Goal: Task Accomplishment & Management: Manage account settings

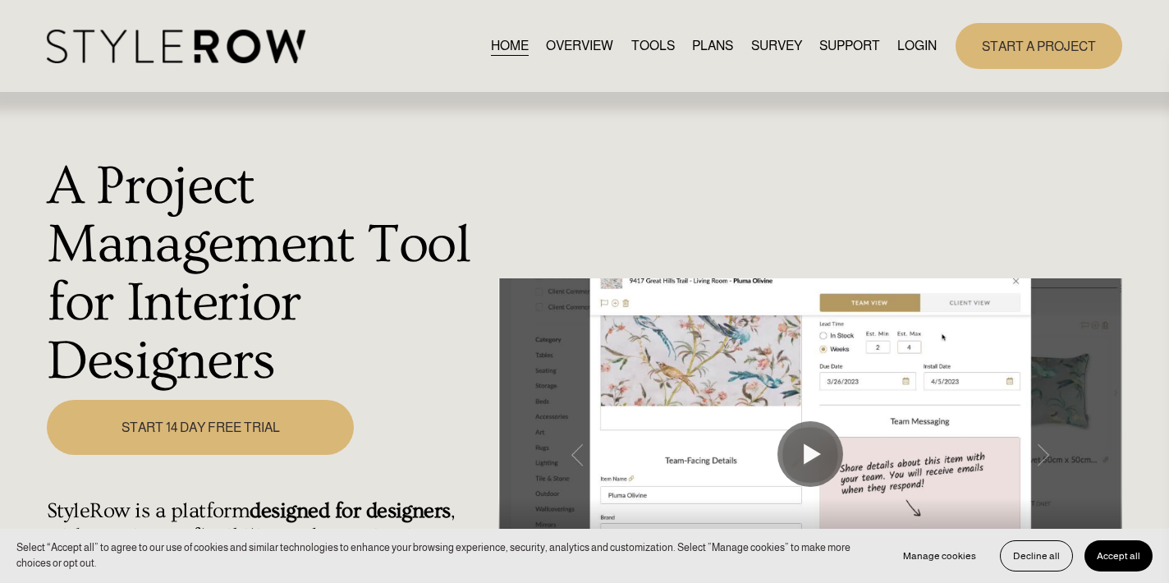
click at [929, 47] on link "LOGIN" at bounding box center [916, 46] width 39 height 22
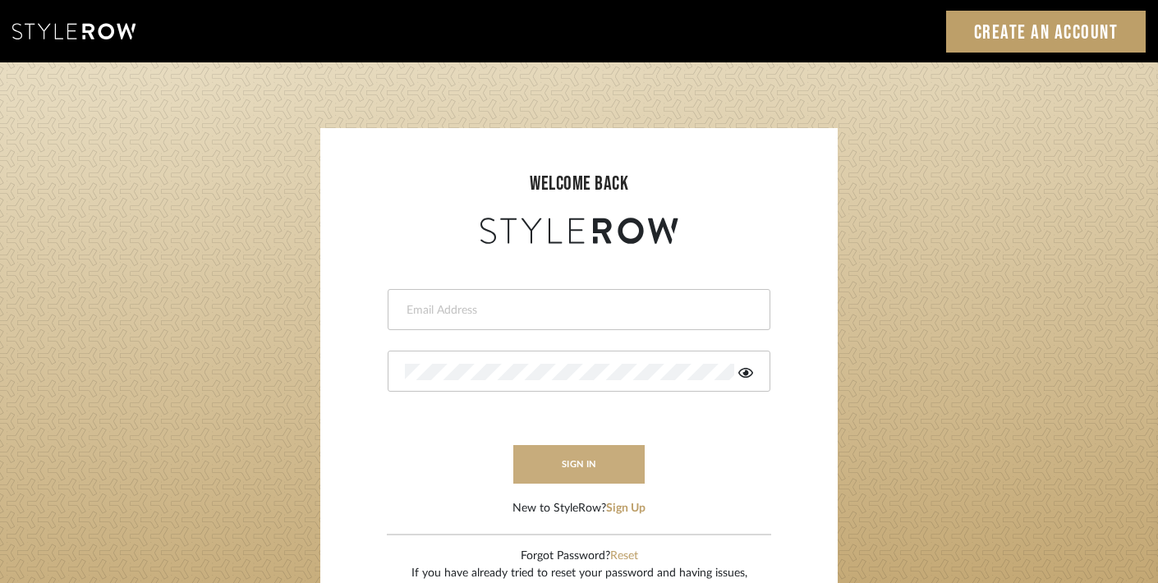
type input "trisha@tfoxproductions.com"
click at [562, 461] on button "sign in" at bounding box center [578, 464] width 131 height 39
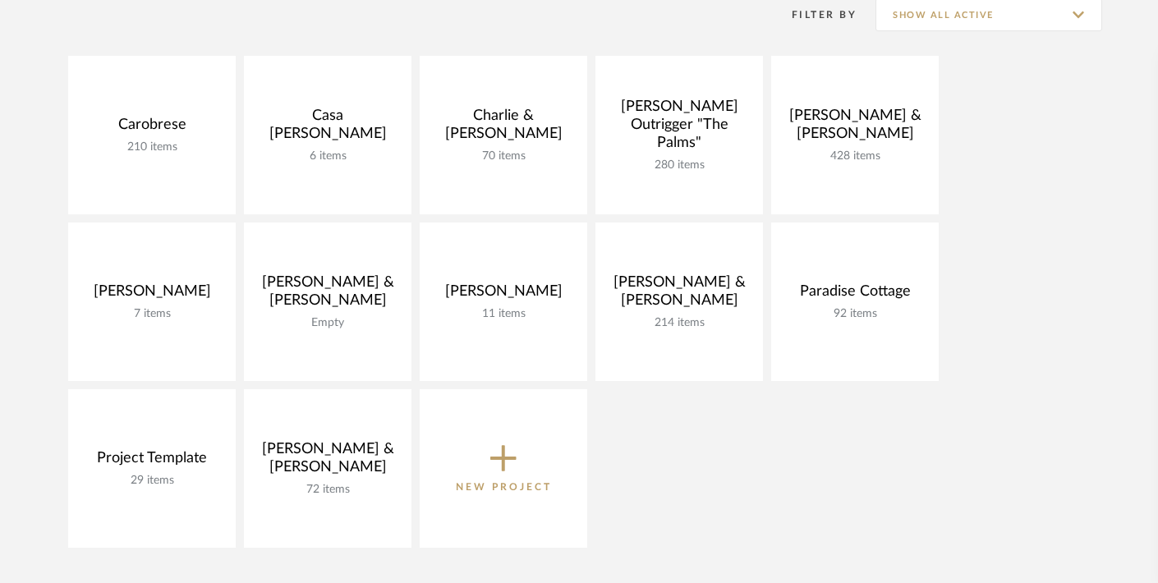
scroll to position [340, 0]
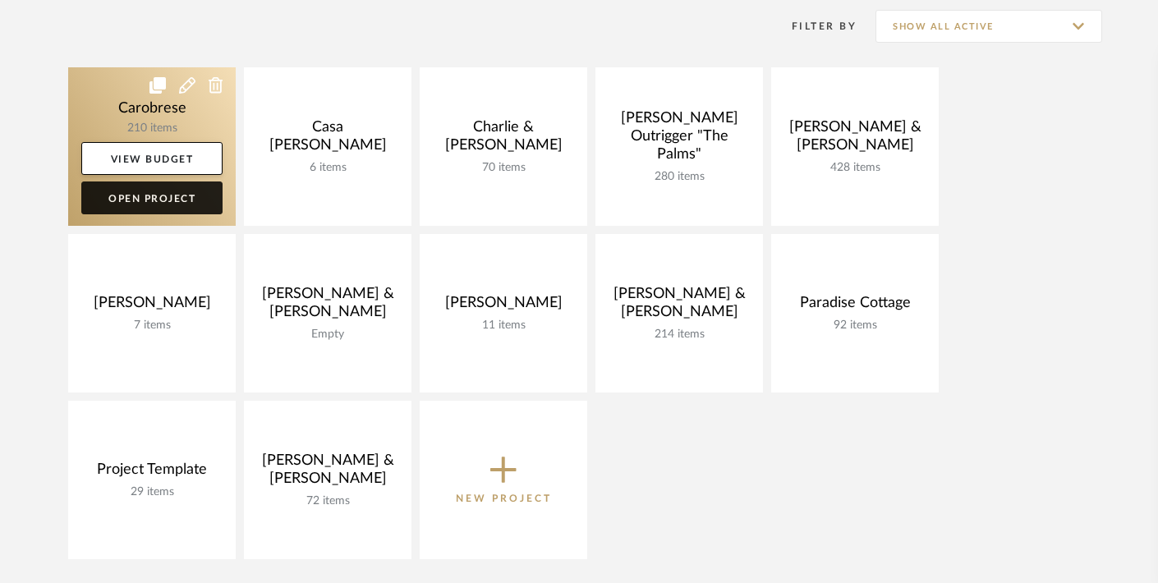
click at [154, 197] on link "Open Project" at bounding box center [151, 197] width 141 height 33
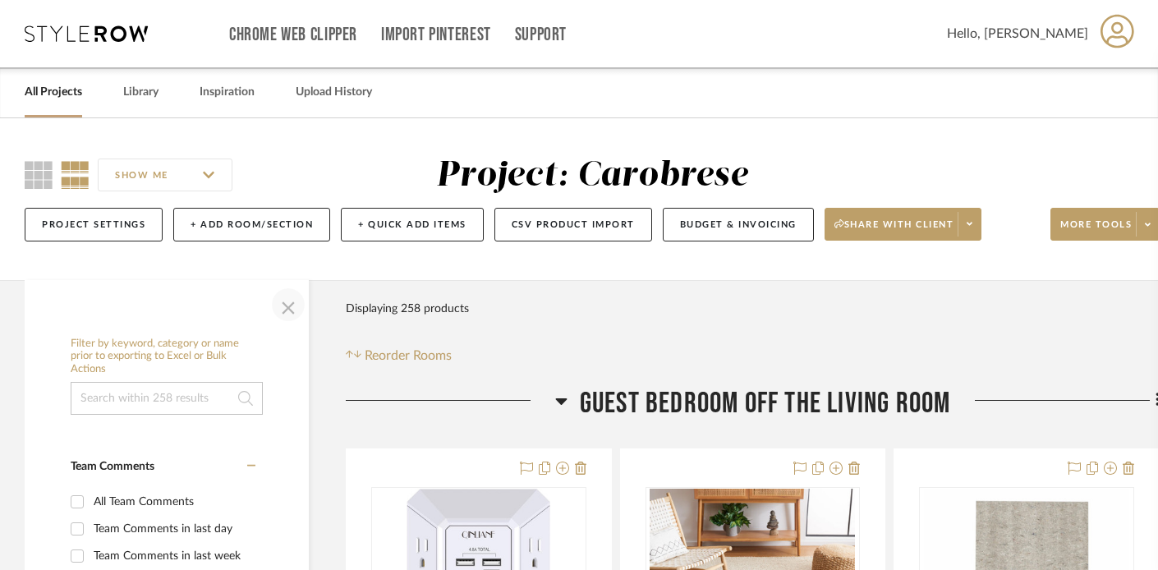
click at [285, 300] on span "button" at bounding box center [287, 304] width 39 height 39
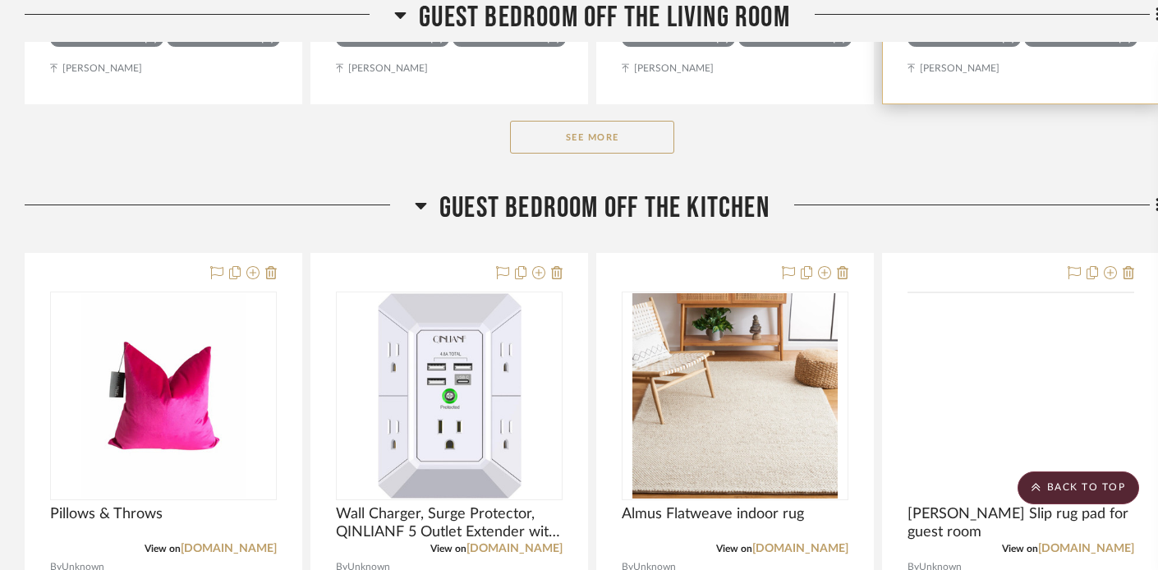
scroll to position [1067, 0]
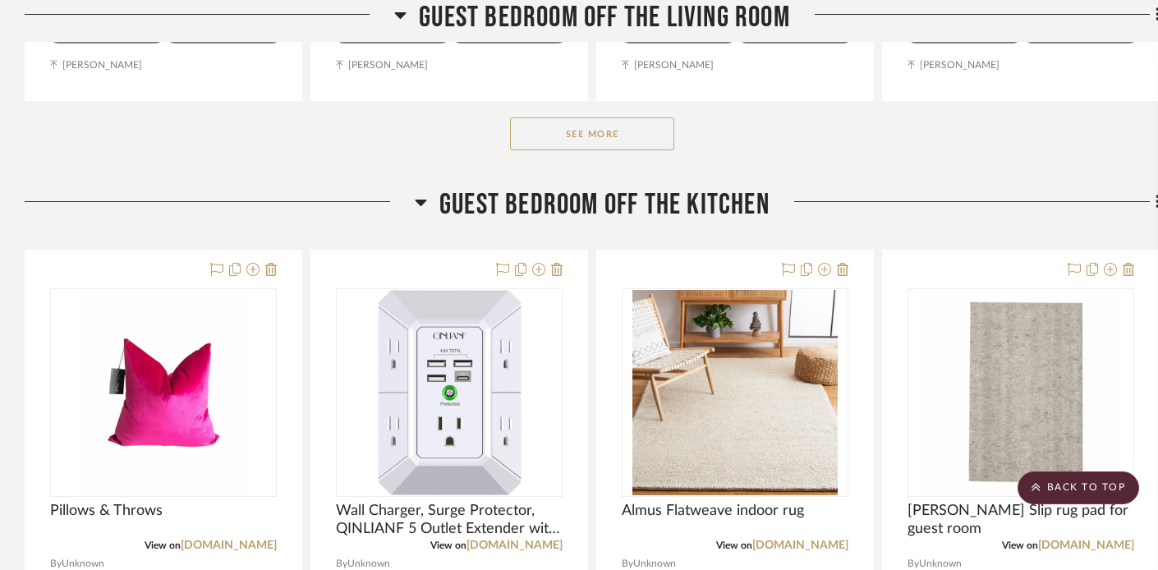
click at [581, 140] on button "See More" at bounding box center [592, 133] width 164 height 33
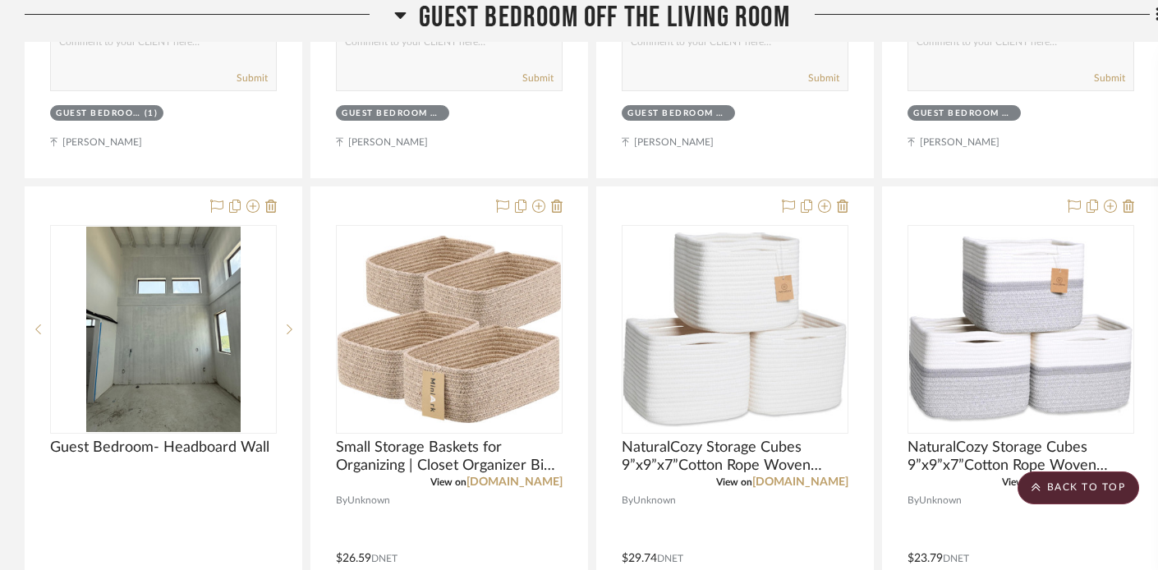
scroll to position [3180, 0]
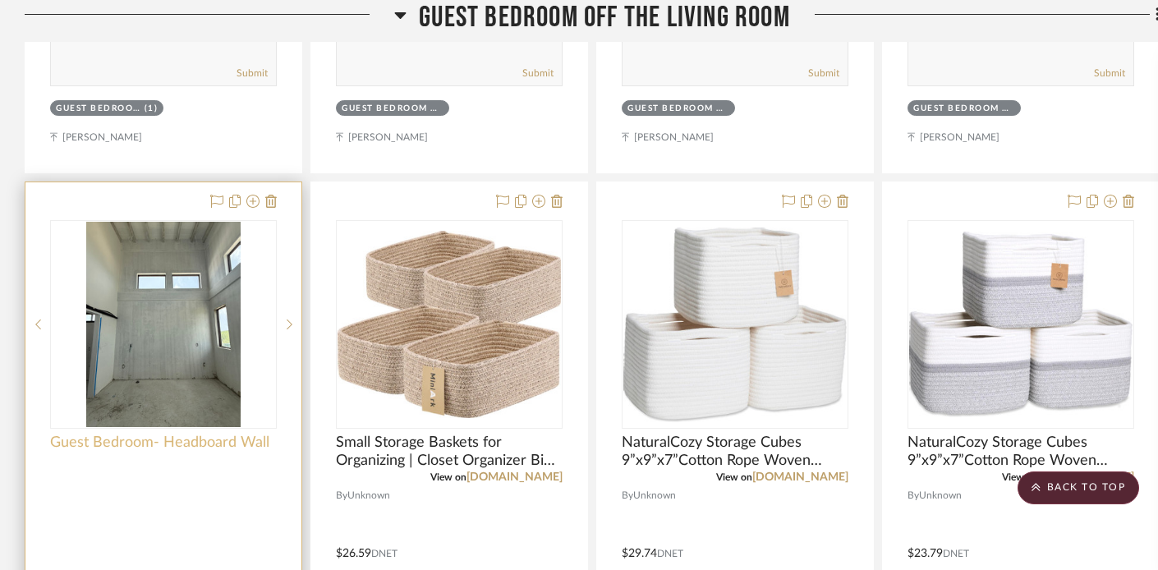
click at [117, 444] on span "Guest Bedroom- Headboard Wall" at bounding box center [159, 442] width 219 height 18
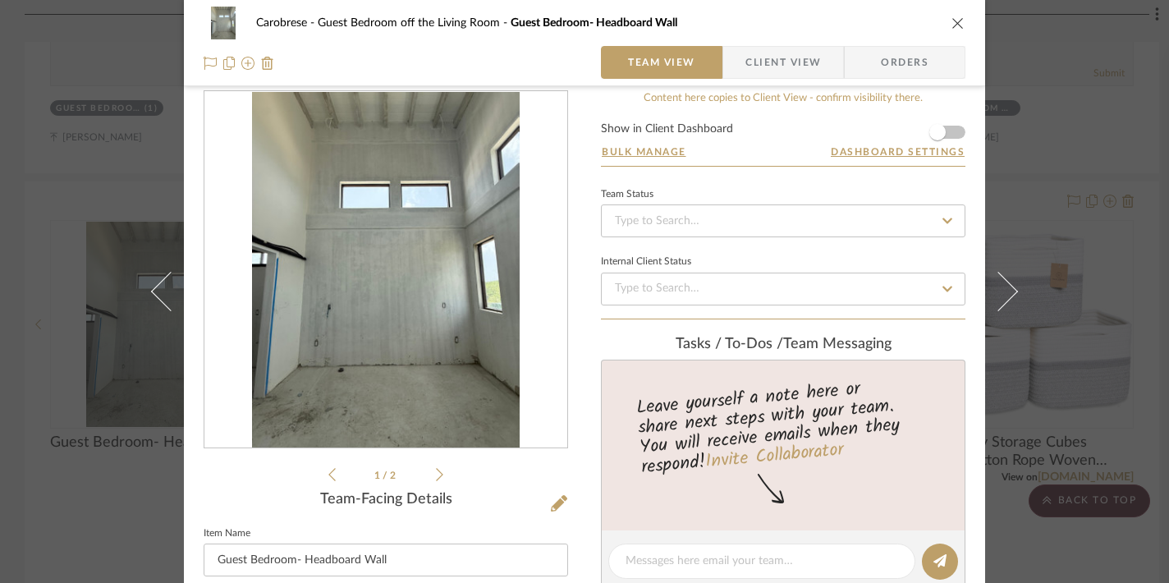
scroll to position [0, 0]
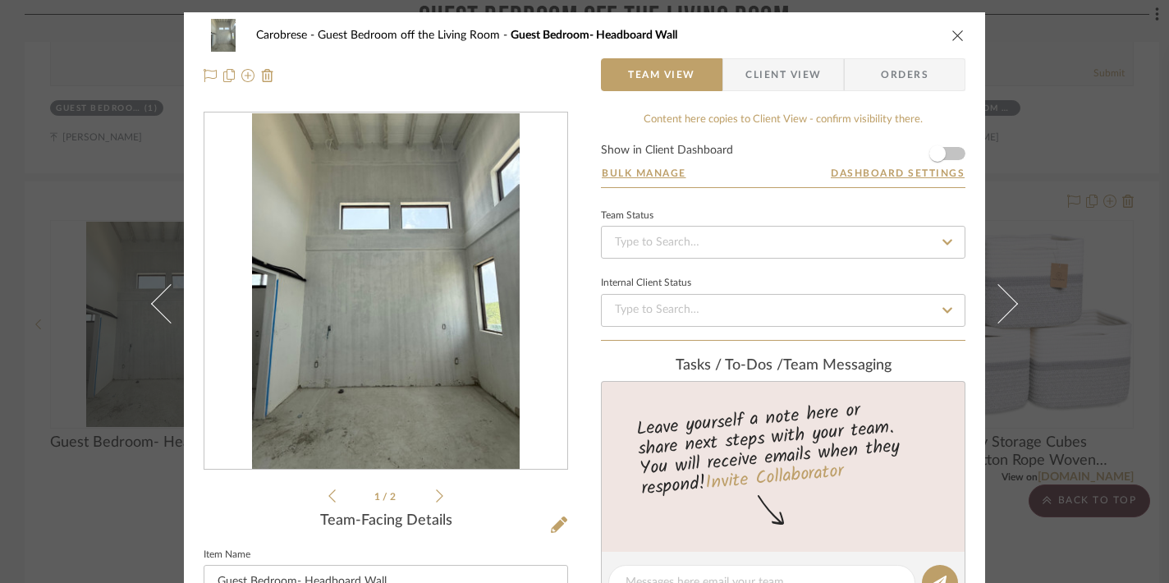
click at [436, 495] on icon at bounding box center [439, 495] width 7 height 15
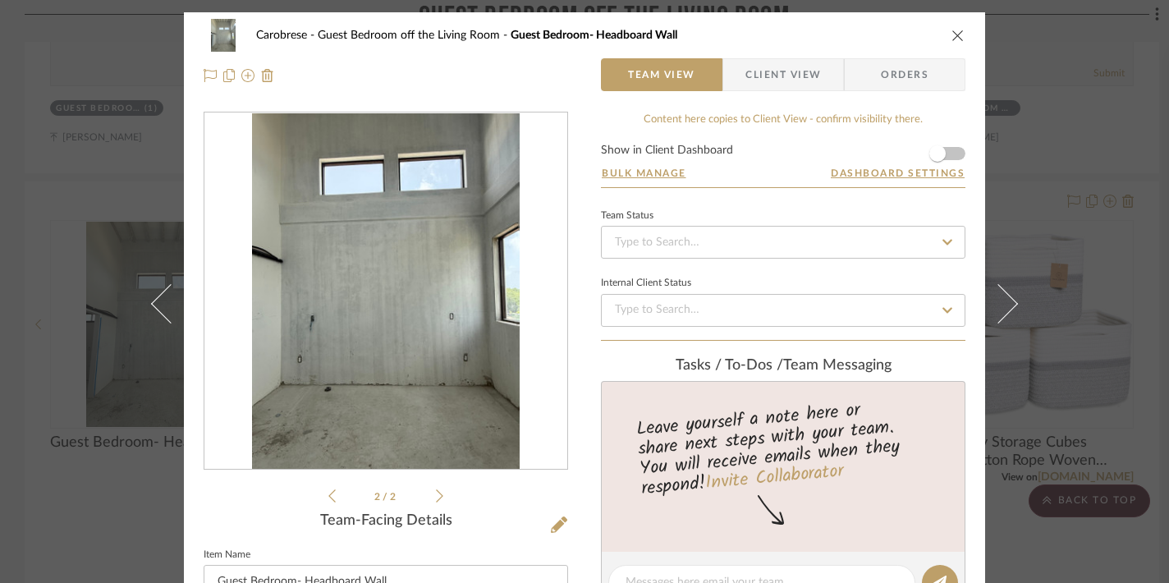
click at [952, 34] on icon "close" at bounding box center [958, 35] width 13 height 13
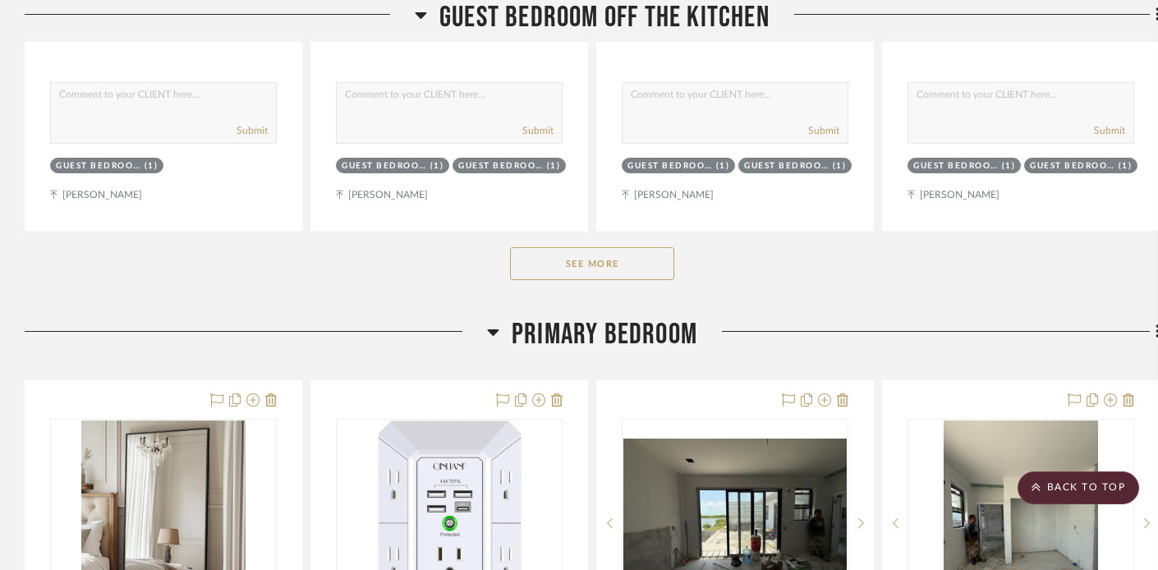
scroll to position [6909, 0]
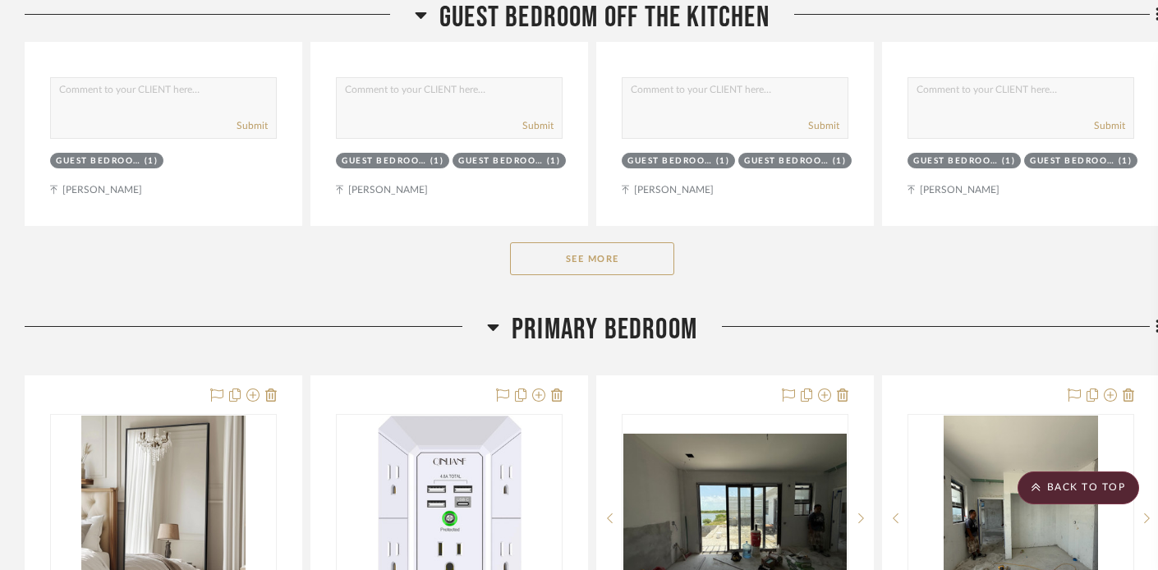
click at [603, 264] on button "See More" at bounding box center [592, 258] width 164 height 33
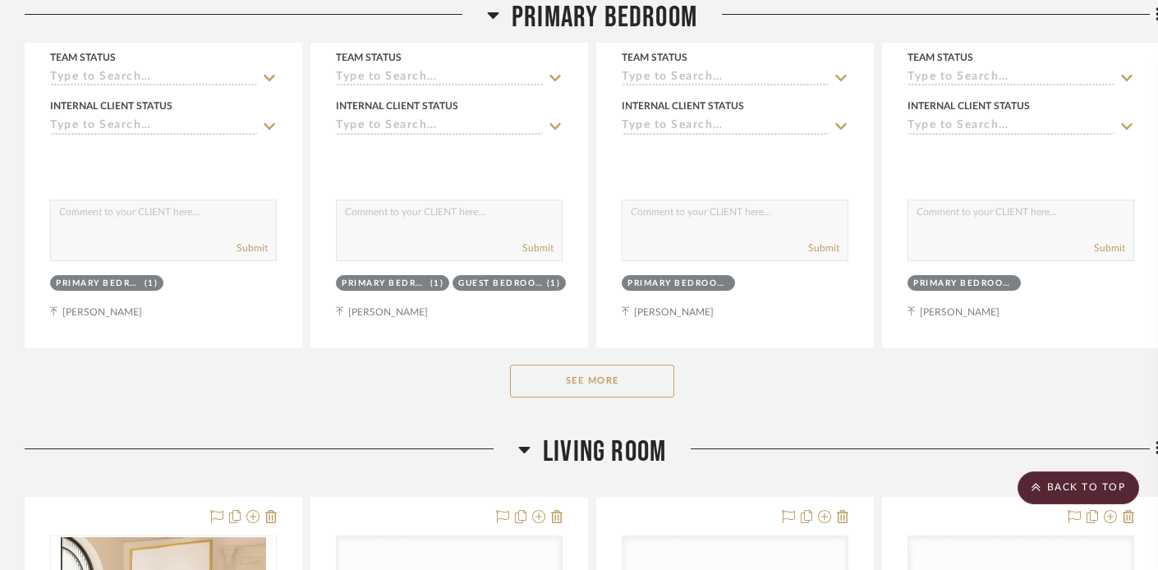
scroll to position [13484, 0]
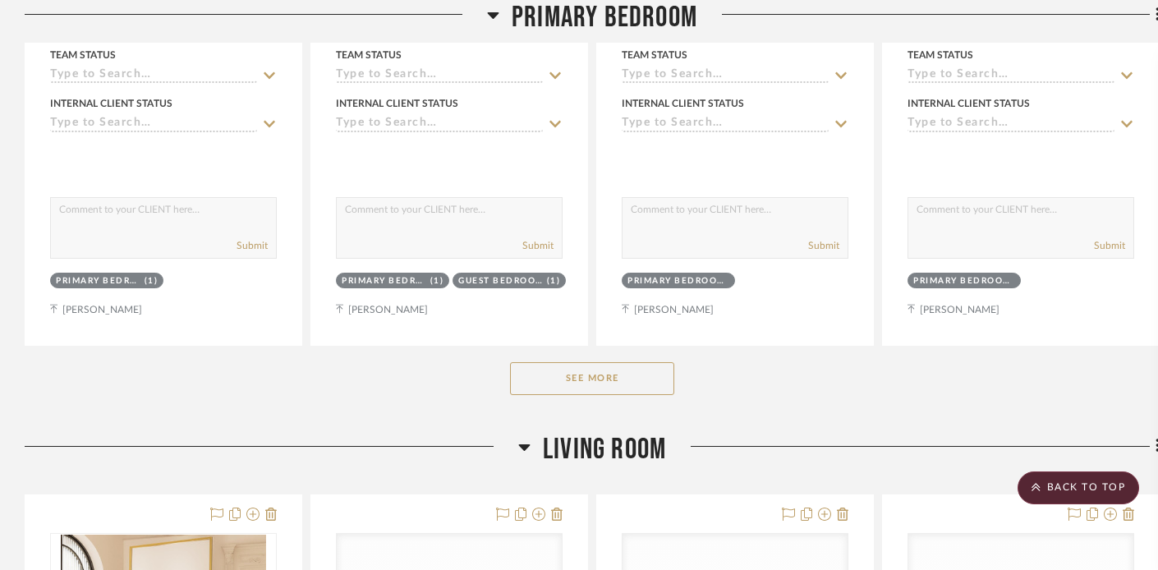
click at [566, 362] on button "See More" at bounding box center [592, 378] width 164 height 33
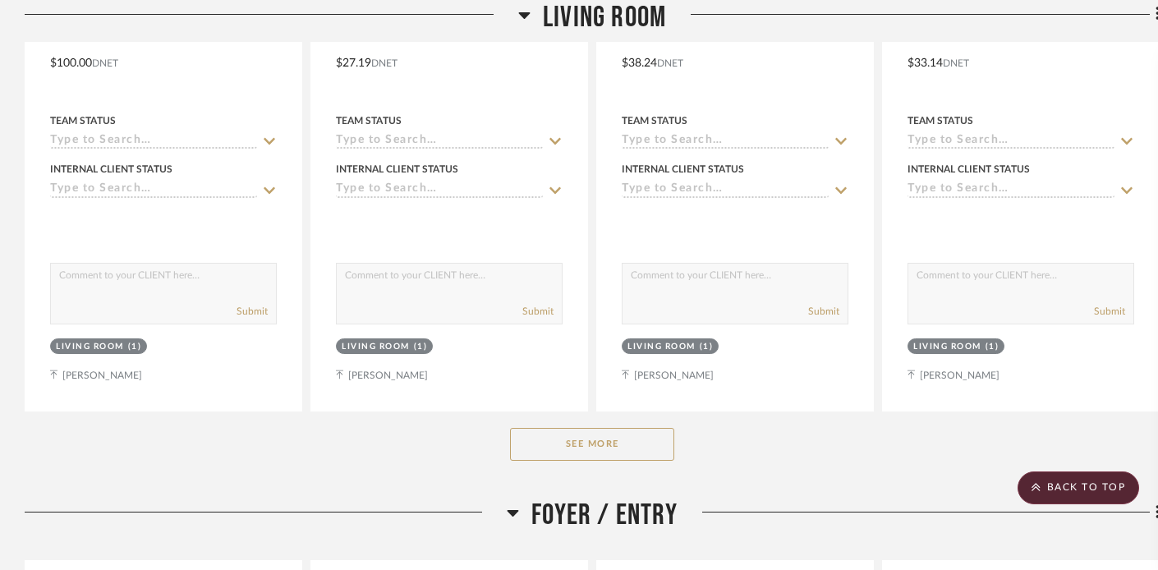
scroll to position [18714, 0]
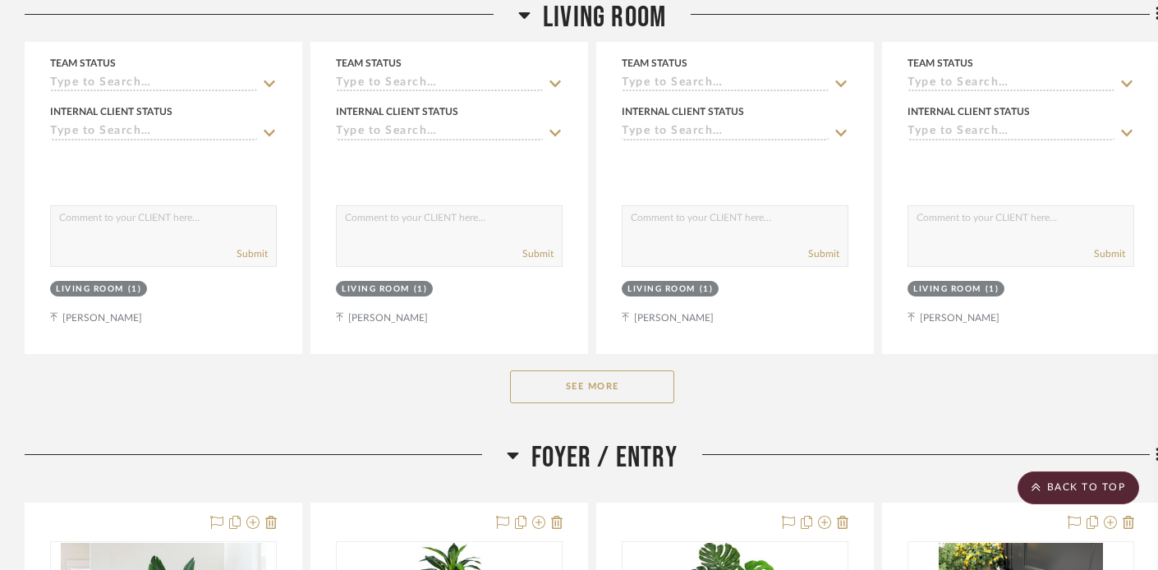
click at [577, 370] on button "See More" at bounding box center [592, 386] width 164 height 33
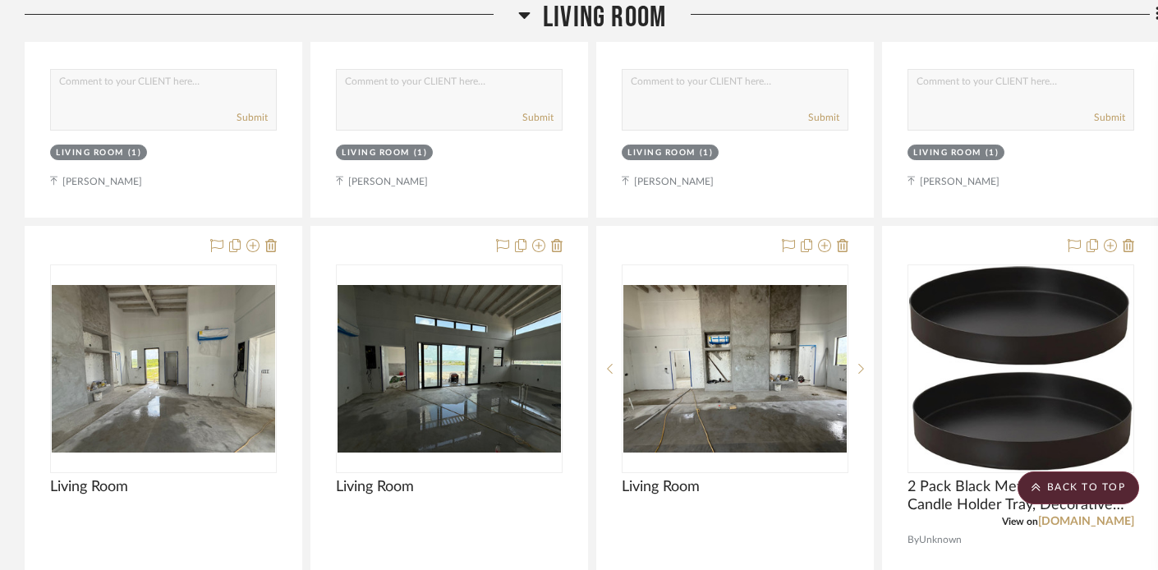
scroll to position [20303, 0]
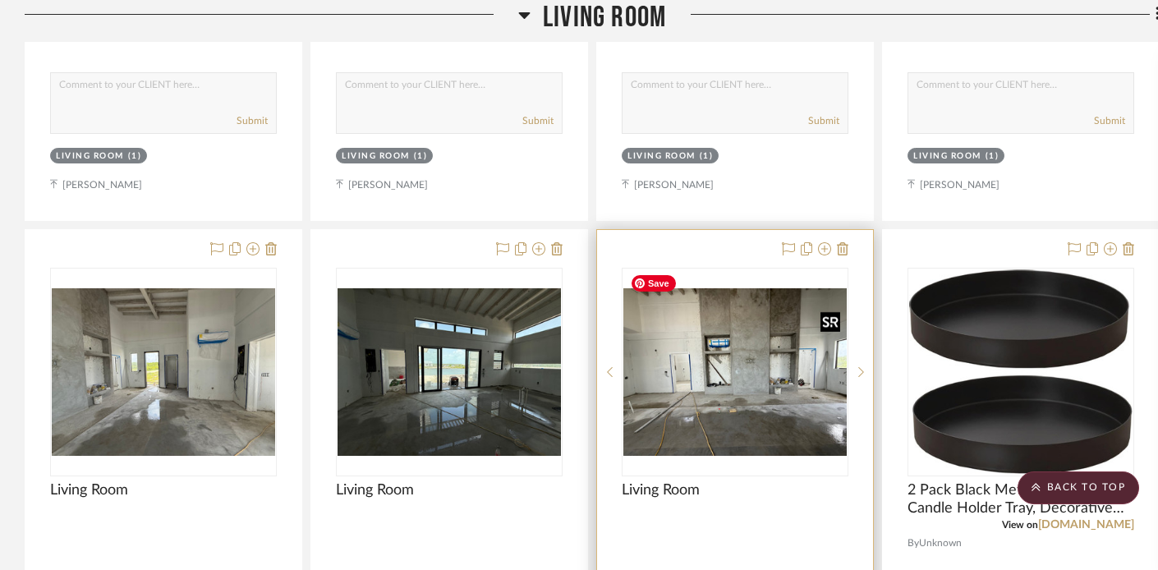
click at [719, 358] on img "0" at bounding box center [734, 371] width 223 height 167
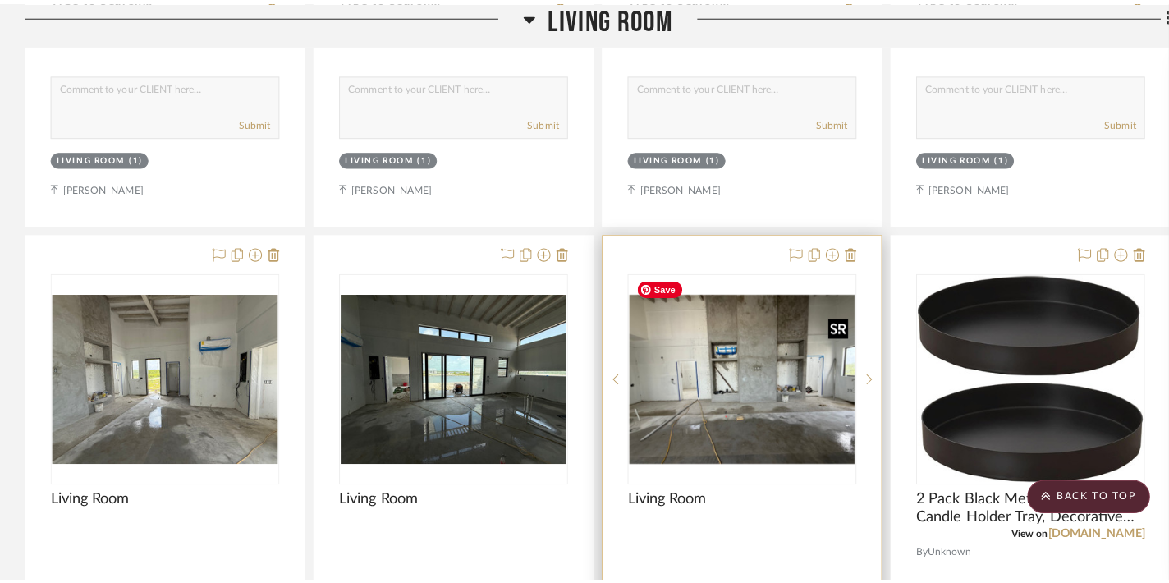
scroll to position [0, 0]
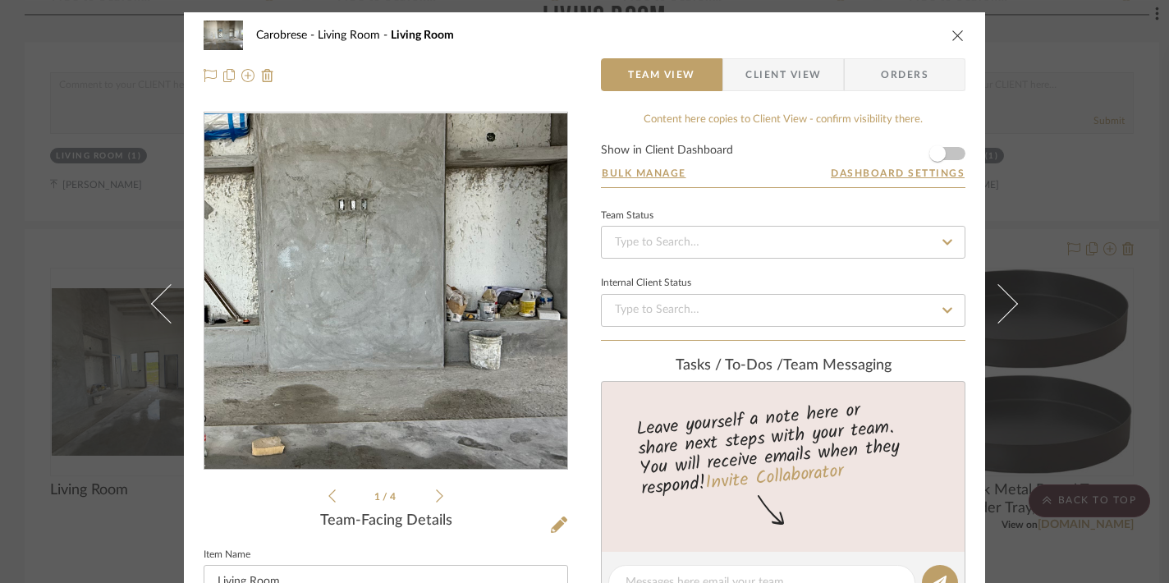
click at [416, 302] on img "0" at bounding box center [385, 291] width 363 height 272
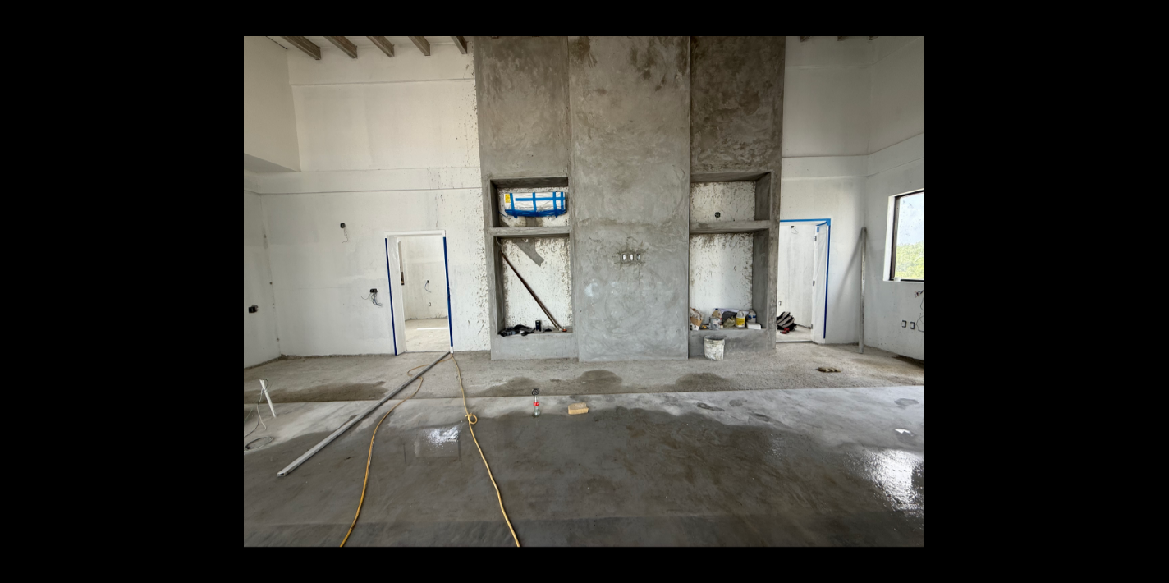
click at [1152, 15] on button at bounding box center [1151, 18] width 36 height 36
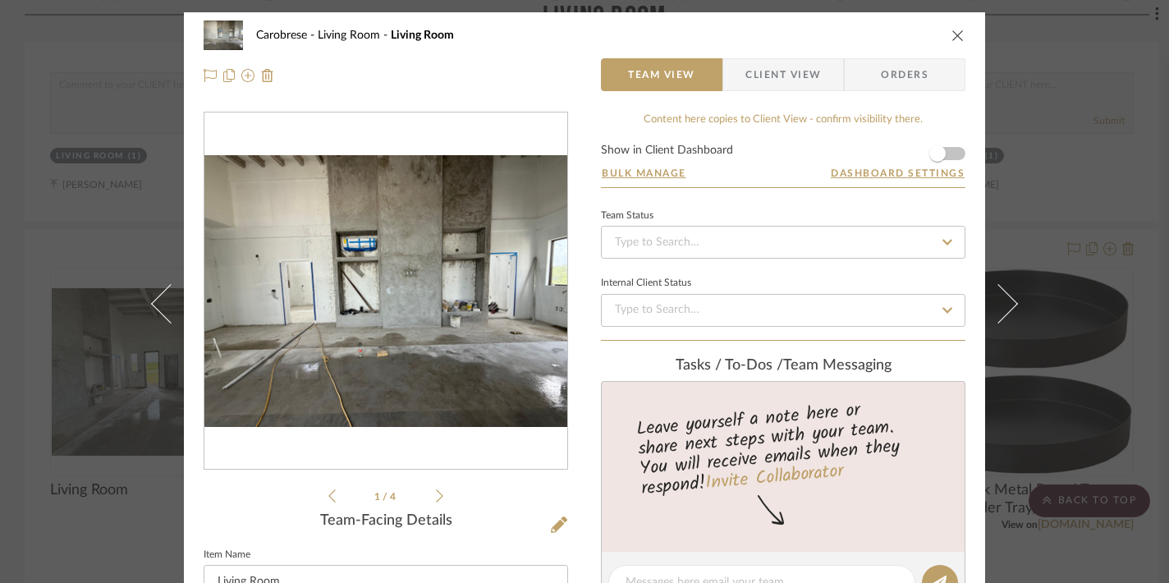
click at [954, 32] on icon "close" at bounding box center [958, 35] width 13 height 13
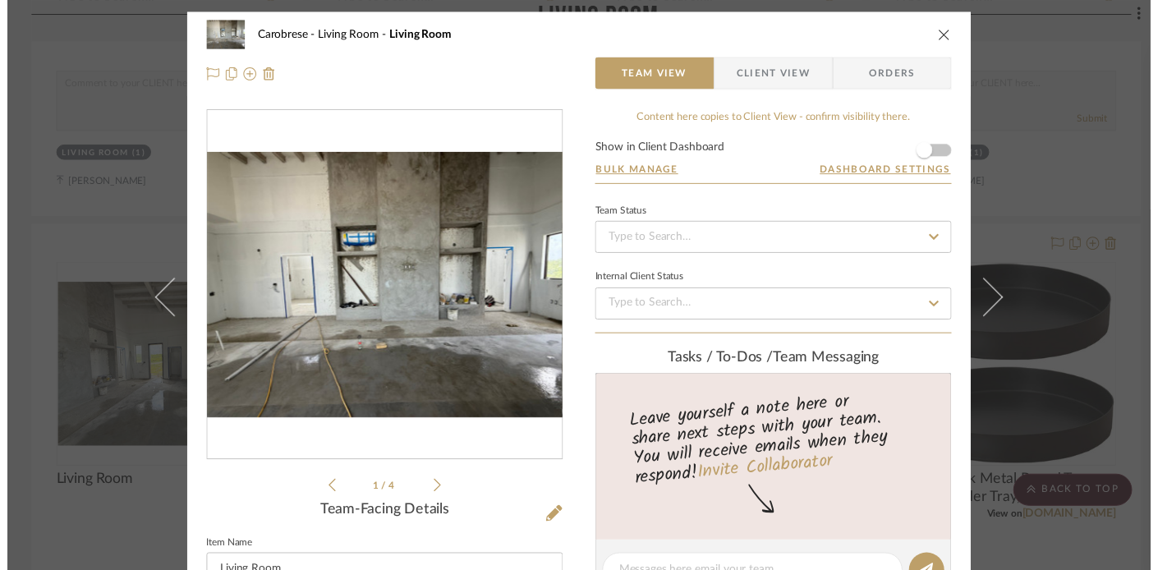
scroll to position [20303, 0]
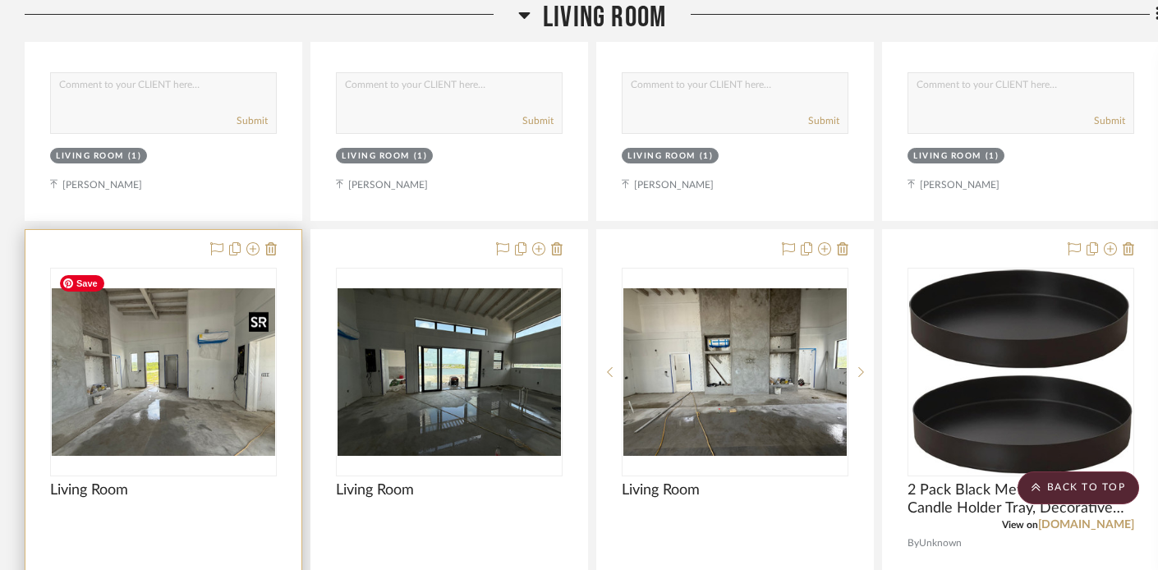
click at [210, 366] on img "0" at bounding box center [163, 371] width 223 height 167
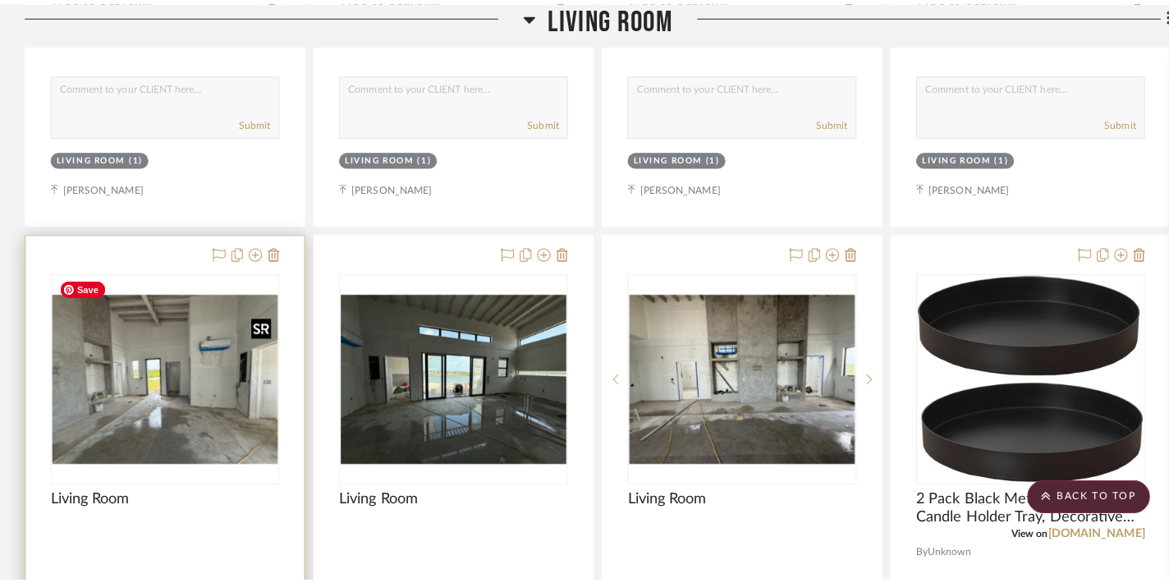
scroll to position [0, 0]
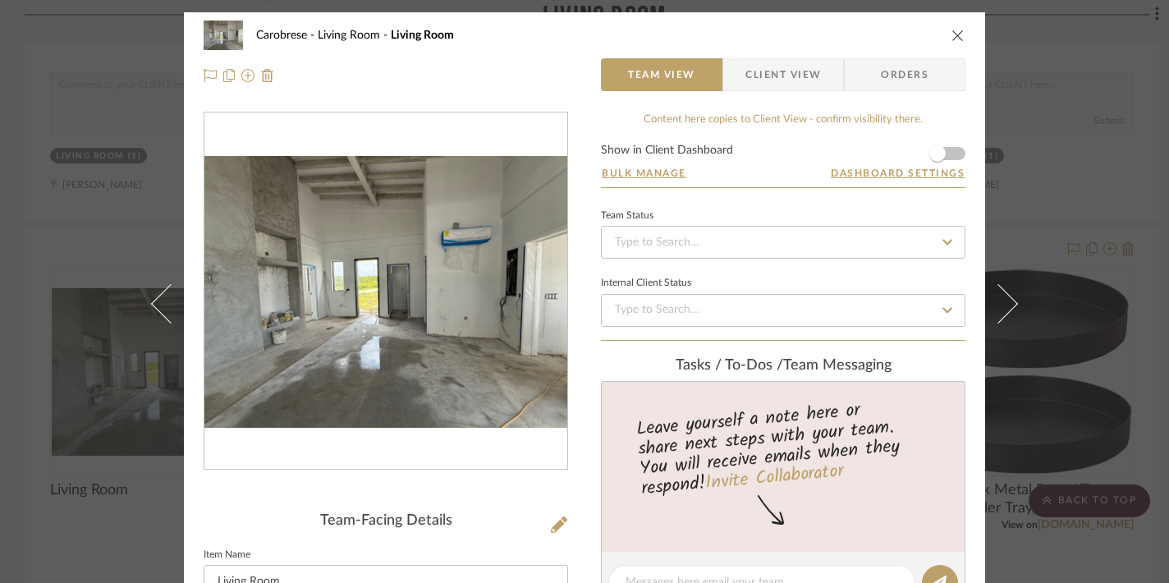
click at [952, 33] on icon "close" at bounding box center [958, 35] width 13 height 13
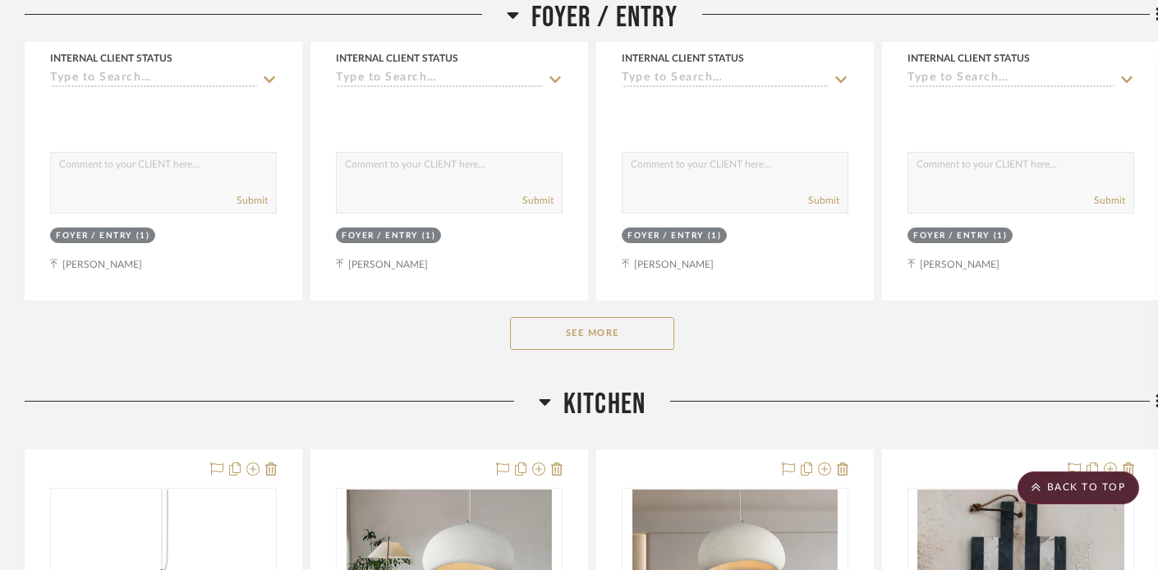
scroll to position [23305, 0]
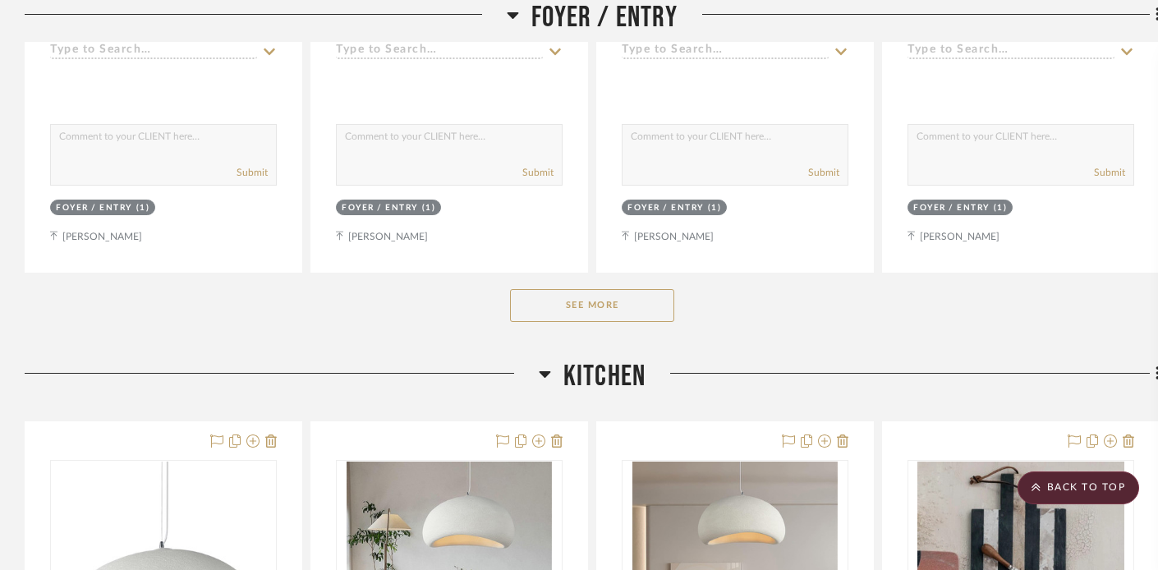
click at [572, 289] on button "See More" at bounding box center [592, 305] width 164 height 33
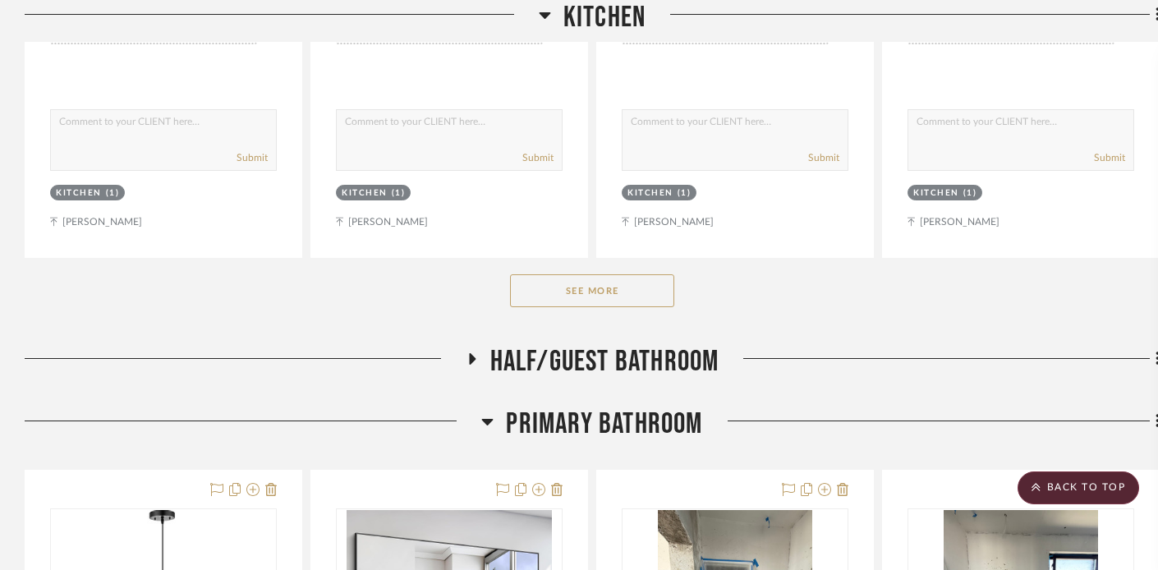
scroll to position [25656, 0]
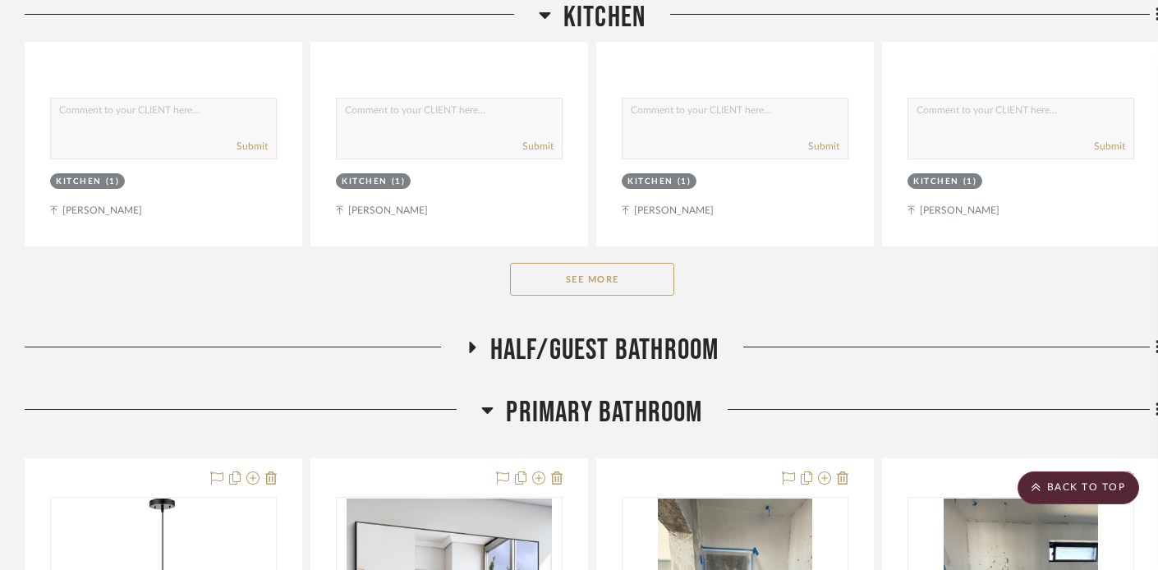
click at [565, 263] on button "See More" at bounding box center [592, 279] width 164 height 33
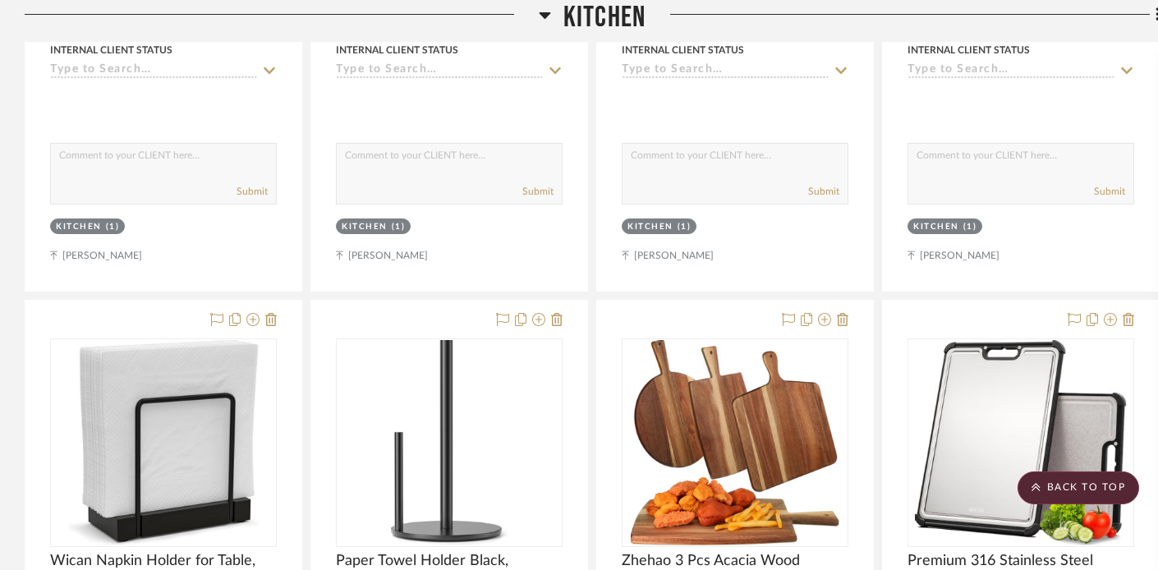
scroll to position [34357, 0]
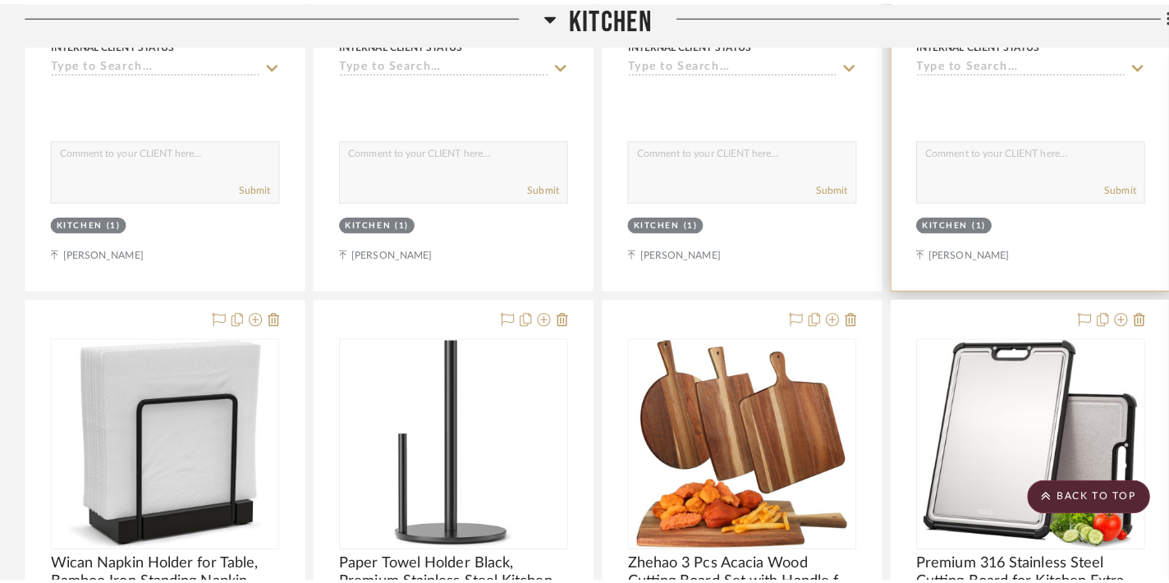
scroll to position [0, 0]
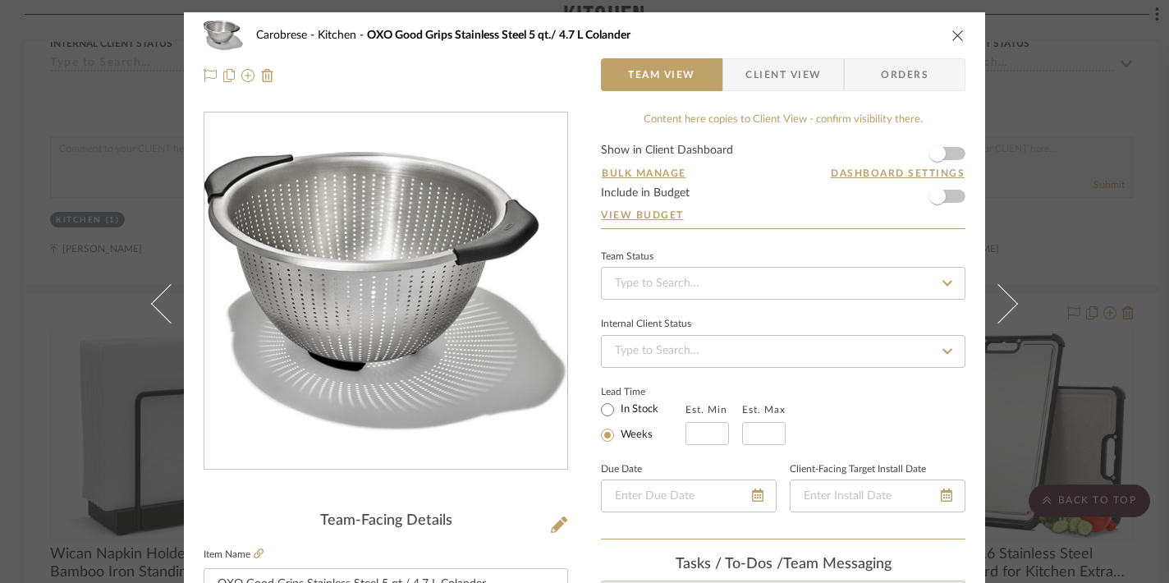
click at [961, 34] on div "Carobrese Kitchen OXO Good Grips Stainless Steel 5 qt./ 4.7 L Colander Team Vie…" at bounding box center [584, 55] width 801 height 86
click at [952, 34] on icon "close" at bounding box center [958, 35] width 13 height 13
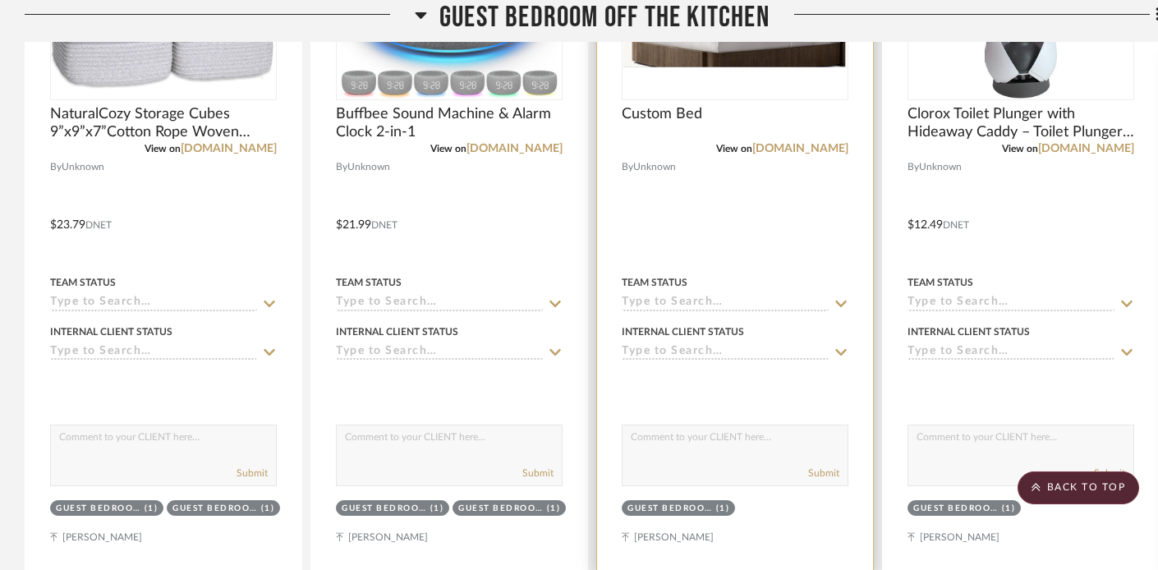
scroll to position [9883, 0]
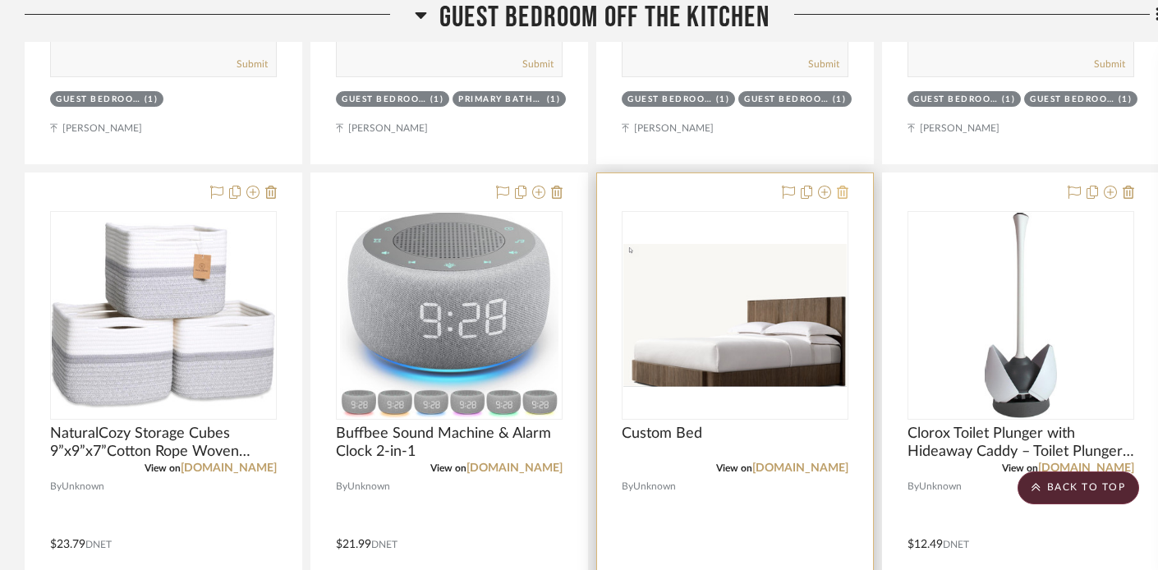
click at [846, 186] on icon at bounding box center [842, 192] width 11 height 13
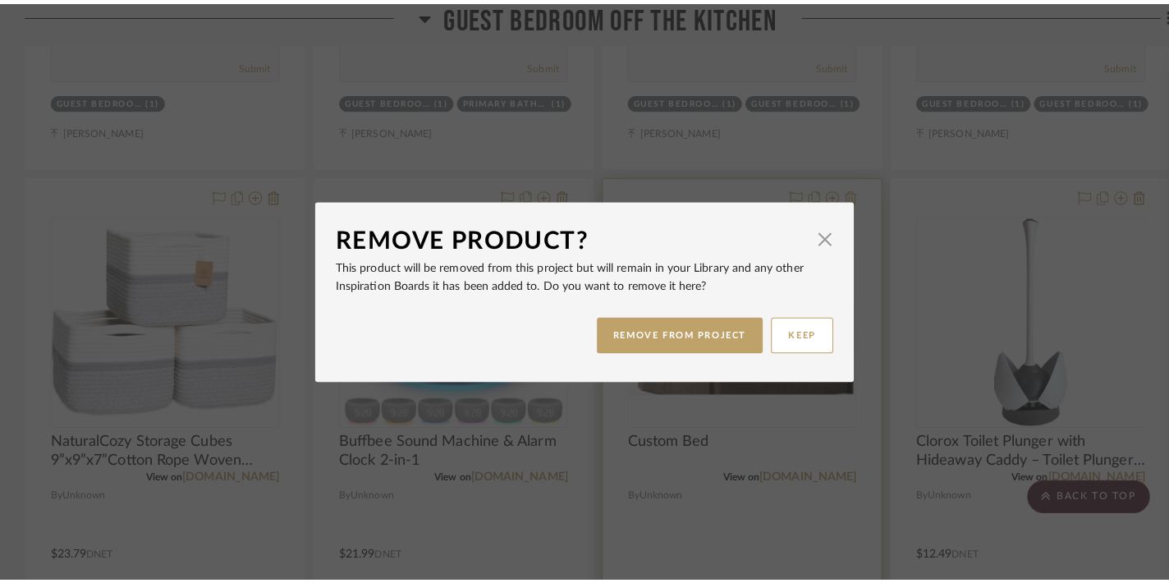
scroll to position [0, 0]
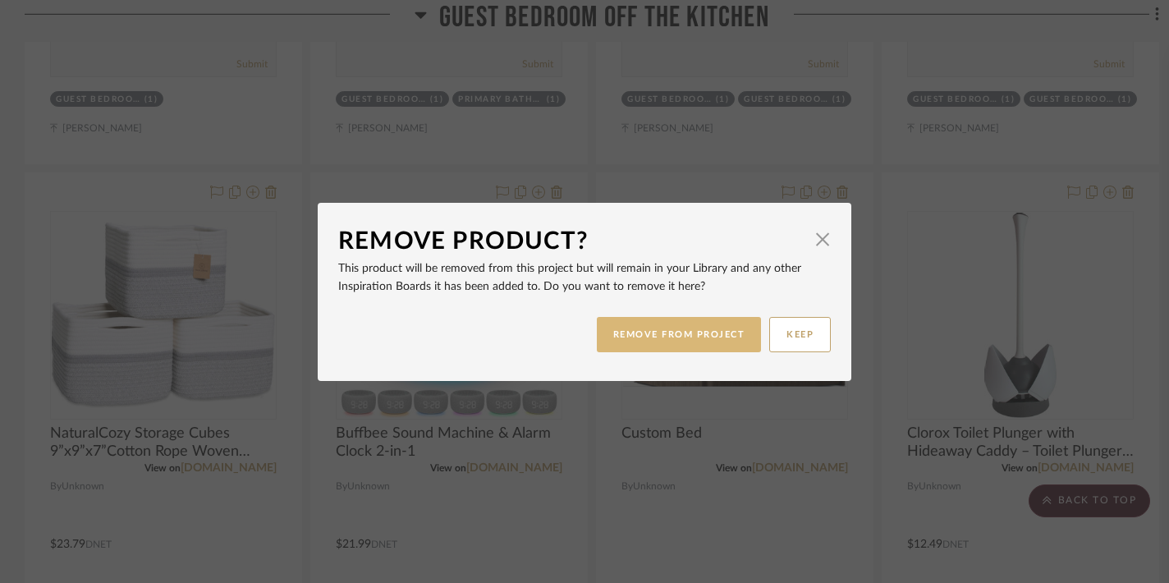
click at [654, 334] on button "REMOVE FROM PROJECT" at bounding box center [679, 334] width 165 height 35
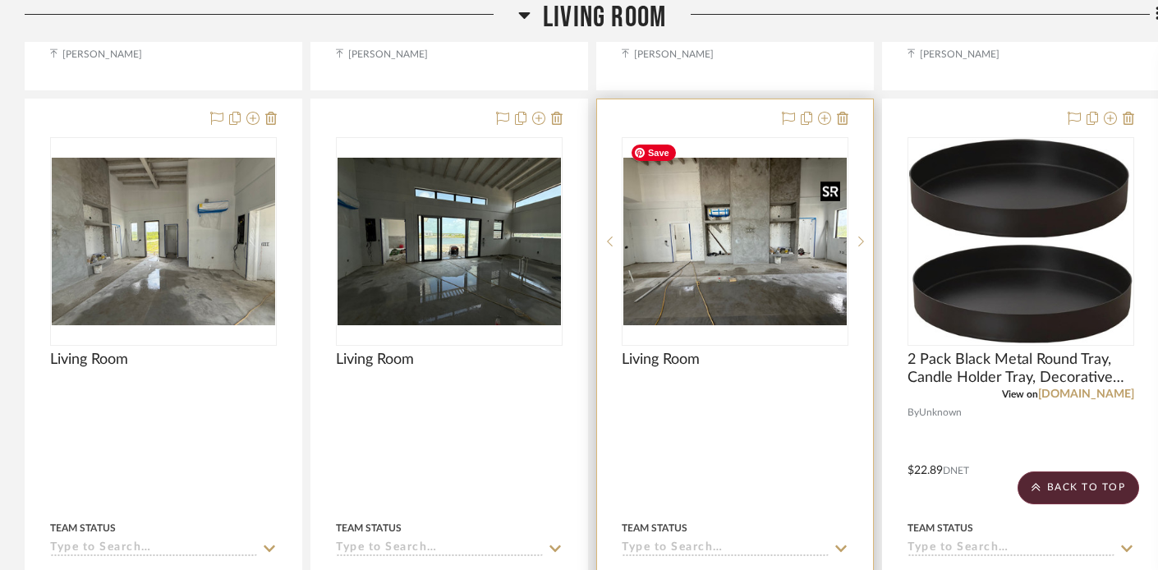
scroll to position [20435, 0]
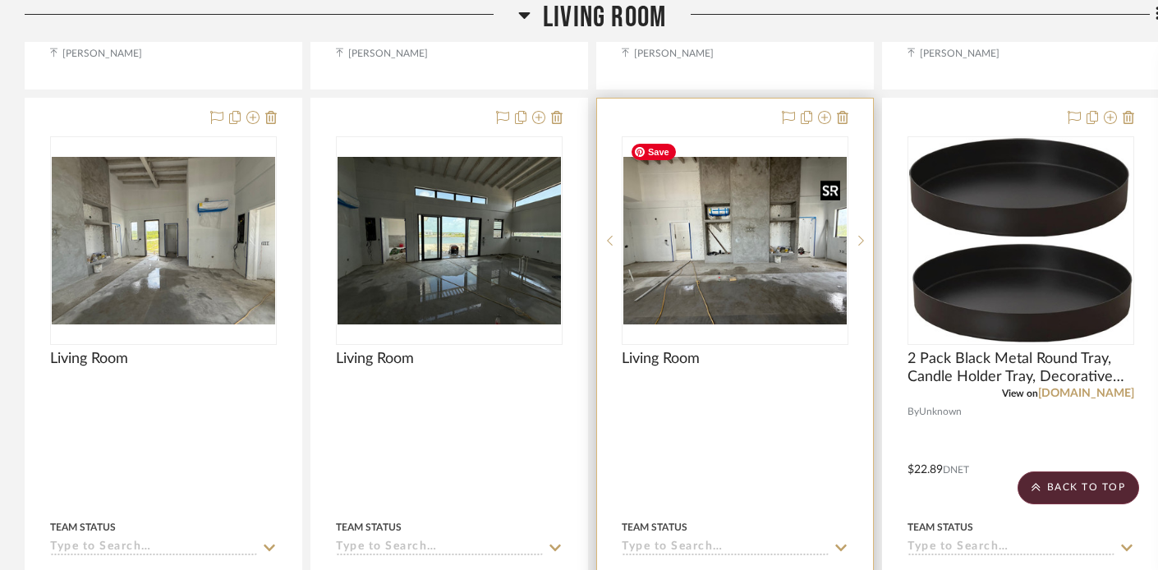
click at [671, 233] on img "0" at bounding box center [734, 240] width 223 height 167
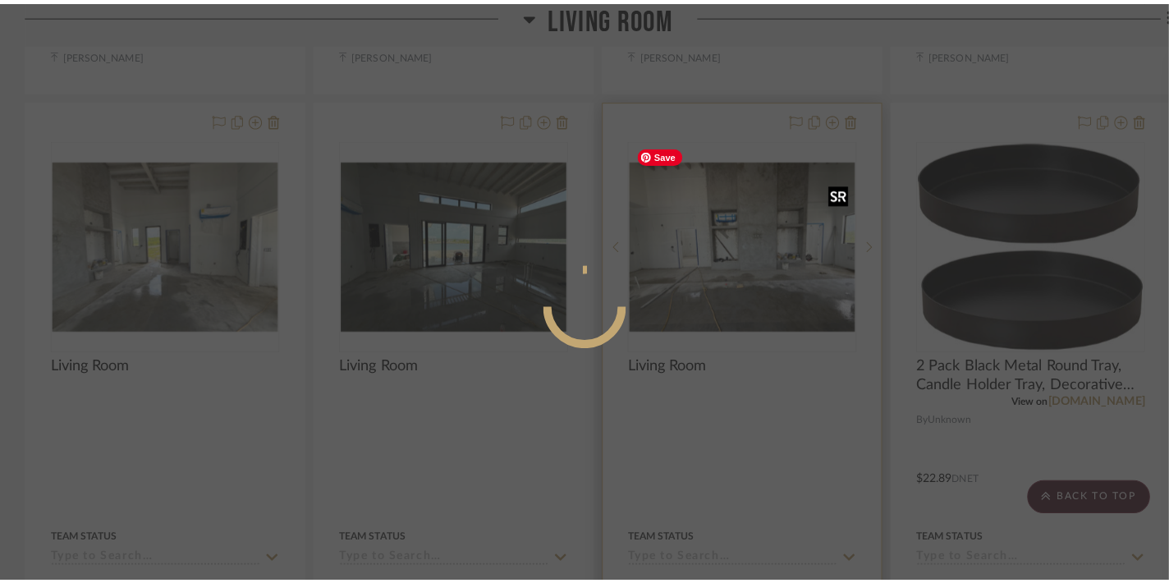
scroll to position [0, 0]
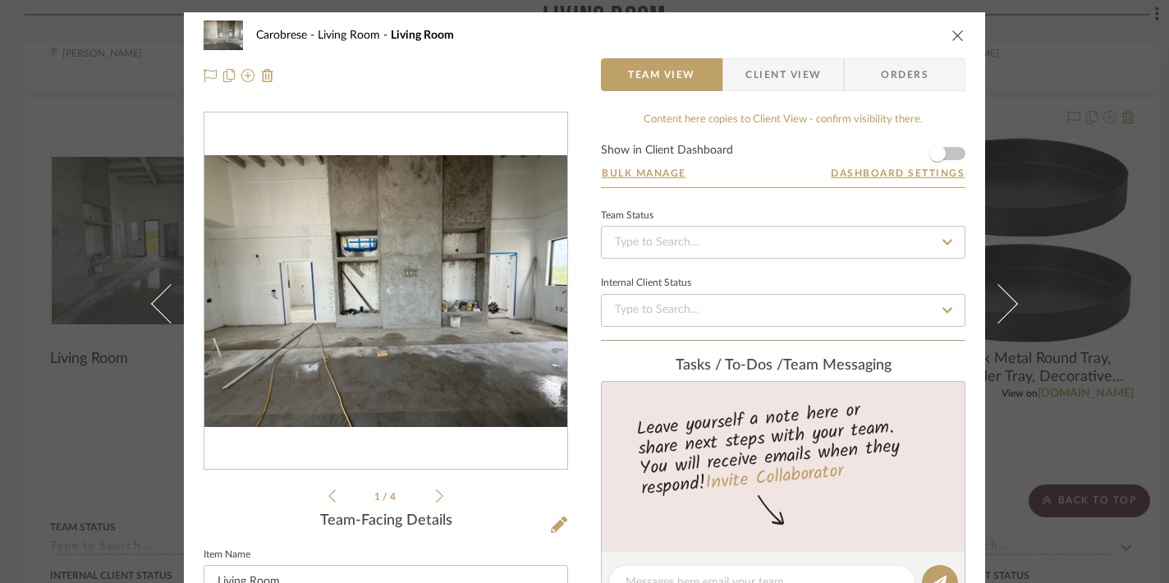
click at [952, 38] on icon "close" at bounding box center [958, 35] width 13 height 13
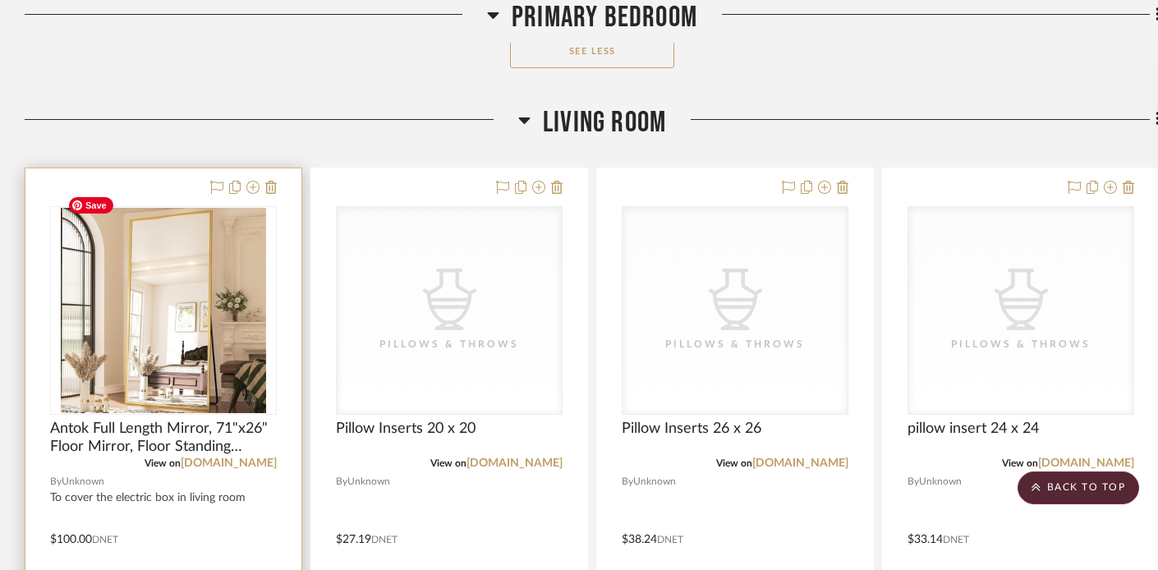
scroll to position [18180, 0]
click at [198, 338] on img "0" at bounding box center [163, 311] width 205 height 205
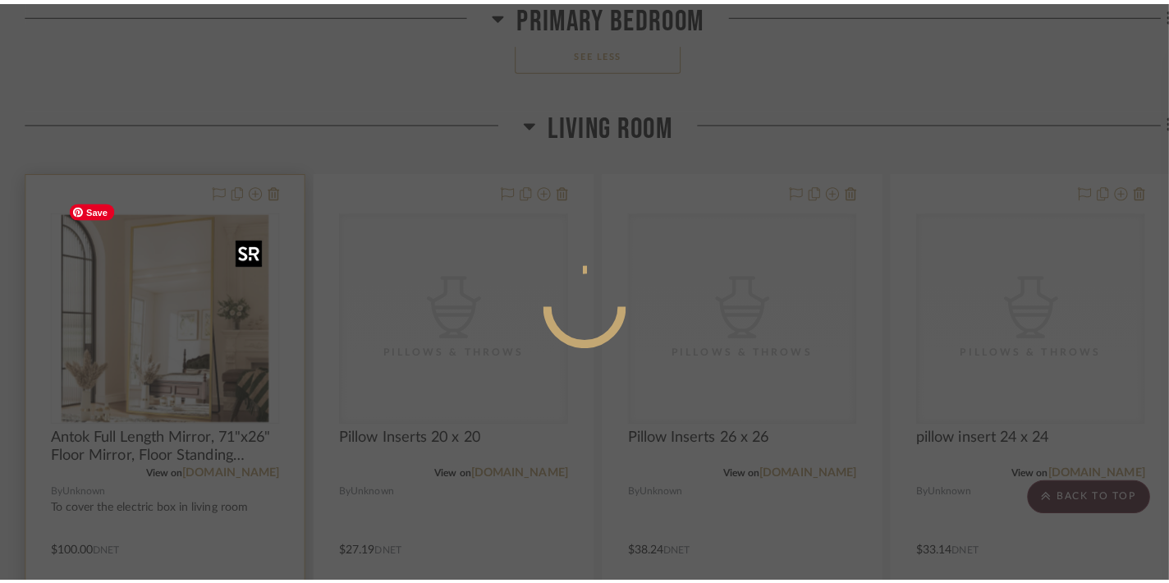
scroll to position [0, 0]
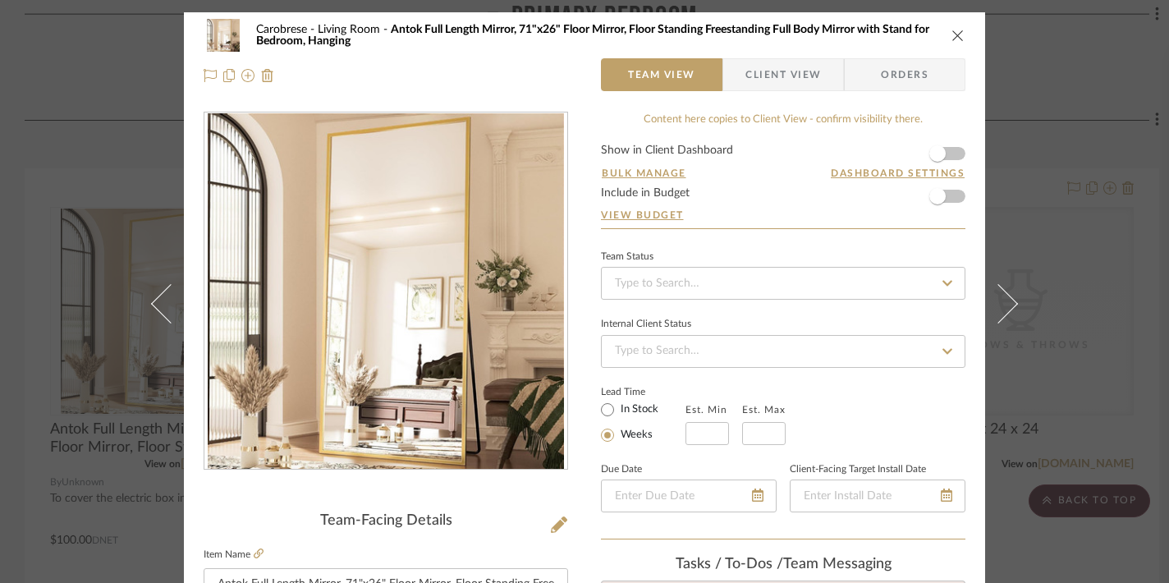
click at [958, 31] on icon "close" at bounding box center [958, 35] width 13 height 13
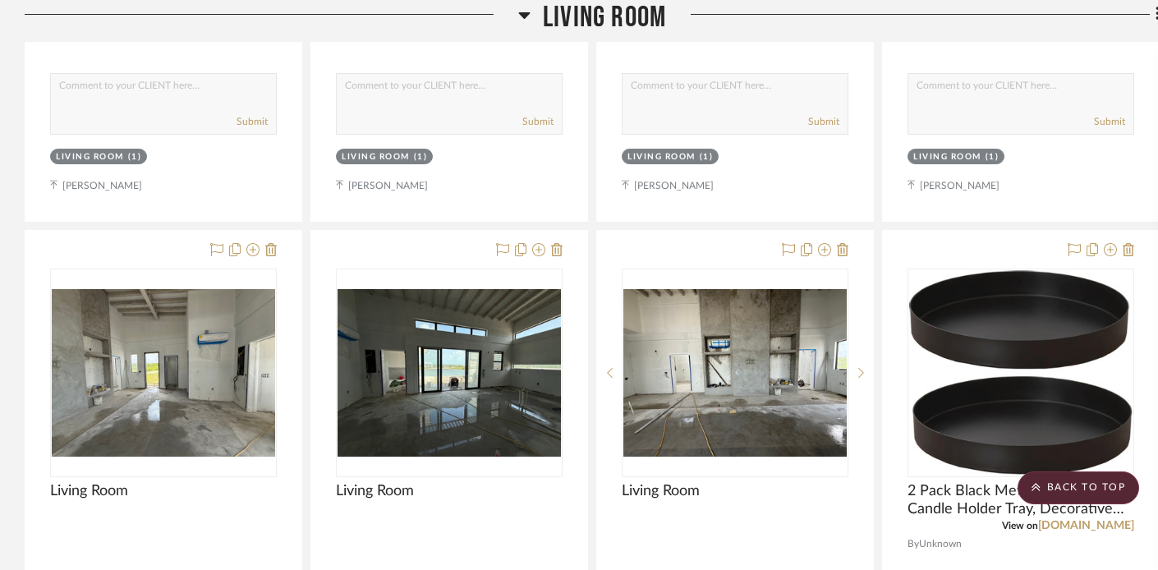
scroll to position [20304, 0]
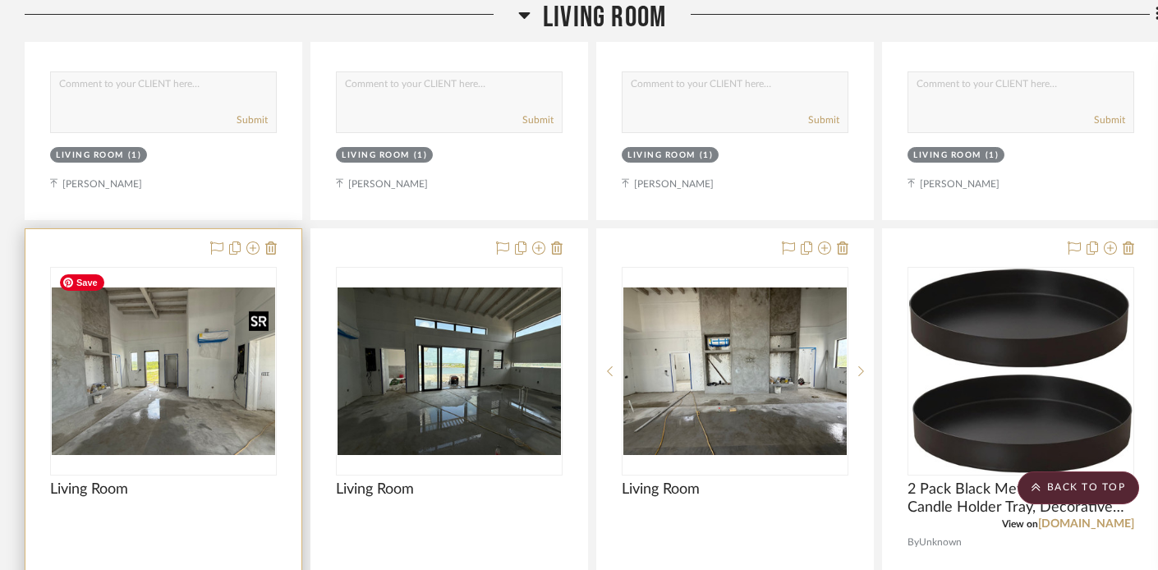
click at [209, 352] on img "0" at bounding box center [163, 370] width 223 height 167
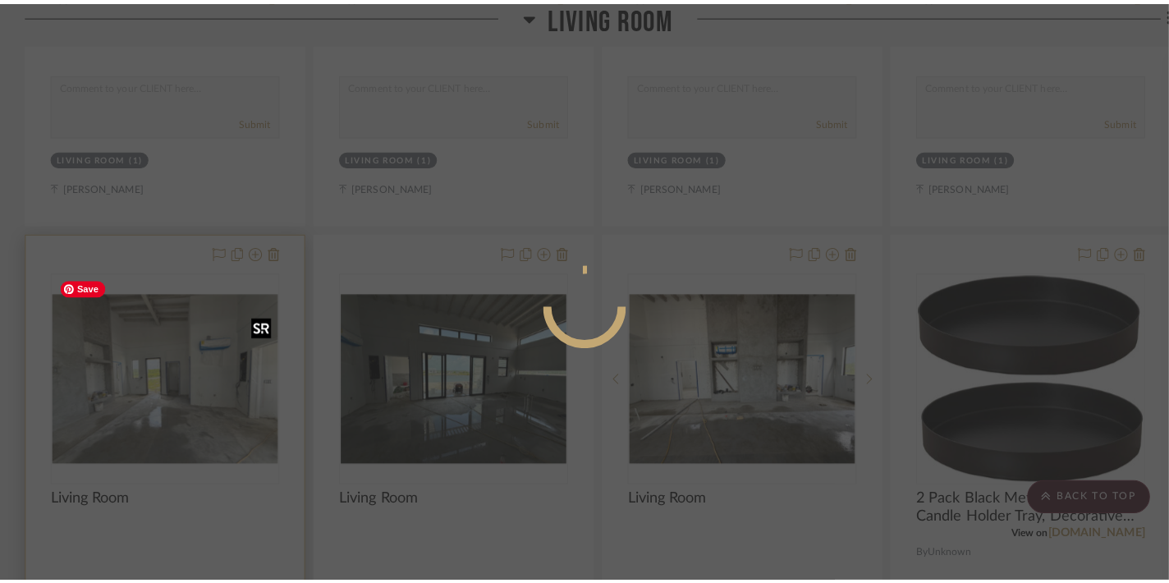
scroll to position [0, 0]
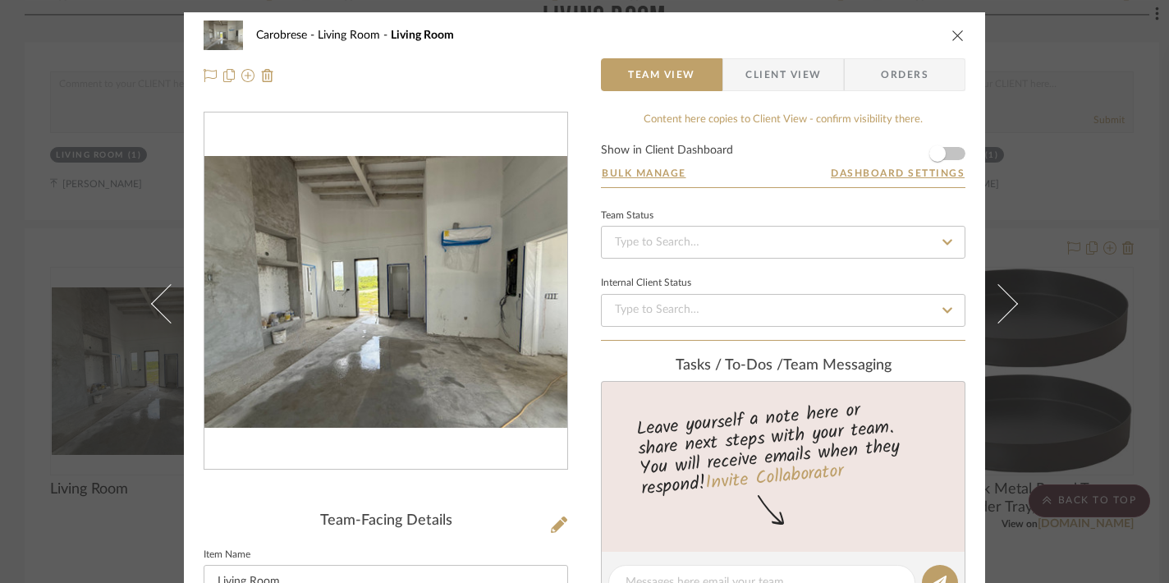
click at [952, 36] on icon "close" at bounding box center [958, 35] width 13 height 13
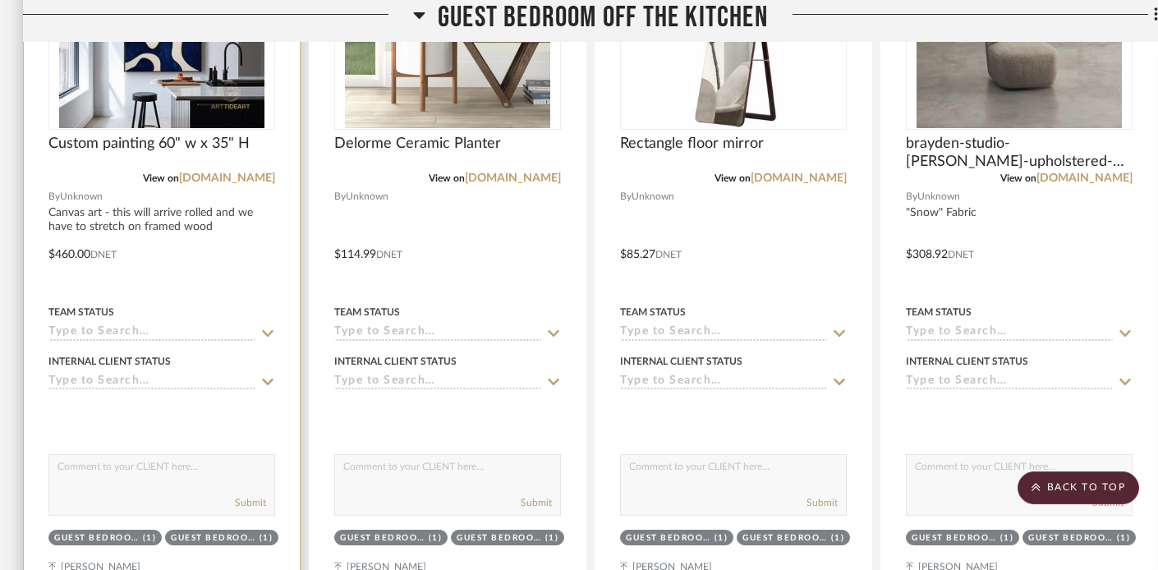
scroll to position [7244, 2]
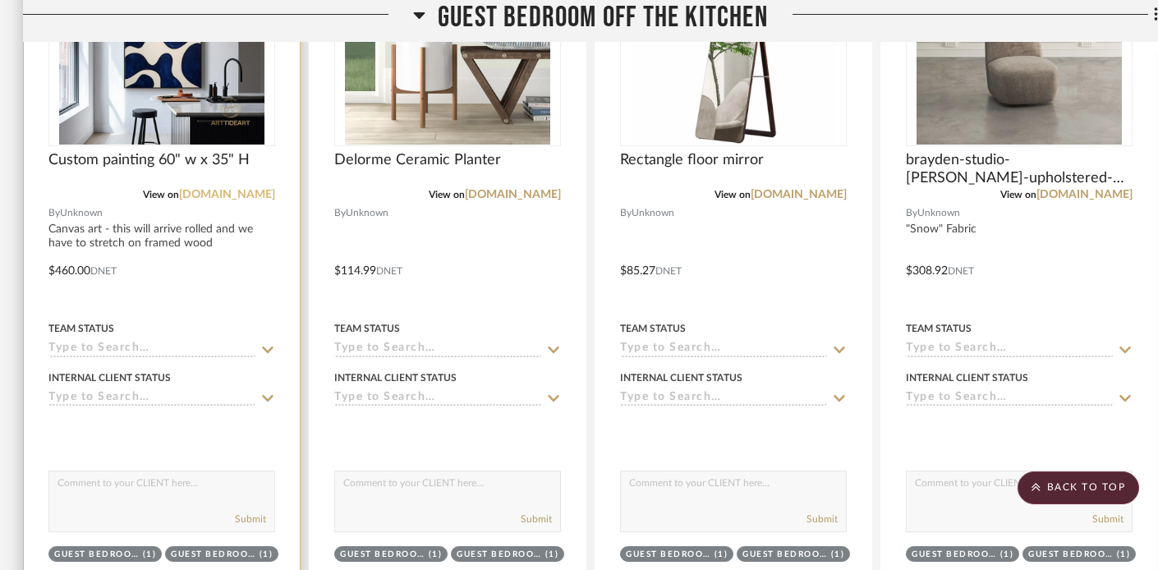
click at [247, 189] on link "etsy.com" at bounding box center [227, 194] width 96 height 11
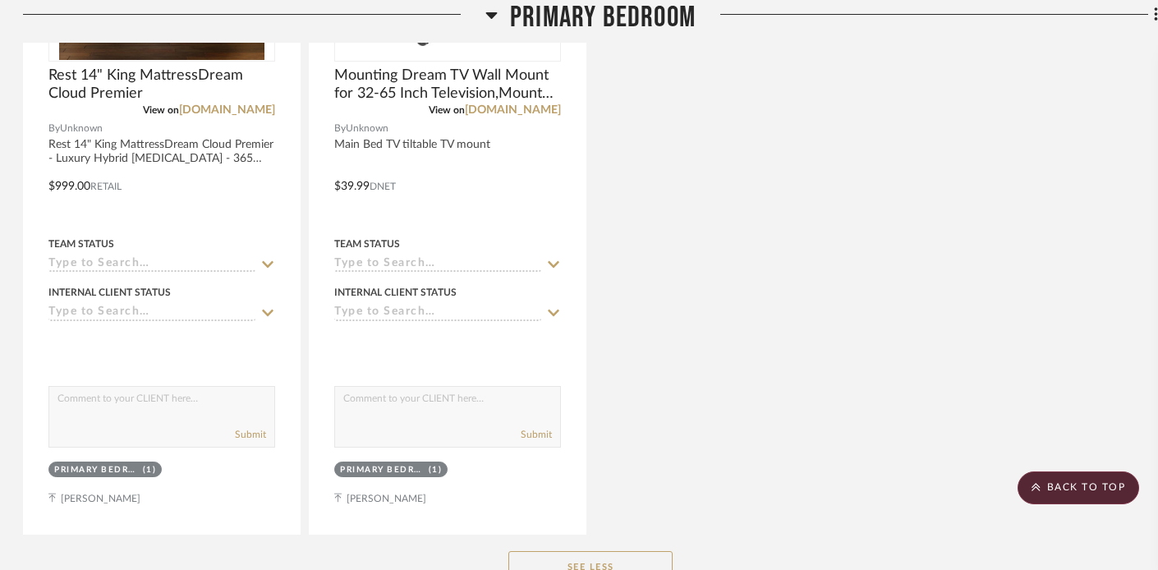
scroll to position [17303, 2]
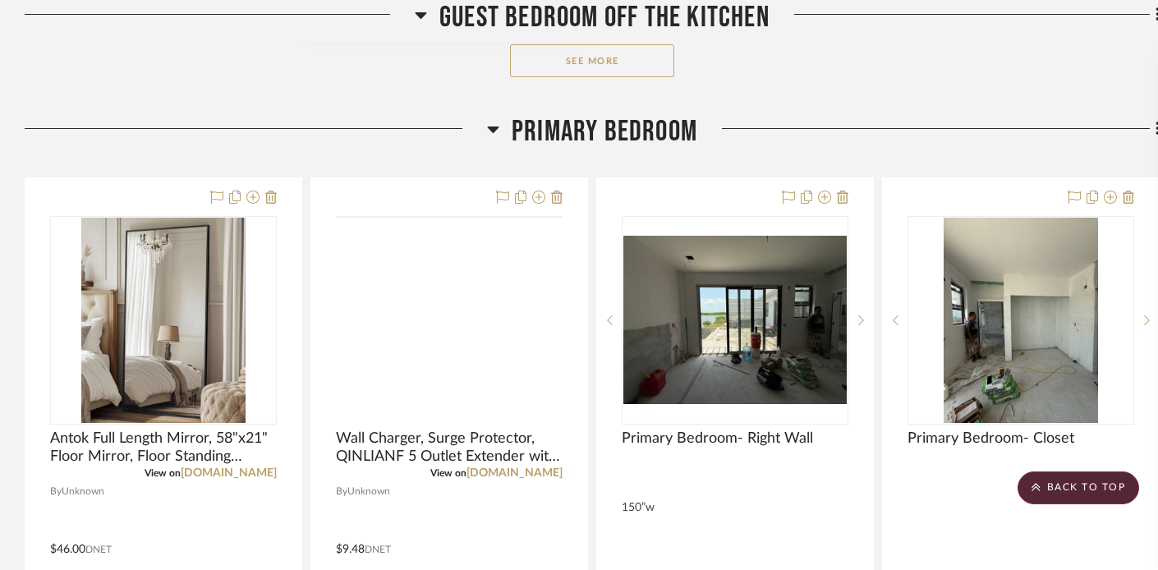
scroll to position [1981, 0]
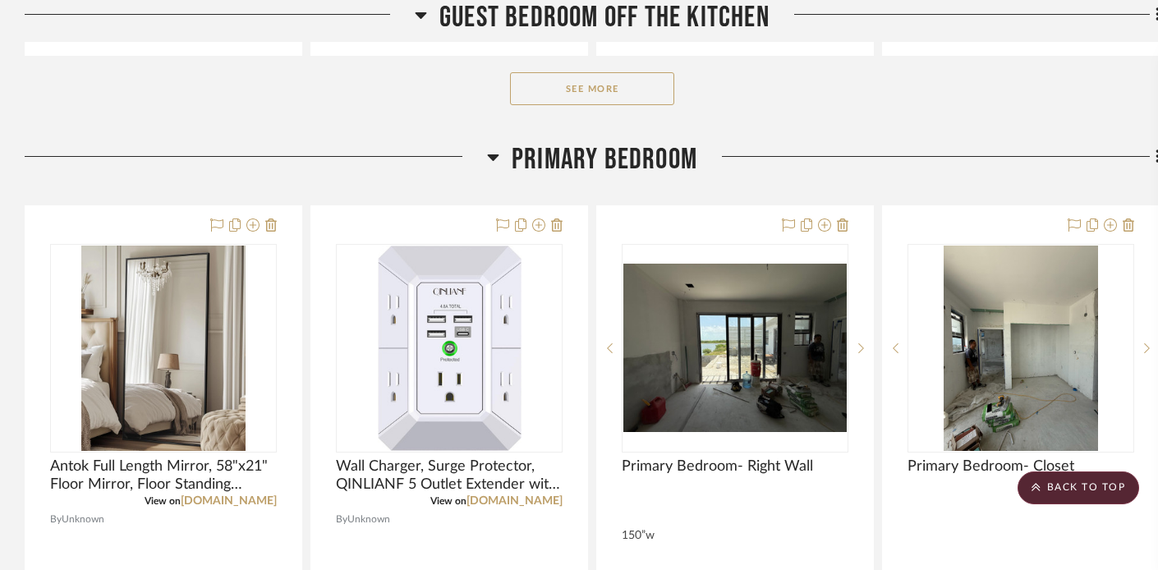
click at [545, 94] on button "See More" at bounding box center [592, 88] width 164 height 33
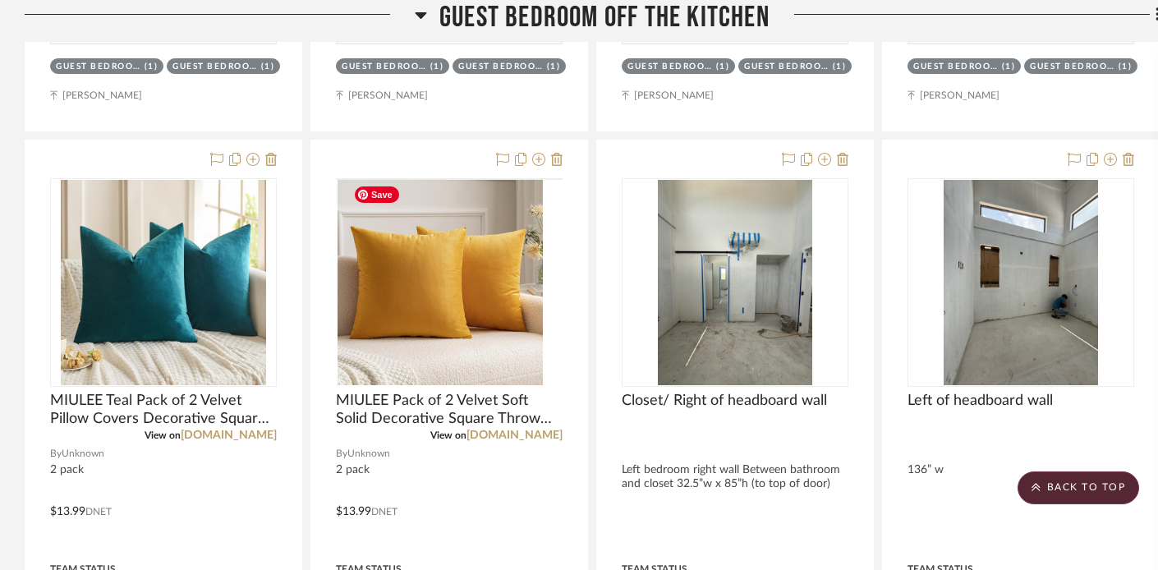
scroll to position [3354, 0]
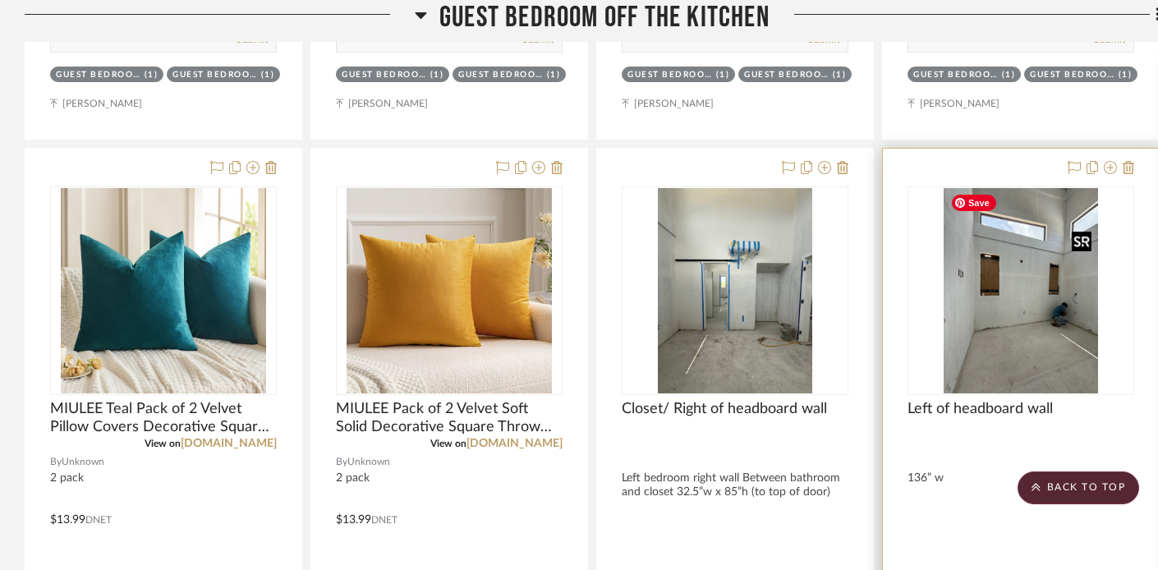
click at [1017, 301] on img "0" at bounding box center [1020, 290] width 154 height 205
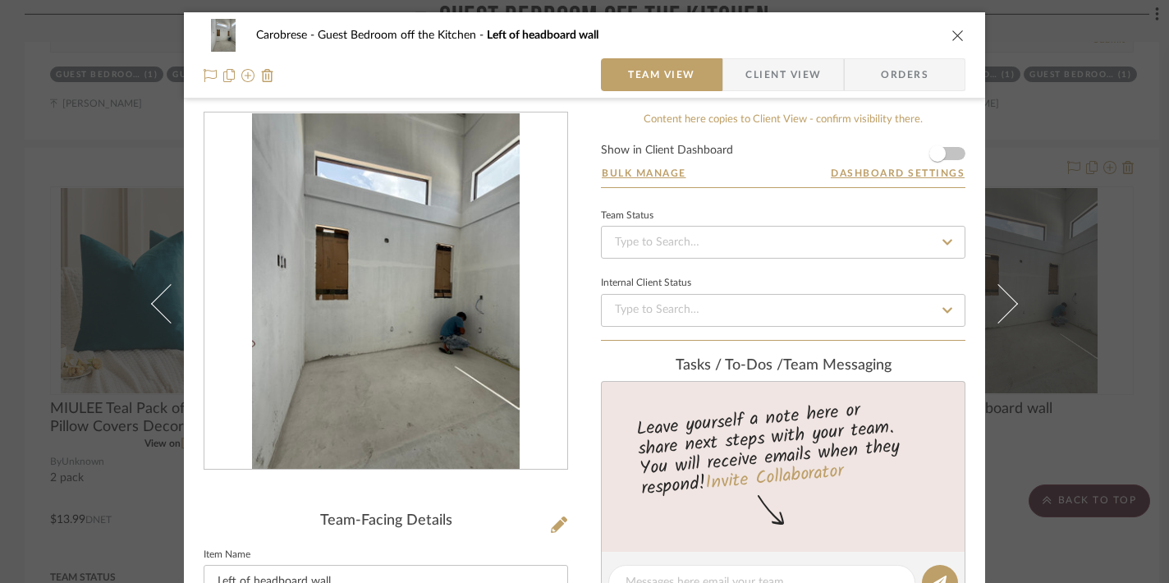
scroll to position [11, 0]
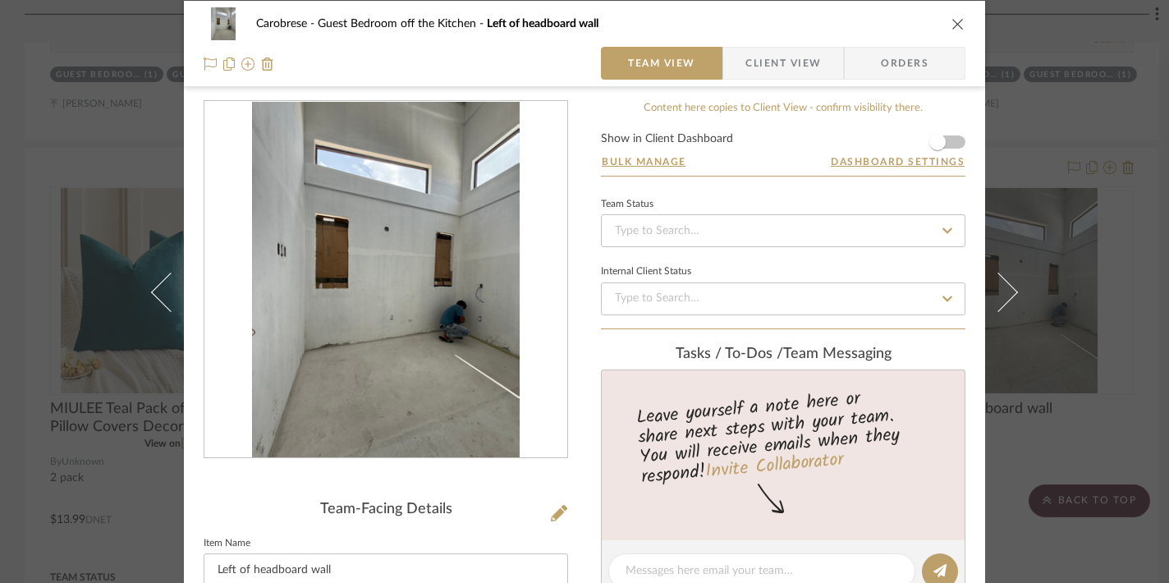
click at [954, 16] on button "close" at bounding box center [958, 23] width 15 height 15
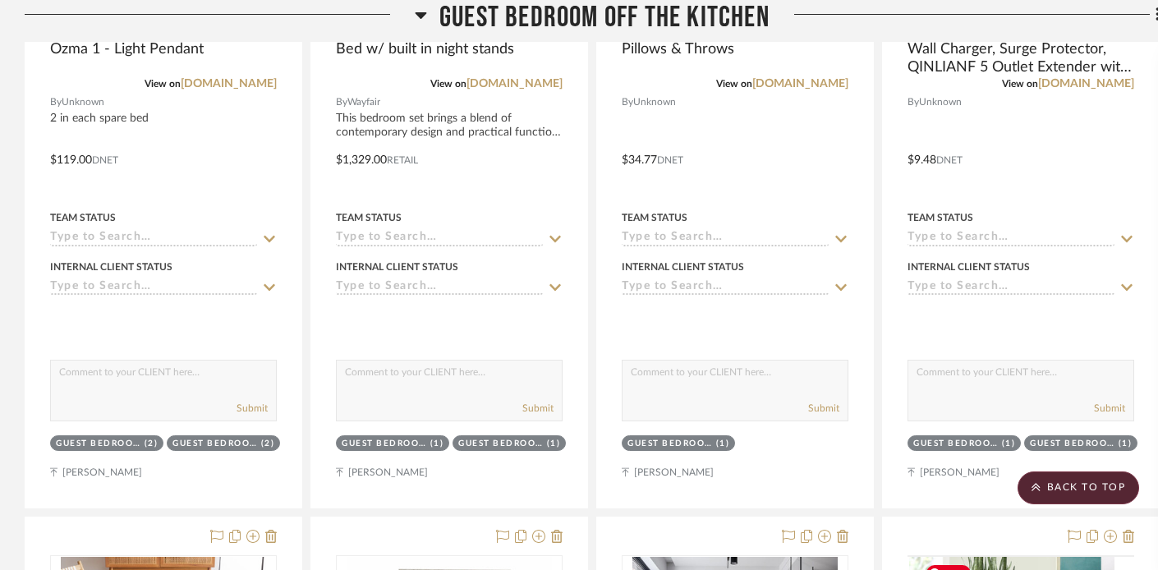
scroll to position [1044, 0]
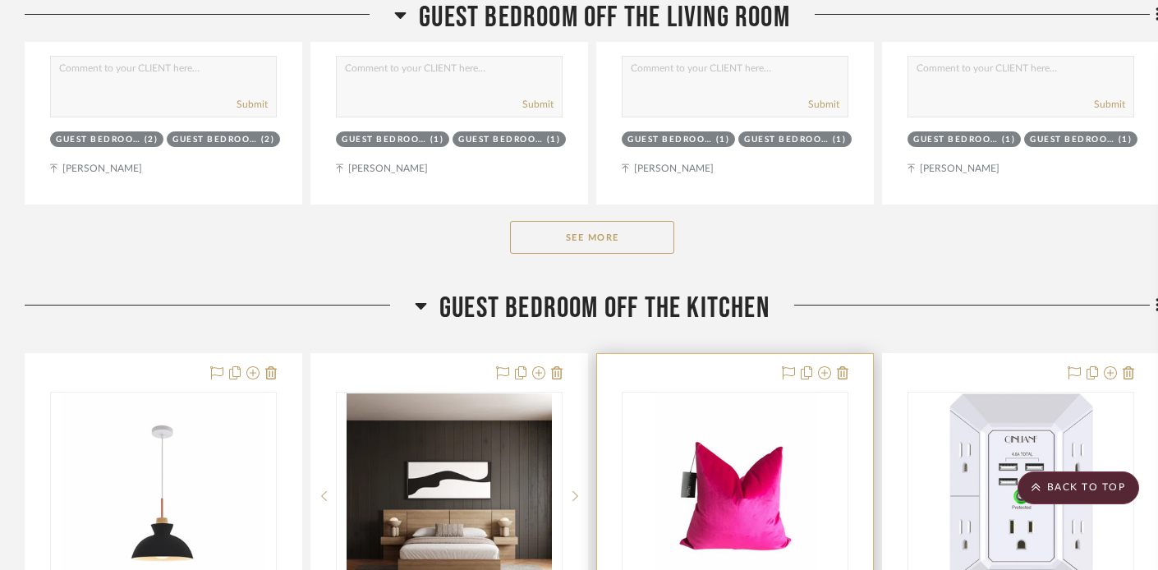
scroll to position [939, 0]
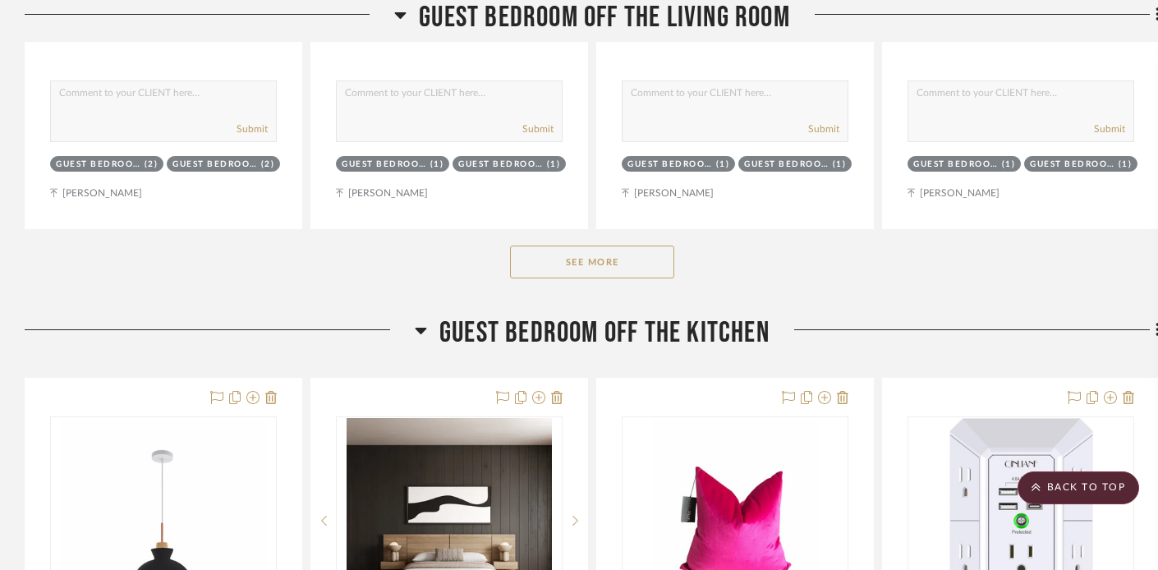
click at [572, 259] on button "See More" at bounding box center [592, 261] width 164 height 33
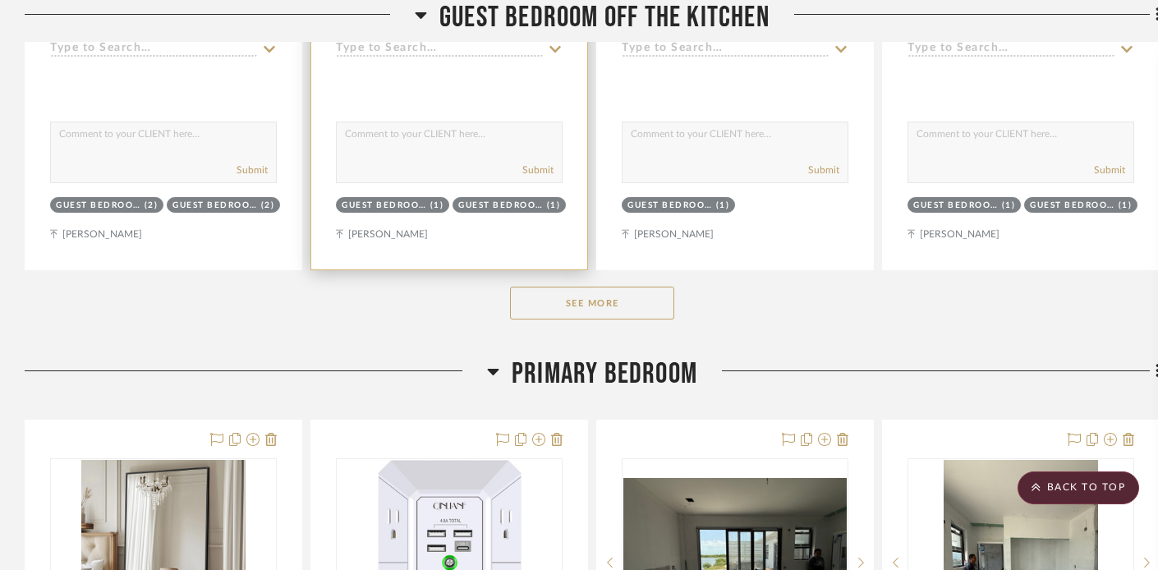
scroll to position [7600, 0]
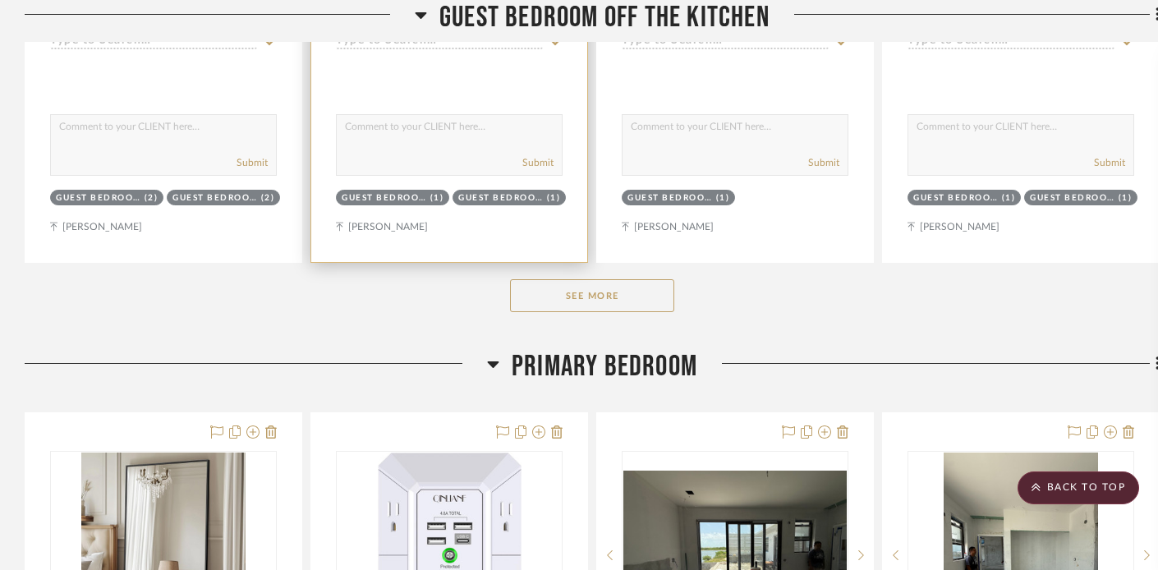
click at [569, 289] on button "See More" at bounding box center [592, 295] width 164 height 33
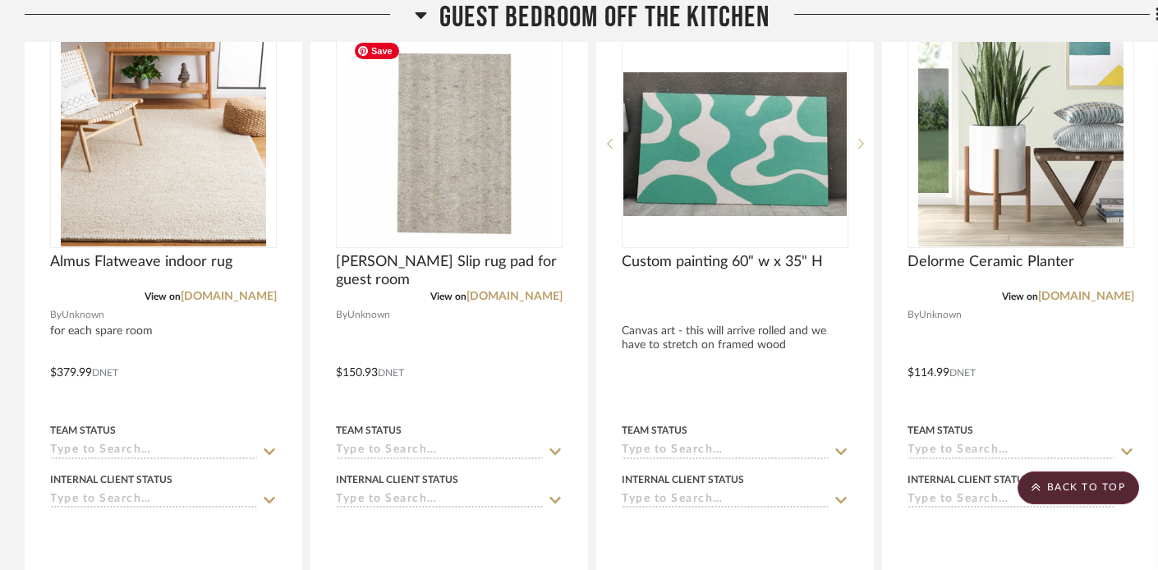
scroll to position [7864, 0]
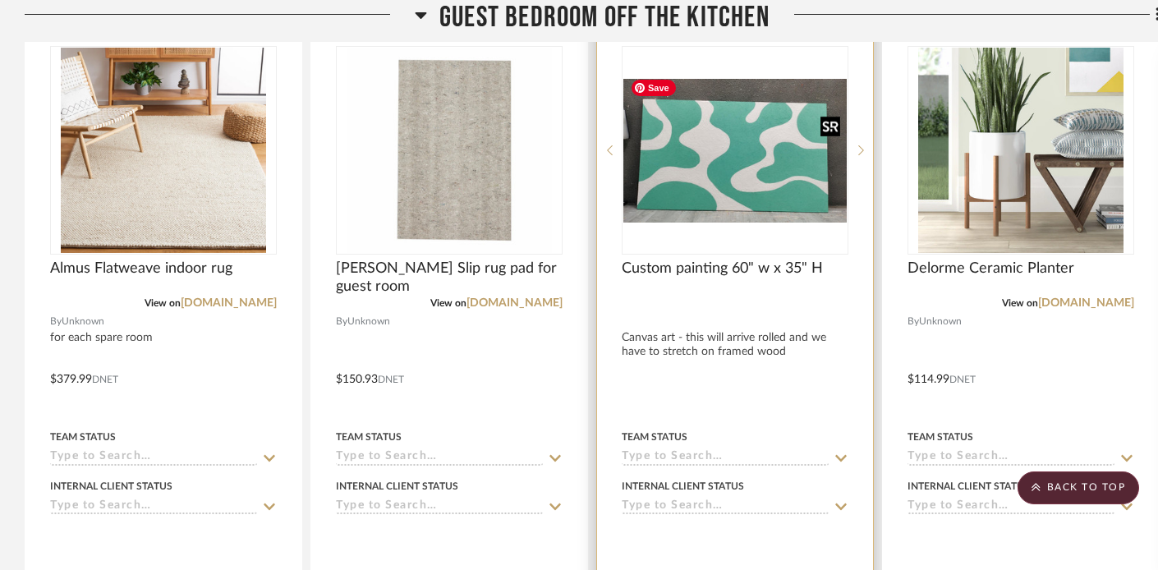
click at [740, 201] on img "0" at bounding box center [734, 151] width 223 height 144
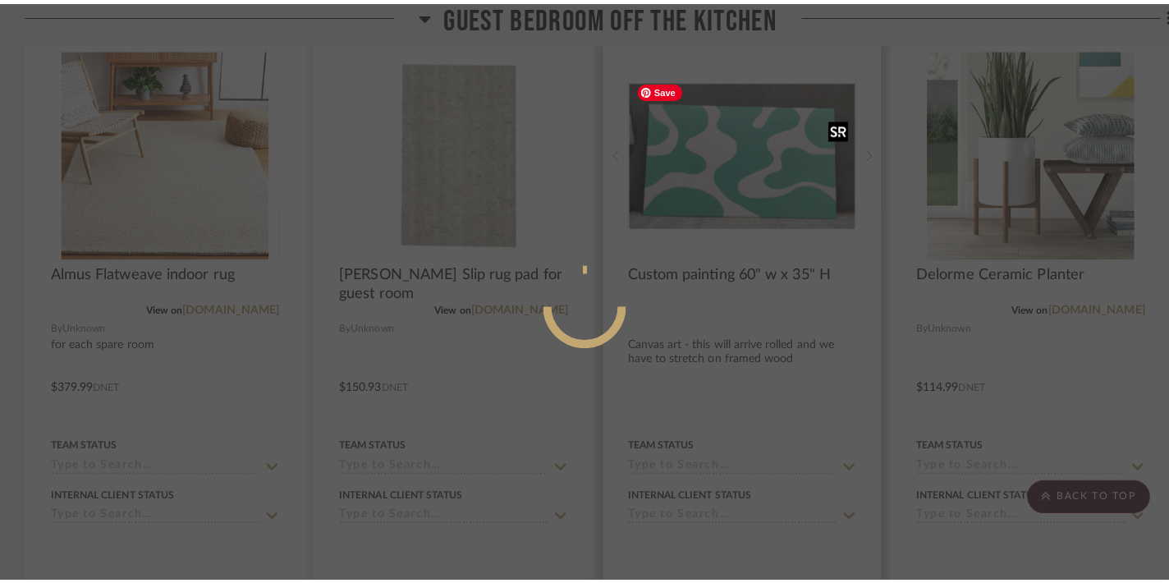
scroll to position [0, 0]
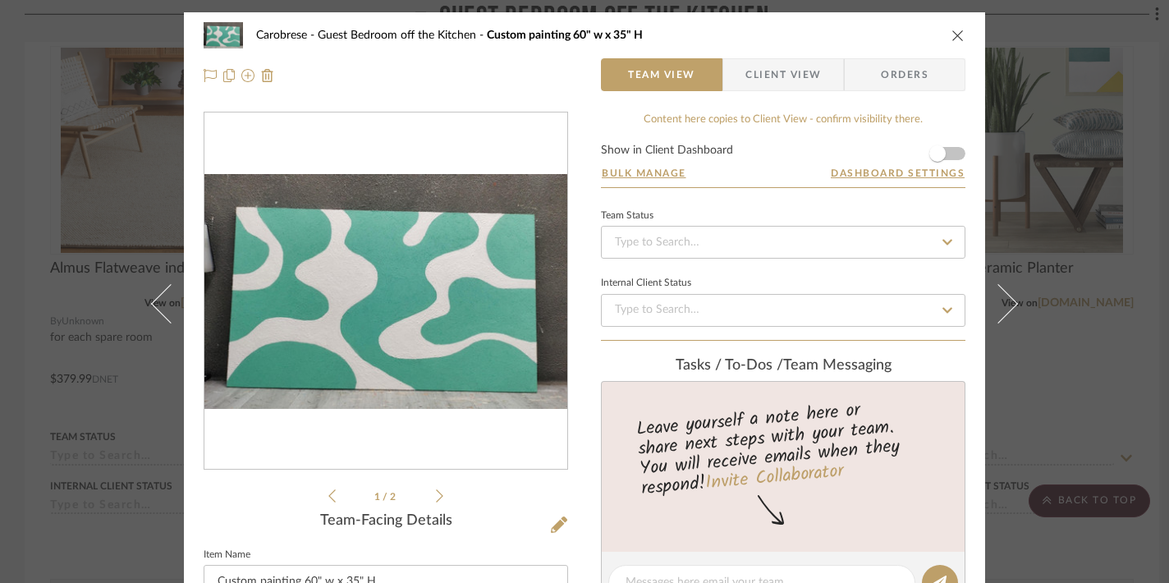
click at [436, 498] on icon at bounding box center [439, 495] width 7 height 15
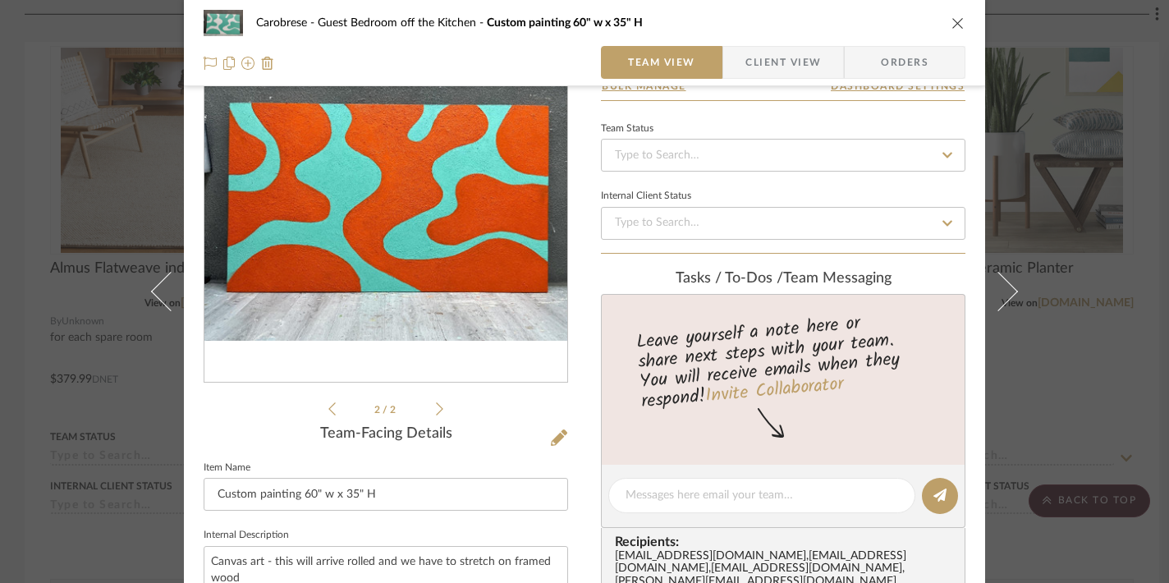
scroll to position [131, 0]
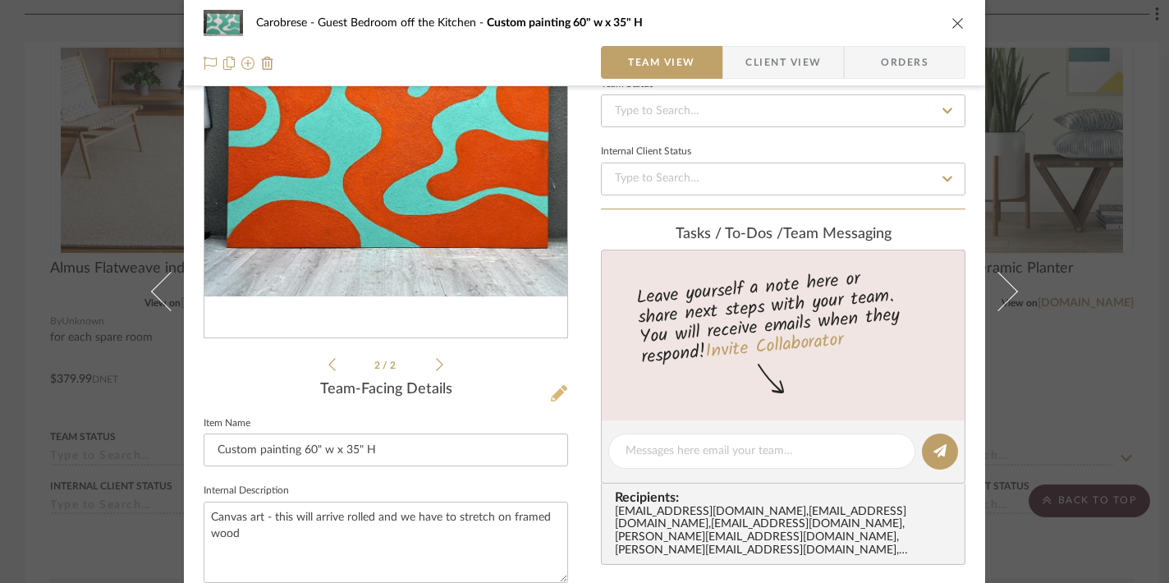
click at [551, 397] on icon at bounding box center [559, 393] width 16 height 16
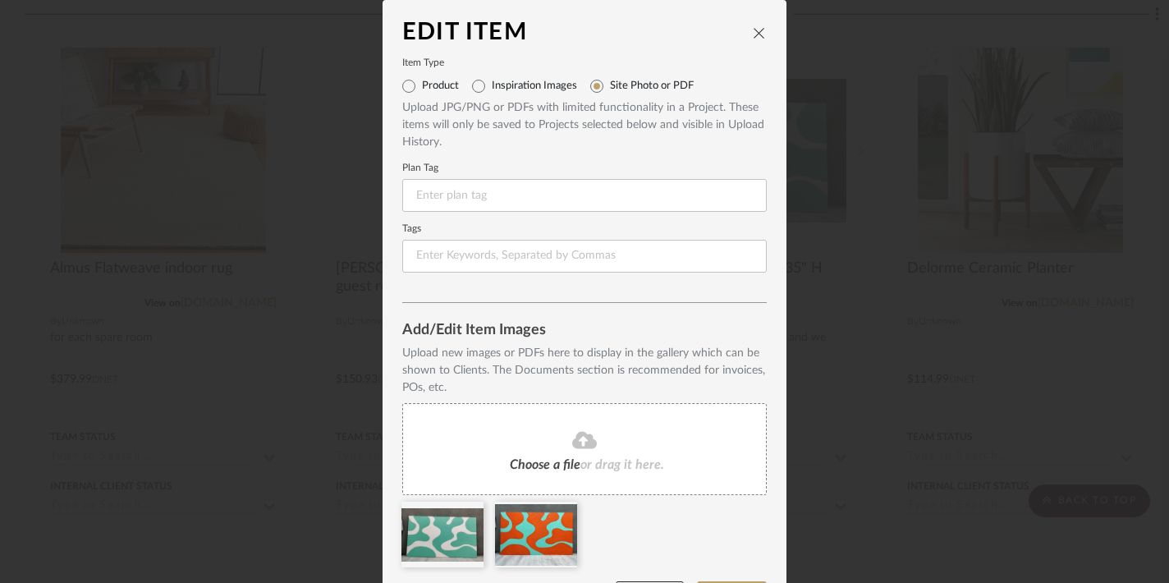
click at [753, 31] on icon "close" at bounding box center [759, 32] width 13 height 13
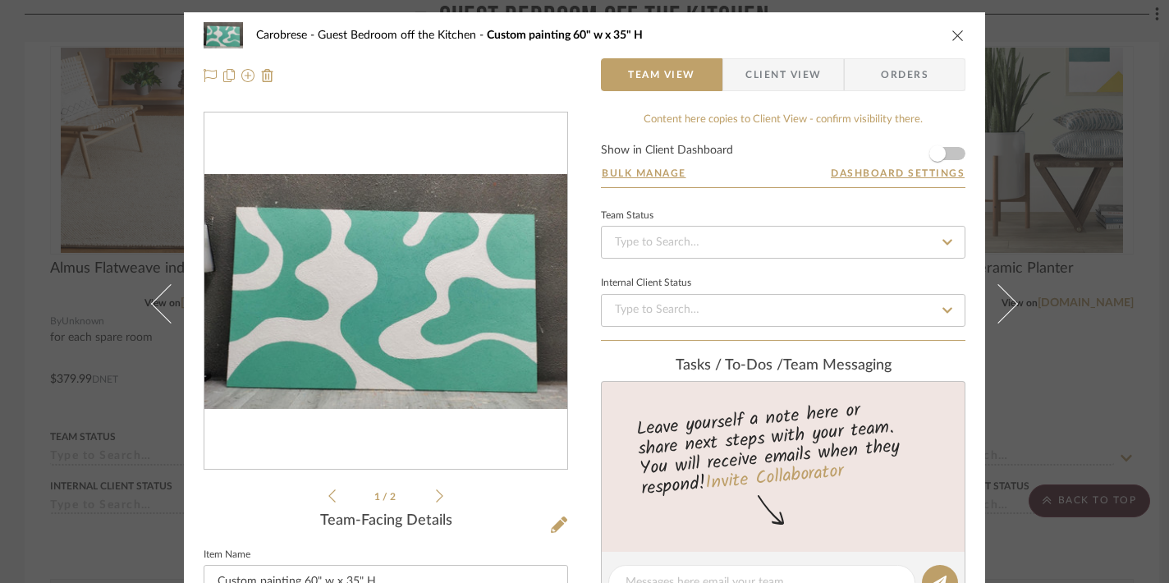
scroll to position [8, 0]
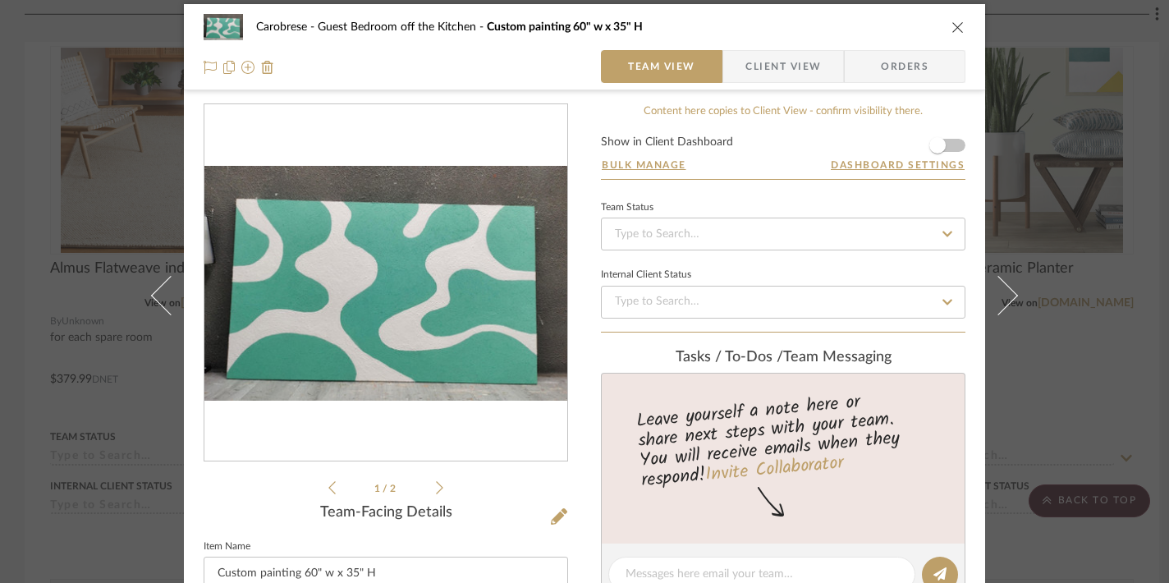
click at [952, 22] on icon "close" at bounding box center [958, 27] width 13 height 13
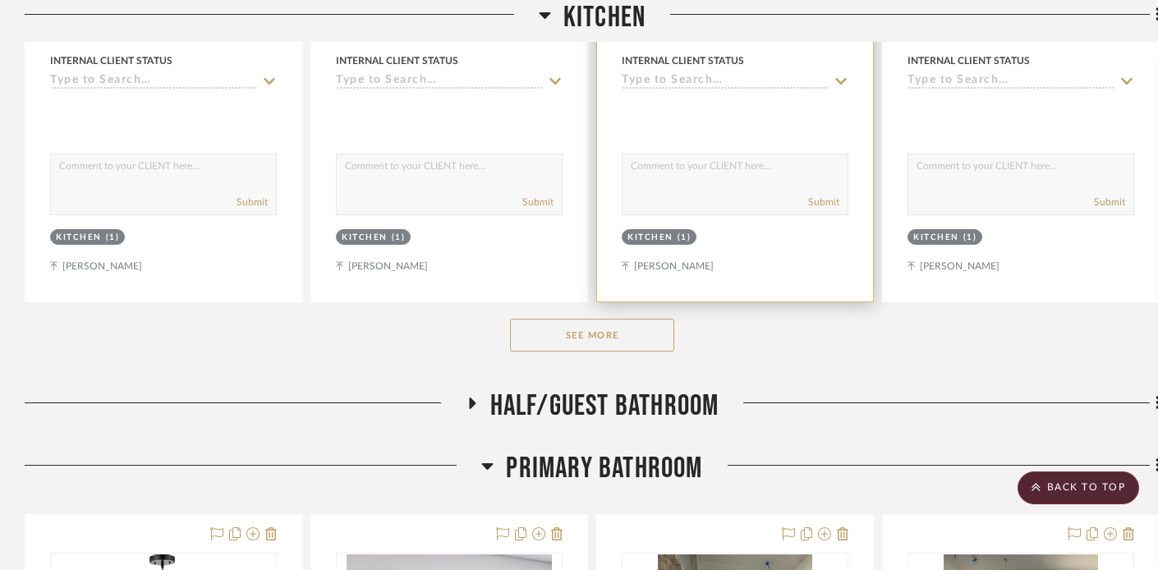
scroll to position [16889, 0]
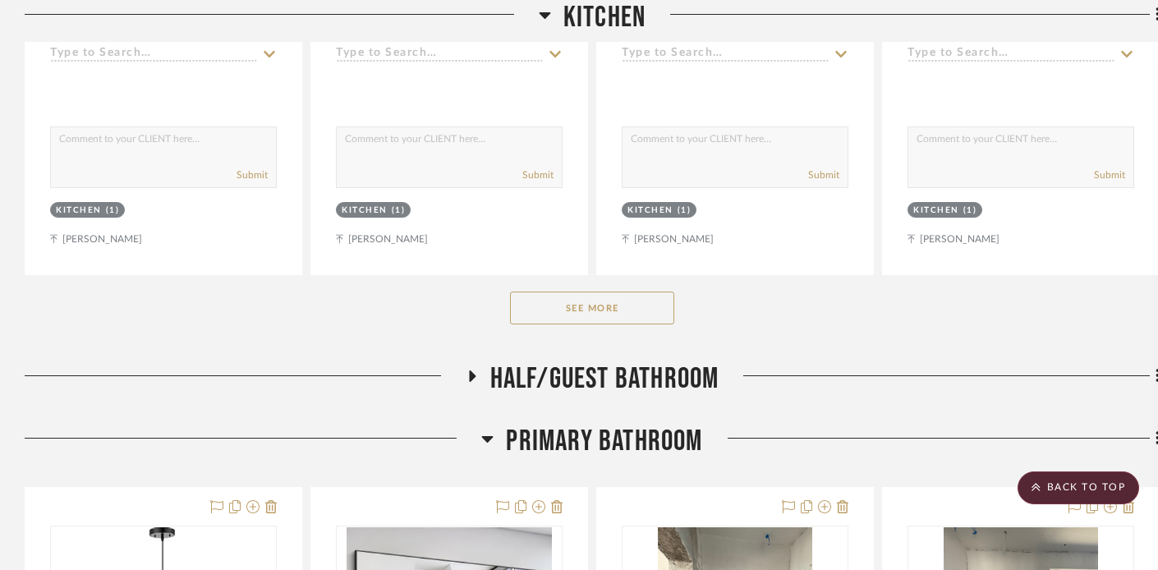
click at [565, 300] on button "See More" at bounding box center [592, 307] width 164 height 33
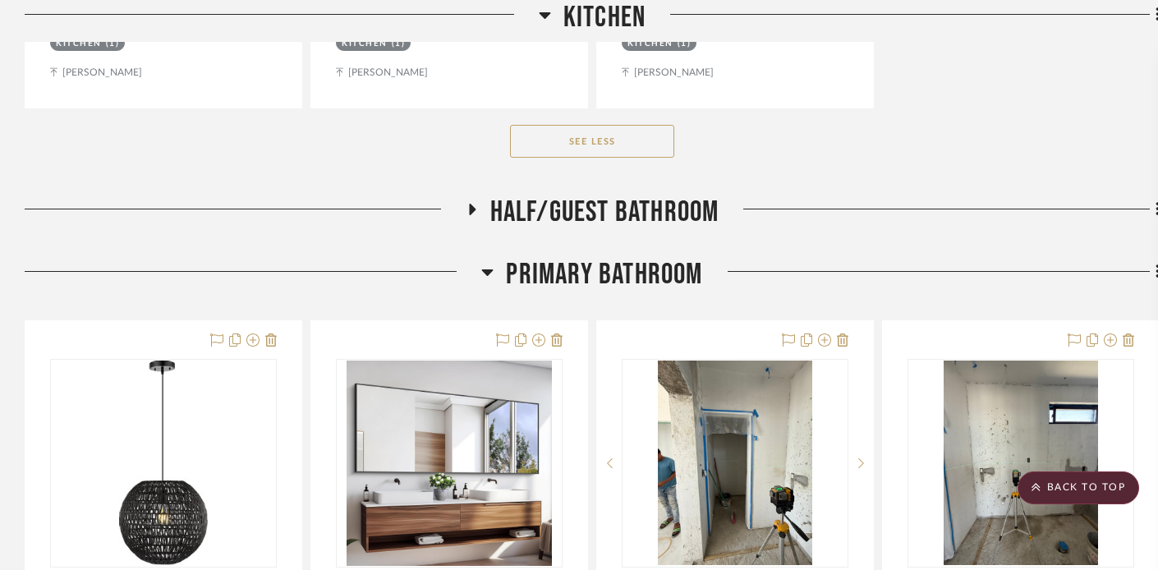
scroll to position [27257, 0]
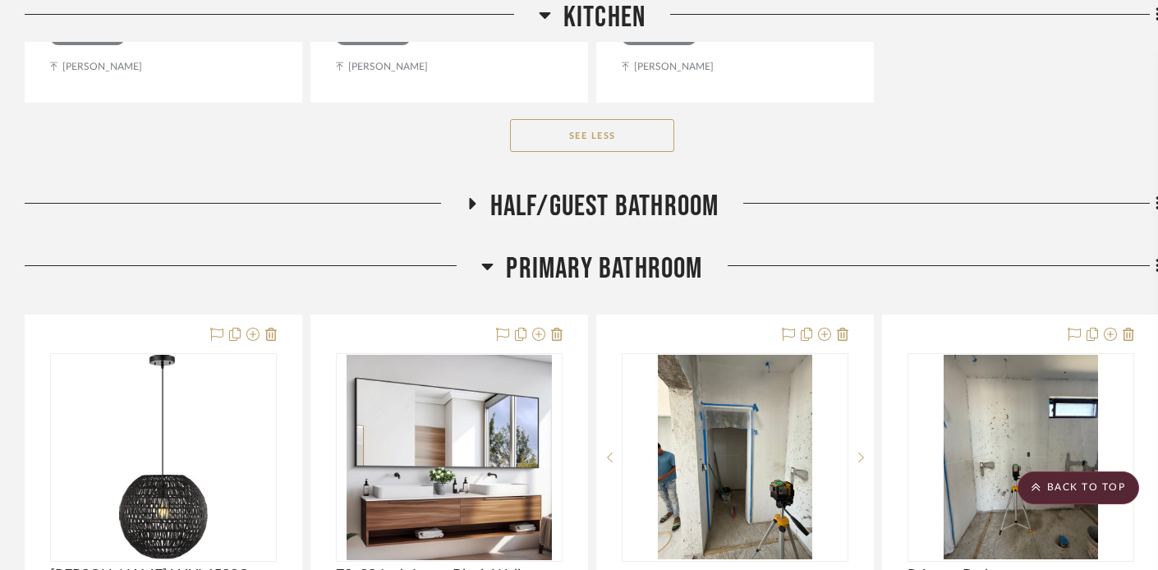
click at [466, 198] on icon at bounding box center [471, 204] width 20 height 12
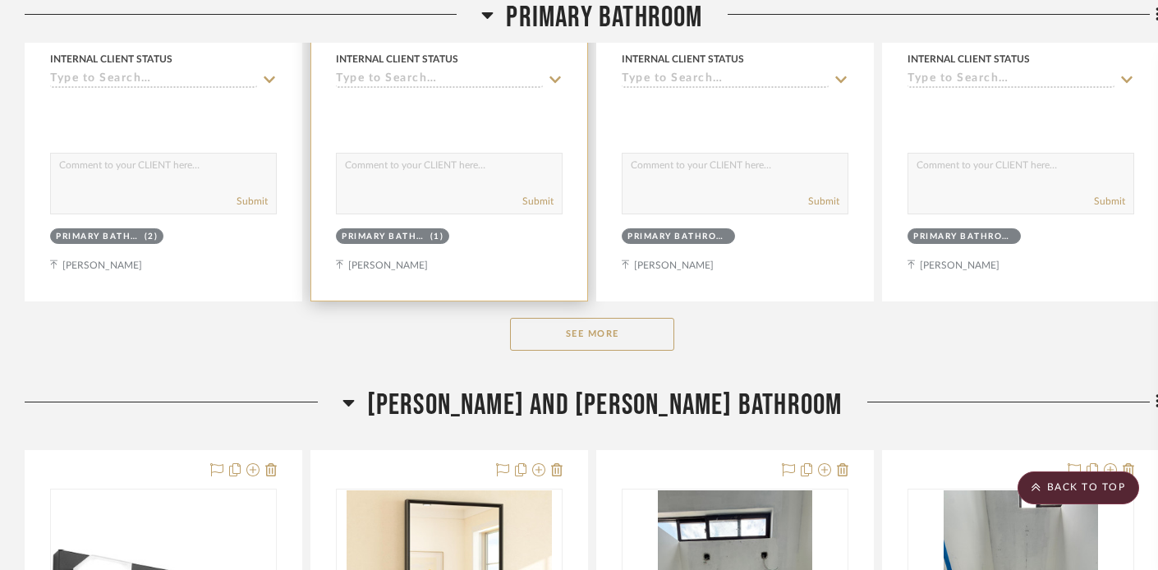
scroll to position [28802, 0]
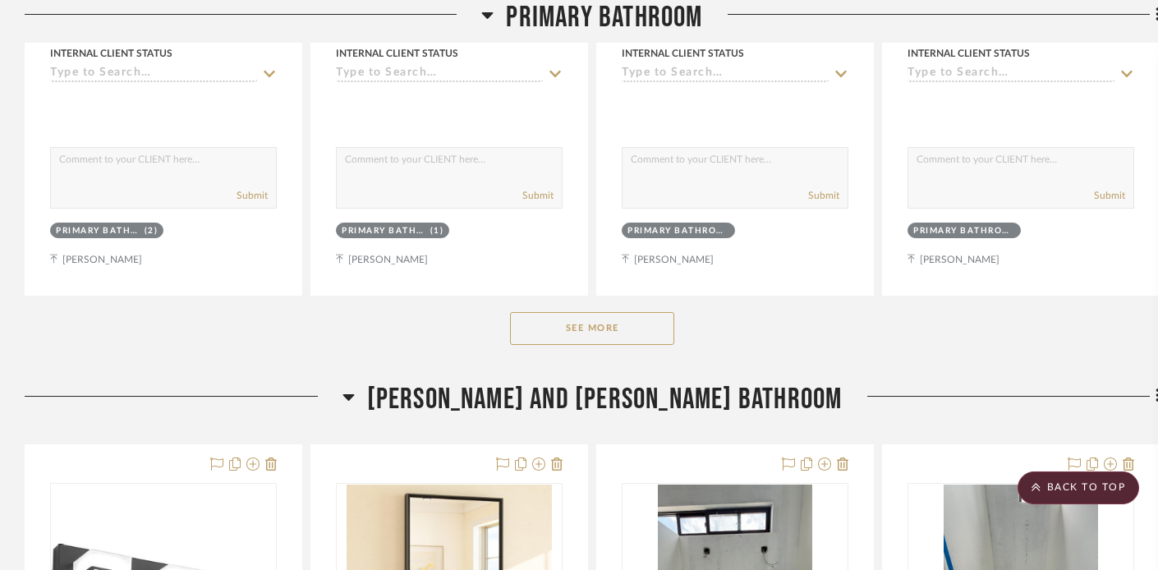
click at [611, 312] on button "See More" at bounding box center [592, 328] width 164 height 33
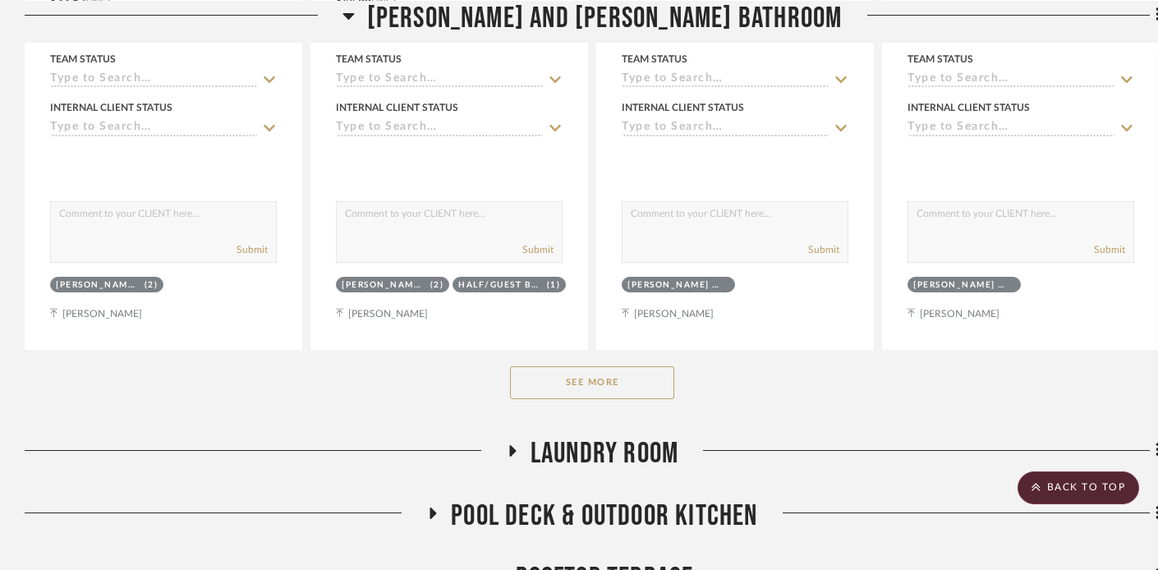
scroll to position [31096, 0]
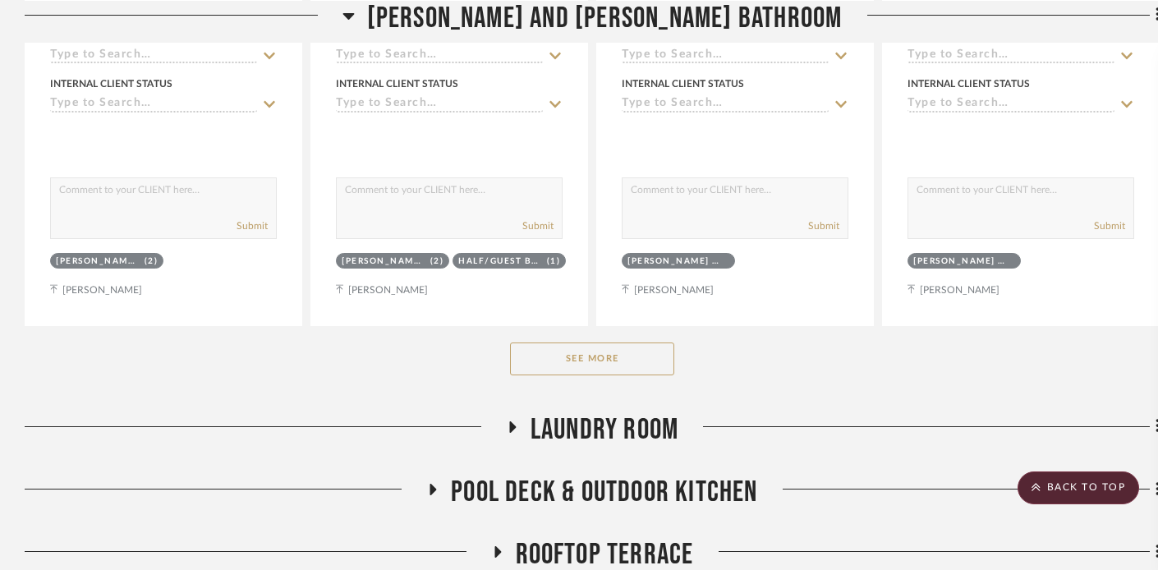
click at [511, 420] on icon at bounding box center [512, 426] width 20 height 12
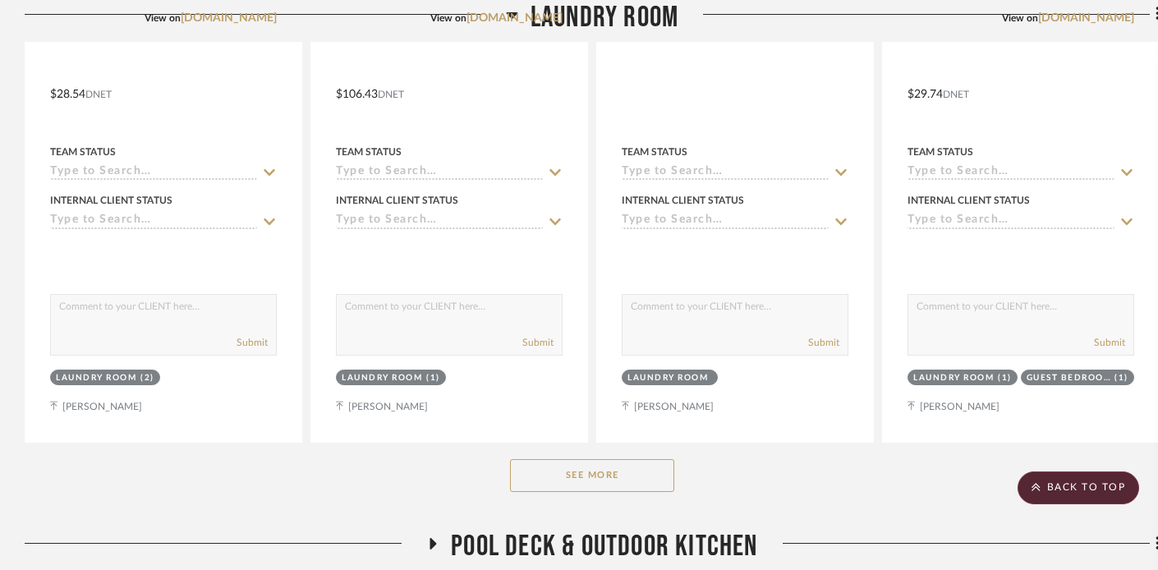
scroll to position [32276, 0]
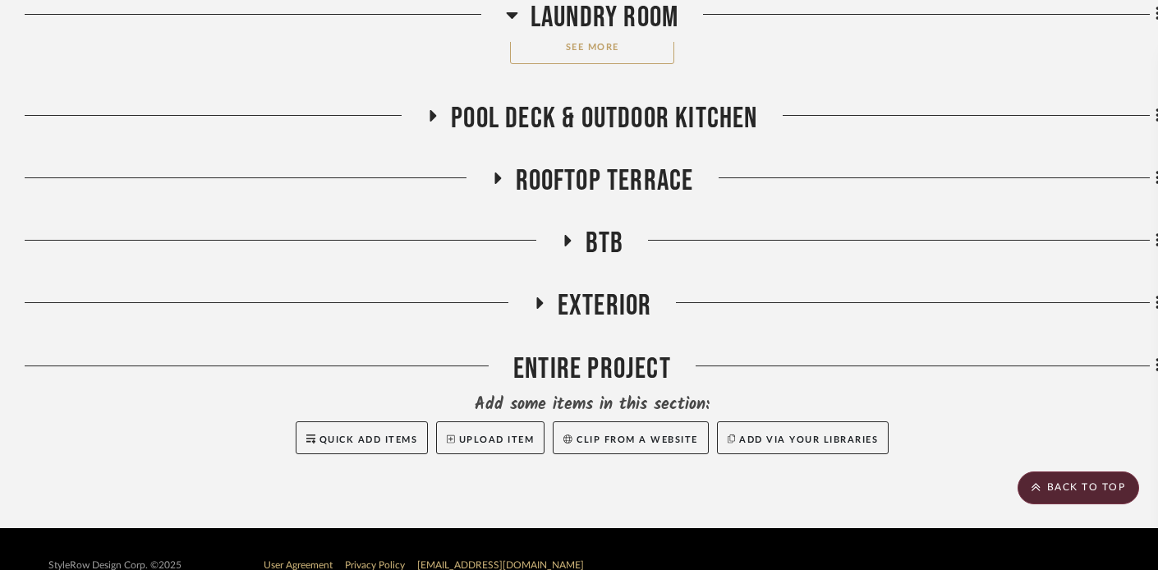
click at [429, 109] on icon at bounding box center [433, 115] width 20 height 12
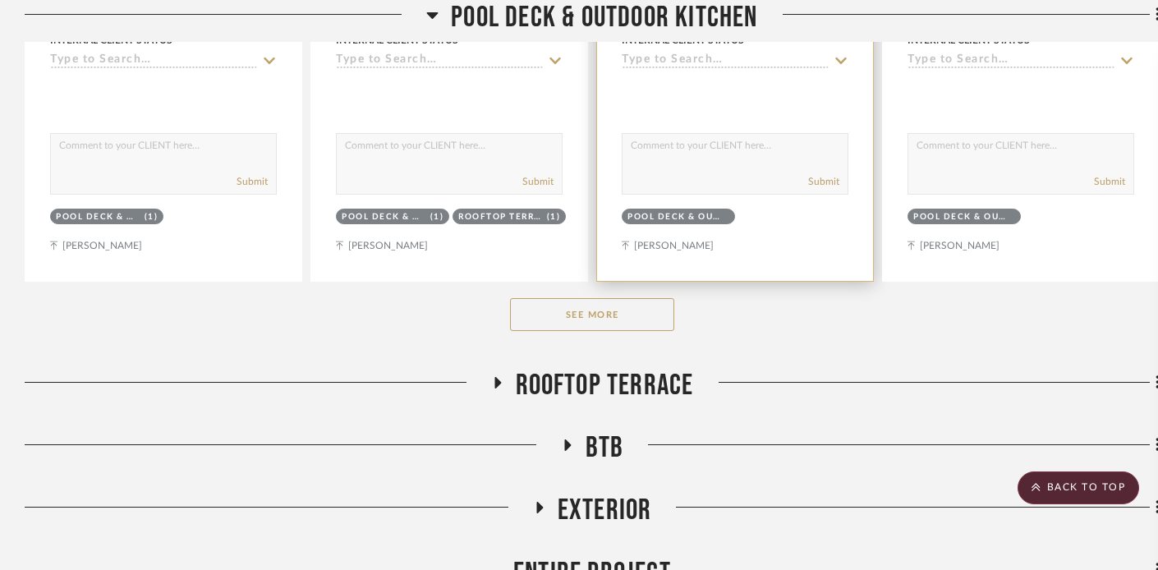
scroll to position [32882, 0]
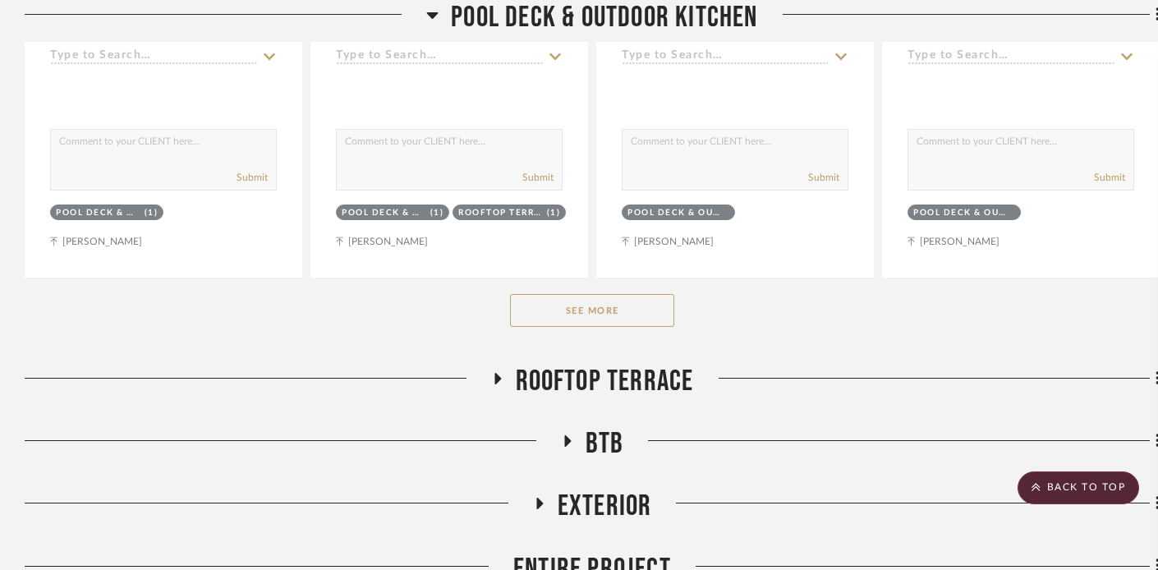
click at [608, 294] on button "See More" at bounding box center [592, 310] width 164 height 33
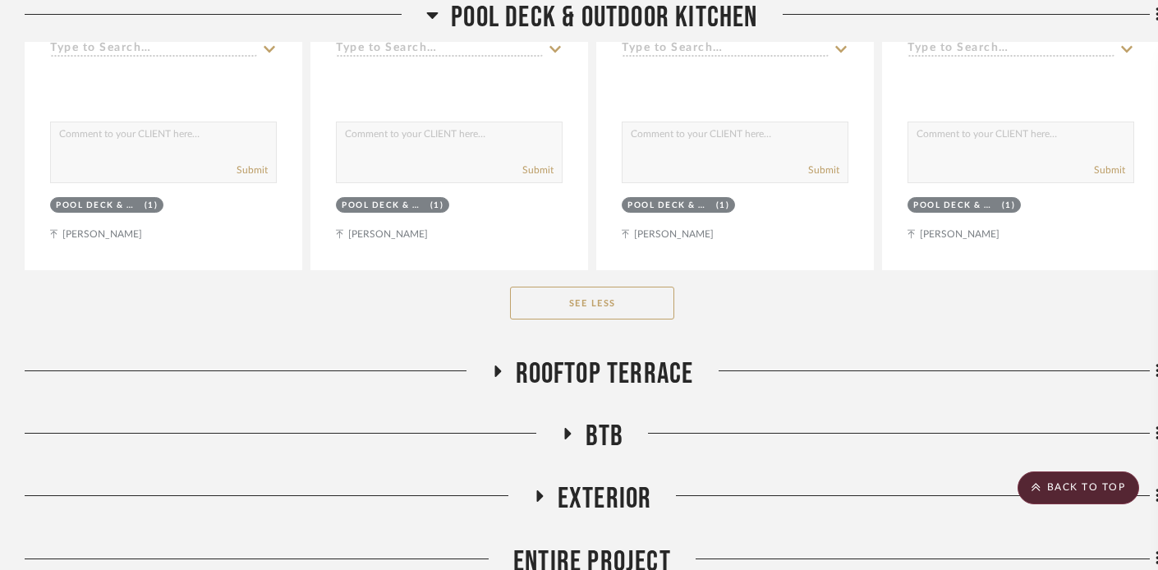
scroll to position [35084, 0]
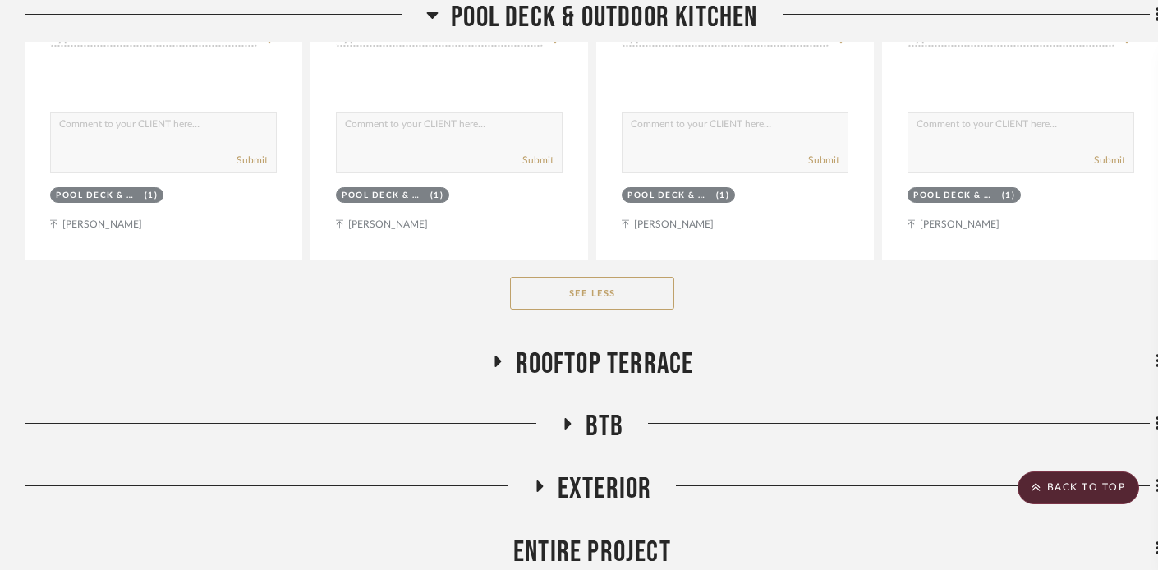
click at [492, 355] on icon at bounding box center [497, 361] width 20 height 12
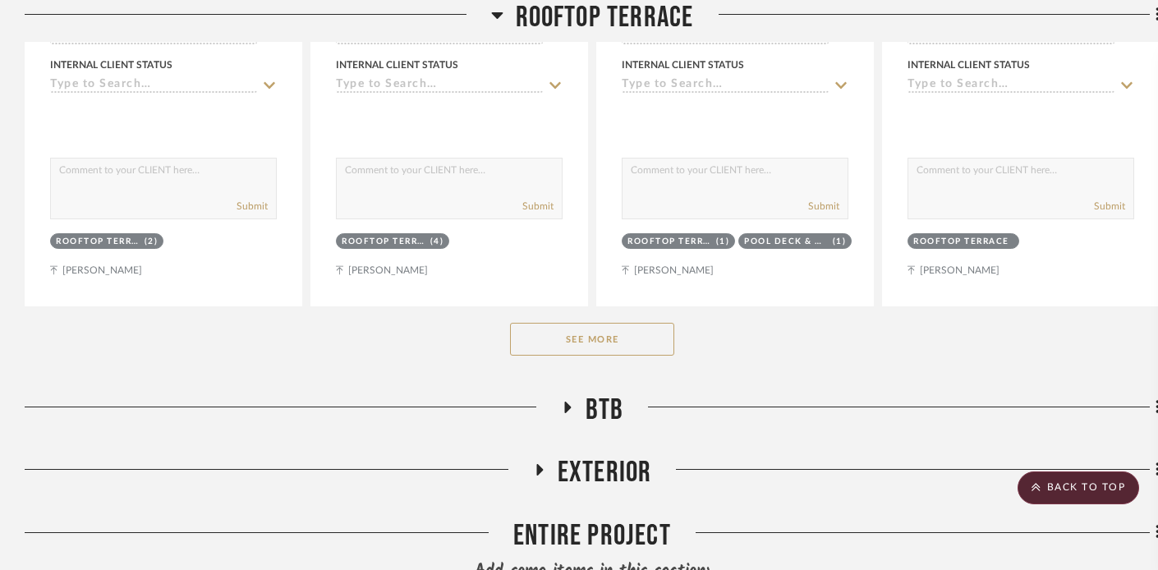
scroll to position [35960, 0]
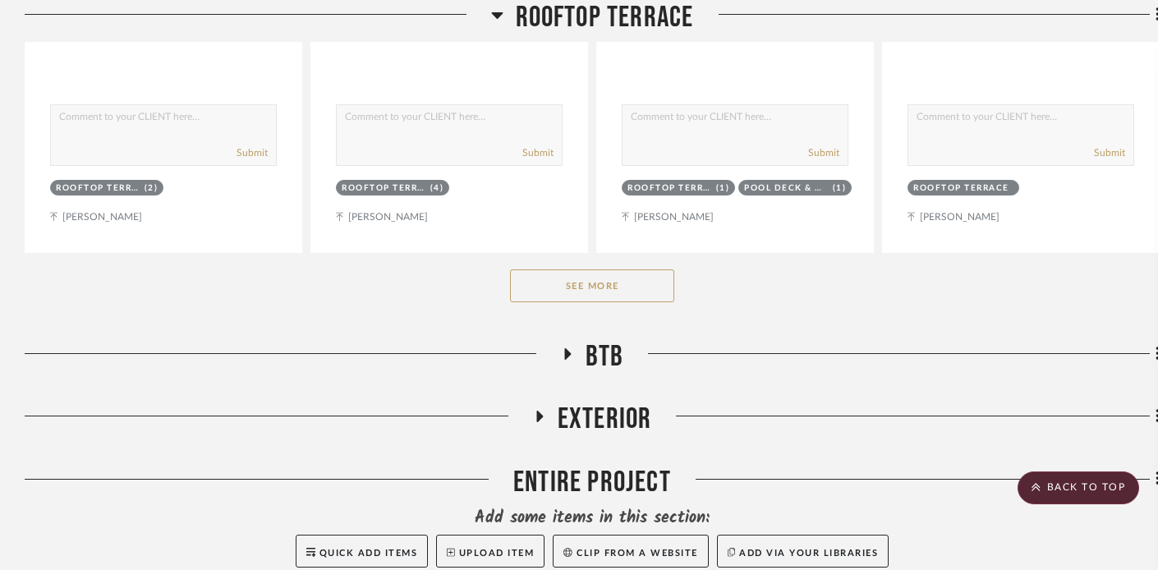
click at [552, 269] on button "See More" at bounding box center [592, 285] width 164 height 33
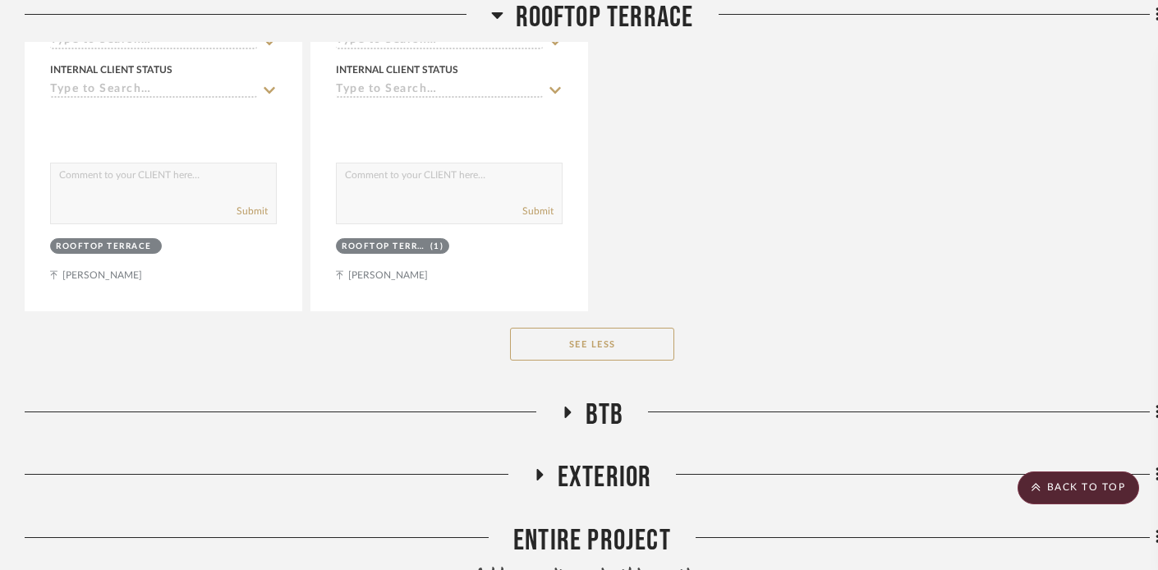
scroll to position [36635, 0]
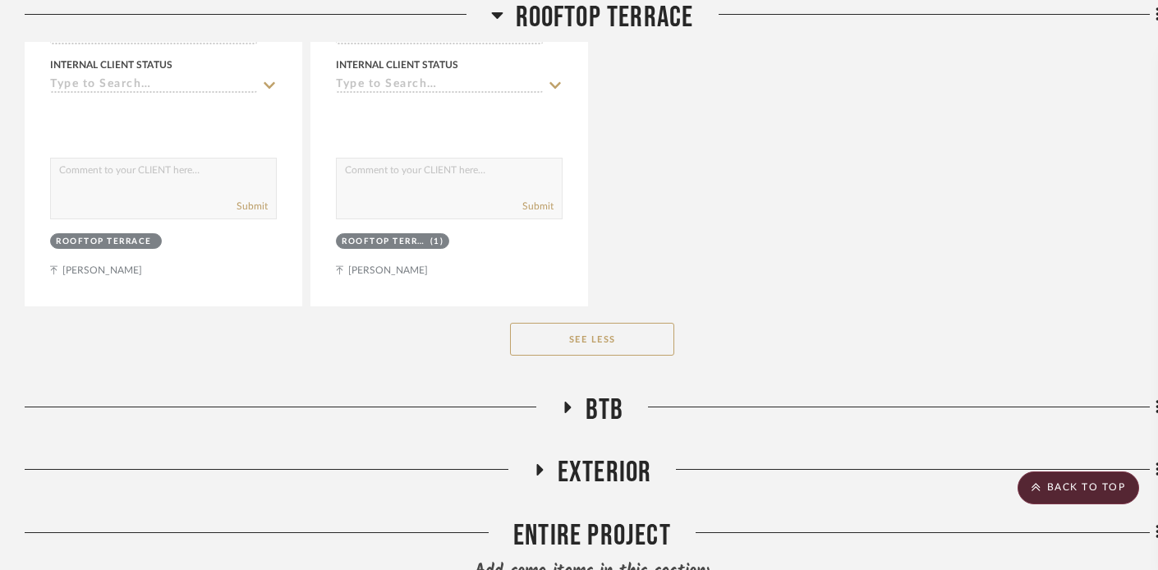
click at [568, 401] on icon at bounding box center [567, 406] width 7 height 11
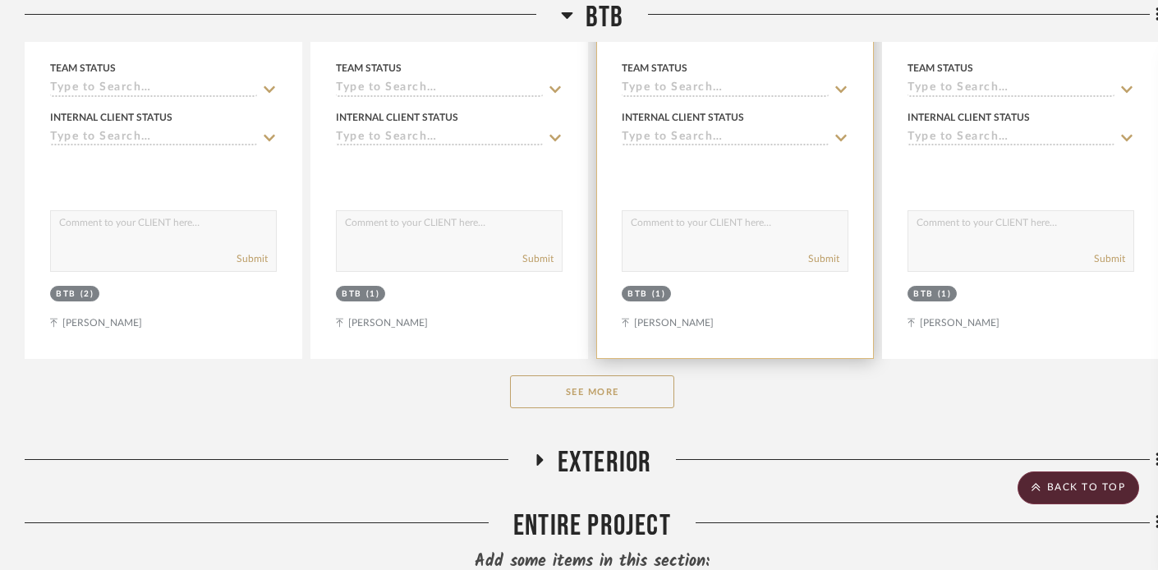
scroll to position [37453, 0]
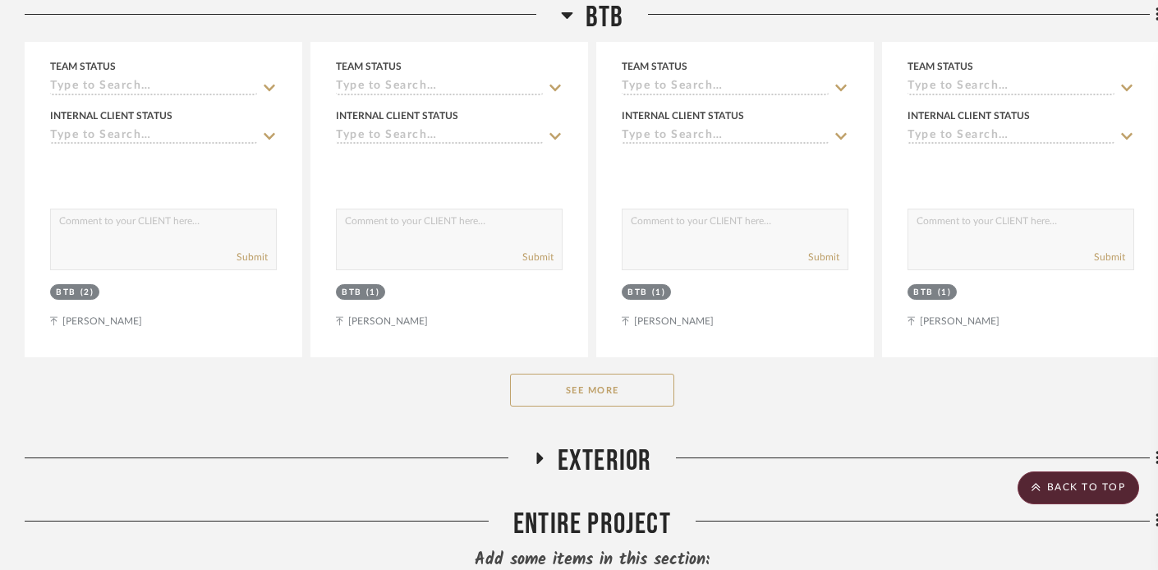
click at [644, 374] on button "See More" at bounding box center [592, 390] width 164 height 33
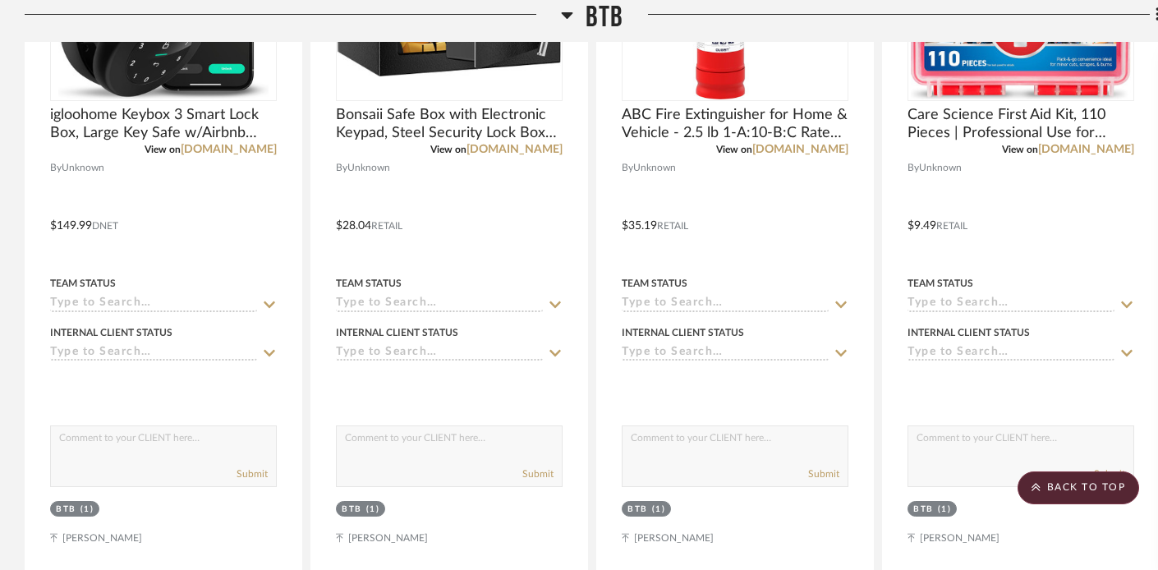
scroll to position [38329, 0]
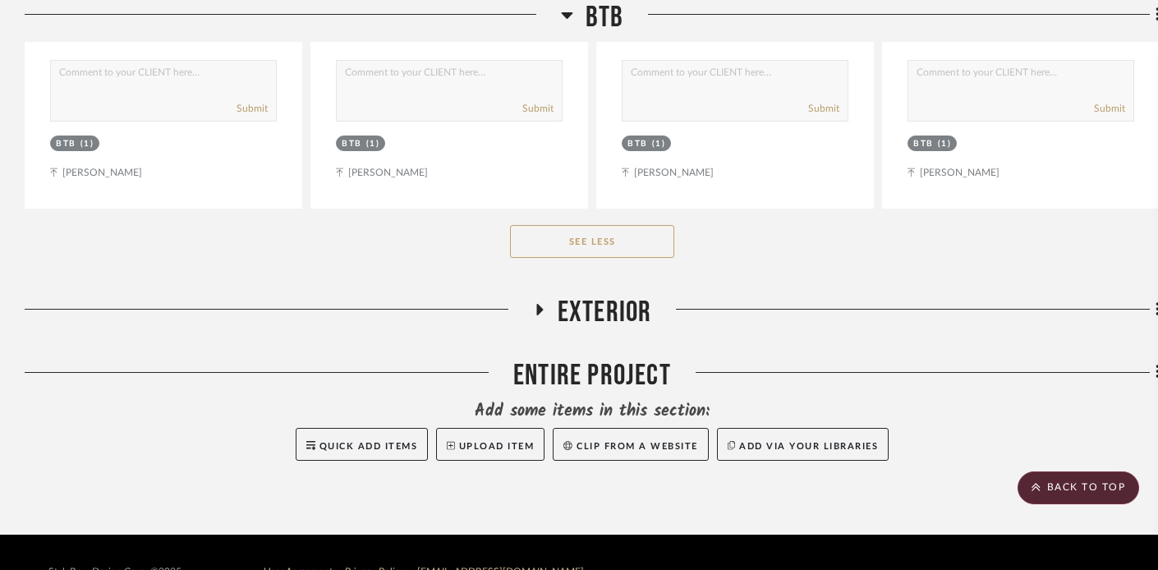
click at [539, 304] on icon at bounding box center [539, 309] width 7 height 11
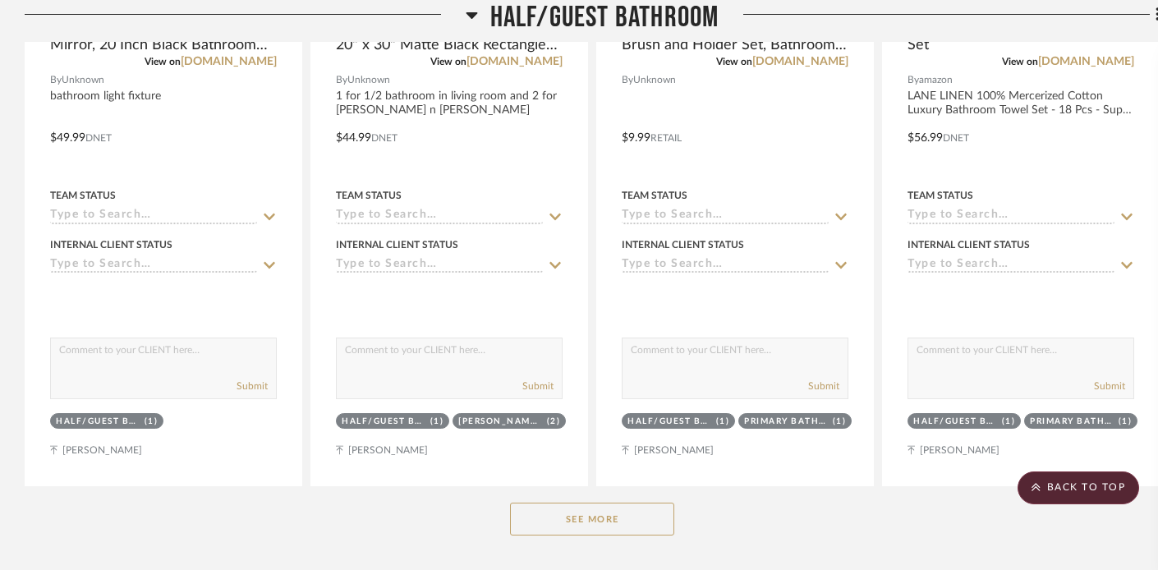
scroll to position [27924, 0]
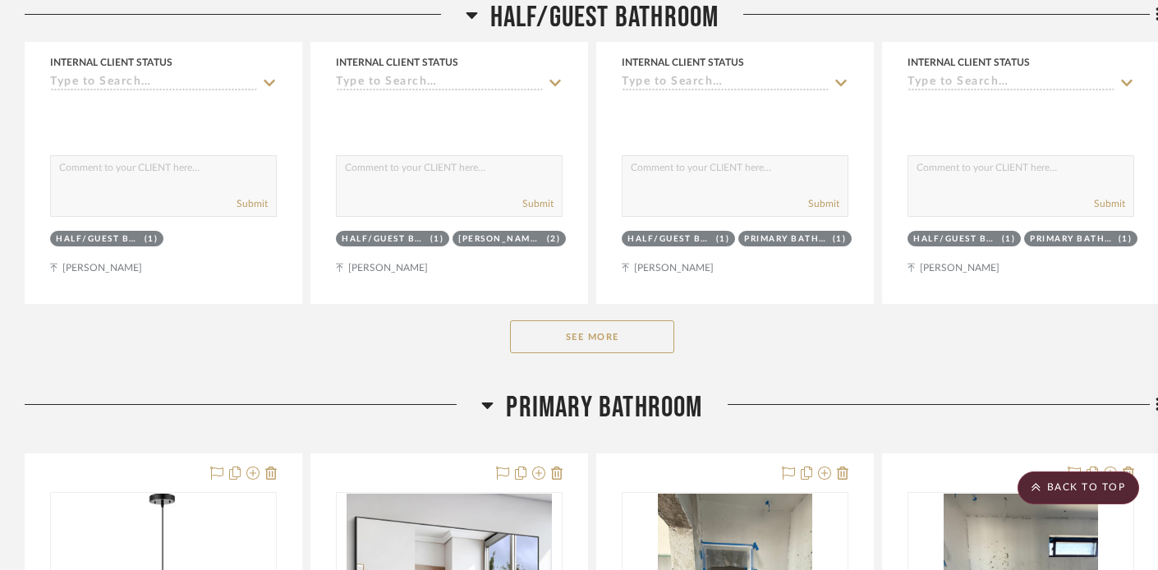
click at [603, 320] on button "See More" at bounding box center [592, 336] width 164 height 33
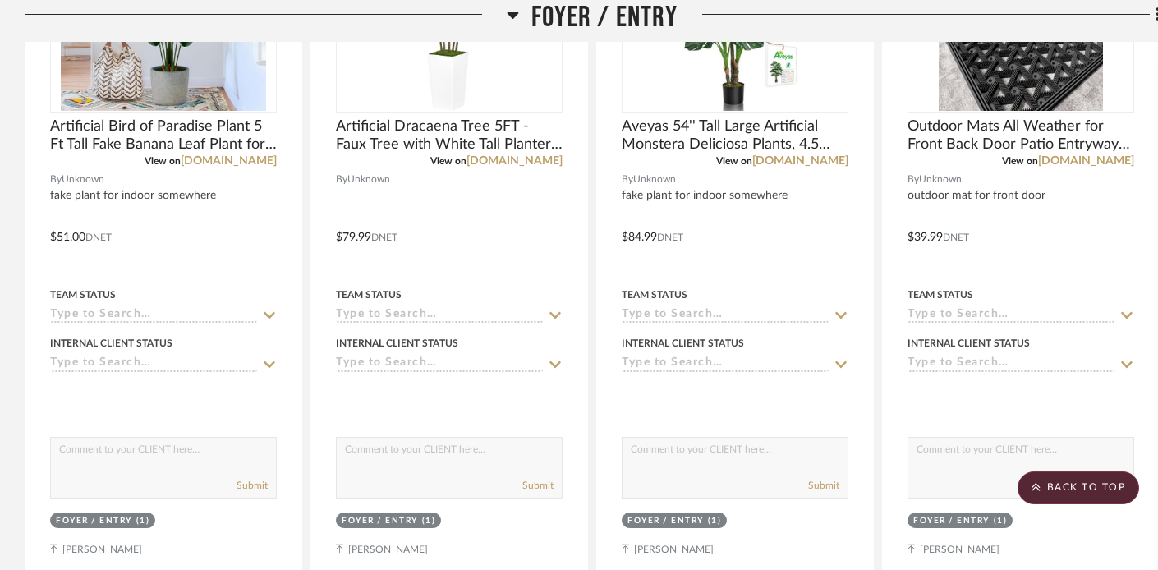
scroll to position [15709, 0]
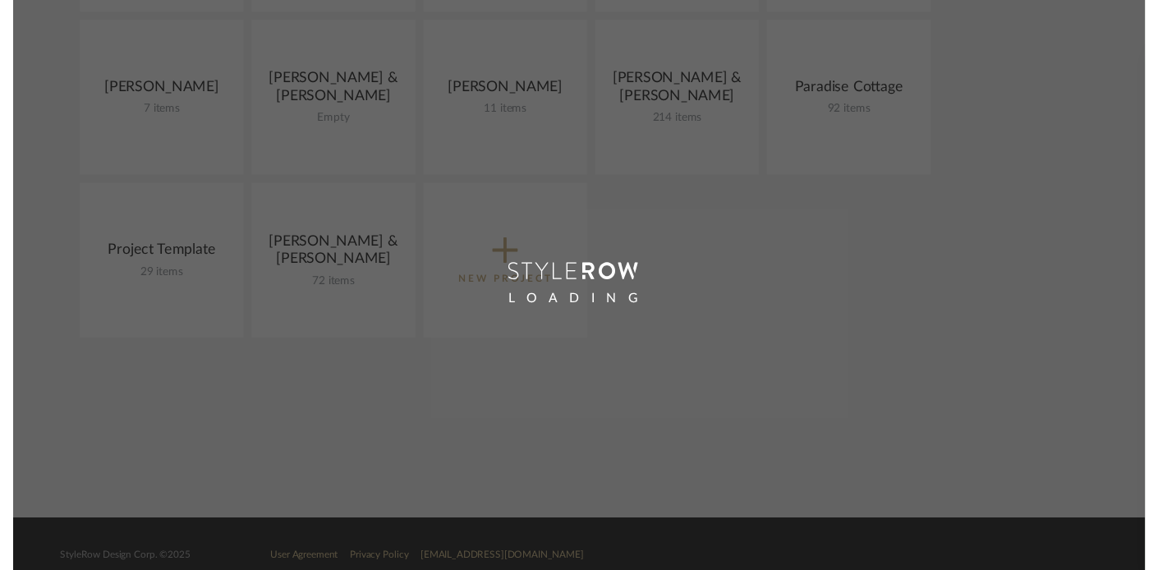
scroll to position [340, 0]
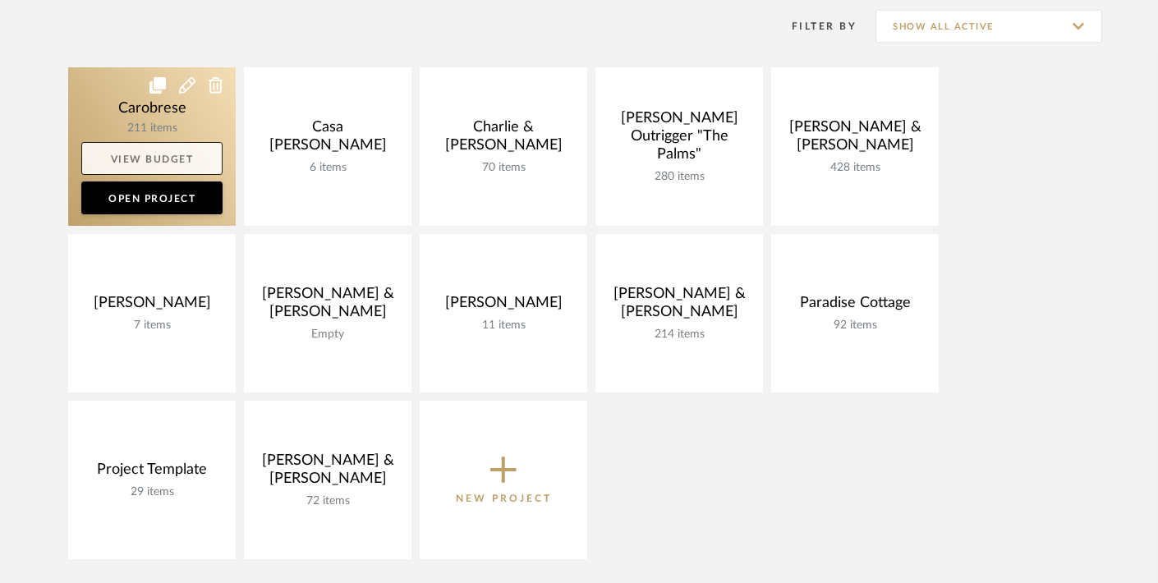
click at [143, 158] on link "View Budget" at bounding box center [151, 158] width 141 height 33
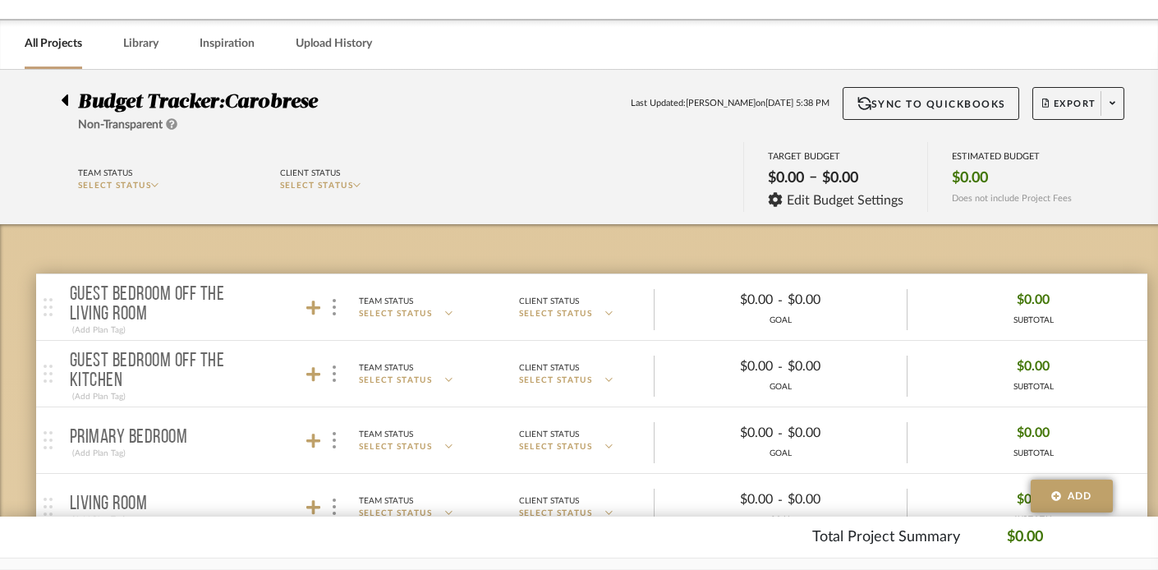
scroll to position [57, 0]
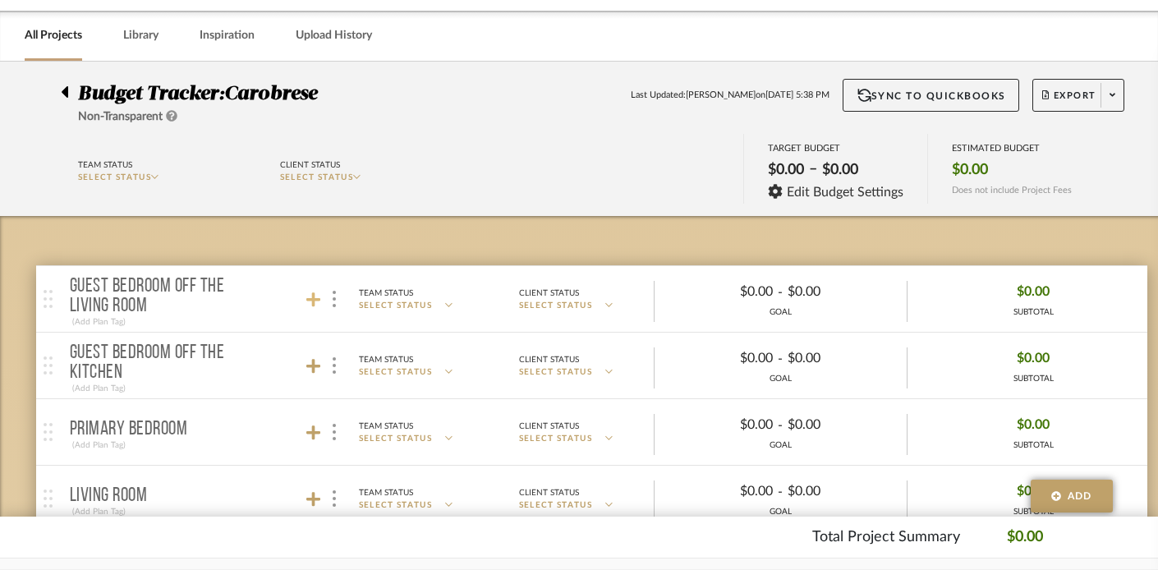
click at [313, 297] on icon at bounding box center [313, 299] width 15 height 15
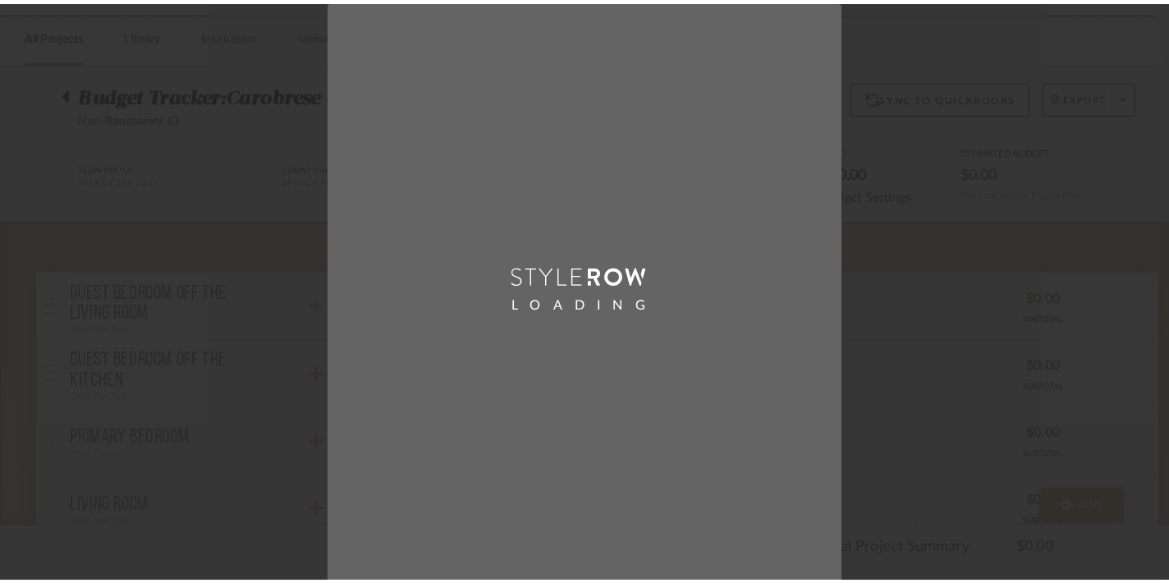
scroll to position [0, 0]
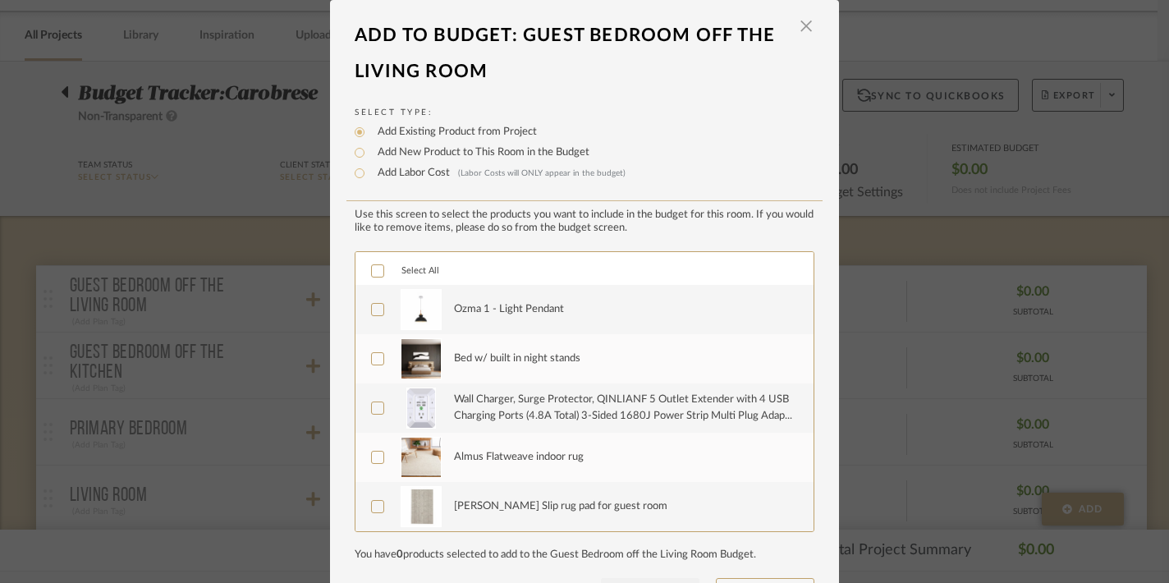
click at [373, 271] on icon at bounding box center [377, 270] width 11 height 11
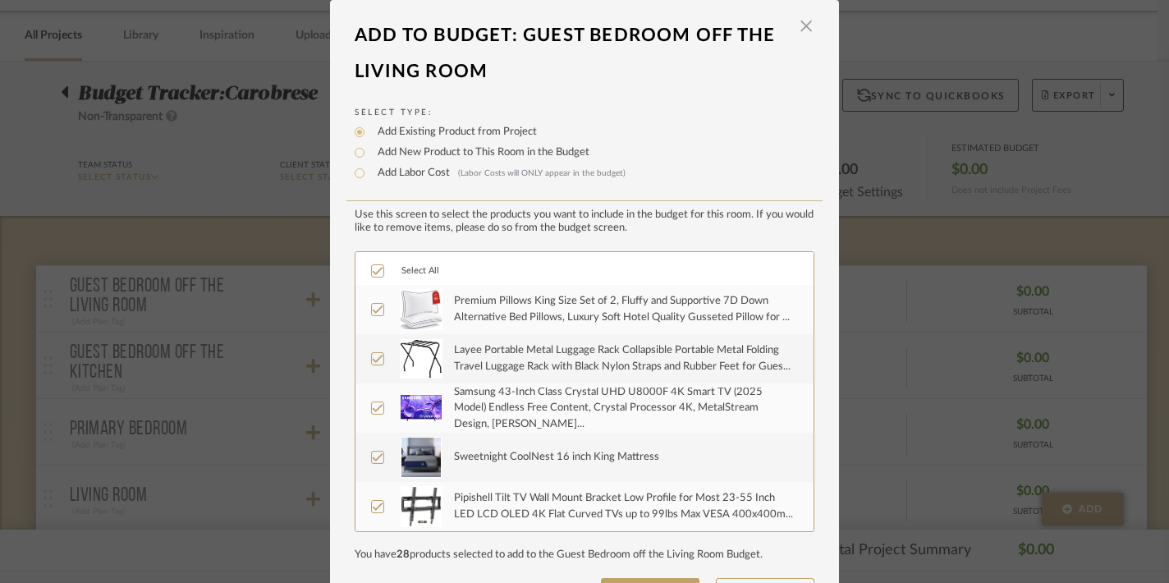
scroll to position [63, 0]
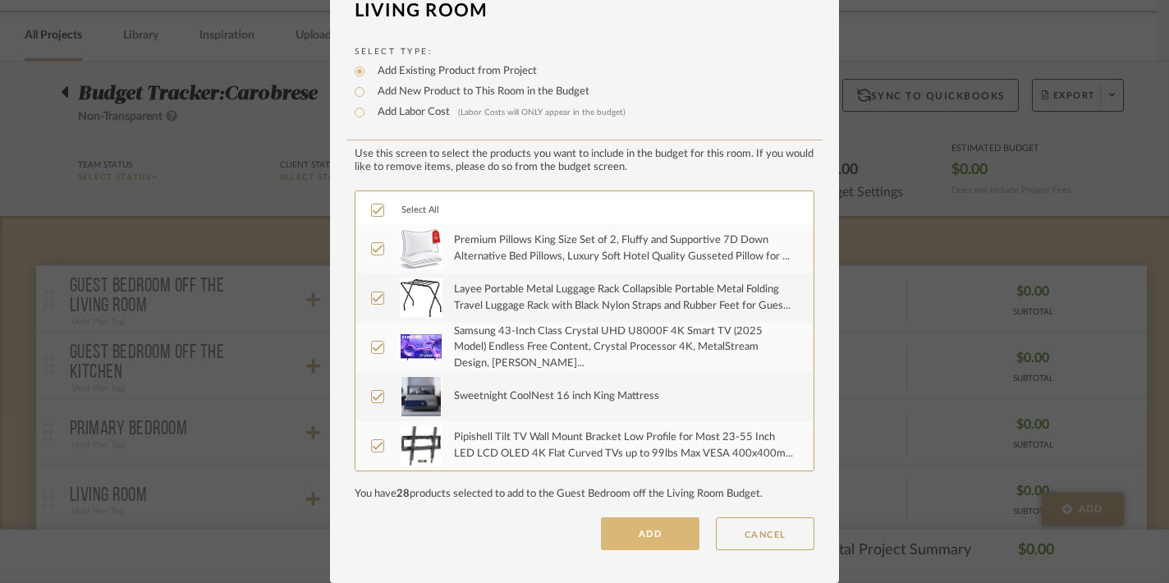
click at [640, 530] on button "ADD" at bounding box center [650, 533] width 99 height 33
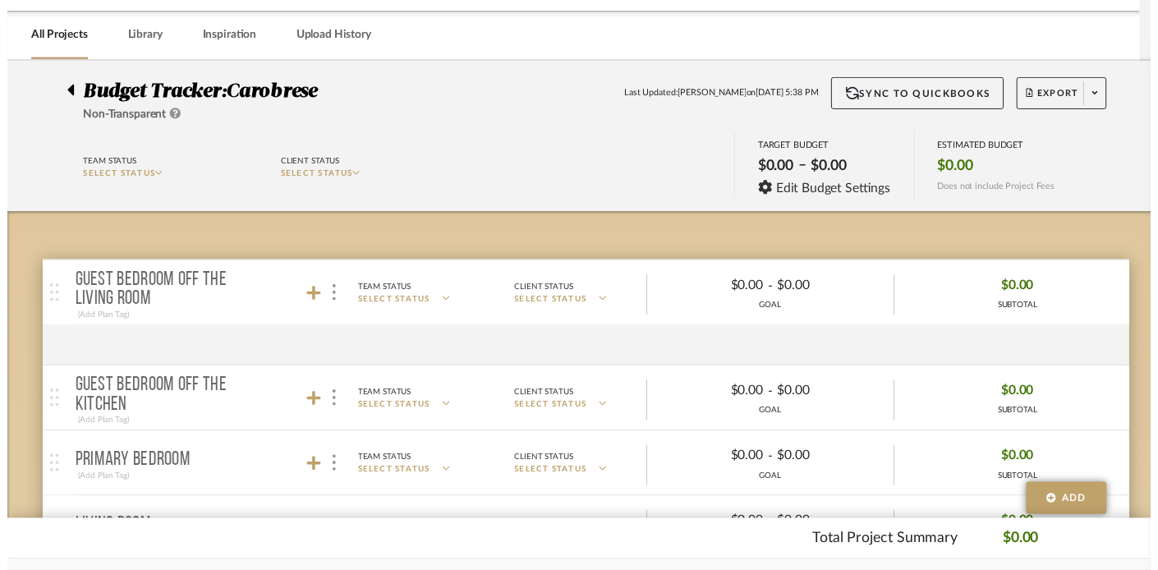
scroll to position [57, 0]
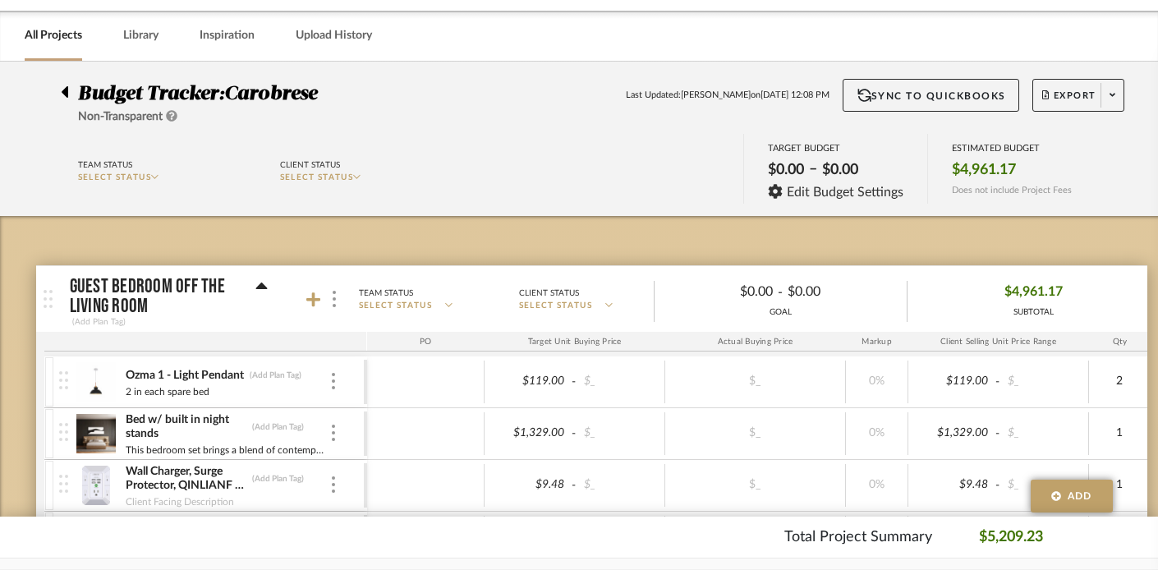
click at [259, 282] on icon at bounding box center [261, 287] width 12 height 20
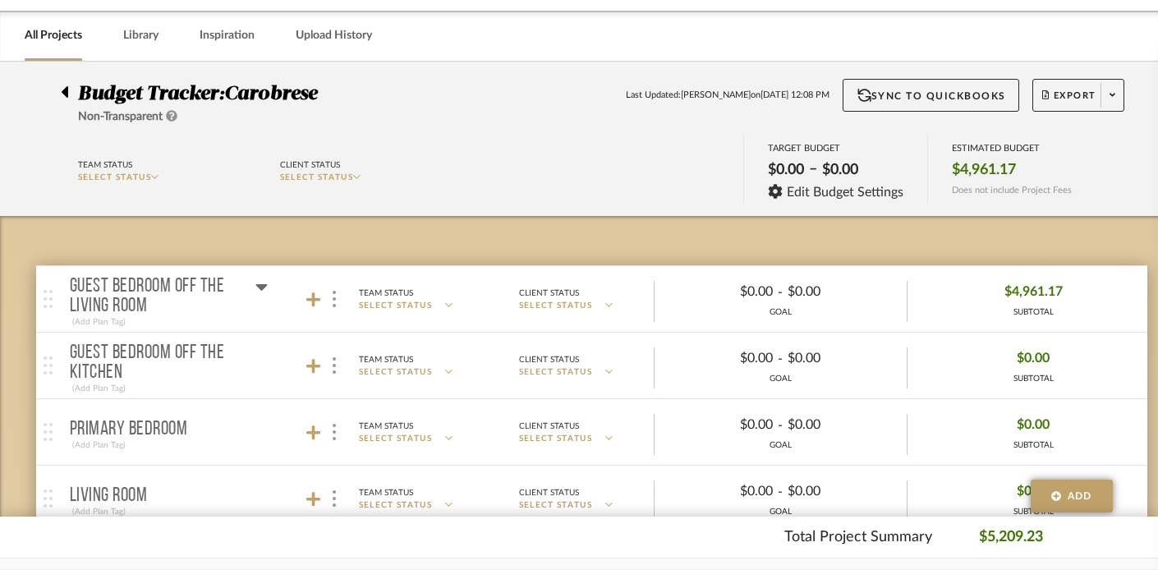
scroll to position [130, 0]
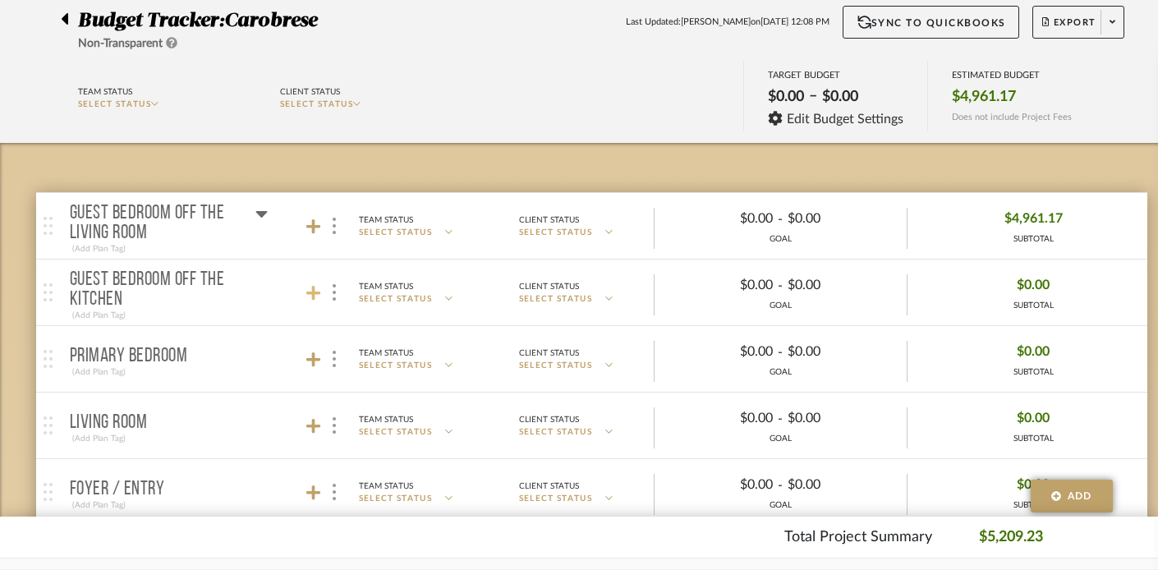
click at [316, 291] on icon at bounding box center [313, 293] width 15 height 15
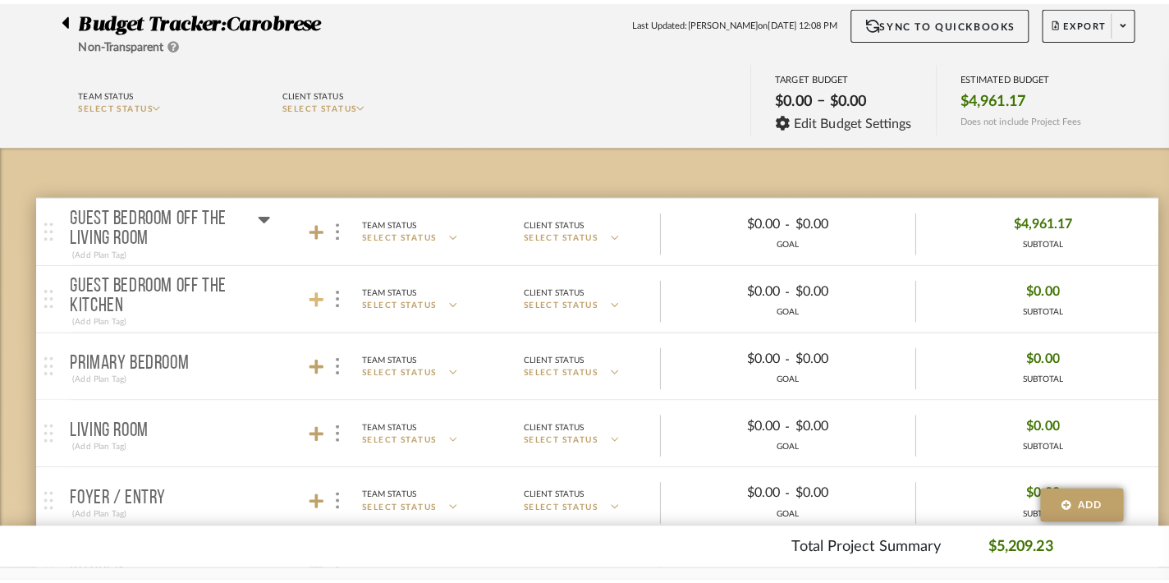
scroll to position [0, 0]
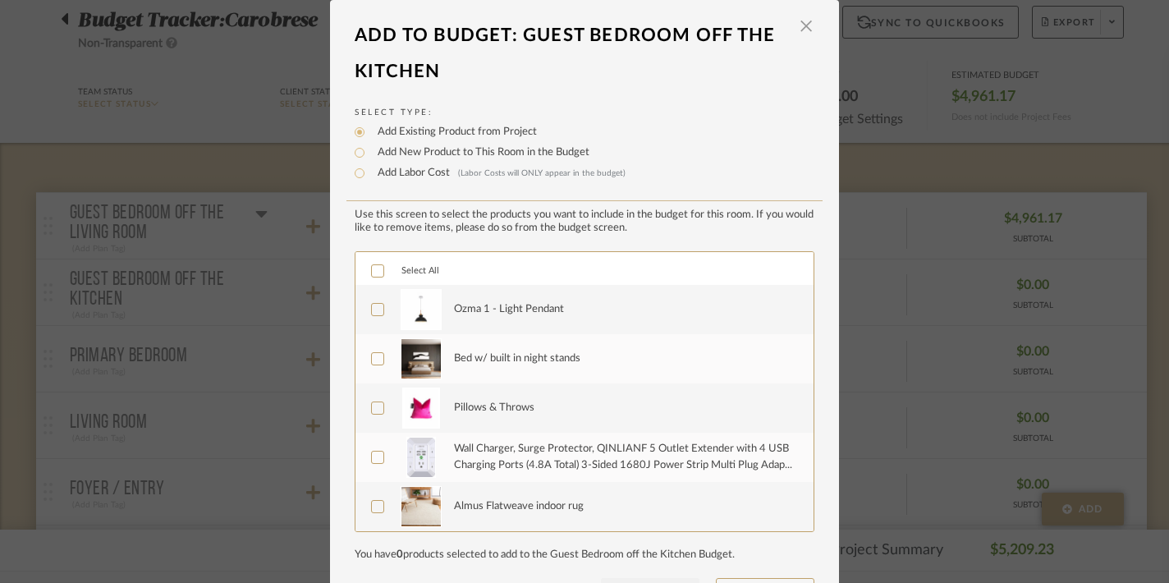
click at [372, 272] on icon at bounding box center [377, 270] width 11 height 11
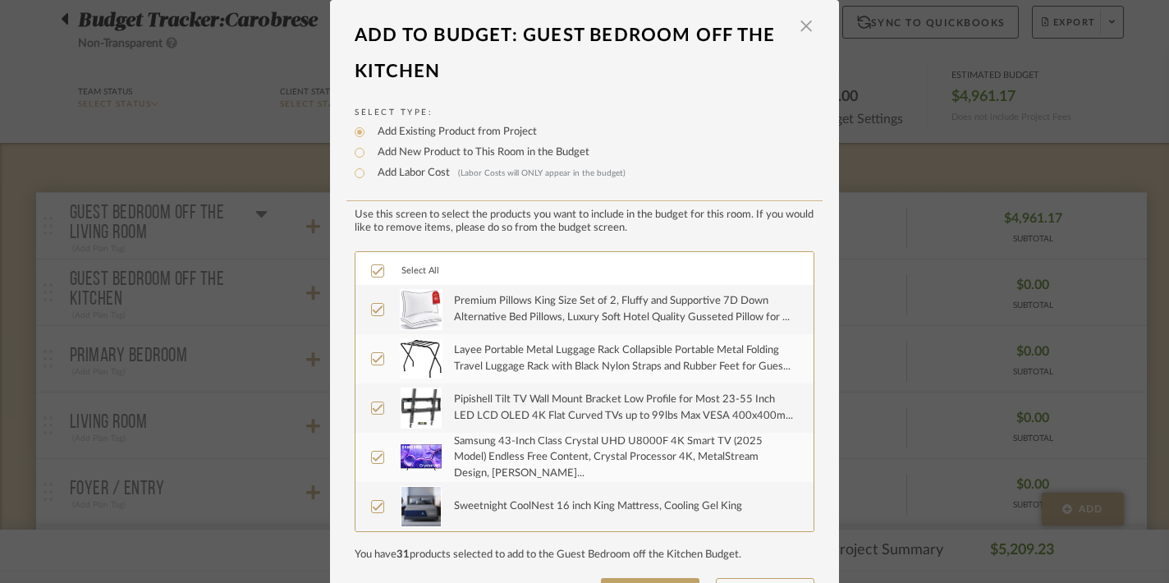
scroll to position [63, 0]
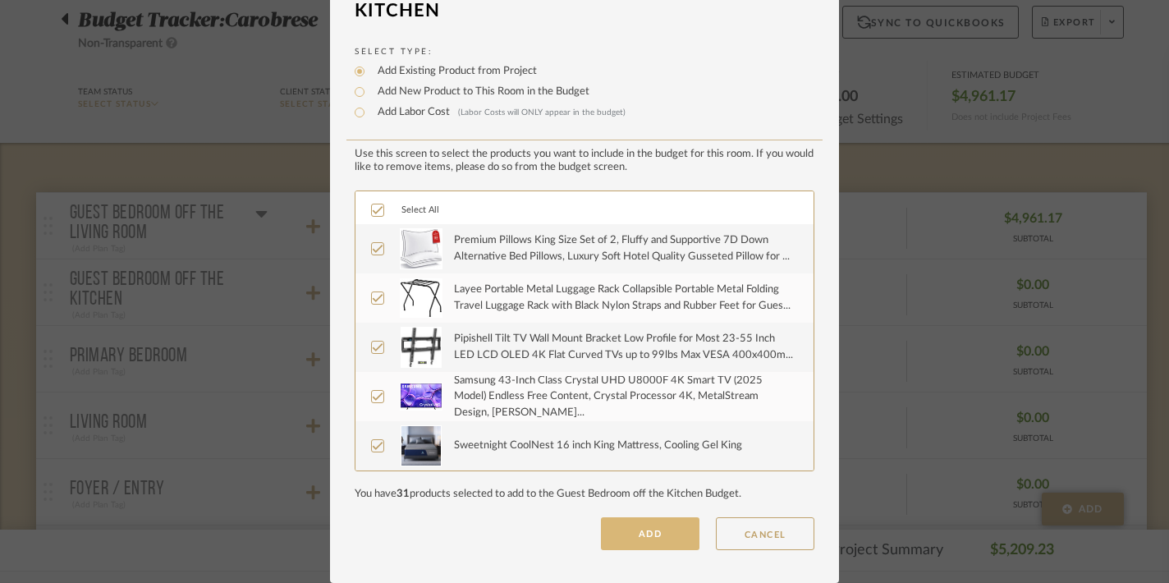
click at [627, 528] on button "ADD" at bounding box center [650, 533] width 99 height 33
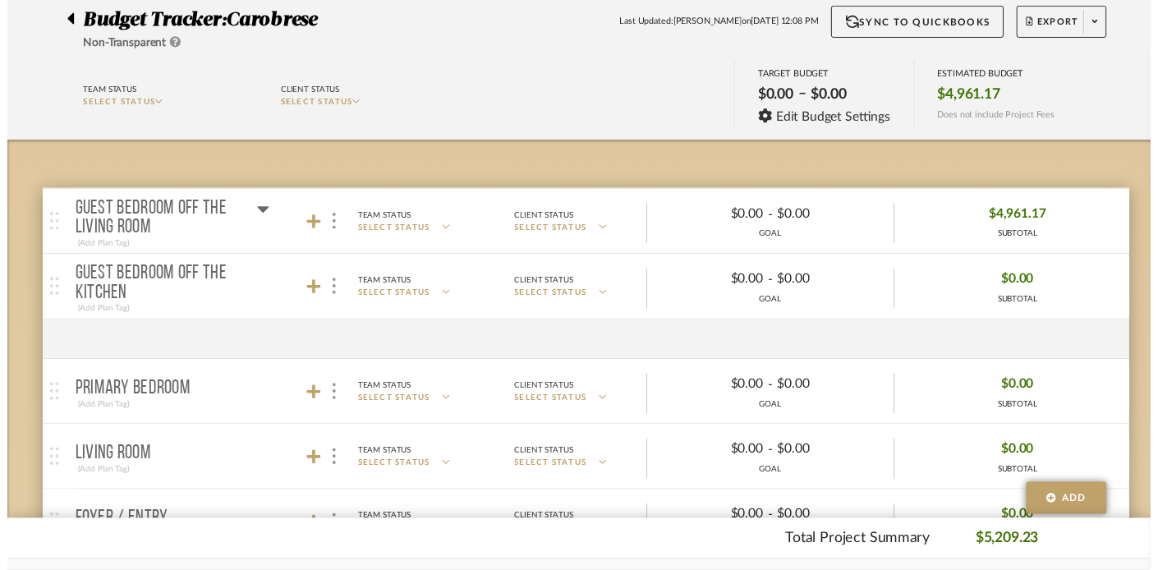
scroll to position [130, 0]
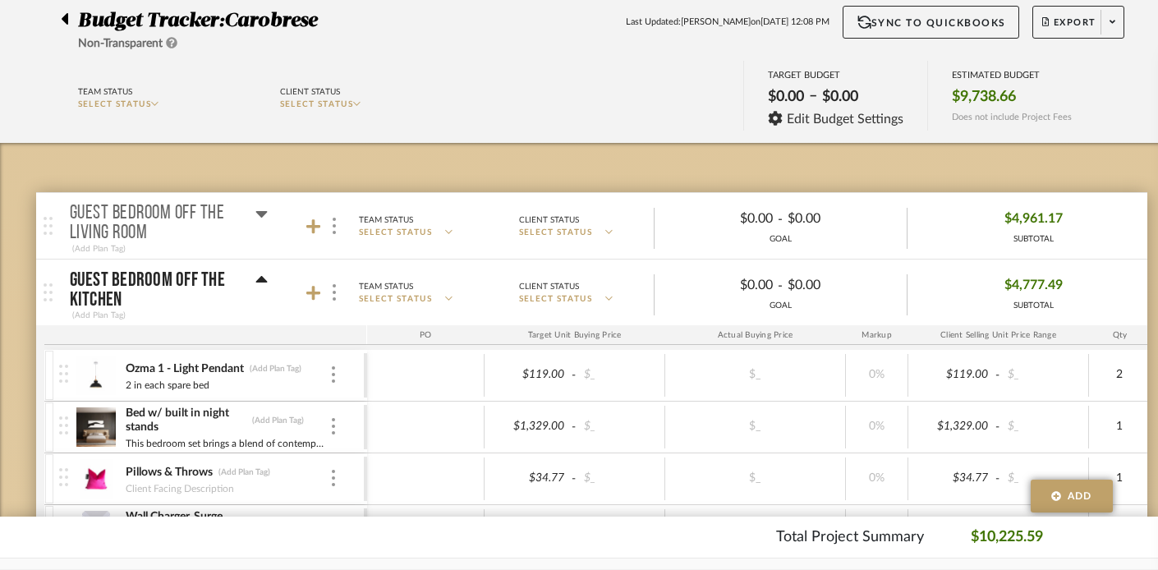
click at [264, 277] on icon at bounding box center [261, 280] width 12 height 20
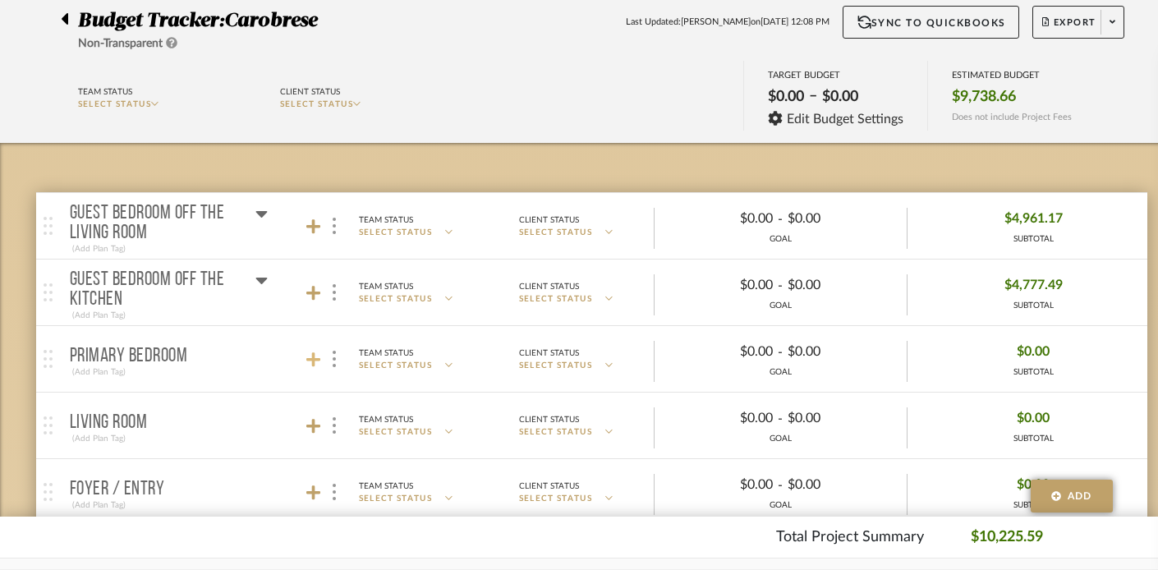
click at [310, 355] on icon at bounding box center [313, 359] width 15 height 16
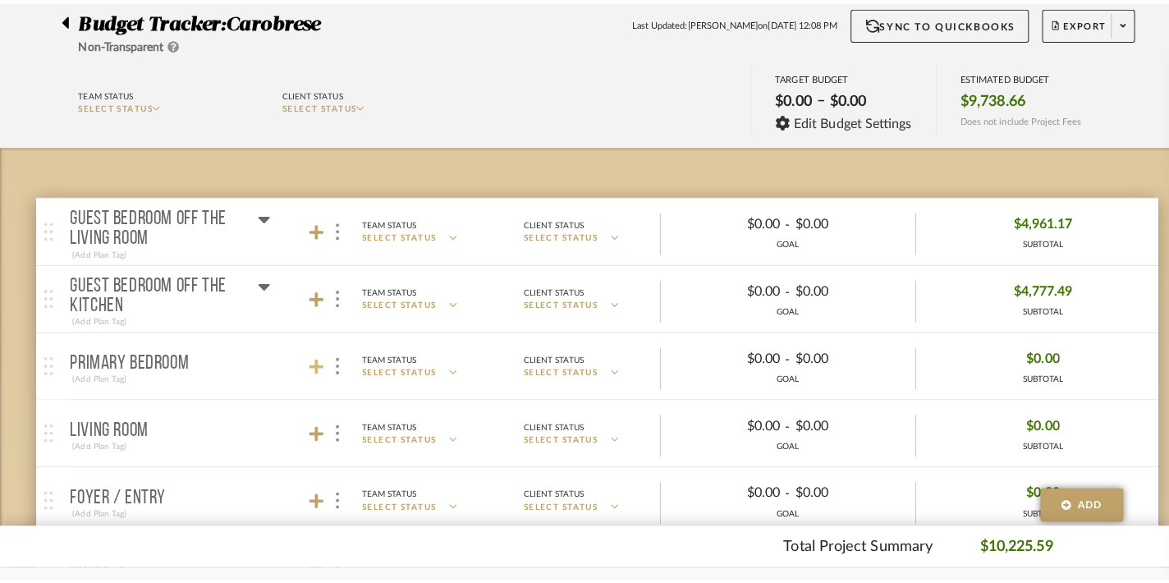
scroll to position [0, 0]
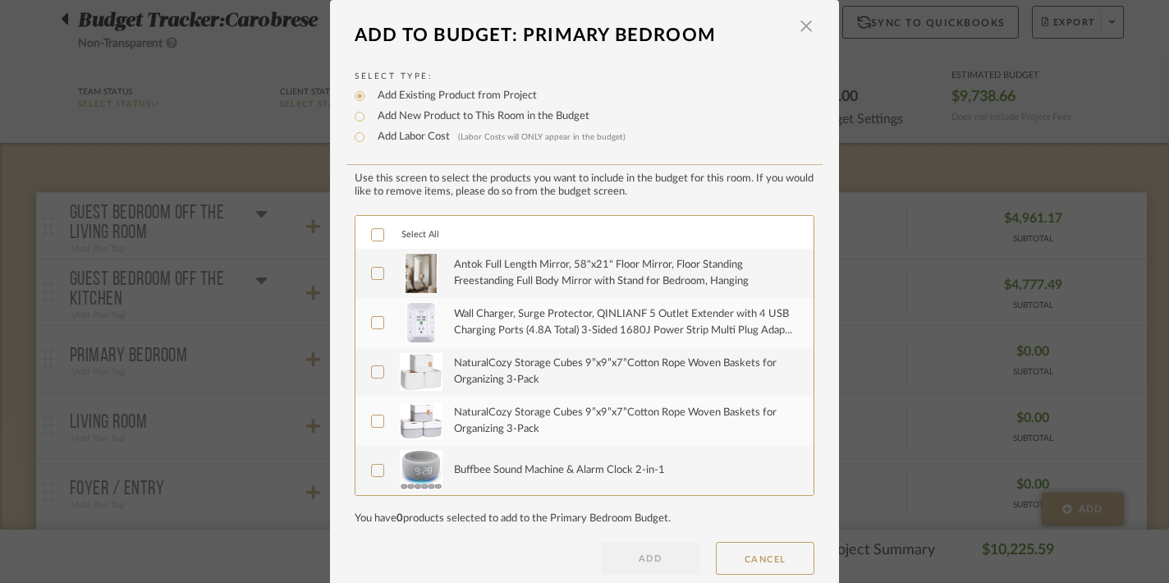
click at [372, 235] on icon at bounding box center [377, 234] width 11 height 11
click at [622, 553] on button "ADD" at bounding box center [650, 558] width 99 height 33
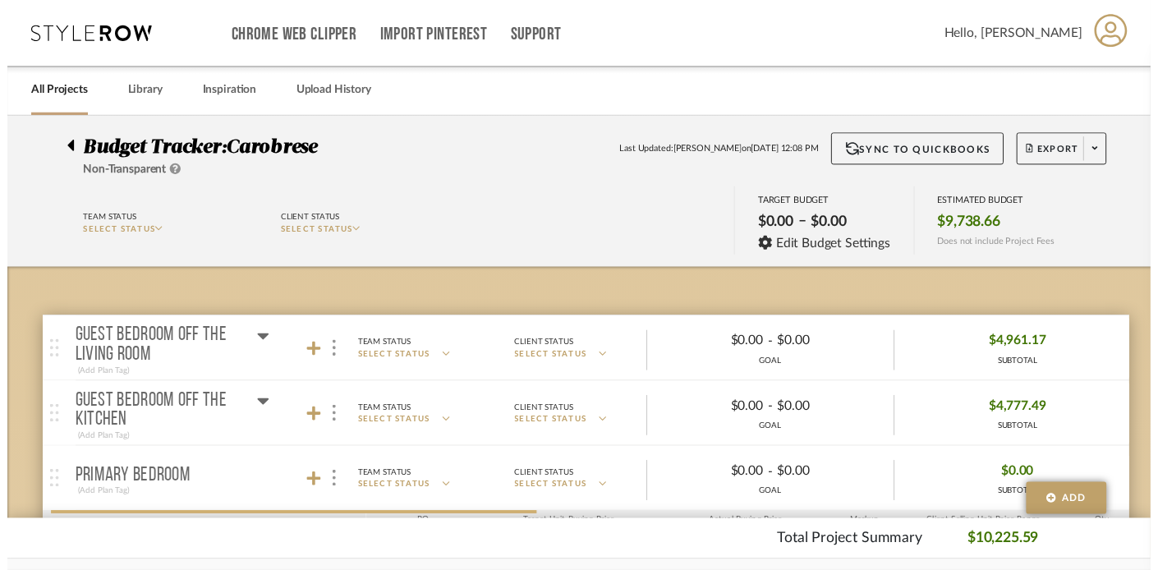
scroll to position [130, 0]
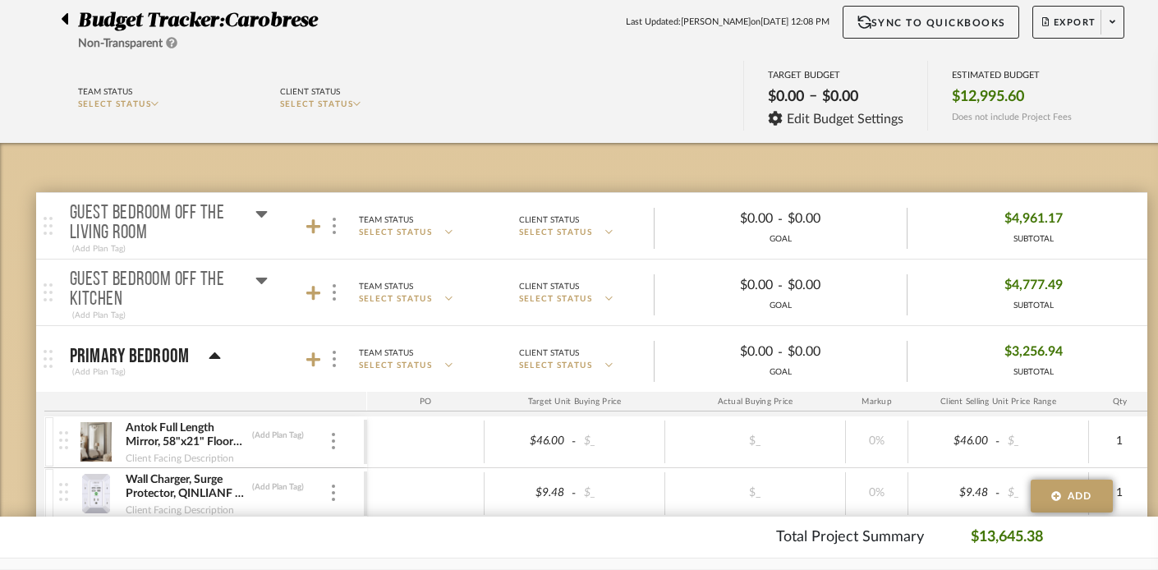
click at [213, 353] on icon at bounding box center [214, 355] width 11 height 7
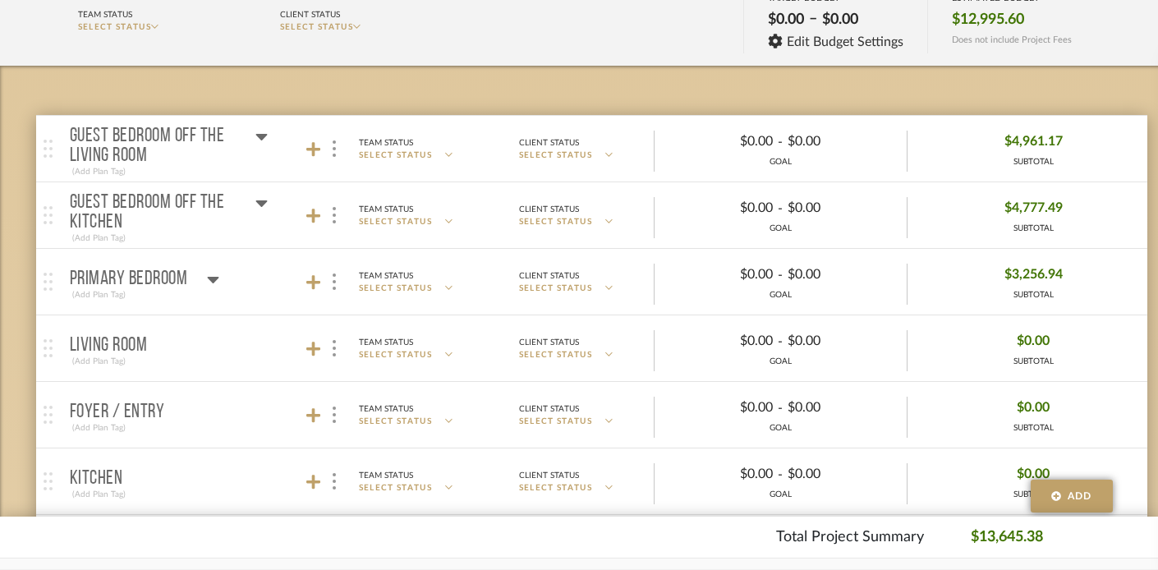
scroll to position [240, 0]
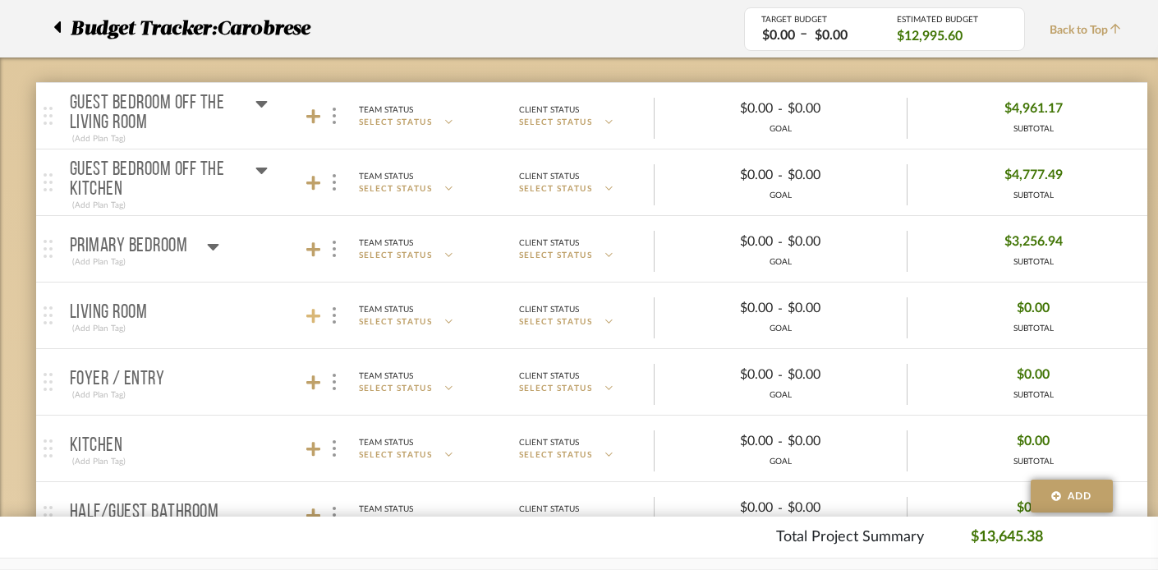
click at [312, 316] on icon at bounding box center [313, 316] width 15 height 15
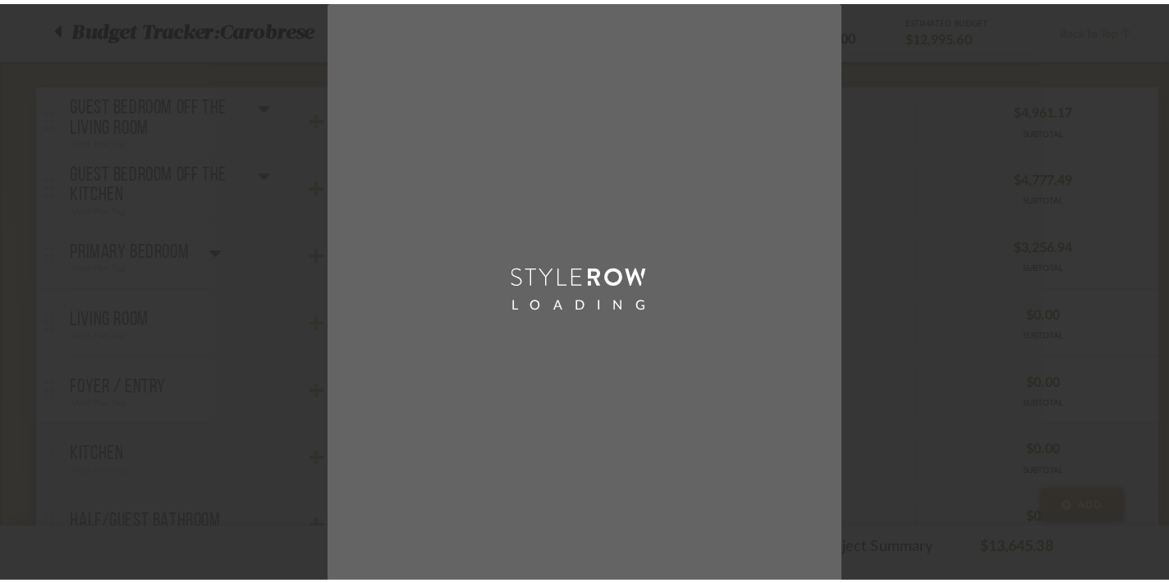
scroll to position [0, 0]
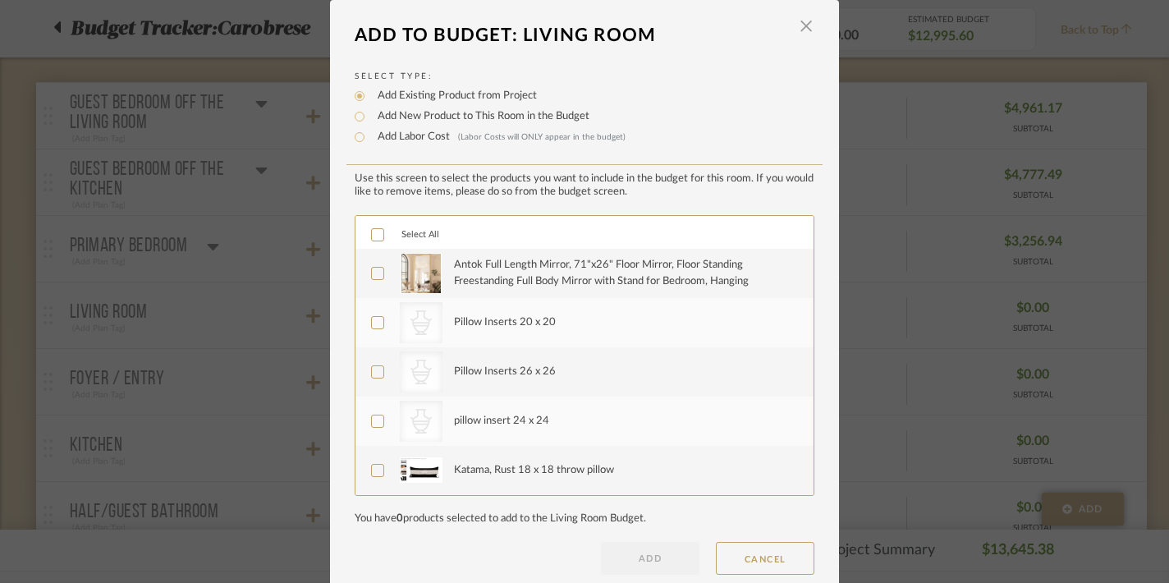
click at [372, 236] on icon at bounding box center [377, 234] width 11 height 11
click at [645, 568] on button "ADD" at bounding box center [650, 558] width 99 height 33
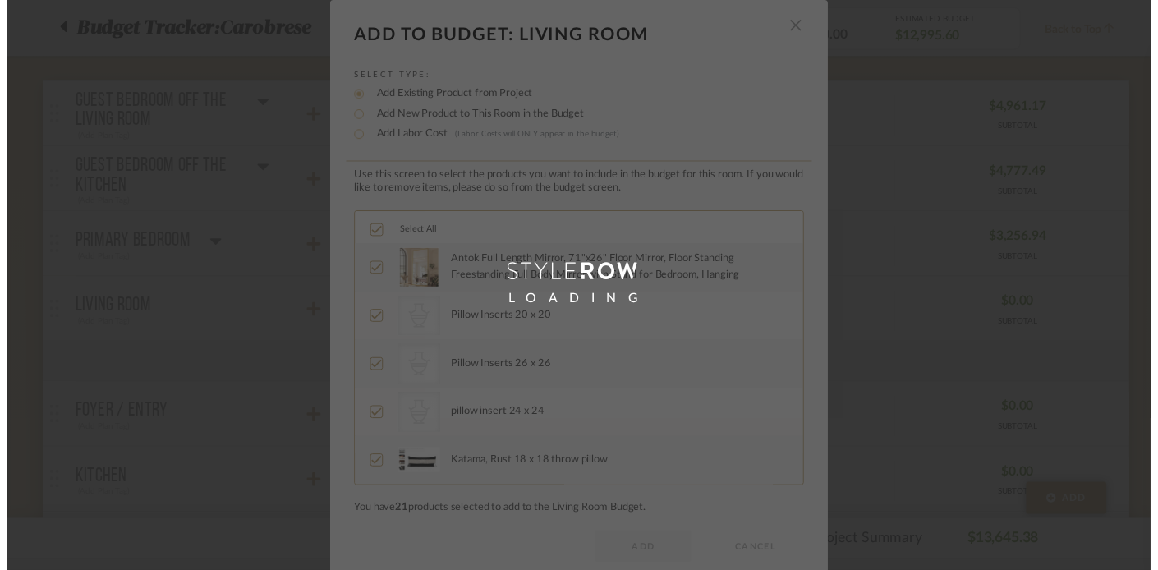
scroll to position [240, 0]
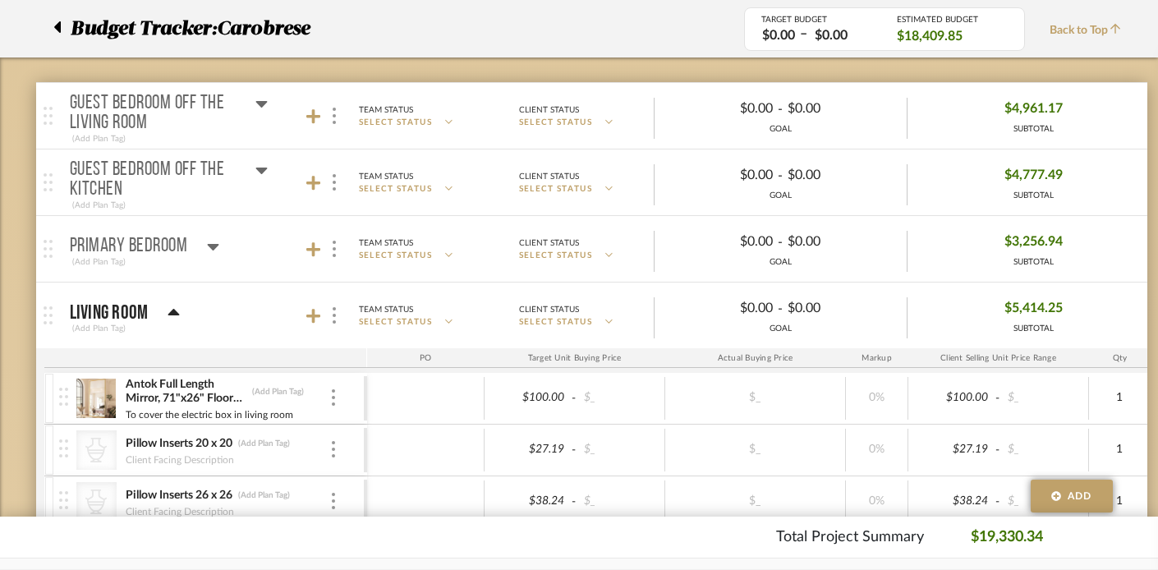
click at [170, 310] on icon at bounding box center [173, 312] width 11 height 7
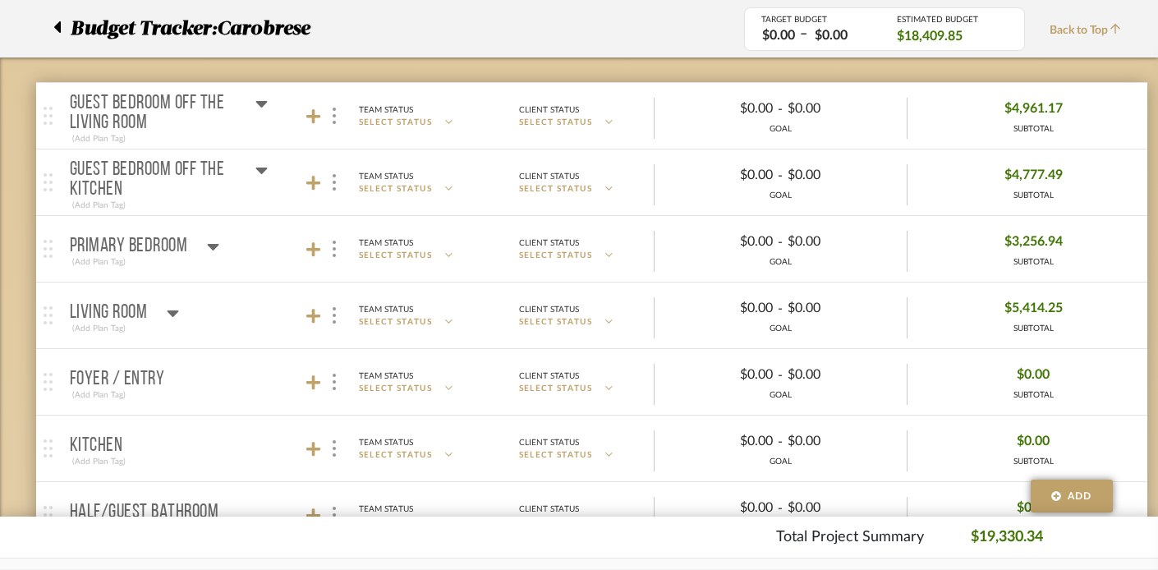
click at [303, 378] on mat-panel-title "Foyer / Entry (Add Plan Tag)" at bounding box center [214, 382] width 289 height 40
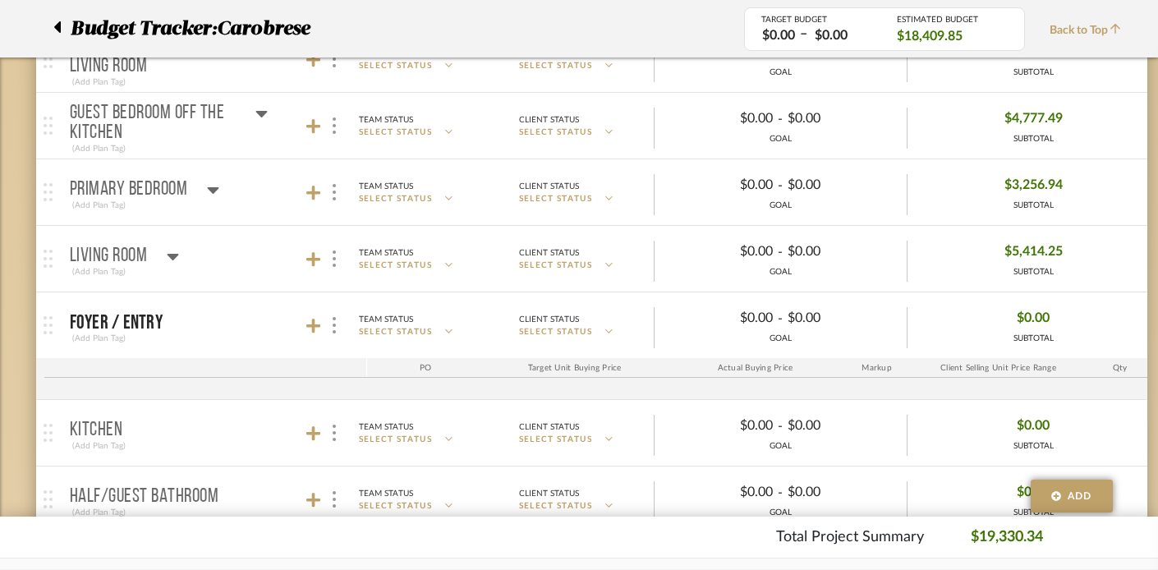
scroll to position [324, 0]
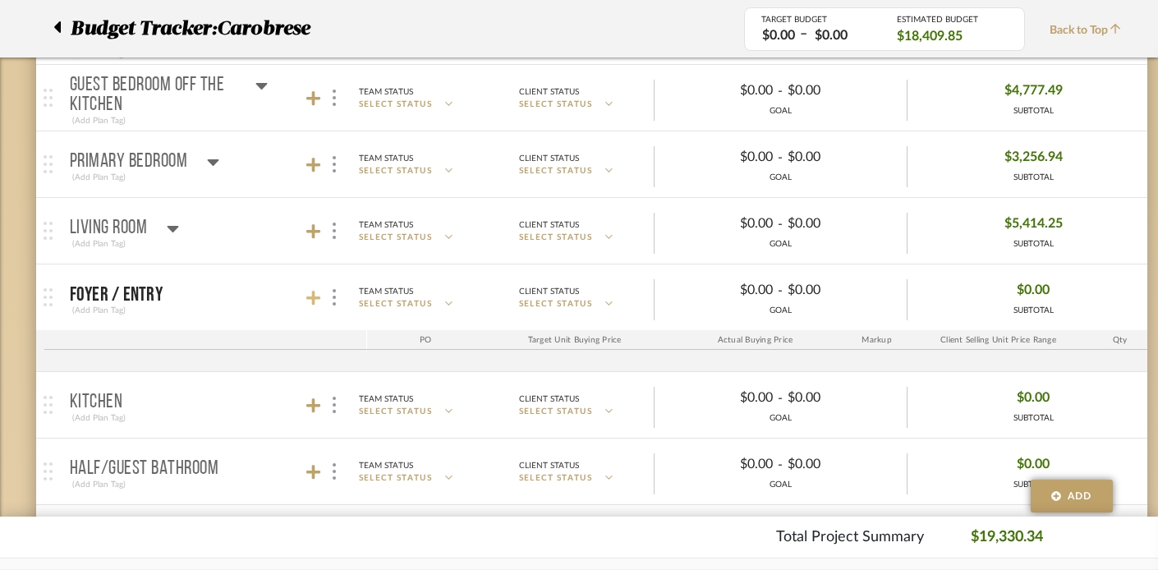
click at [315, 294] on icon at bounding box center [313, 298] width 15 height 16
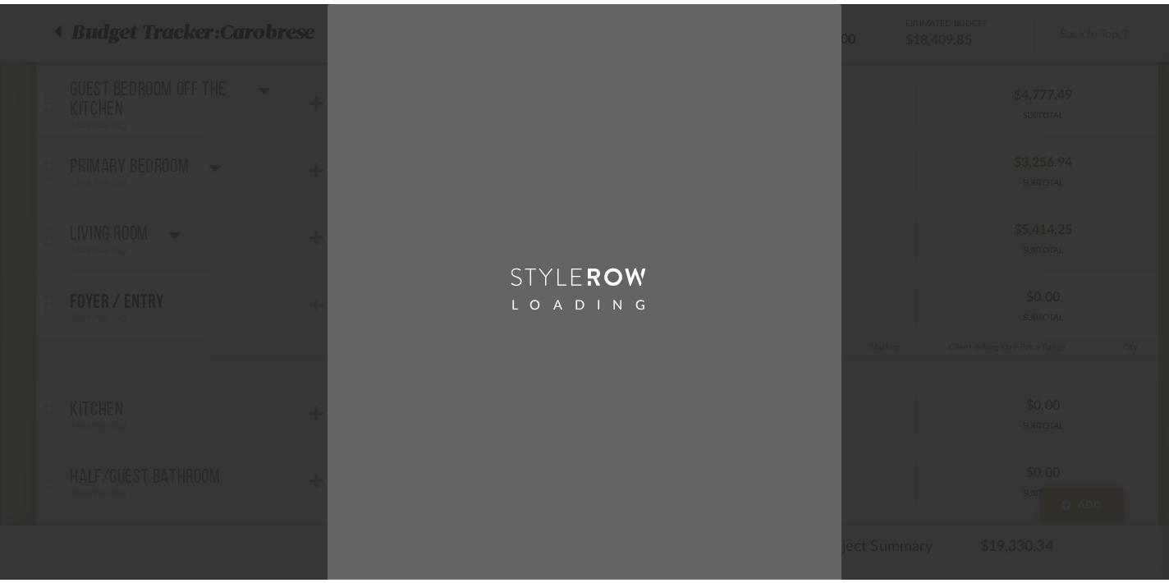
scroll to position [0, 0]
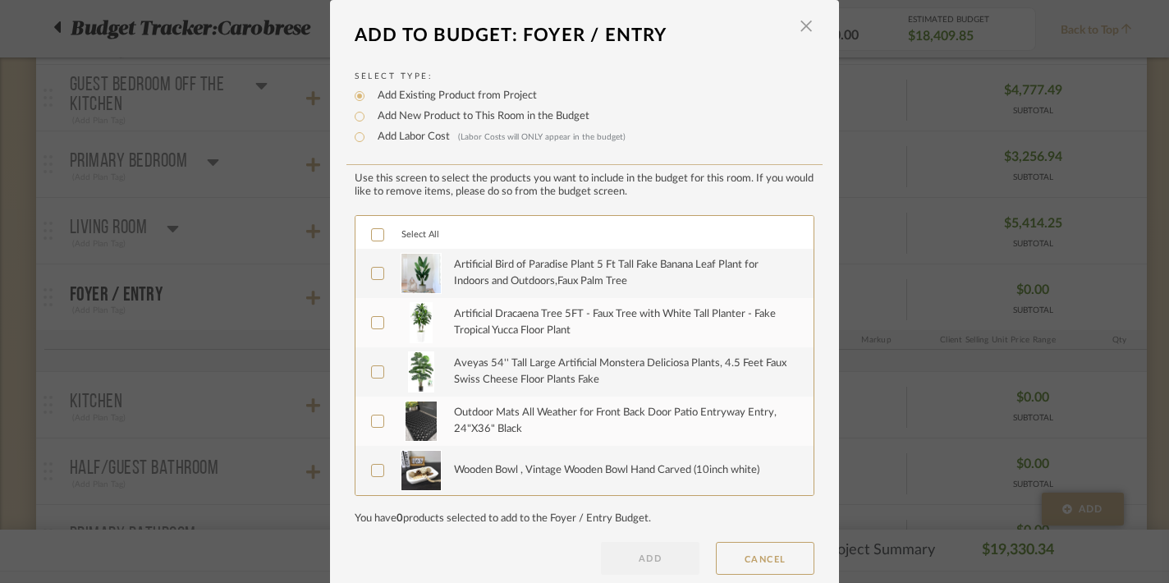
click at [372, 236] on icon at bounding box center [377, 234] width 11 height 11
click at [649, 563] on button "ADD" at bounding box center [650, 558] width 99 height 33
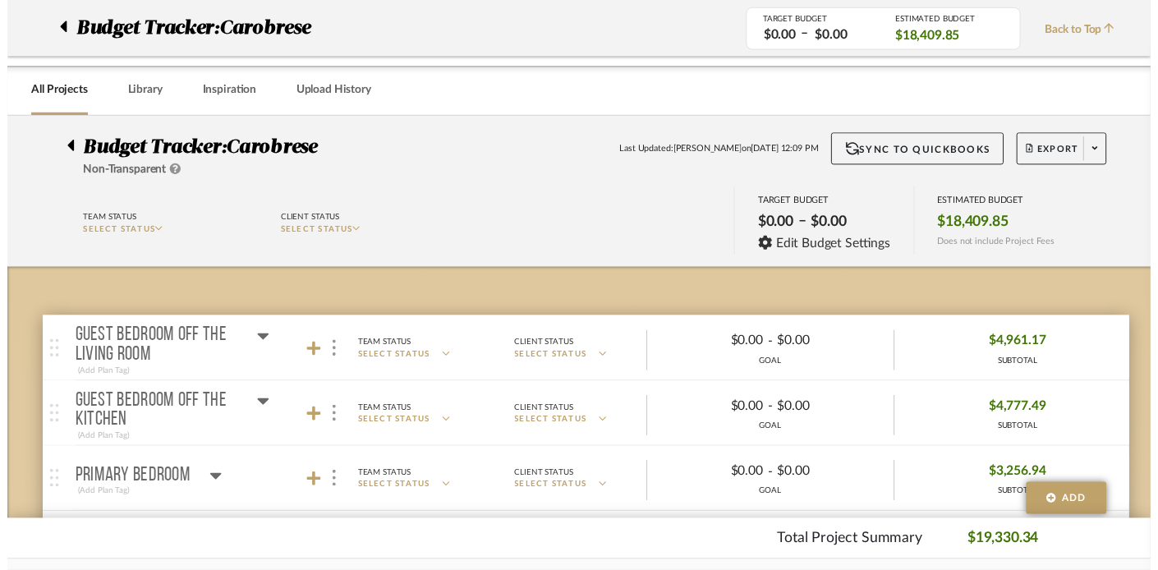
scroll to position [324, 0]
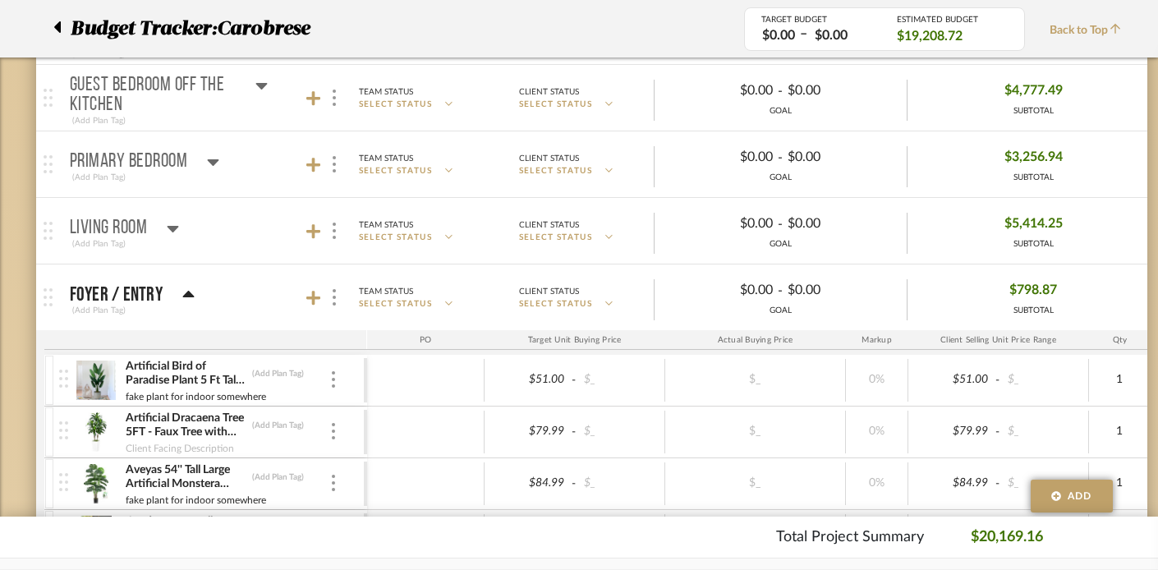
click at [187, 290] on icon at bounding box center [188, 295] width 12 height 20
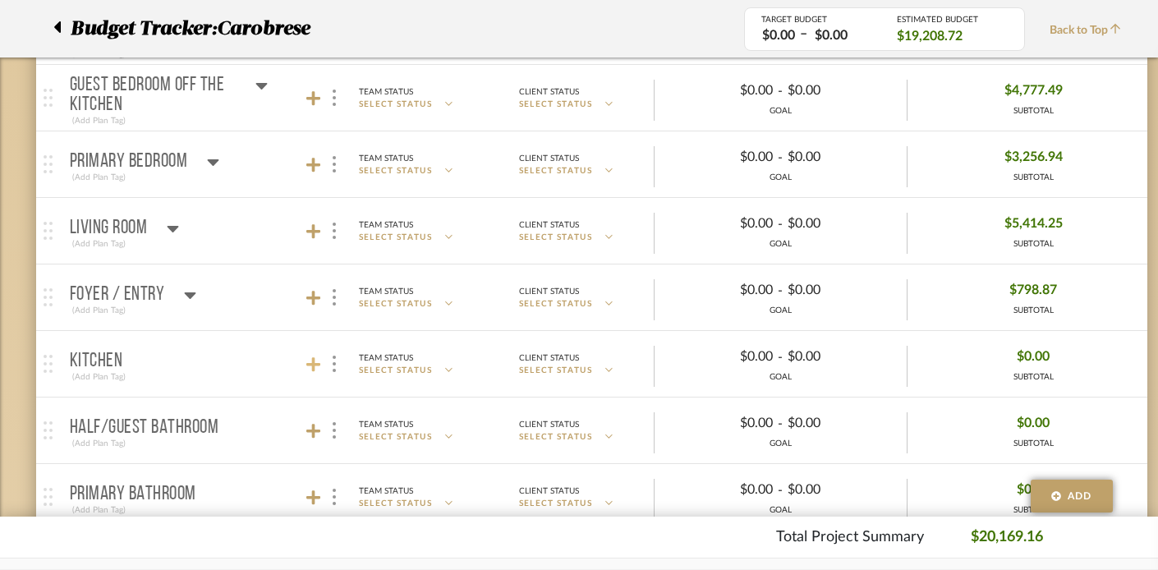
click at [309, 364] on icon at bounding box center [313, 364] width 15 height 15
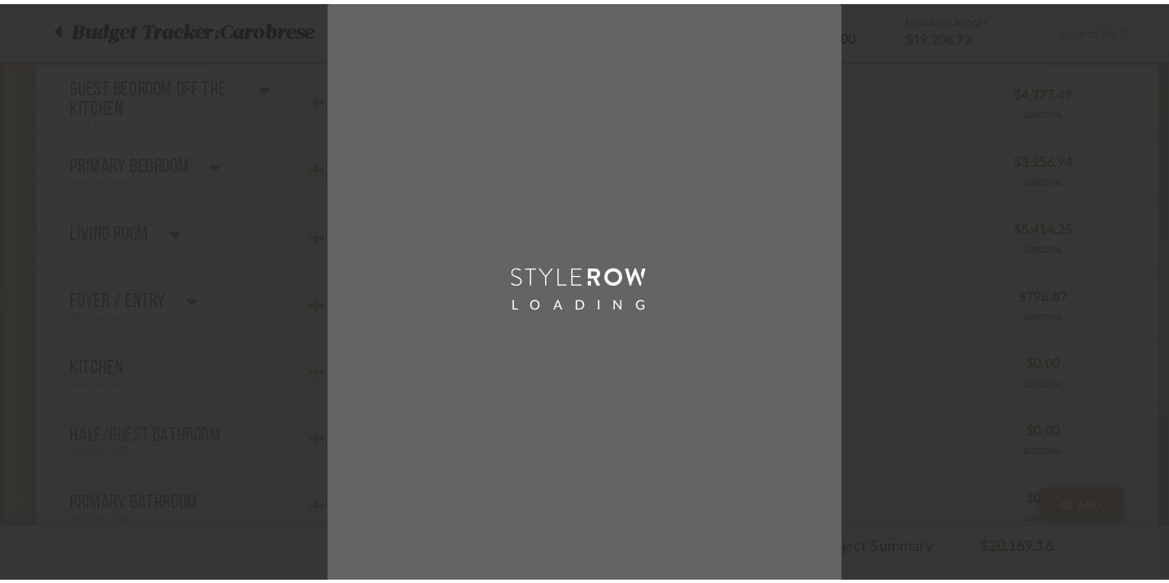
scroll to position [0, 0]
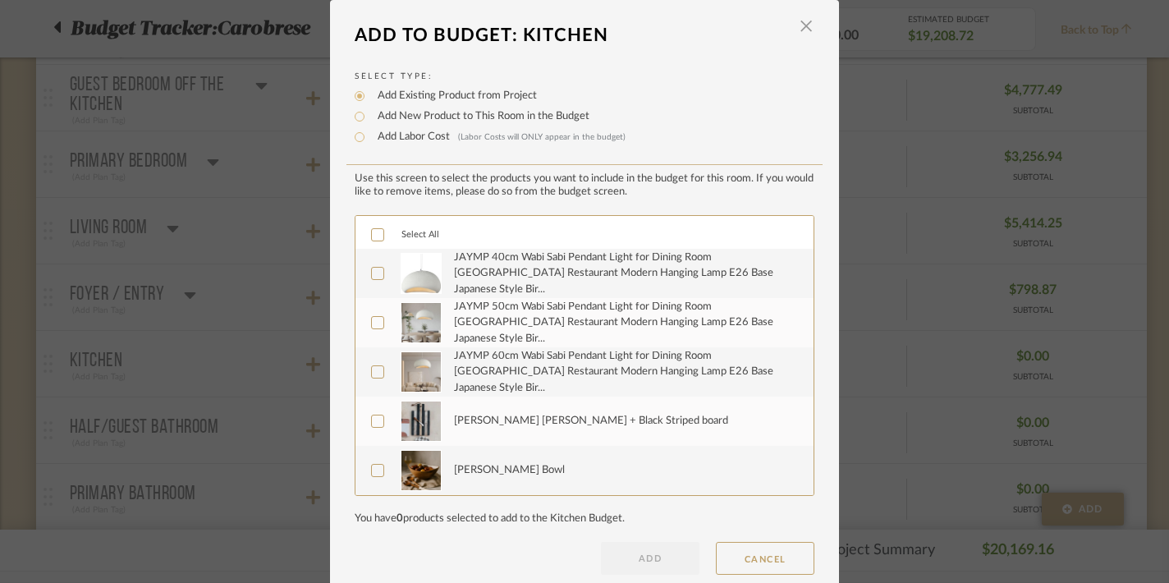
click at [374, 236] on icon at bounding box center [378, 235] width 11 height 8
click at [626, 548] on button "ADD" at bounding box center [650, 558] width 99 height 33
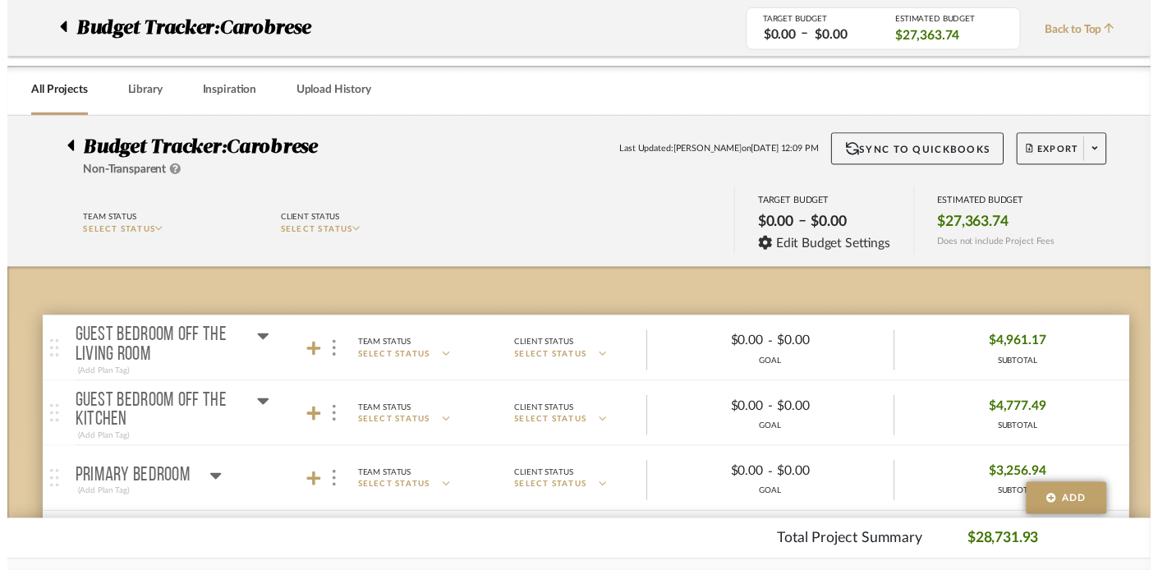
scroll to position [324, 0]
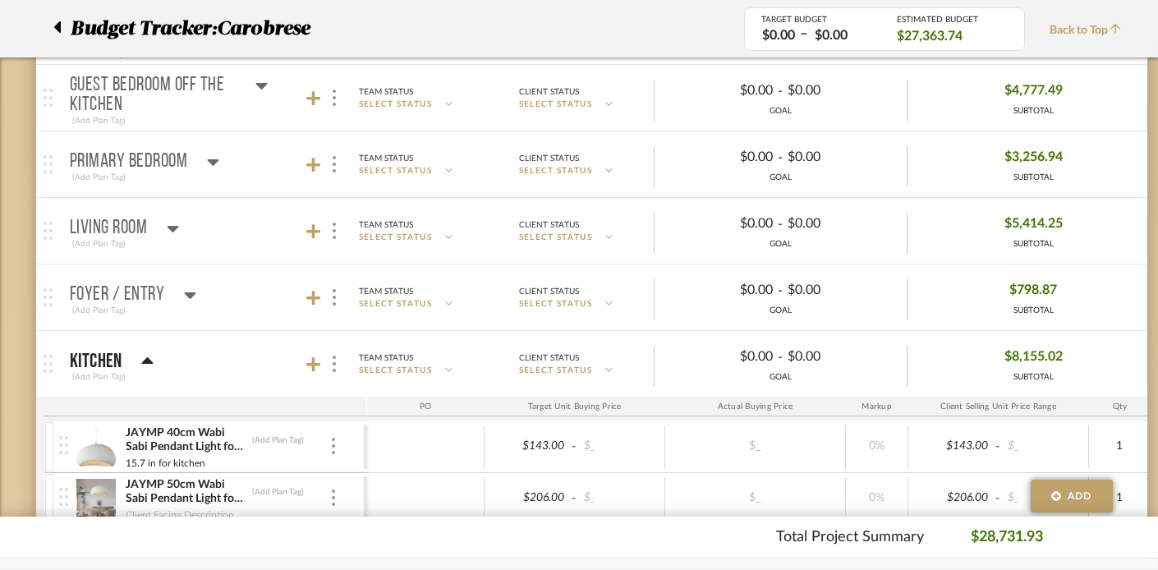
click at [154, 357] on mat-panel-title "Kitchen (Add Plan Tag)" at bounding box center [214, 364] width 289 height 40
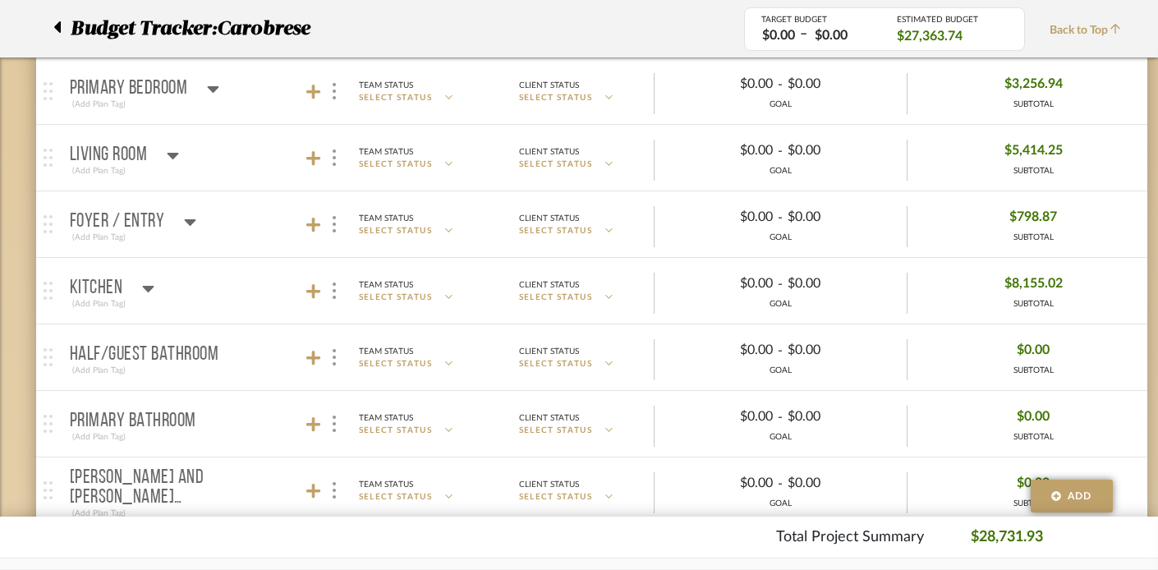
scroll to position [440, 0]
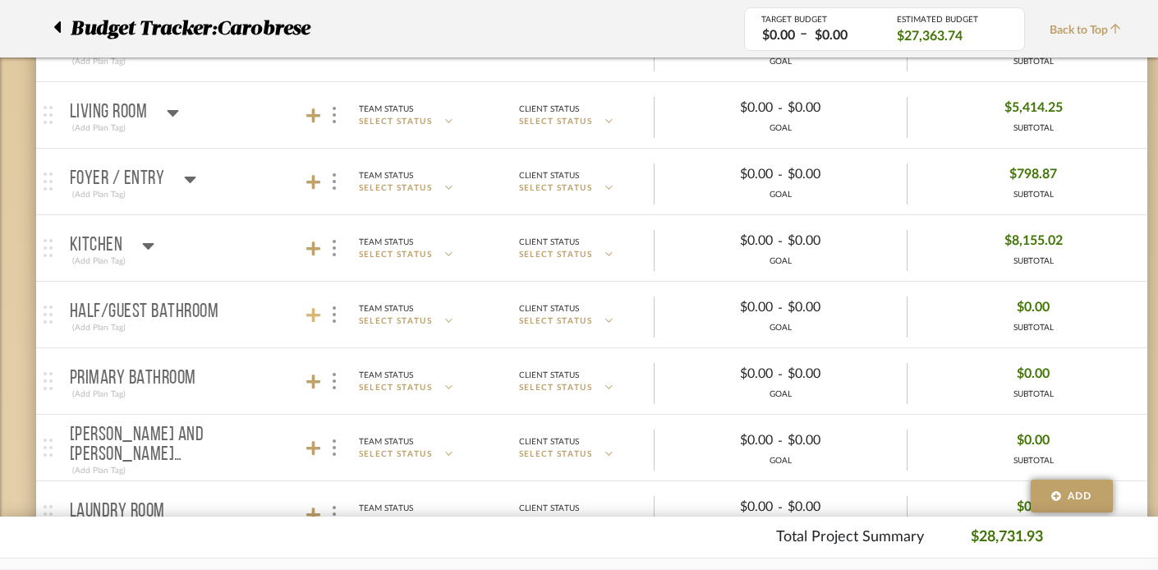
click at [316, 312] on icon at bounding box center [313, 315] width 15 height 16
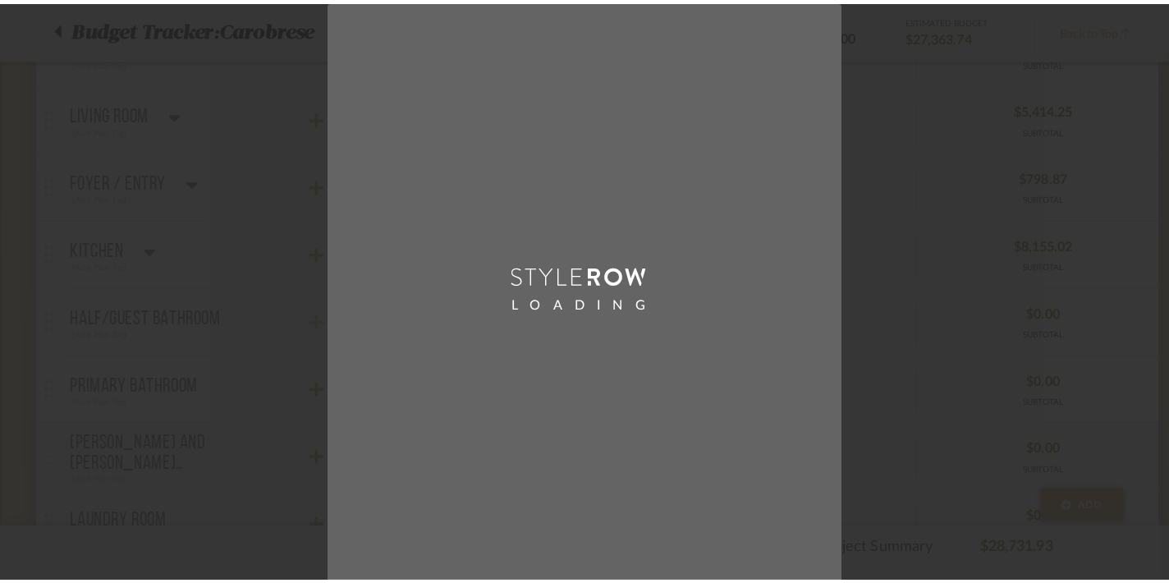
scroll to position [0, 0]
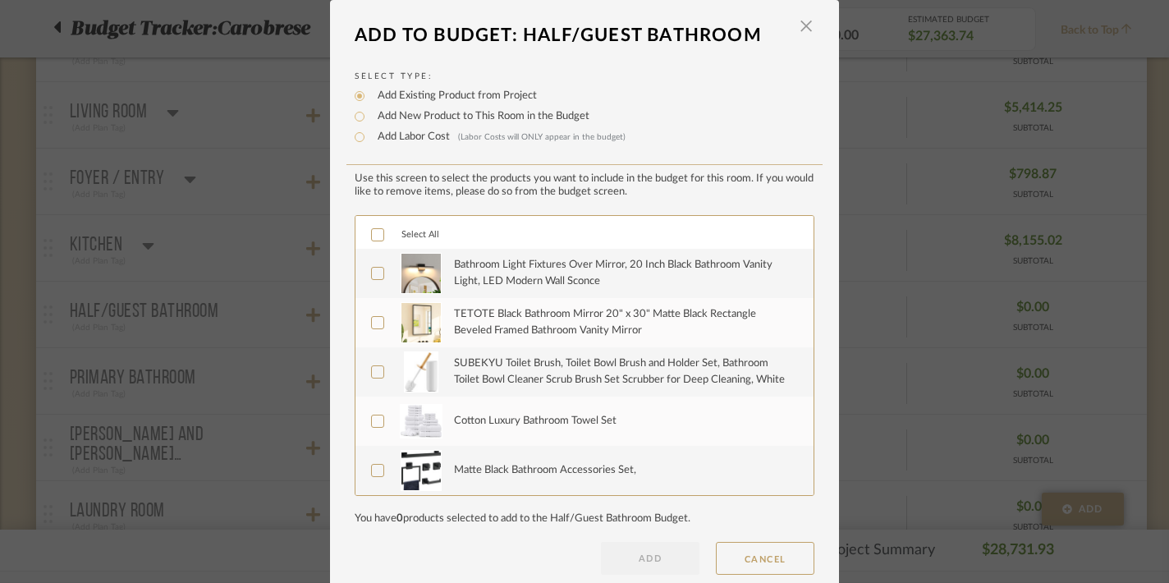
click at [372, 232] on icon at bounding box center [377, 234] width 11 height 11
click at [640, 560] on button "ADD" at bounding box center [650, 558] width 99 height 33
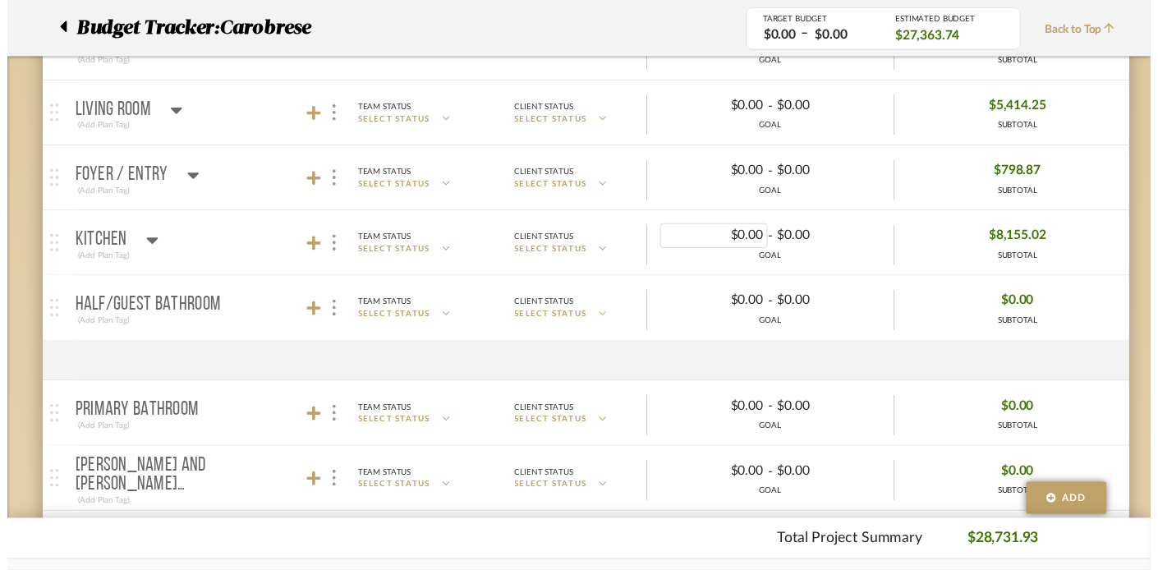
scroll to position [440, 0]
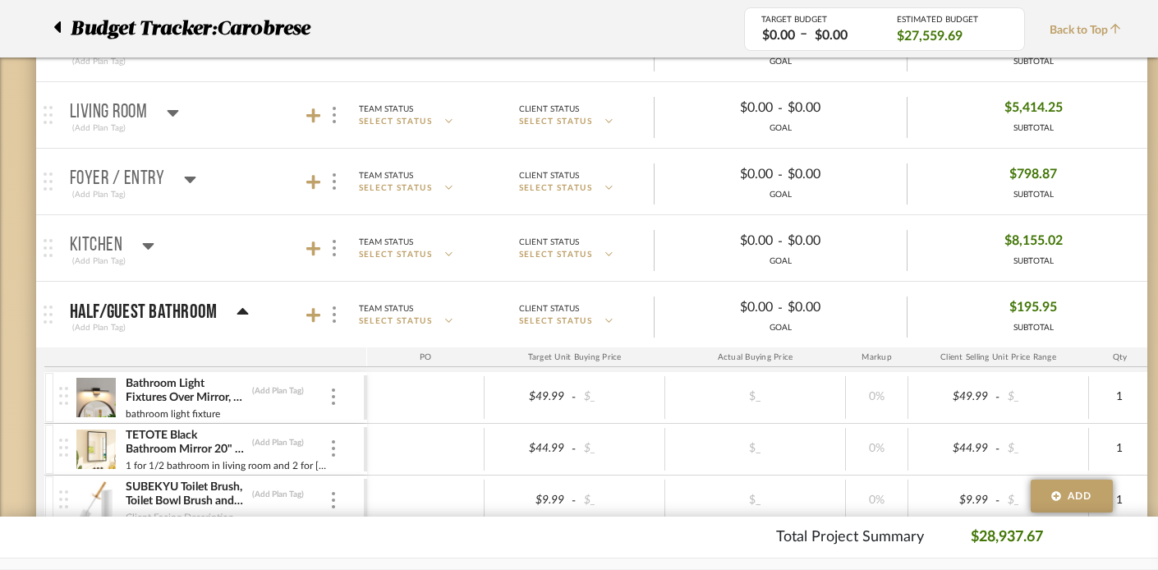
click at [243, 310] on icon at bounding box center [242, 311] width 11 height 7
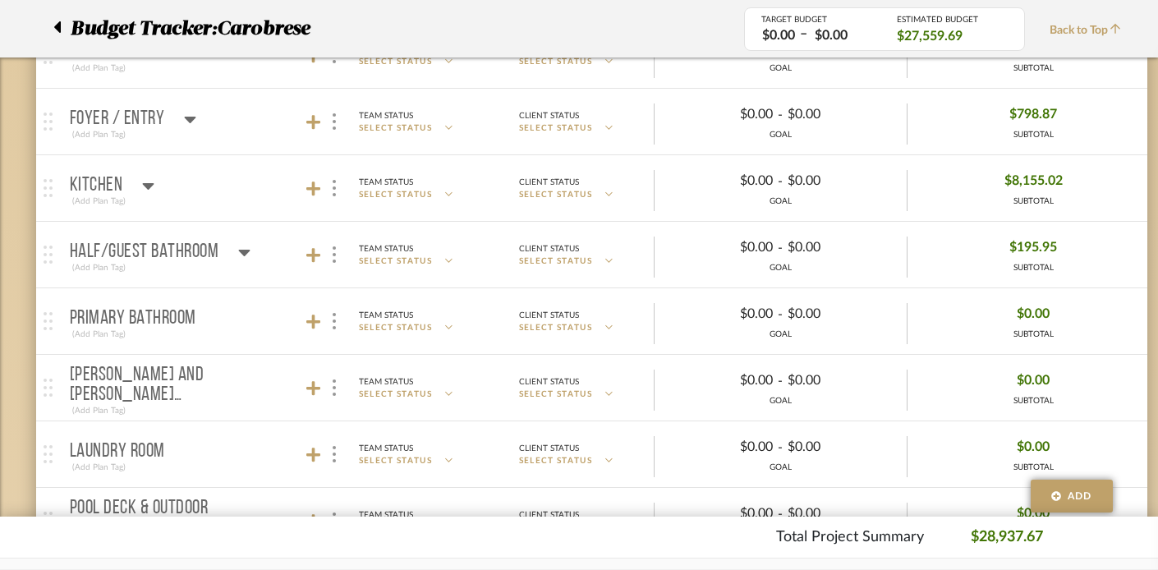
scroll to position [544, 0]
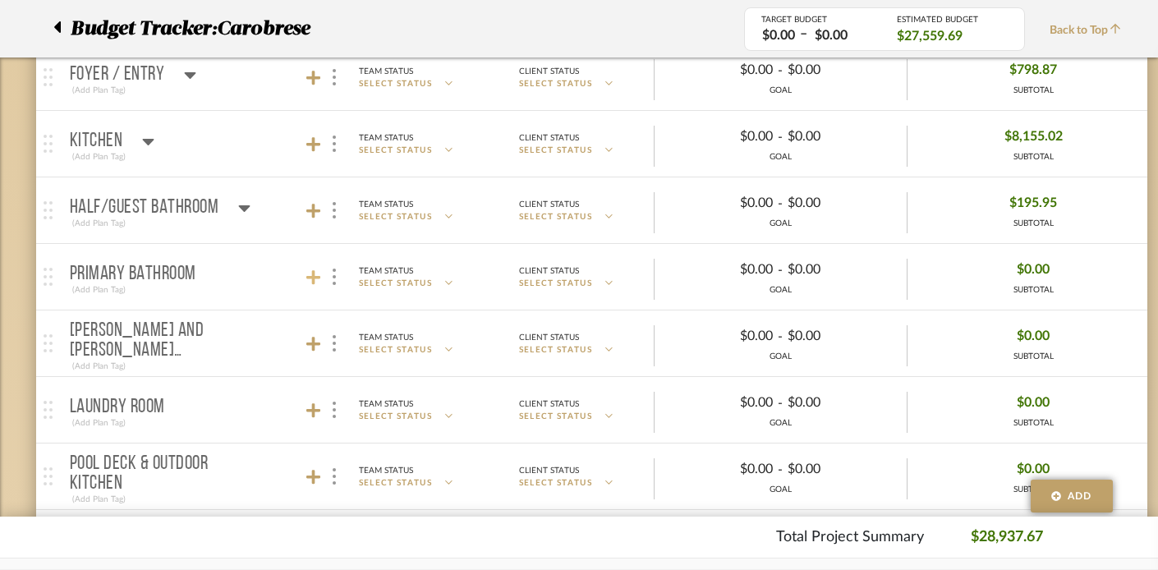
click at [309, 274] on icon at bounding box center [313, 277] width 15 height 16
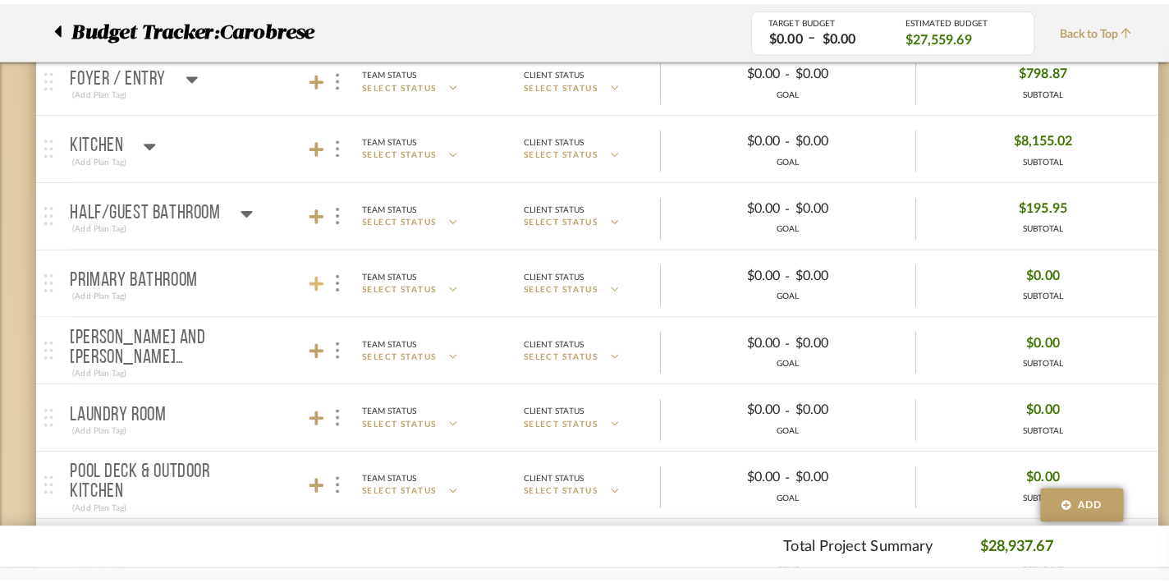
scroll to position [0, 0]
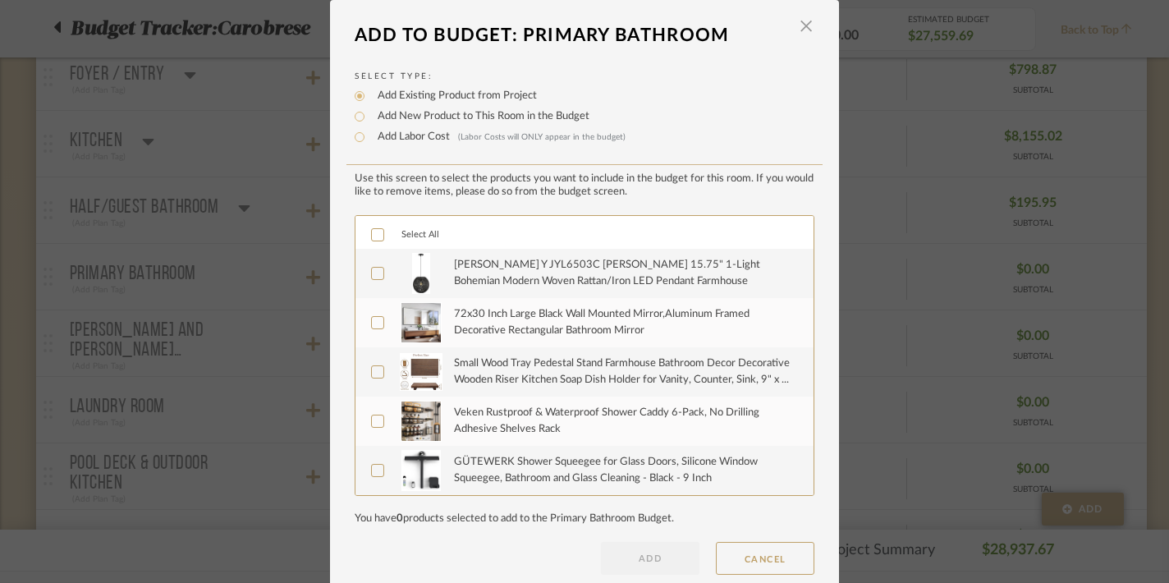
click at [373, 237] on icon at bounding box center [378, 235] width 11 height 8
click at [619, 544] on button "ADD" at bounding box center [650, 558] width 99 height 33
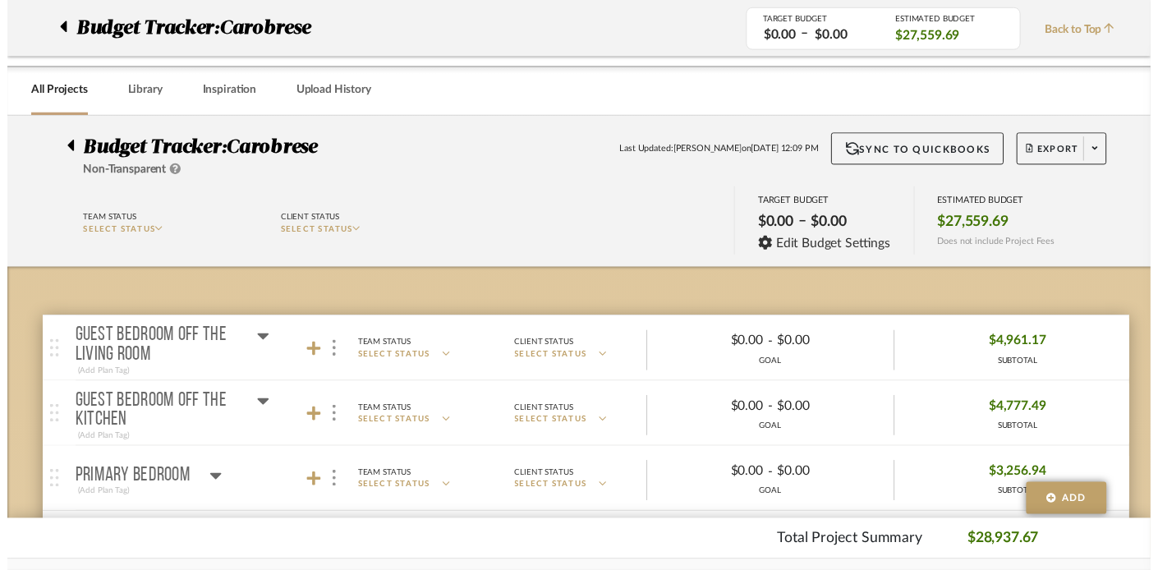
scroll to position [544, 0]
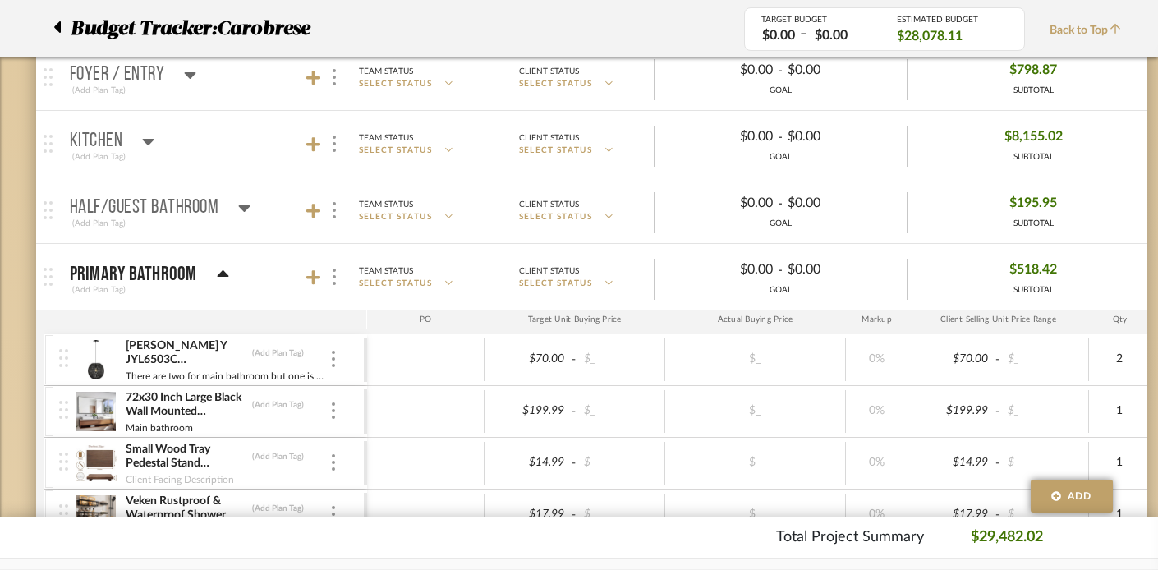
click at [221, 273] on icon at bounding box center [222, 273] width 11 height 7
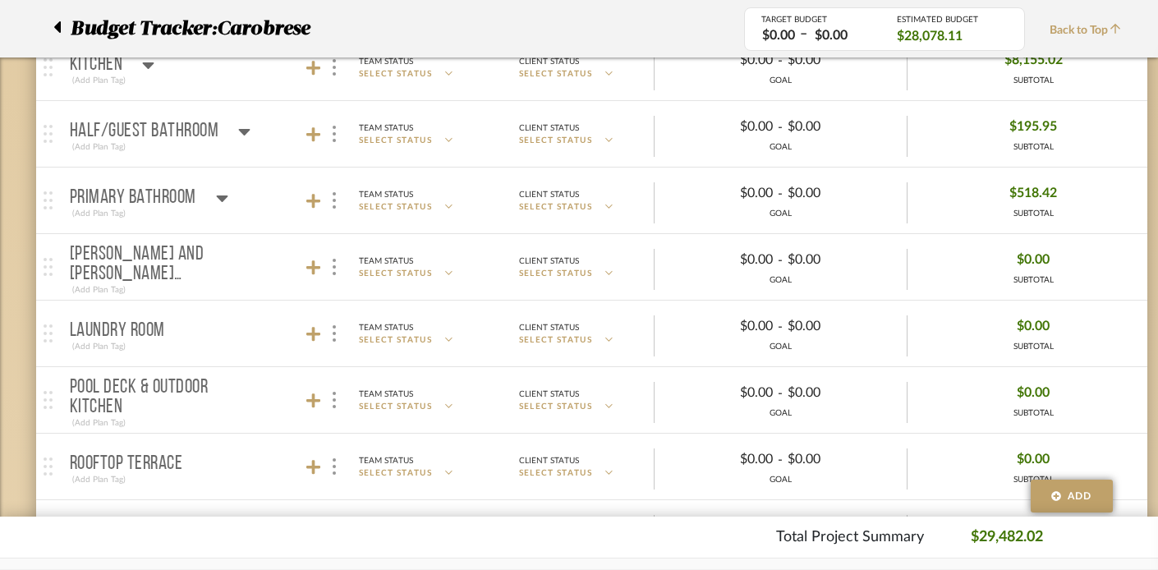
scroll to position [672, 0]
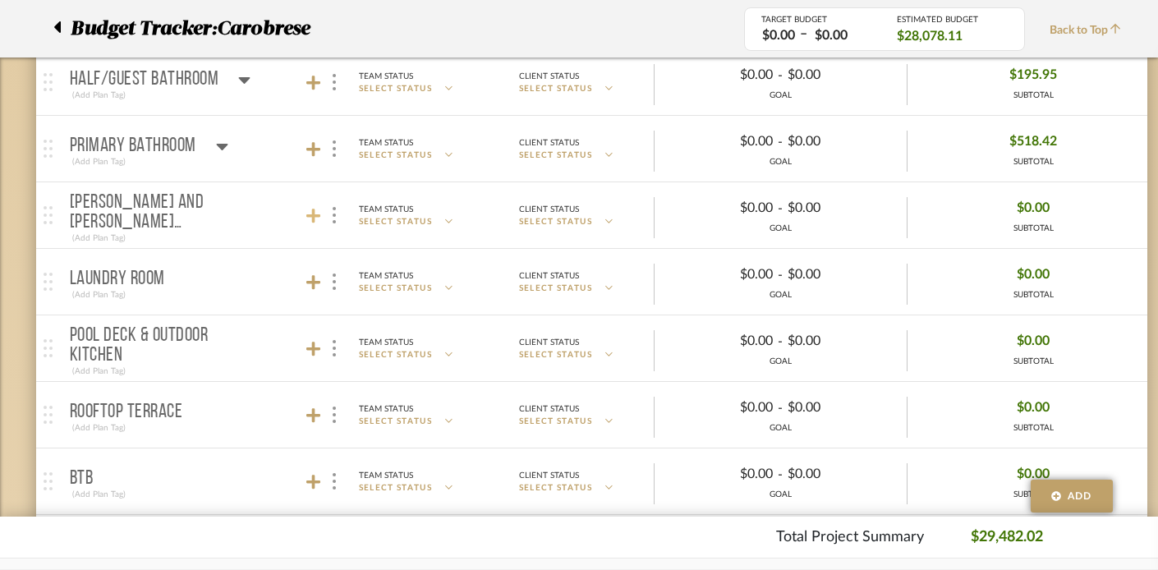
click at [316, 218] on icon at bounding box center [313, 216] width 15 height 16
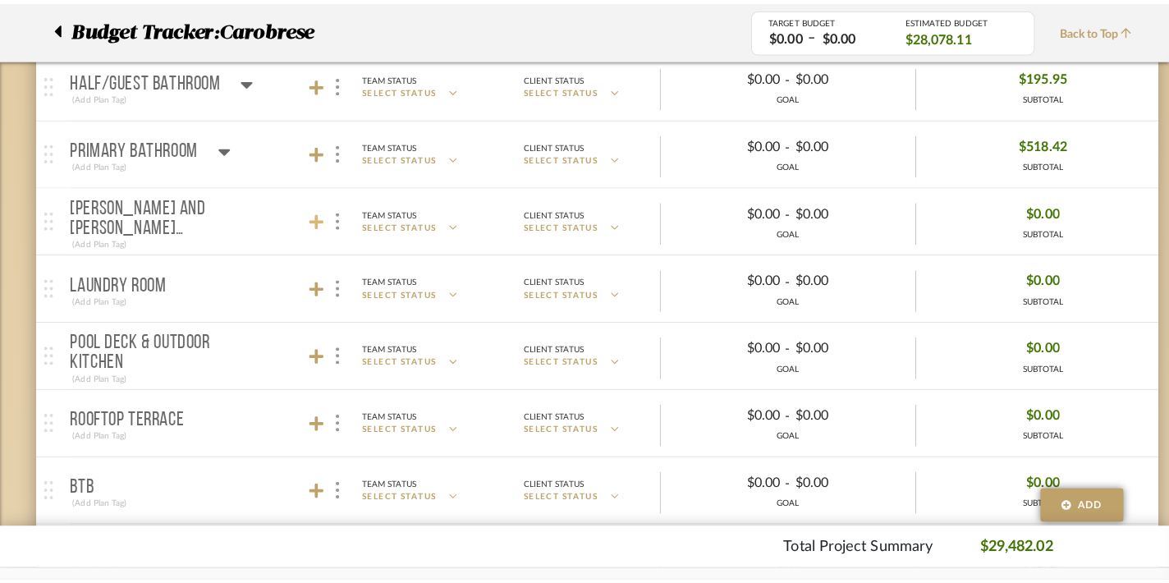
scroll to position [0, 0]
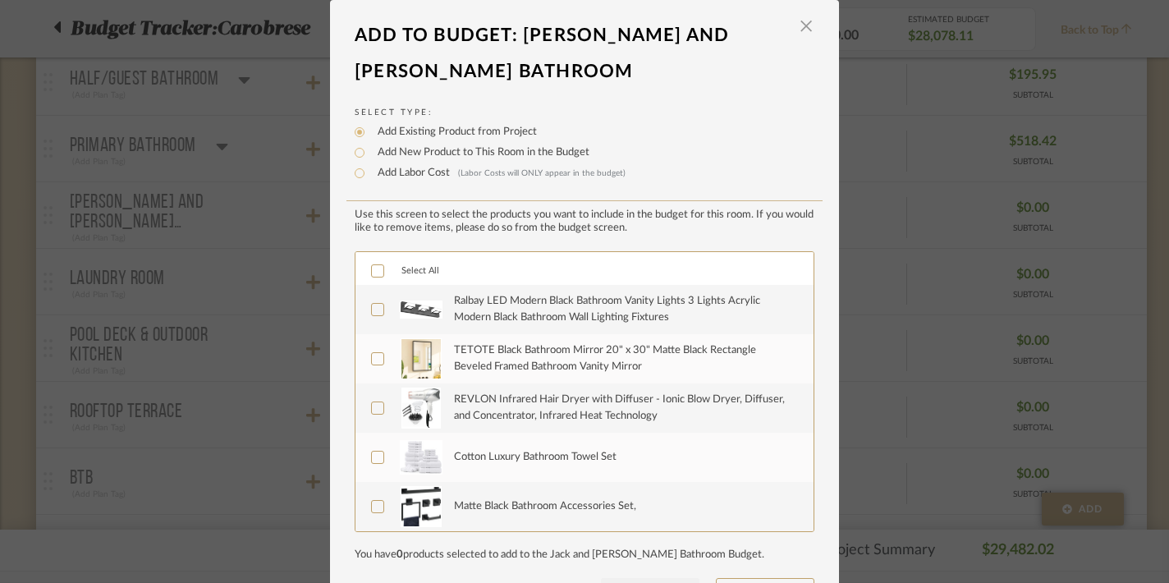
click at [372, 265] on icon at bounding box center [377, 270] width 11 height 11
click at [644, 578] on button "ADD" at bounding box center [650, 594] width 99 height 33
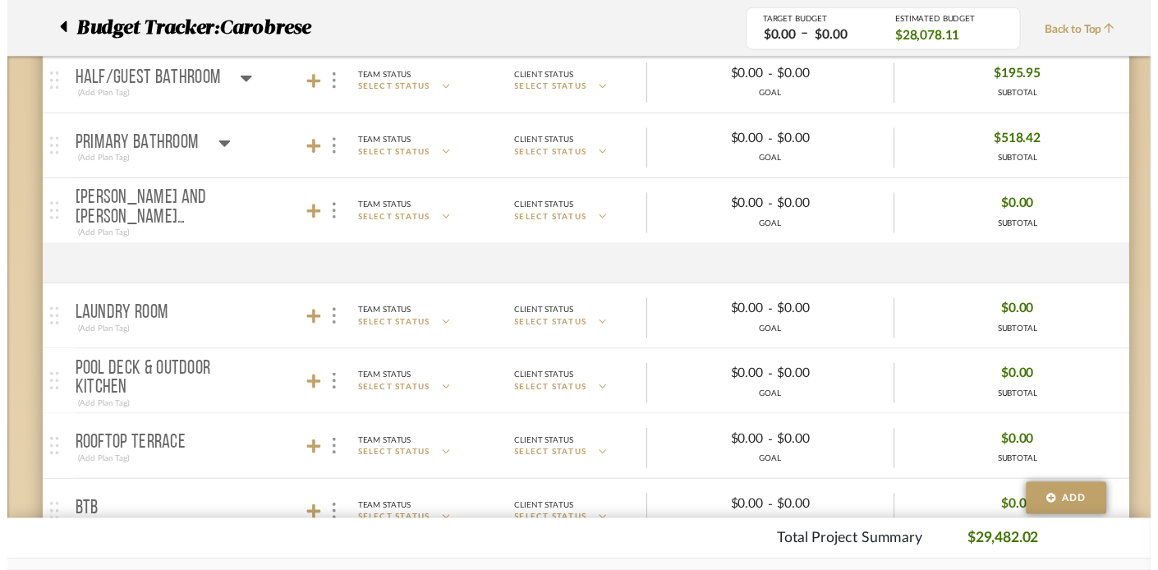
scroll to position [672, 0]
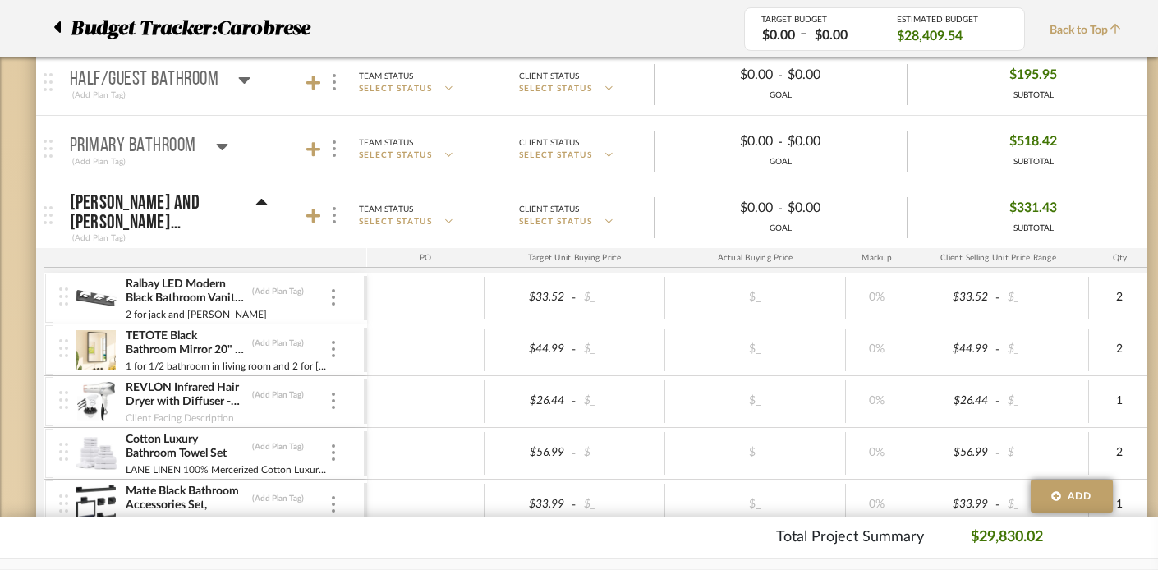
click at [255, 205] on icon at bounding box center [260, 202] width 11 height 7
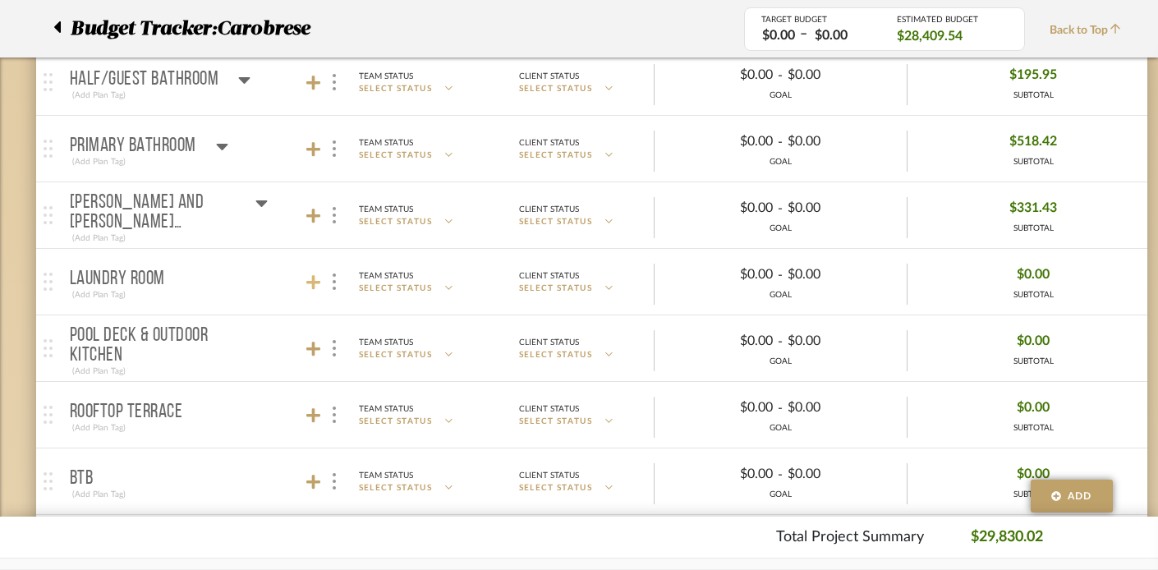
click at [314, 283] on icon at bounding box center [313, 282] width 15 height 15
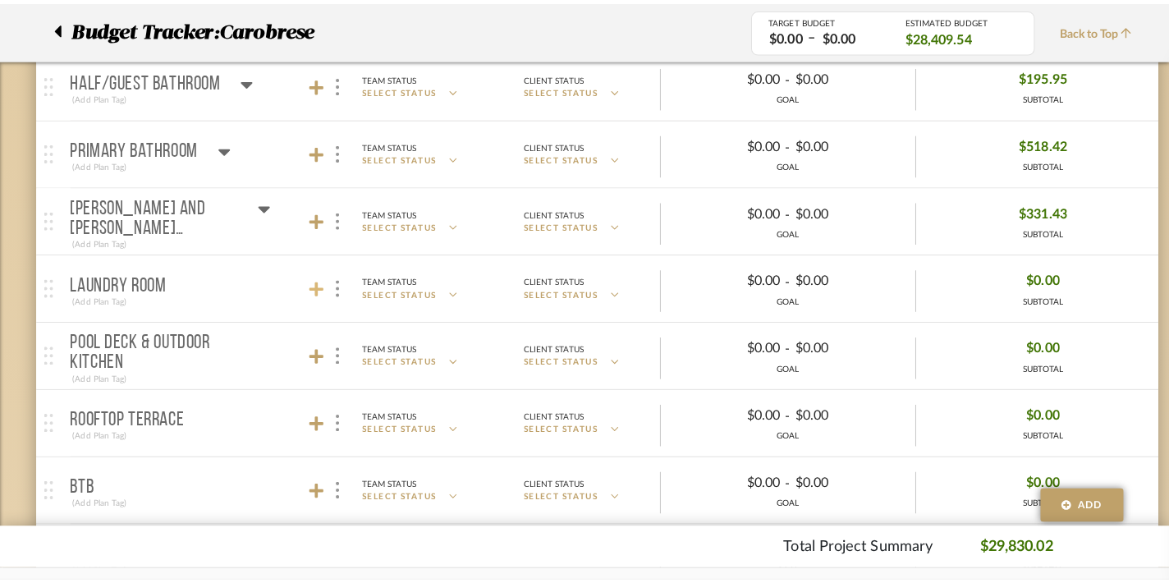
scroll to position [0, 0]
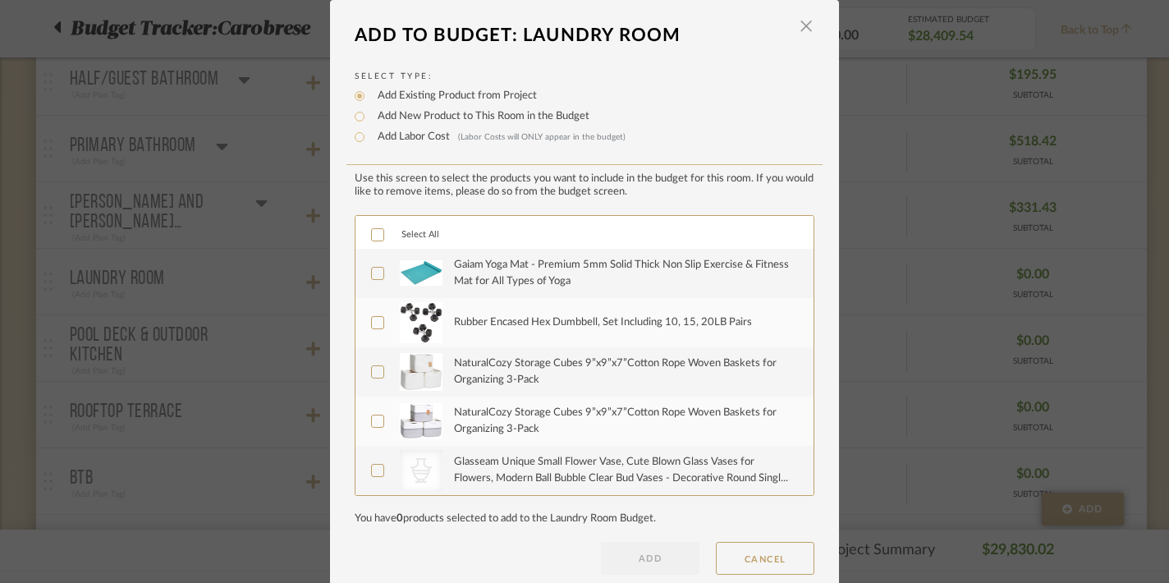
click at [375, 234] on icon at bounding box center [378, 235] width 11 height 8
click at [632, 552] on button "ADD" at bounding box center [650, 558] width 99 height 33
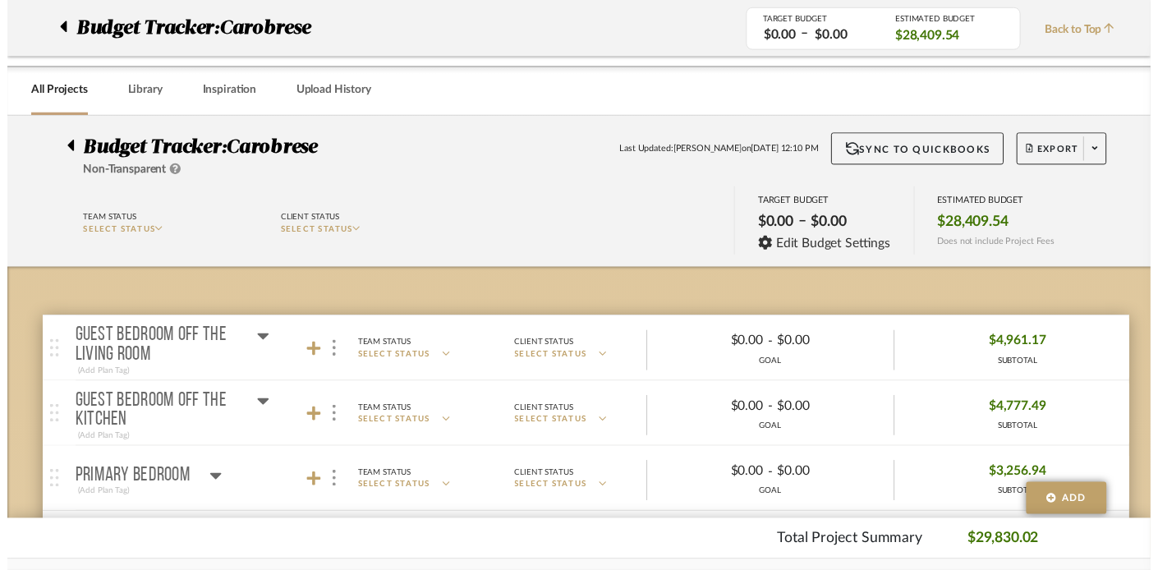
scroll to position [672, 0]
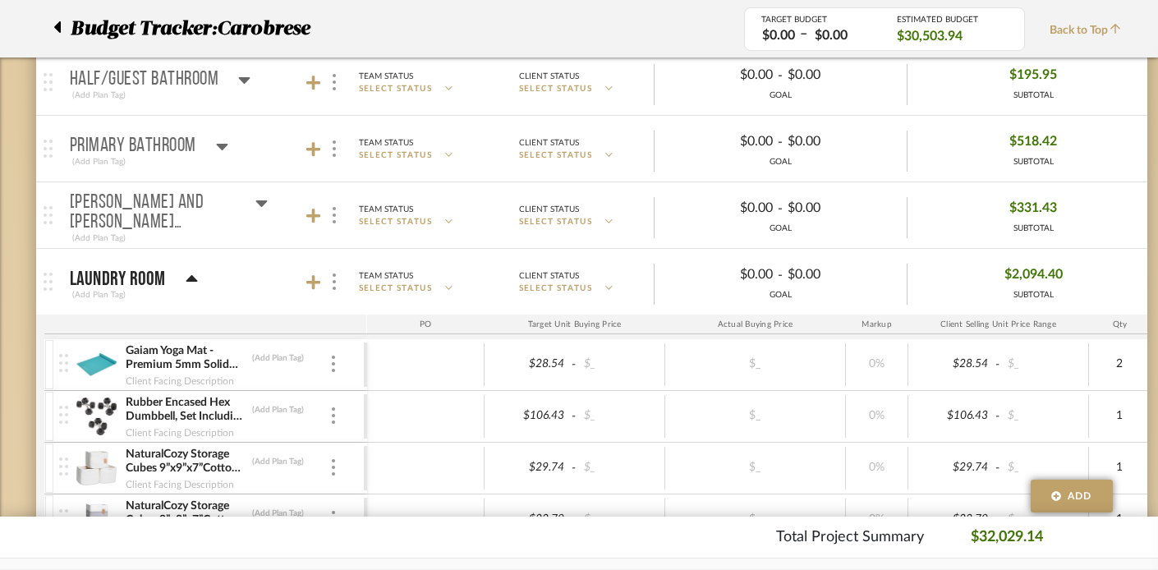
click at [190, 280] on icon at bounding box center [191, 278] width 11 height 7
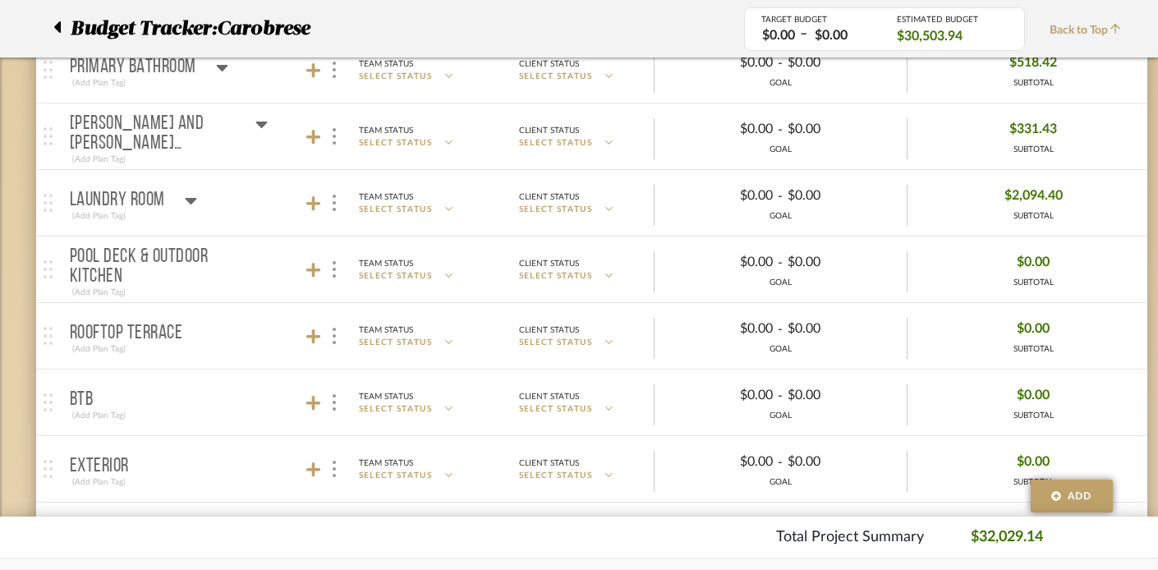
scroll to position [766, 0]
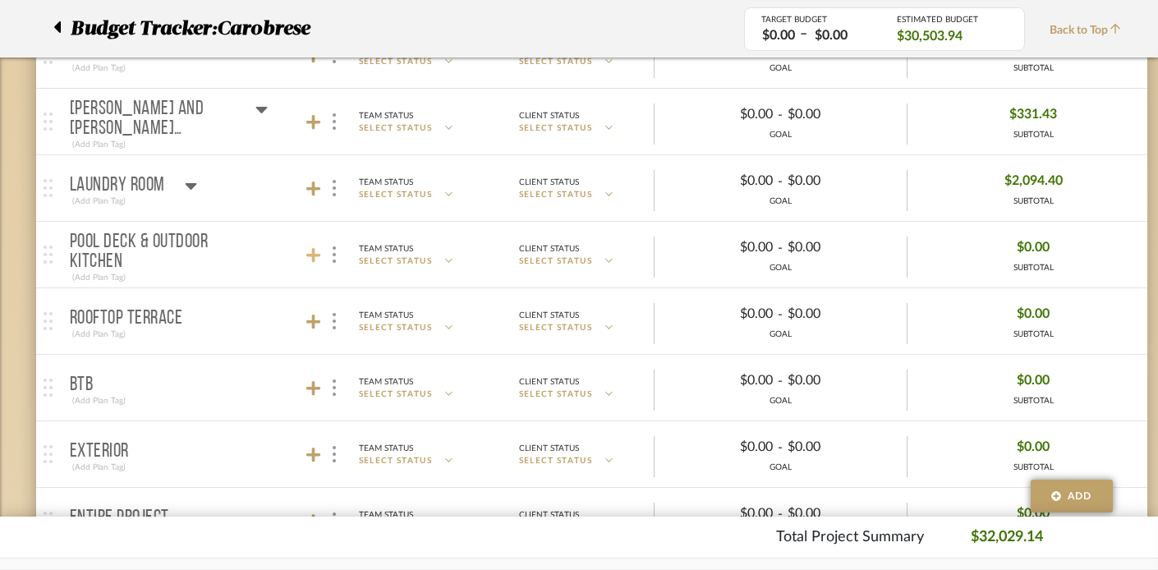
click at [314, 259] on icon at bounding box center [313, 255] width 15 height 15
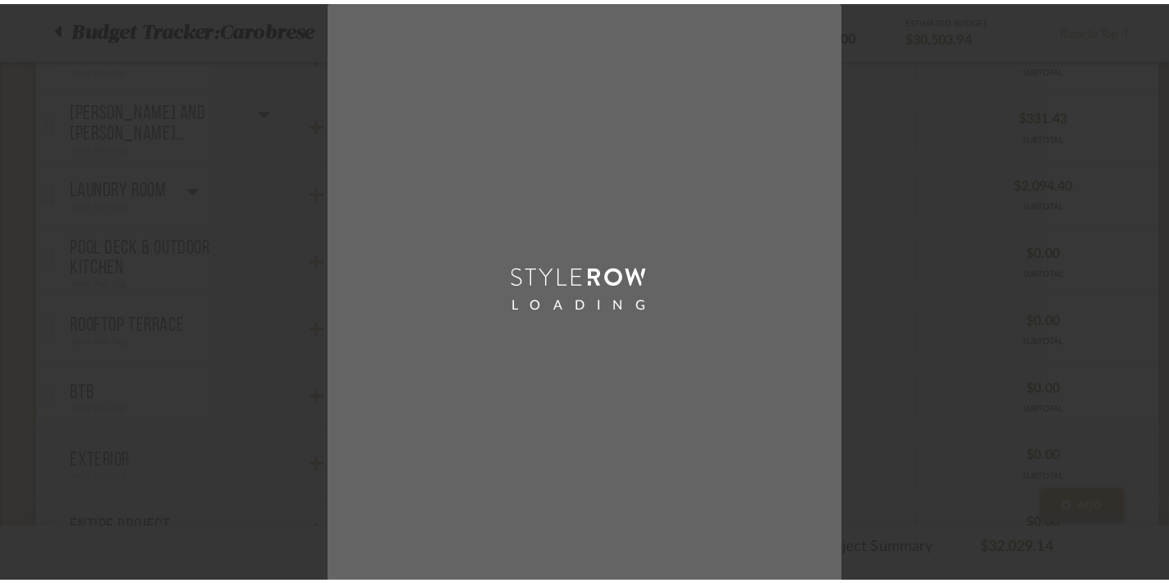
scroll to position [0, 0]
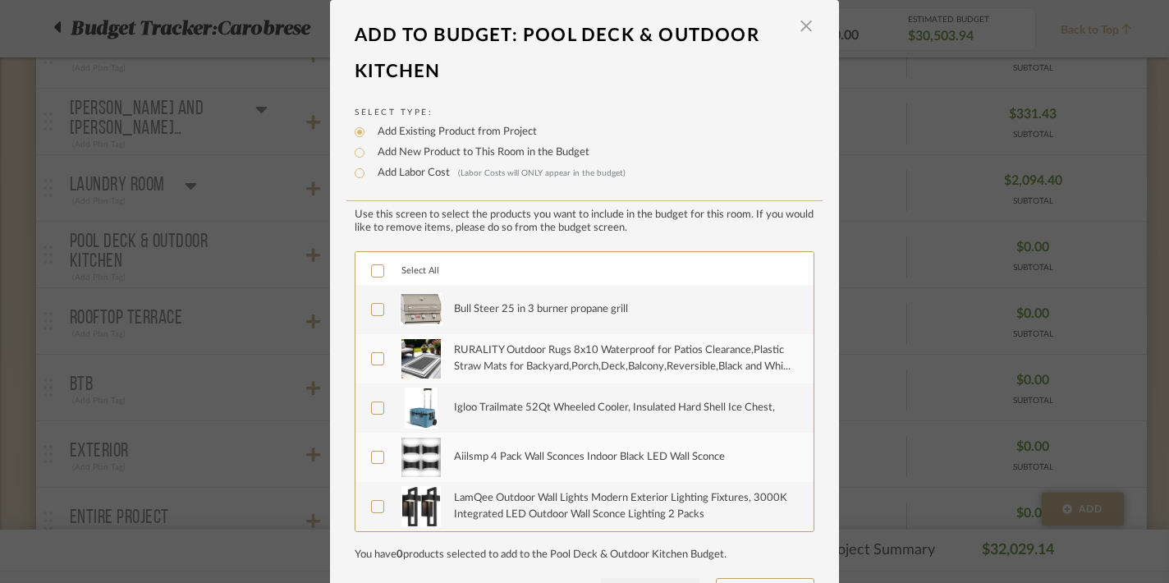
click at [372, 271] on icon at bounding box center [377, 270] width 11 height 11
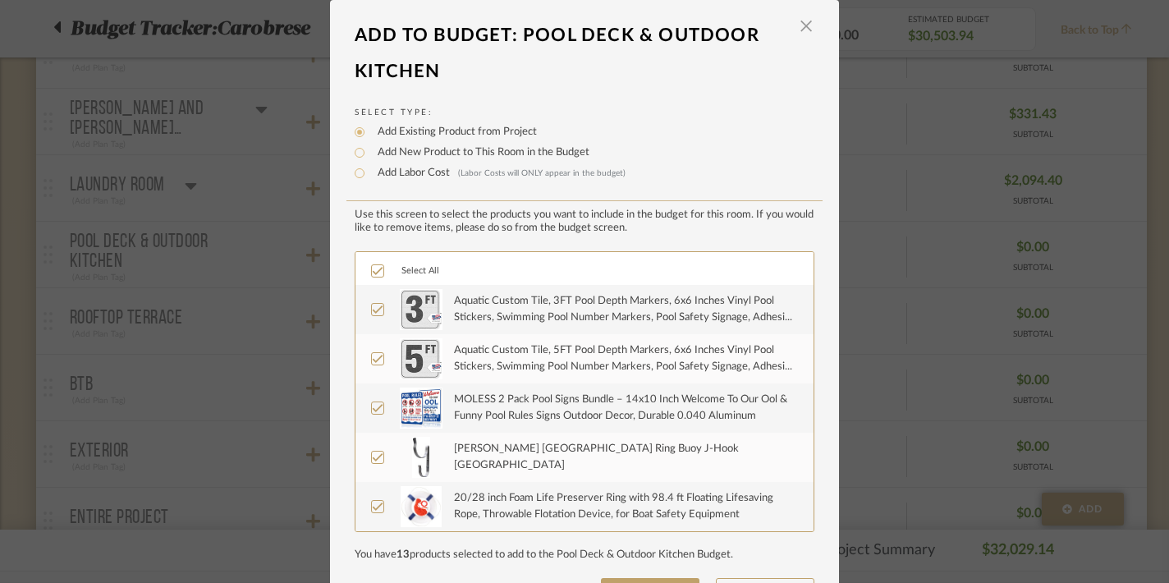
scroll to position [63, 0]
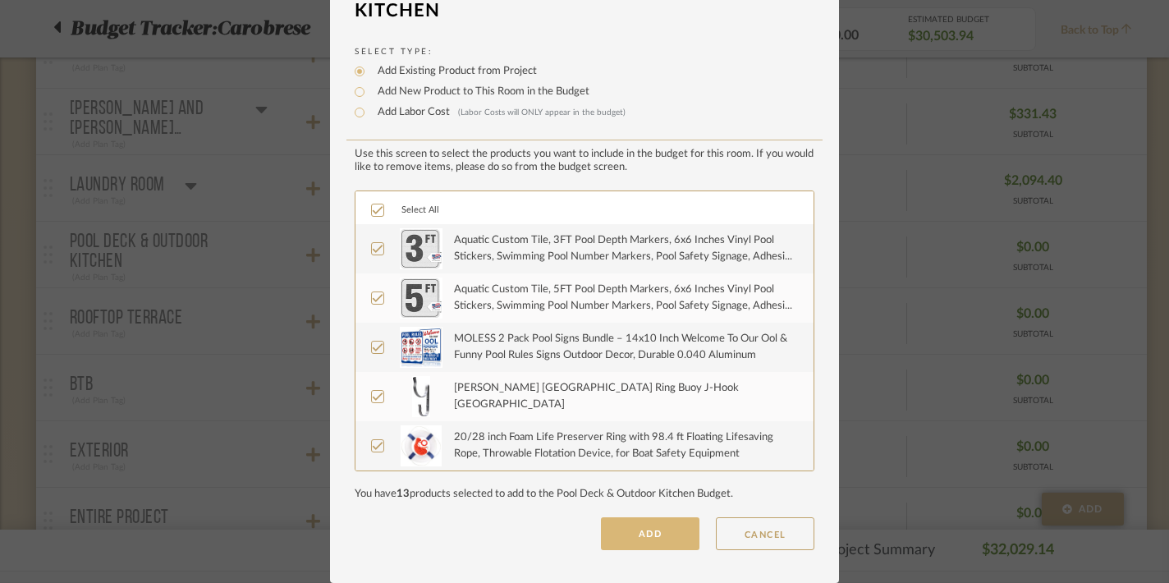
click at [629, 533] on button "ADD" at bounding box center [650, 533] width 99 height 33
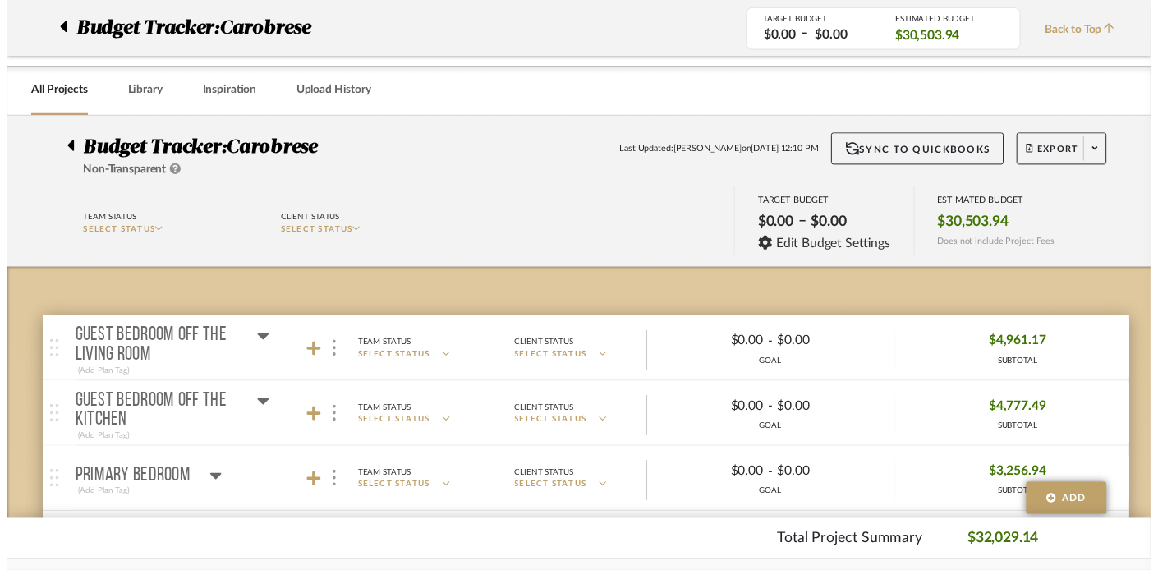
scroll to position [766, 0]
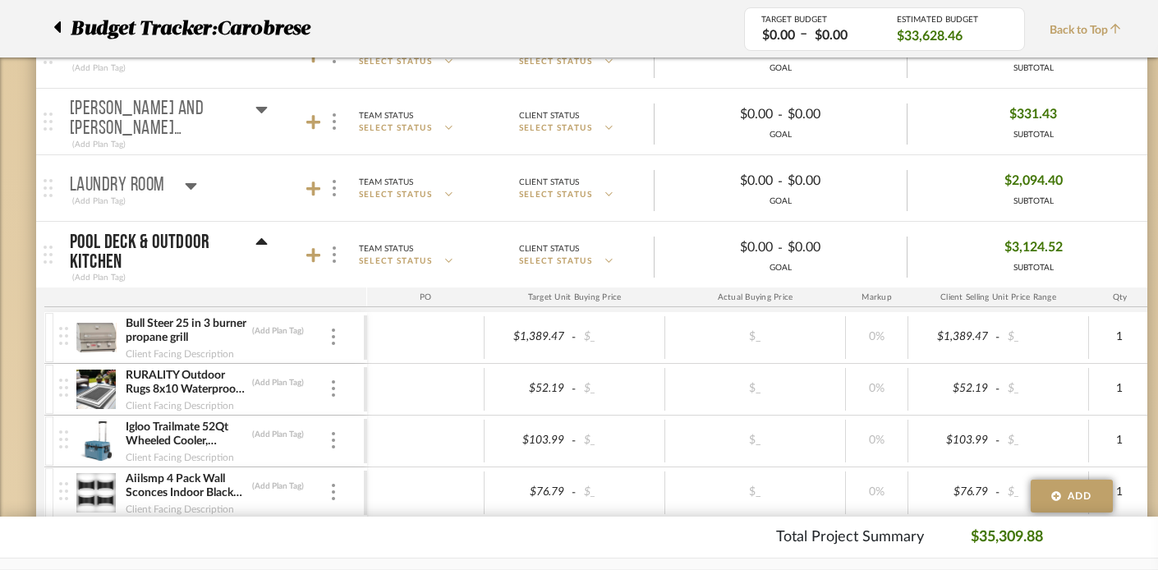
click at [259, 236] on icon at bounding box center [261, 242] width 12 height 20
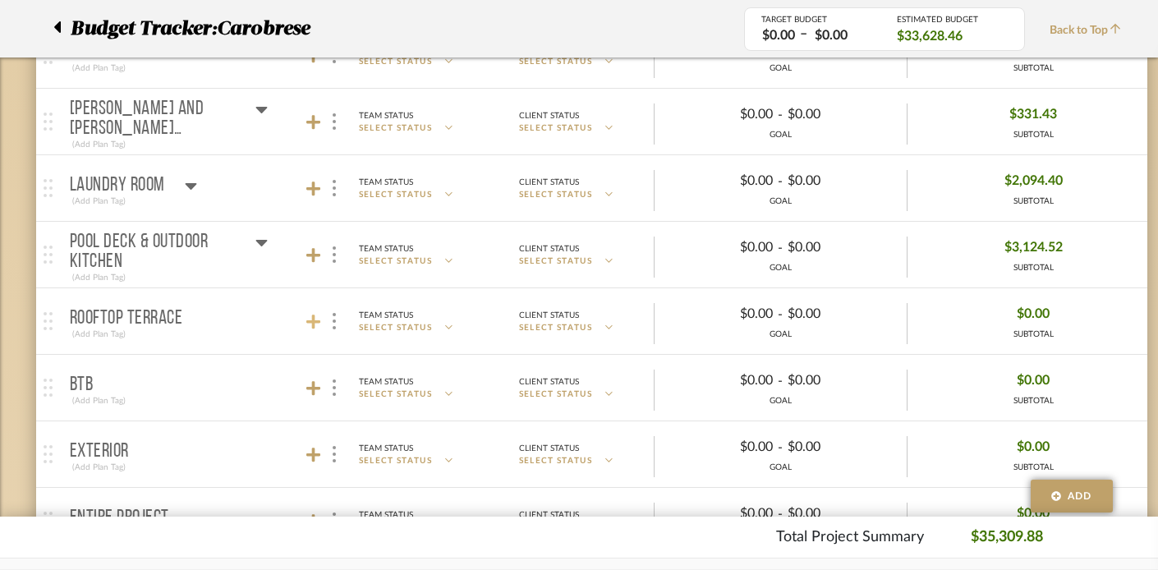
click at [312, 321] on icon at bounding box center [313, 321] width 15 height 15
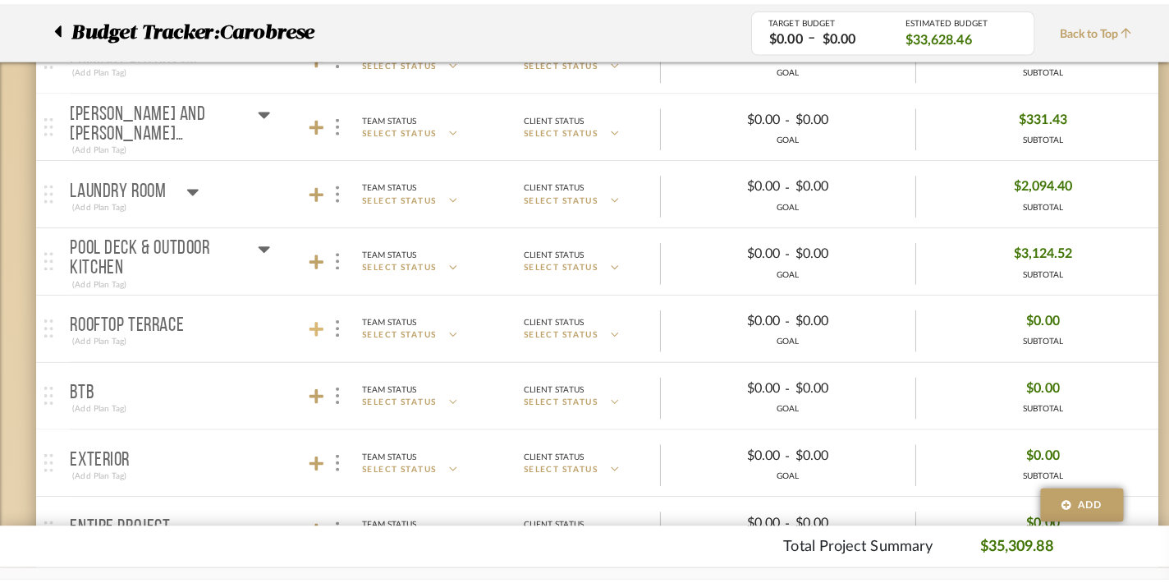
scroll to position [0, 0]
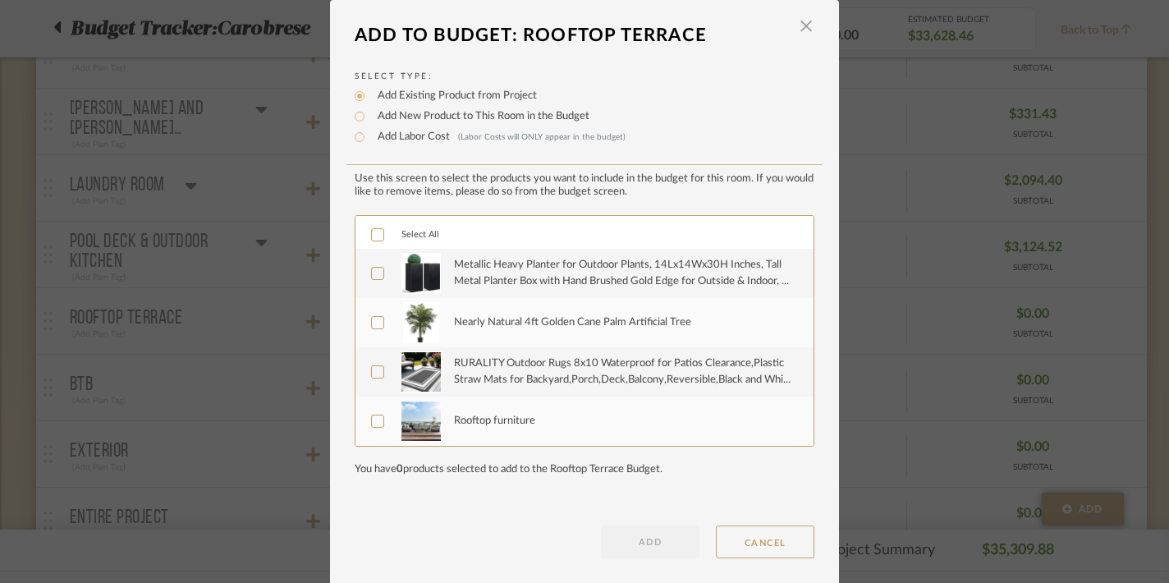
click at [372, 237] on icon at bounding box center [377, 234] width 11 height 11
click at [626, 537] on button "ADD" at bounding box center [650, 541] width 99 height 33
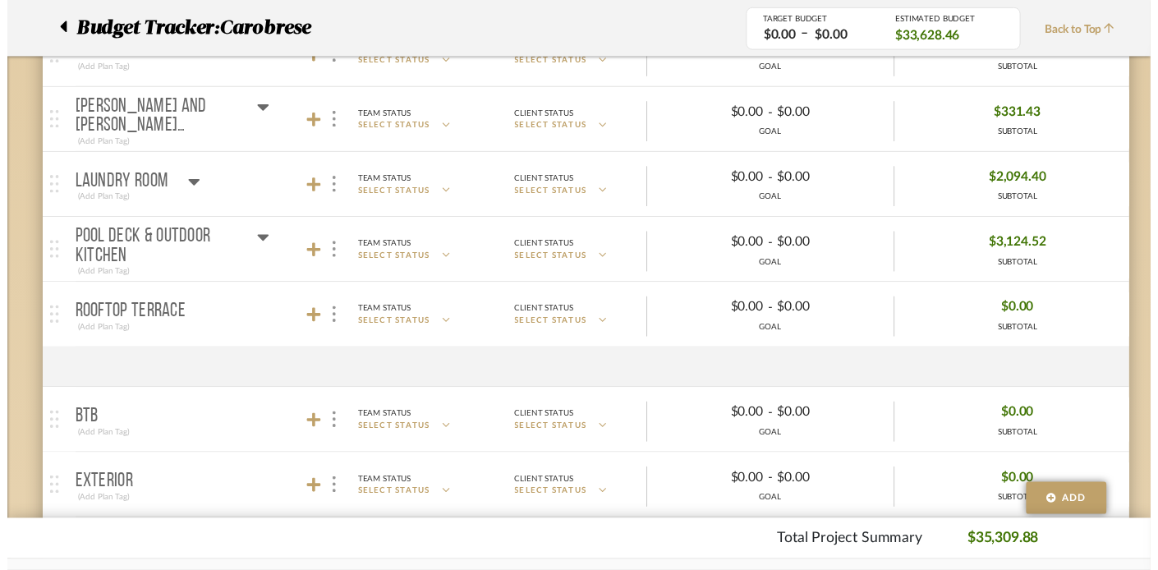
scroll to position [766, 0]
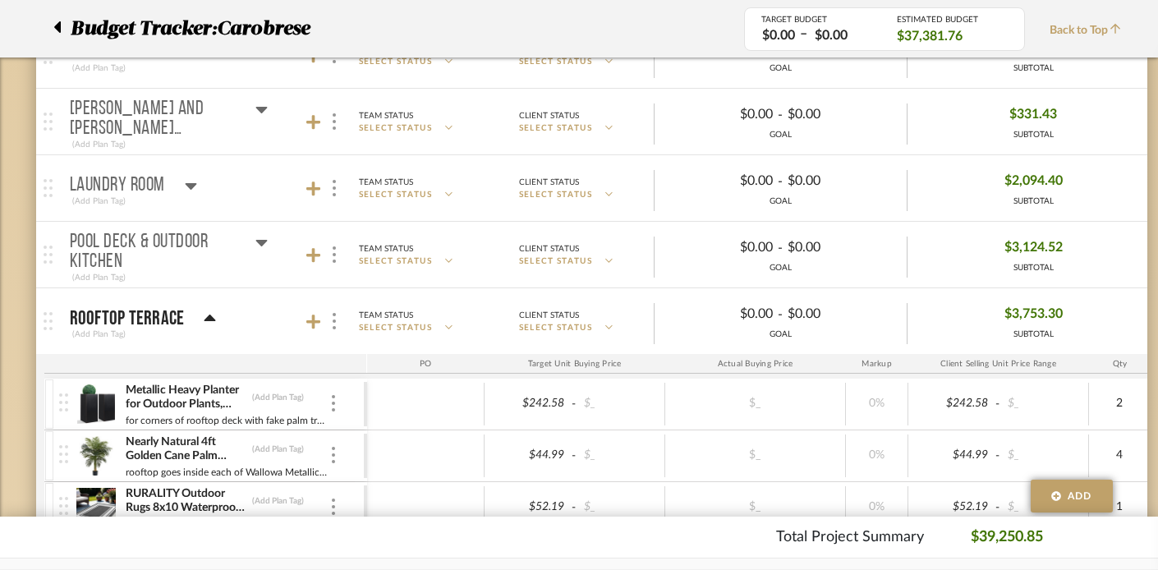
click at [211, 310] on icon at bounding box center [210, 319] width 12 height 20
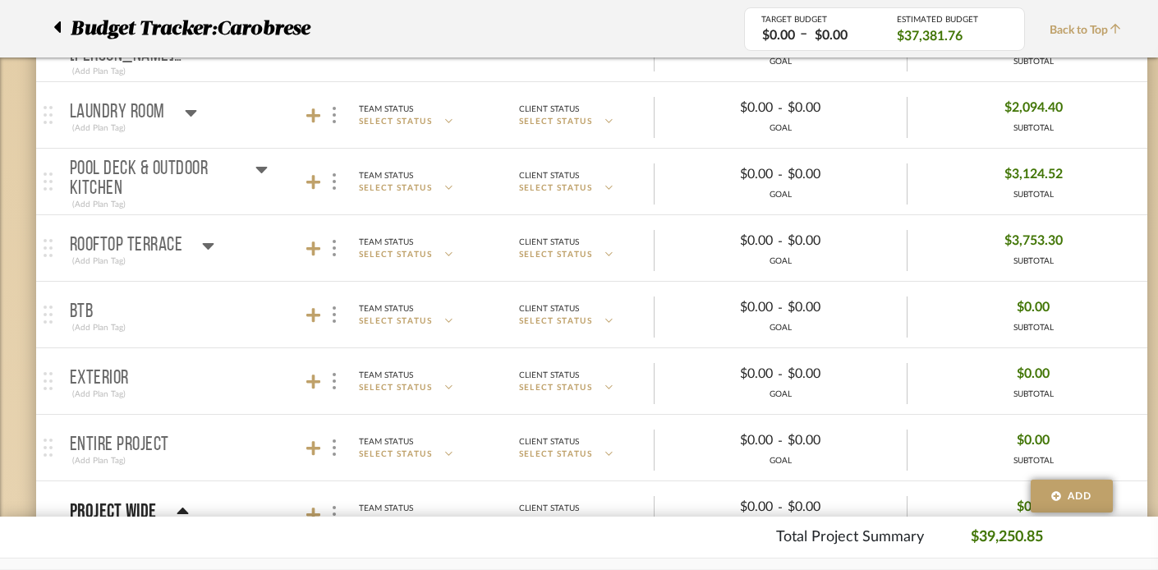
scroll to position [929, 0]
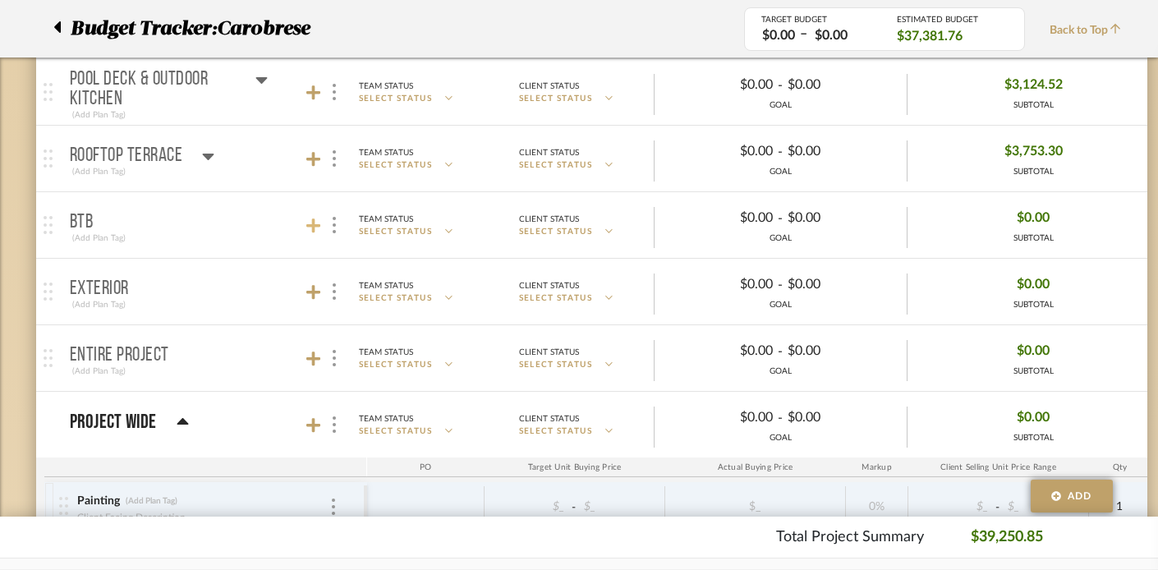
click at [311, 218] on icon at bounding box center [313, 226] width 15 height 16
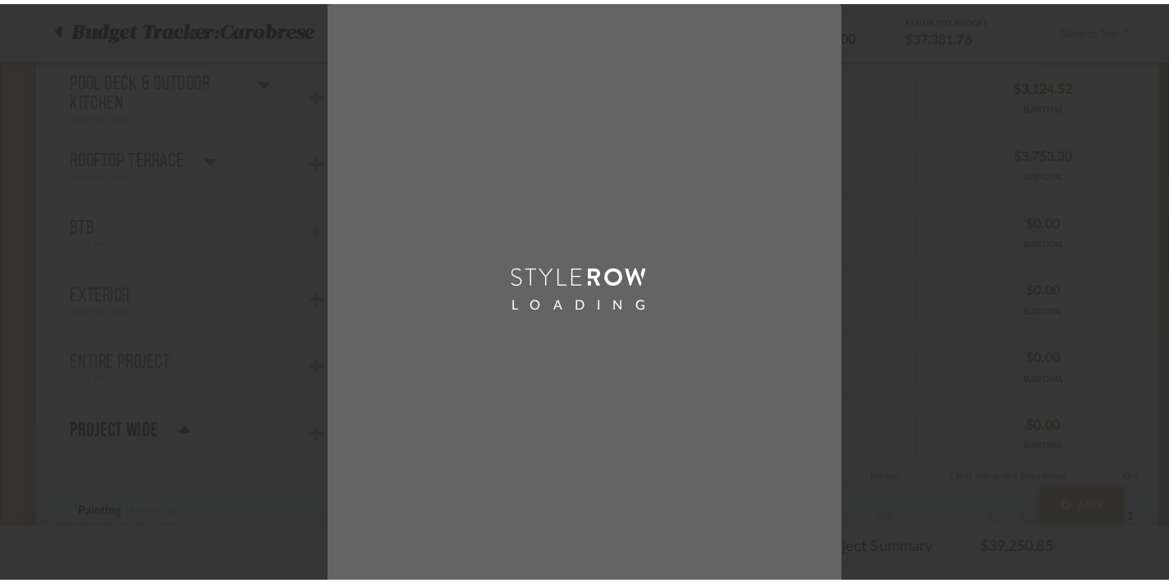
scroll to position [0, 0]
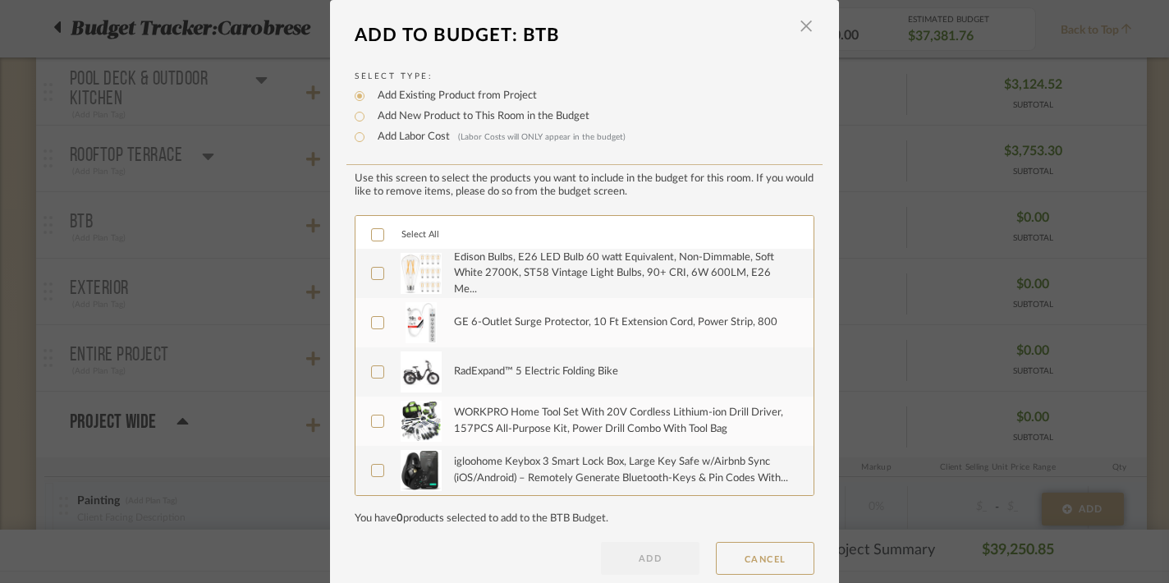
click at [373, 236] on icon at bounding box center [377, 234] width 11 height 11
click at [633, 553] on button "ADD" at bounding box center [650, 558] width 99 height 33
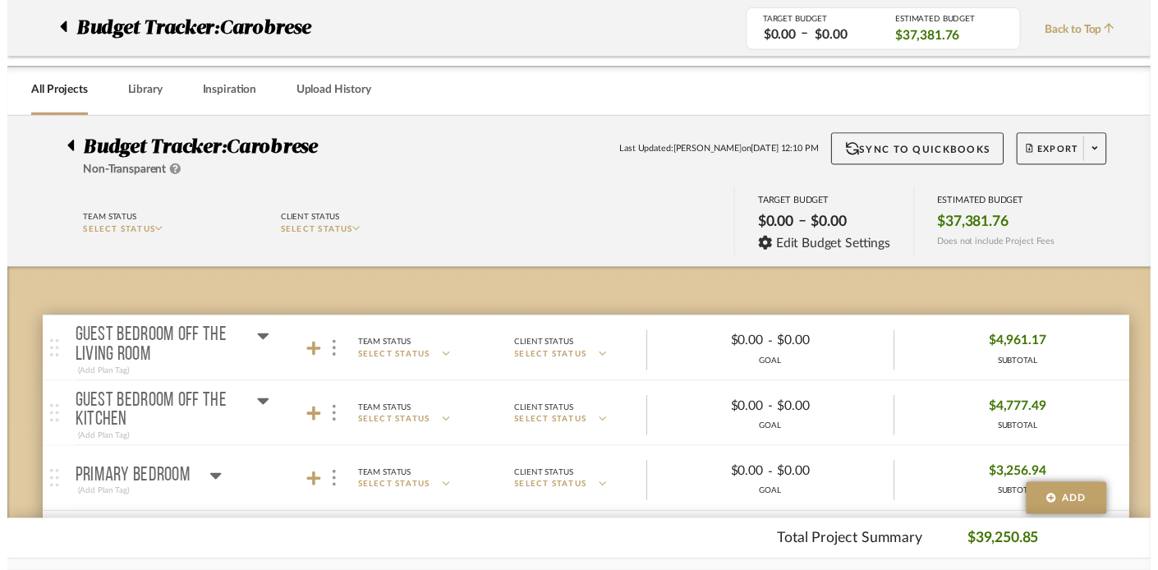
scroll to position [929, 0]
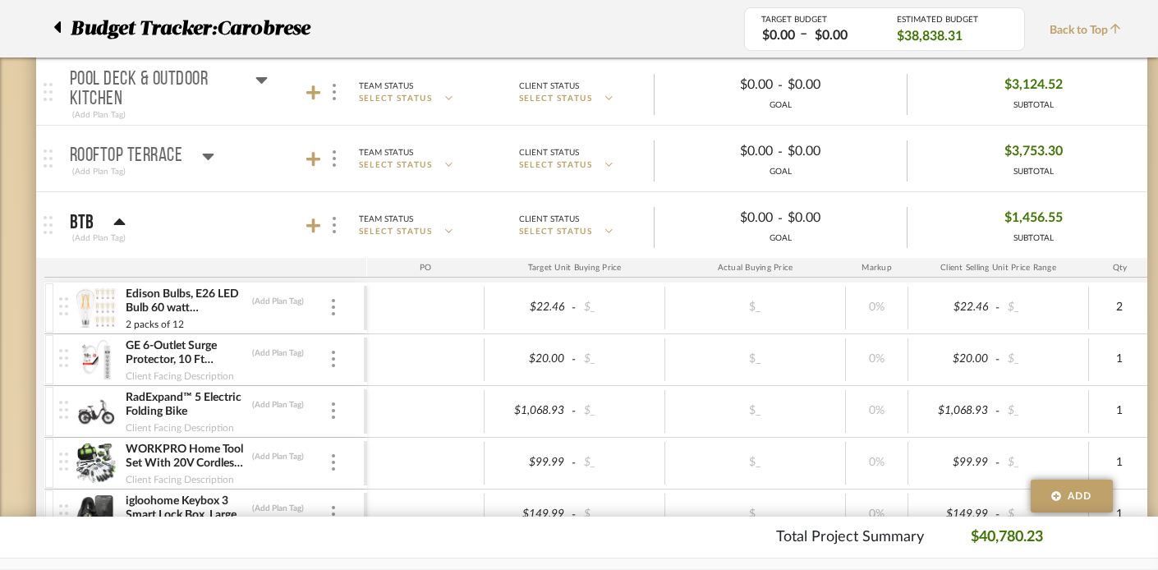
click at [118, 220] on icon at bounding box center [119, 221] width 11 height 7
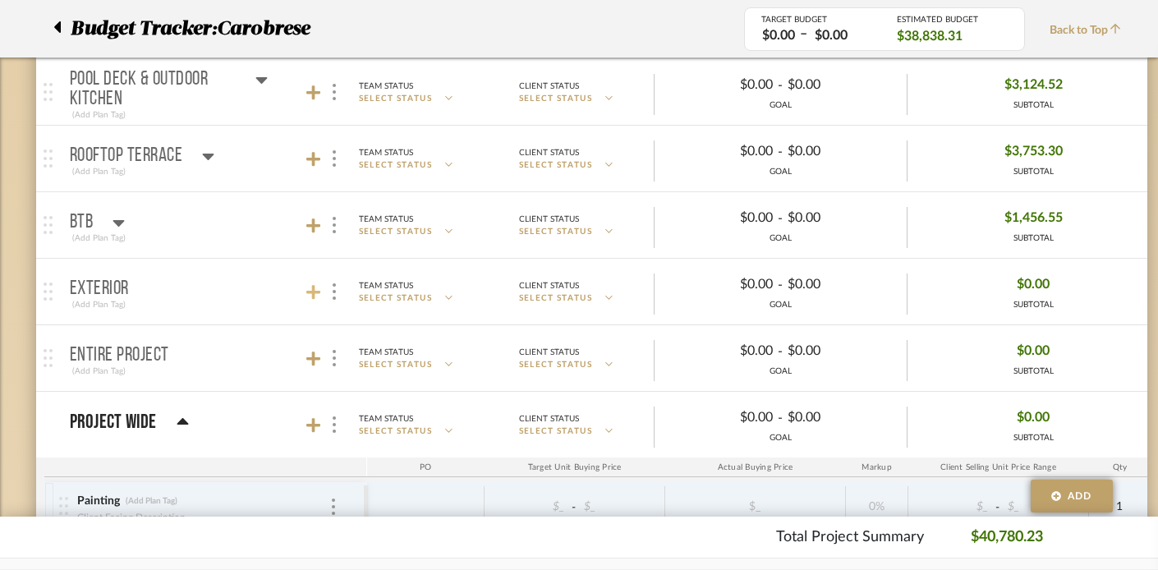
click at [307, 293] on icon at bounding box center [313, 292] width 15 height 15
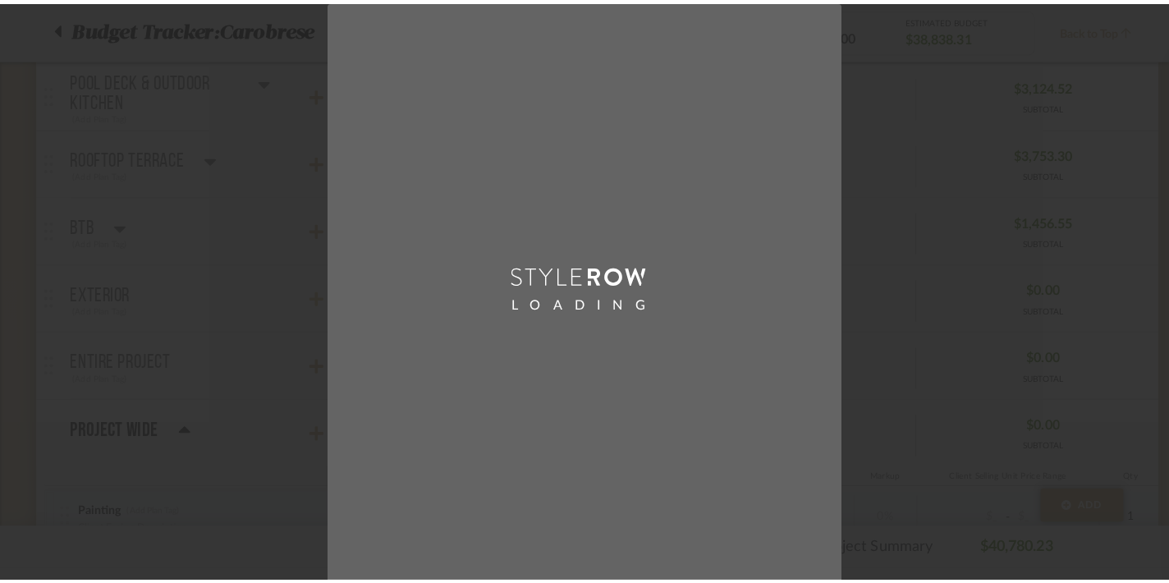
scroll to position [0, 0]
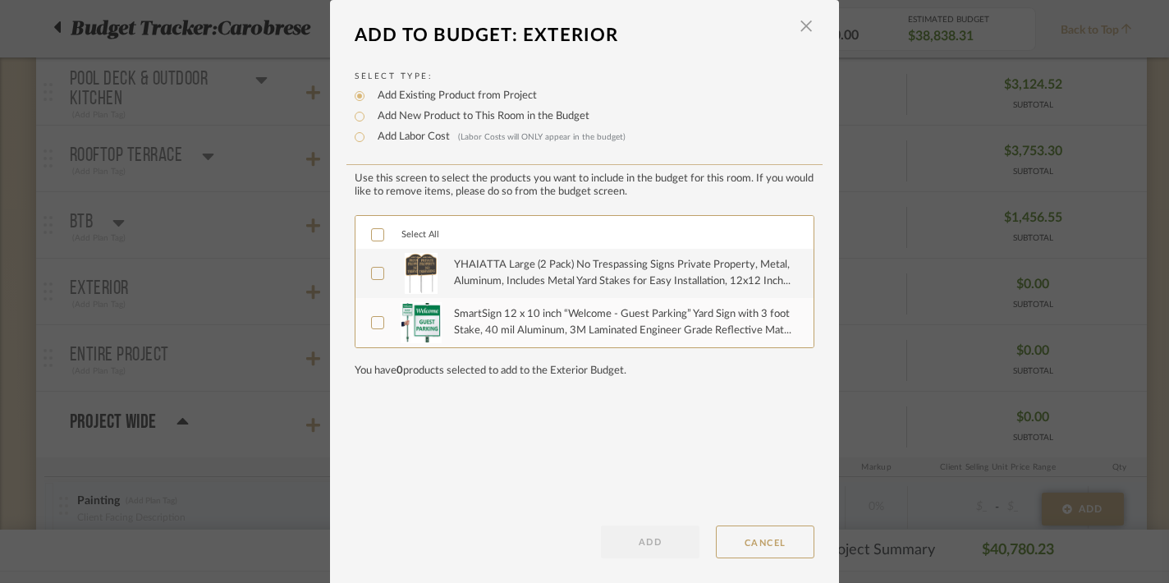
click at [372, 236] on icon at bounding box center [377, 234] width 11 height 11
click at [640, 537] on button "ADD" at bounding box center [650, 541] width 99 height 33
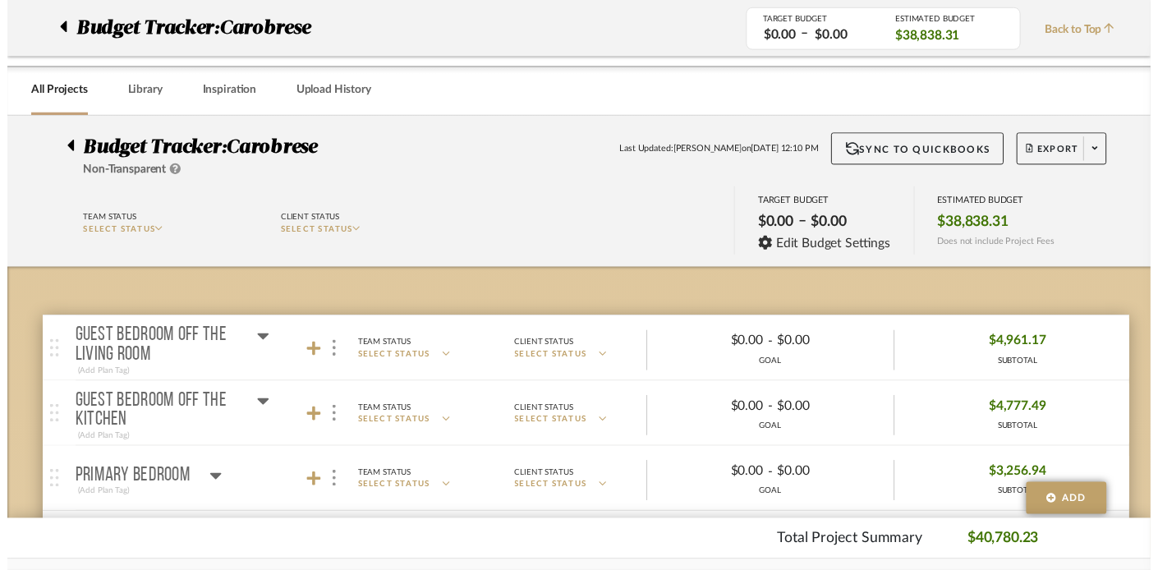
scroll to position [929, 0]
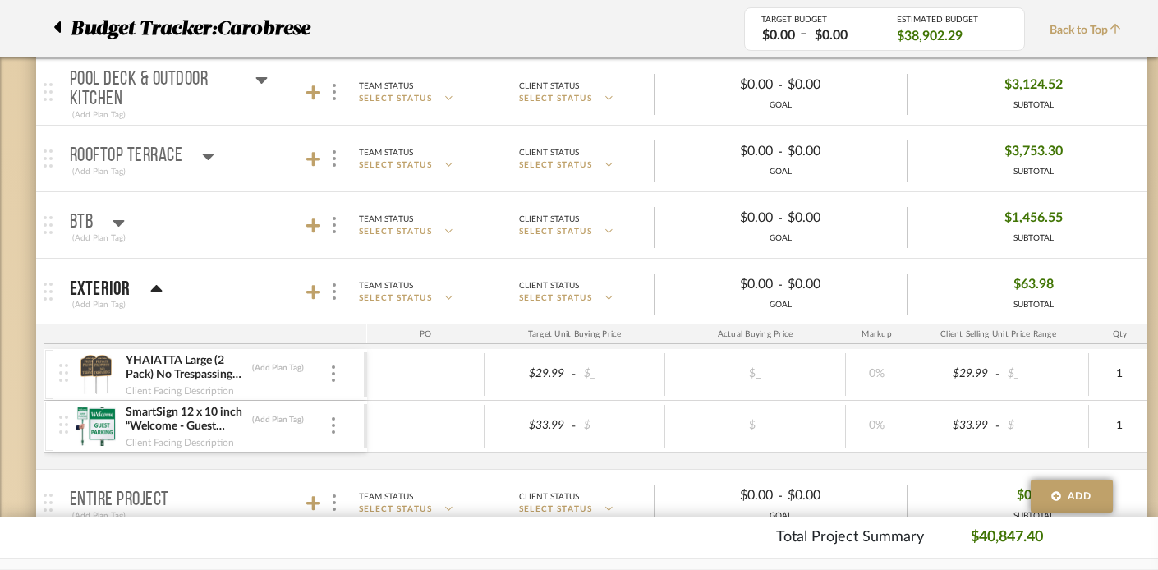
click at [154, 283] on icon at bounding box center [156, 289] width 12 height 20
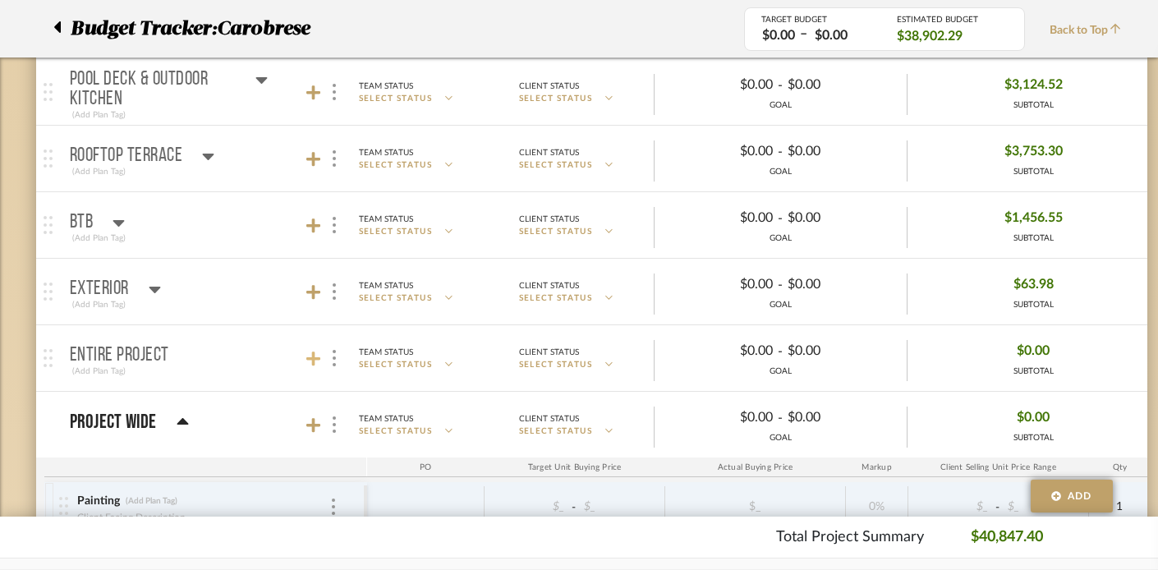
click at [310, 356] on icon at bounding box center [313, 359] width 15 height 16
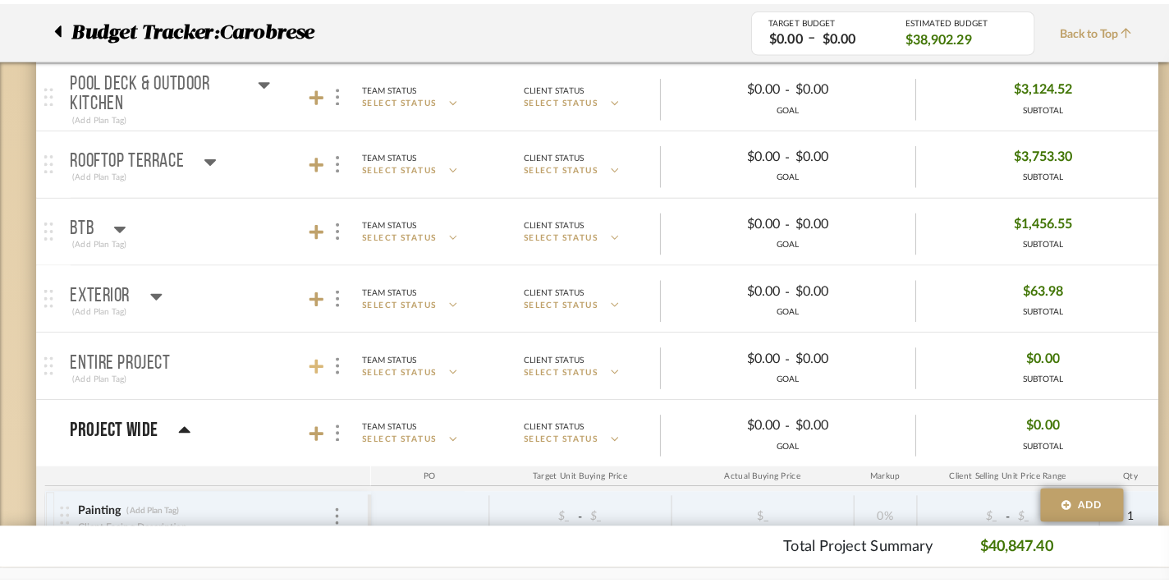
scroll to position [0, 0]
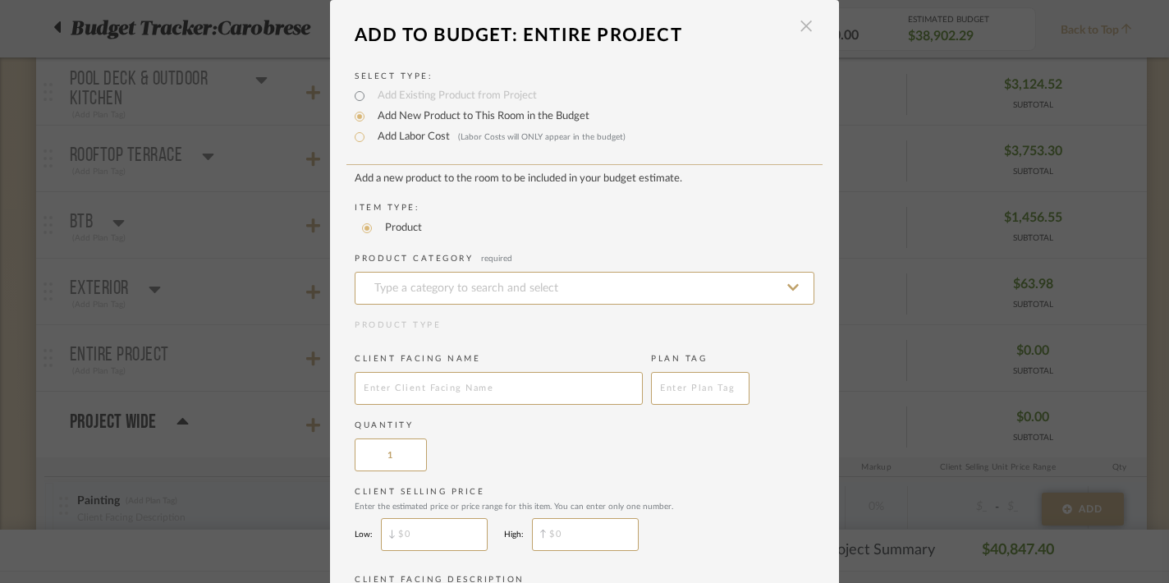
click at [805, 25] on span "button" at bounding box center [806, 26] width 33 height 33
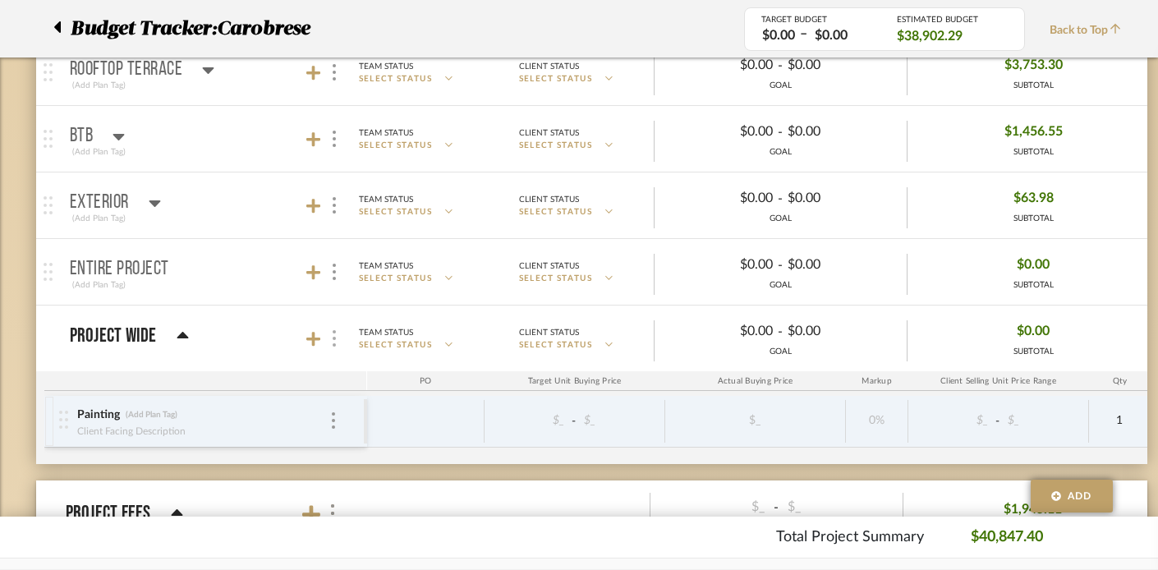
scroll to position [1025, 0]
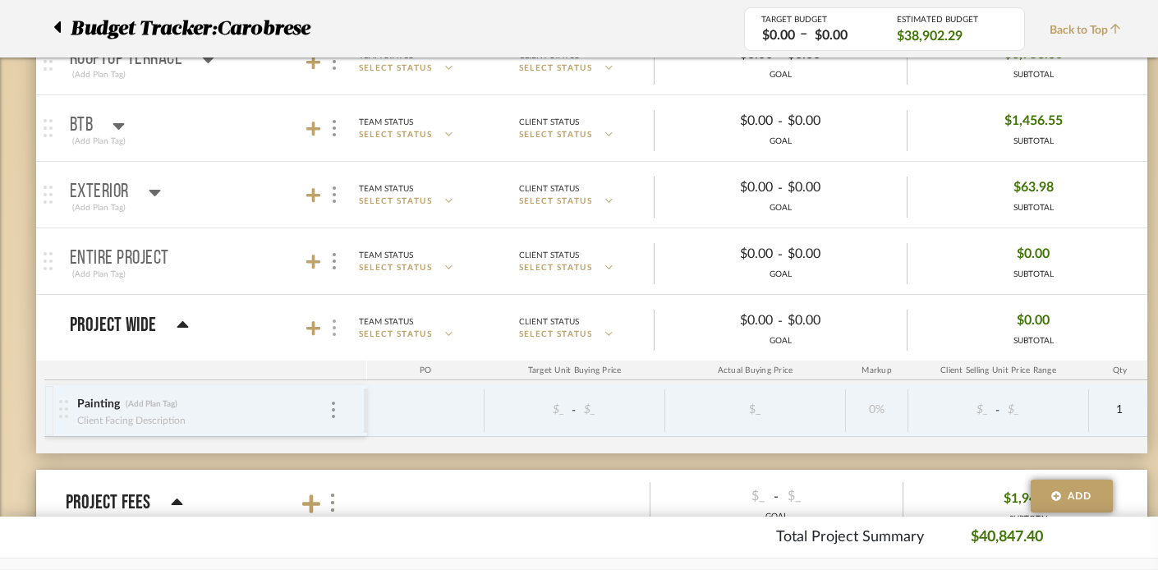
click at [335, 330] on img at bounding box center [334, 327] width 3 height 16
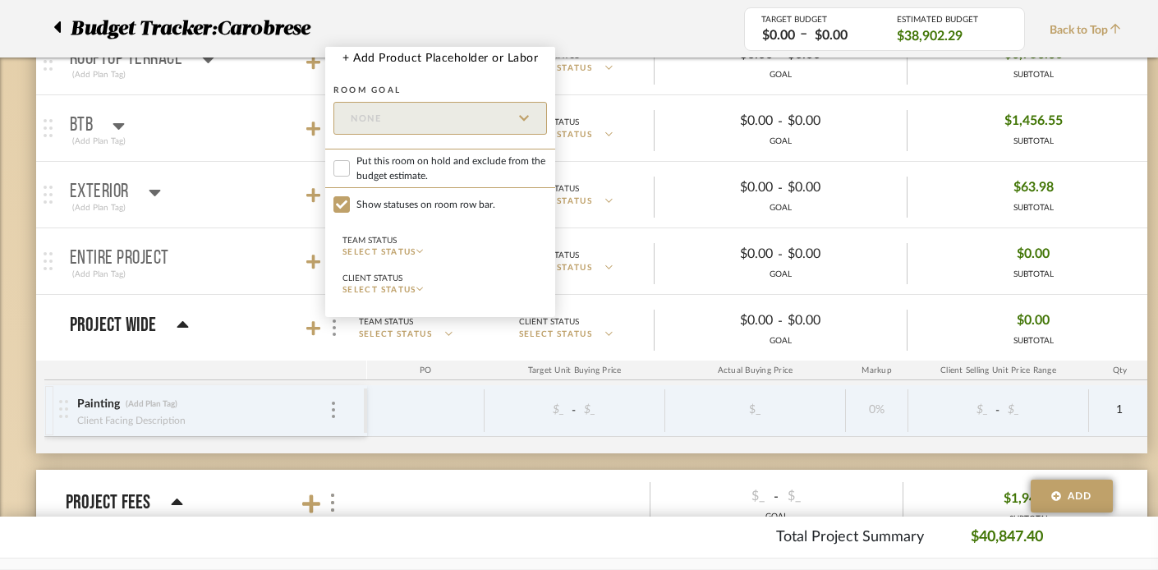
click at [43, 284] on div at bounding box center [579, 285] width 1158 height 570
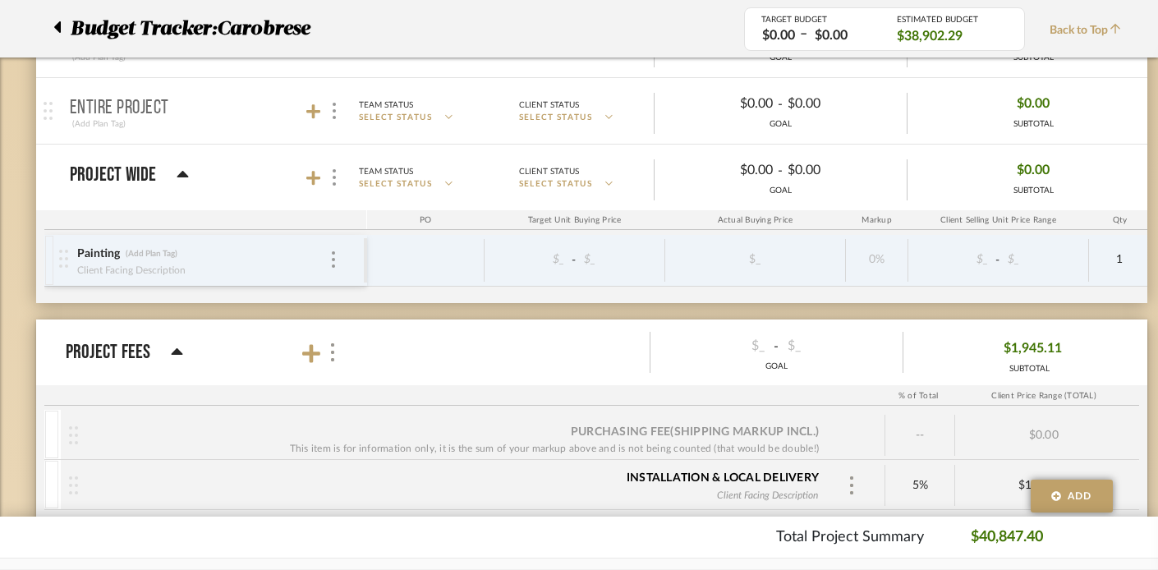
scroll to position [1259, 0]
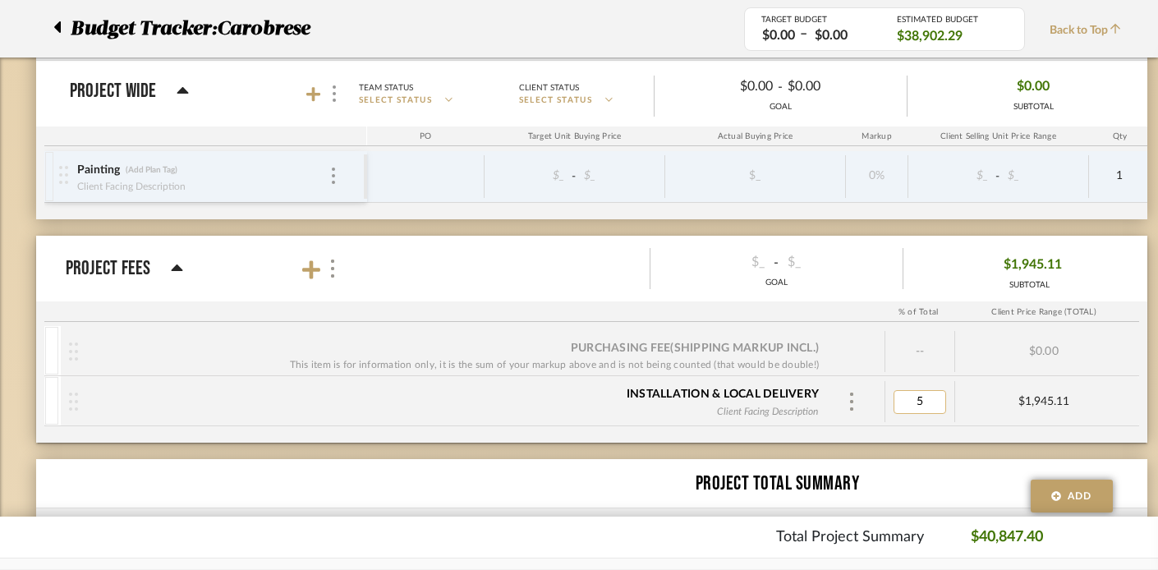
click at [932, 405] on input "5" at bounding box center [919, 402] width 53 height 24
click at [851, 407] on img at bounding box center [851, 401] width 8 height 18
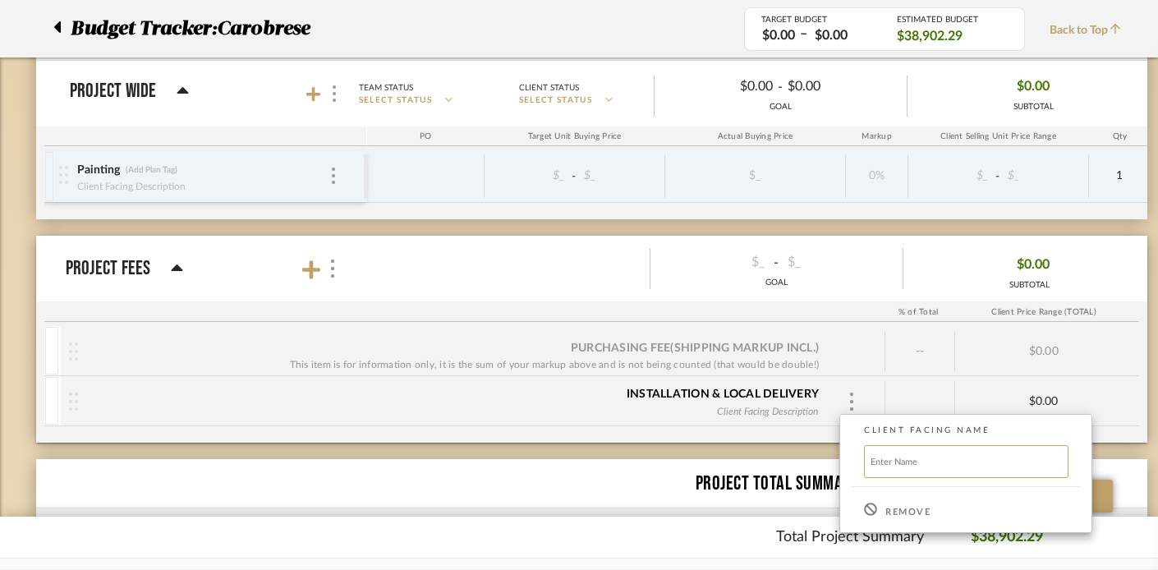
click at [888, 513] on p "Remove" at bounding box center [907, 512] width 45 height 11
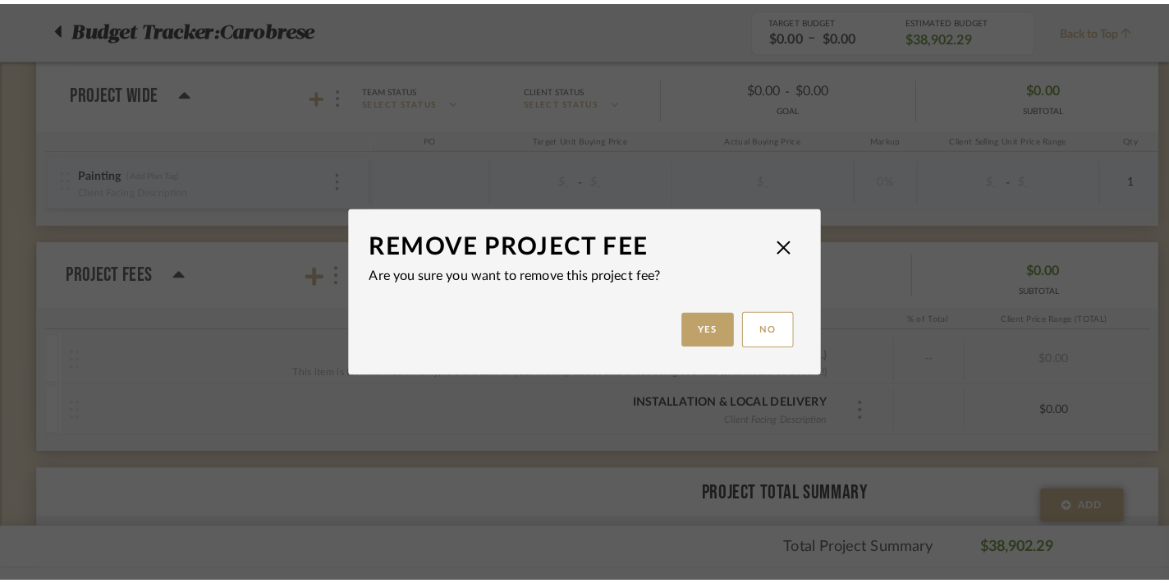
scroll to position [0, 0]
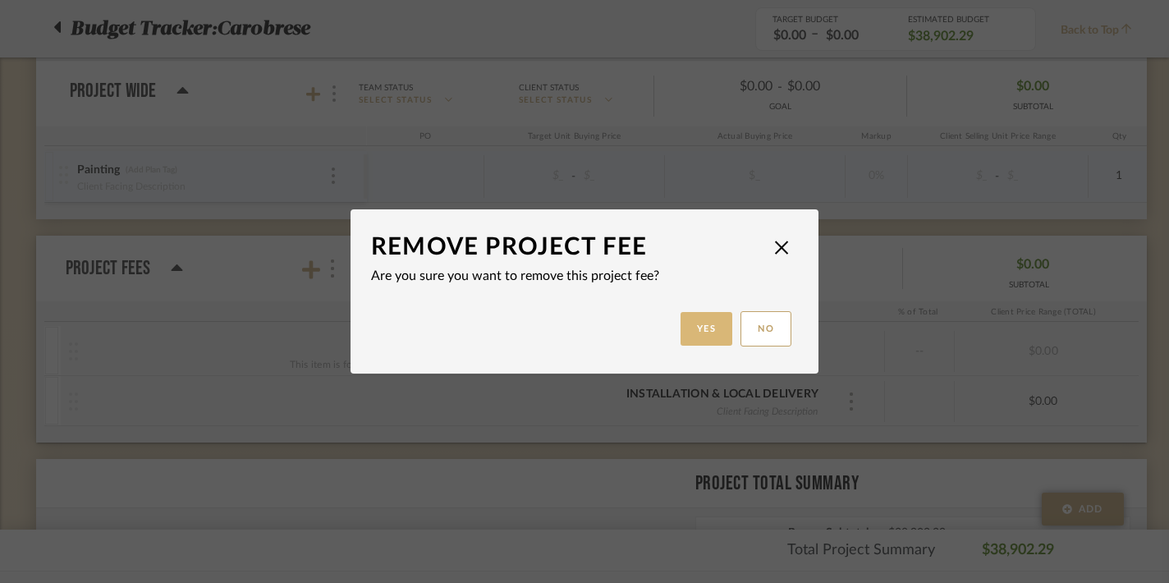
click at [692, 323] on button "Yes" at bounding box center [707, 329] width 53 height 34
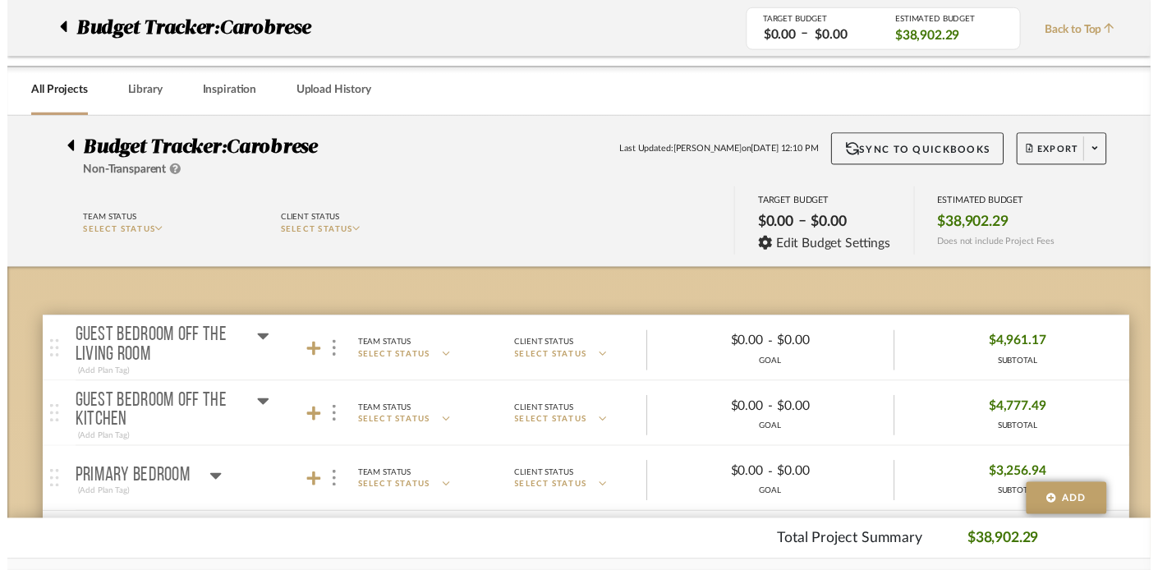
scroll to position [1259, 0]
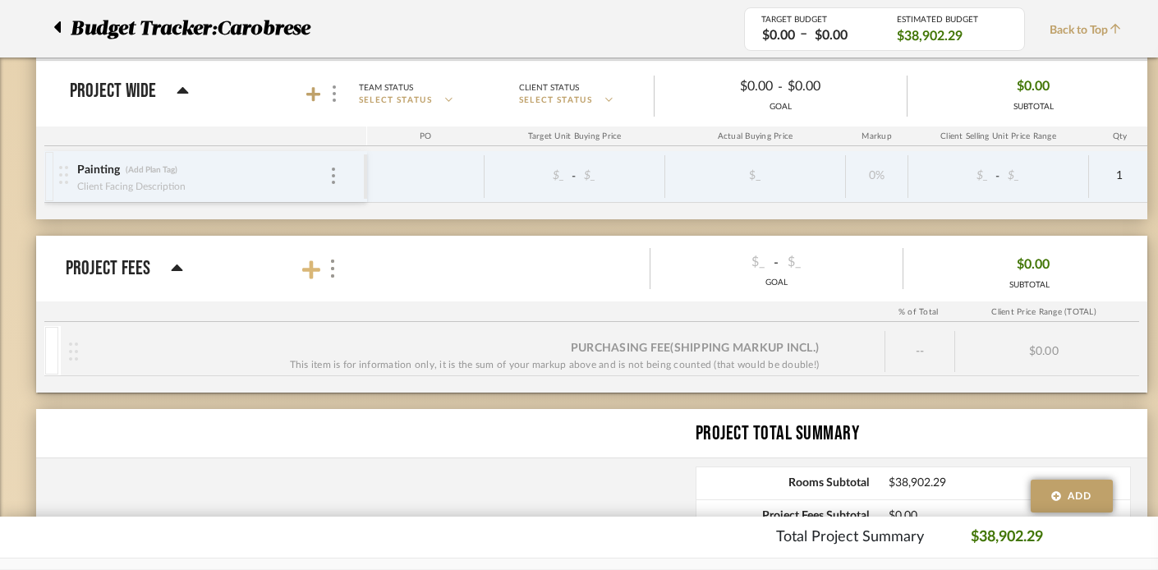
click at [305, 266] on icon at bounding box center [311, 269] width 18 height 21
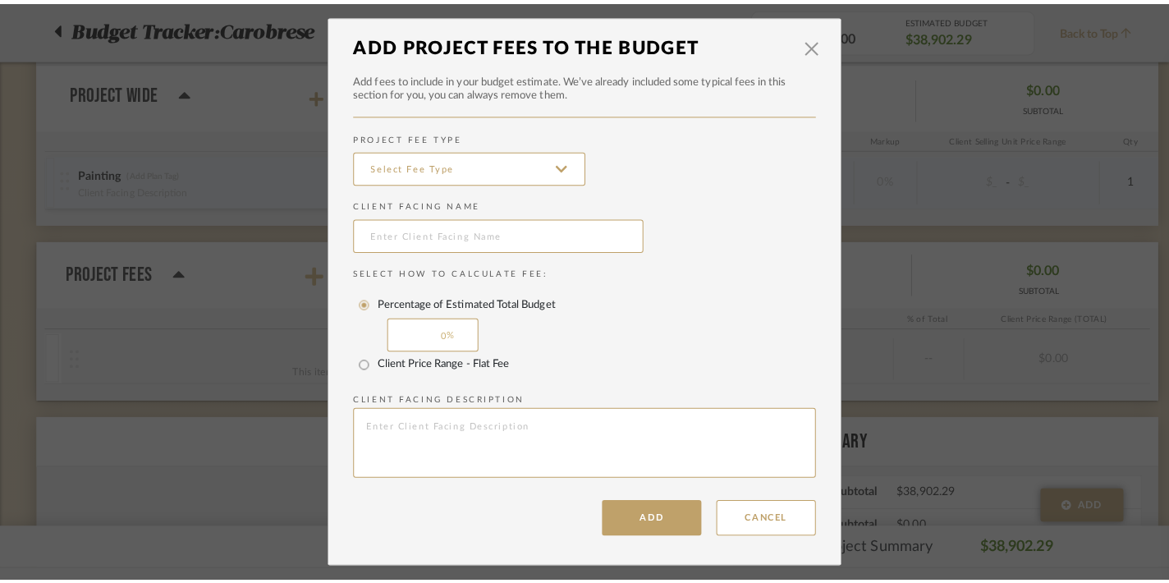
scroll to position [0, 0]
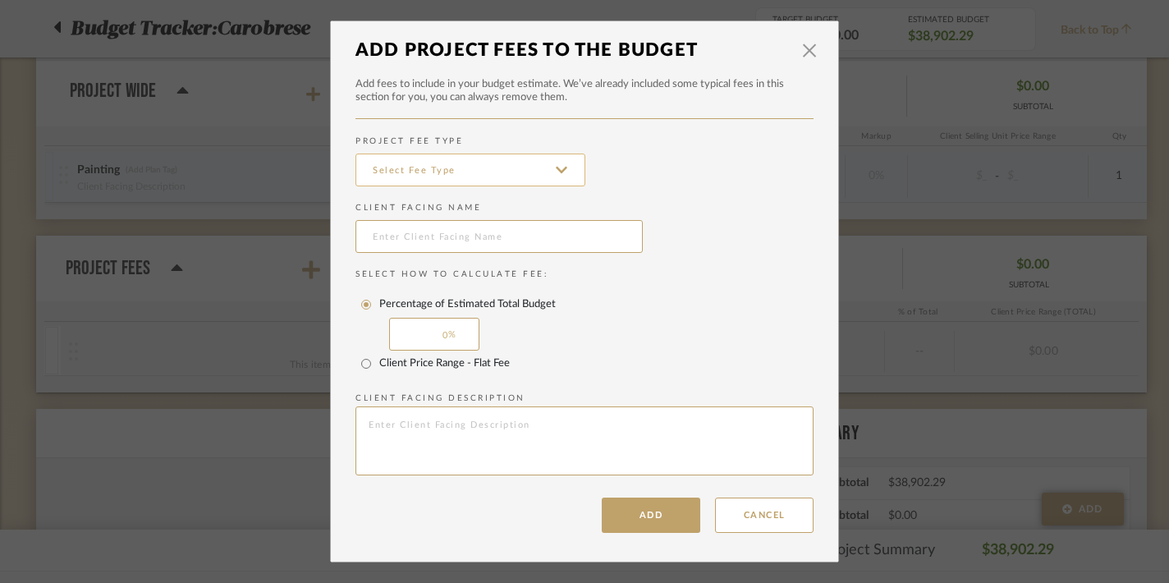
click at [444, 181] on input at bounding box center [470, 170] width 230 height 33
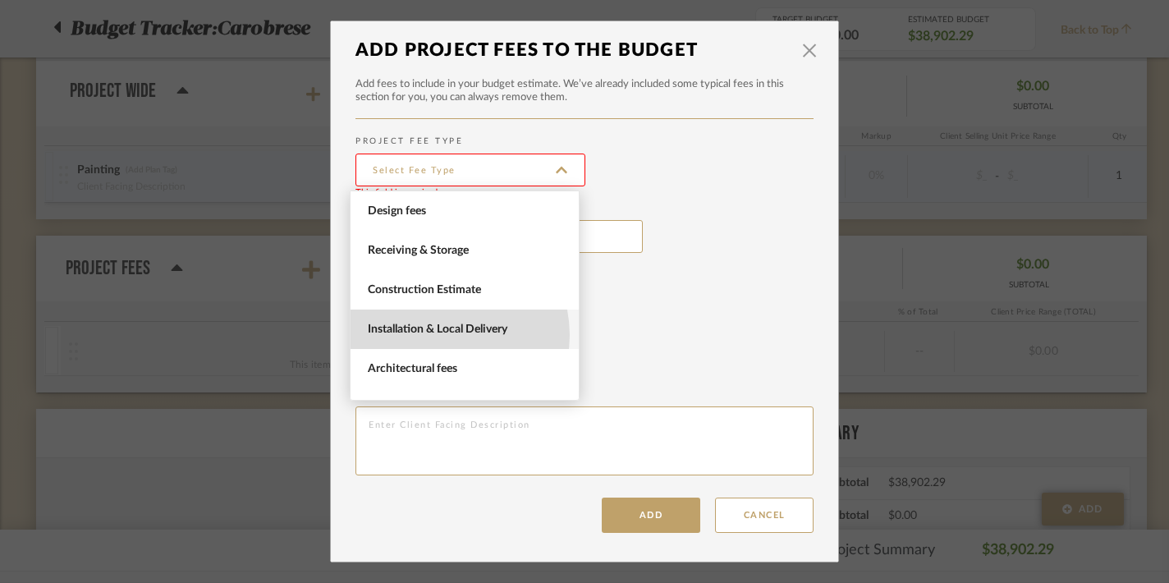
click at [441, 335] on span "Installation & Local Delivery" at bounding box center [467, 330] width 198 height 14
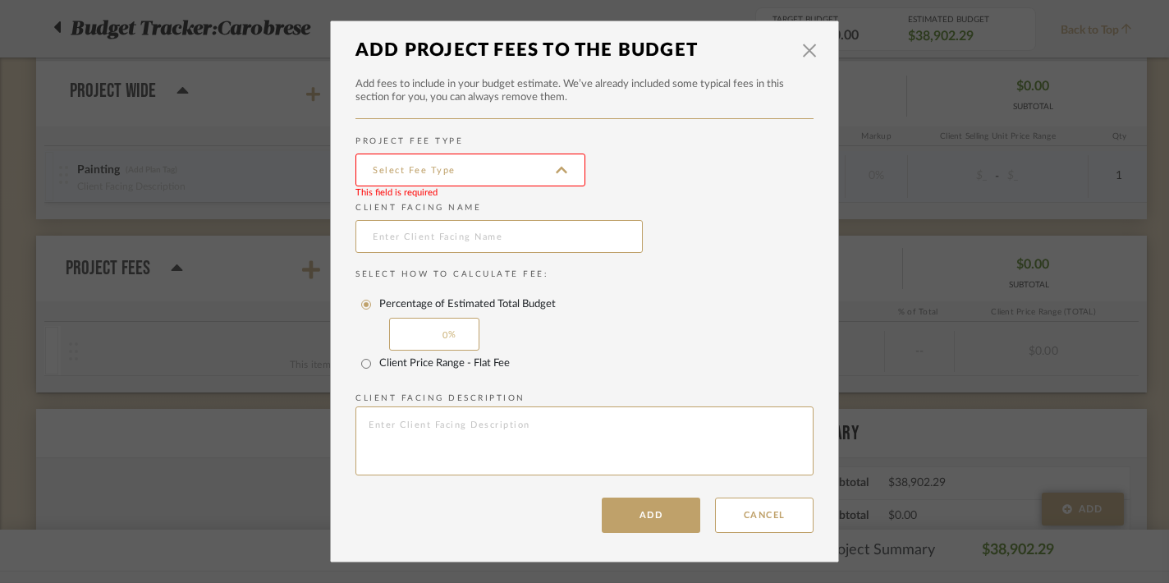
type input "Installation & Local Delivery"
click at [422, 169] on input "Installation & Local Delivery" at bounding box center [470, 170] width 230 height 33
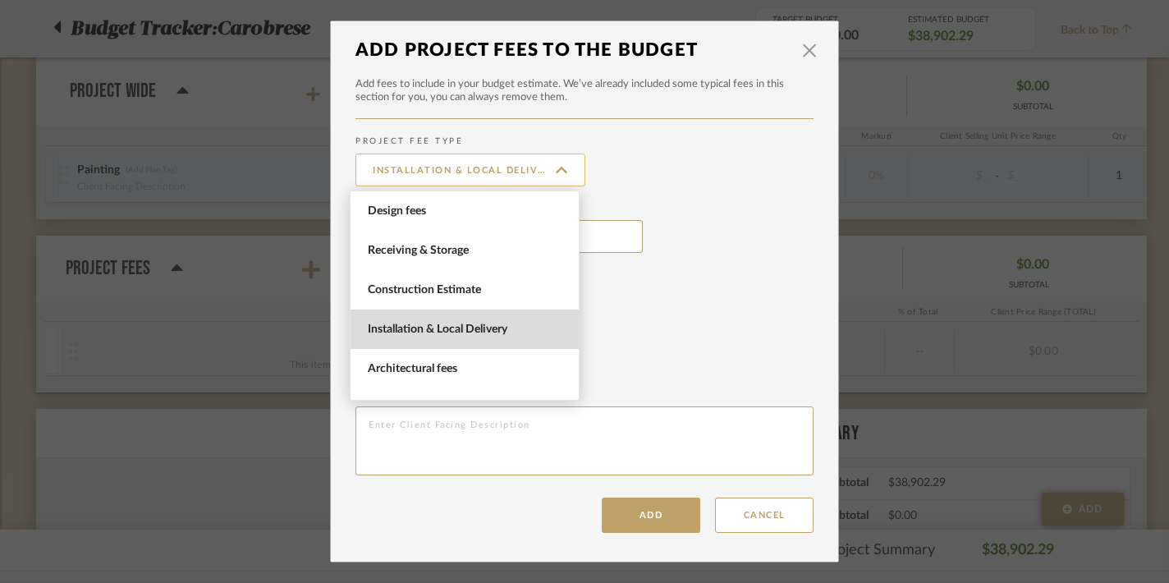
scroll to position [67, 0]
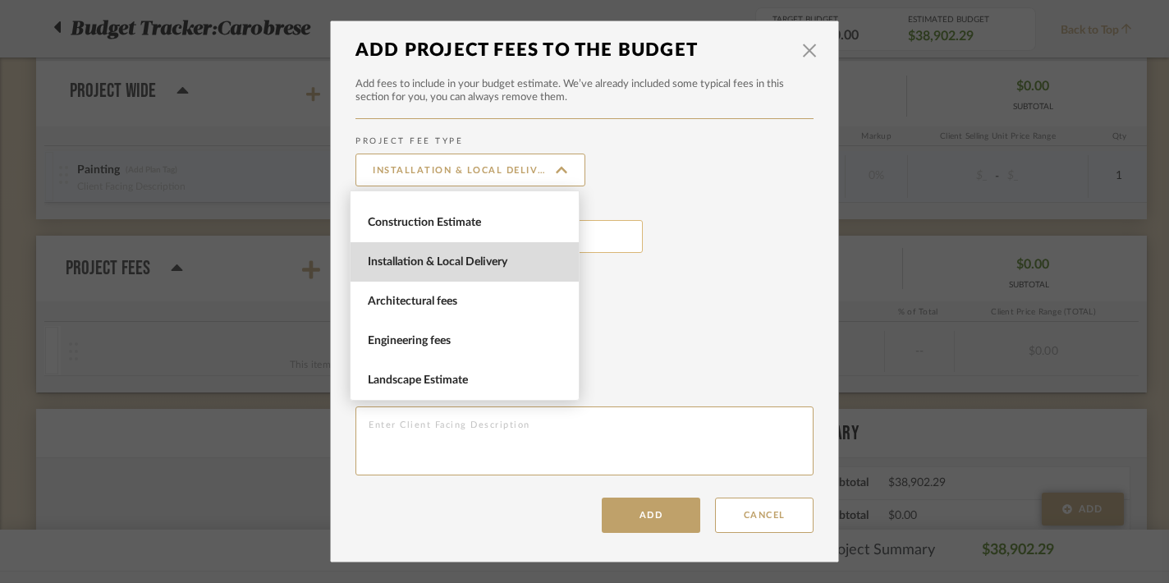
click at [600, 228] on input "text" at bounding box center [498, 236] width 287 height 33
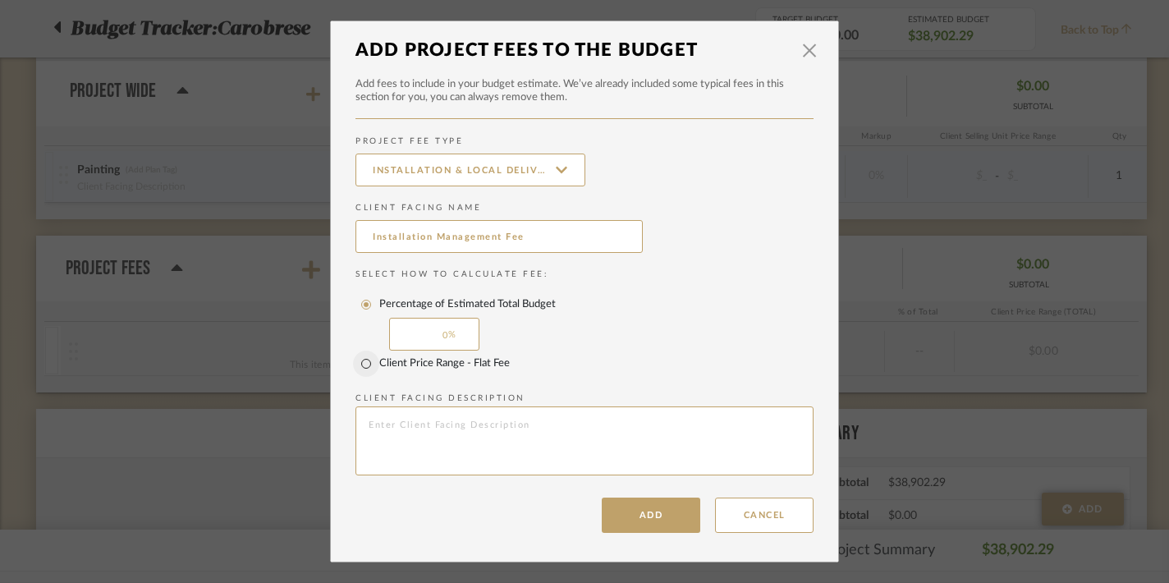
type input "Installation Management Fee"
click at [365, 361] on input "Client Price Range - Flat Fee" at bounding box center [366, 364] width 26 height 26
radio input "true"
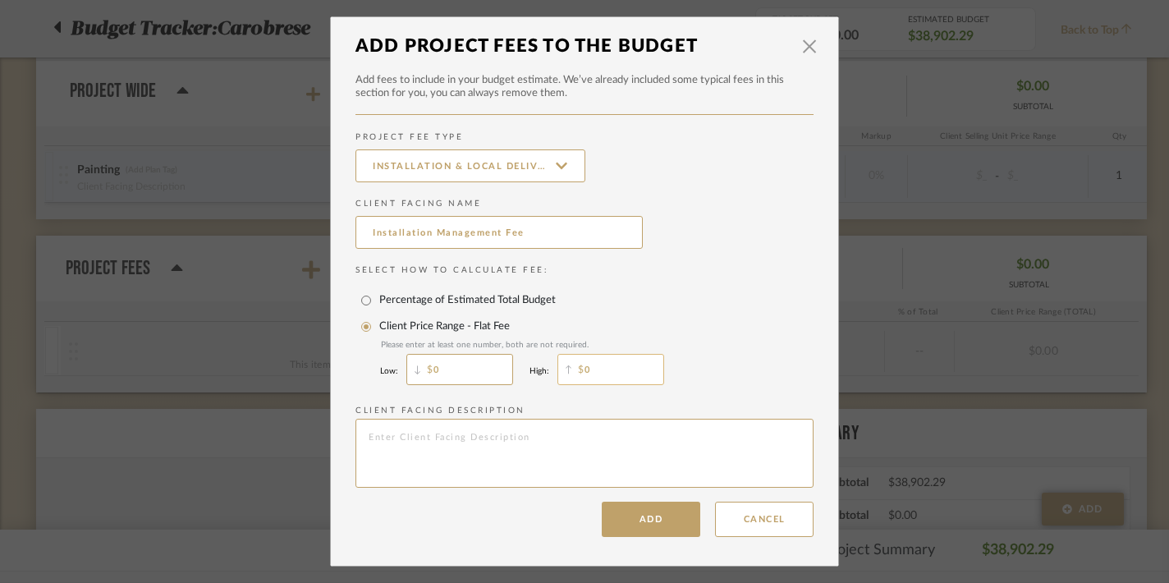
click at [608, 378] on input "0" at bounding box center [610, 369] width 107 height 31
type input "3,200"
click at [467, 373] on input "0" at bounding box center [459, 369] width 107 height 31
click at [619, 371] on input "3,200" at bounding box center [610, 369] width 107 height 31
click at [635, 519] on button "Add" at bounding box center [651, 519] width 99 height 35
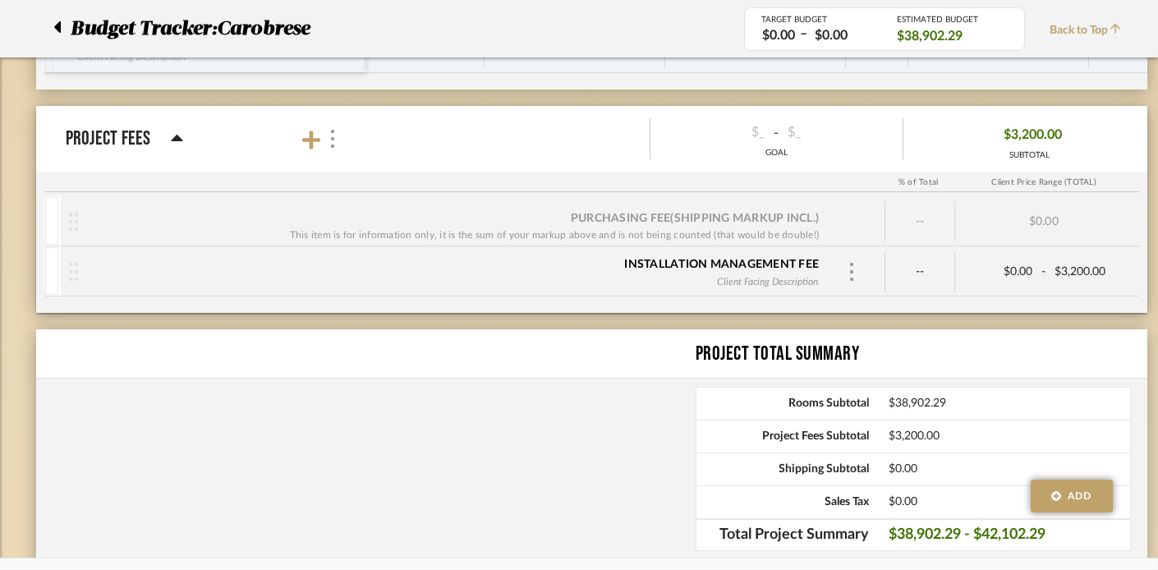
scroll to position [1398, 0]
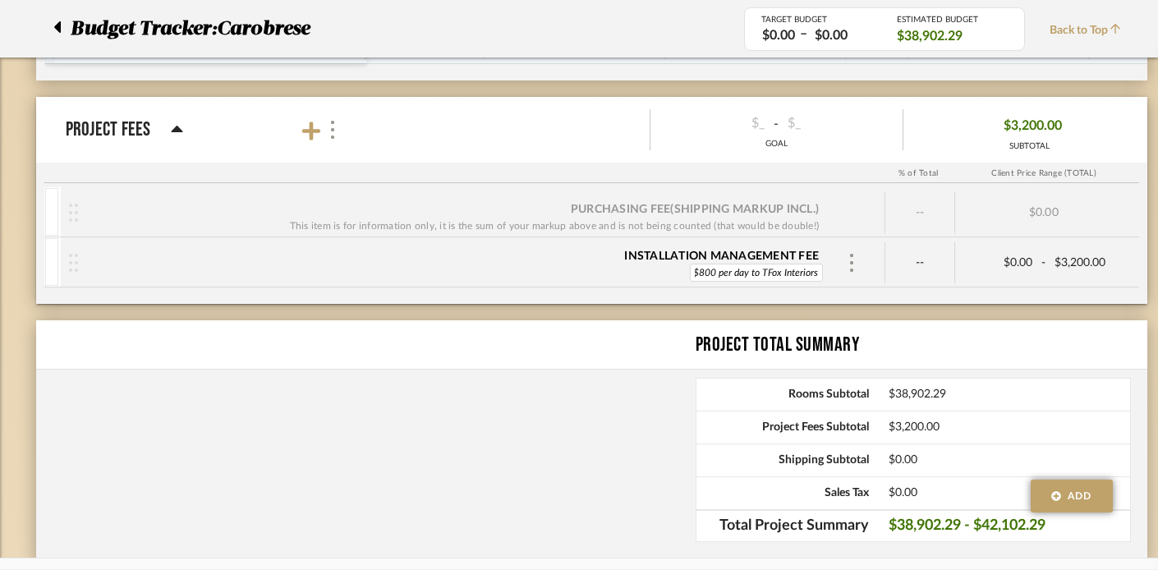
type input "$800 per day to TFox Interiors"
click at [645, 283] on div "Installation Management Fee $800 per day to TFox Interiors $800 per day to TFox…" at bounding box center [596, 262] width 1071 height 49
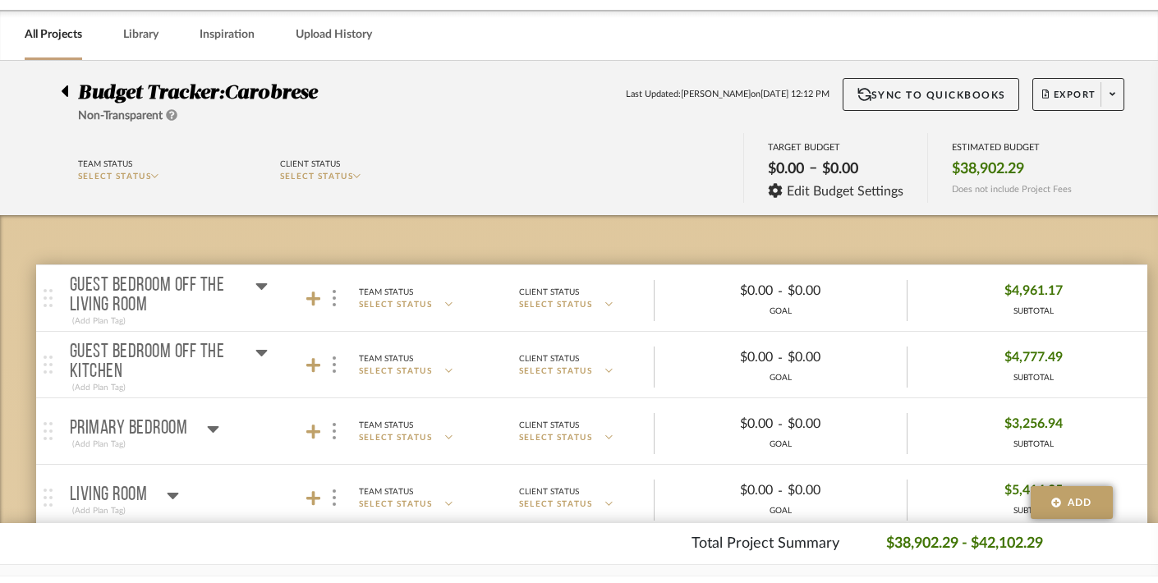
scroll to position [0, 0]
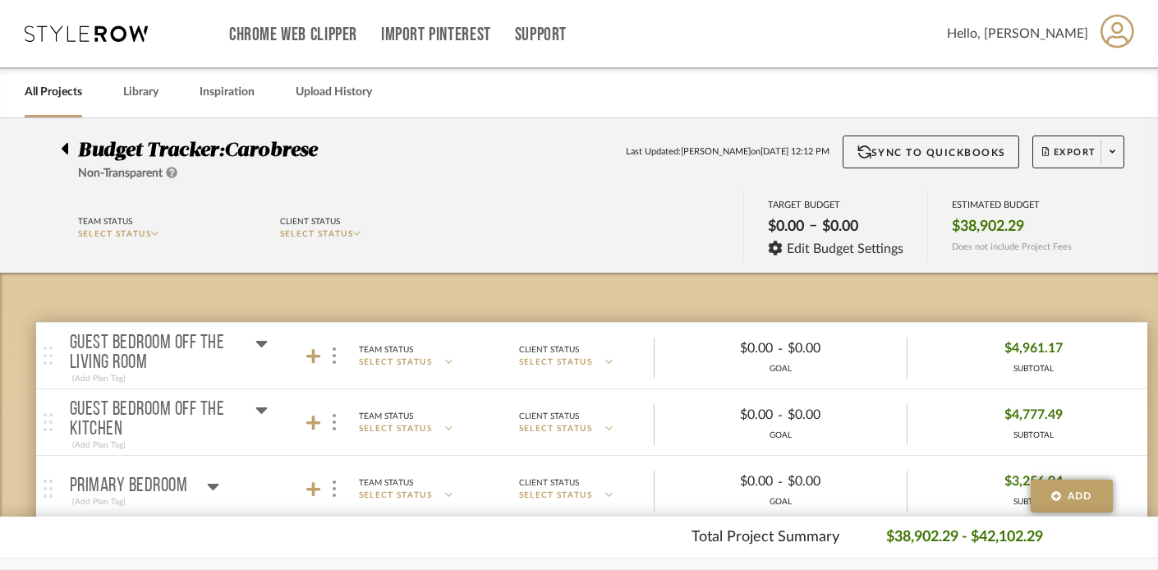
click at [64, 94] on link "All Projects" at bounding box center [53, 92] width 57 height 22
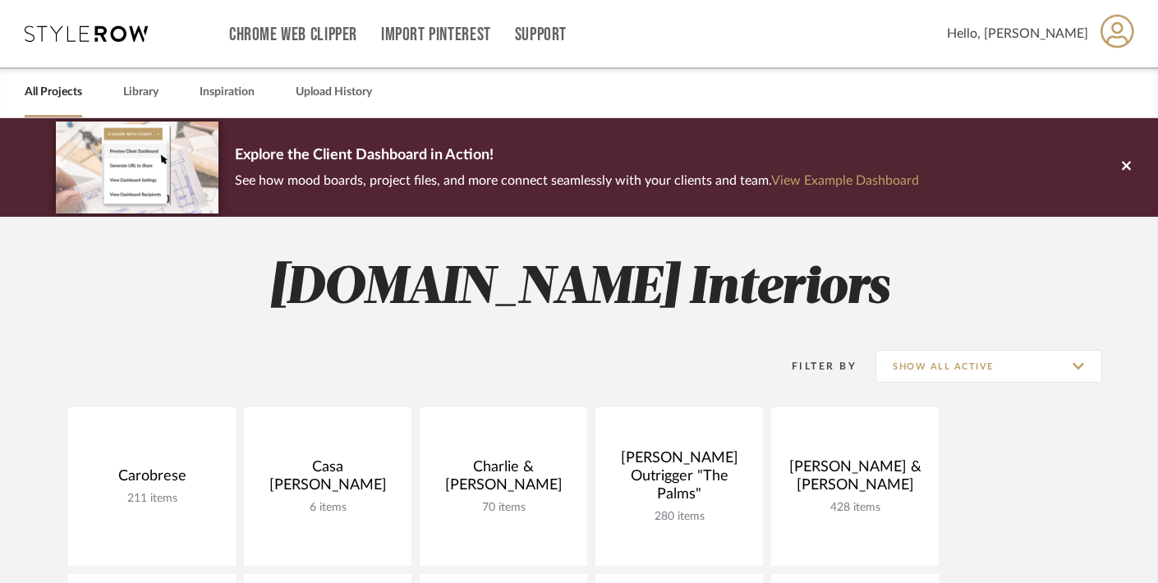
click at [60, 95] on link "All Projects" at bounding box center [53, 92] width 57 height 22
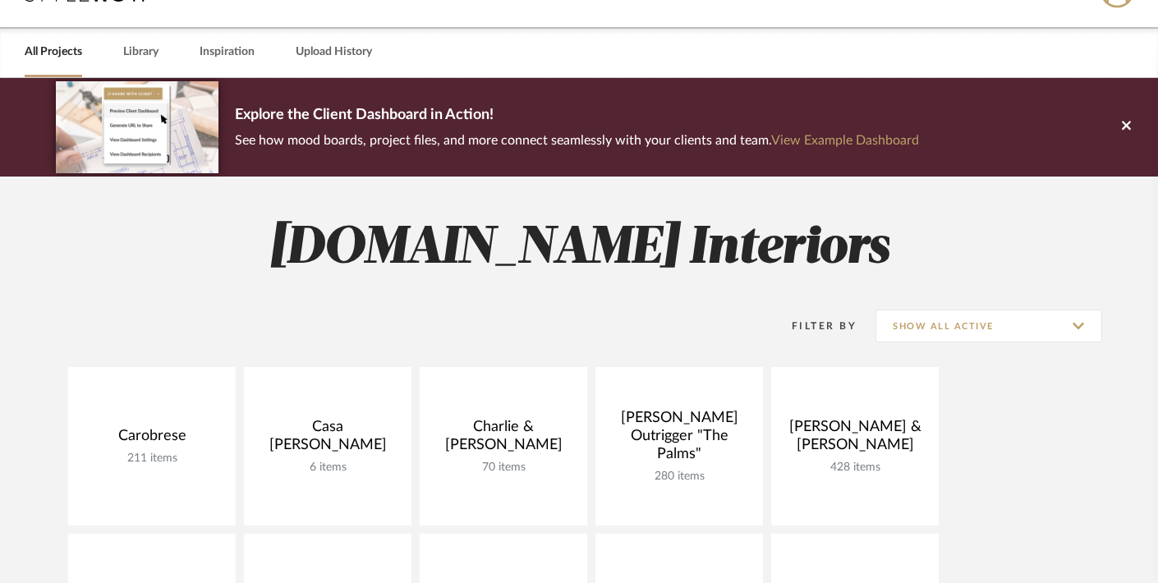
scroll to position [97, 0]
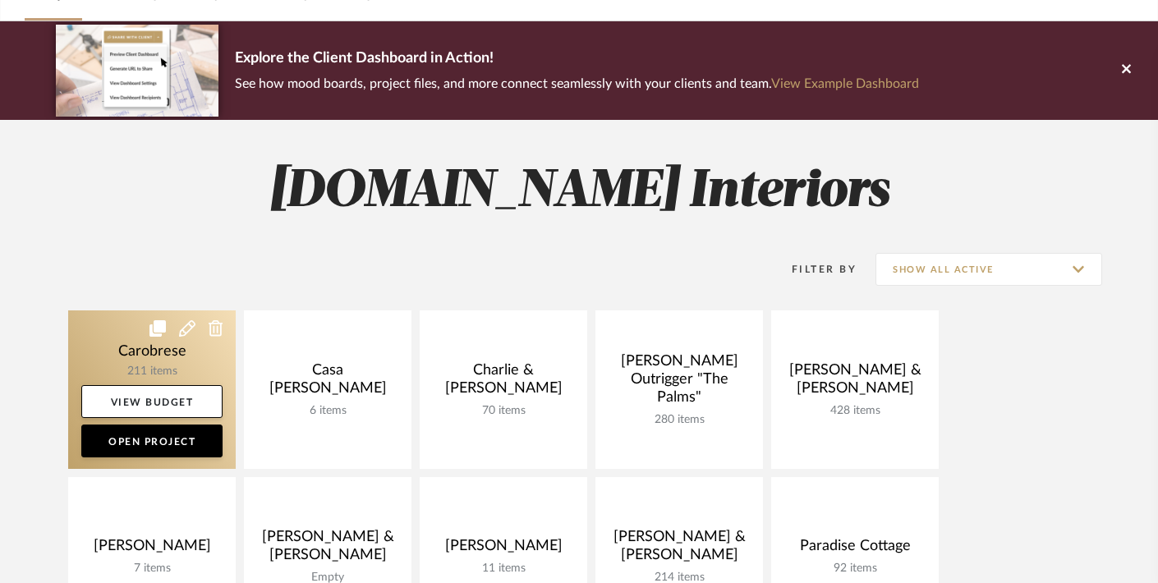
click at [89, 361] on link at bounding box center [151, 389] width 167 height 158
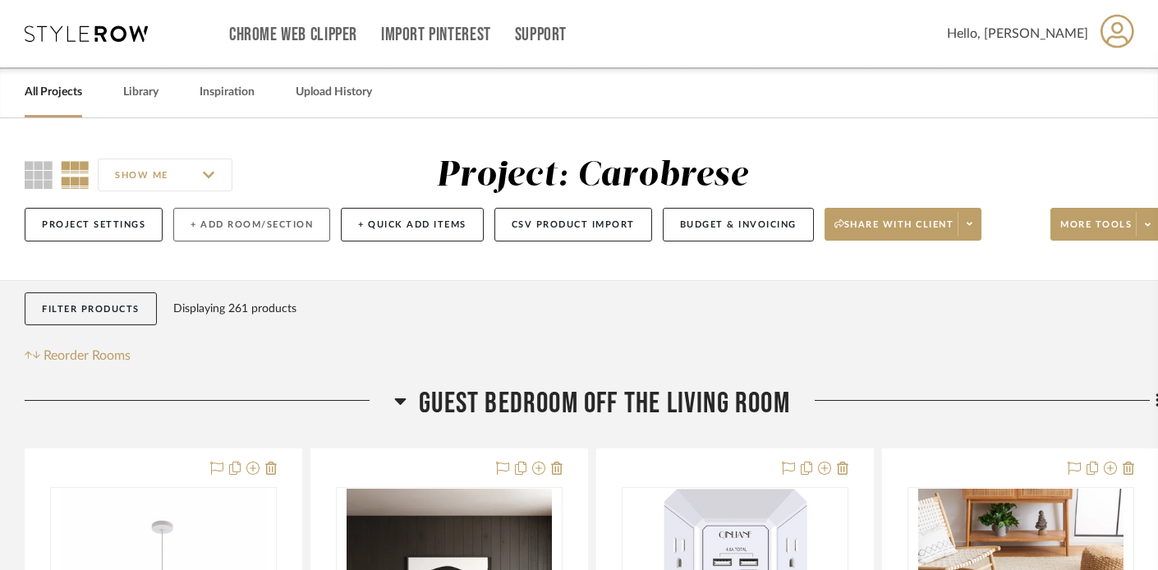
click at [250, 217] on button "+ Add Room/Section" at bounding box center [251, 225] width 157 height 34
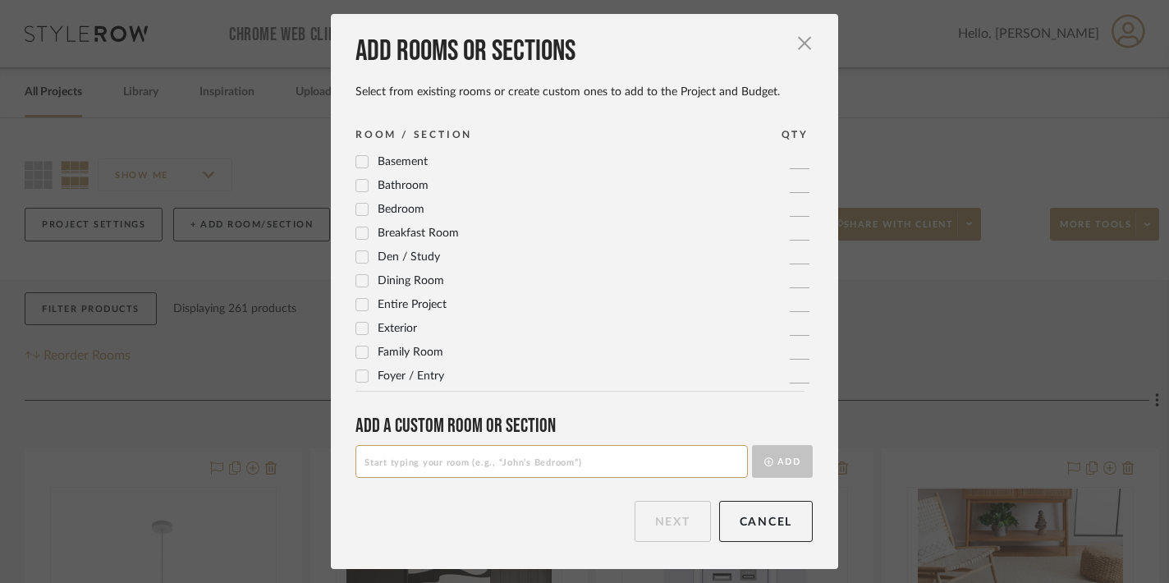
click at [407, 456] on input at bounding box center [551, 461] width 392 height 33
type input "Shipping, Duties, Broker, & Installation Labor"
click at [783, 461] on button "Add" at bounding box center [782, 461] width 61 height 33
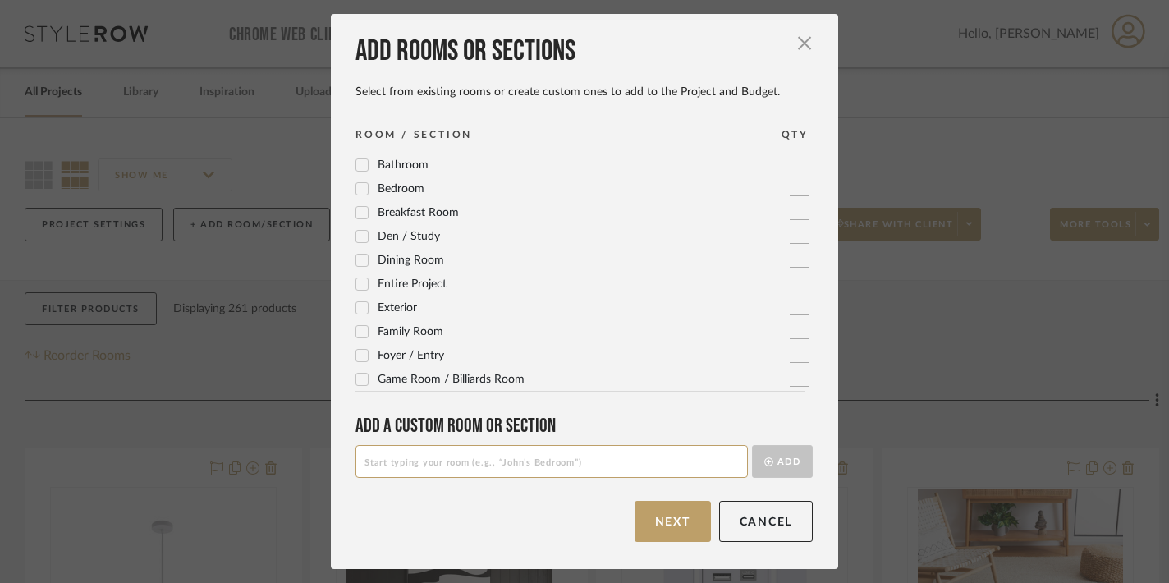
scroll to position [50, 0]
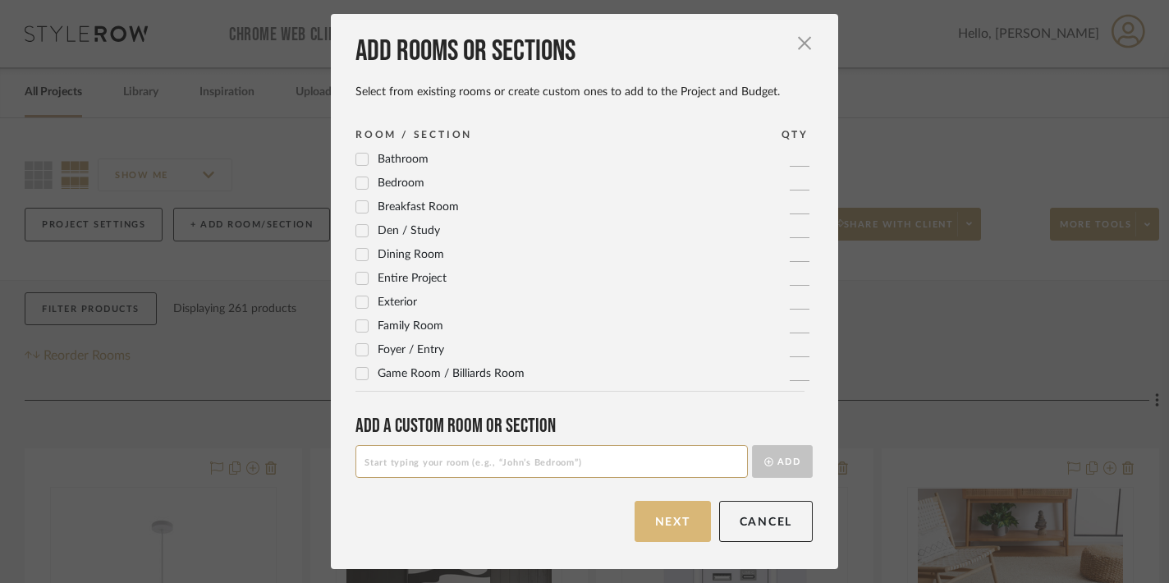
click at [655, 525] on button "Next" at bounding box center [673, 521] width 76 height 41
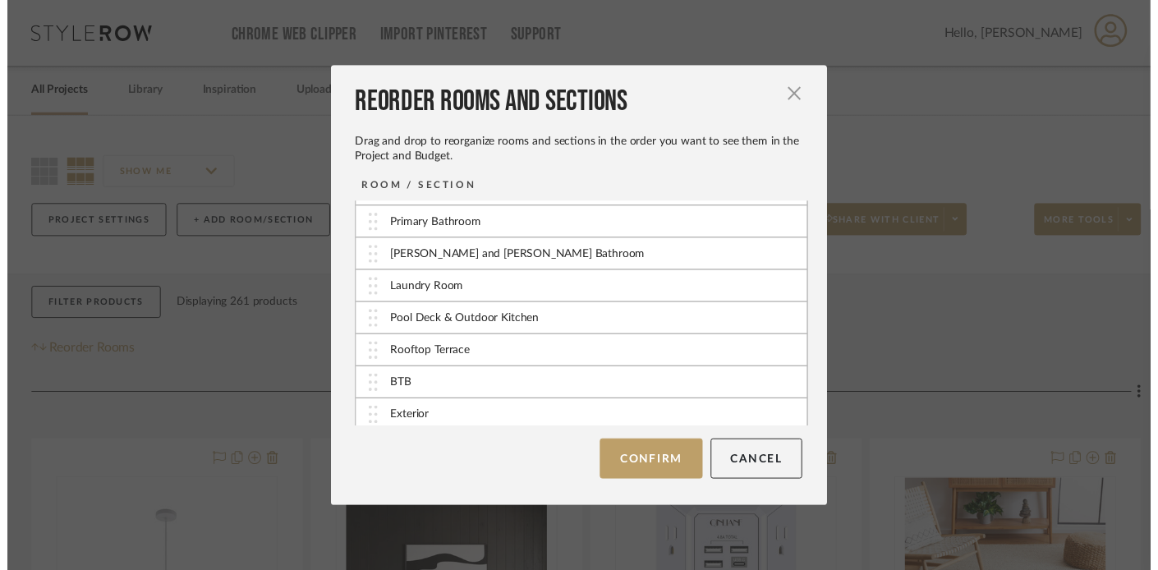
scroll to position [296, 0]
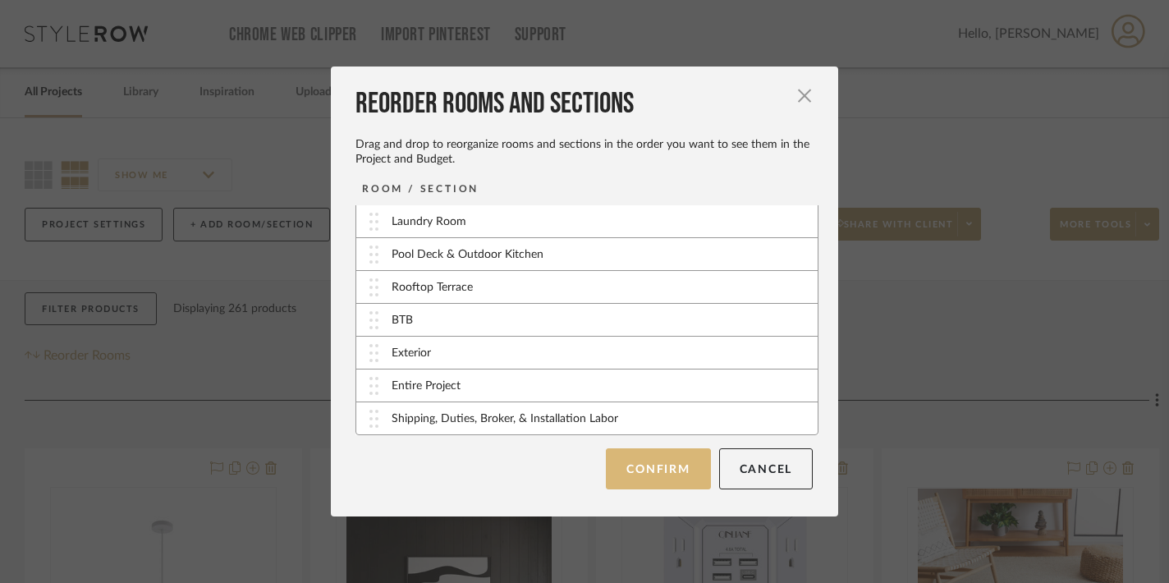
click at [653, 476] on button "Confirm" at bounding box center [658, 468] width 104 height 41
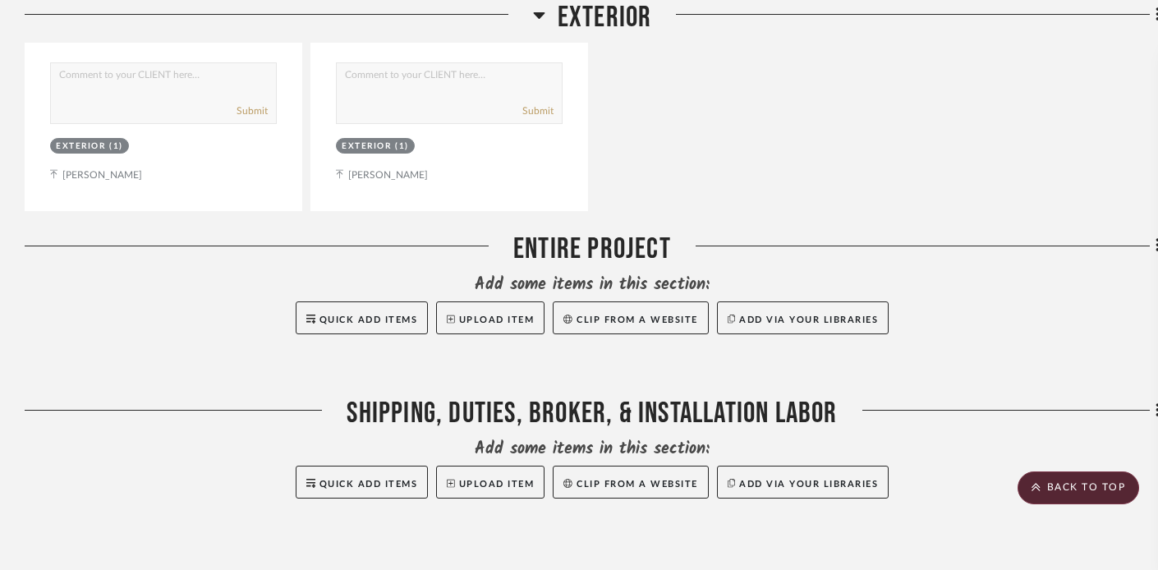
scroll to position [12319, 0]
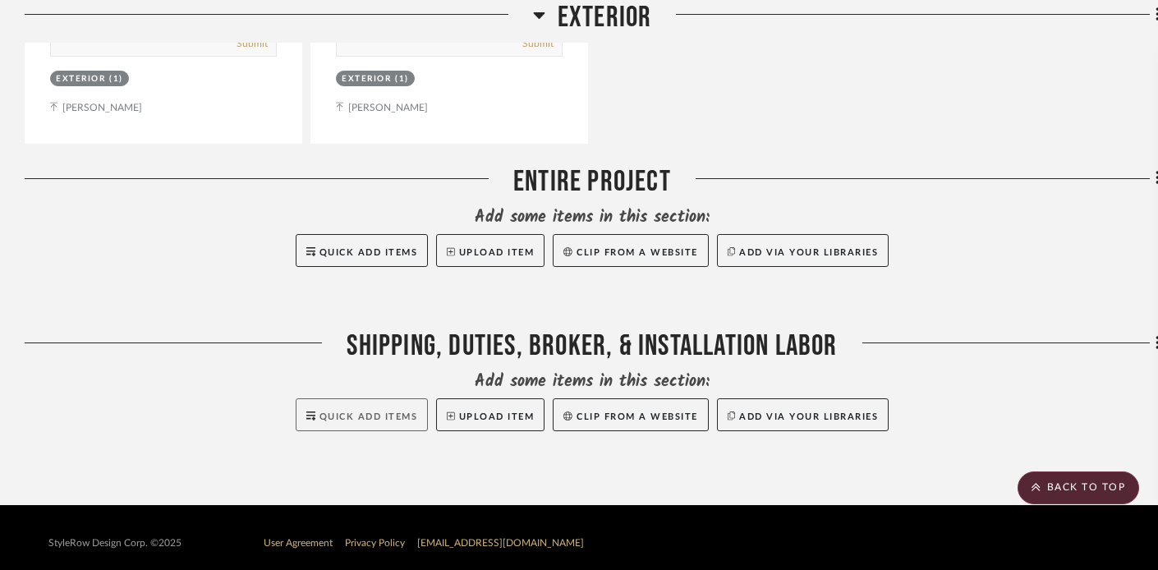
click at [376, 412] on span "Quick Add Items" at bounding box center [368, 416] width 99 height 9
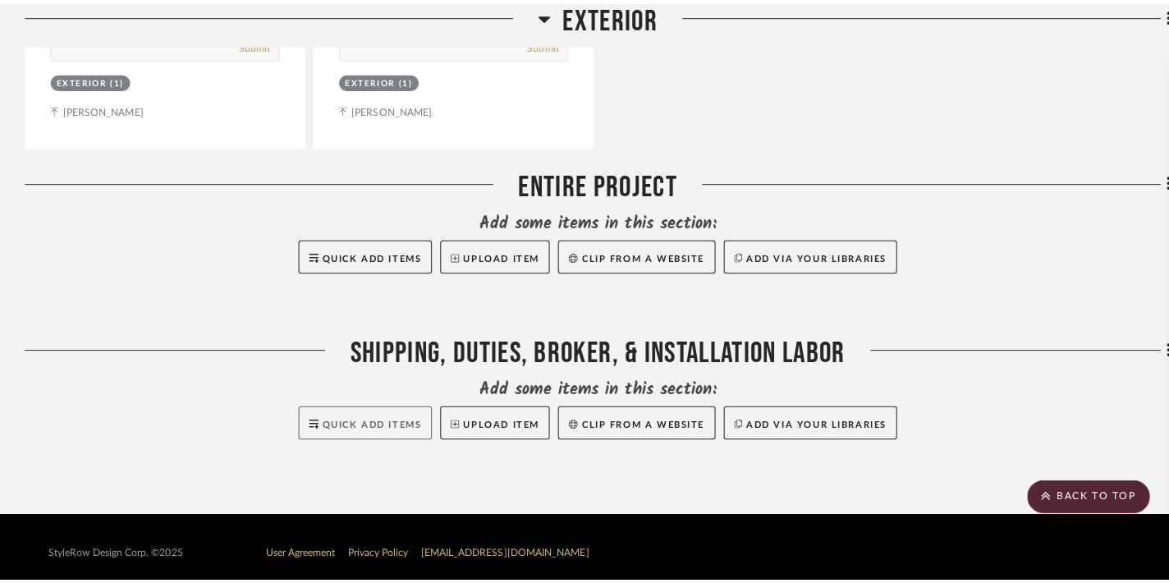
scroll to position [0, 0]
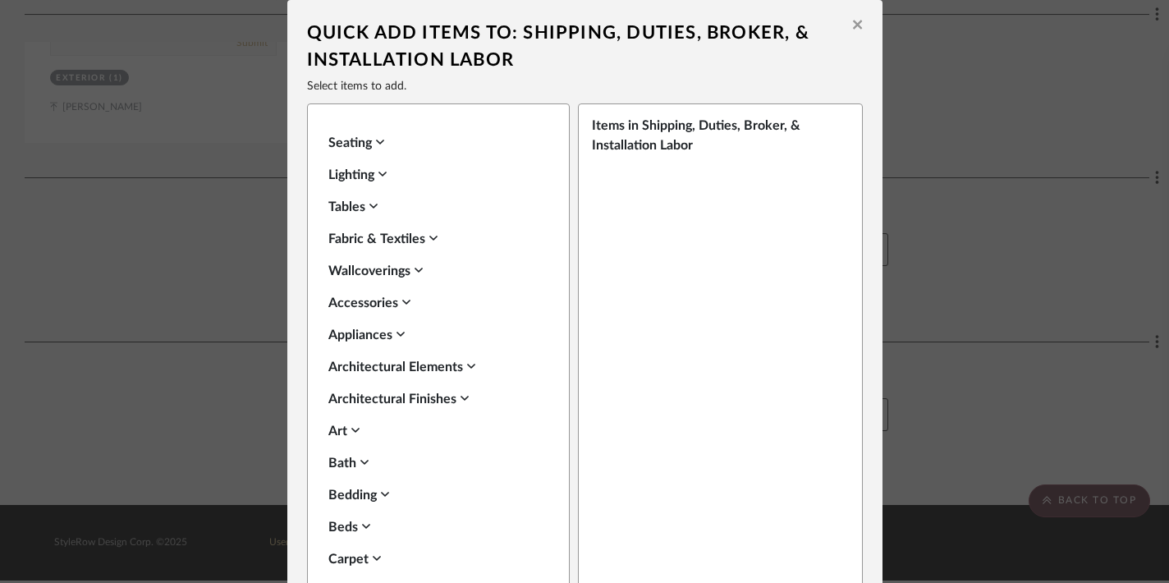
click at [855, 28] on icon at bounding box center [857, 24] width 9 height 15
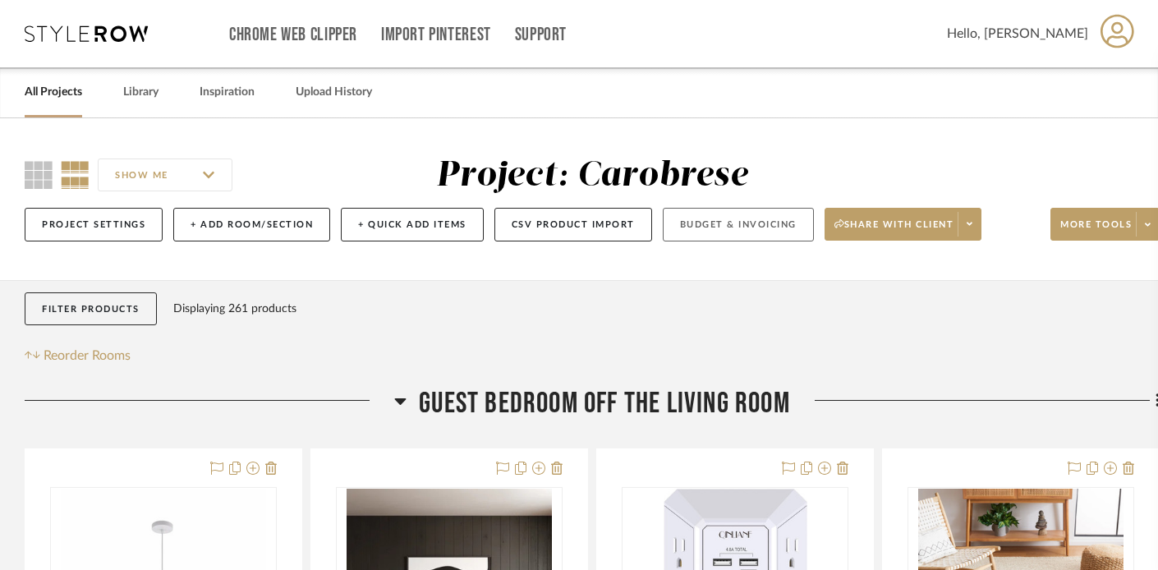
click at [727, 227] on button "Budget & Invoicing" at bounding box center [738, 225] width 151 height 34
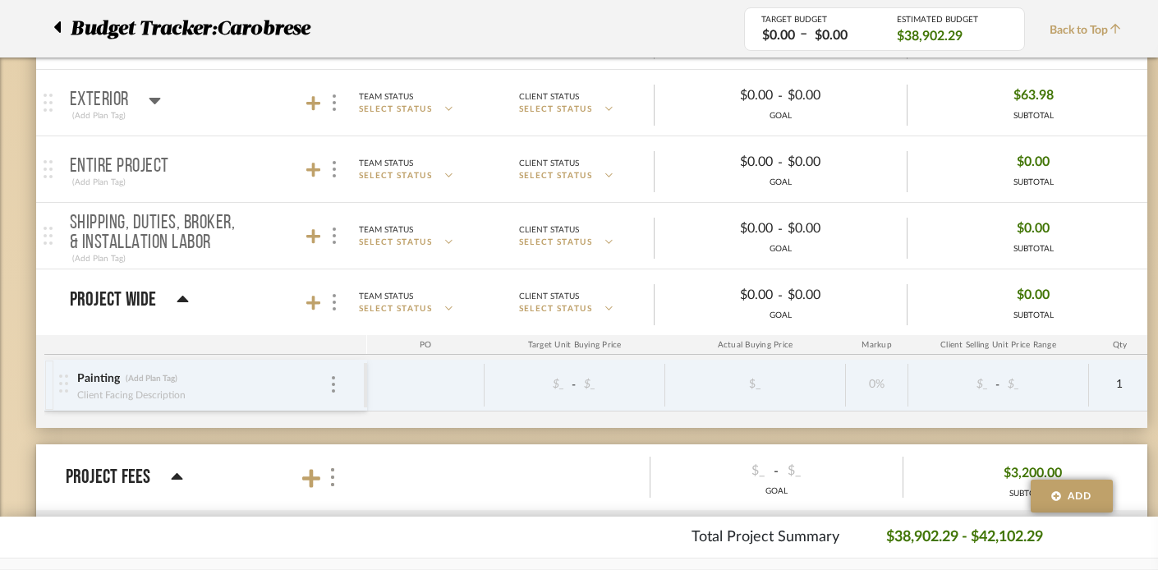
scroll to position [1112, 0]
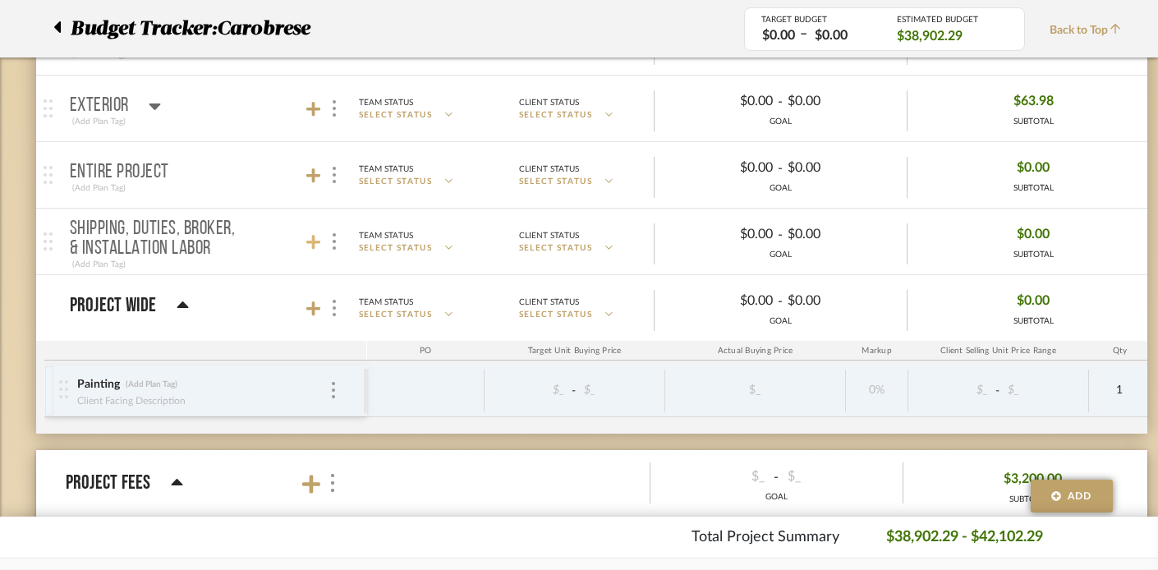
click at [309, 243] on icon at bounding box center [313, 242] width 15 height 15
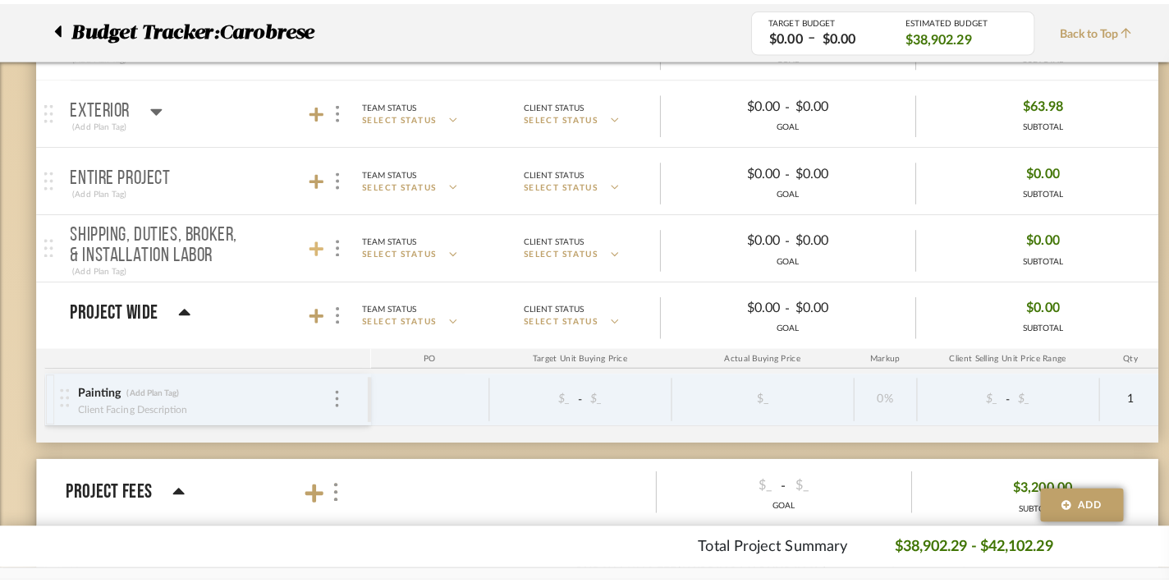
scroll to position [0, 0]
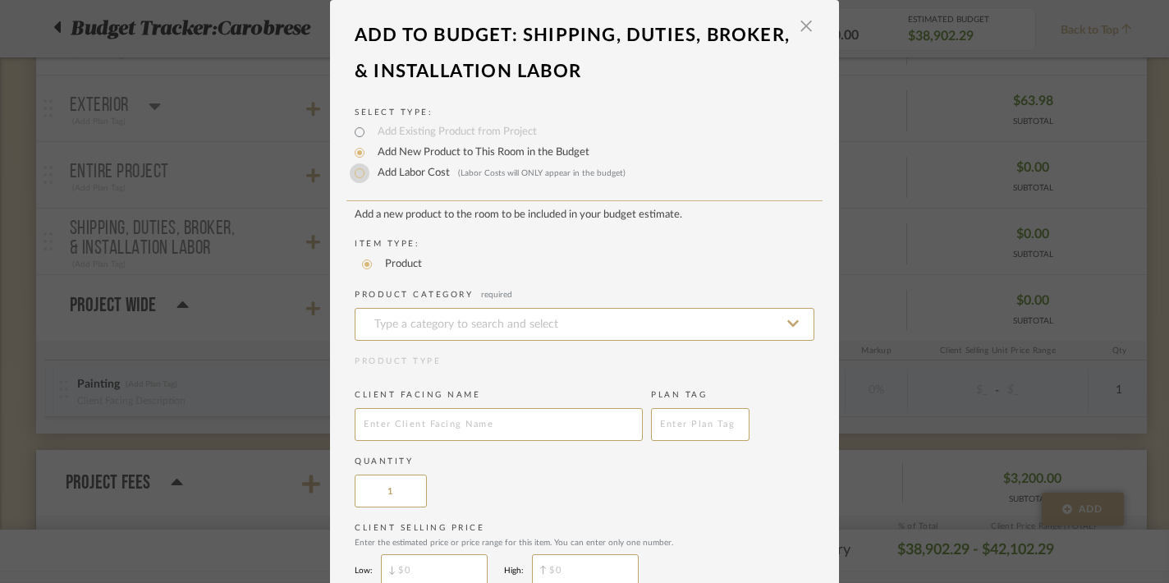
click at [350, 171] on input "Add Labor Cost (Labor Costs will ONLY appear in the budget)" at bounding box center [360, 173] width 20 height 20
radio input "true"
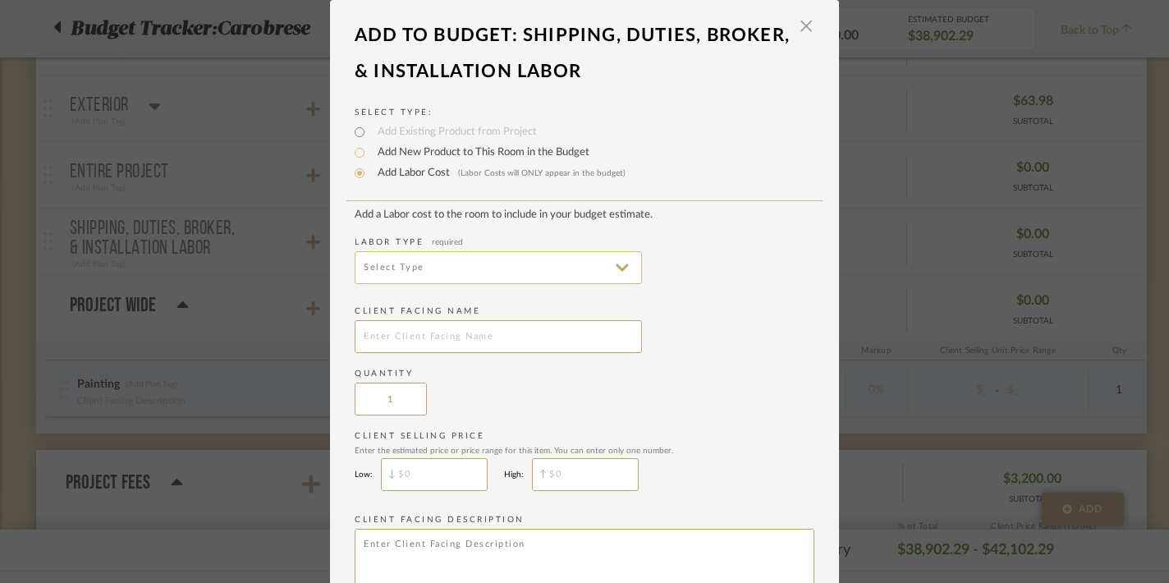
click at [390, 268] on input at bounding box center [498, 267] width 287 height 33
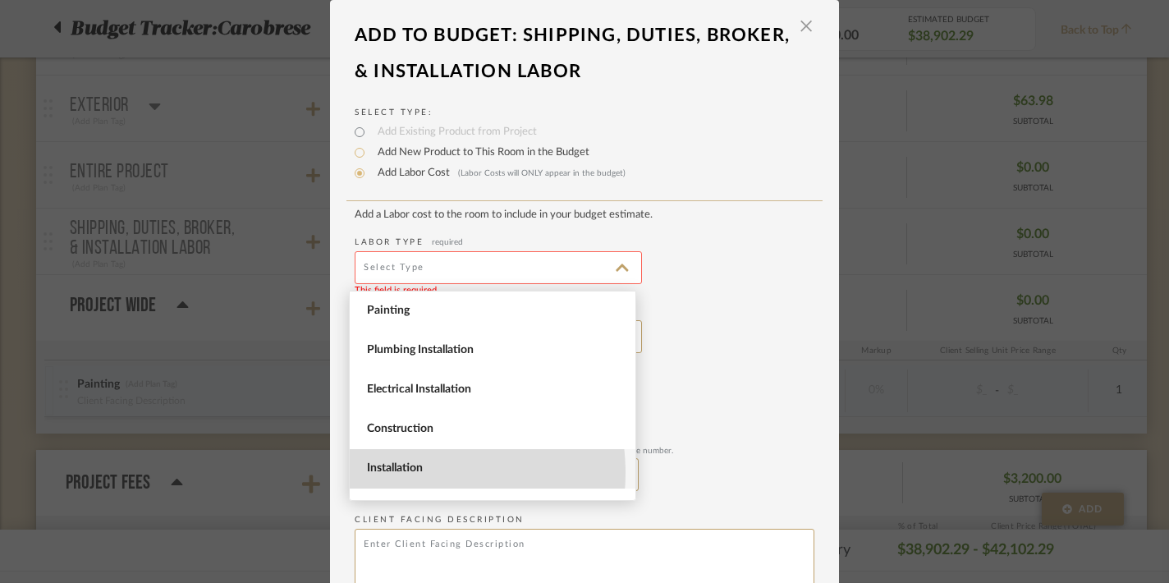
click at [411, 473] on span "Installation" at bounding box center [494, 468] width 255 height 14
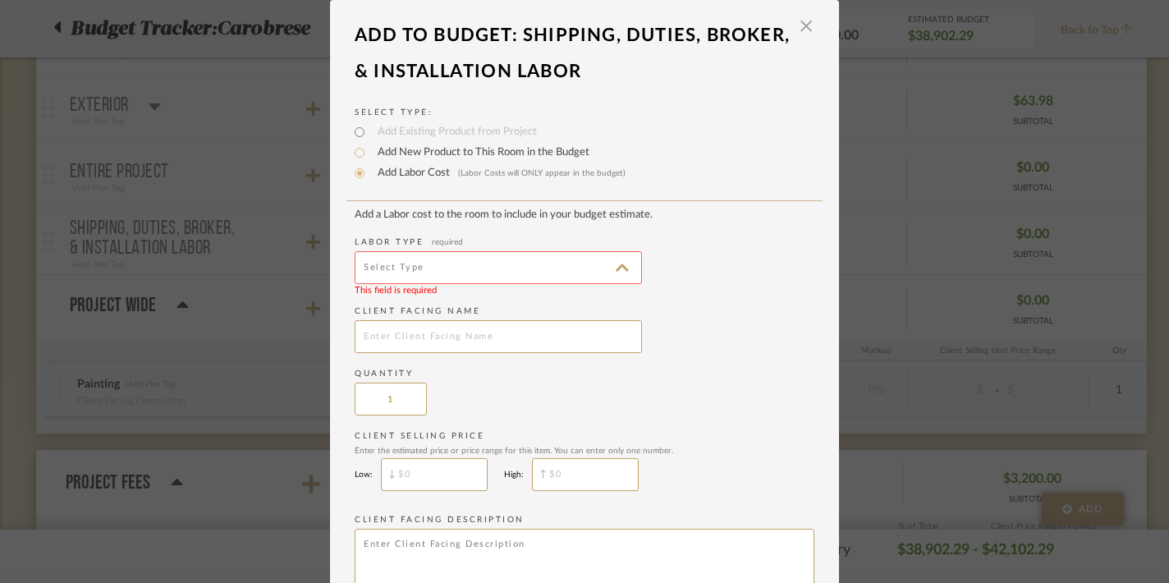
type input "Installation"
click at [395, 351] on input "text" at bounding box center [498, 336] width 287 height 33
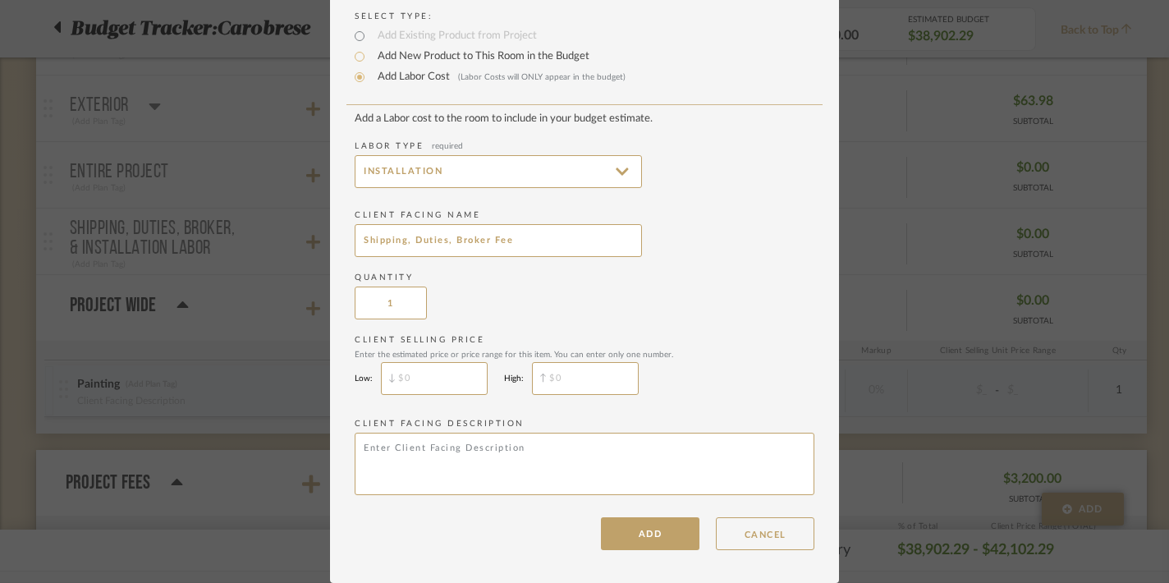
type input "Shipping, Duties, Broker Fee"
click at [431, 375] on input "$" at bounding box center [434, 378] width 107 height 33
type input "$15,000"
click at [580, 378] on input "$" at bounding box center [585, 378] width 107 height 33
type input "$18,000"
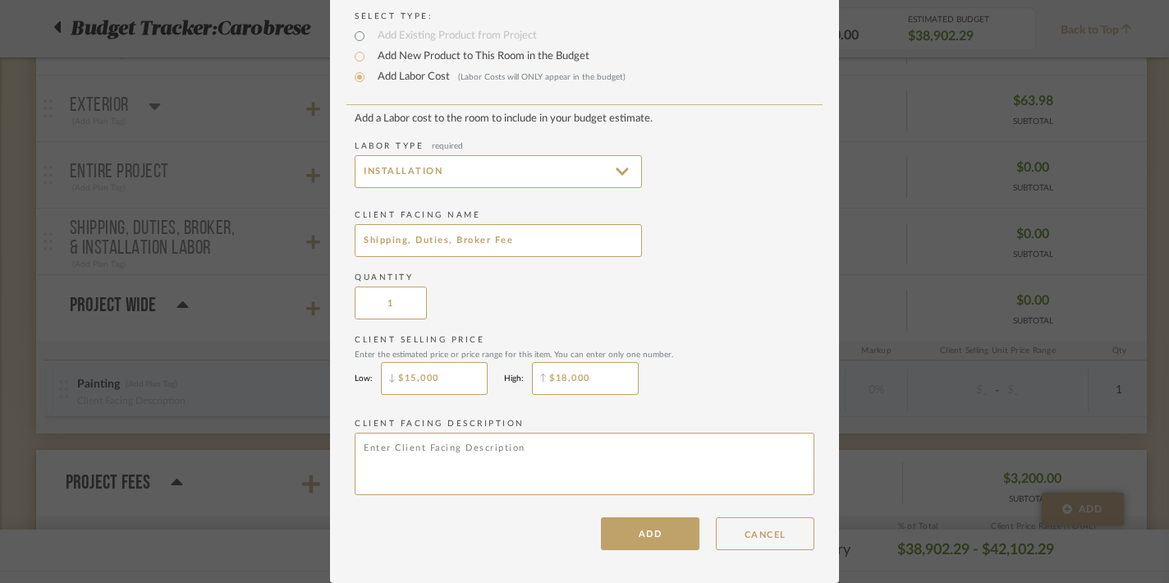
click at [717, 391] on div "Client Selling Price Enter the estimated price or price range for this item. Yo…" at bounding box center [585, 368] width 460 height 69
click at [640, 531] on button "ADD" at bounding box center [650, 533] width 99 height 33
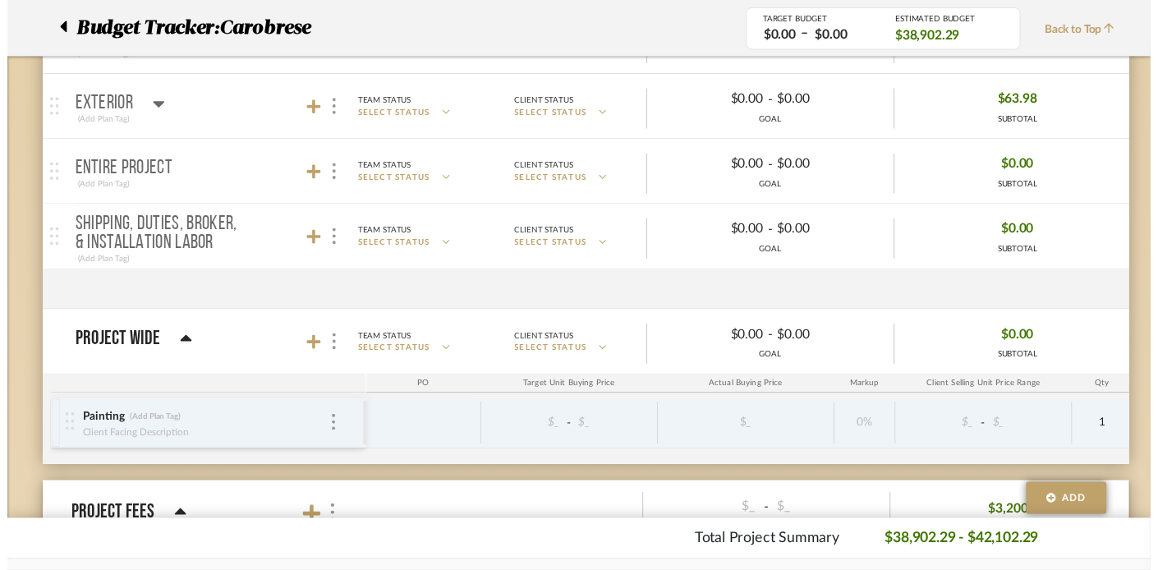
scroll to position [1112, 0]
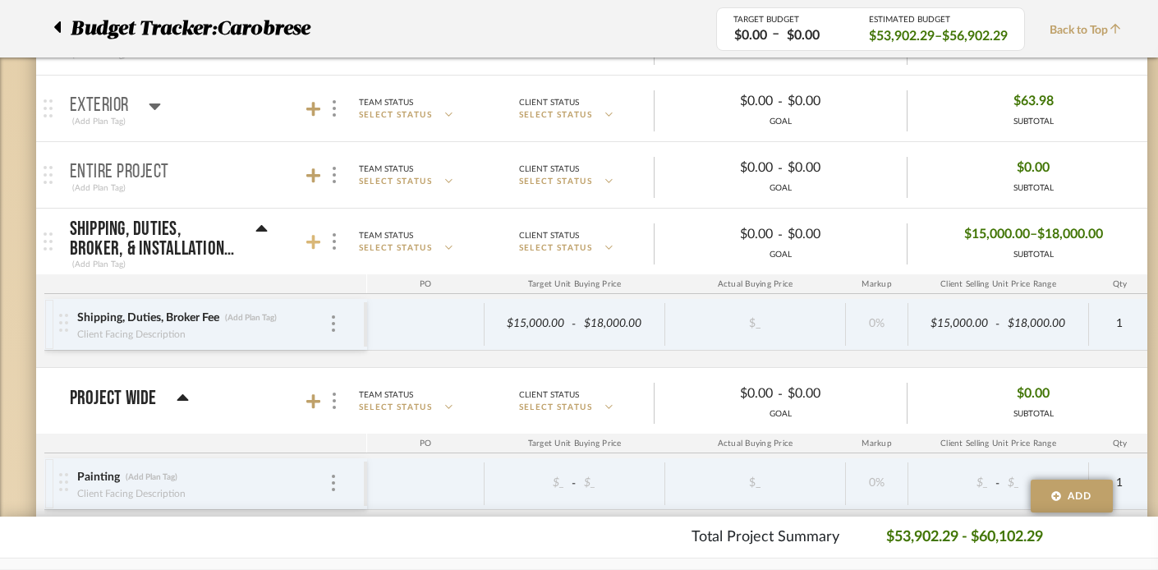
click at [319, 245] on icon at bounding box center [313, 242] width 15 height 16
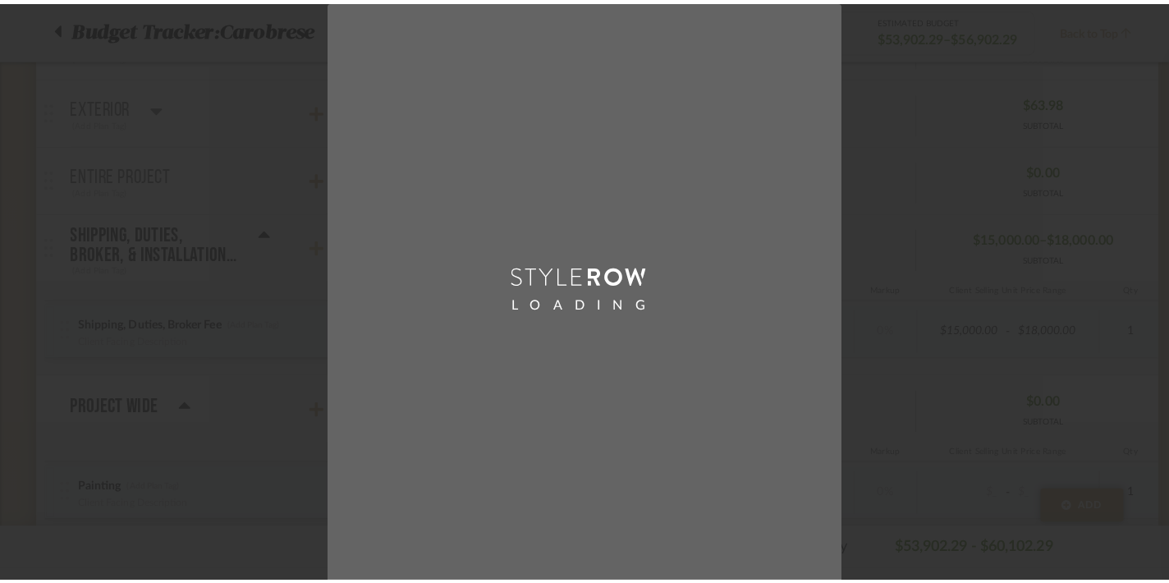
scroll to position [0, 0]
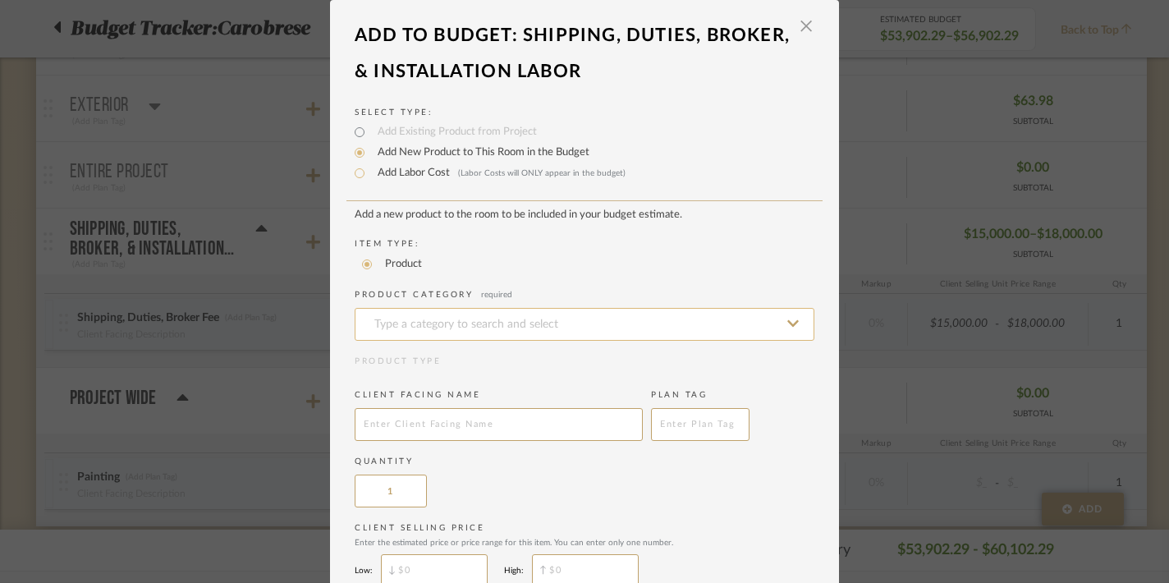
click at [415, 331] on input at bounding box center [585, 324] width 460 height 33
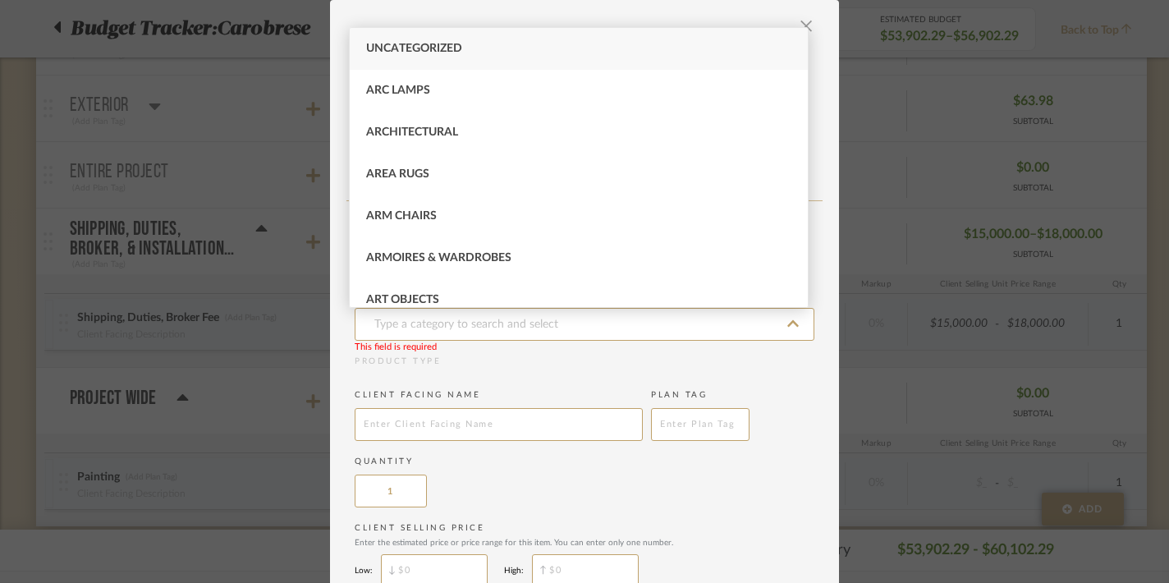
click at [460, 385] on add-new-product-placeholder "Add a new product to the room to be included in your budget estimate. Item Type…" at bounding box center [585, 453] width 460 height 488
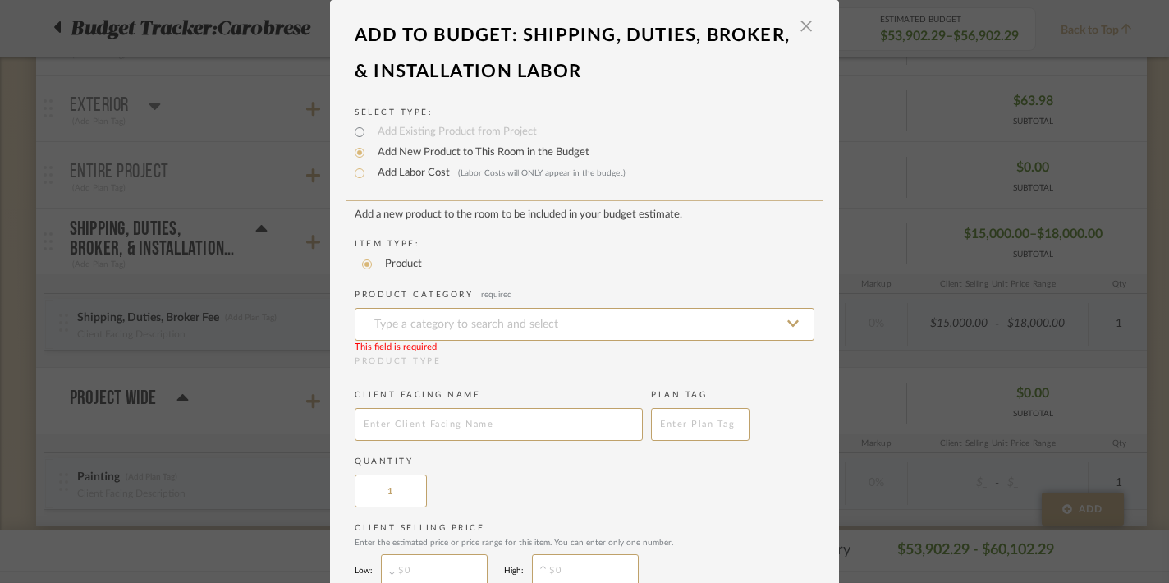
click at [757, 381] on add-new-product-placeholder "Add a new product to the room to be included in your budget estimate. Item Type…" at bounding box center [585, 453] width 460 height 488
click at [355, 174] on input "Add Labor Cost (Labor Costs will ONLY appear in the budget)" at bounding box center [360, 173] width 20 height 20
radio input "true"
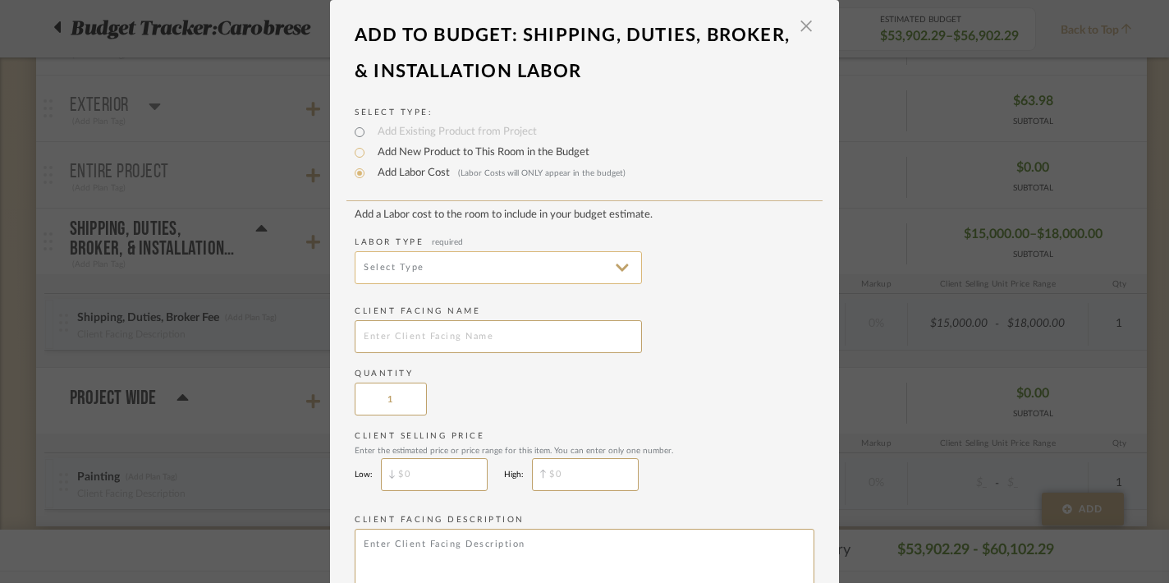
click at [412, 273] on input at bounding box center [498, 267] width 287 height 33
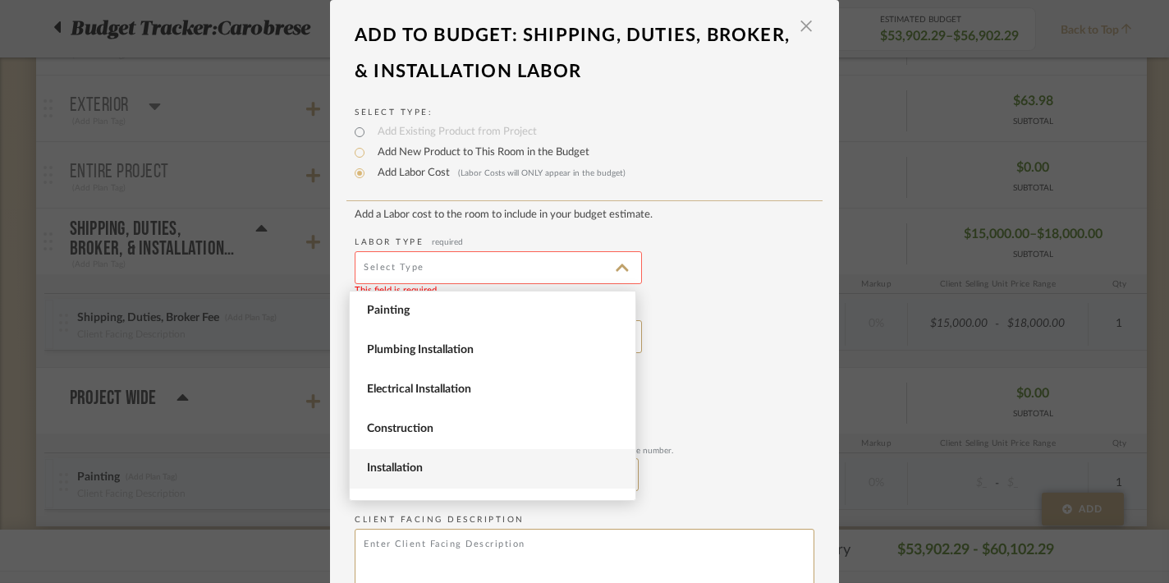
click at [420, 461] on span "Installation" at bounding box center [494, 468] width 255 height 14
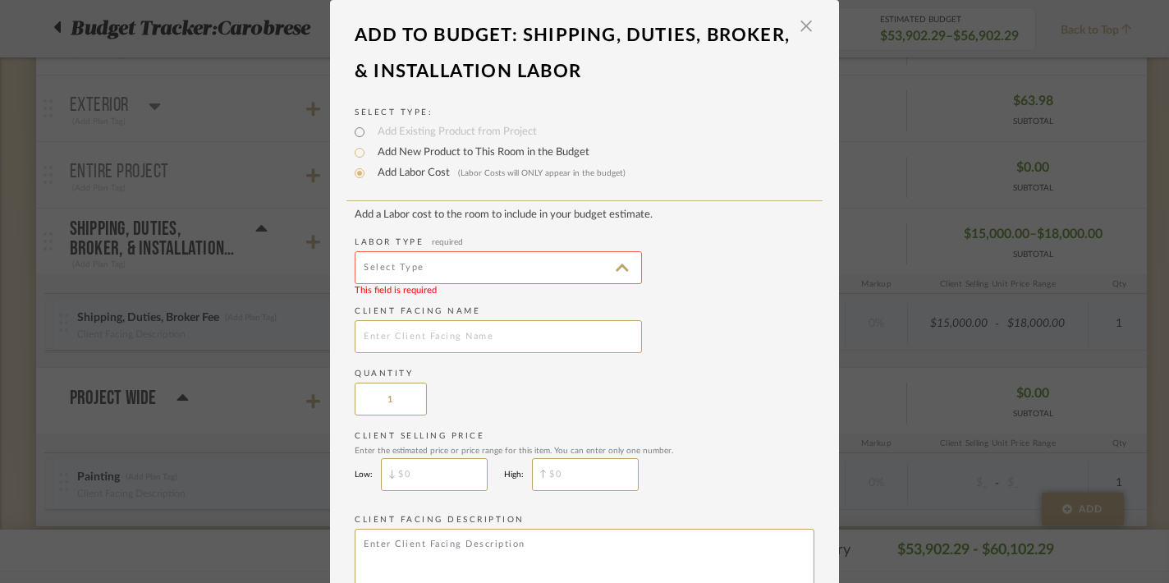
type input "Installation"
click at [422, 343] on input "text" at bounding box center [498, 336] width 287 height 33
type input "Installation Labor"
click at [738, 420] on add-labor-cost "Add a Labor cost to the room to include in your budget estimate. Labor Type req…" at bounding box center [585, 403] width 460 height 388
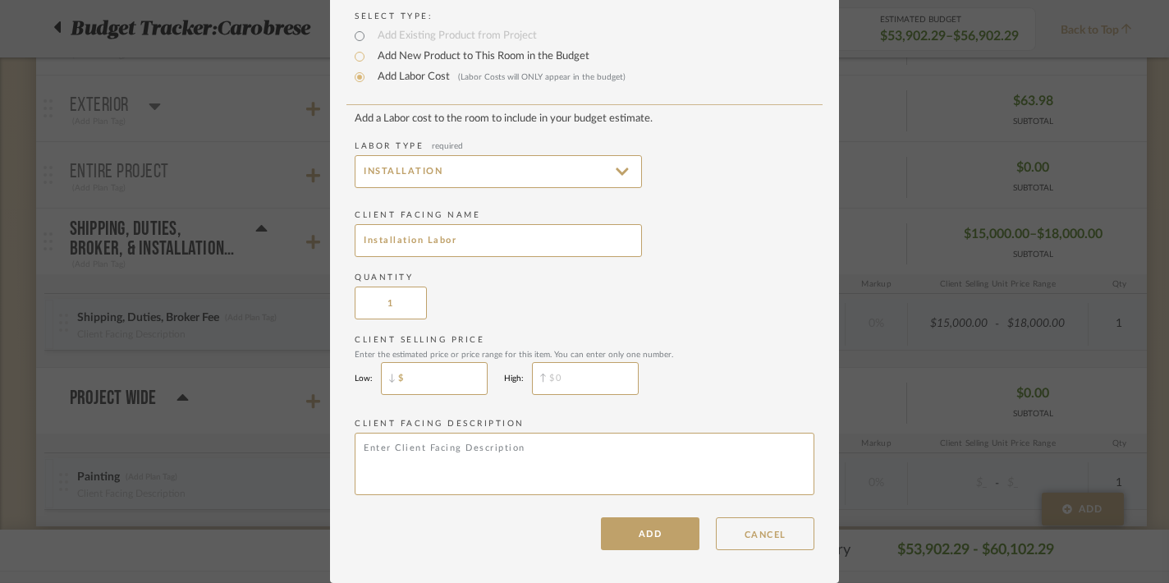
click at [434, 386] on input "$" at bounding box center [434, 378] width 107 height 33
type input "$5,000"
click at [589, 385] on input "$" at bounding box center [585, 378] width 107 height 33
type input "$6,000"
click at [715, 382] on div "Client Selling Price Enter the estimated price or price range for this item. Yo…" at bounding box center [585, 368] width 460 height 69
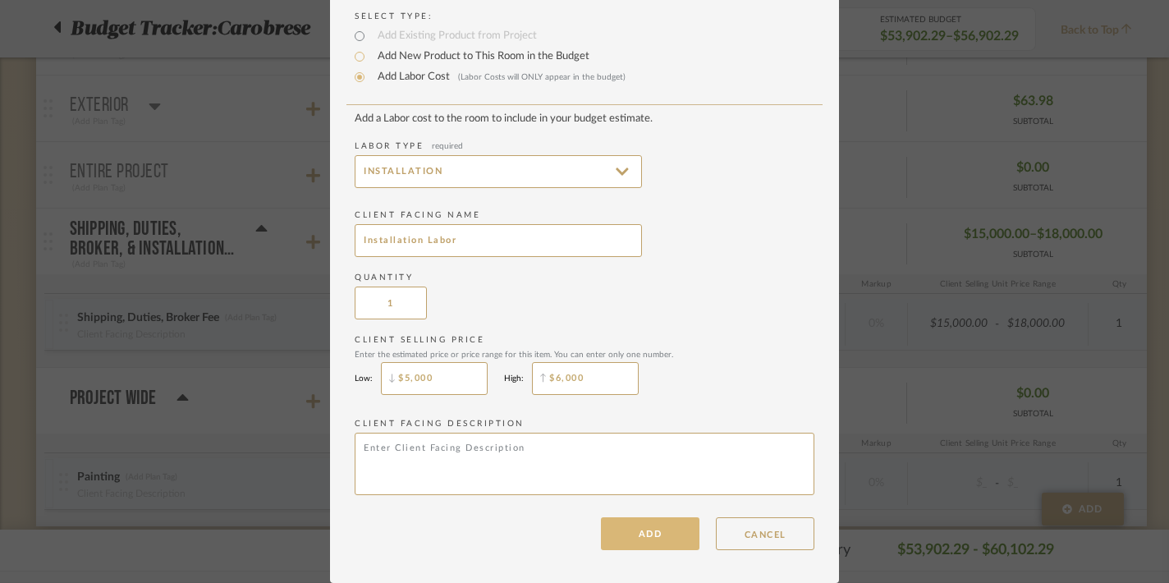
click at [632, 530] on button "ADD" at bounding box center [650, 533] width 99 height 33
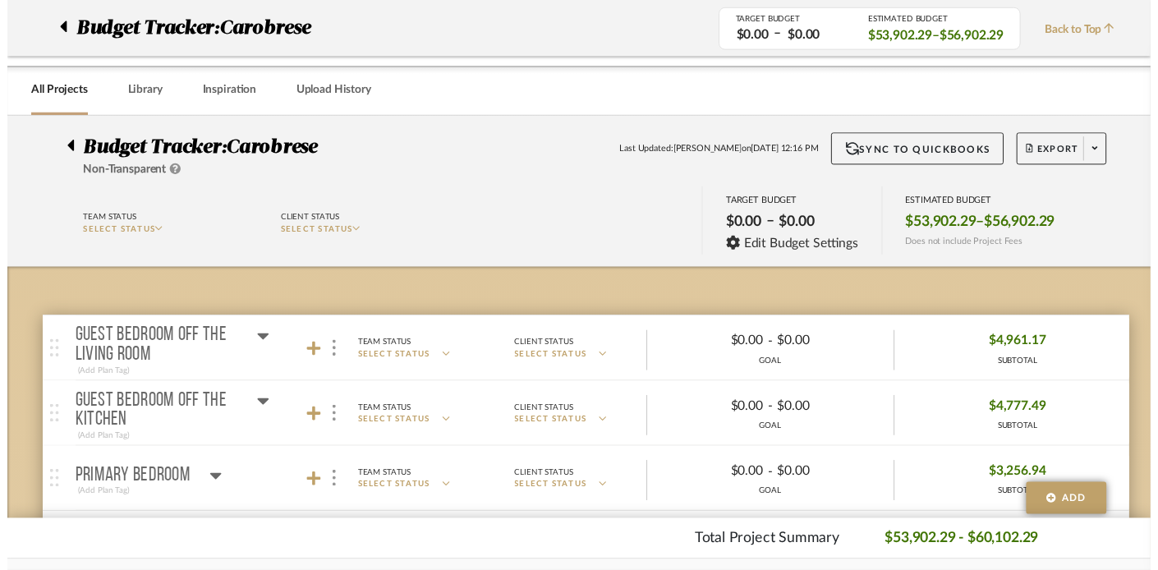
scroll to position [1112, 0]
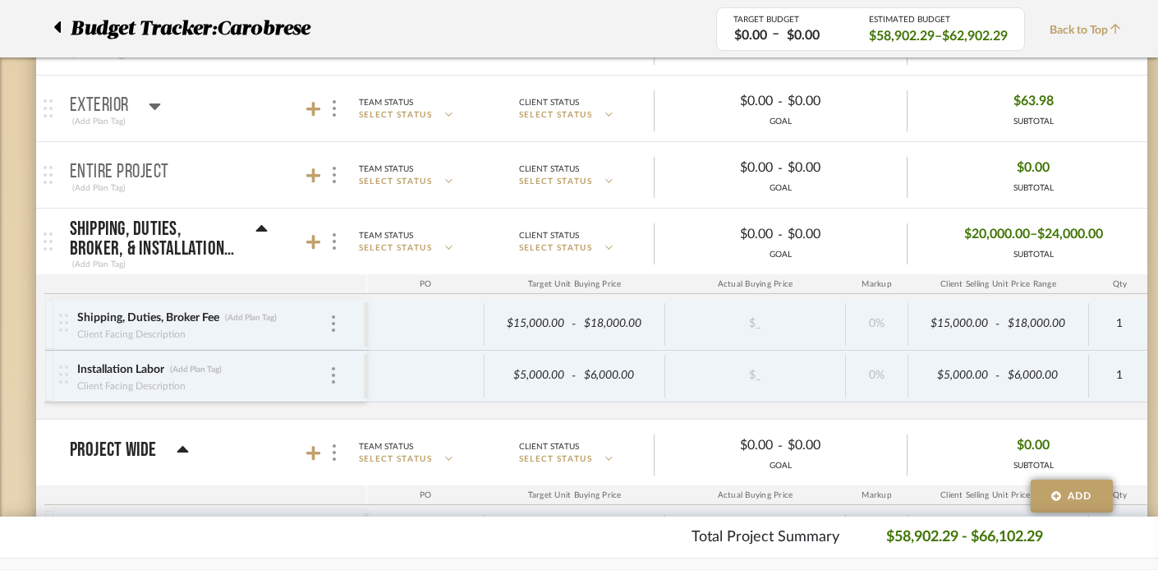
click at [259, 227] on icon at bounding box center [260, 228] width 11 height 7
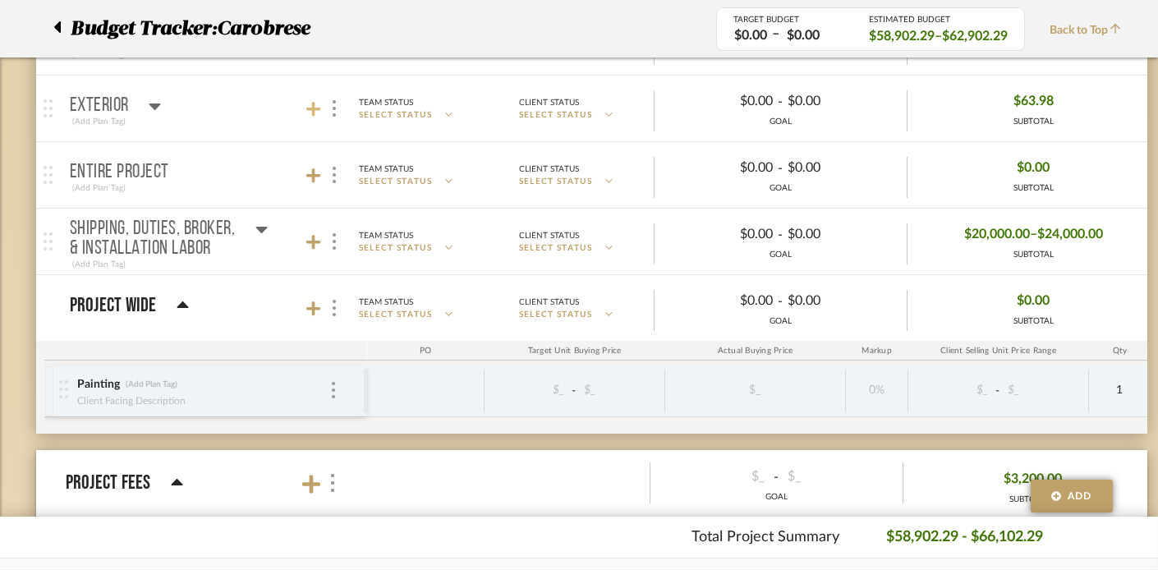
click at [306, 111] on icon at bounding box center [313, 109] width 15 height 16
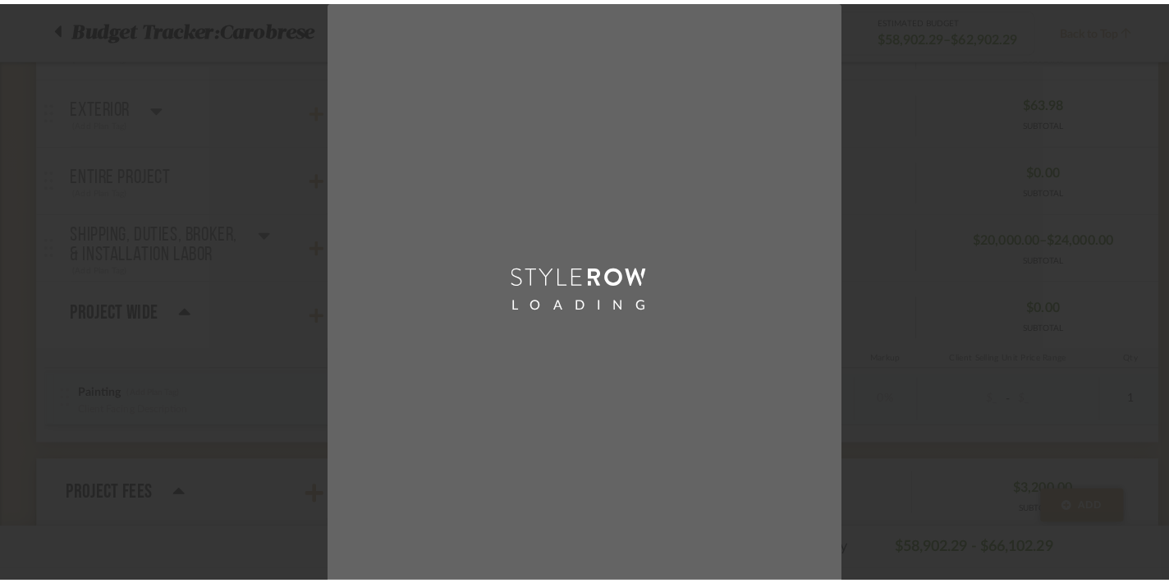
scroll to position [0, 0]
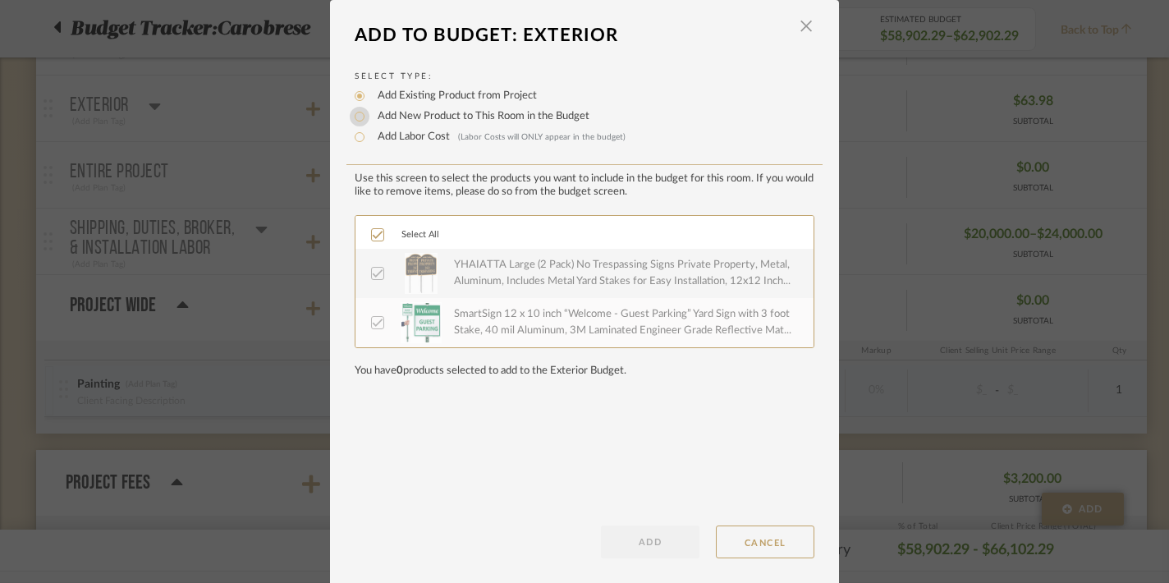
click at [356, 119] on input "Add New Product to This Room in the Budget" at bounding box center [360, 117] width 20 height 20
radio input "true"
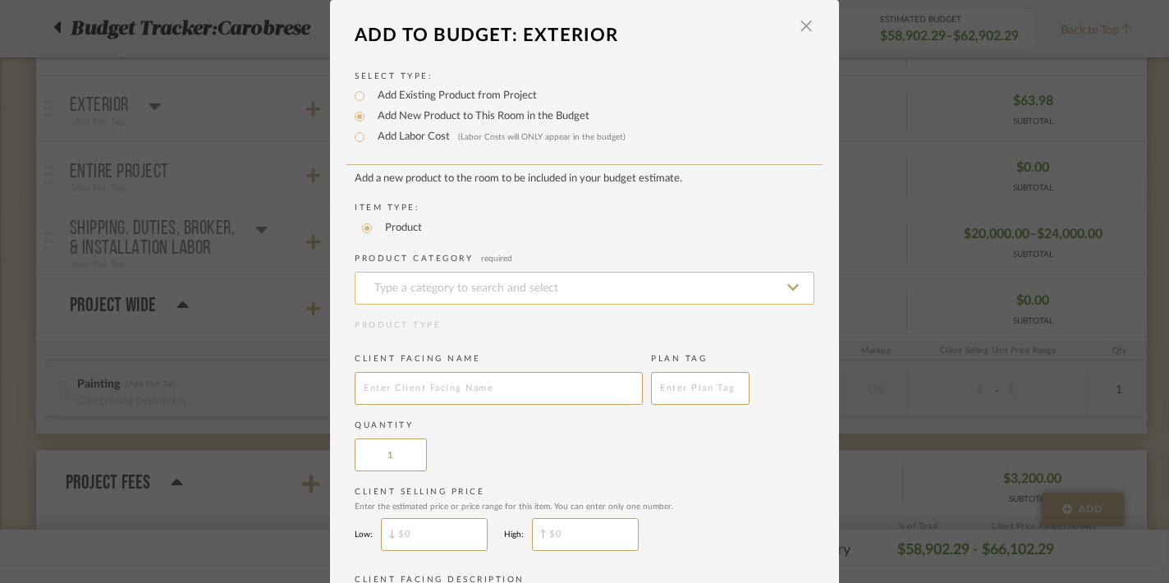
click at [400, 291] on input at bounding box center [585, 288] width 460 height 33
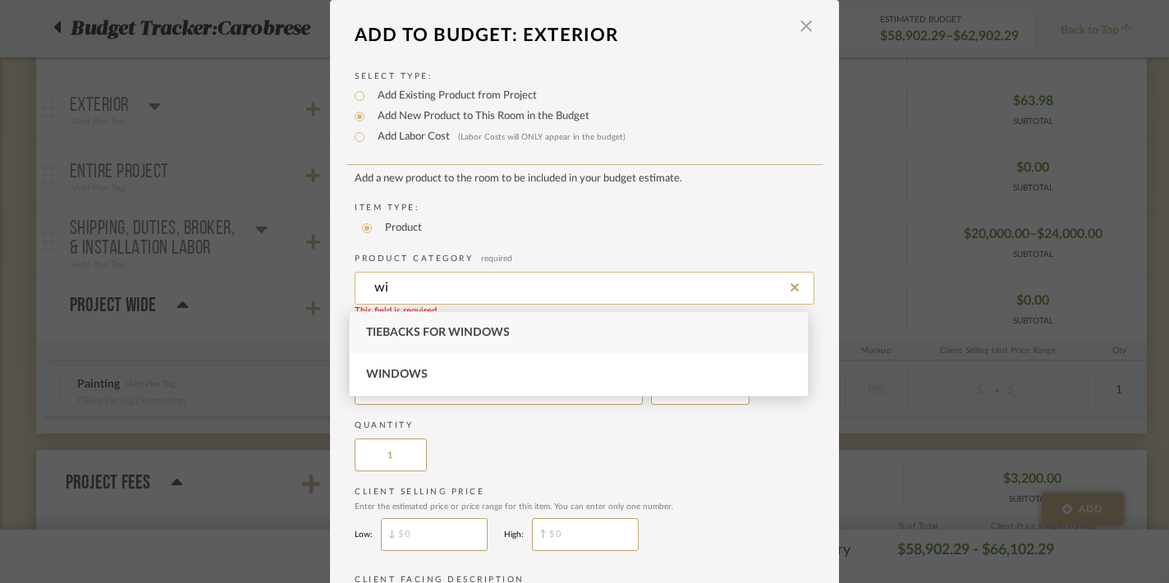
type input "w"
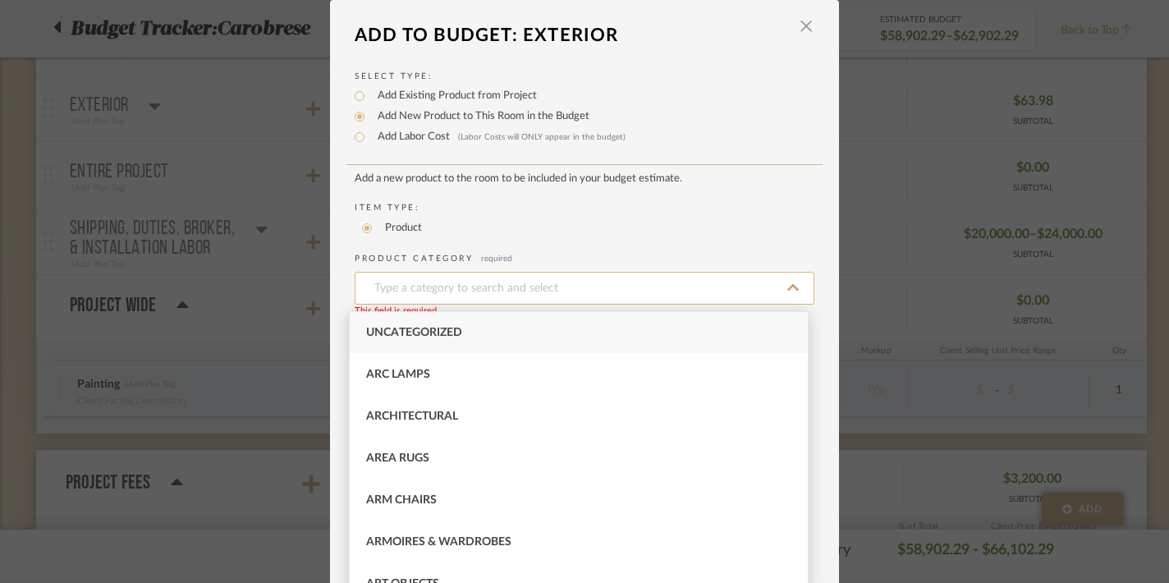
type input "O"
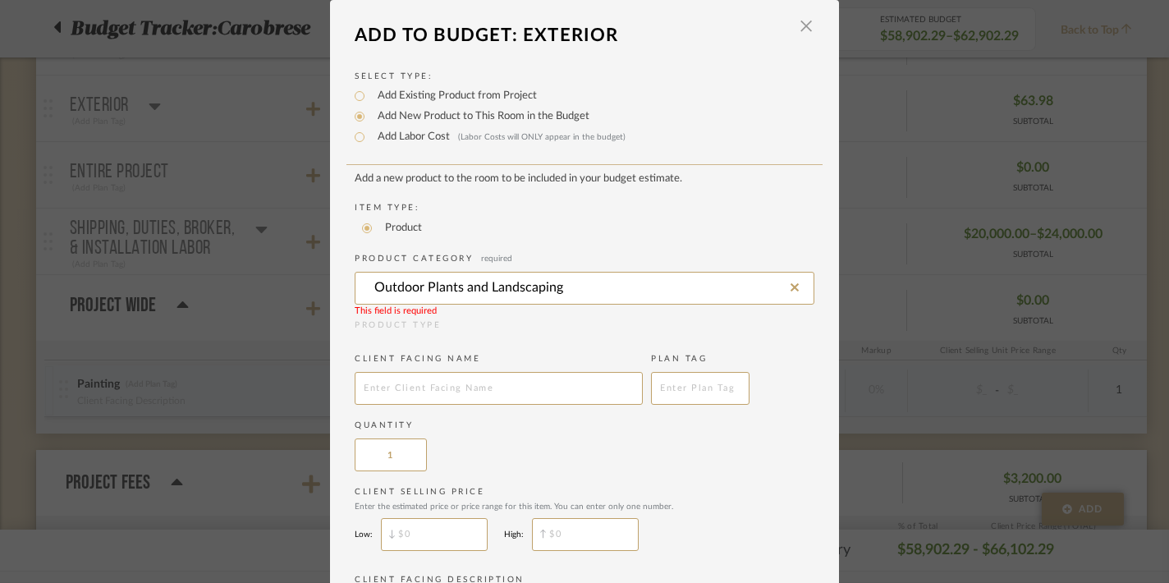
type input "Outdoor Plants and Landscaping"
click at [470, 327] on div "Product Type" at bounding box center [585, 325] width 460 height 12
click at [464, 287] on input at bounding box center [585, 288] width 460 height 33
type input "l"
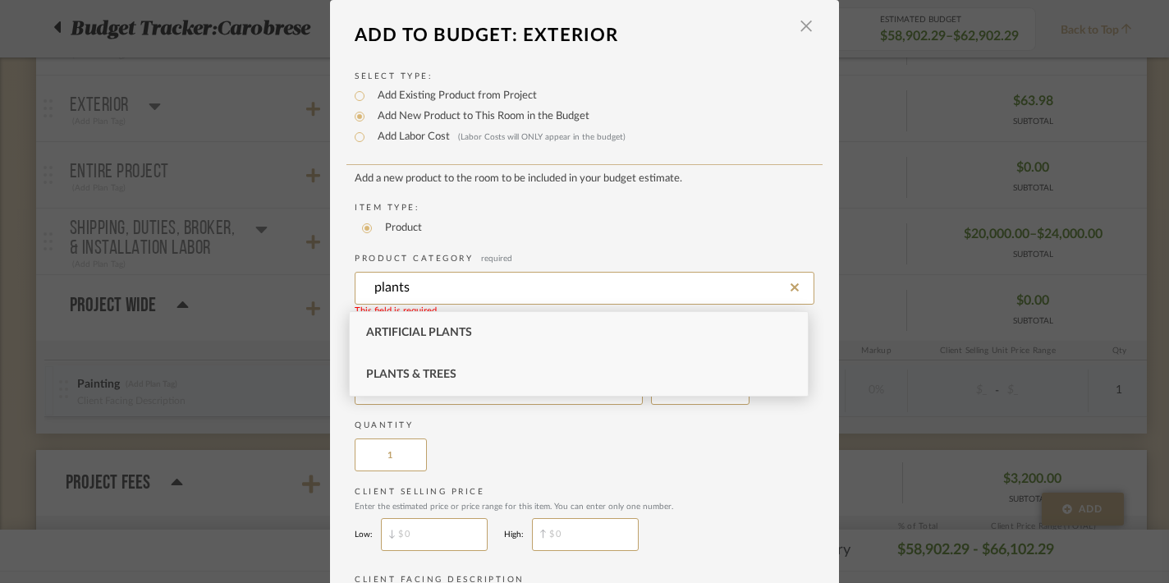
click at [422, 365] on div "Plants & Trees" at bounding box center [579, 375] width 458 height 42
type input "Plants & Trees"
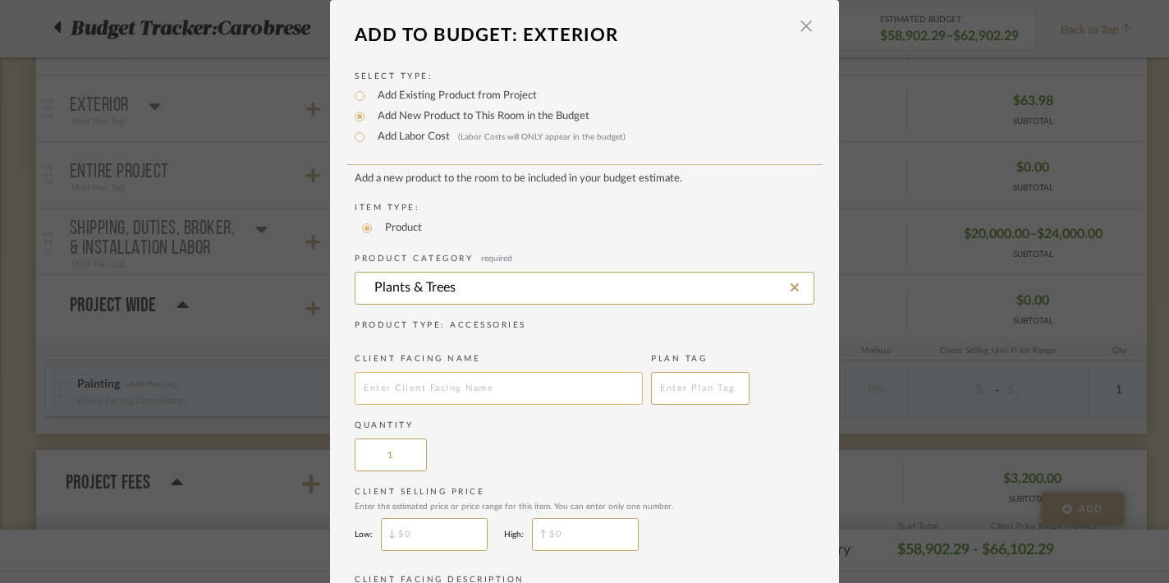
click at [399, 386] on input "text" at bounding box center [499, 388] width 288 height 33
type input "Outdoor Potted Plants and Landscaping"
click at [511, 461] on div "Quantity 1" at bounding box center [585, 446] width 460 height 52
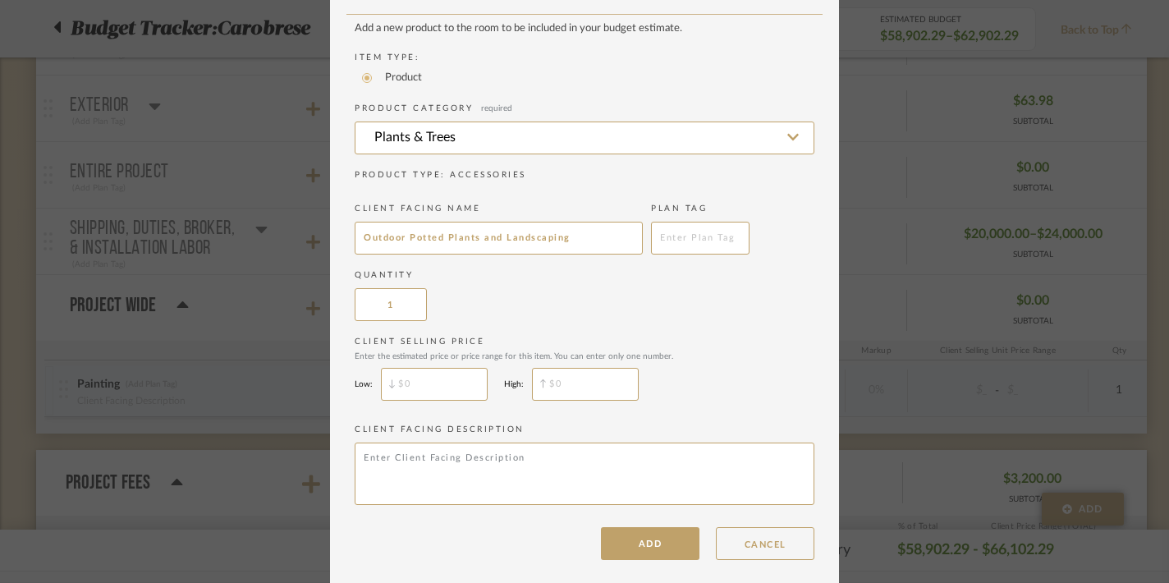
scroll to position [164, 0]
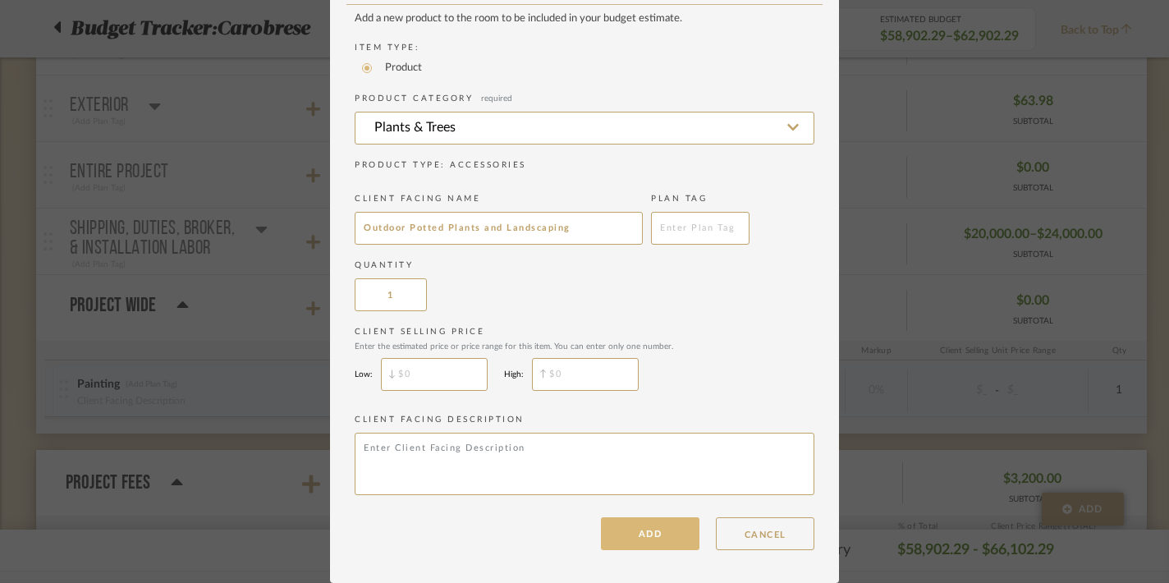
click at [626, 534] on button "ADD" at bounding box center [650, 533] width 99 height 33
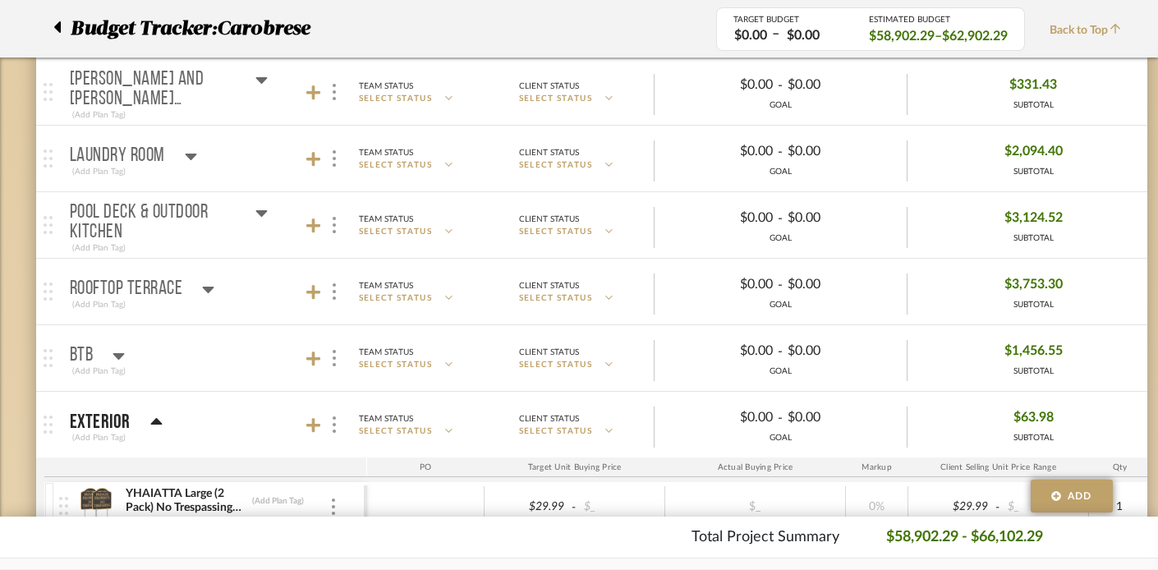
scroll to position [805, 0]
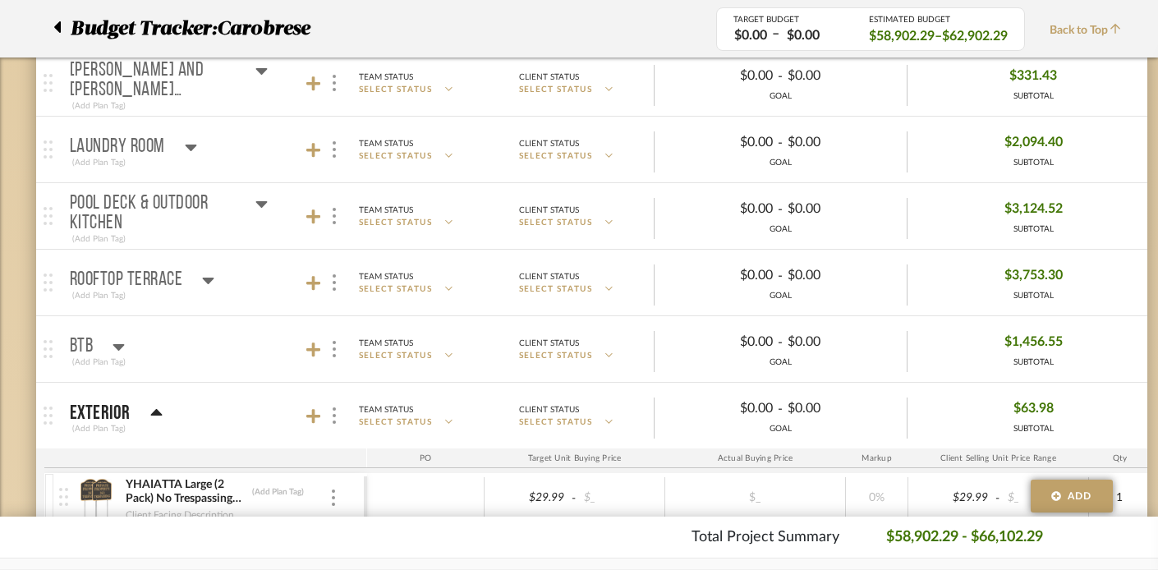
click at [260, 204] on icon at bounding box center [260, 204] width 11 height 7
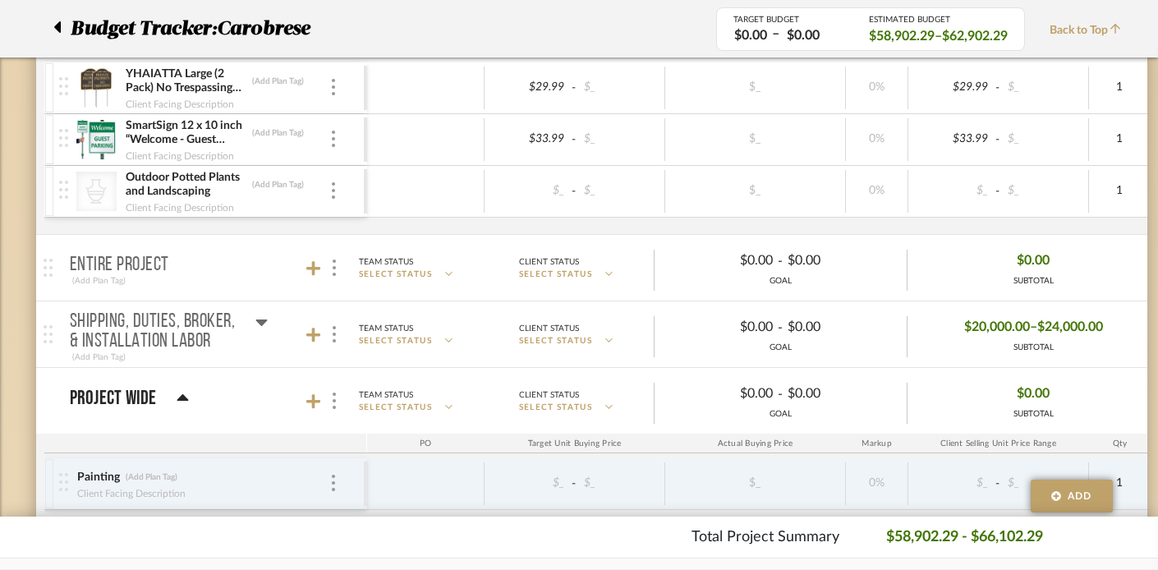
scroll to position [1880, 0]
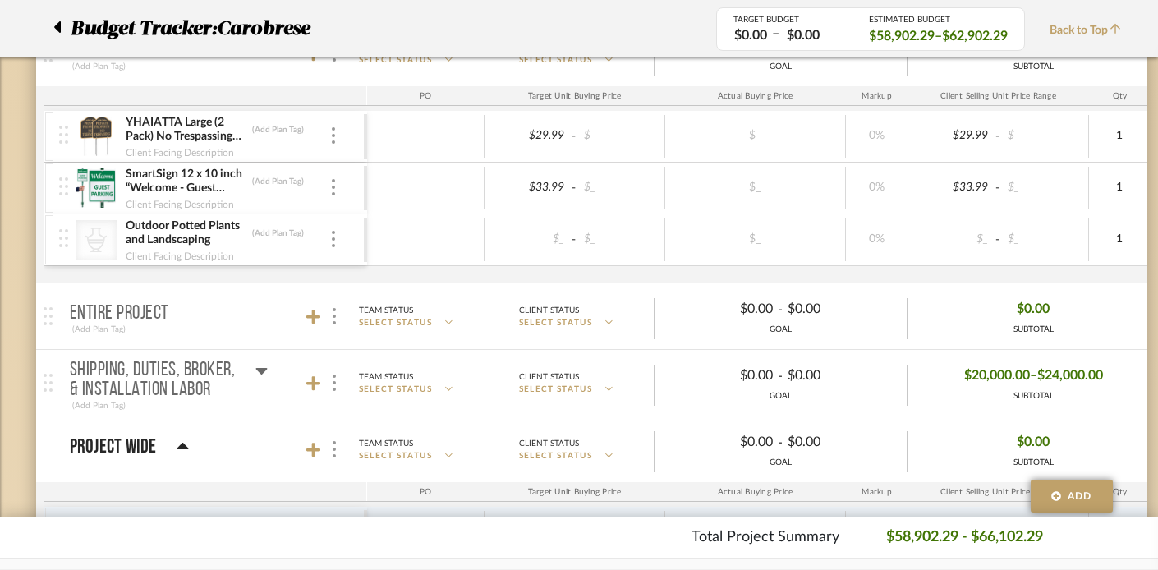
click at [261, 370] on icon at bounding box center [260, 371] width 11 height 7
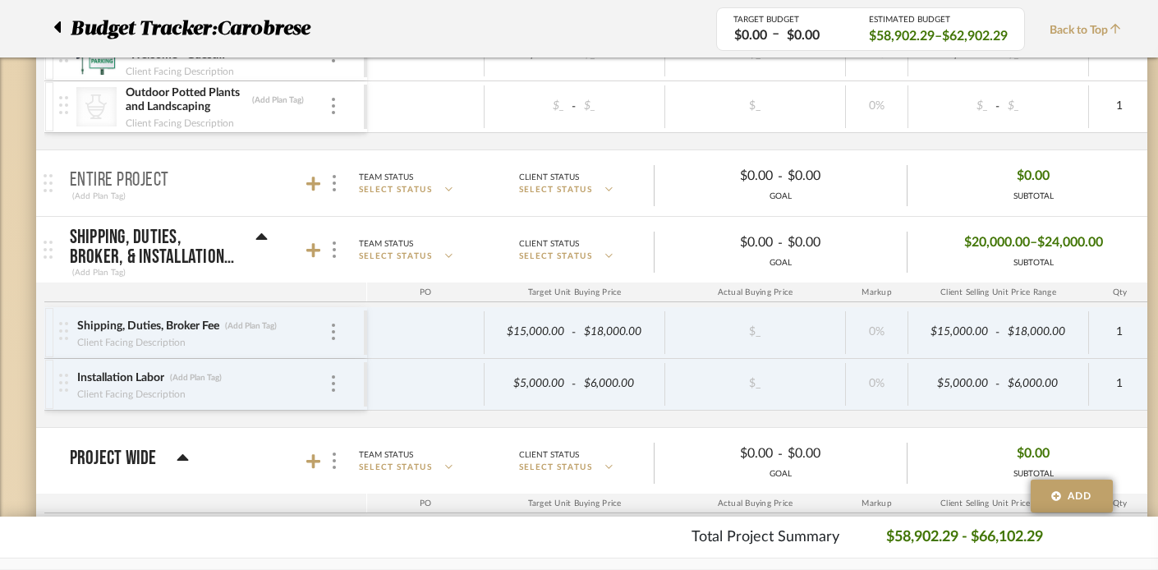
scroll to position [2054, 0]
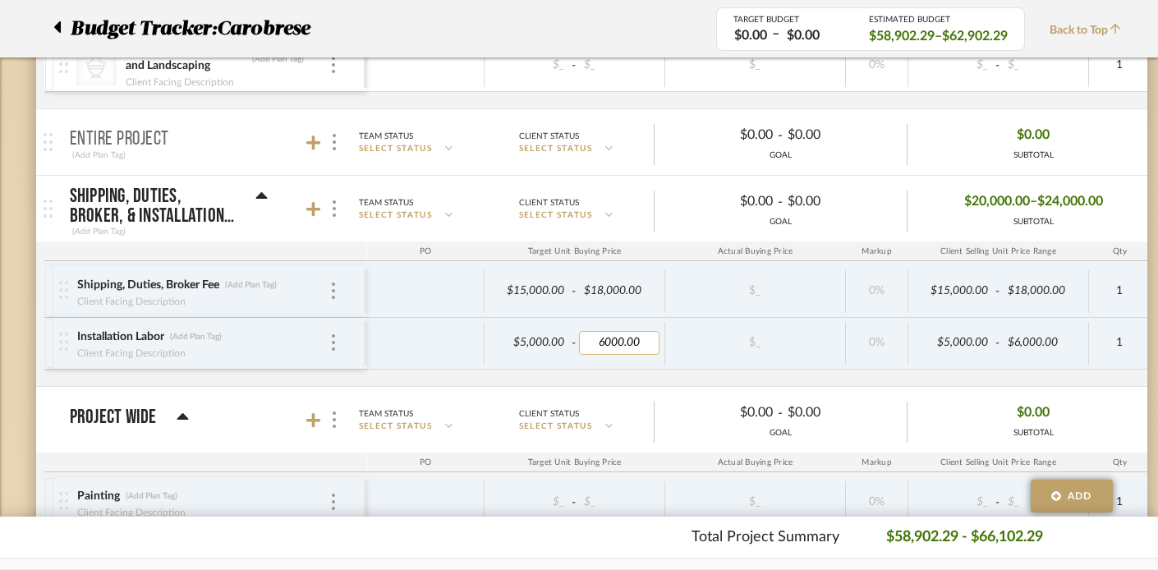
click at [604, 345] on input "6000.00" at bounding box center [619, 343] width 80 height 24
type input "7000.00"
click at [510, 365] on div "$5,000.00 - $7,000.00 $_ 0% $5,000.00 - $6,000.00 1 0% $0.00 - $0.00 0% Taxable…" at bounding box center [1050, 343] width 1367 height 51
type input "Install all lighting, appliances, assemble furniture, hang art work, mount TV's"
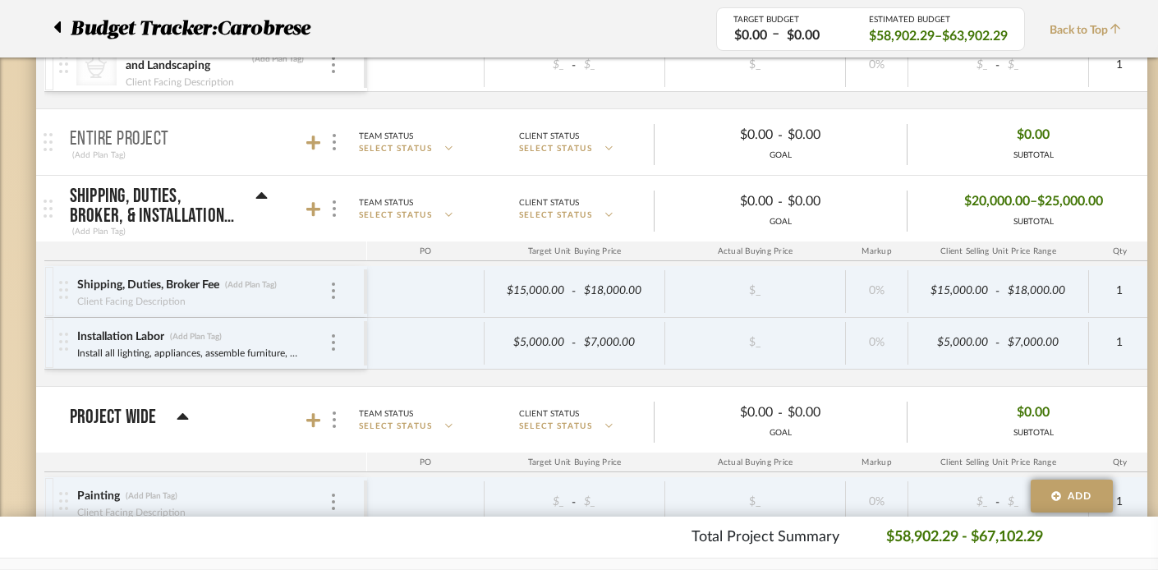
click at [373, 376] on div "Shipping, Duties, Broker Fee (Add Plan Tag) Client Facing Description $15,000.0…" at bounding box center [893, 326] width 1698 height 120
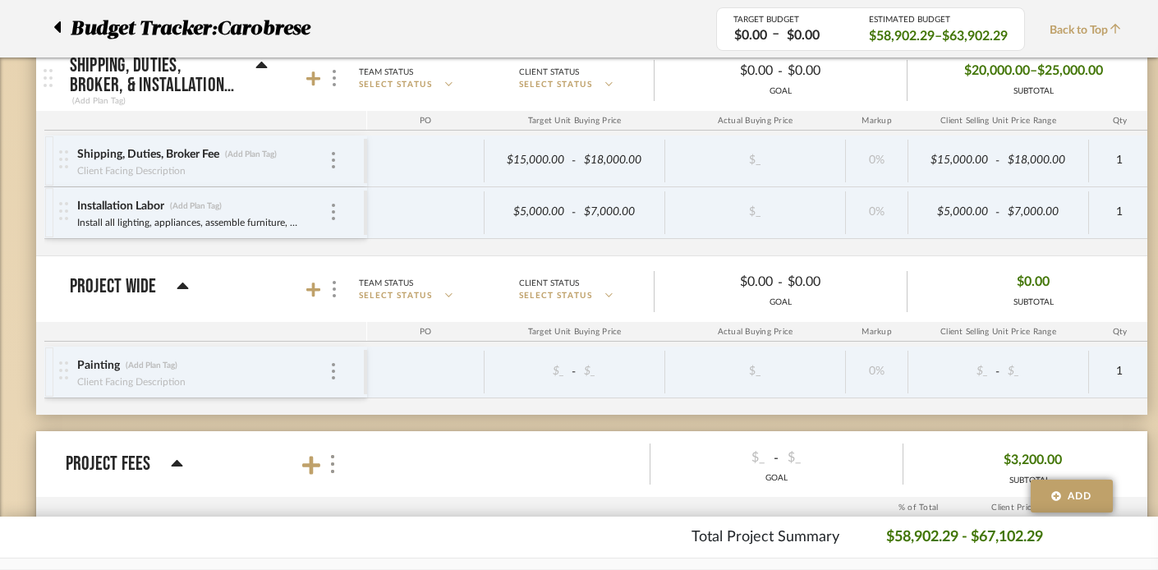
scroll to position [2187, 0]
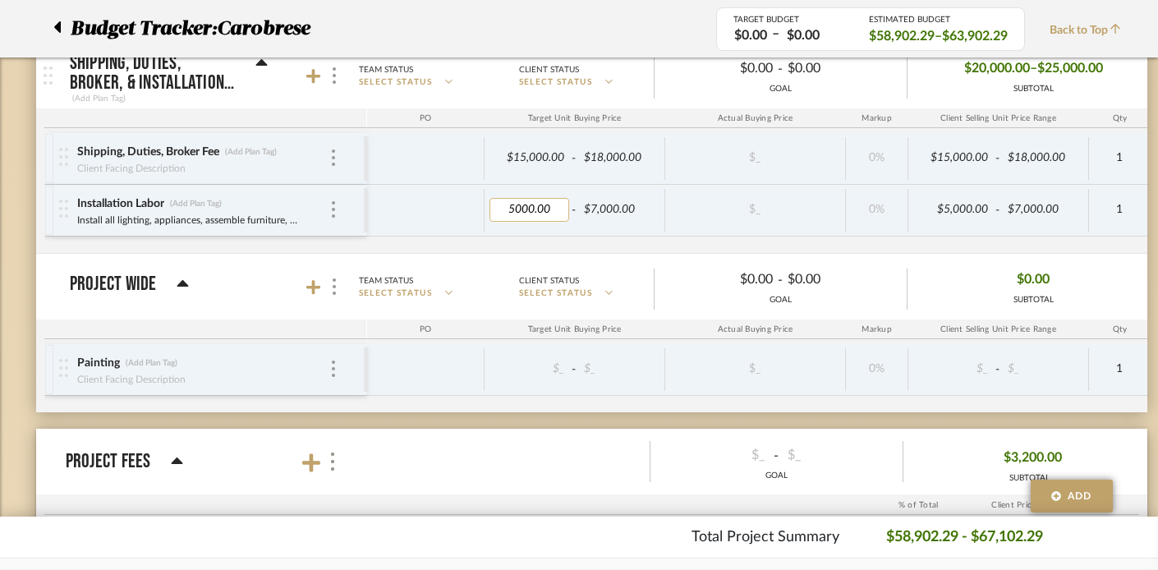
click at [512, 210] on input "5000.00" at bounding box center [529, 210] width 80 height 24
type input "6000.00"
click at [583, 242] on div "Shipping, Duties, Broker Fee (Add Plan Tag) Client Facing Description $15,000.0…" at bounding box center [893, 193] width 1698 height 120
click at [575, 237] on div "Shipping, Duties, Broker Fee (Add Plan Tag) Client Facing Description $15,000.0…" at bounding box center [893, 193] width 1698 height 120
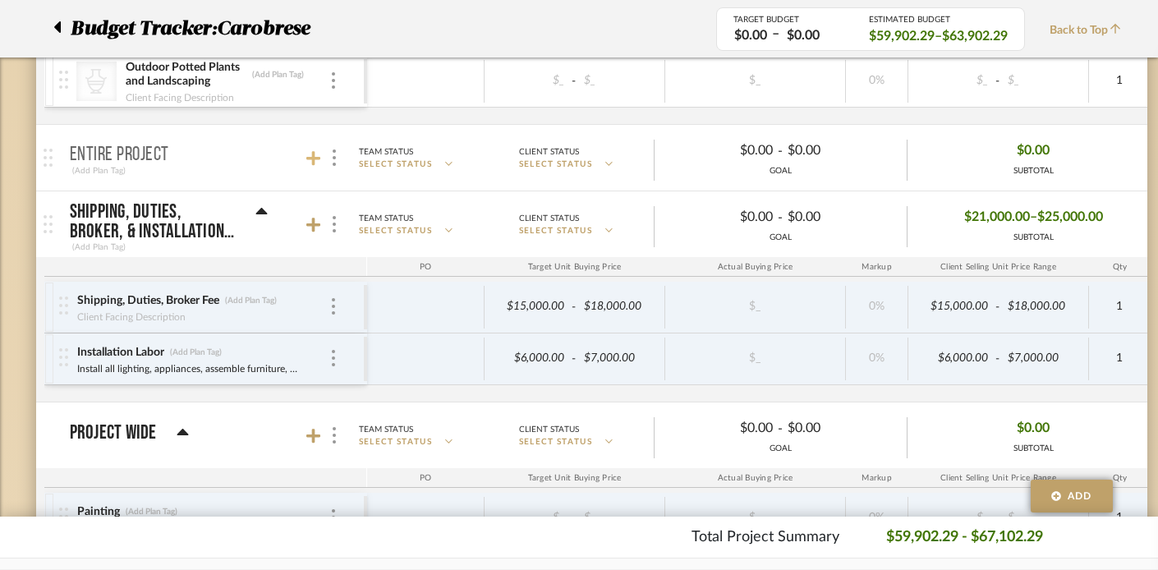
scroll to position [2041, 0]
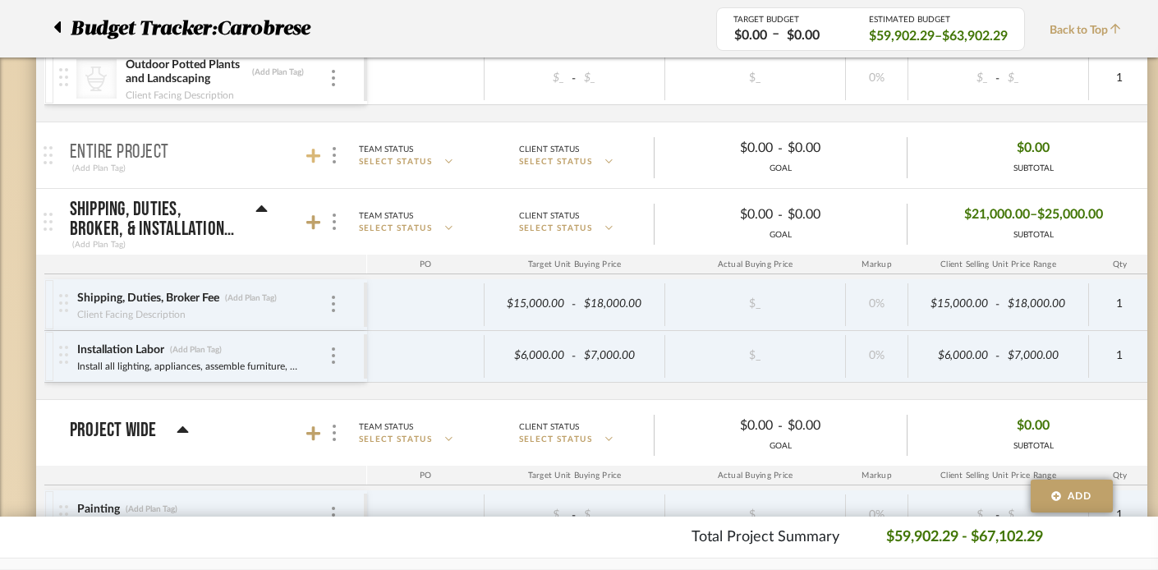
click at [311, 155] on icon at bounding box center [313, 156] width 15 height 15
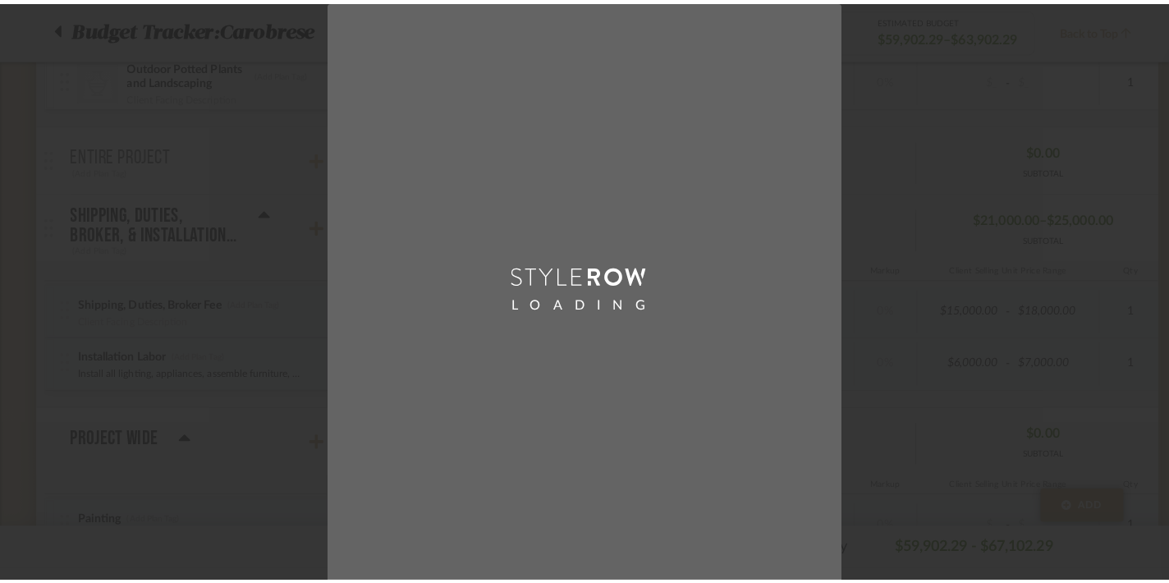
scroll to position [0, 0]
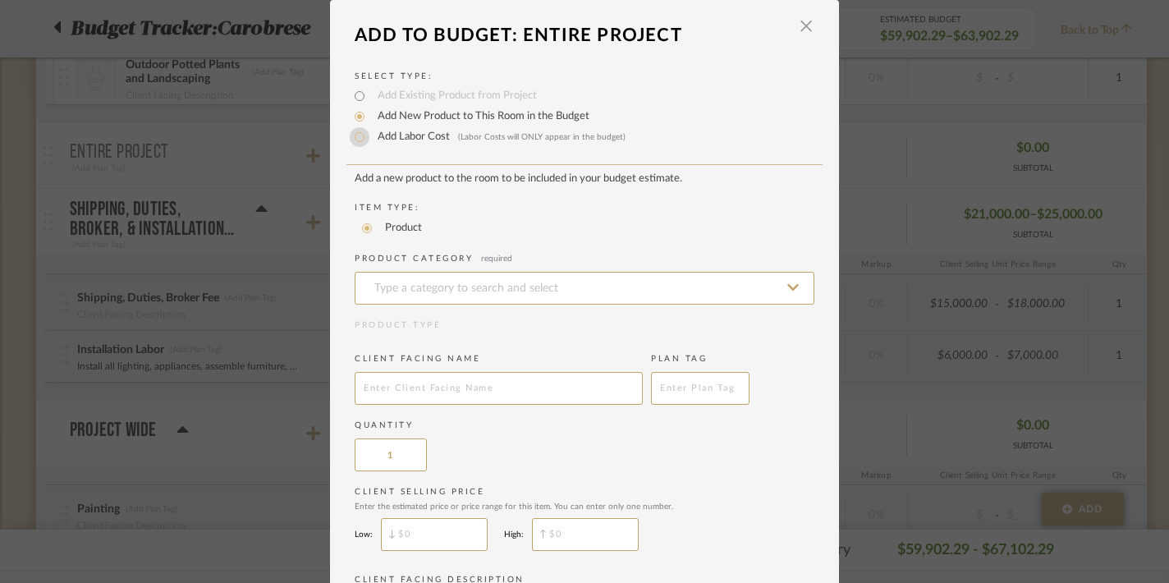
click at [350, 144] on input "Add Labor Cost (Labor Costs will ONLY appear in the budget)" at bounding box center [360, 137] width 20 height 20
radio input "true"
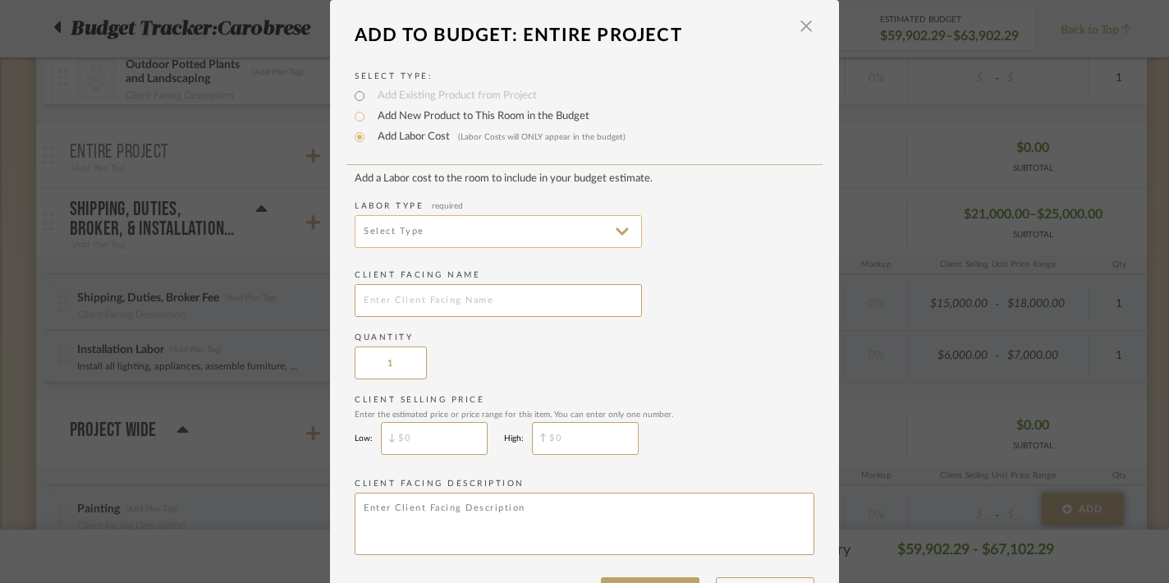
click at [372, 232] on input at bounding box center [498, 231] width 287 height 33
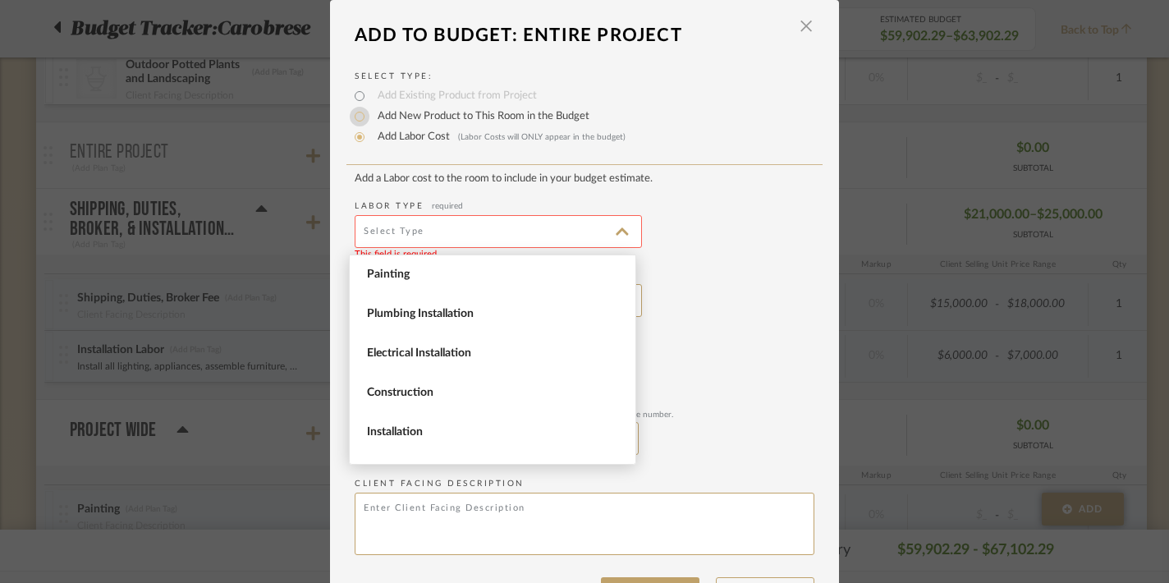
click at [353, 116] on input "Add New Product to This Room in the Budget" at bounding box center [360, 117] width 20 height 20
radio input "true"
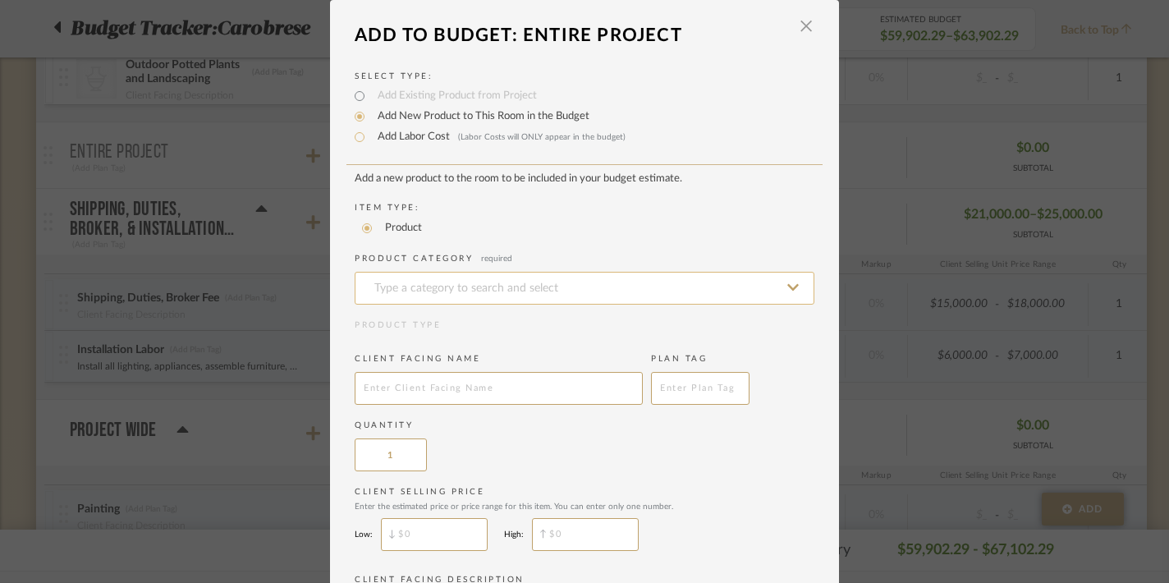
click at [371, 287] on input at bounding box center [585, 288] width 460 height 33
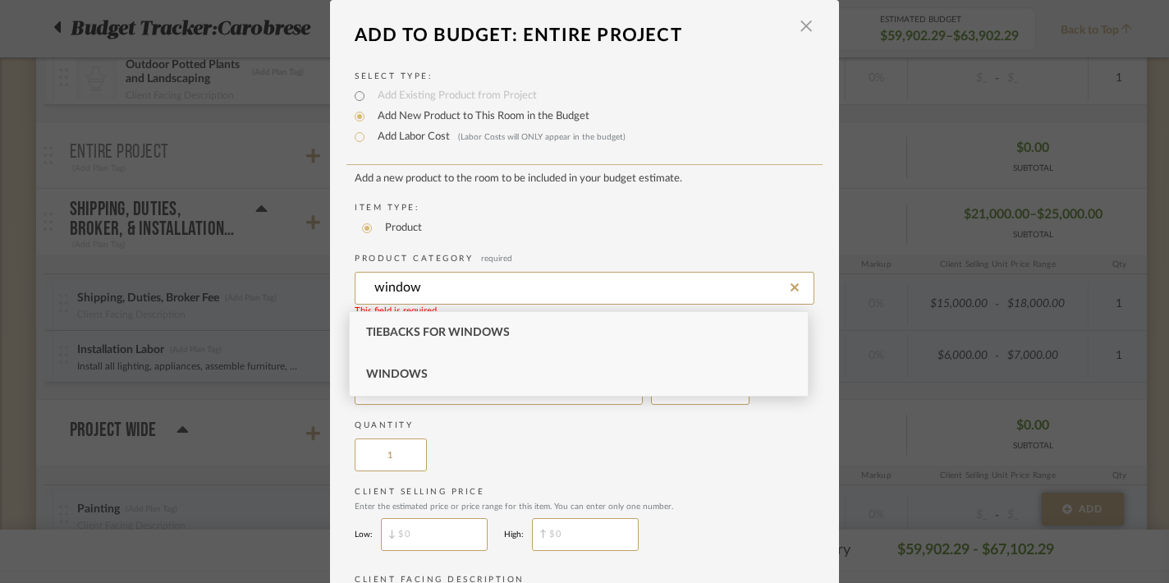
click at [379, 373] on span "Windows" at bounding box center [397, 374] width 62 height 11
type input "Windows"
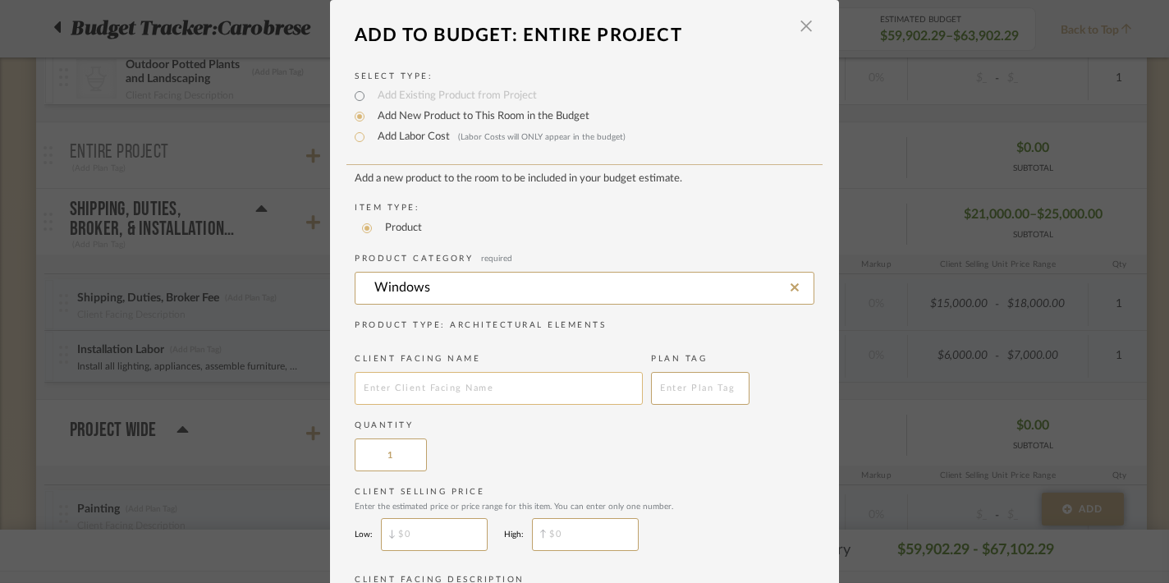
click at [398, 390] on input "text" at bounding box center [499, 388] width 288 height 33
type input "Window Treatments"
click at [555, 475] on add-new-product-placeholder "Add a new product to the room to be included in your budget estimate. Item Type…" at bounding box center [585, 416] width 460 height 488
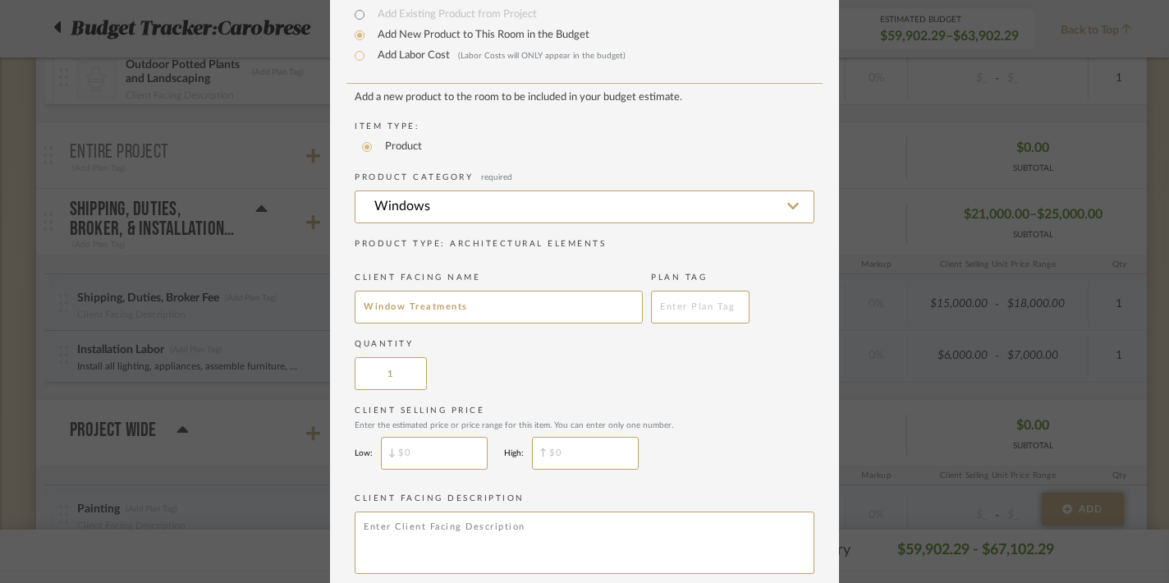
scroll to position [102, 0]
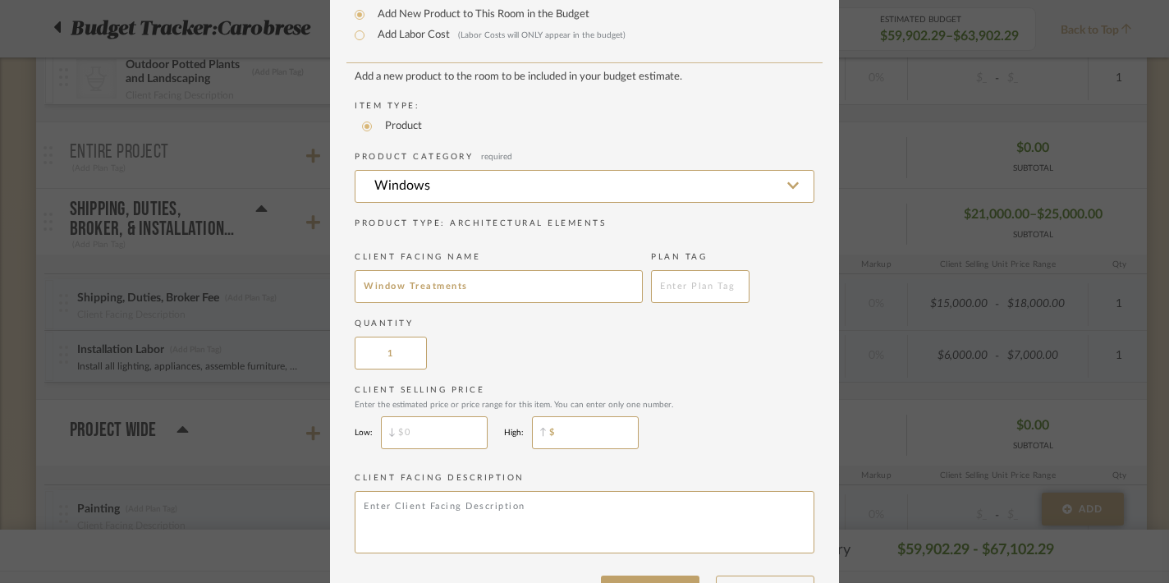
click at [562, 444] on input "$" at bounding box center [585, 432] width 107 height 33
type input "$"
type input "$6,000"
click at [742, 442] on div "Client Selling Price Enter the estimated price or price range for this item. Yo…" at bounding box center [585, 420] width 460 height 73
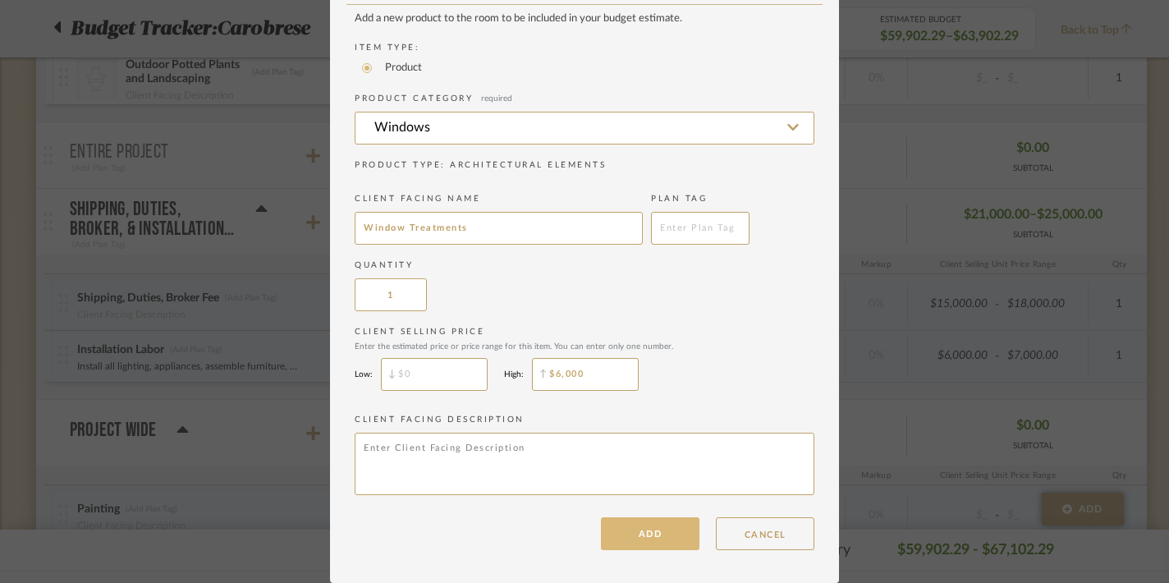
click at [644, 527] on button "ADD" at bounding box center [650, 533] width 99 height 33
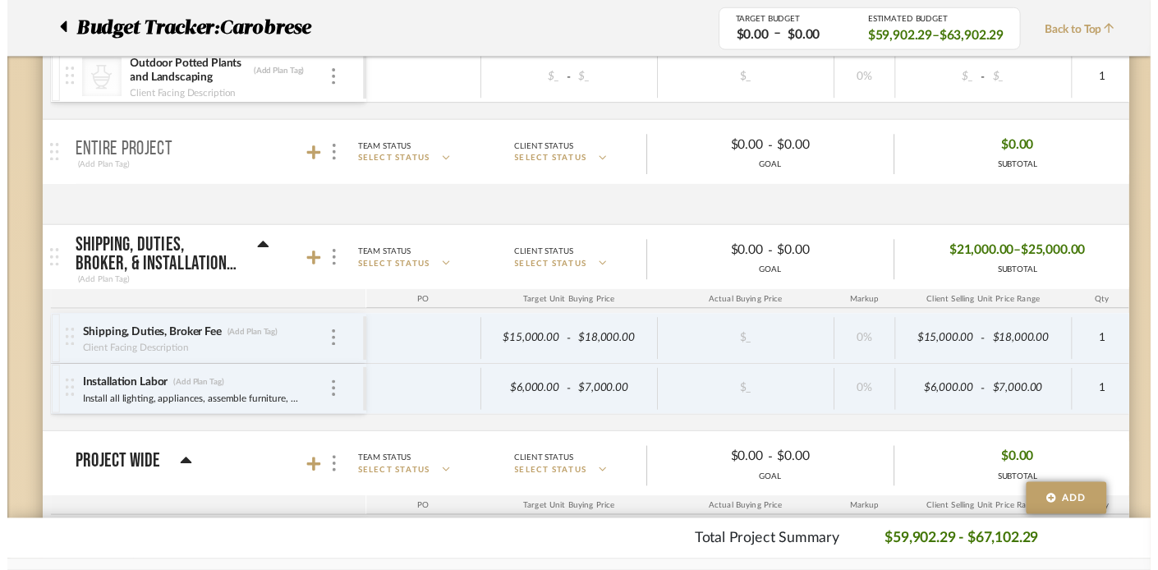
scroll to position [2041, 0]
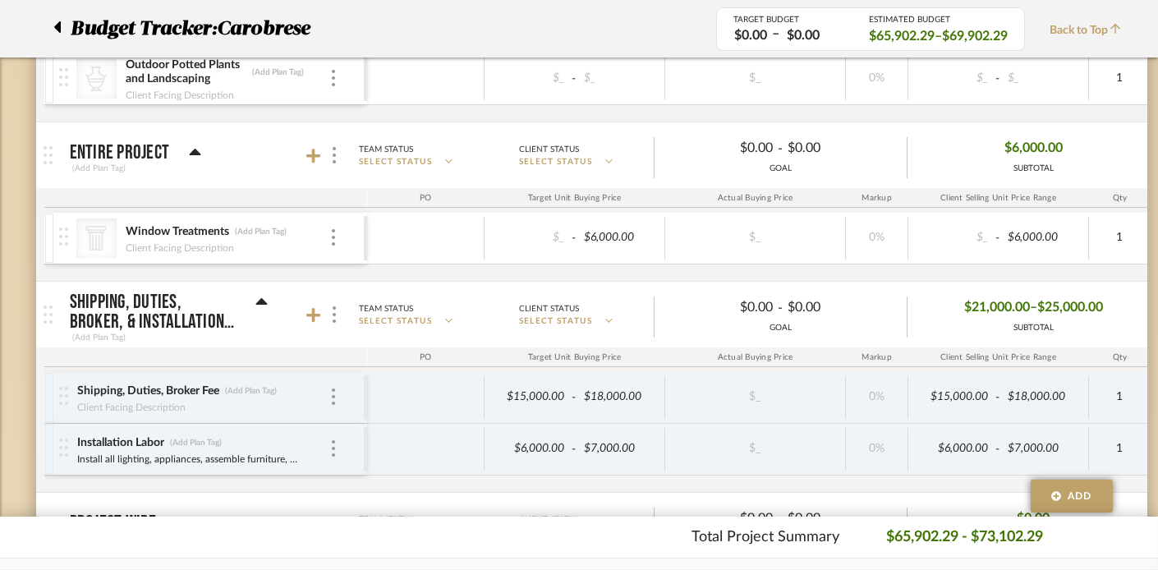
click at [195, 149] on icon at bounding box center [195, 152] width 11 height 7
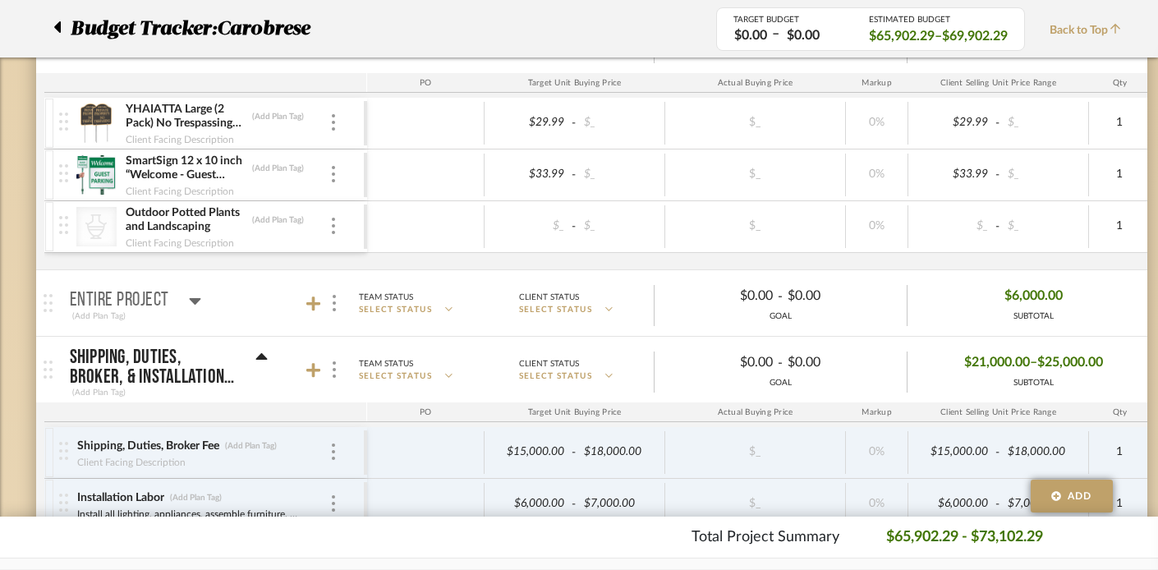
scroll to position [1805, 0]
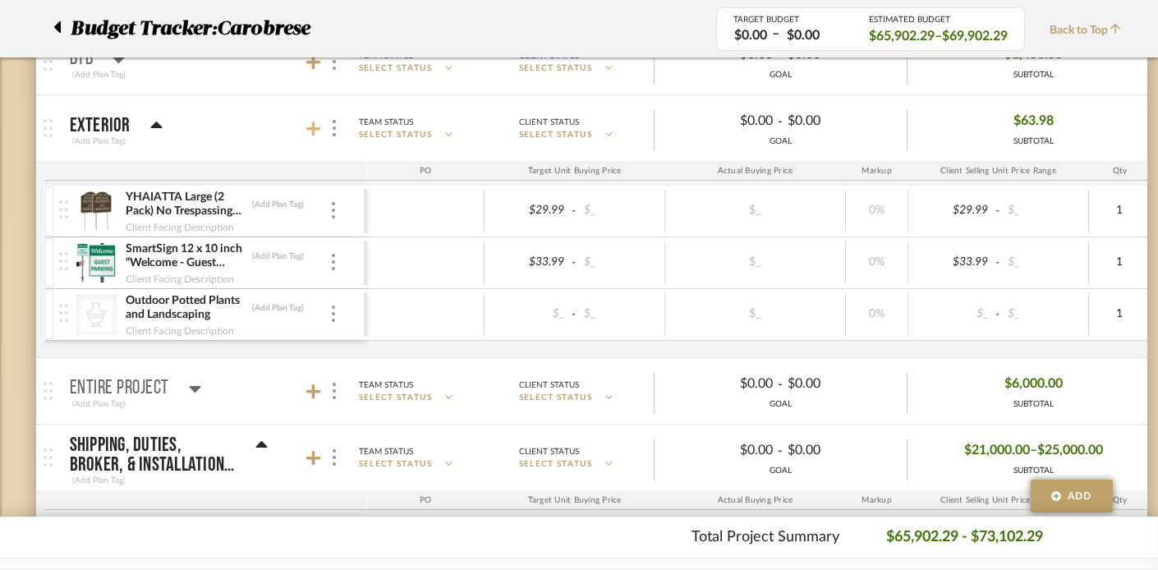
click at [314, 130] on icon at bounding box center [313, 129] width 15 height 15
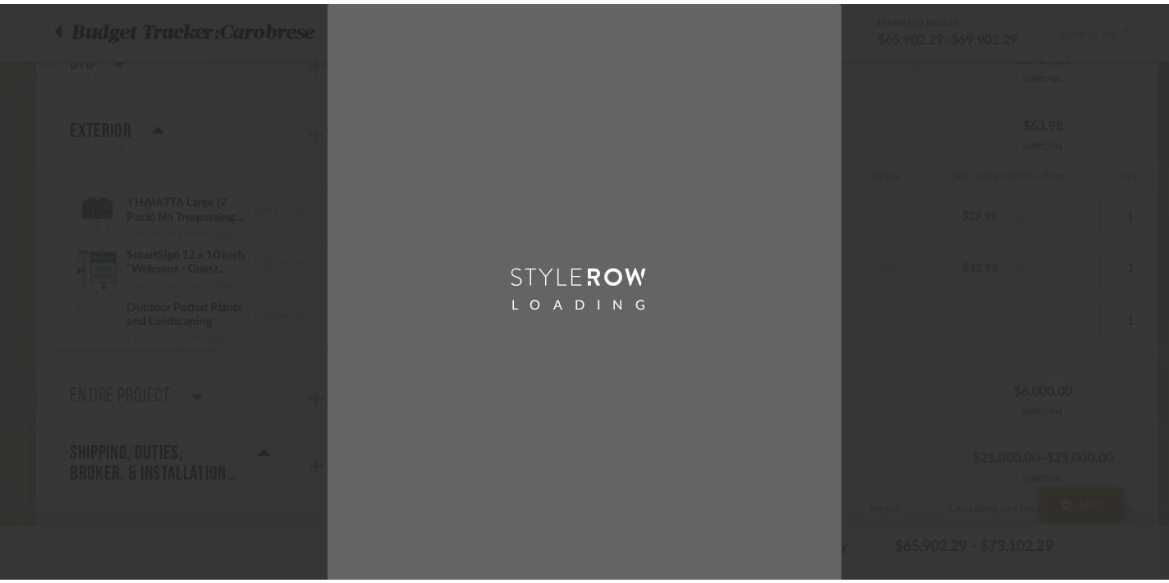
scroll to position [0, 0]
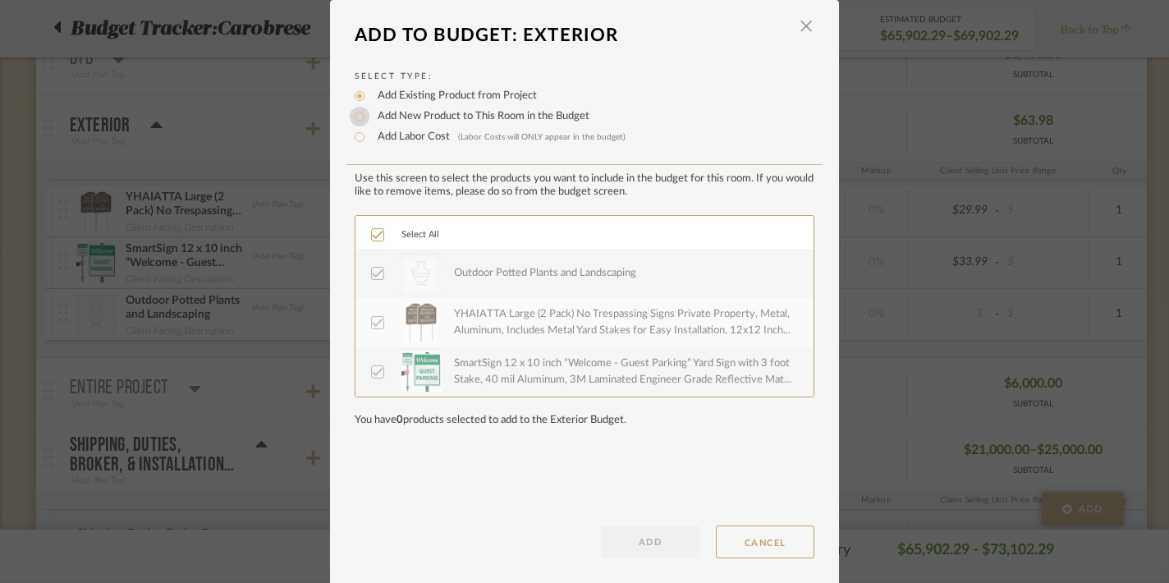
click at [355, 115] on input "Add New Product to This Room in the Budget" at bounding box center [360, 117] width 20 height 20
radio input "true"
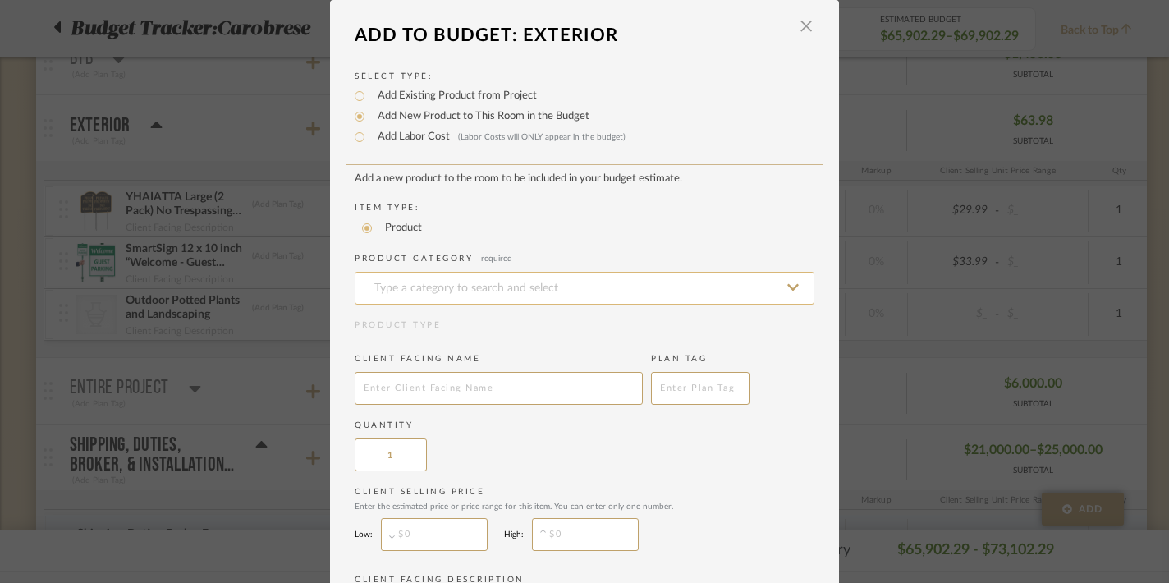
click at [380, 288] on input at bounding box center [585, 288] width 460 height 33
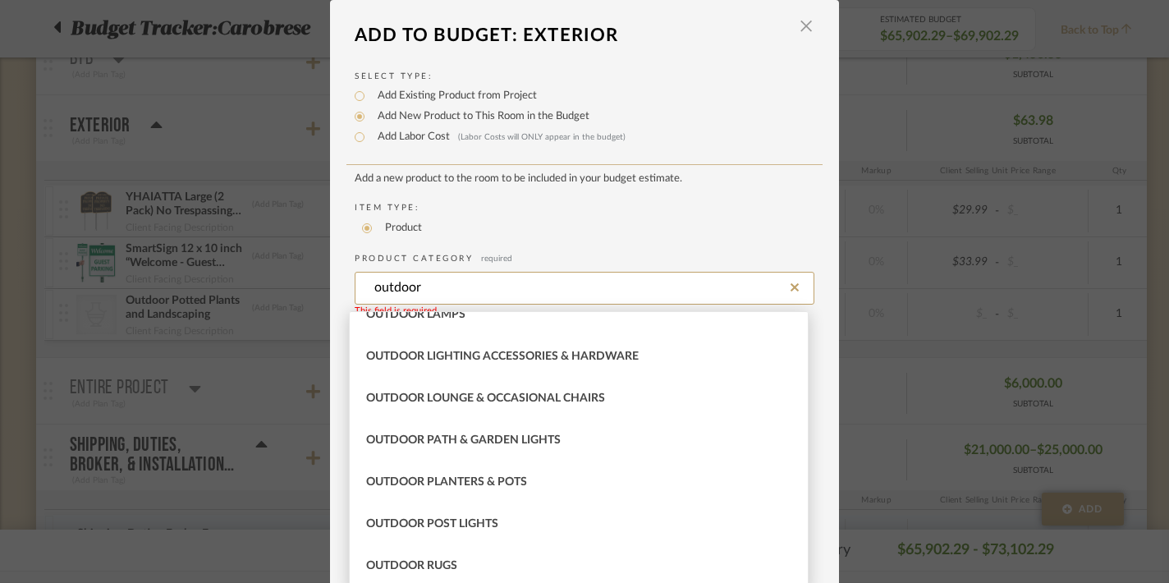
scroll to position [517, 0]
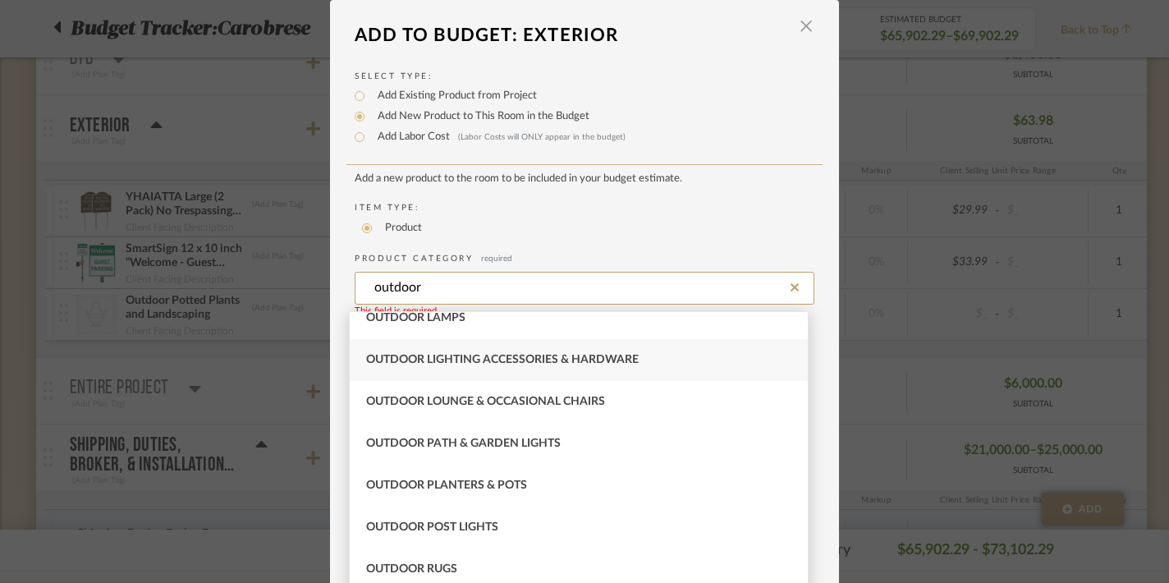
click at [384, 372] on div "Outdoor Lighting Accessories & Hardware" at bounding box center [579, 360] width 458 height 42
type input "Outdoor Lighting Accessories & Hardware"
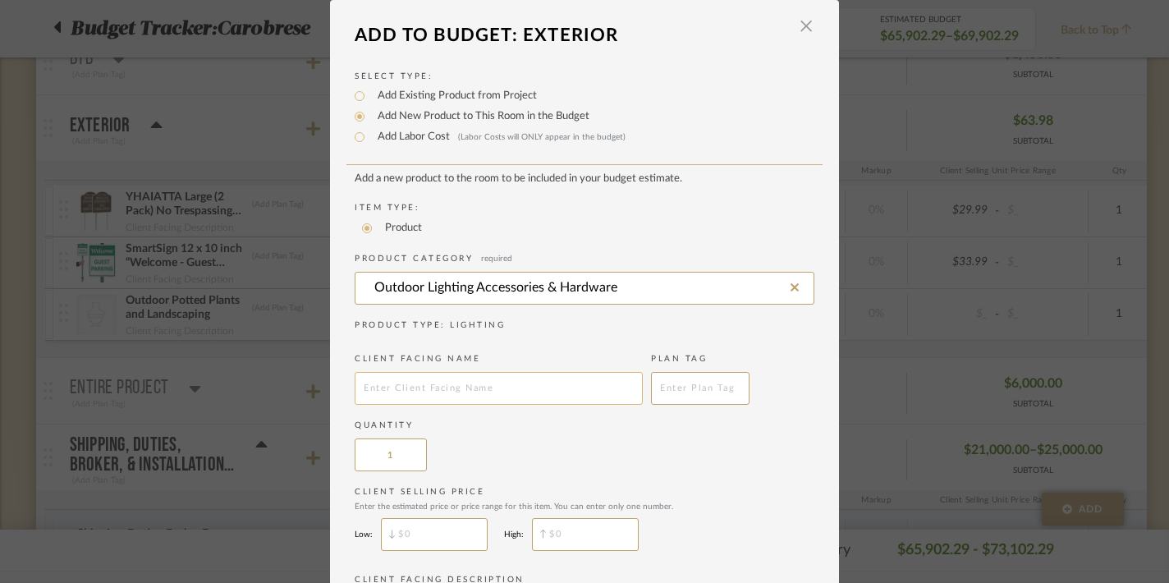
click at [388, 401] on input "text" at bounding box center [499, 388] width 288 height 33
click at [357, 392] on input "Outdoor Furniture Covers" at bounding box center [499, 388] width 288 height 33
click at [365, 392] on input "Outdoor Furniture Covers" at bounding box center [499, 388] width 288 height 33
type input "Custom outdoor Furniture Covers"
click at [512, 430] on label "Quantity" at bounding box center [585, 426] width 460 height 12
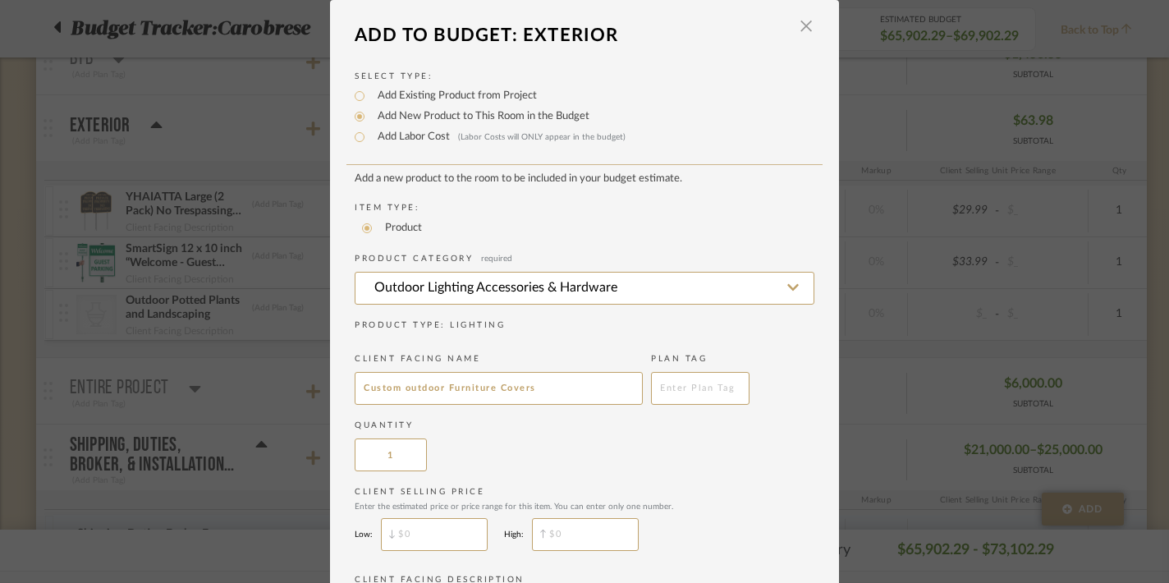
type input "$"
click at [551, 534] on input "$" at bounding box center [585, 534] width 107 height 33
type input "$"
click at [435, 542] on input "$" at bounding box center [434, 534] width 107 height 33
type input "$1,500"
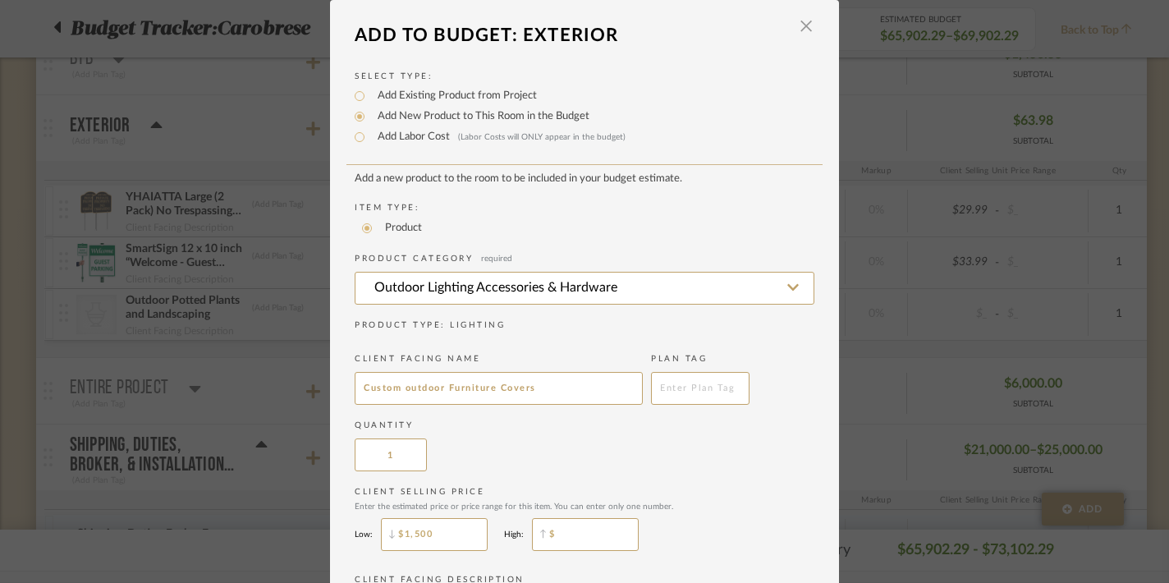
click at [540, 536] on input "$" at bounding box center [585, 534] width 107 height 33
type input "$2,000"
click at [573, 455] on div "Quantity 1" at bounding box center [585, 446] width 460 height 52
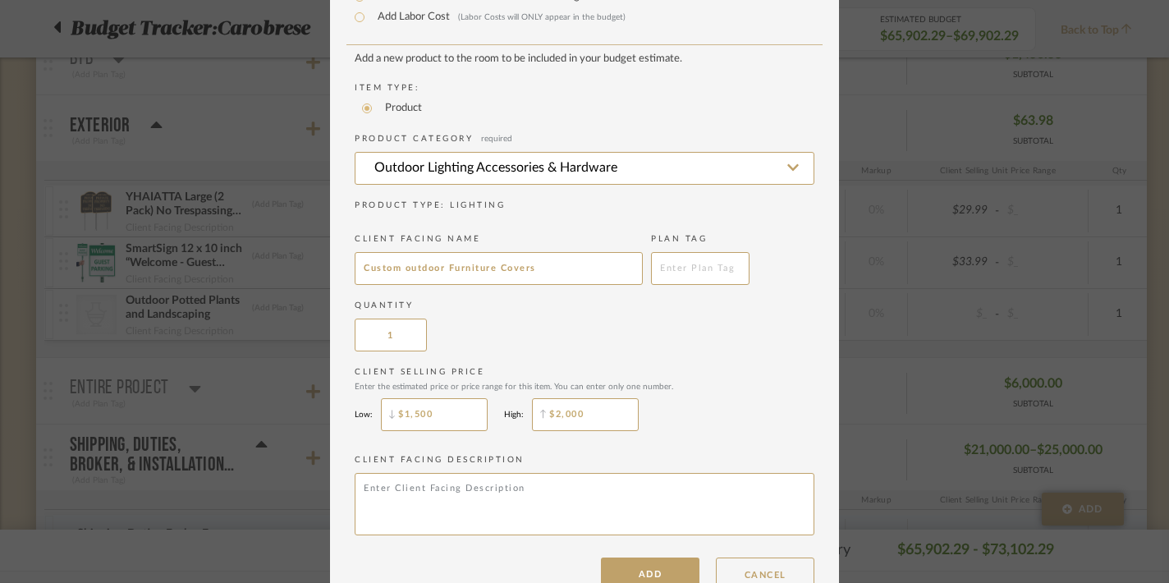
scroll to position [164, 0]
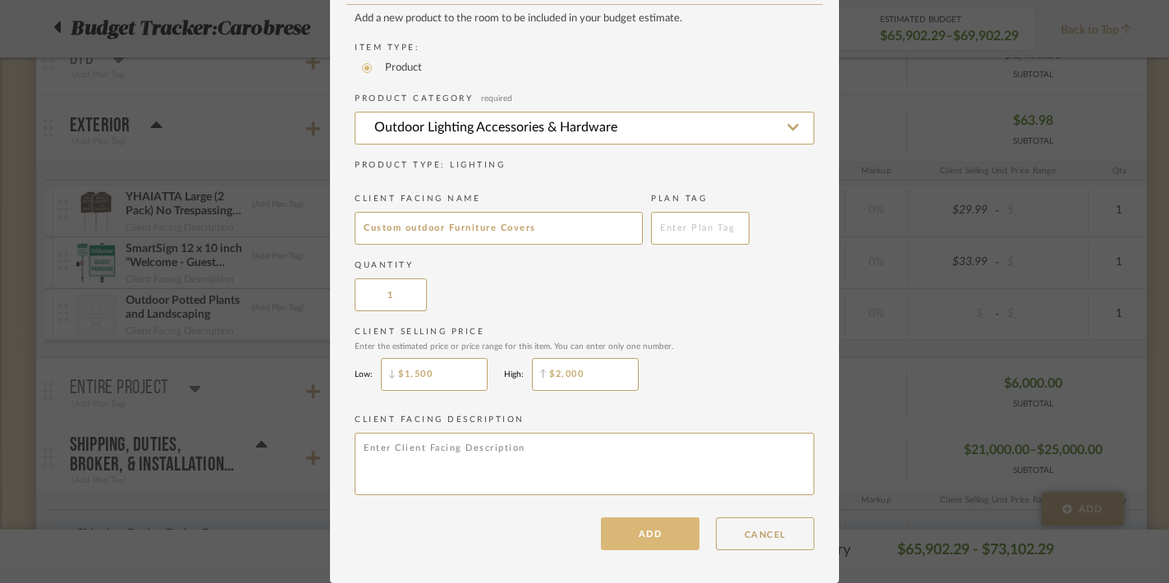
click at [636, 535] on button "ADD" at bounding box center [650, 533] width 99 height 33
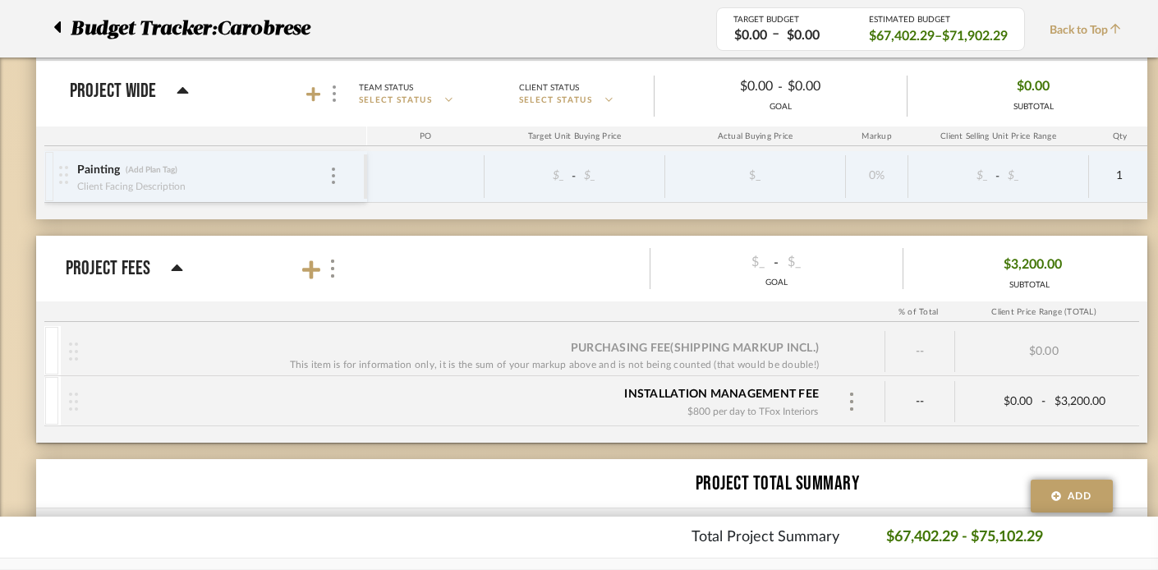
scroll to position [2438, 0]
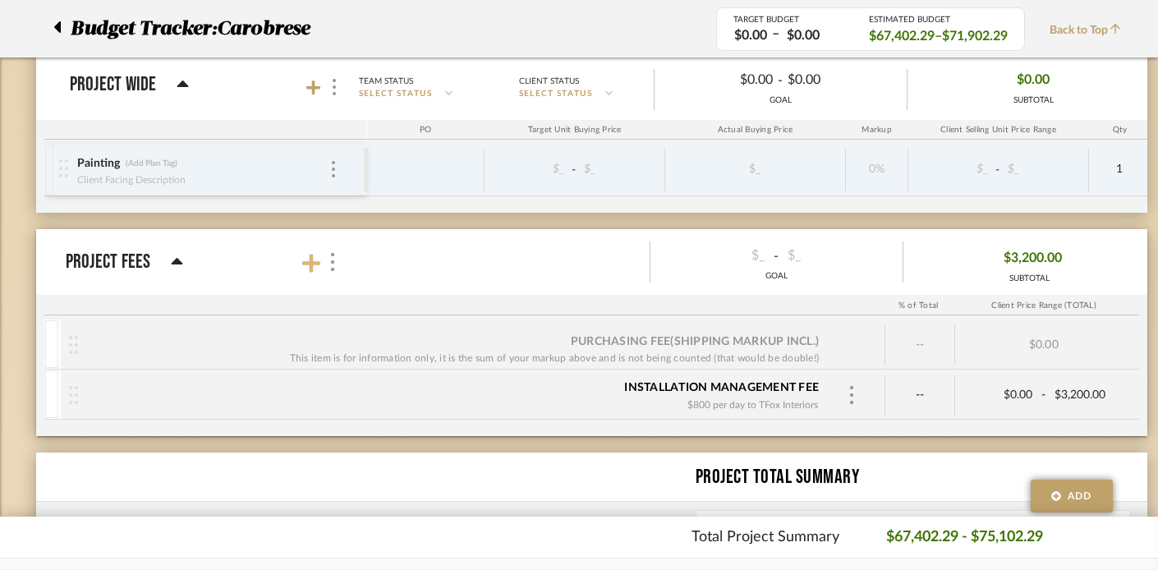
click at [311, 268] on icon at bounding box center [311, 263] width 18 height 18
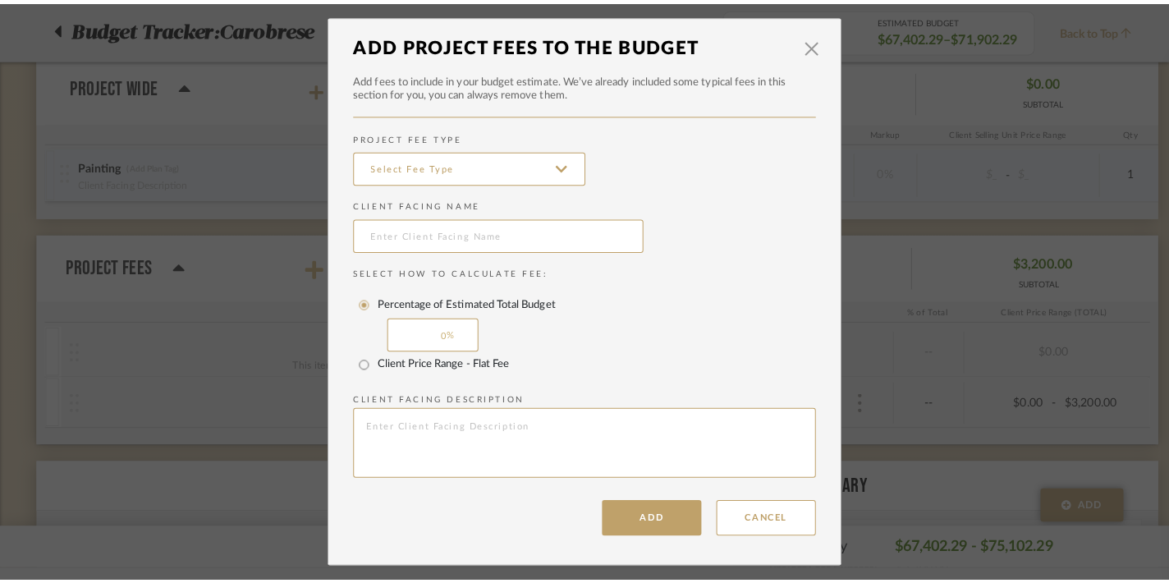
scroll to position [0, 0]
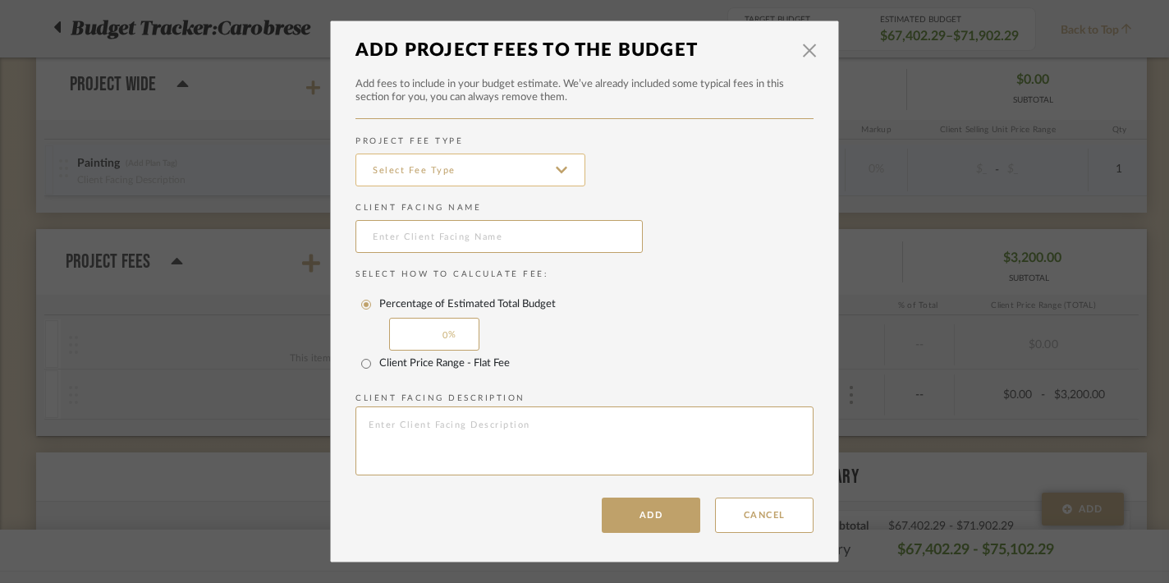
click at [395, 162] on input at bounding box center [470, 170] width 230 height 33
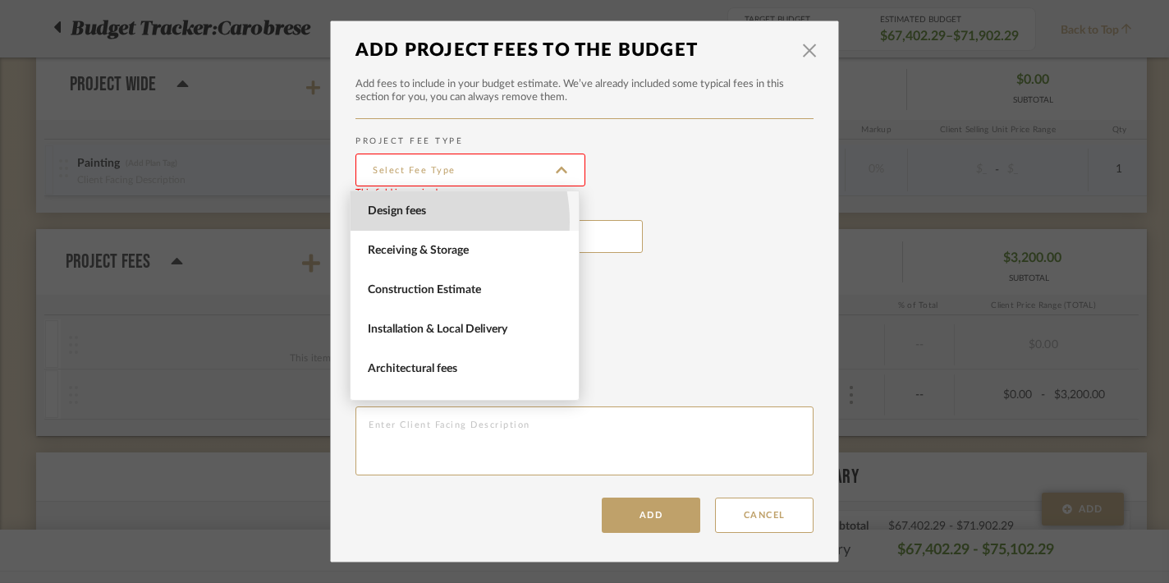
click at [402, 222] on span "Design fees" at bounding box center [465, 210] width 228 height 39
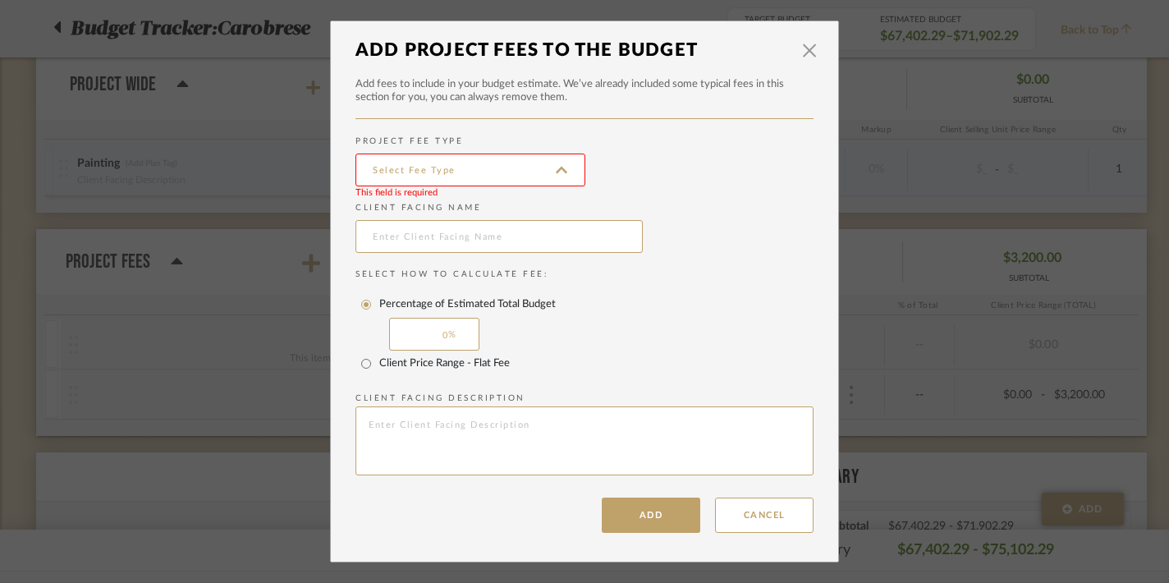
type input "Design fees"
click at [411, 238] on input "text" at bounding box center [498, 236] width 287 height 33
type input "Design and Planning Fee"
click at [416, 337] on input "0" at bounding box center [434, 334] width 90 height 33
type input "25"
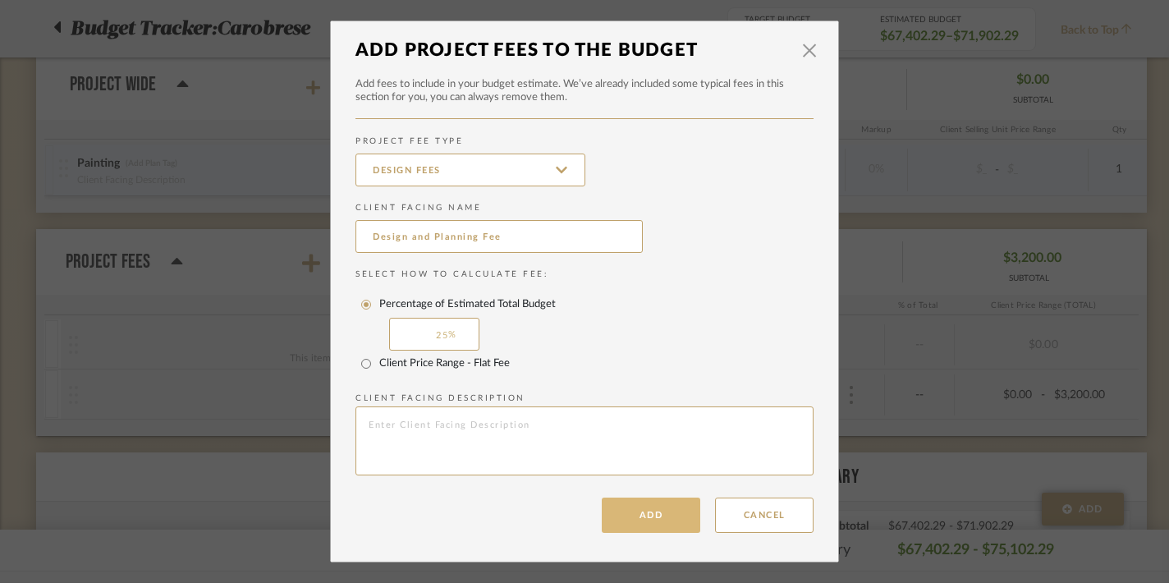
click at [632, 511] on button "Add" at bounding box center [651, 515] width 99 height 35
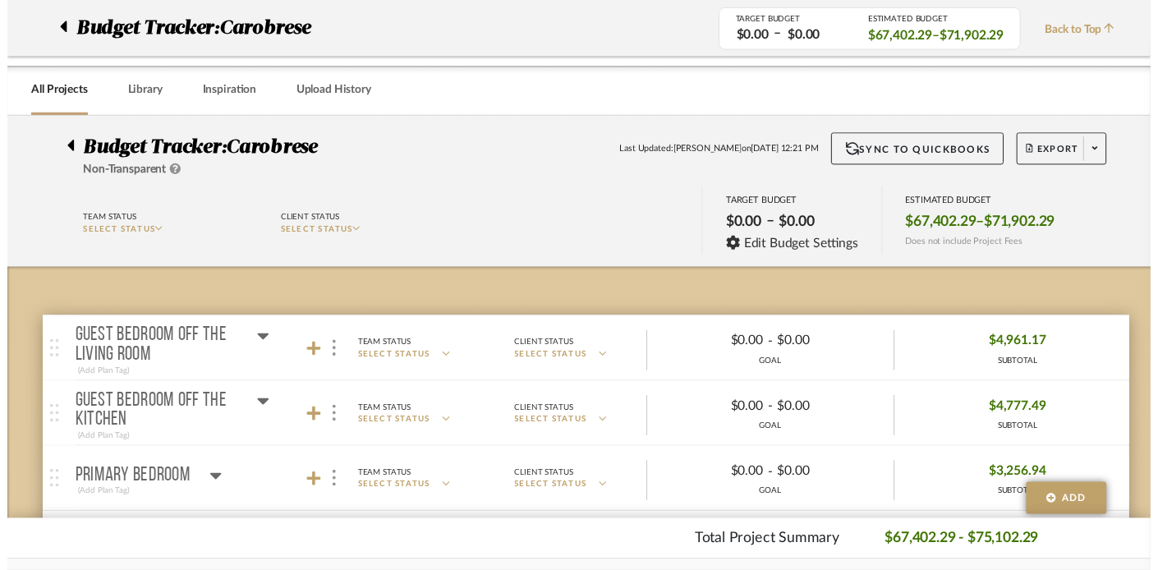
scroll to position [2438, 0]
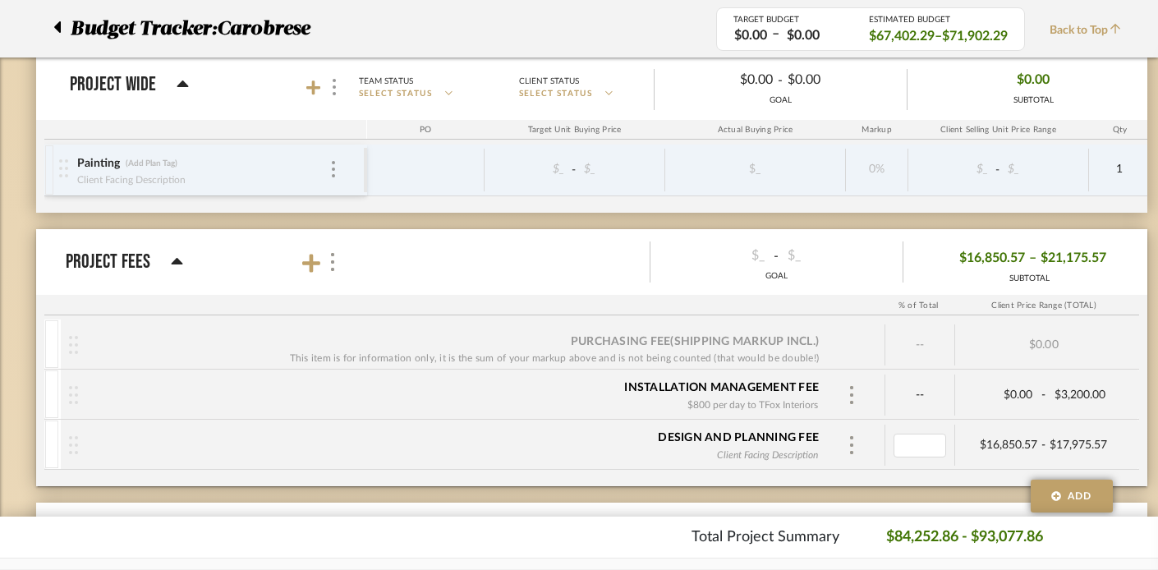
click at [531, 450] on div "Design and Planning Fee Client Facing Description" at bounding box center [453, 445] width 750 height 51
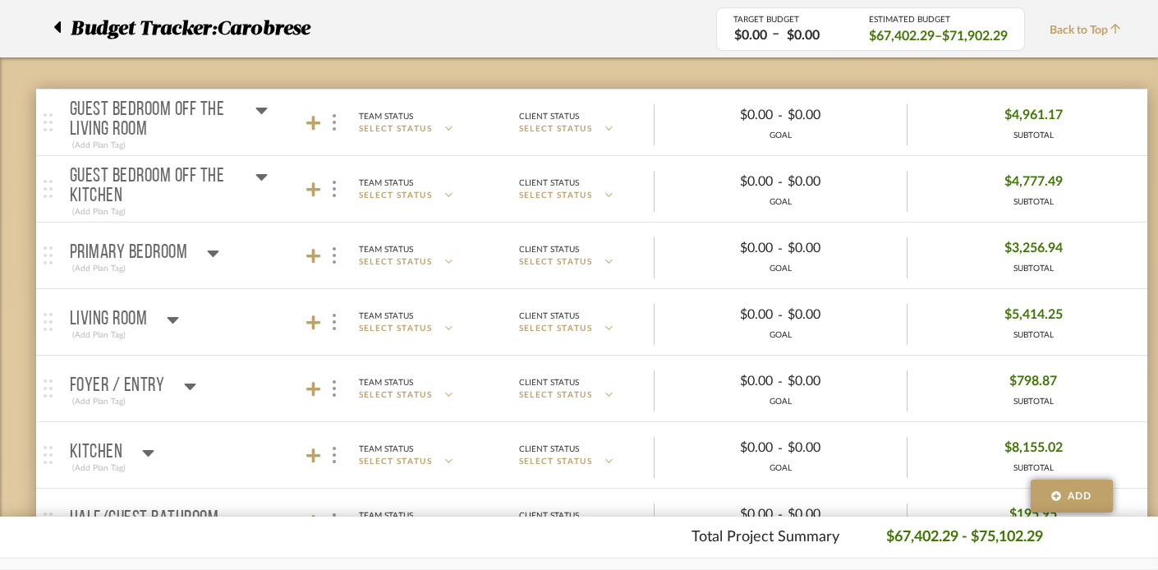
scroll to position [225, 0]
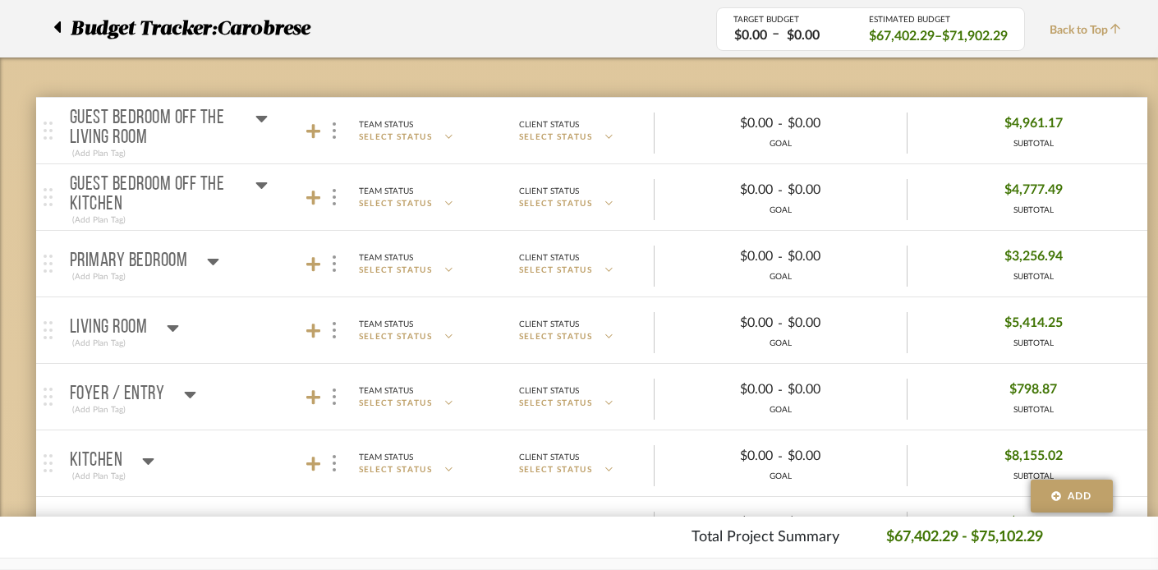
click at [213, 260] on icon at bounding box center [213, 262] width 11 height 7
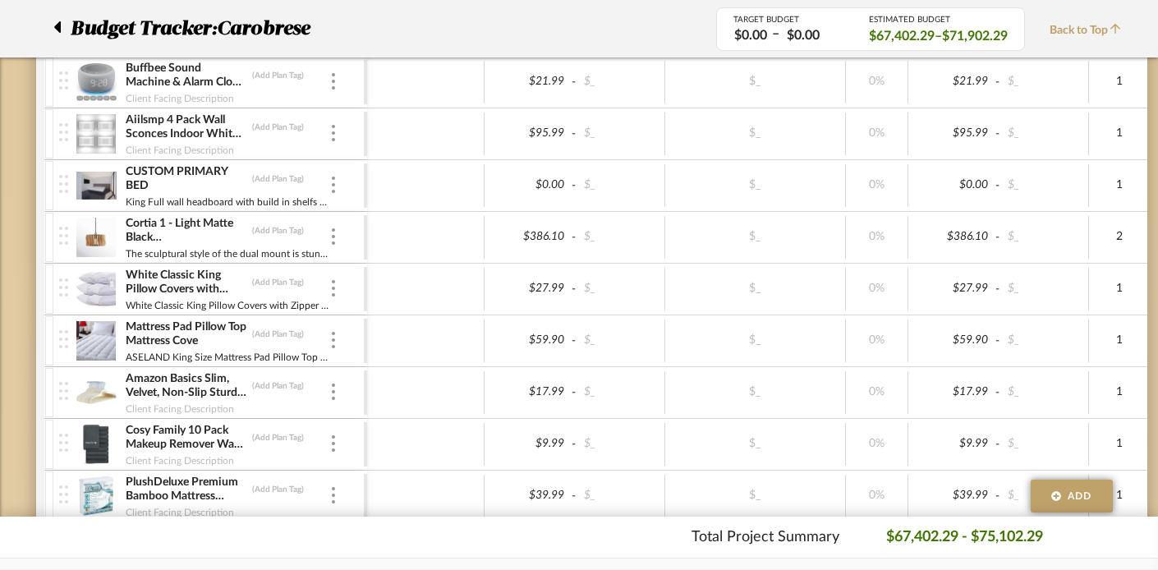
scroll to position [650, 0]
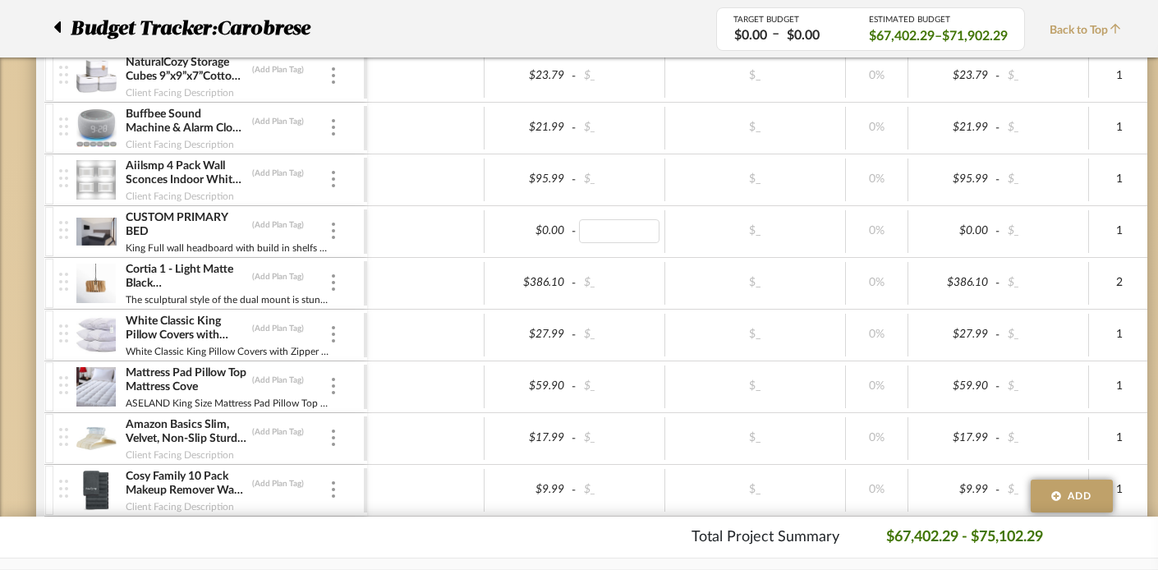
type input "3"
type input "2700"
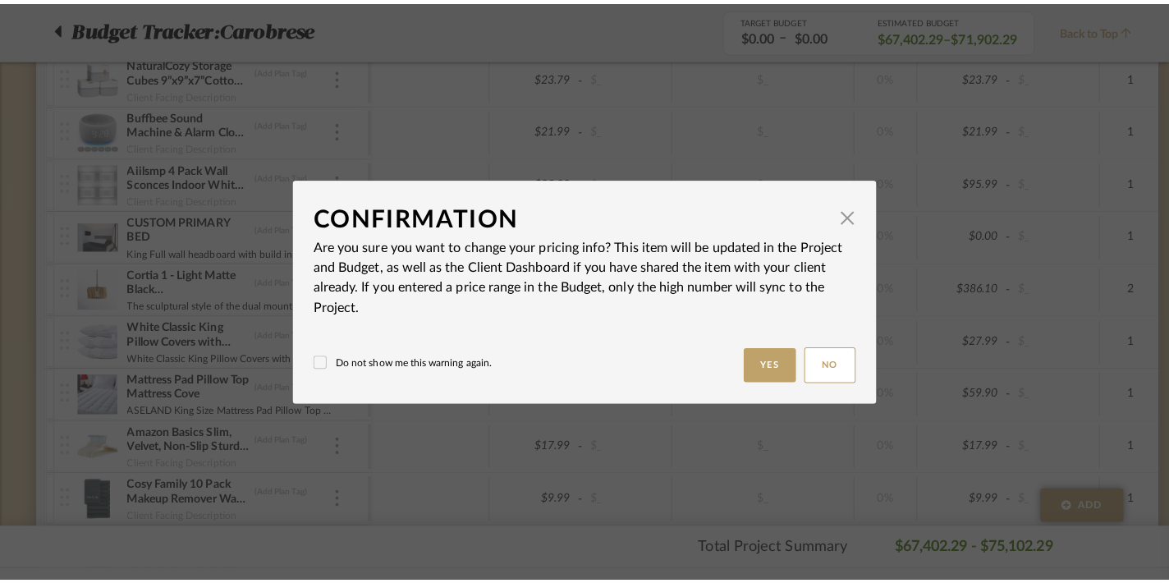
scroll to position [0, 0]
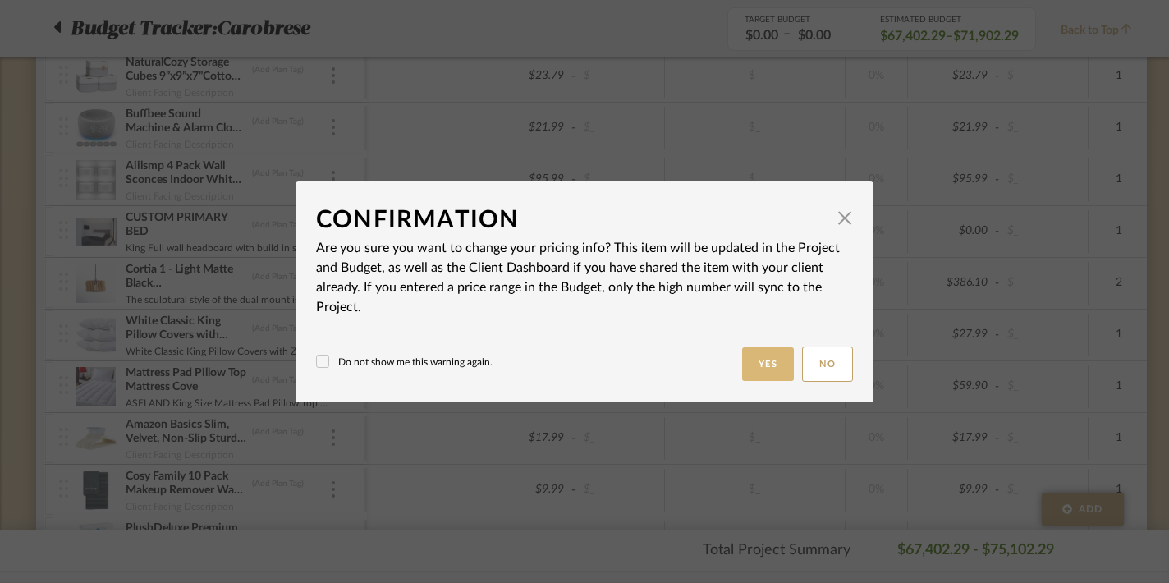
click at [766, 367] on button "Yes" at bounding box center [768, 364] width 53 height 34
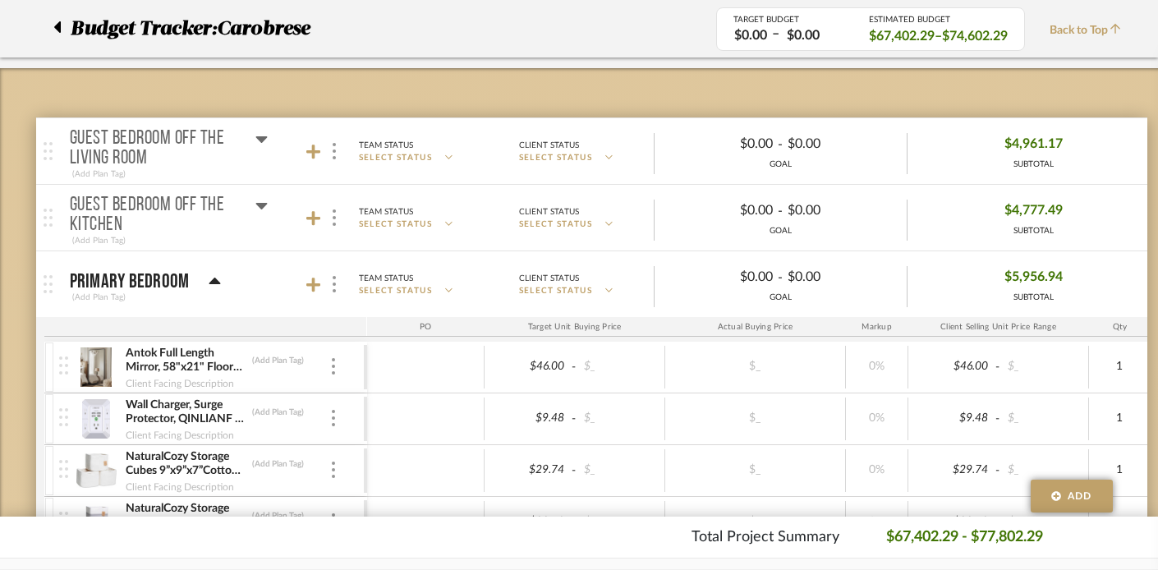
scroll to position [122, 0]
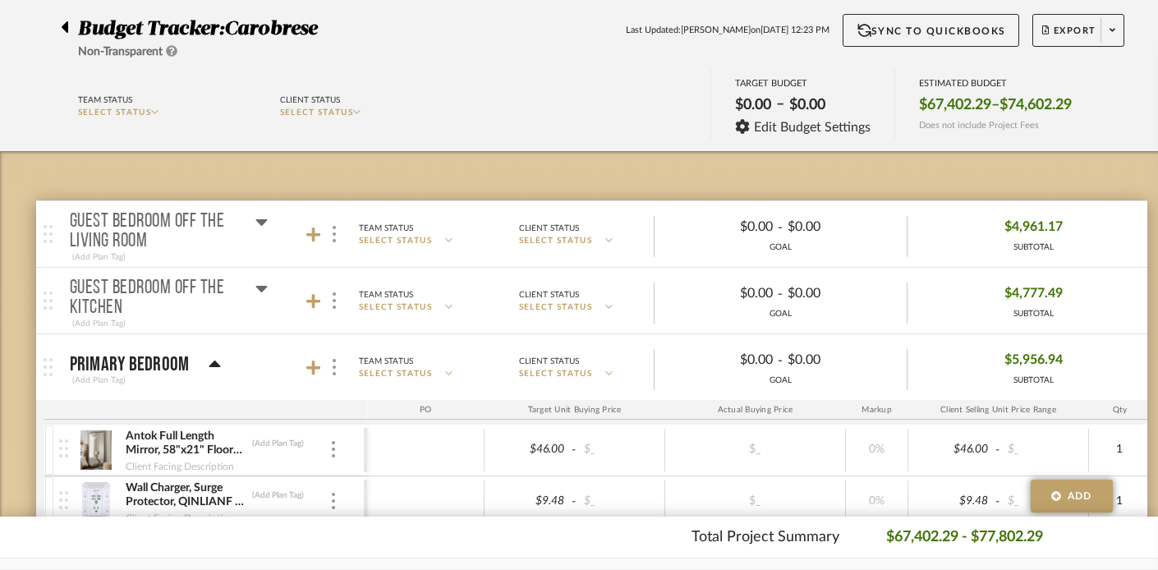
click at [259, 288] on icon at bounding box center [260, 289] width 11 height 7
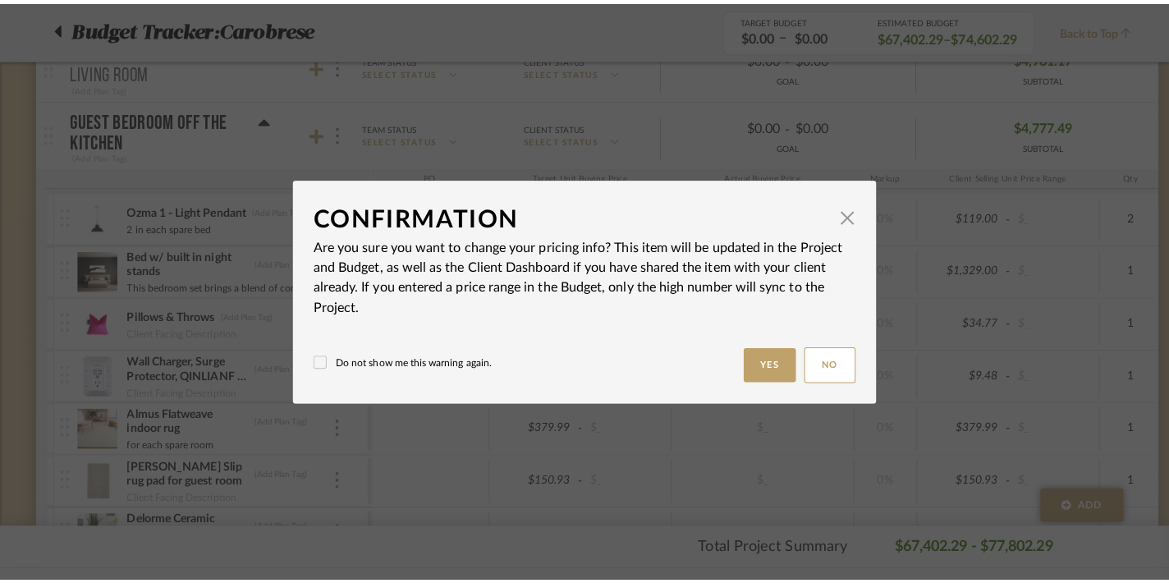
scroll to position [0, 0]
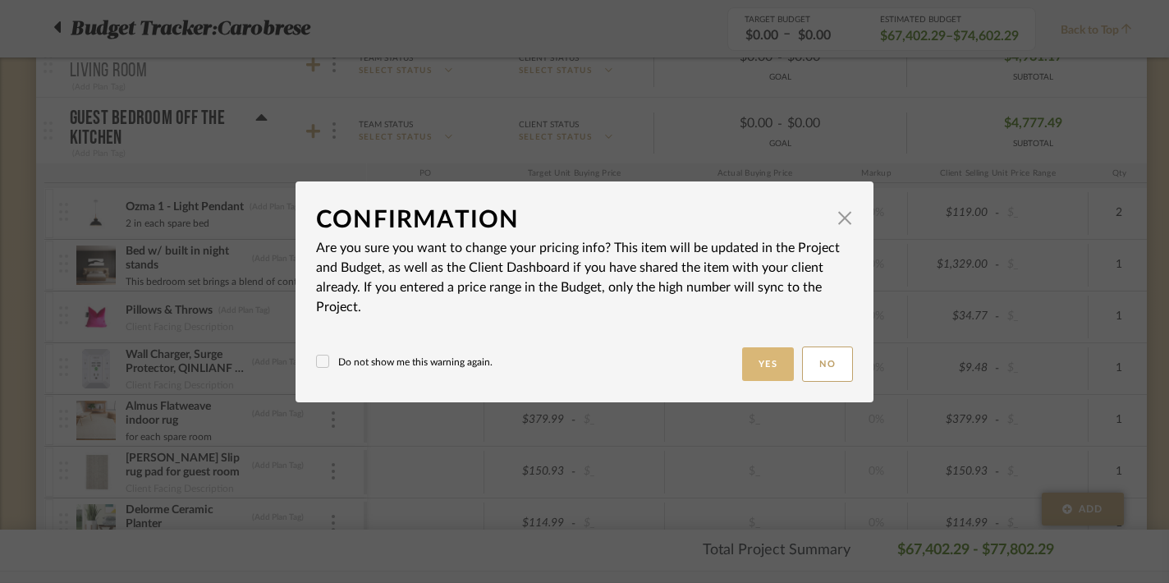
click at [755, 359] on button "Yes" at bounding box center [768, 364] width 53 height 34
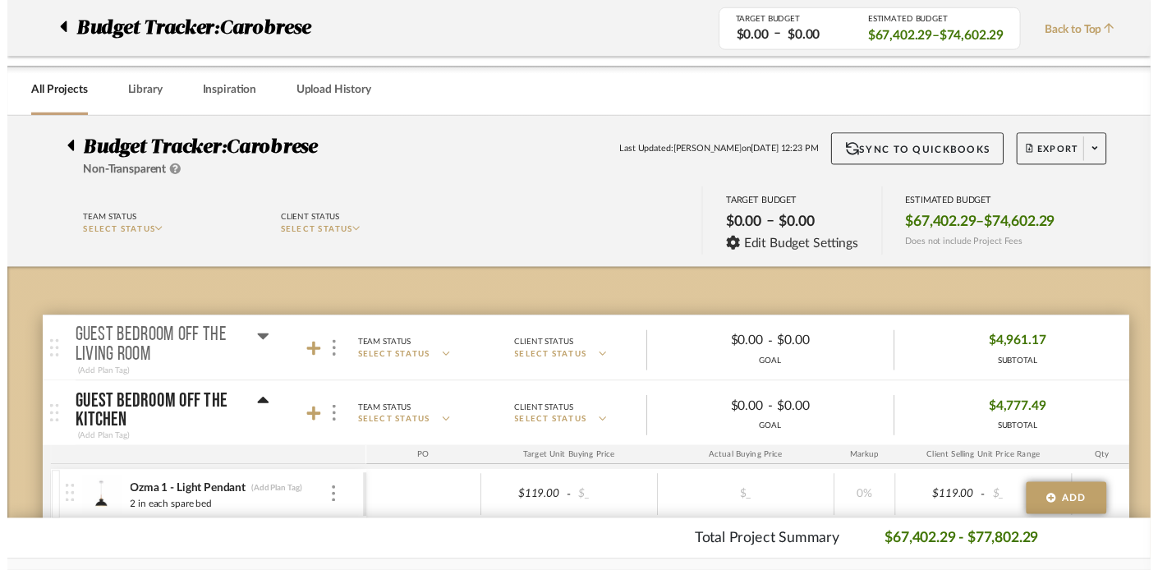
scroll to position [291, 0]
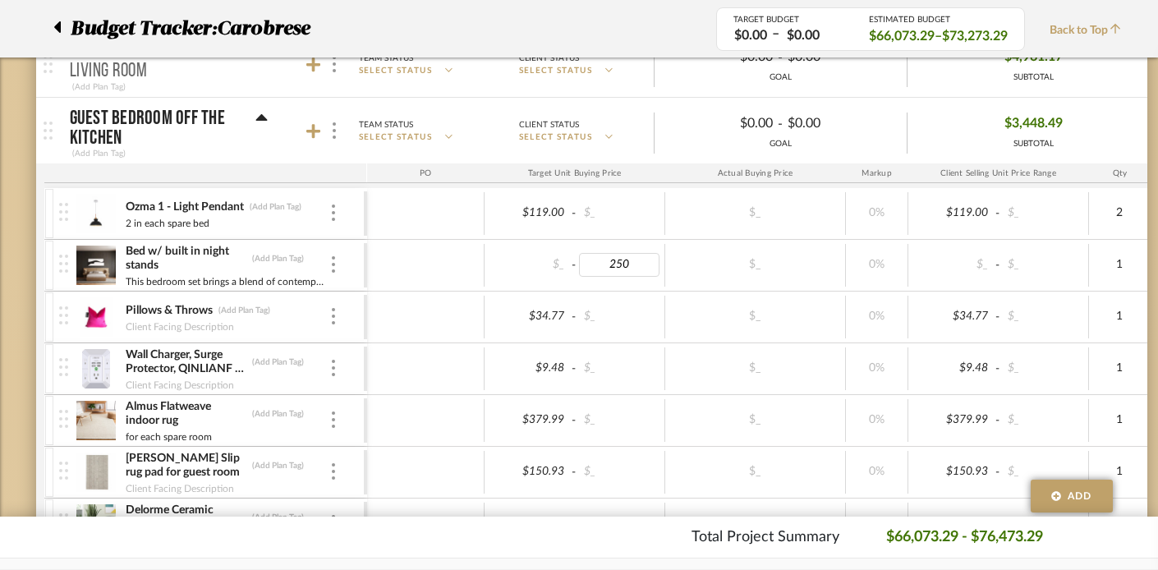
type input "2500"
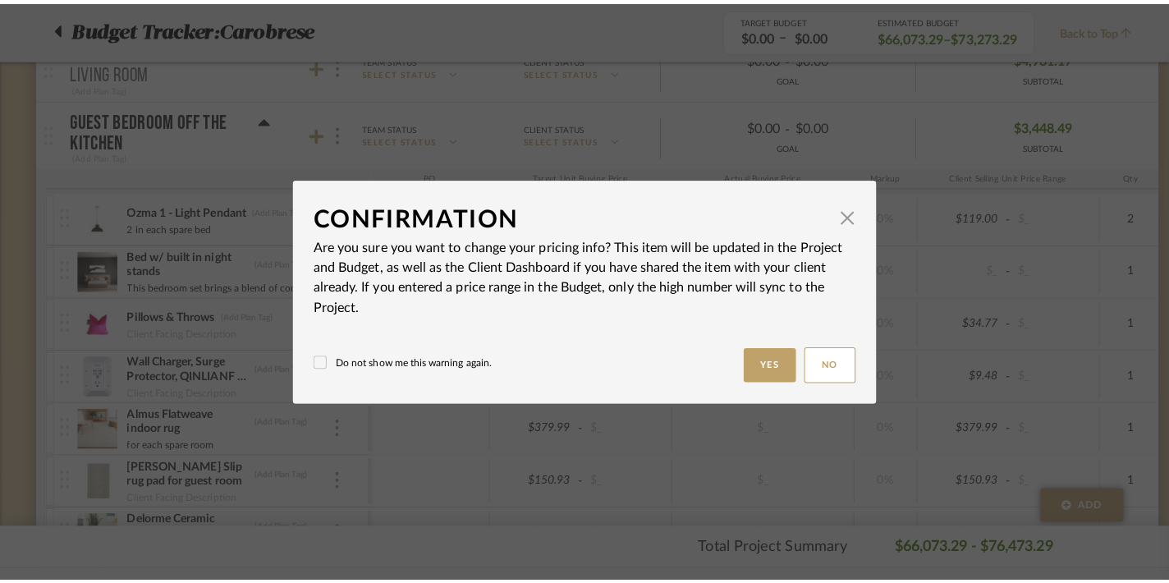
scroll to position [0, 0]
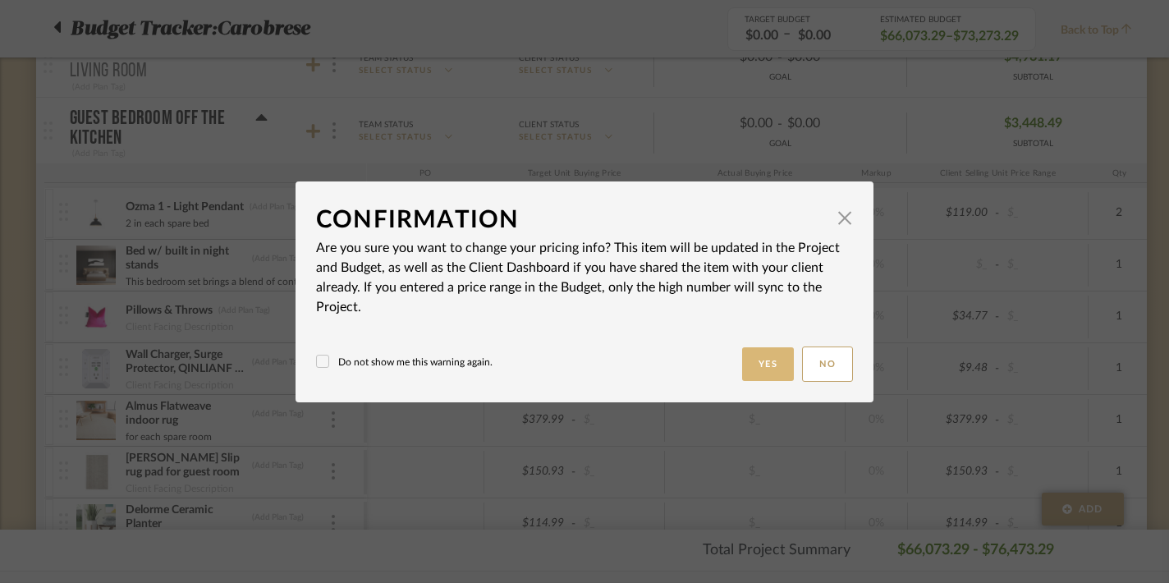
click at [749, 368] on button "Yes" at bounding box center [768, 364] width 53 height 34
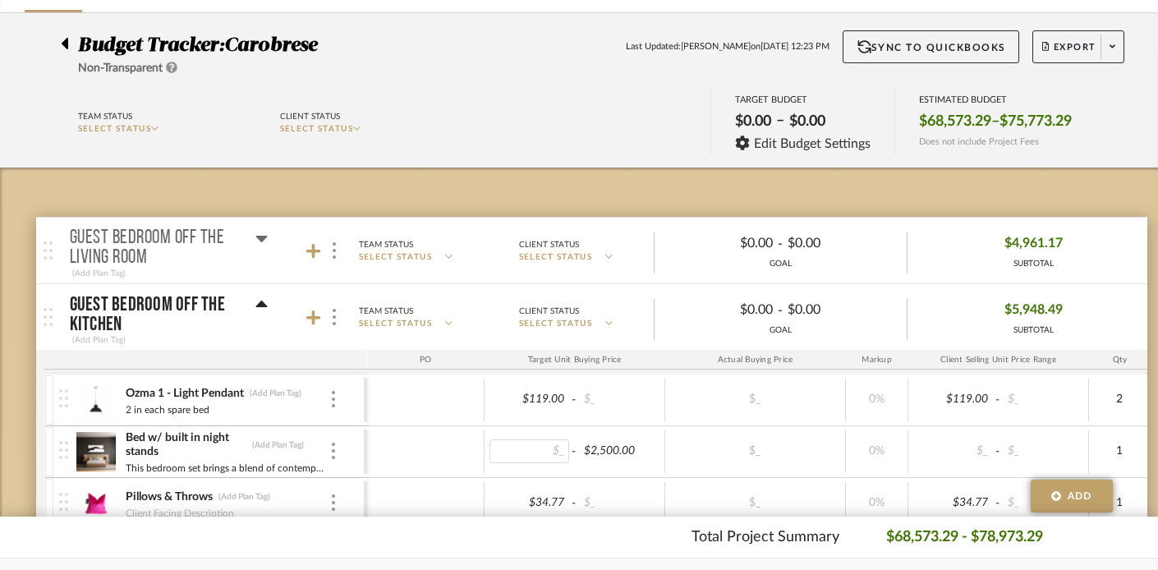
scroll to position [46, 0]
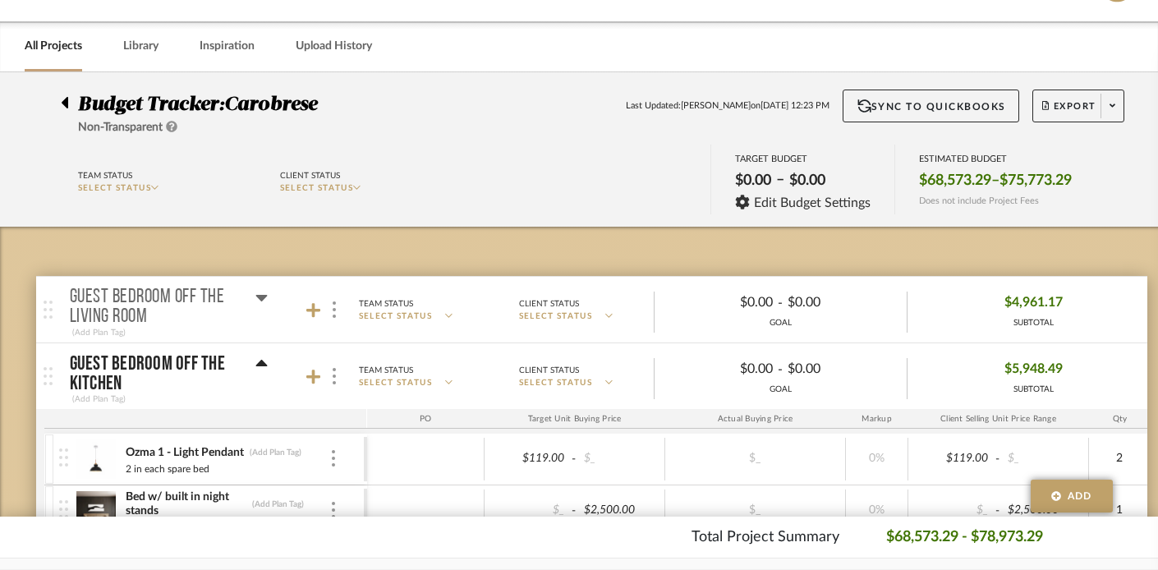
click at [261, 296] on icon at bounding box center [260, 298] width 11 height 7
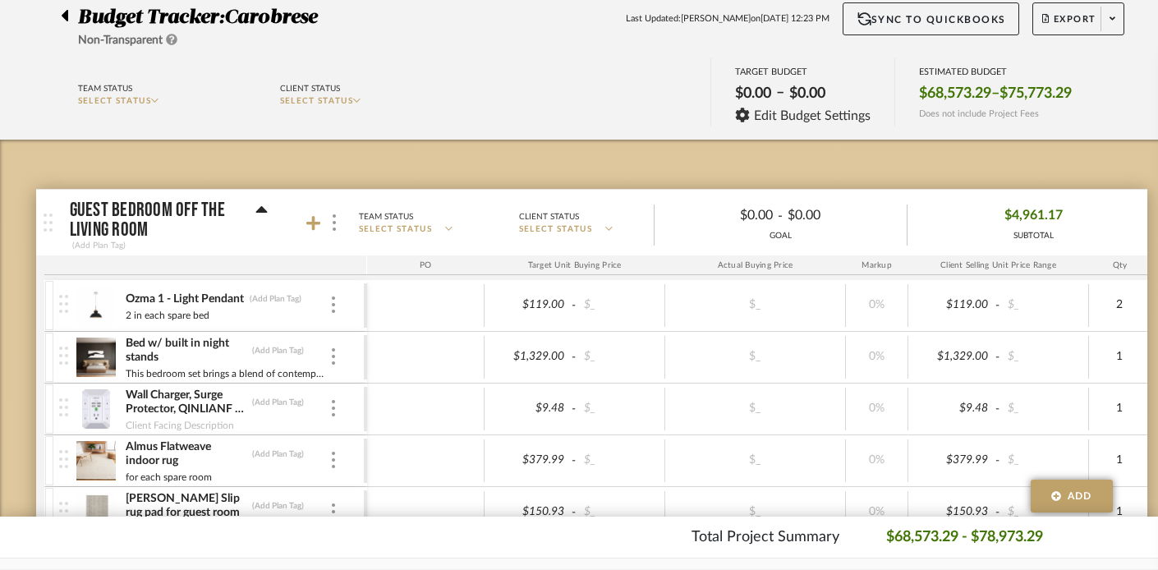
scroll to position [172, 0]
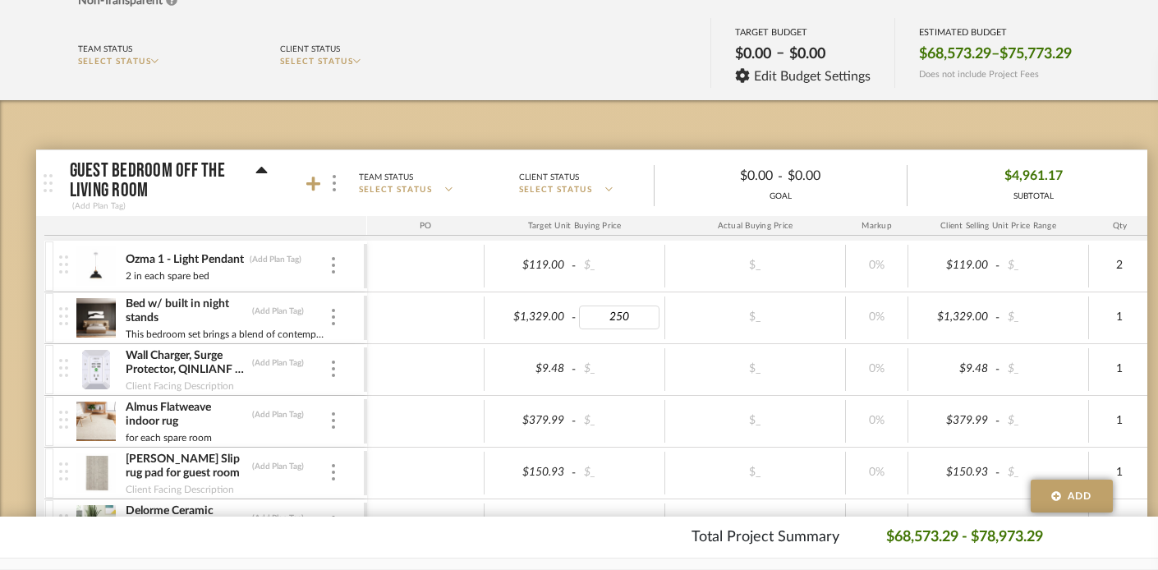
type input "2500"
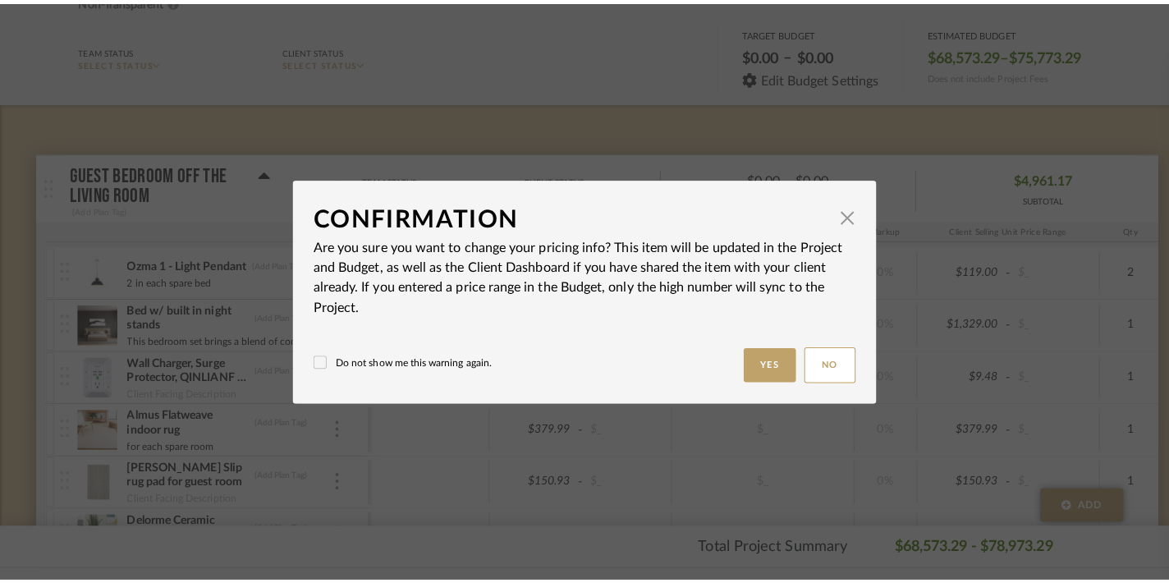
scroll to position [0, 0]
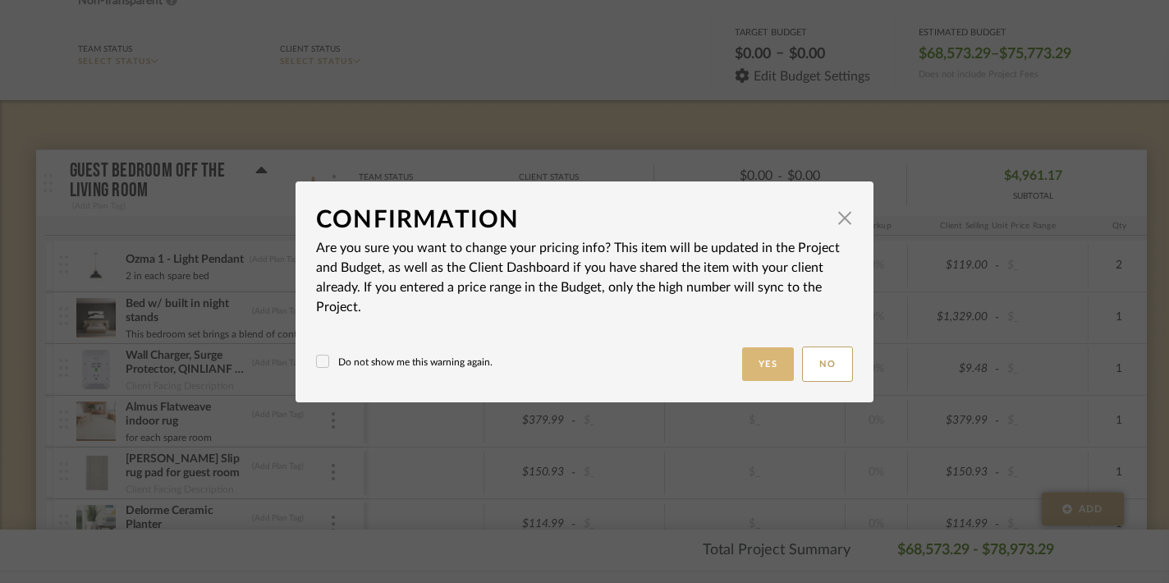
click at [748, 364] on button "Yes" at bounding box center [768, 364] width 53 height 34
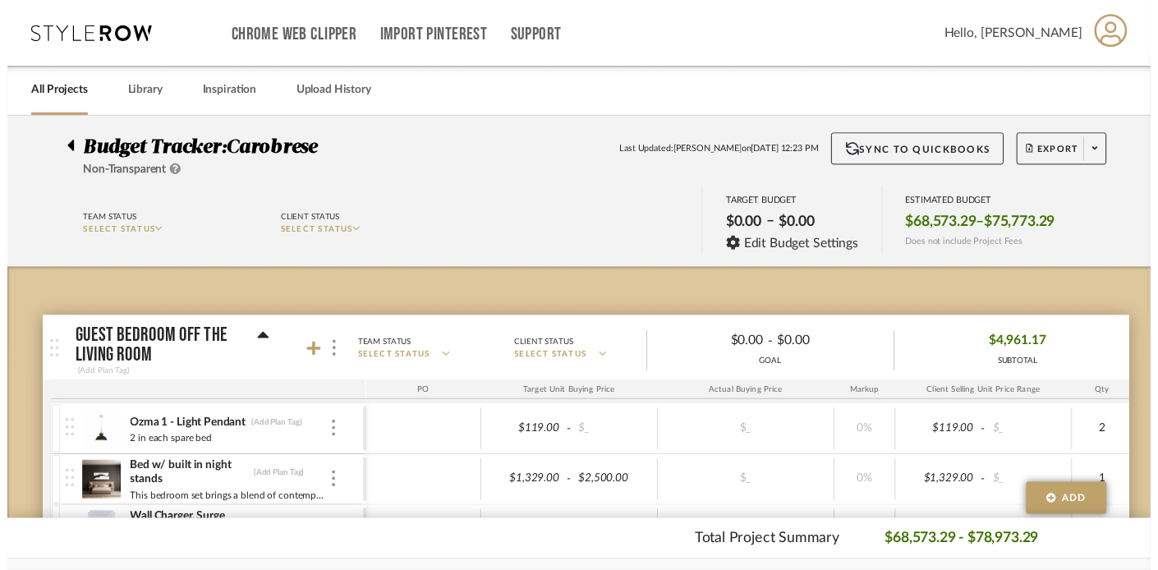
scroll to position [172, 0]
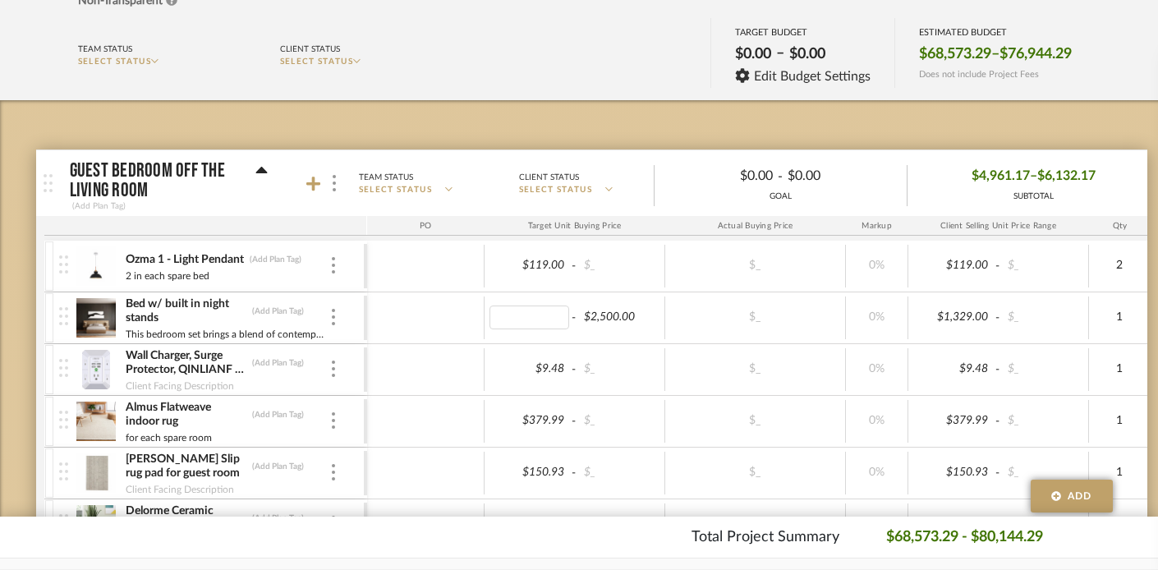
click at [435, 319] on body "Chrome Web Clipper Import Pinterest Support All Projects Library Inspiration Up…" at bounding box center [579, 113] width 1158 height 570
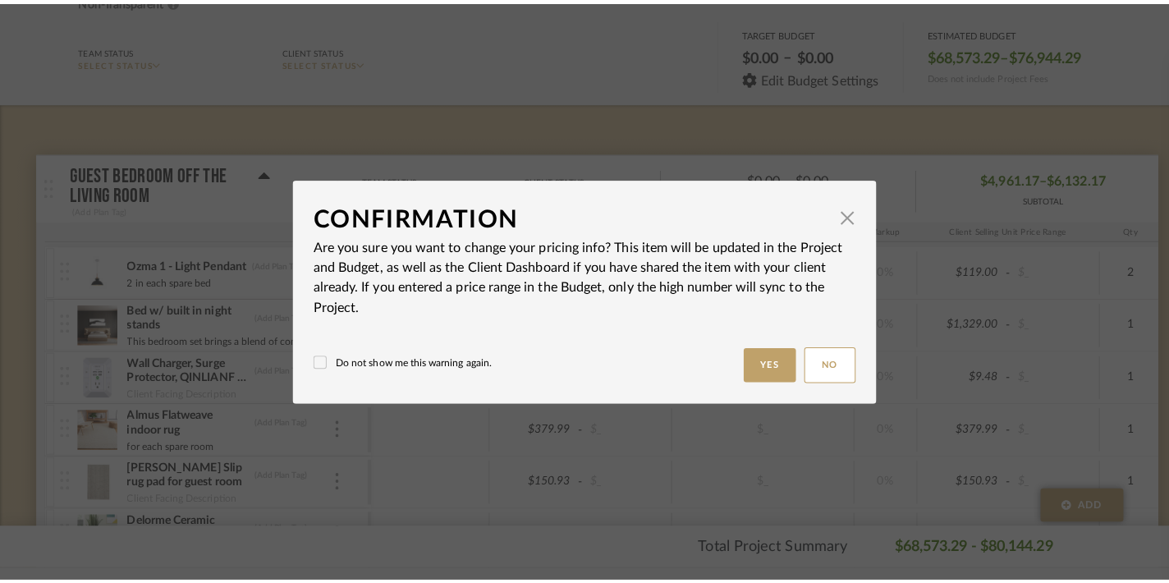
scroll to position [0, 0]
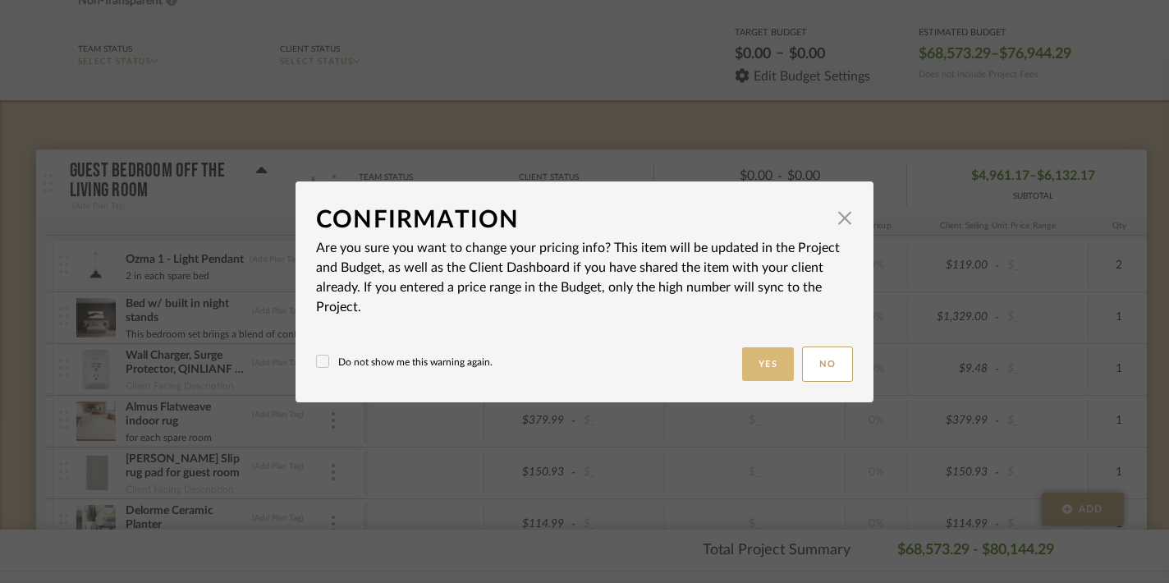
click at [750, 359] on button "Yes" at bounding box center [768, 364] width 53 height 34
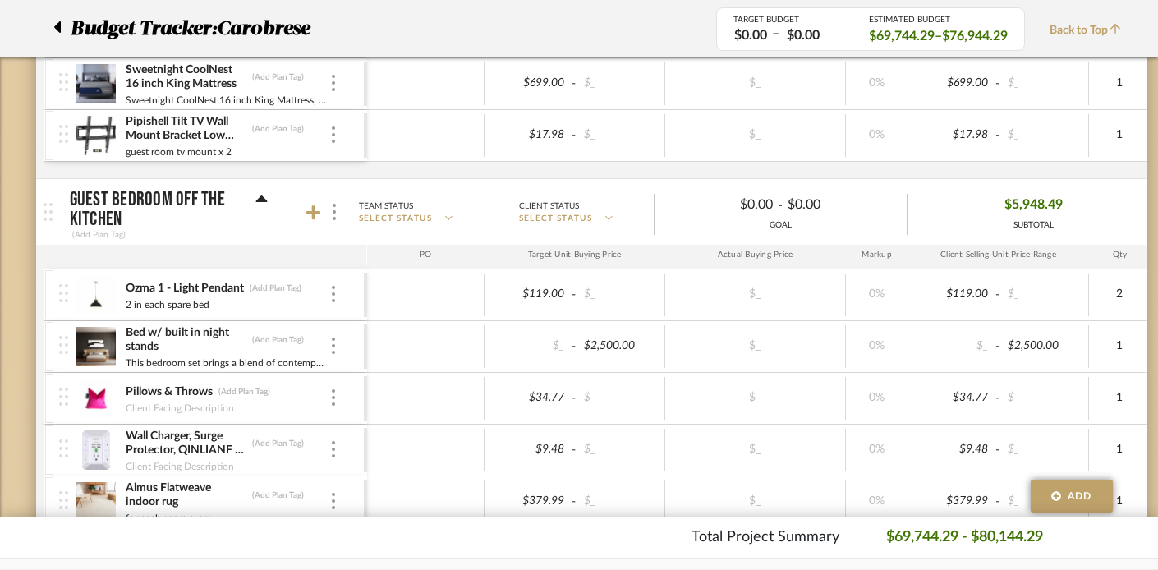
scroll to position [1690, 0]
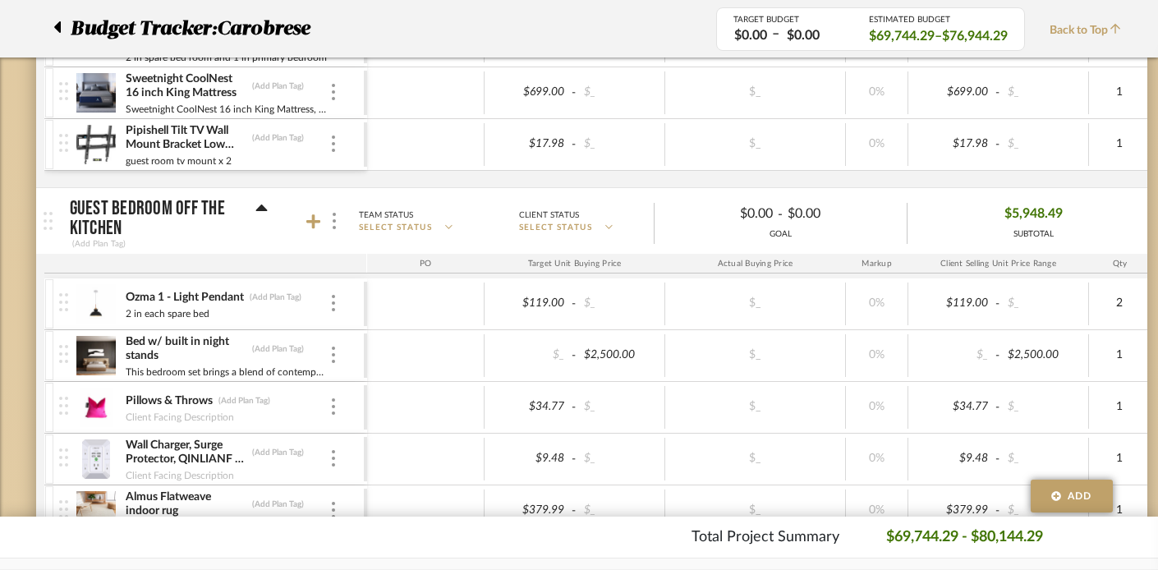
click at [262, 201] on icon at bounding box center [261, 209] width 12 height 20
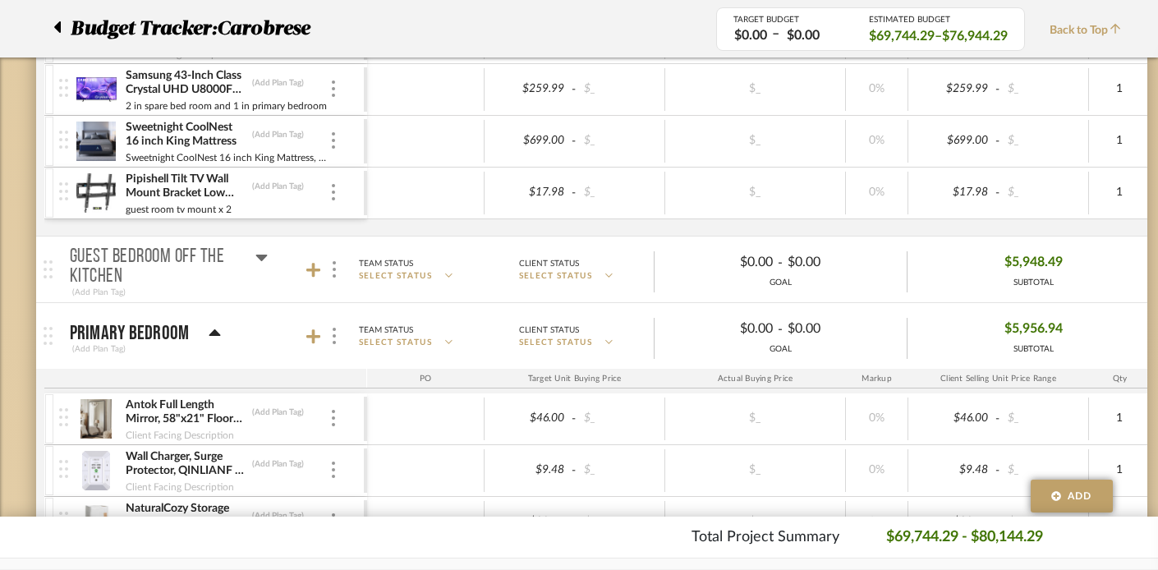
scroll to position [1640, 0]
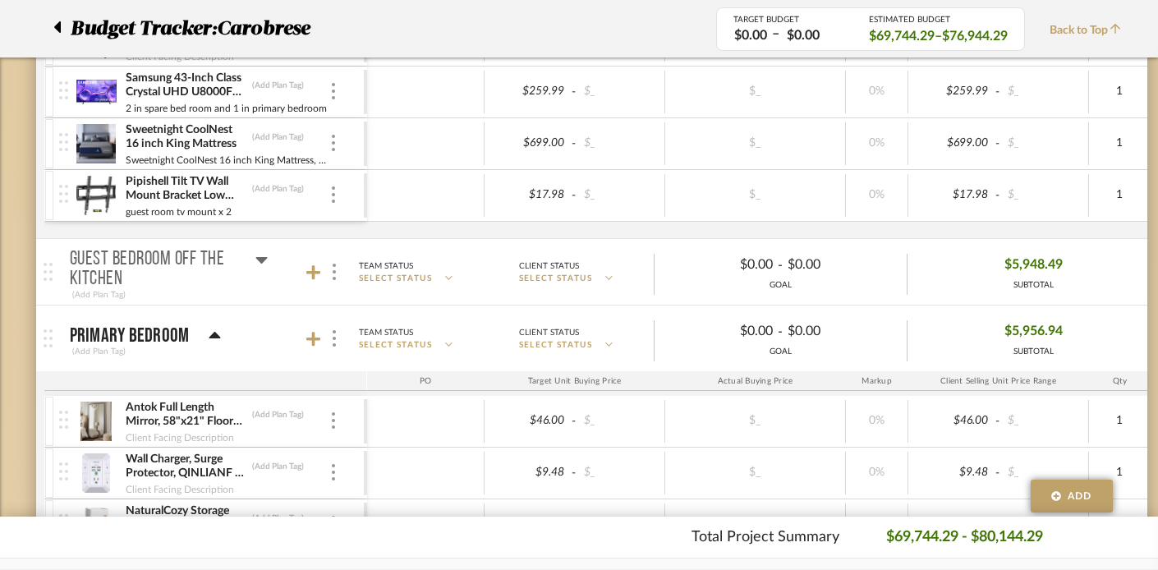
click at [215, 334] on icon at bounding box center [214, 335] width 11 height 7
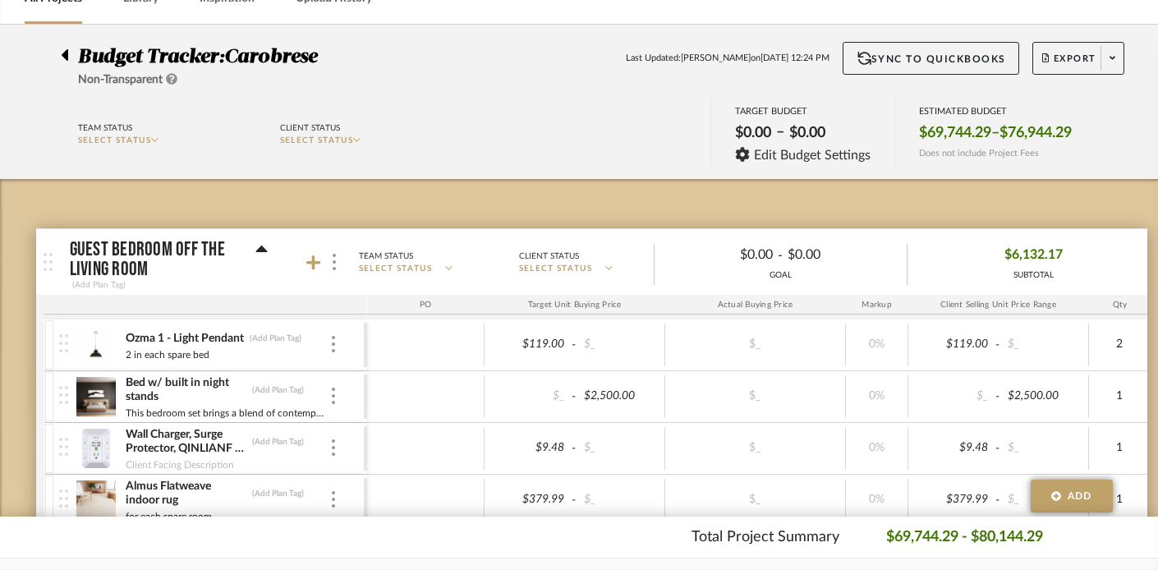
scroll to position [44, 0]
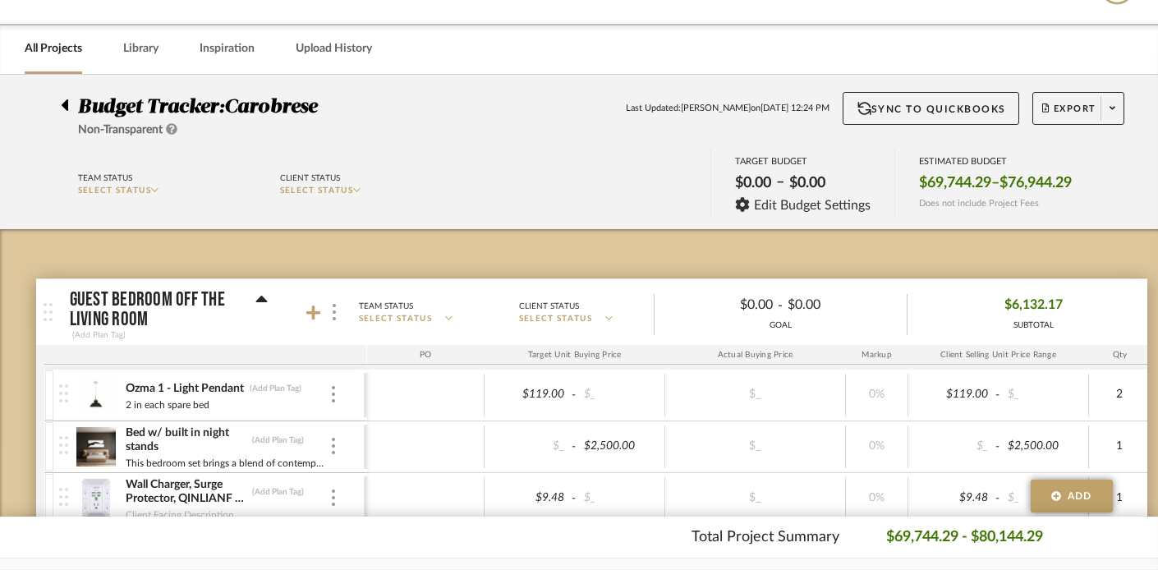
click at [258, 298] on icon at bounding box center [260, 299] width 11 height 7
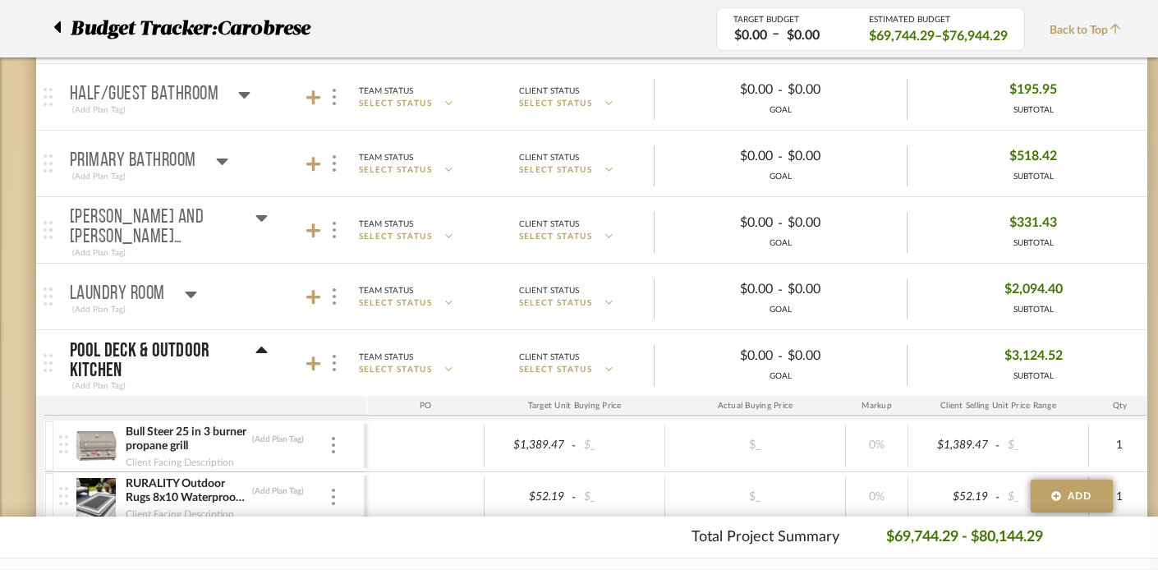
scroll to position [660, 0]
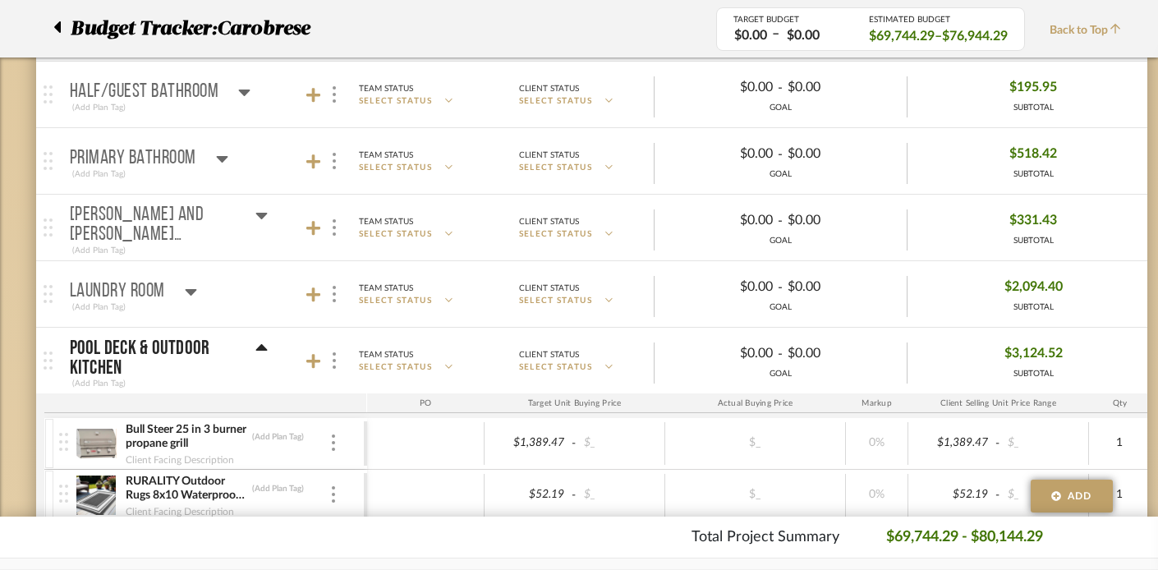
click at [262, 343] on icon at bounding box center [261, 348] width 12 height 20
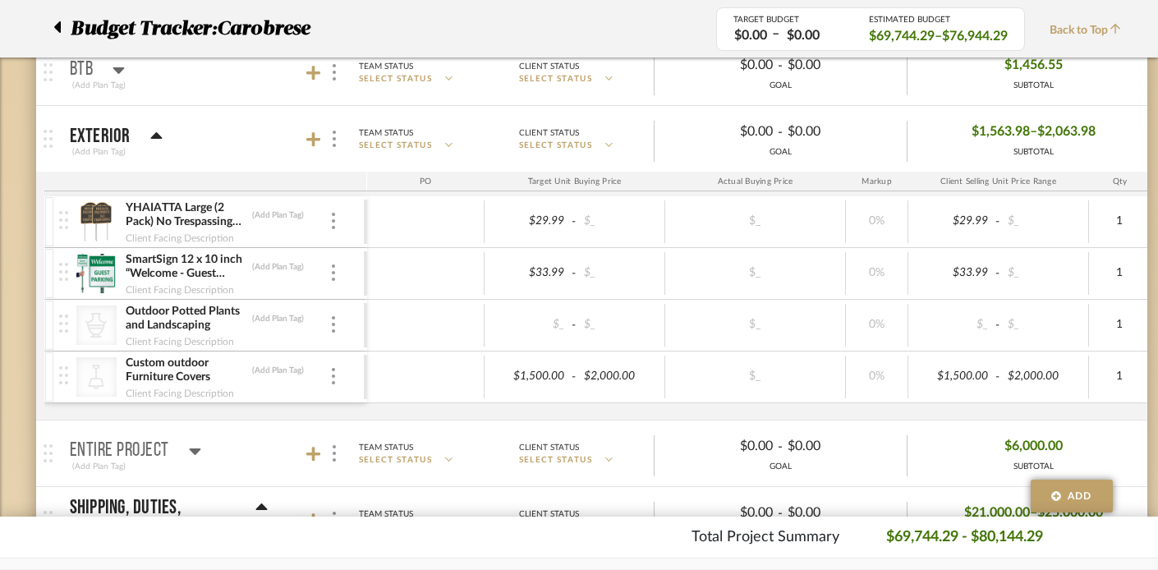
scroll to position [1119, 0]
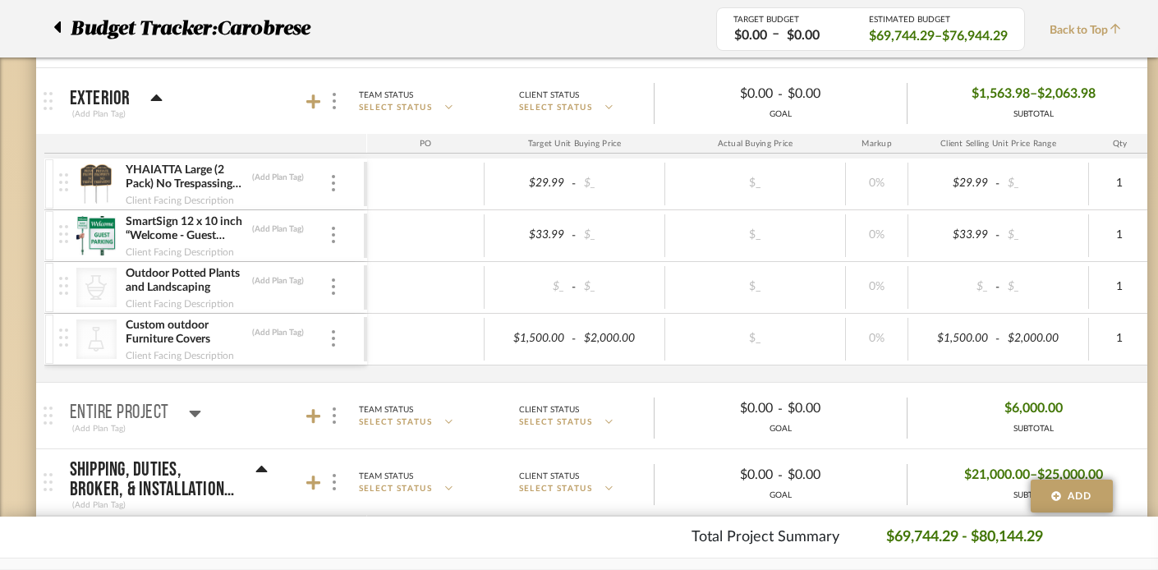
click at [157, 97] on icon at bounding box center [155, 97] width 11 height 7
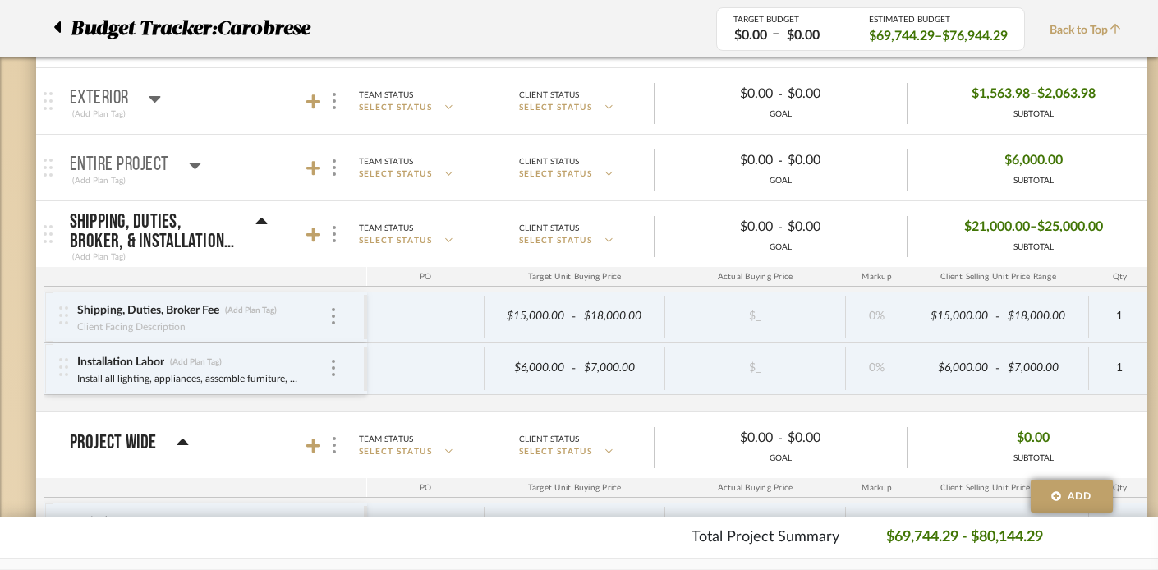
click at [260, 220] on icon at bounding box center [260, 221] width 11 height 7
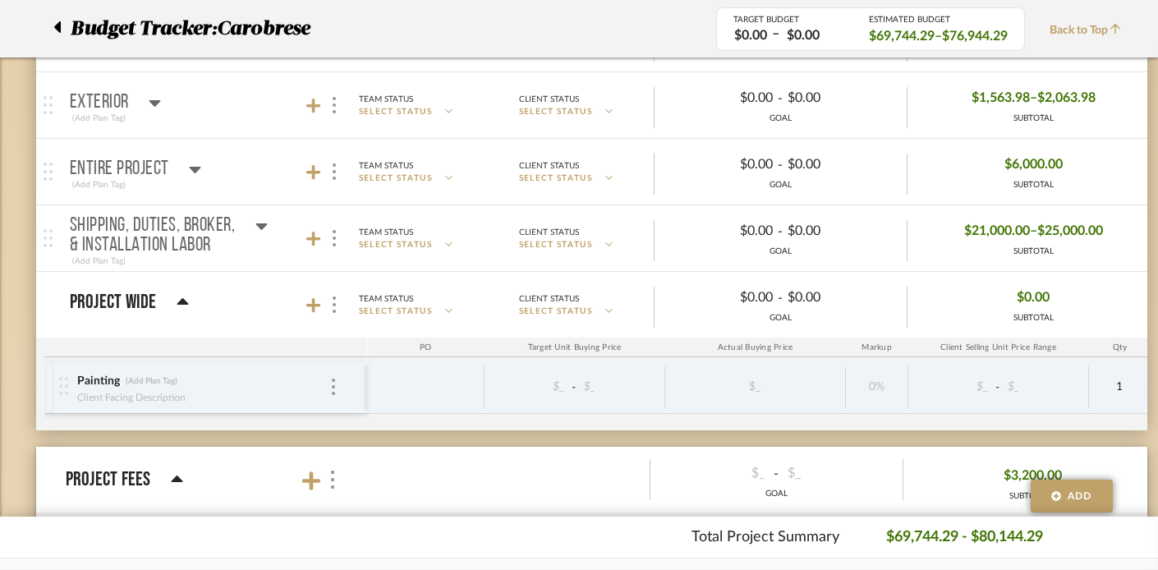
scroll to position [1074, 0]
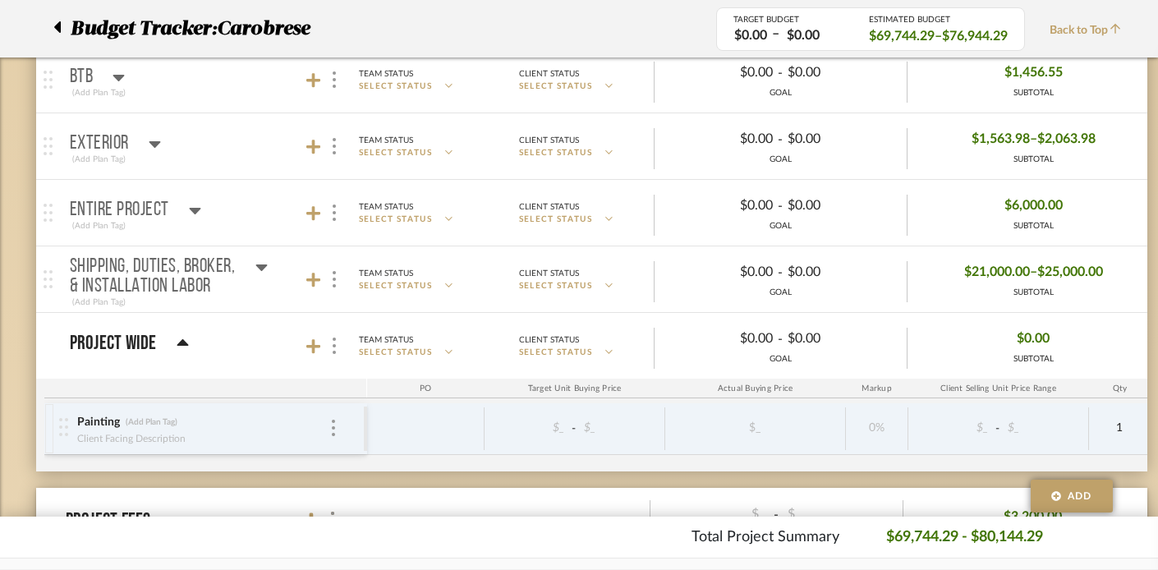
click at [258, 259] on icon at bounding box center [261, 267] width 12 height 20
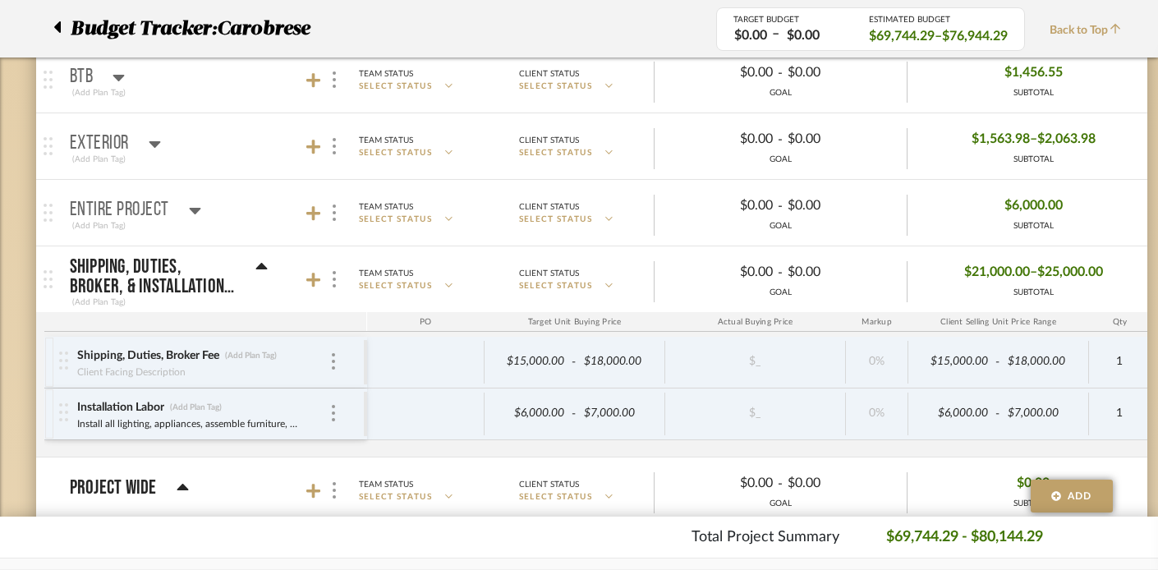
click at [193, 204] on icon at bounding box center [195, 210] width 12 height 20
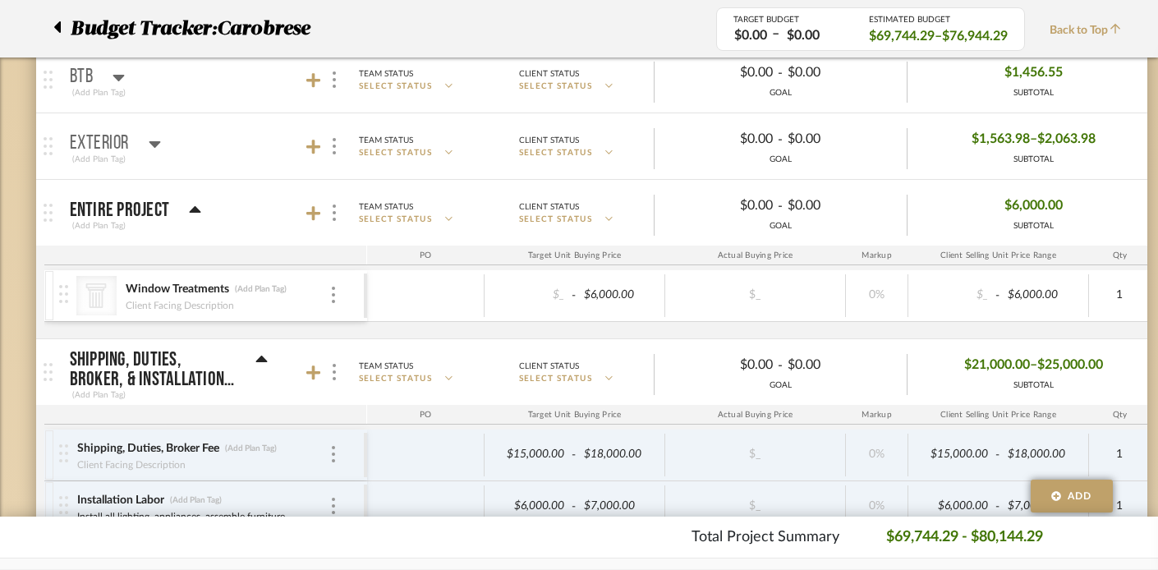
click at [149, 136] on icon at bounding box center [155, 144] width 12 height 20
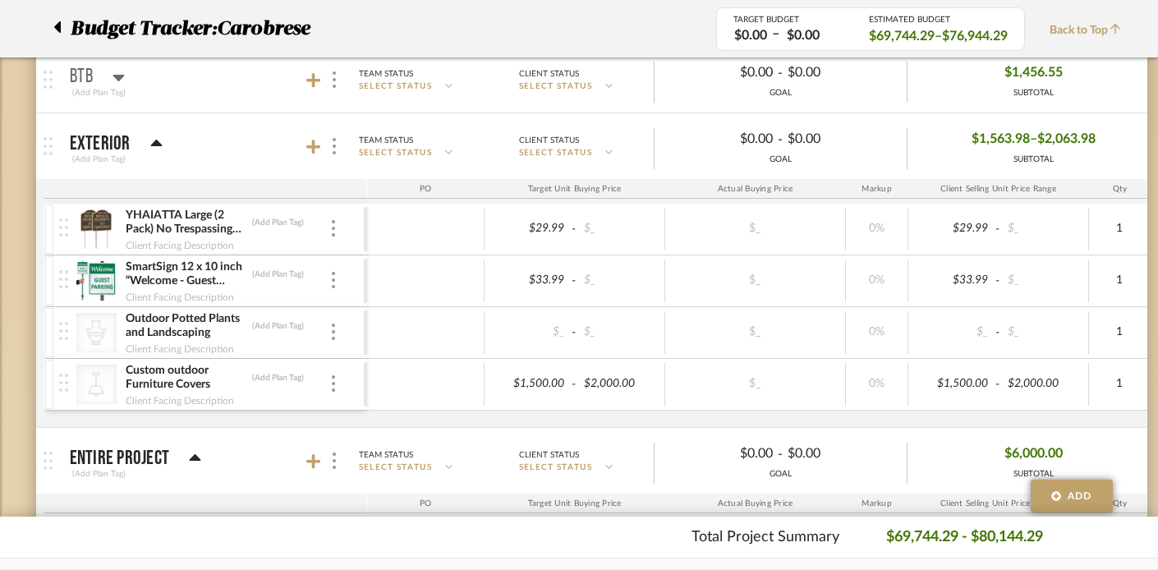
click at [118, 72] on icon at bounding box center [118, 77] width 12 height 20
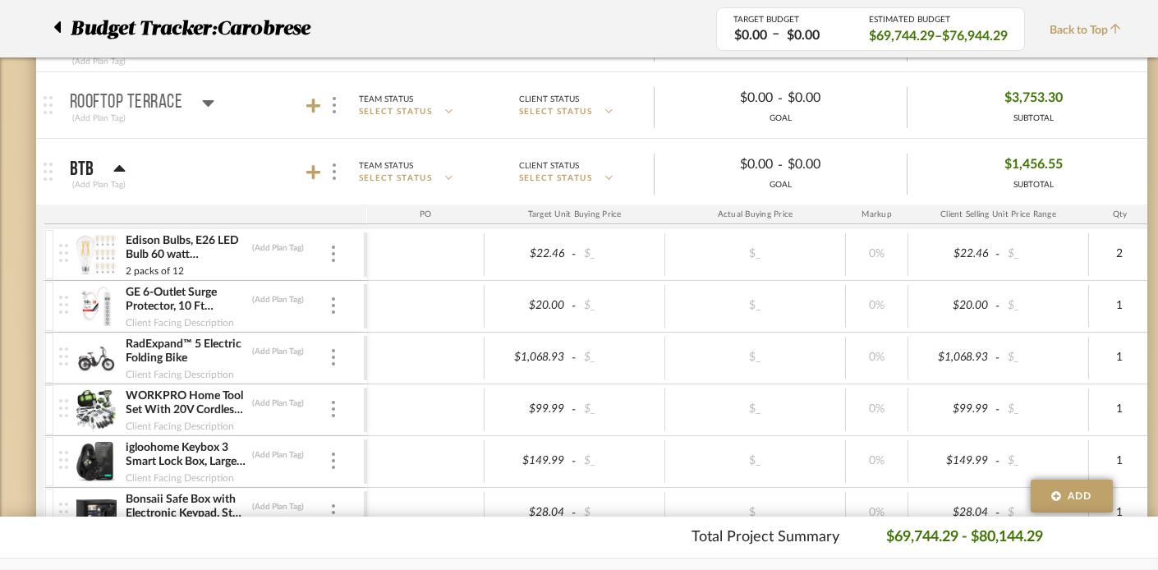
scroll to position [927, 0]
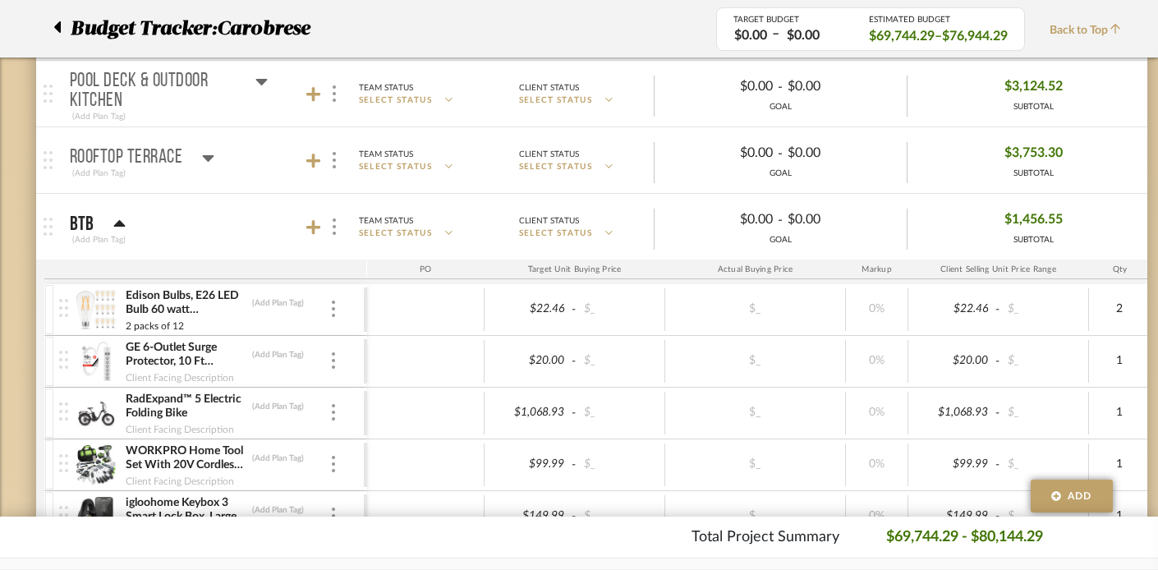
click at [118, 220] on icon at bounding box center [119, 223] width 11 height 7
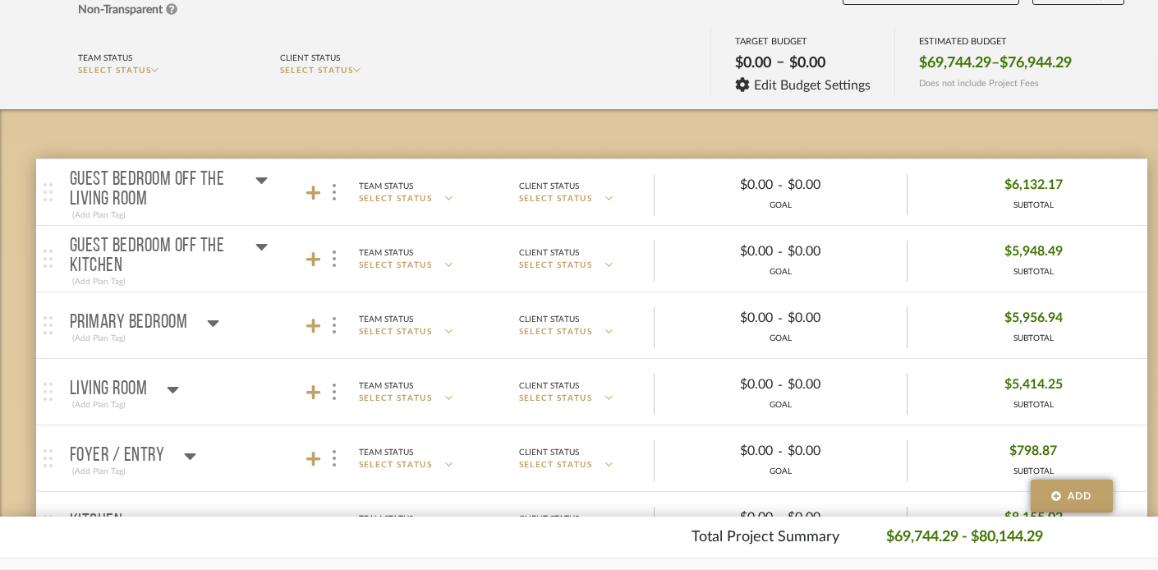
scroll to position [80, 0]
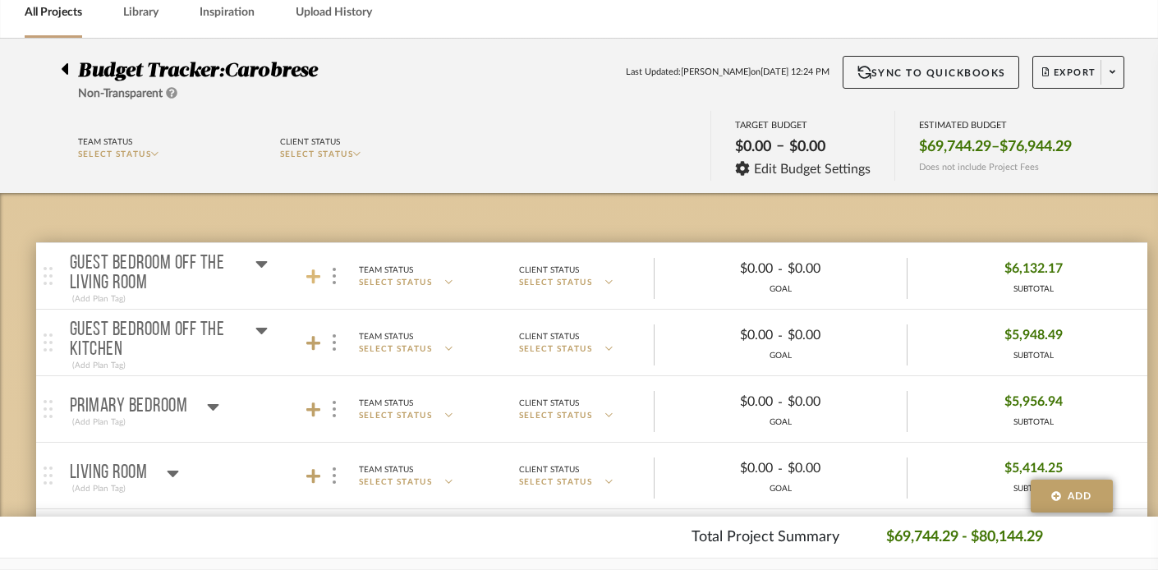
click at [311, 275] on icon at bounding box center [313, 276] width 15 height 15
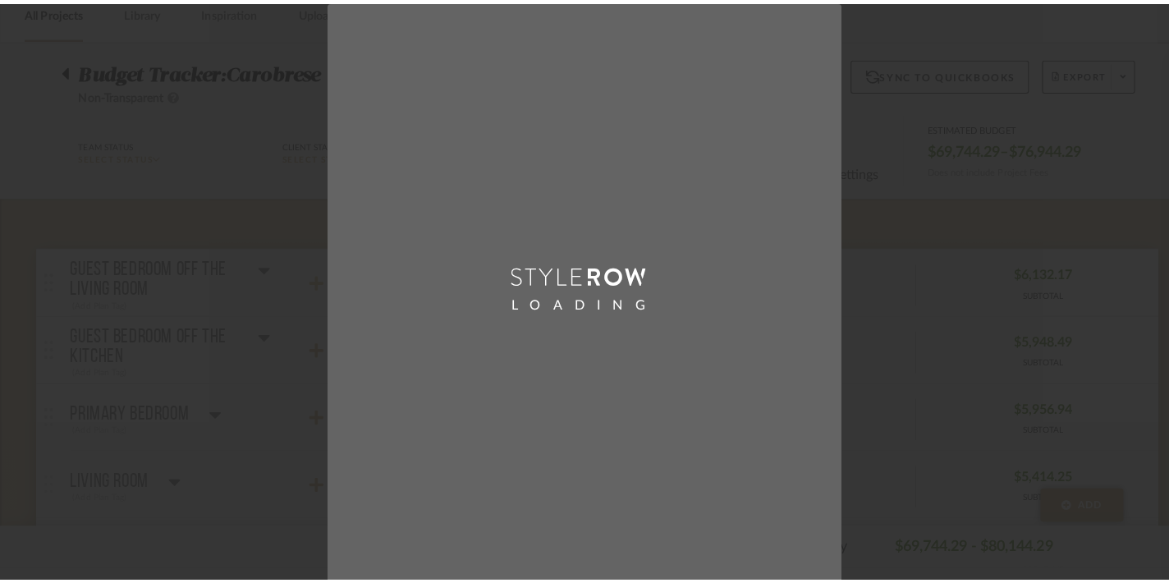
scroll to position [0, 0]
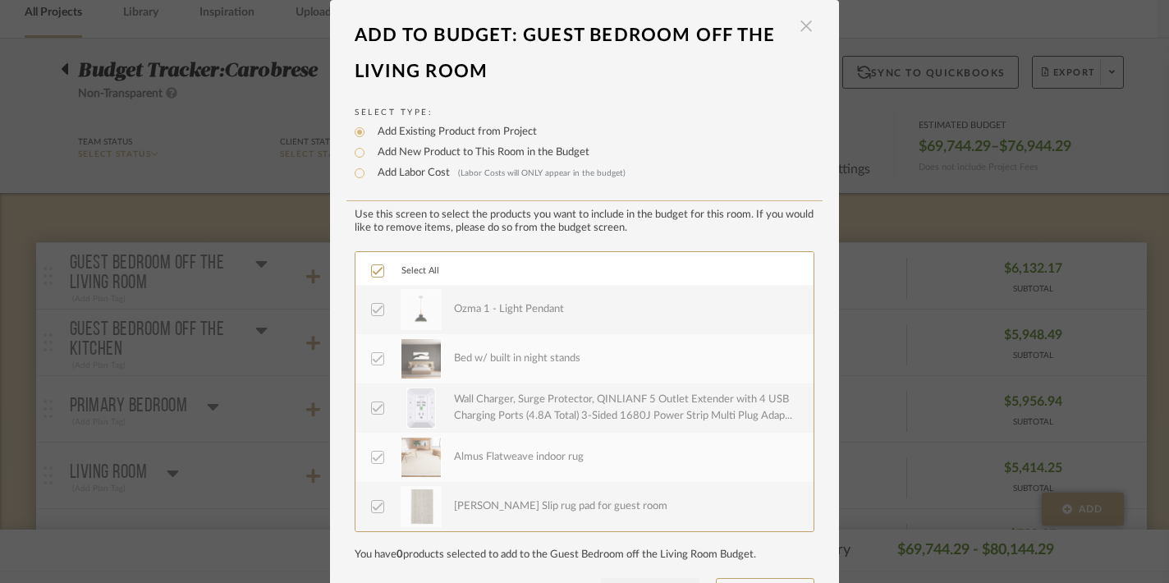
click at [801, 25] on span "button" at bounding box center [806, 26] width 33 height 33
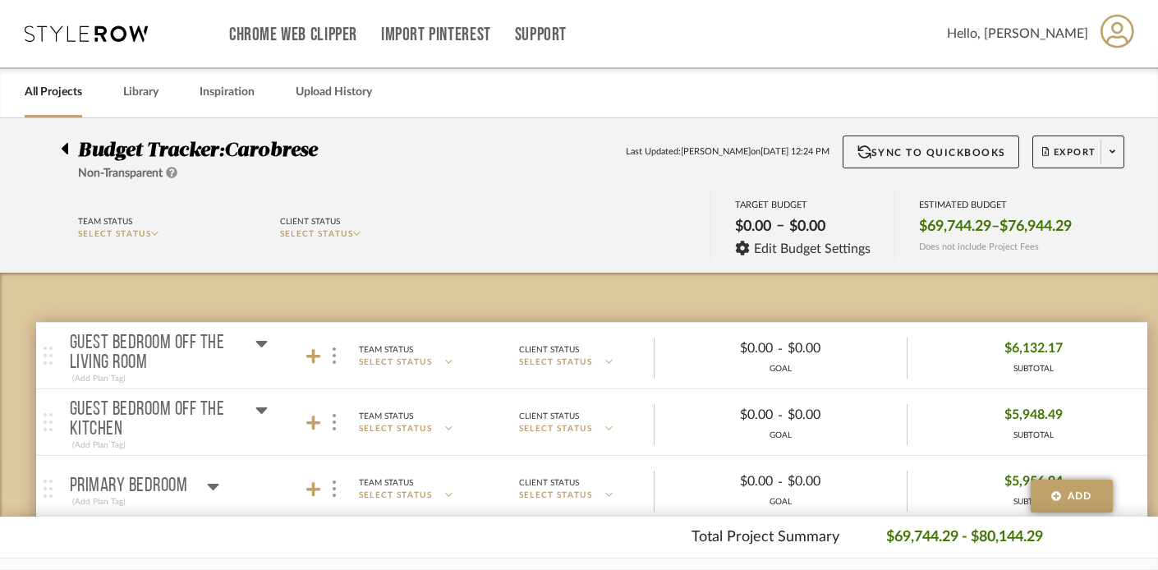
click at [32, 89] on link "All Projects" at bounding box center [53, 92] width 57 height 22
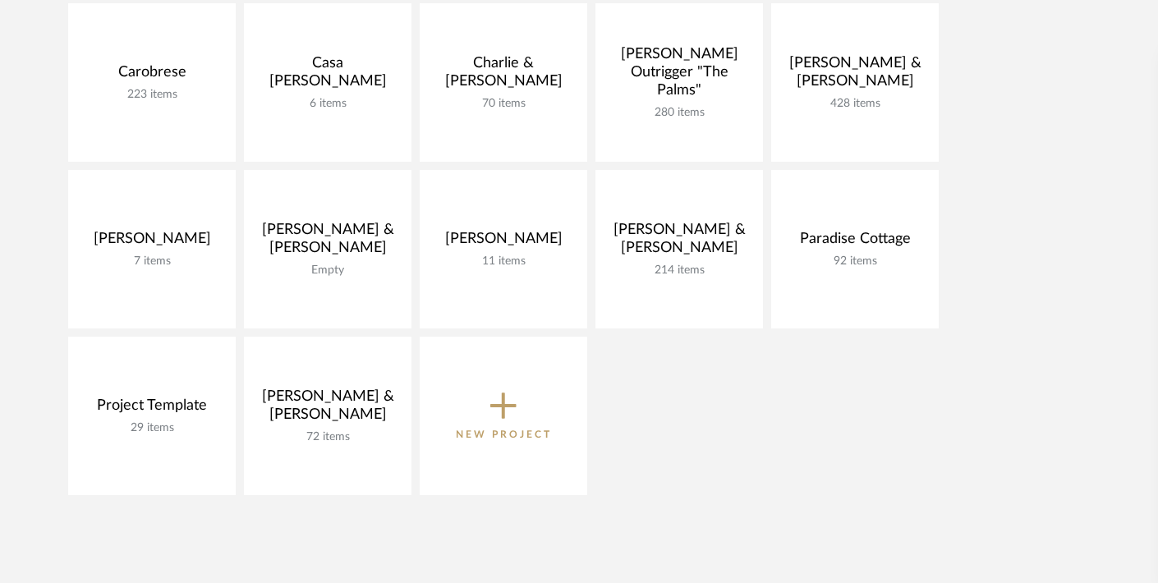
scroll to position [405, 0]
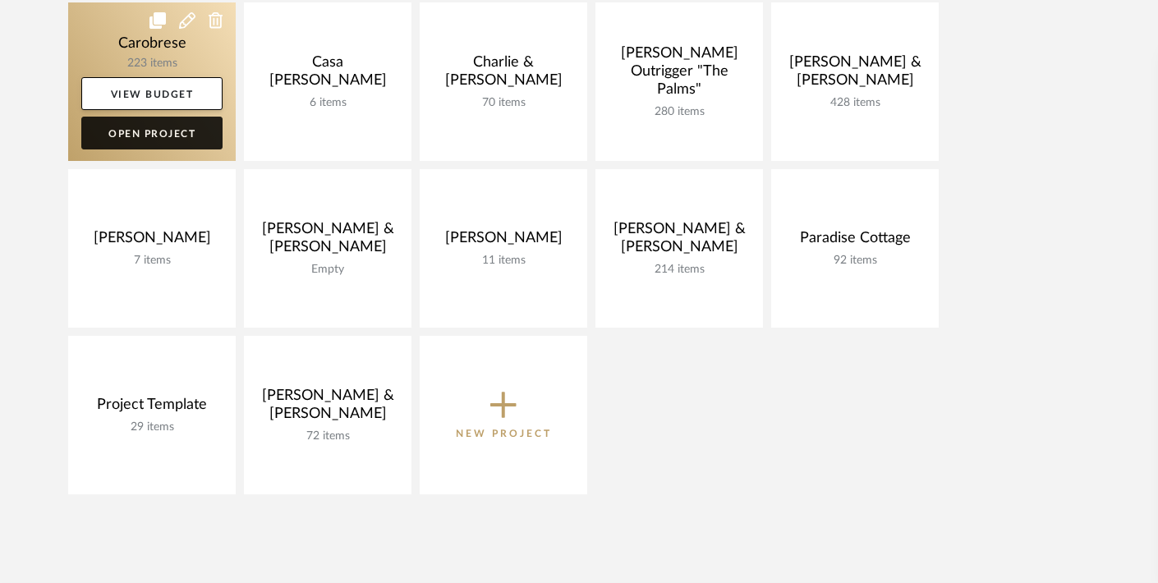
click at [126, 134] on link "Open Project" at bounding box center [151, 133] width 141 height 33
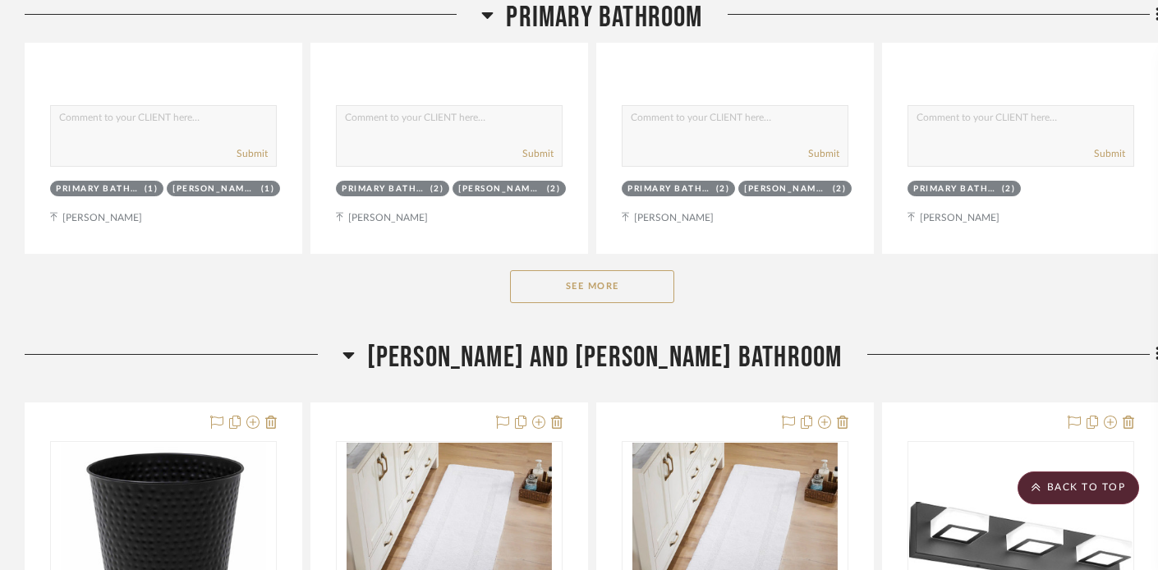
scroll to position [7057, 0]
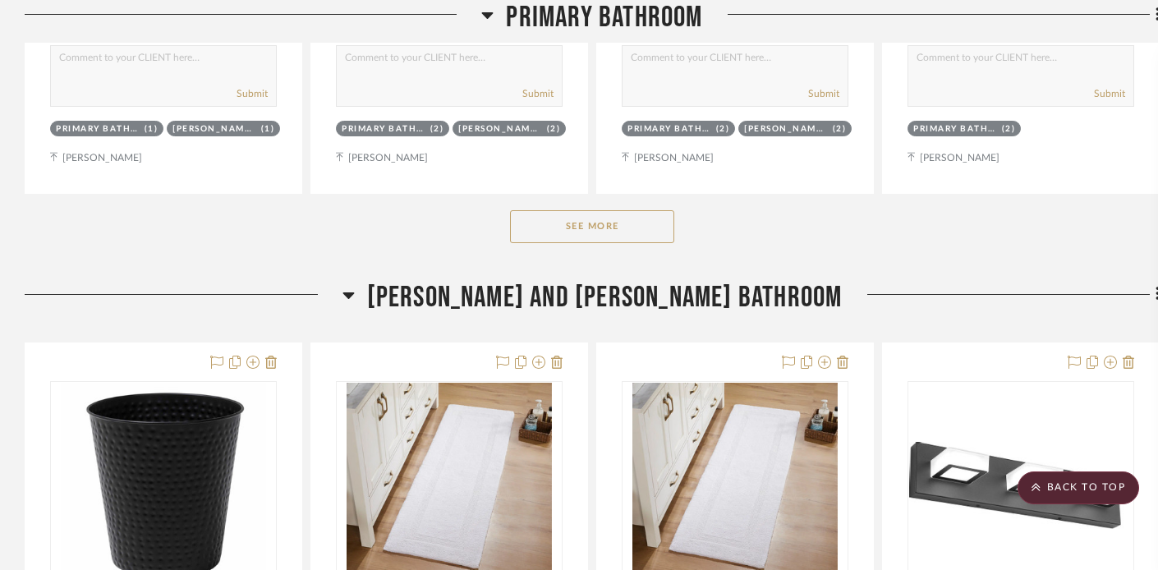
click at [549, 213] on button "See More" at bounding box center [592, 226] width 164 height 33
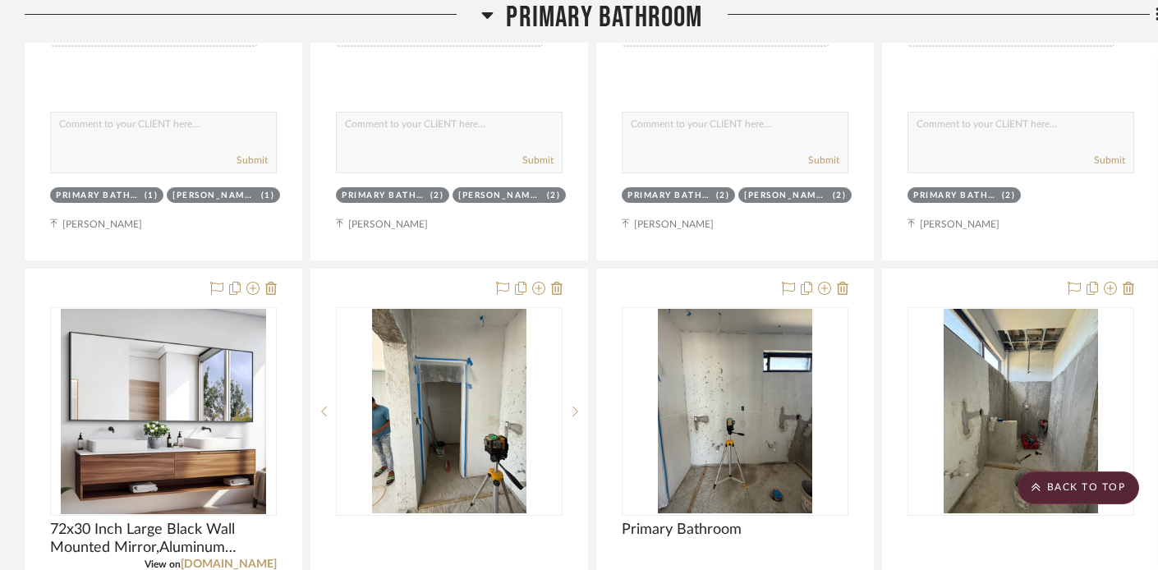
scroll to position [6989, 0]
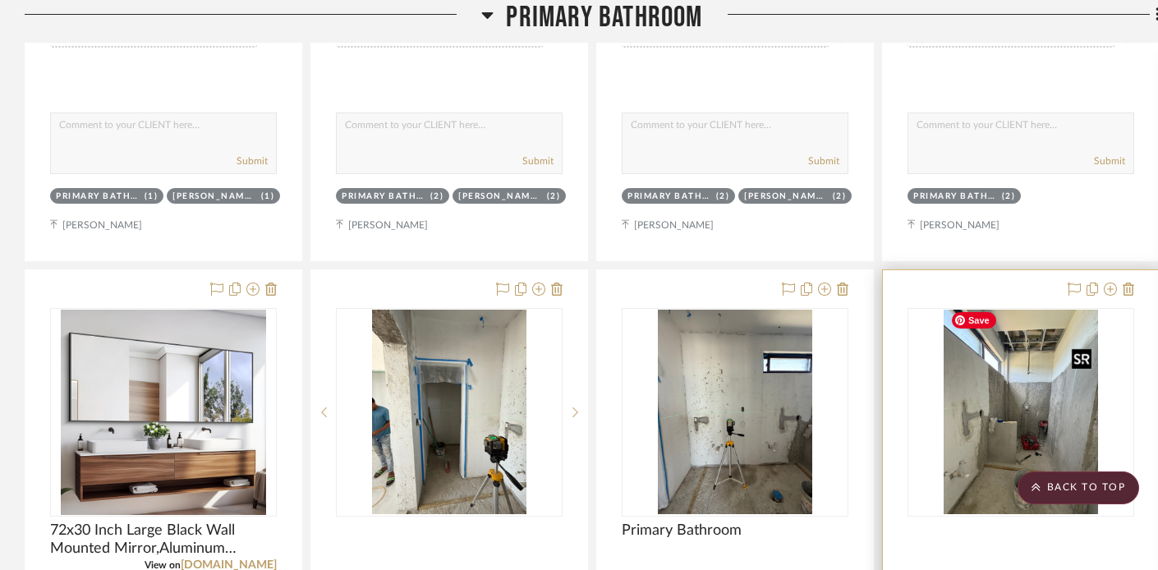
click at [997, 381] on img "0" at bounding box center [1020, 412] width 154 height 205
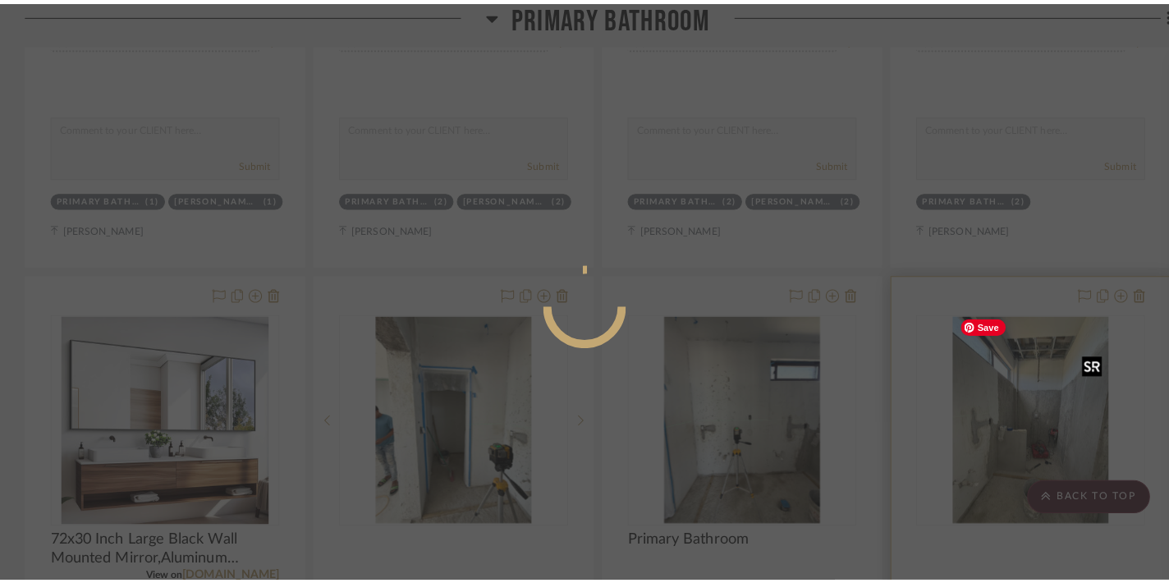
scroll to position [0, 0]
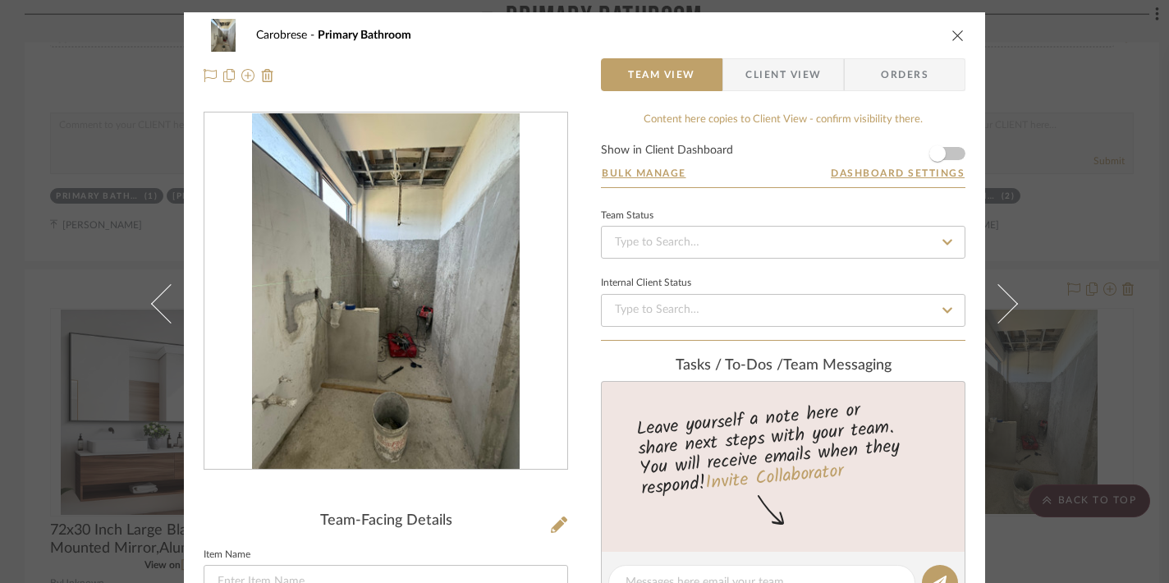
click at [954, 31] on icon "close" at bounding box center [958, 35] width 13 height 13
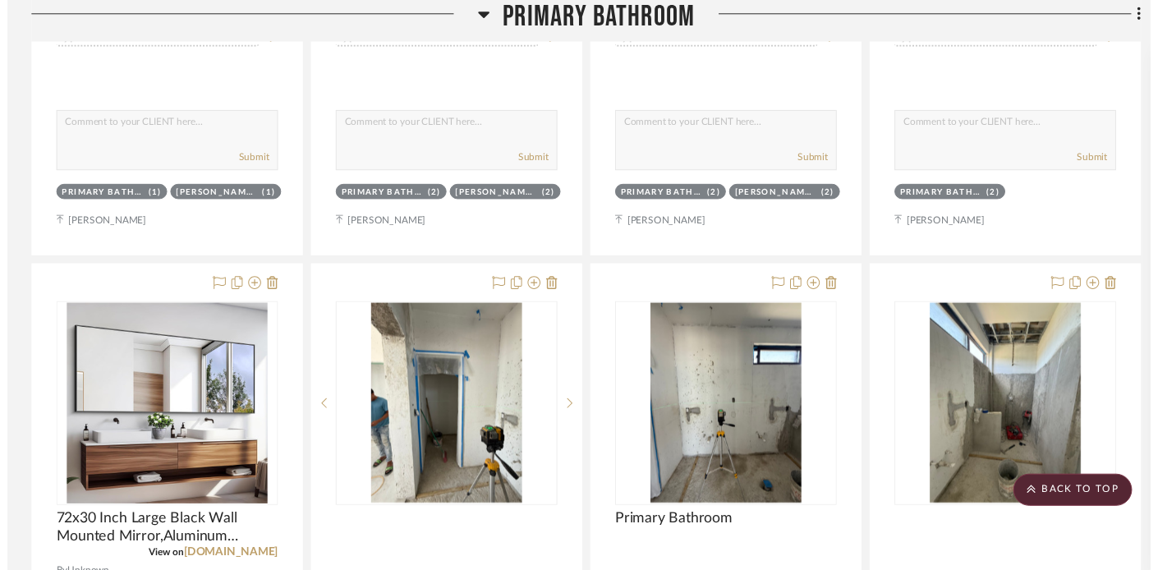
scroll to position [6989, 0]
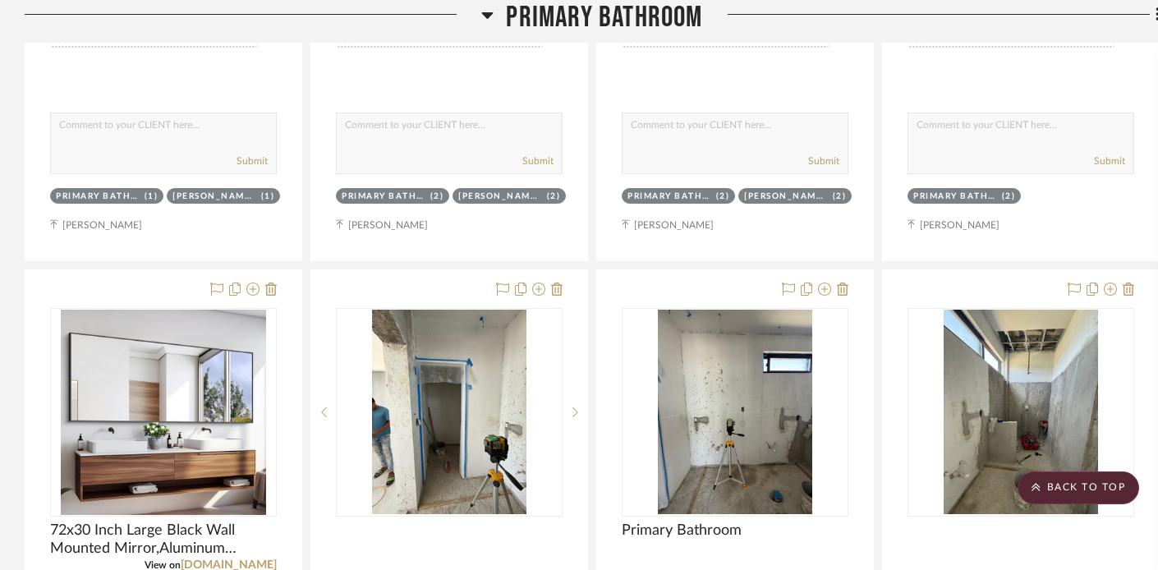
click at [487, 13] on icon at bounding box center [487, 15] width 11 height 7
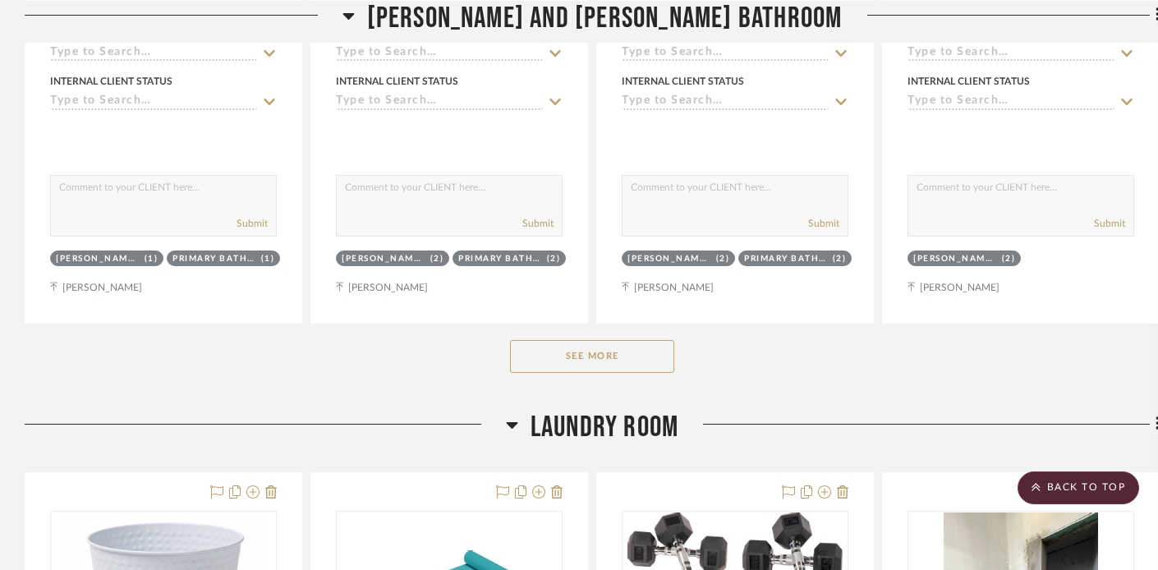
click at [507, 420] on icon at bounding box center [512, 425] width 12 height 20
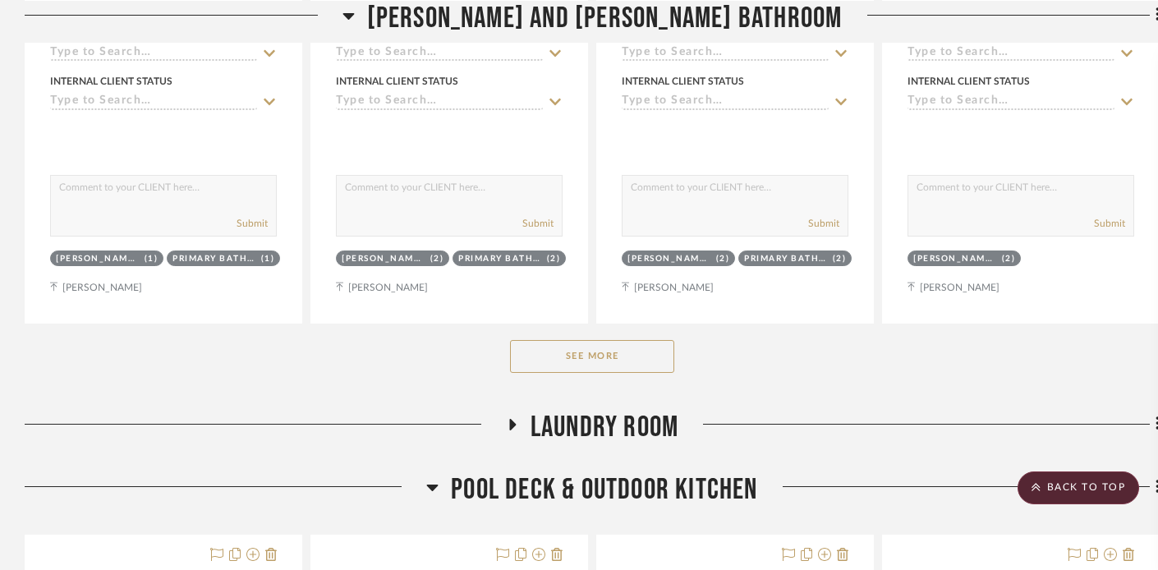
click at [433, 478] on icon at bounding box center [432, 487] width 12 height 20
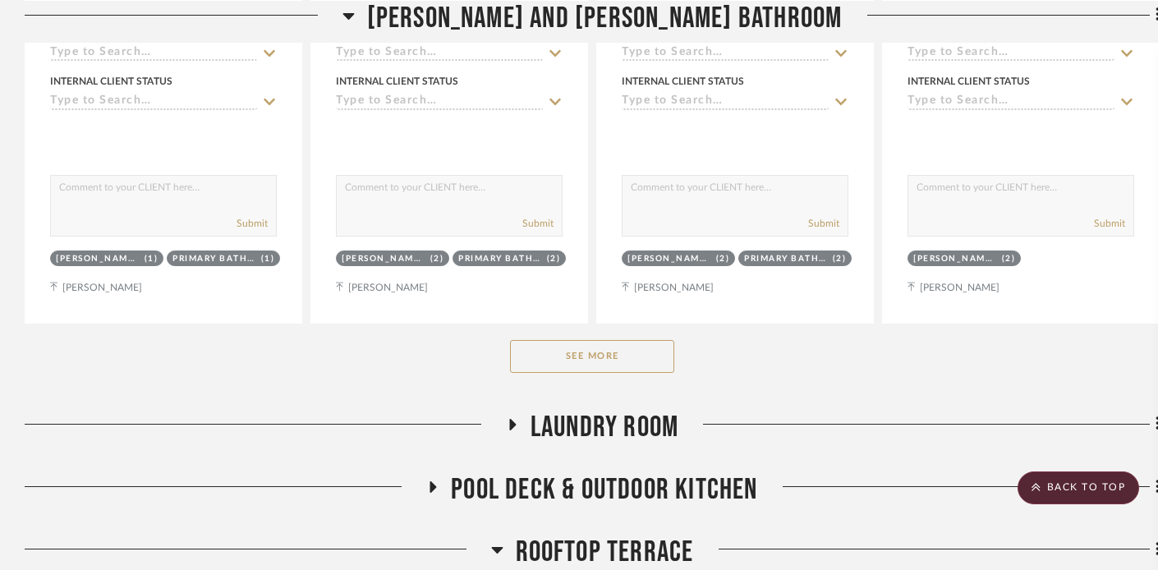
click at [354, 14] on icon at bounding box center [347, 15] width 11 height 7
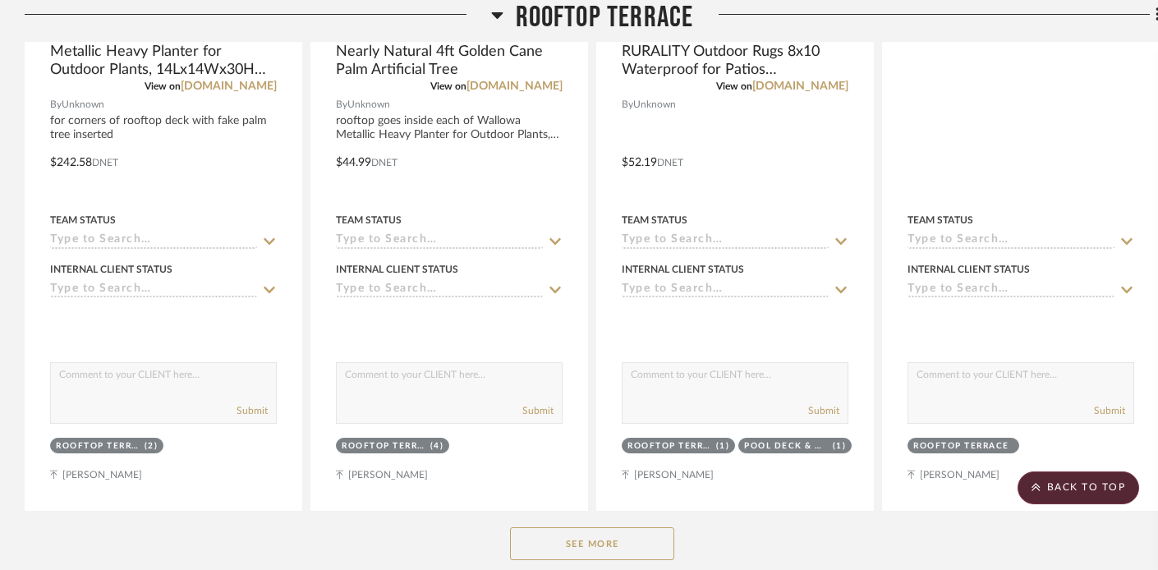
click at [495, 11] on icon at bounding box center [497, 15] width 12 height 20
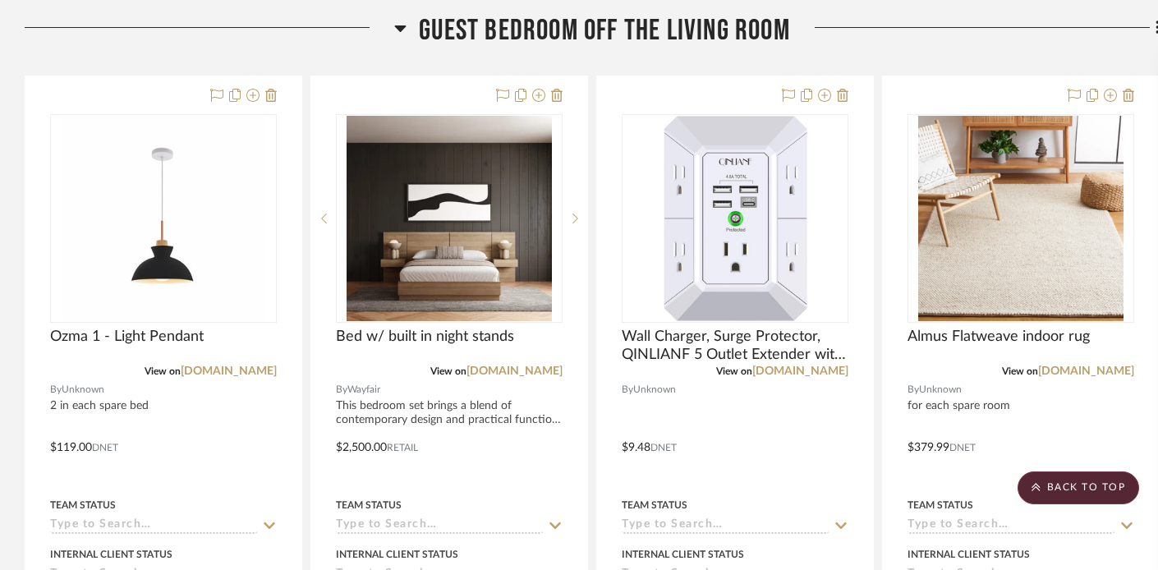
scroll to position [310, 0]
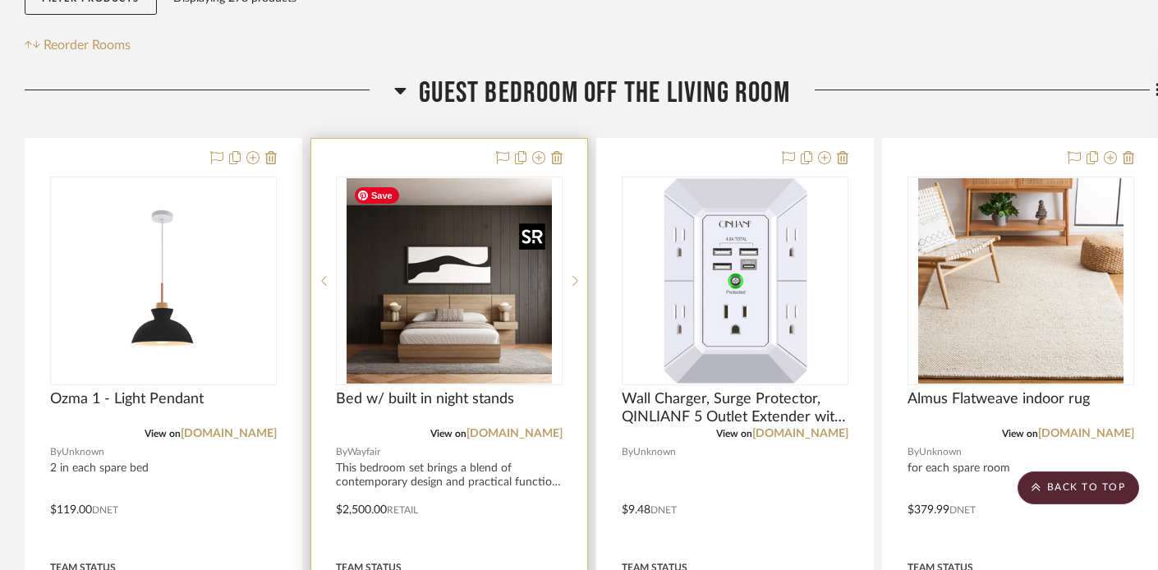
click at [475, 346] on img "0" at bounding box center [448, 280] width 205 height 205
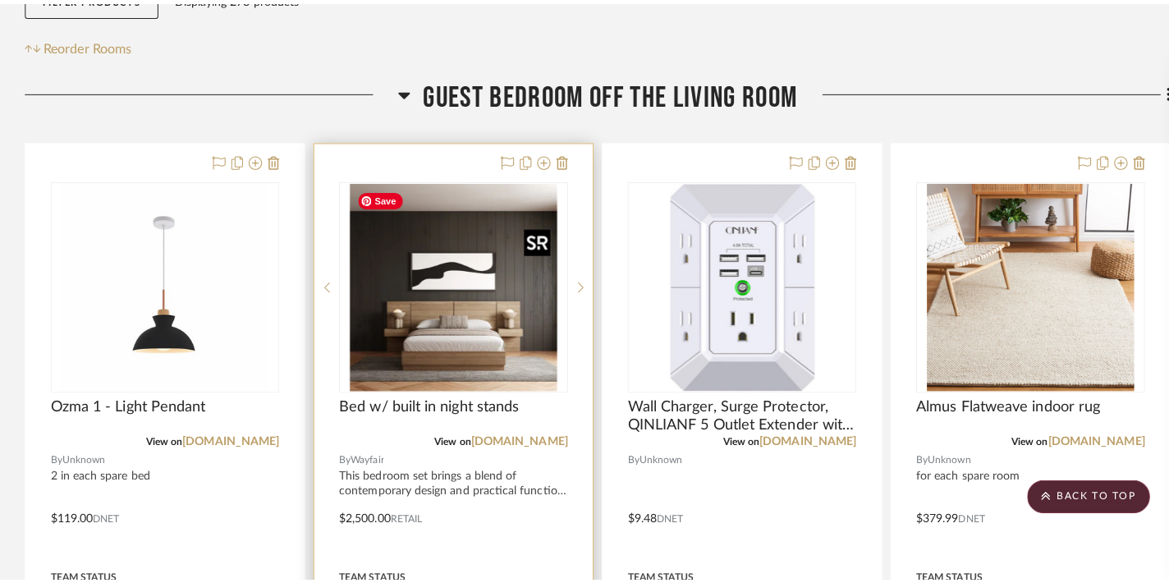
scroll to position [0, 0]
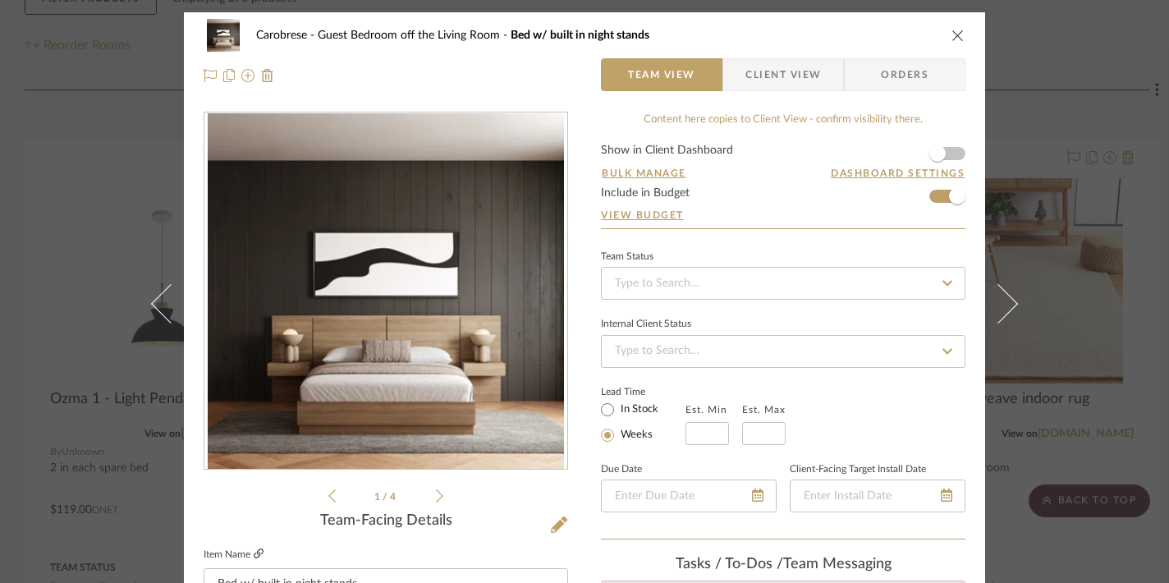
click at [254, 552] on icon at bounding box center [259, 553] width 10 height 10
click at [952, 36] on icon "close" at bounding box center [958, 35] width 13 height 13
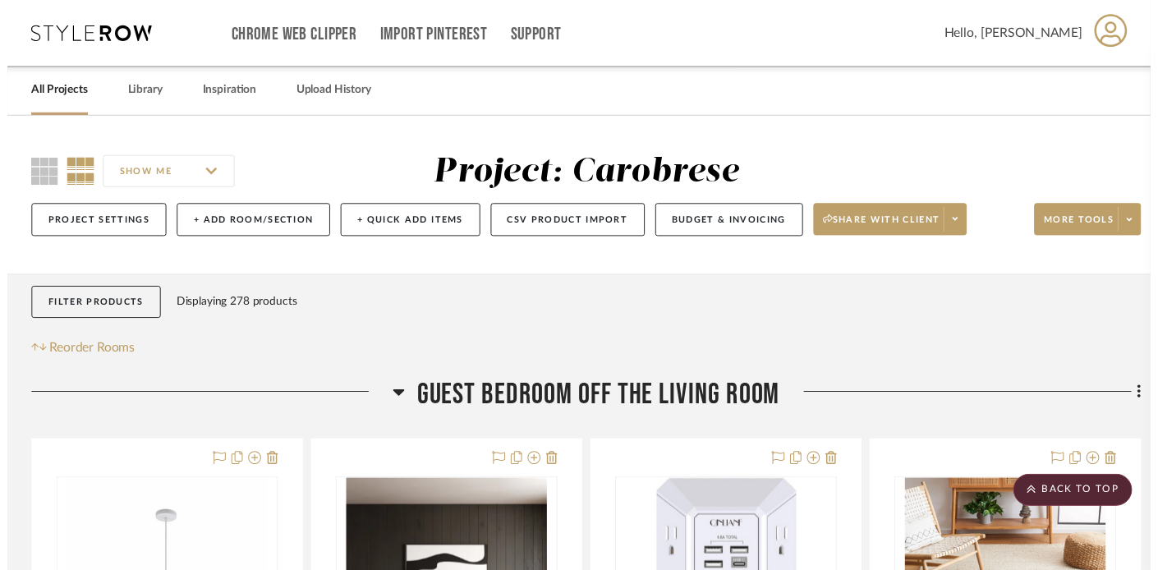
scroll to position [310, 0]
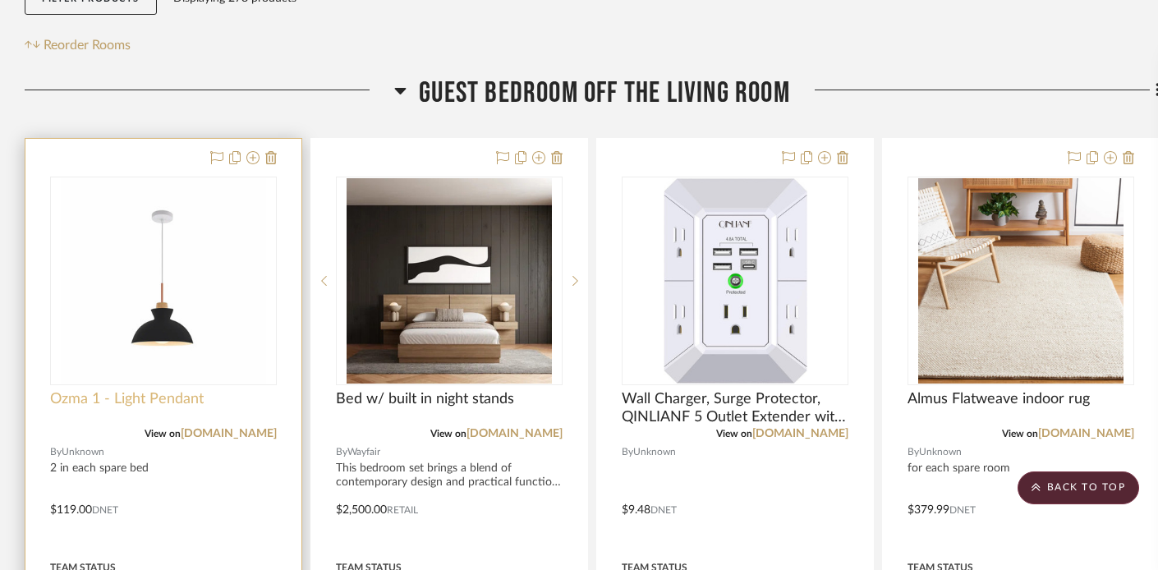
click at [117, 404] on span "Ozma 1 - Light Pendant" at bounding box center [127, 399] width 154 height 18
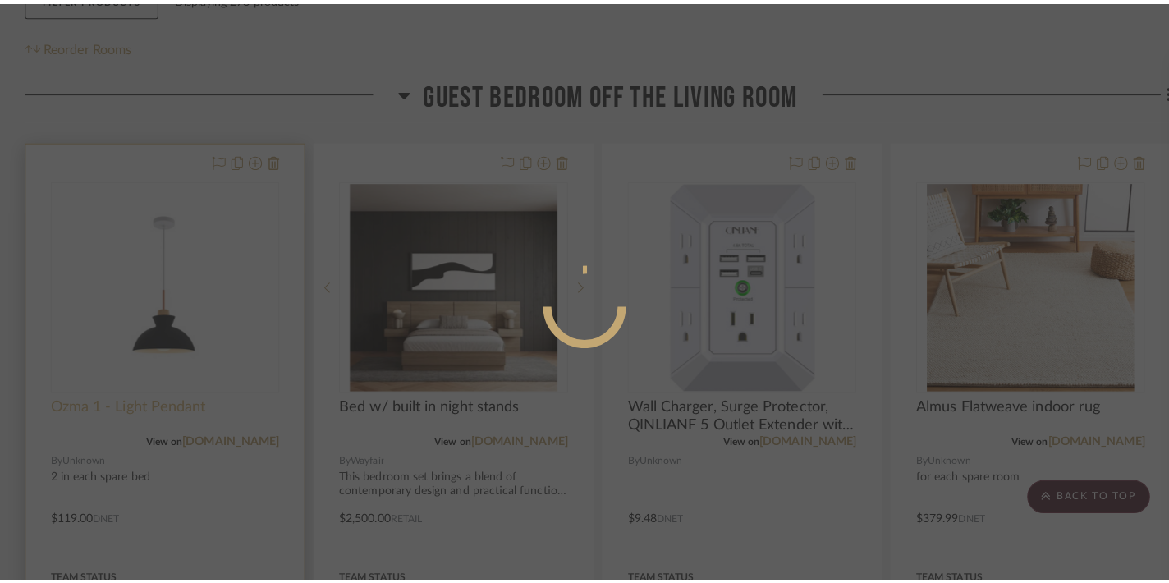
scroll to position [0, 0]
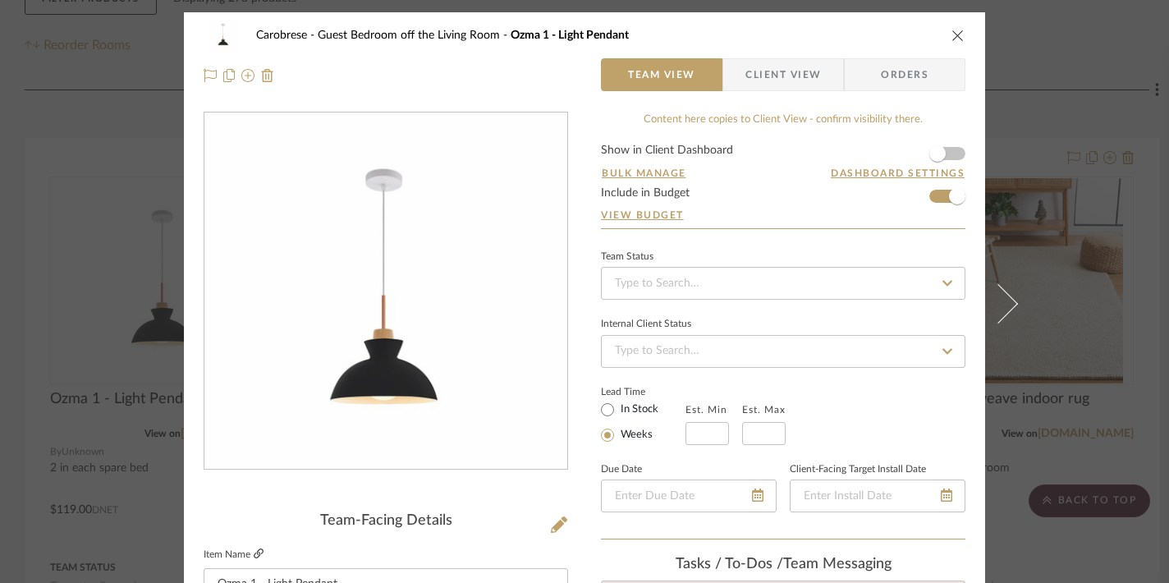
click at [254, 557] on icon at bounding box center [259, 553] width 10 height 10
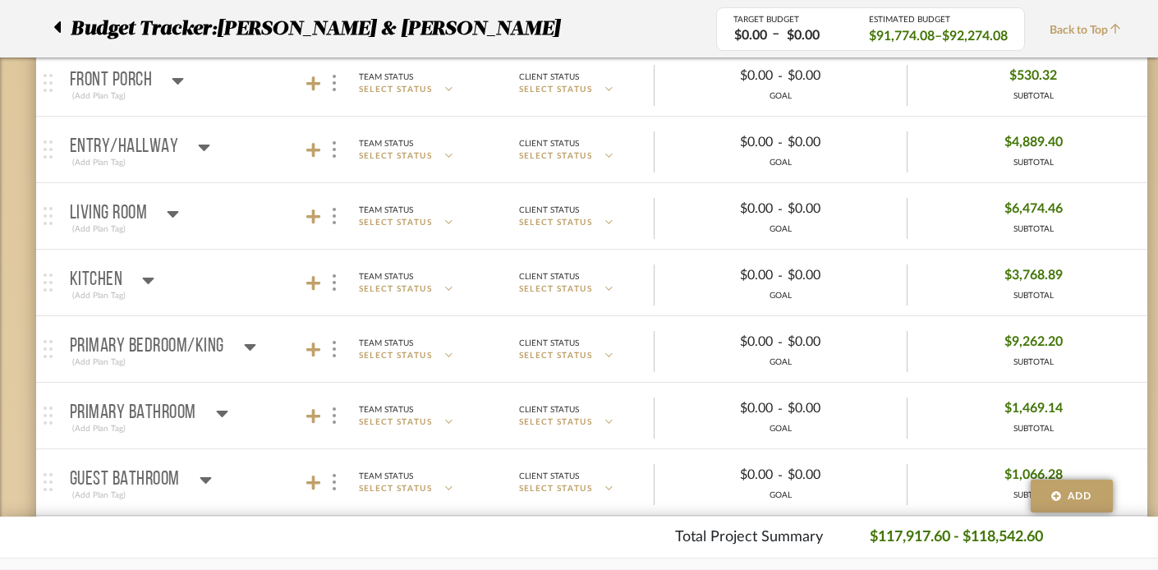
scroll to position [278, 0]
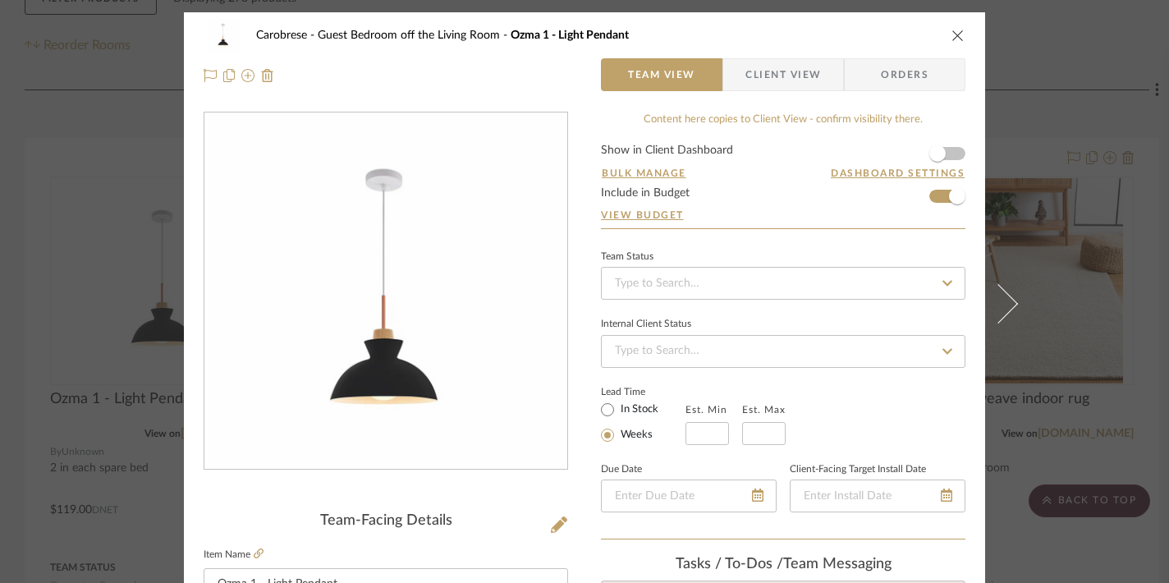
click at [952, 36] on icon "close" at bounding box center [958, 35] width 13 height 13
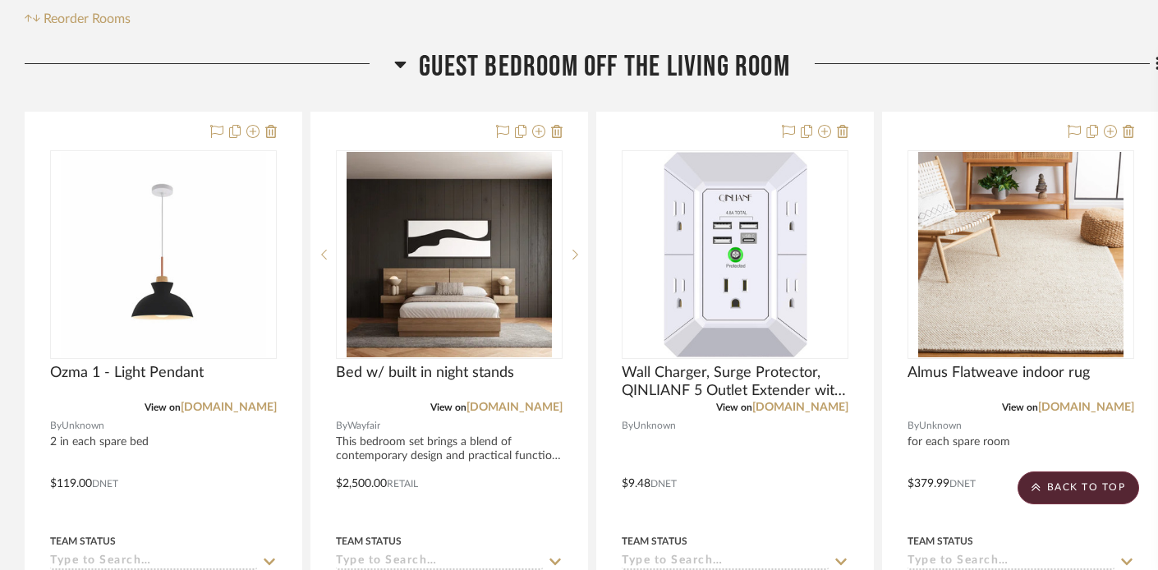
scroll to position [227, 0]
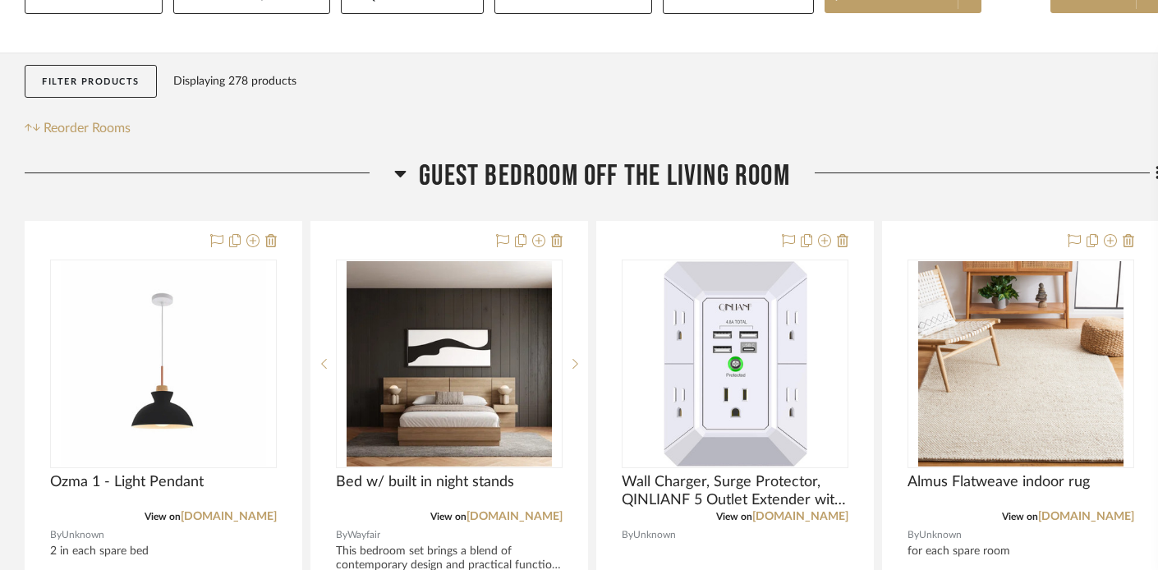
click at [409, 179] on h3 "Guest Bedroom off the Living Room" at bounding box center [592, 175] width 396 height 35
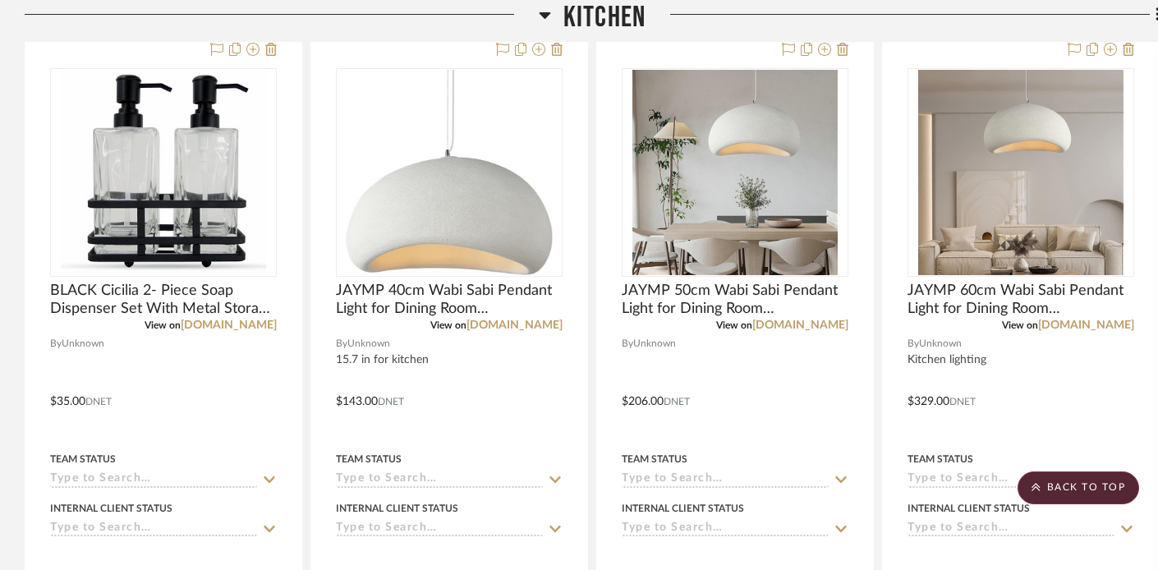
scroll to position [4036, 0]
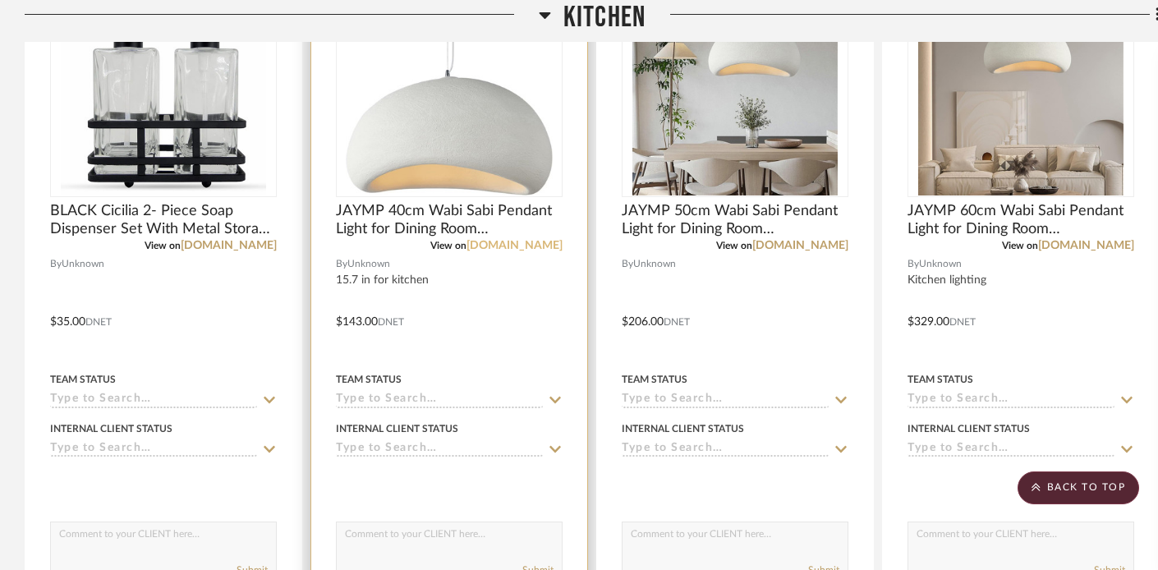
click at [554, 243] on link "[DOMAIN_NAME]" at bounding box center [514, 245] width 96 height 11
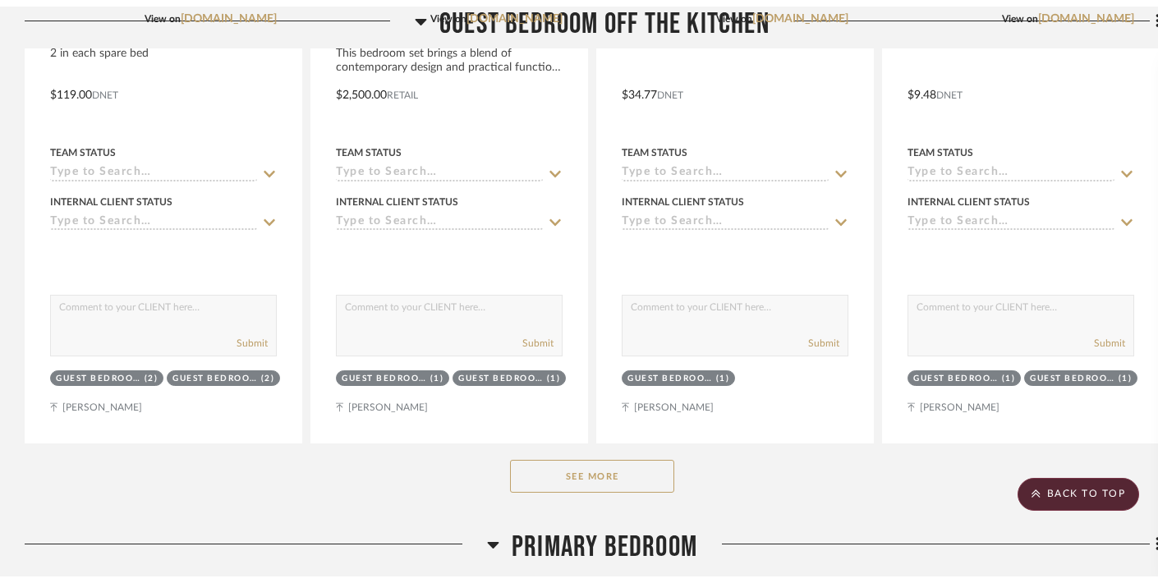
scroll to position [0, 0]
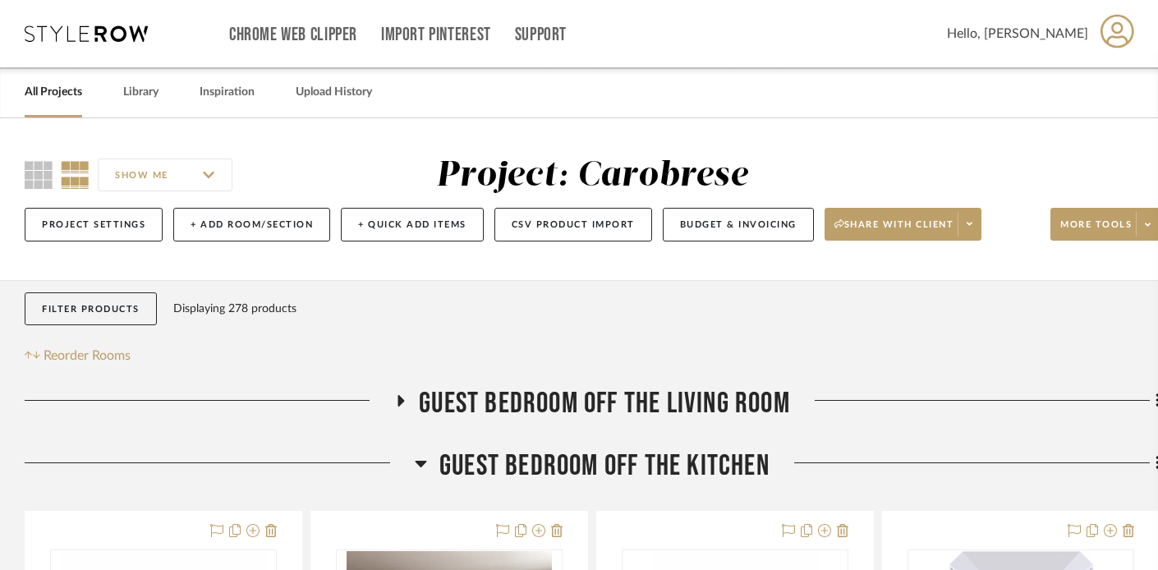
click at [58, 87] on link "All Projects" at bounding box center [53, 92] width 57 height 22
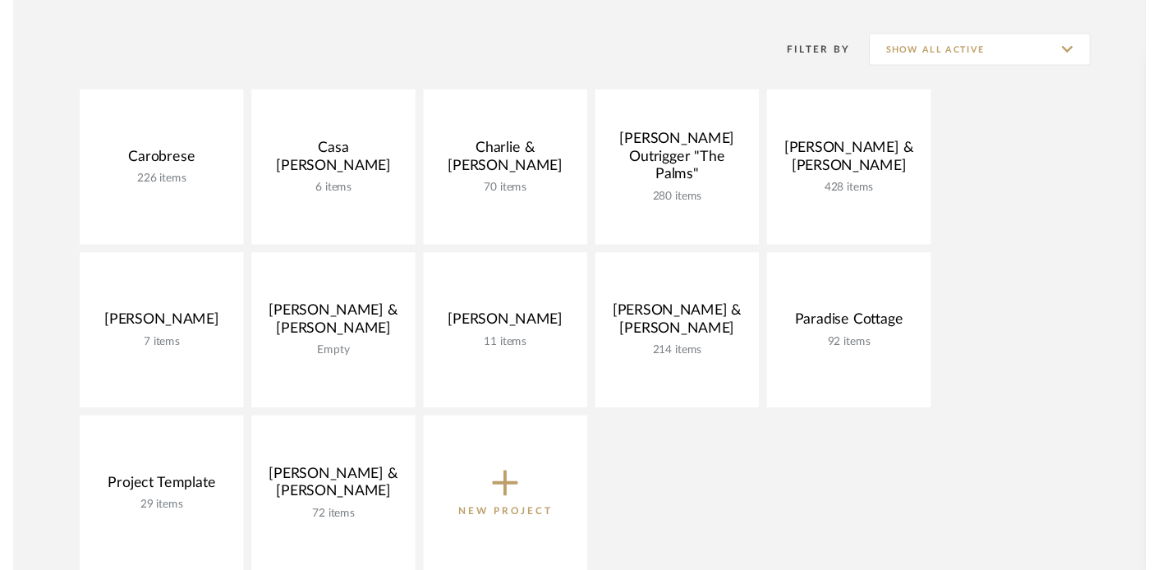
scroll to position [363, 0]
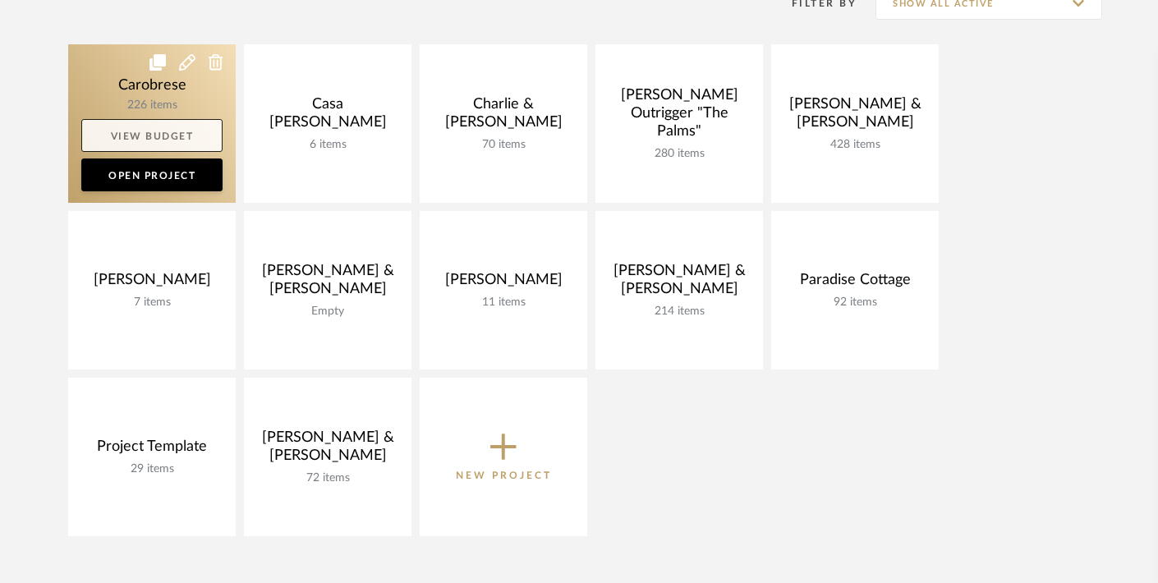
click at [144, 135] on link "View Budget" at bounding box center [151, 135] width 141 height 33
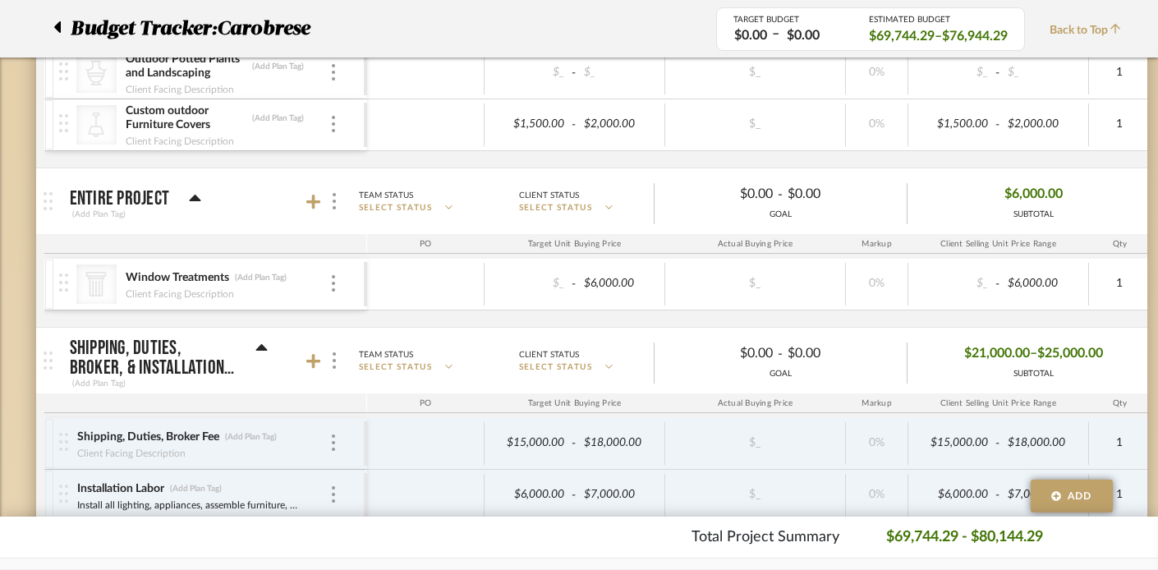
scroll to position [1312, 0]
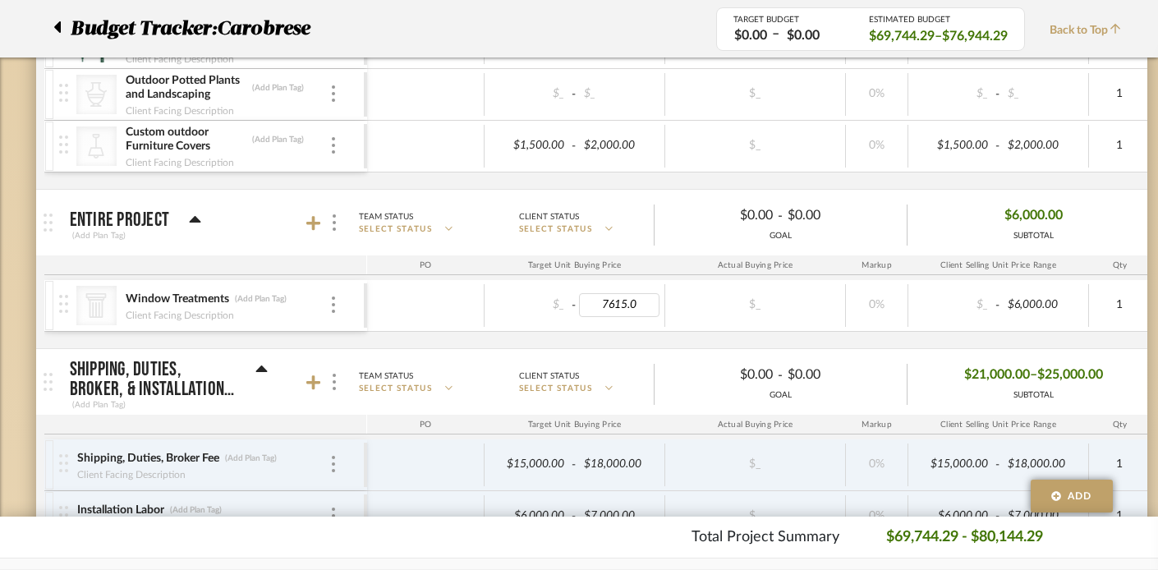
type input "7615.01"
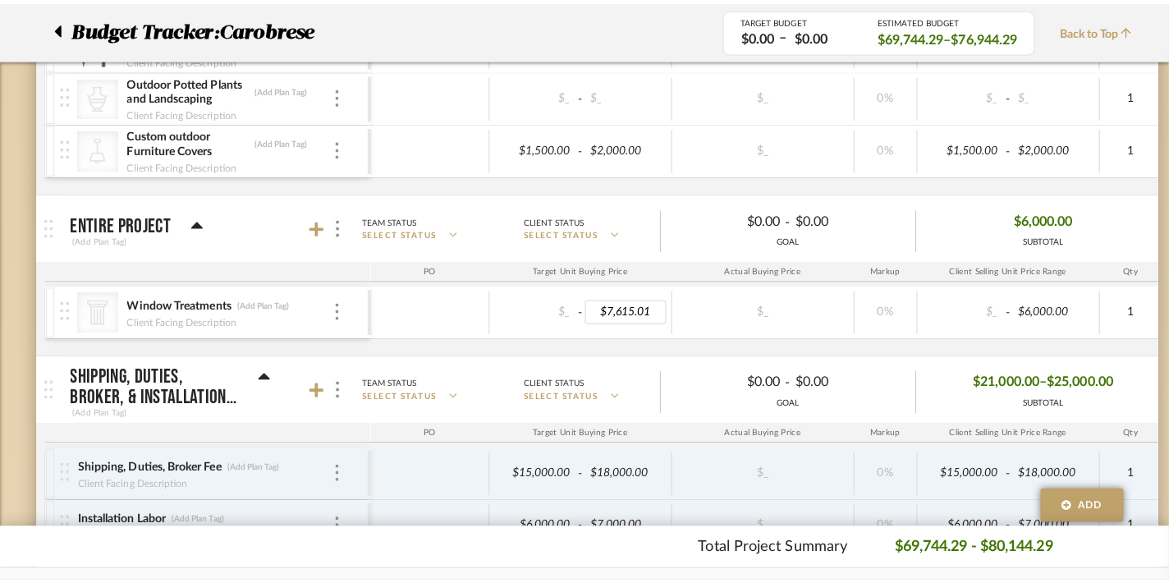
scroll to position [0, 0]
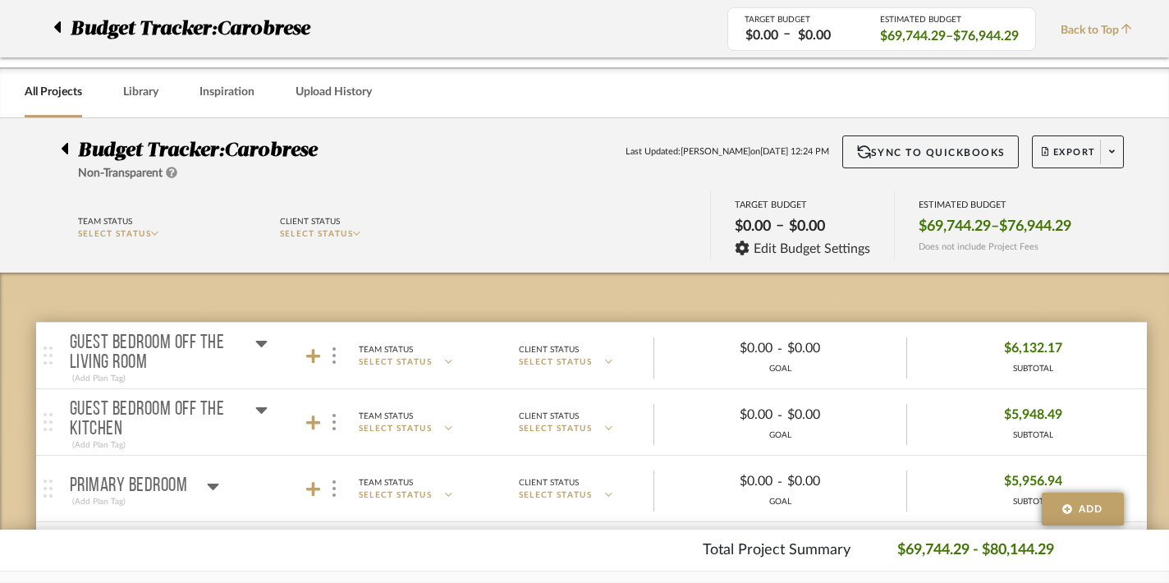
click at [447, 335] on body "Chrome Web Clipper Import Pinterest Support All Projects Library Inspiration Up…" at bounding box center [584, 291] width 1169 height 583
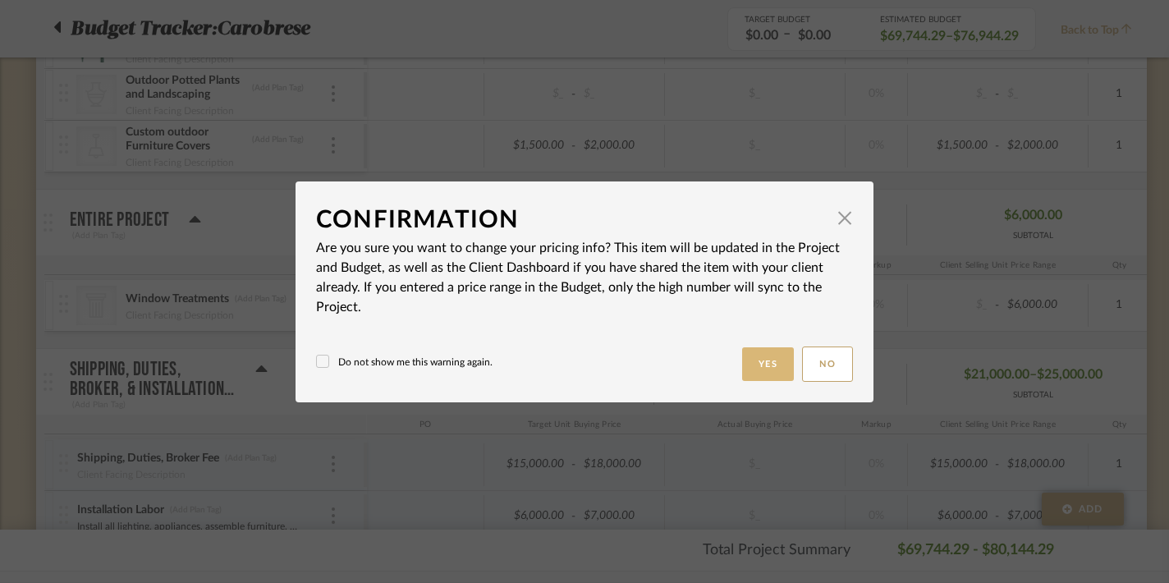
click at [743, 358] on button "Yes" at bounding box center [768, 364] width 53 height 34
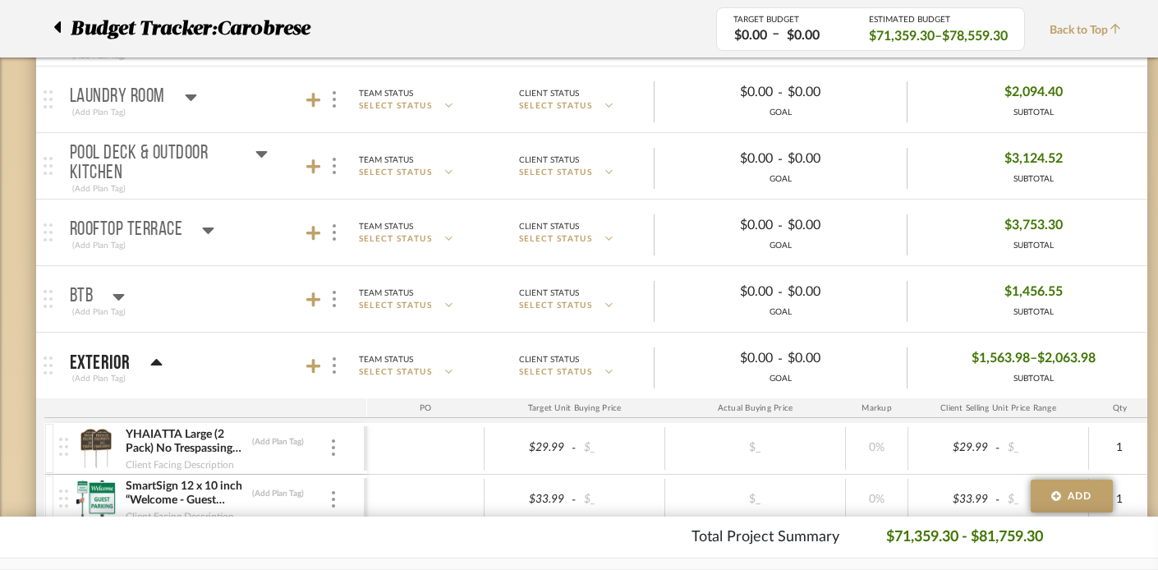
scroll to position [764, 0]
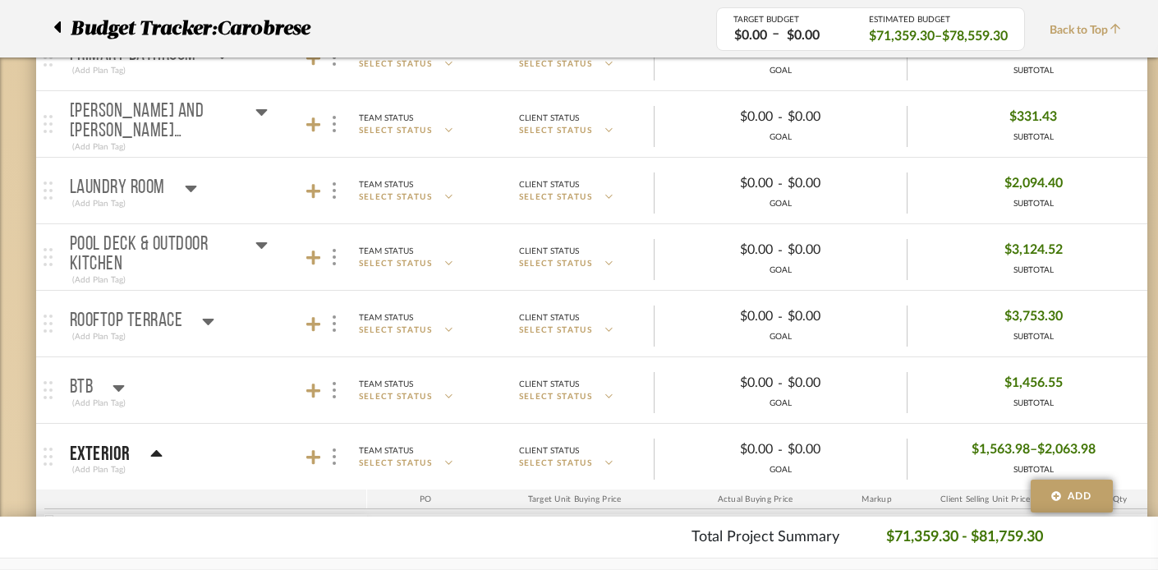
click at [201, 316] on div "Rooftop Terrace" at bounding box center [142, 321] width 145 height 20
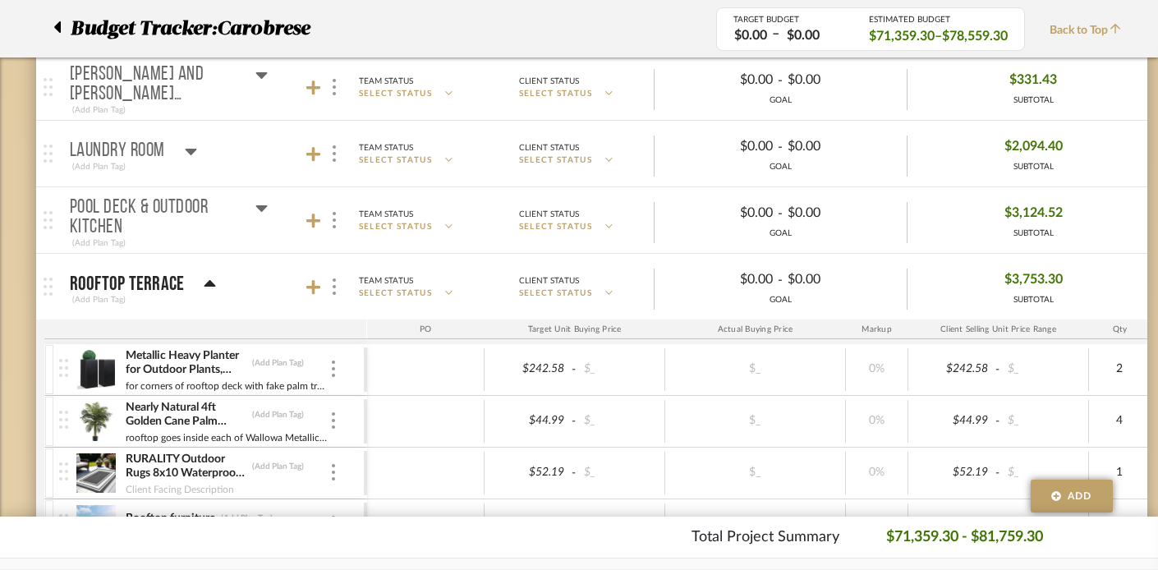
scroll to position [780, 0]
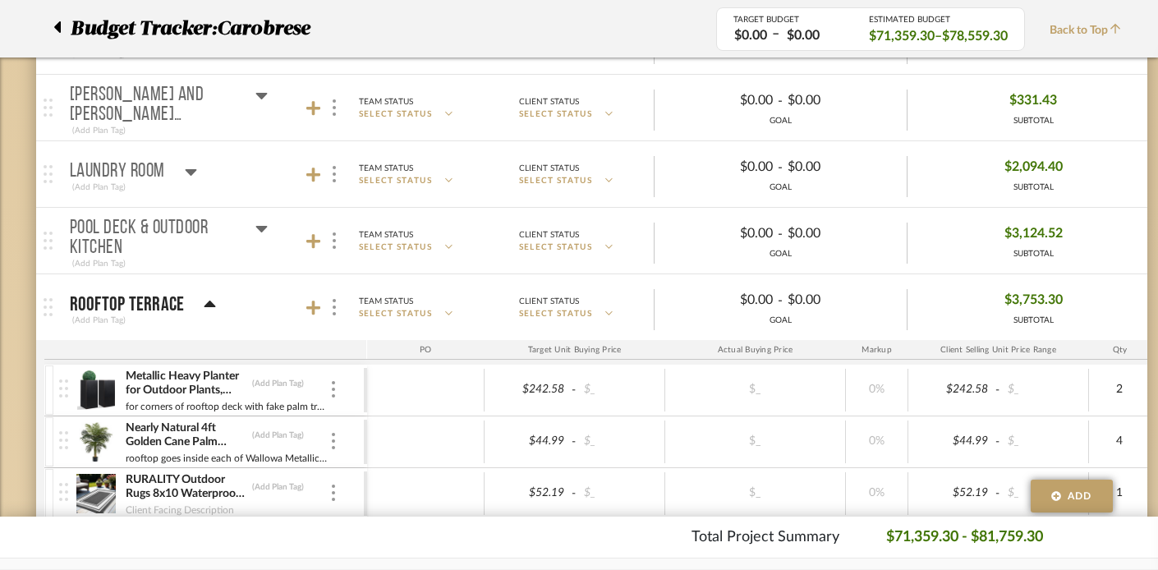
click at [259, 228] on icon at bounding box center [260, 229] width 11 height 7
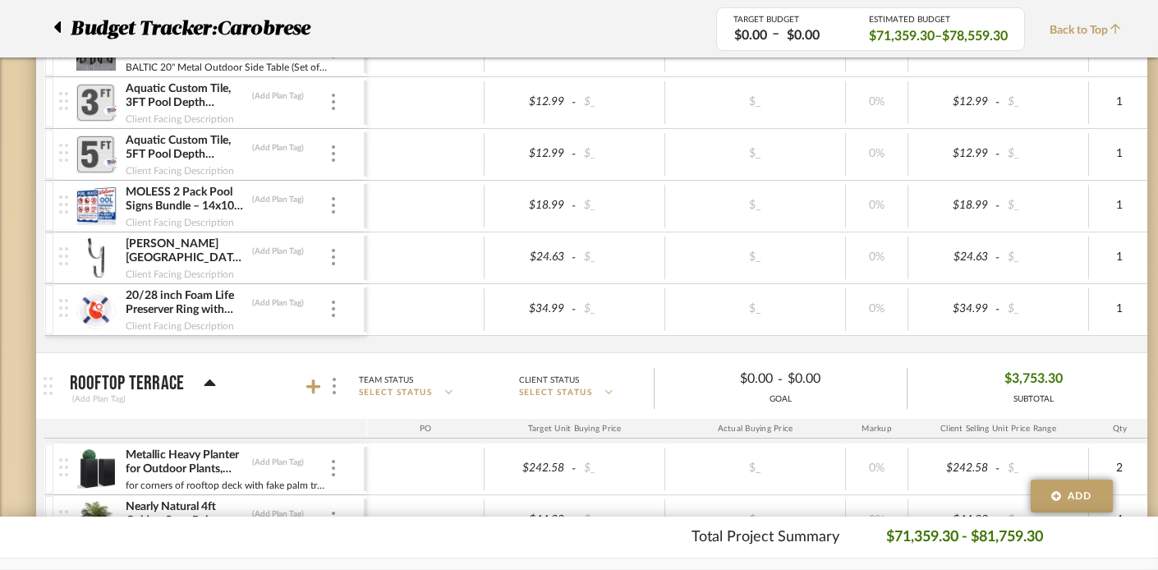
scroll to position [1415, 0]
click at [60, 27] on icon at bounding box center [57, 26] width 7 height 11
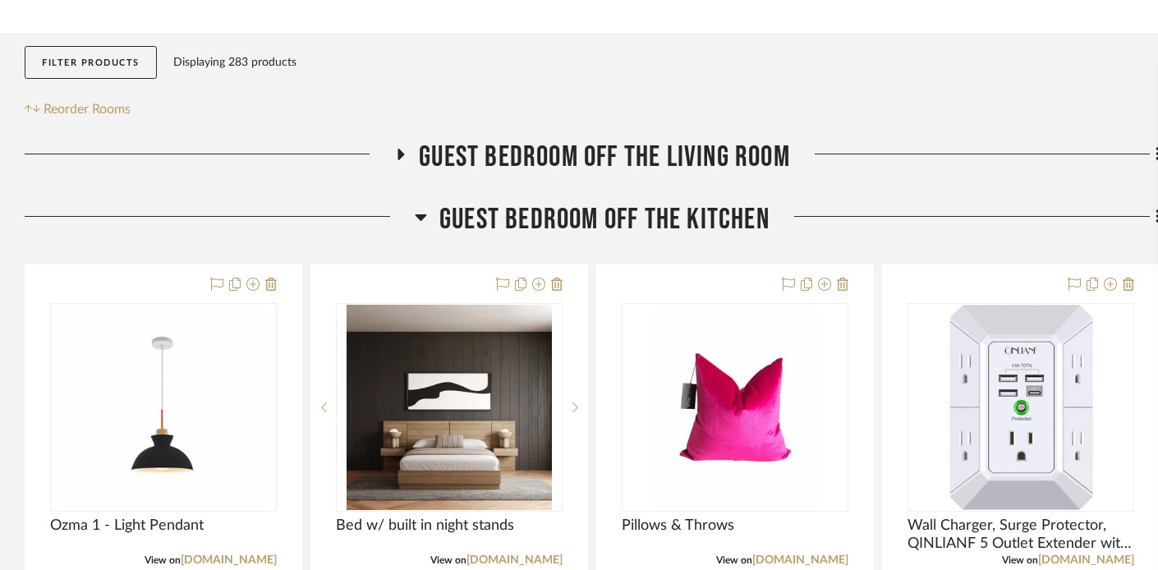
scroll to position [406, 0]
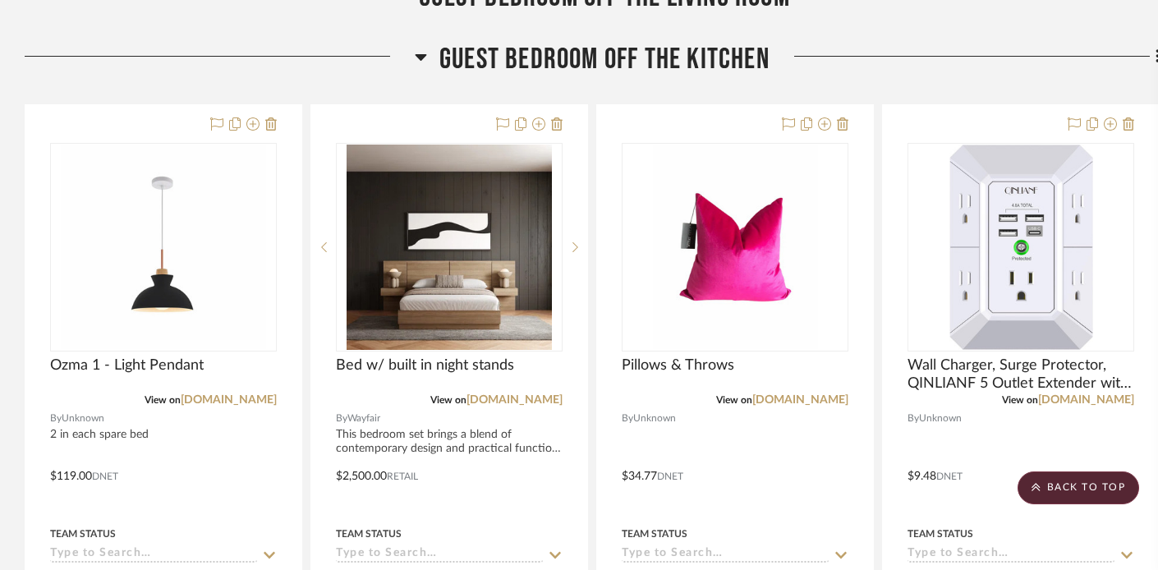
click at [426, 58] on icon at bounding box center [421, 57] width 12 height 20
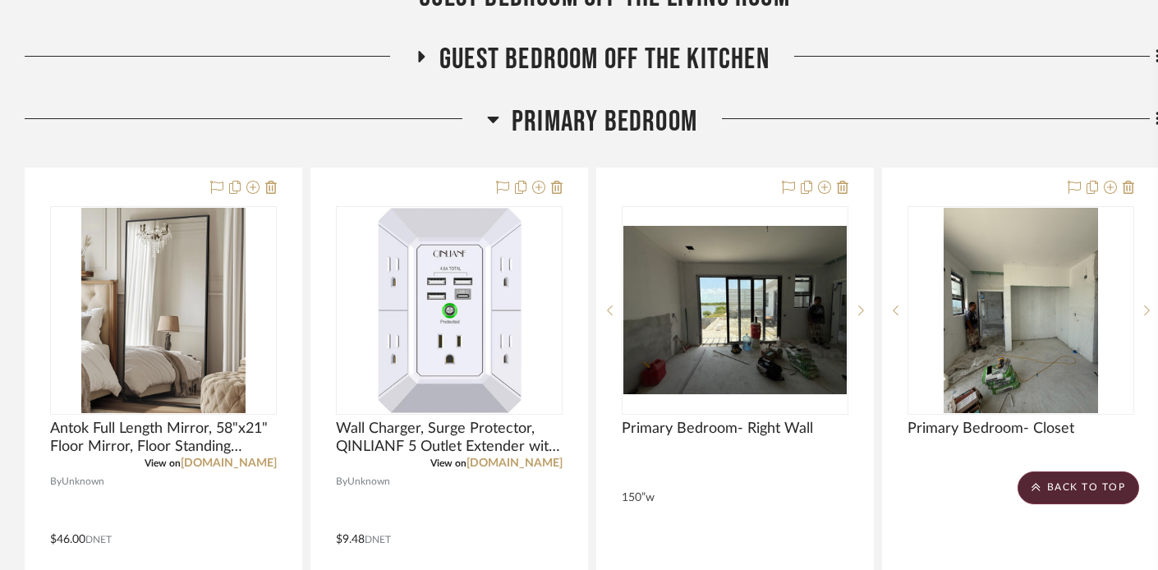
click at [490, 118] on icon at bounding box center [493, 120] width 11 height 7
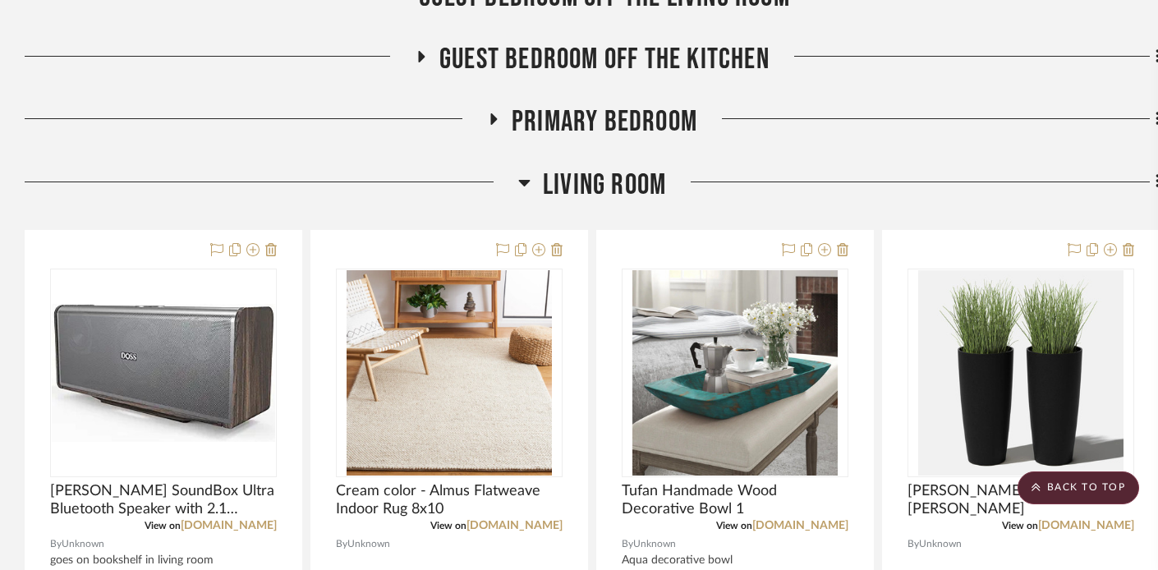
click at [491, 118] on icon at bounding box center [494, 118] width 7 height 11
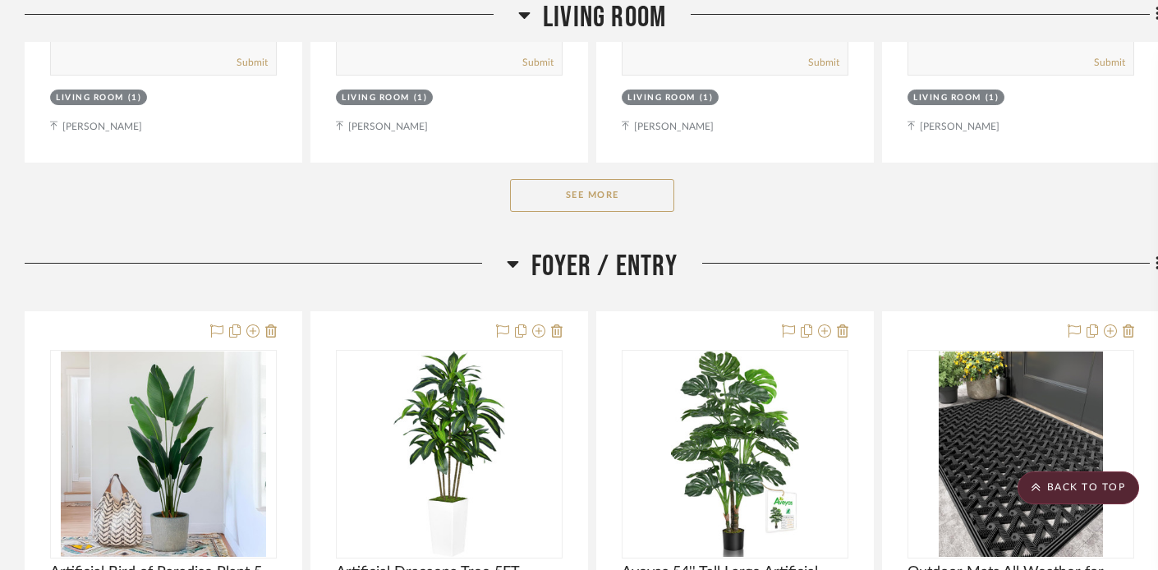
scroll to position [2043, 0]
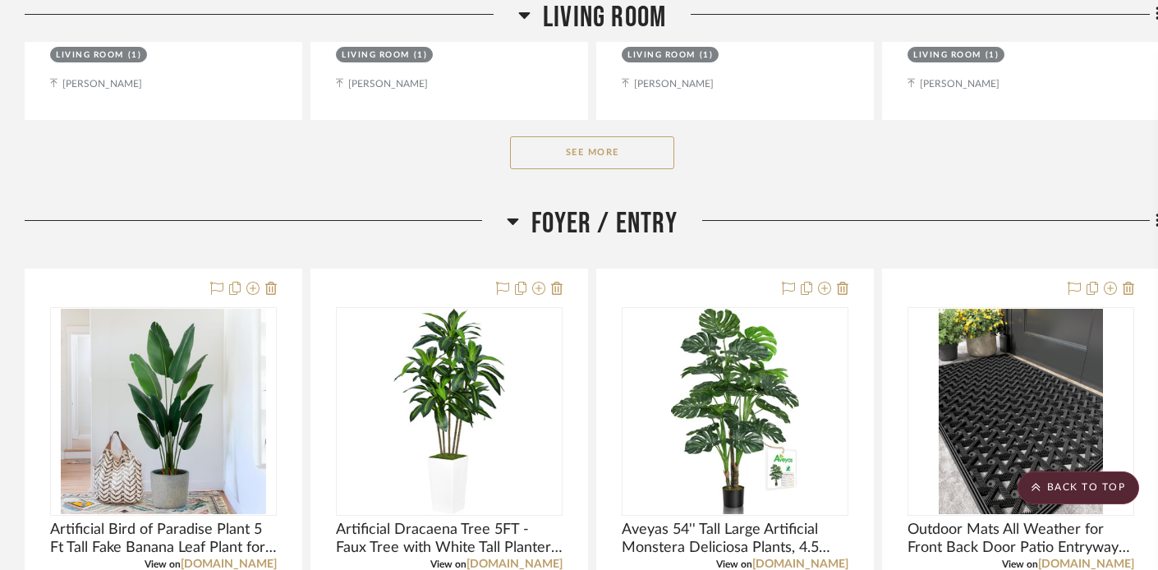
click at [565, 157] on button "See More" at bounding box center [592, 152] width 164 height 33
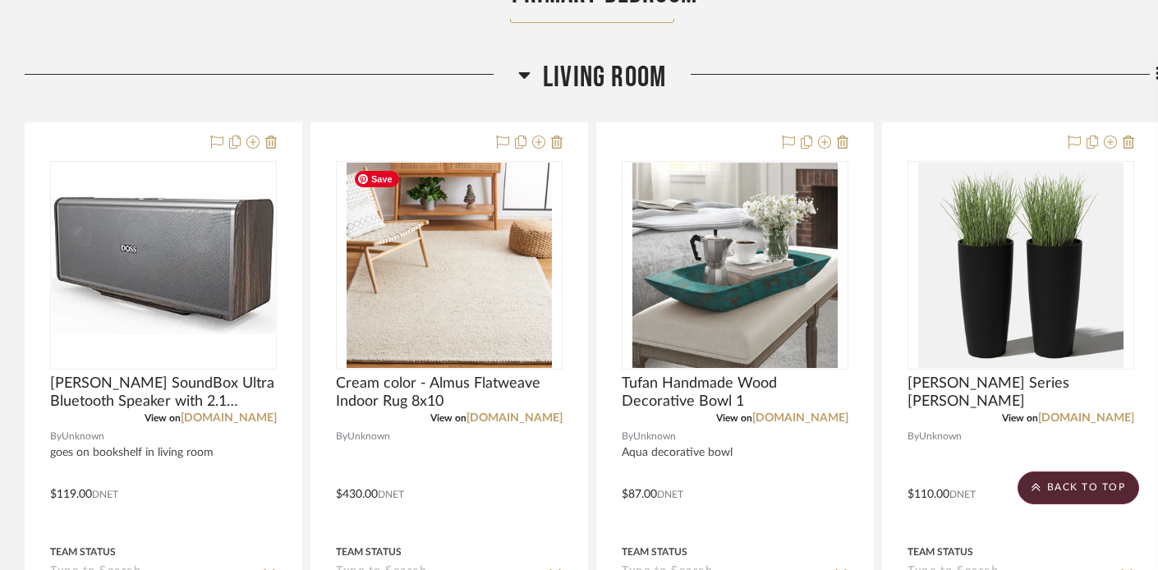
scroll to position [1211, 0]
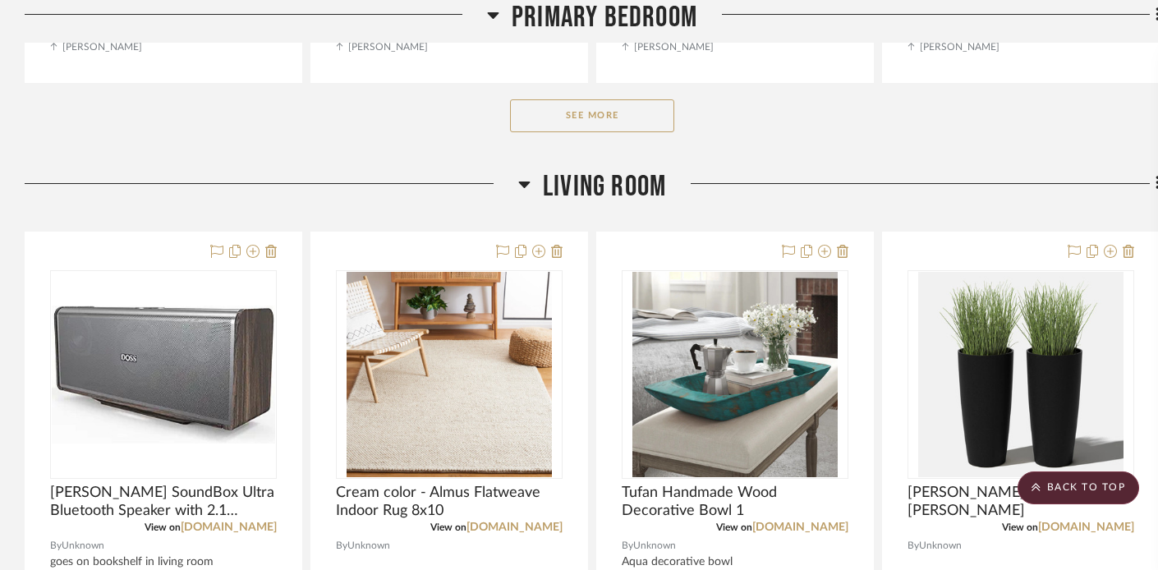
click at [540, 113] on button "See More" at bounding box center [592, 115] width 164 height 33
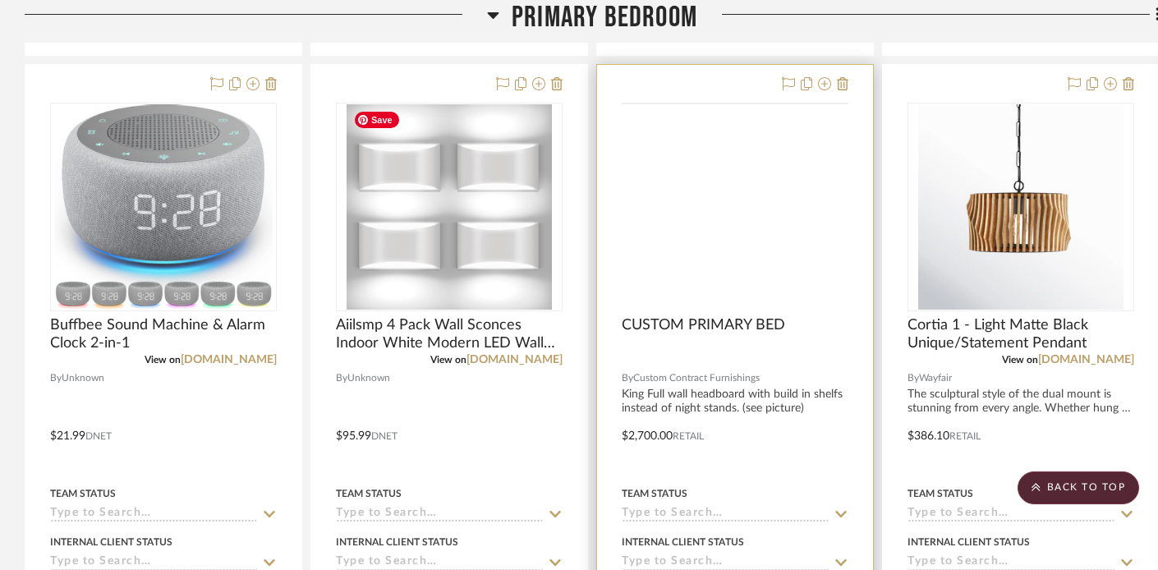
scroll to position [1976, 0]
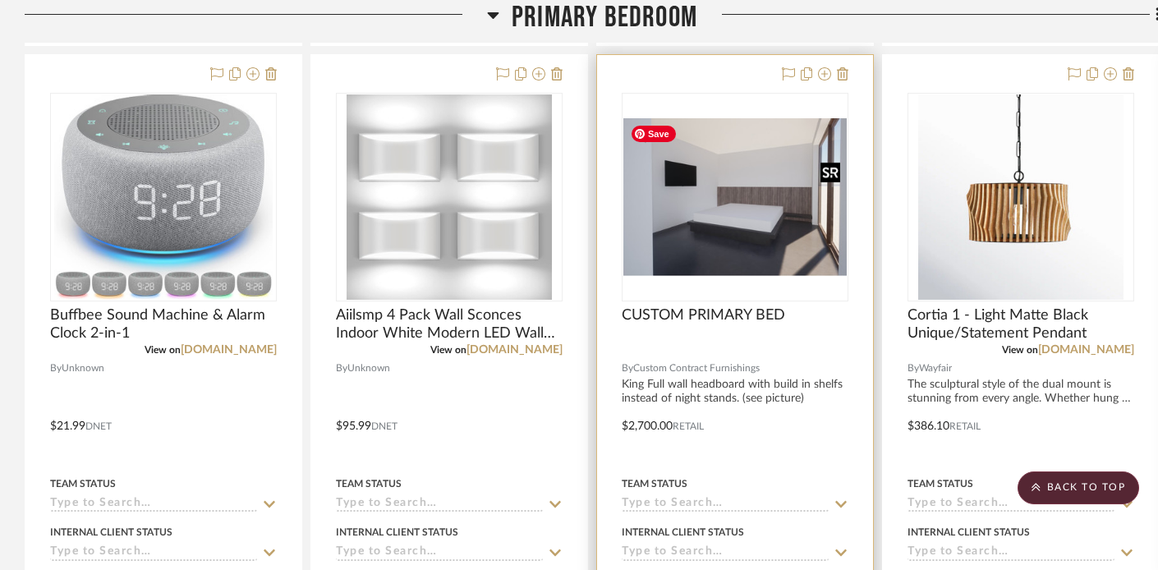
click at [0, 0] on img at bounding box center [0, 0] width 0 height 0
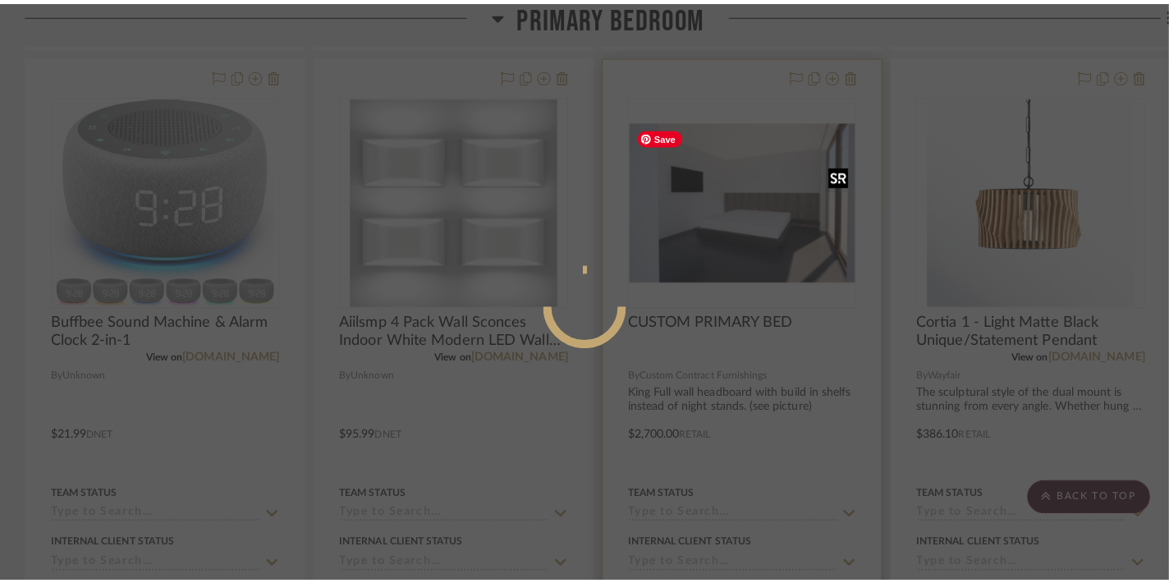
scroll to position [0, 0]
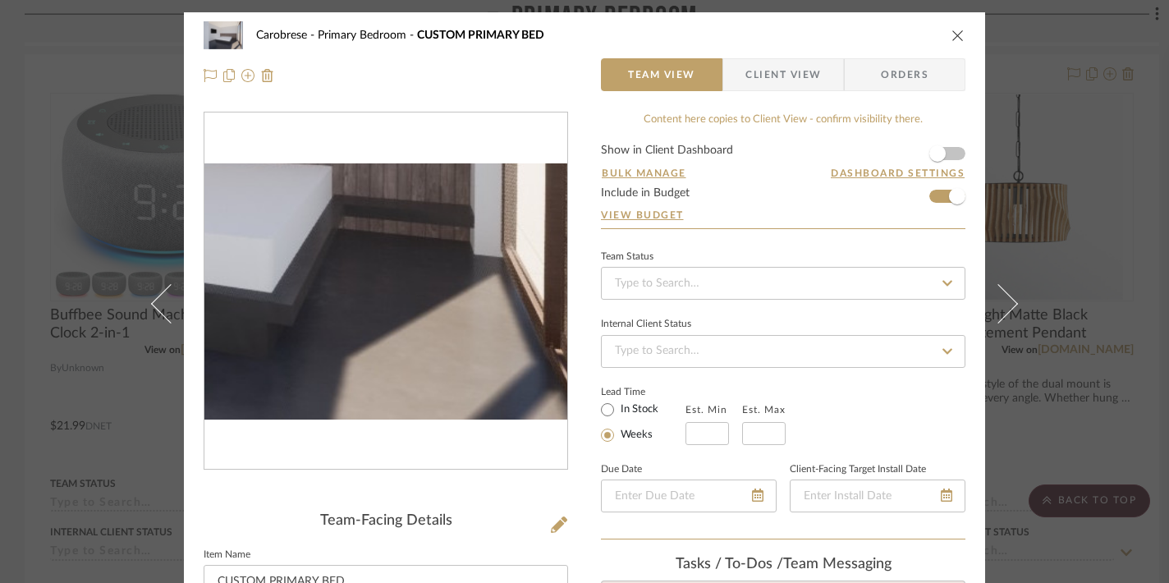
click at [475, 350] on img "0" at bounding box center [385, 290] width 363 height 255
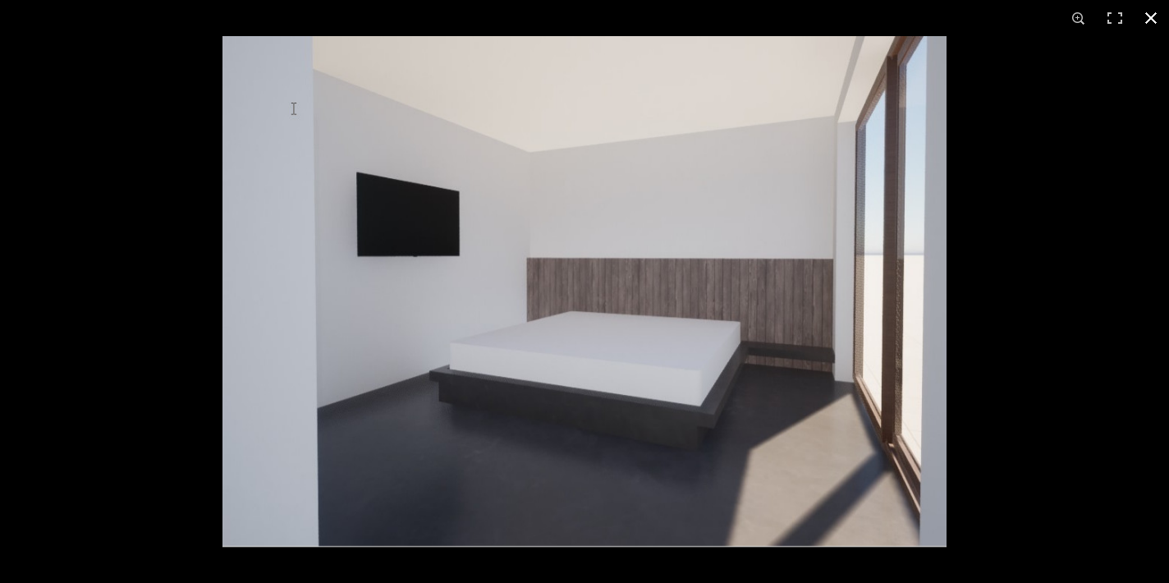
click at [1154, 16] on button at bounding box center [1151, 18] width 36 height 36
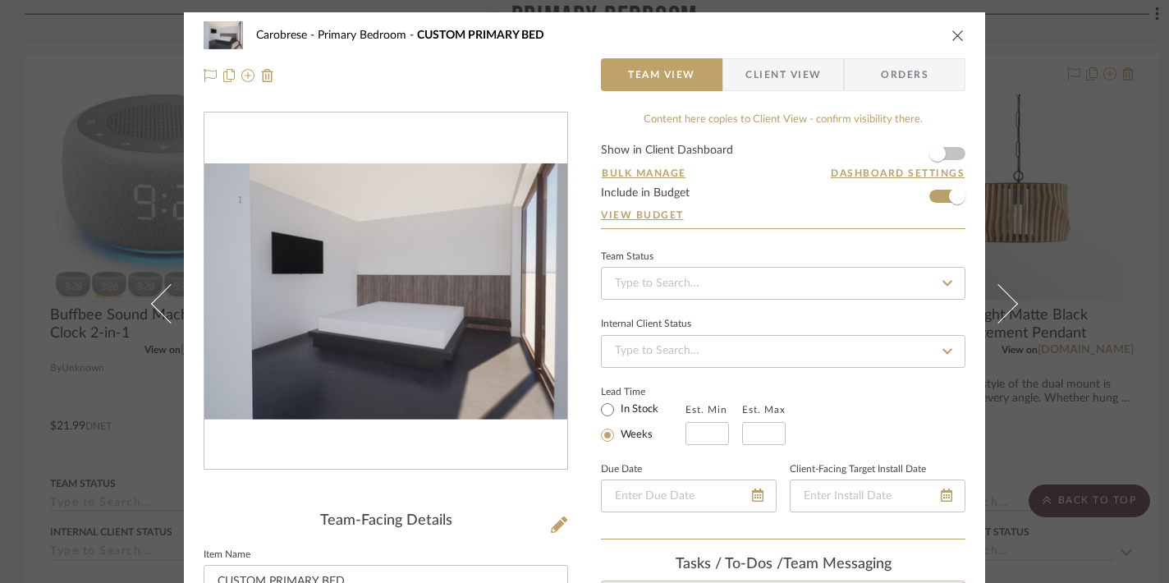
click at [952, 34] on icon "close" at bounding box center [958, 35] width 13 height 13
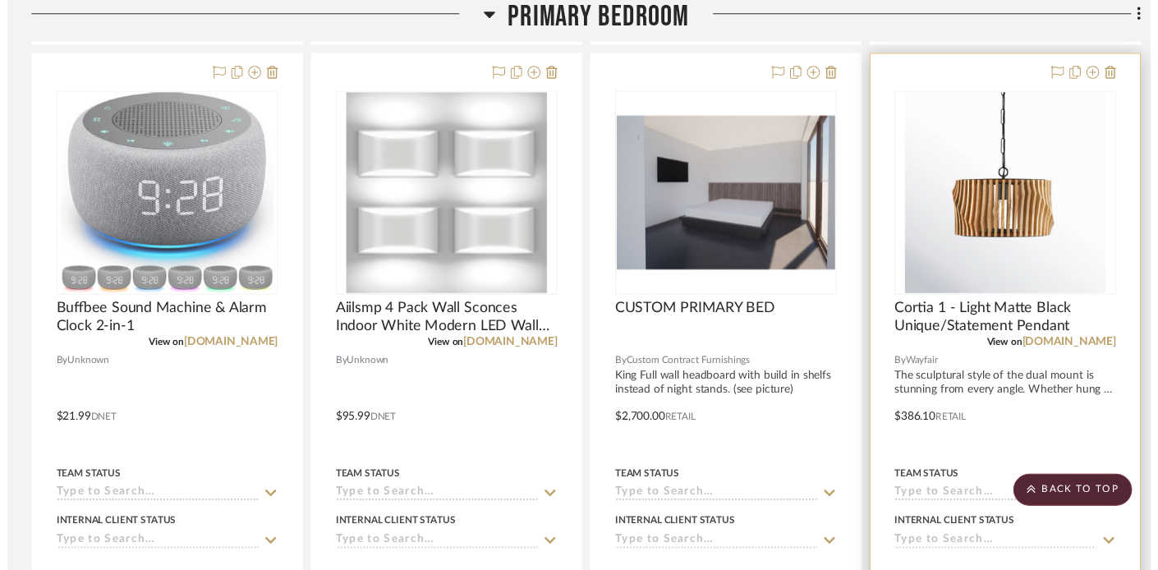
scroll to position [1976, 0]
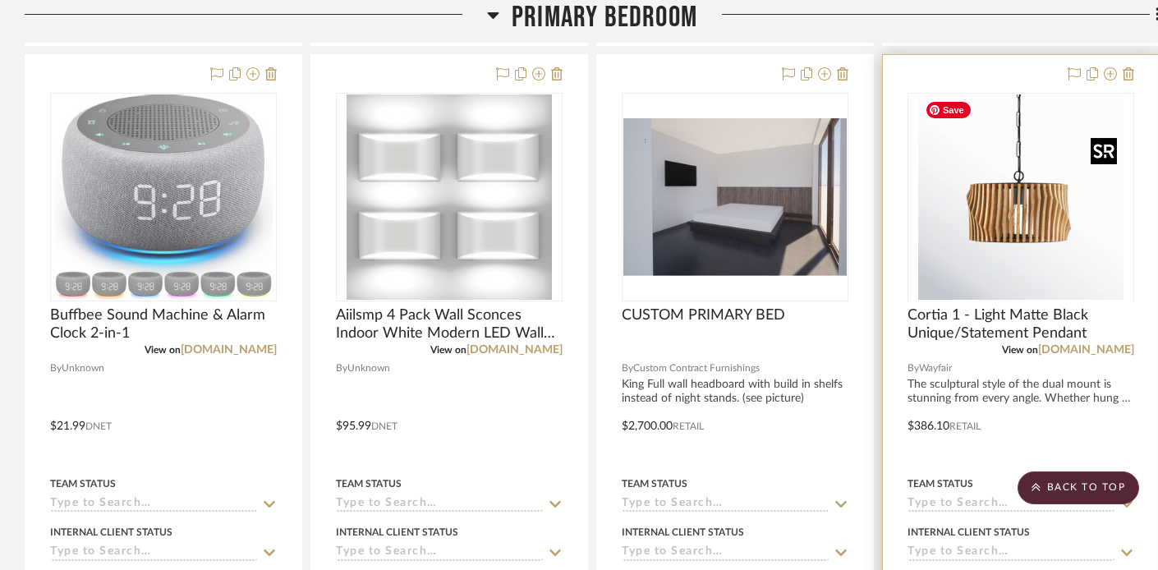
click at [1025, 218] on div at bounding box center [1020, 300] width 227 height 415
click at [1025, 218] on img "0" at bounding box center [1020, 196] width 205 height 205
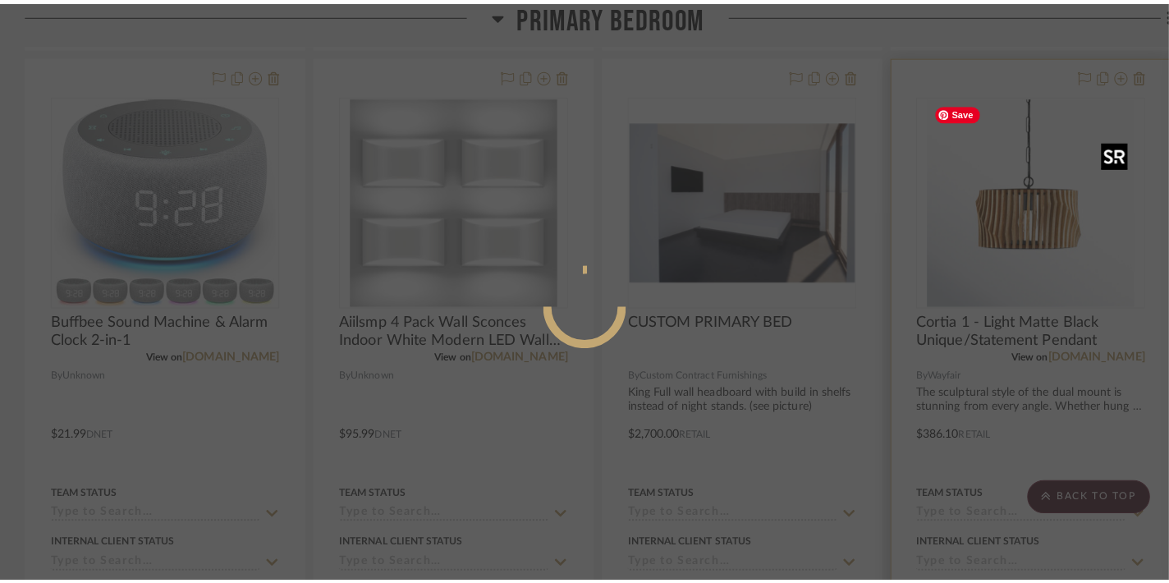
scroll to position [0, 0]
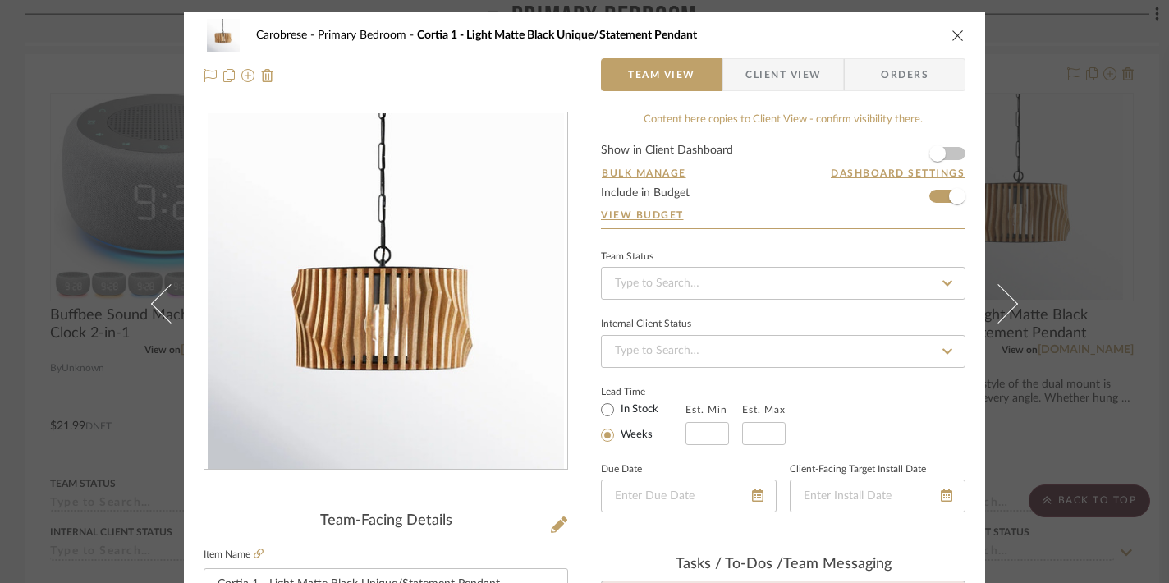
click at [952, 34] on icon "close" at bounding box center [958, 35] width 13 height 13
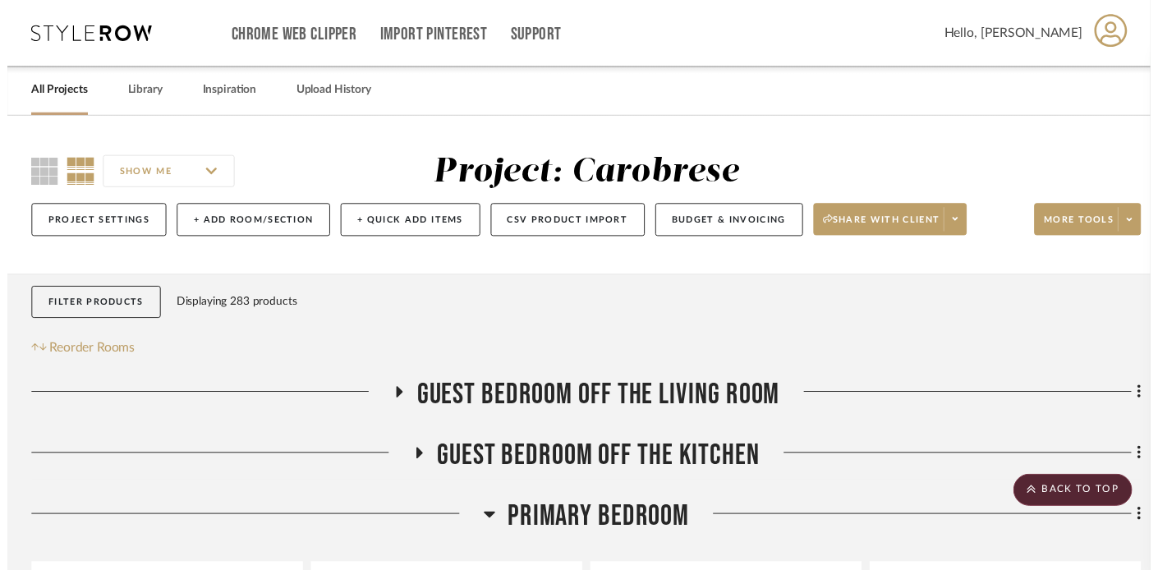
scroll to position [1976, 0]
